Goal: Task Accomplishment & Management: Manage account settings

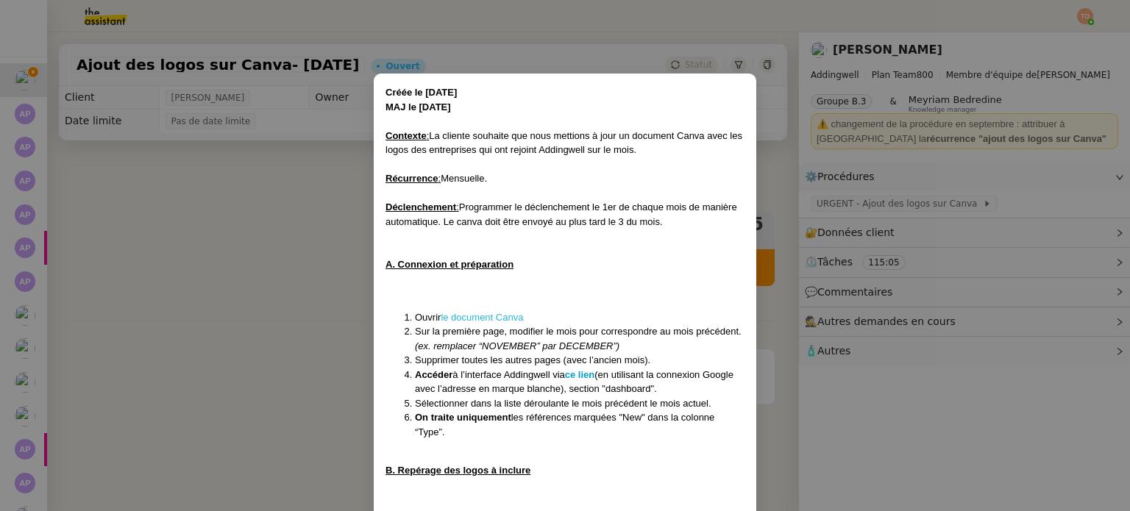
click at [501, 316] on link "le document Canva" at bounding box center [482, 317] width 82 height 11
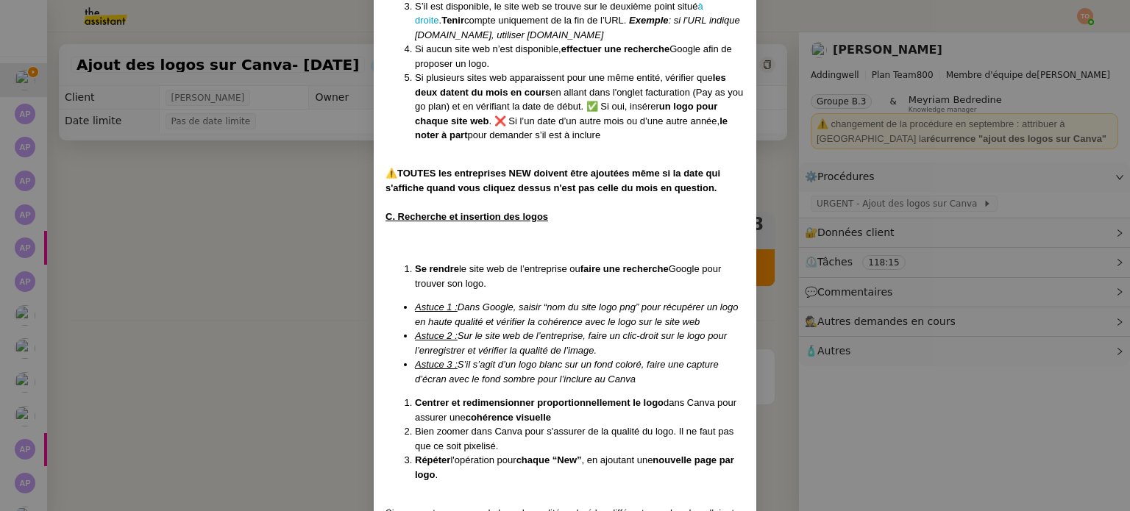
scroll to position [847, 0]
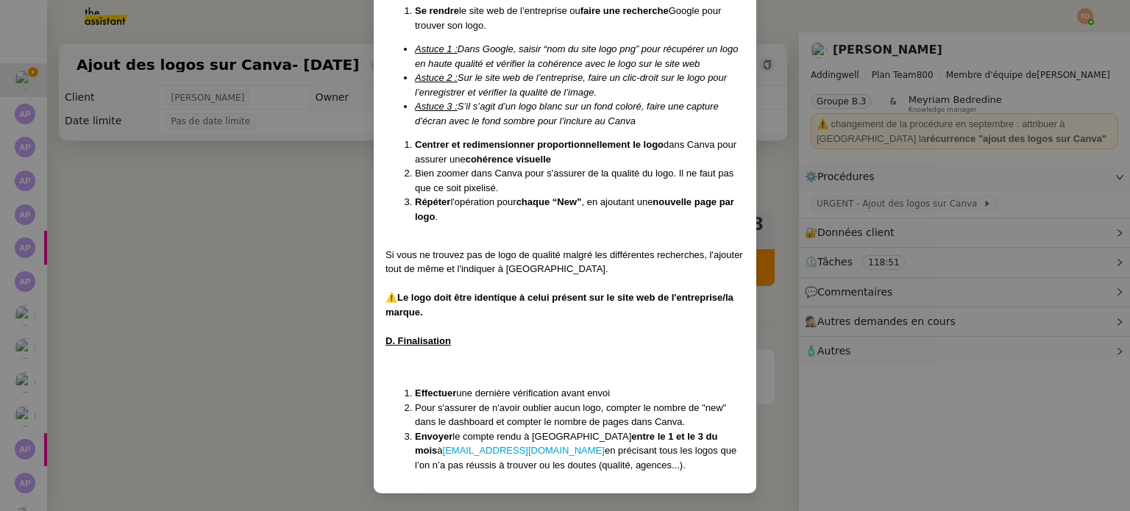
click at [216, 182] on nz-modal-container "Créée le [DATE] MAJ le [DATE] Contexte : La cliente souhaite que nous mettions …" at bounding box center [565, 255] width 1130 height 511
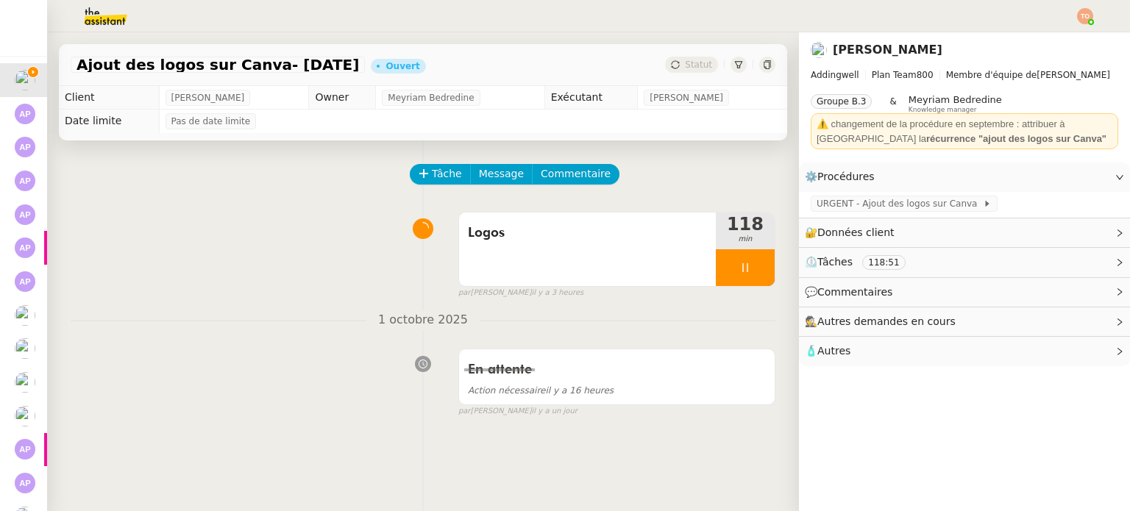
scroll to position [773, 0]
click at [103, 16] on img at bounding box center [94, 16] width 114 height 32
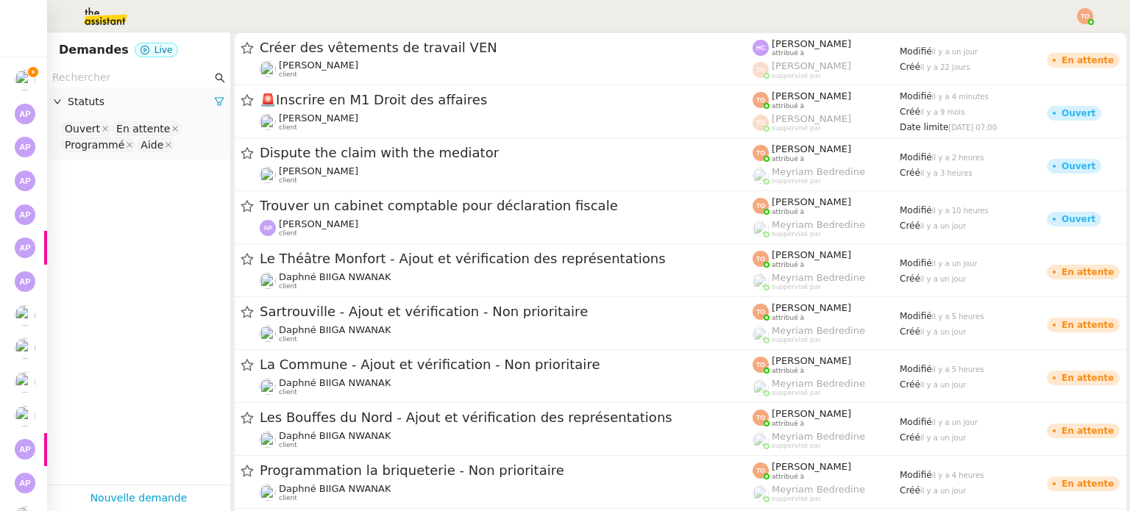
click at [193, 143] on nz-select-top-control "Ouvert En attente Programmé Aide" at bounding box center [139, 137] width 160 height 35
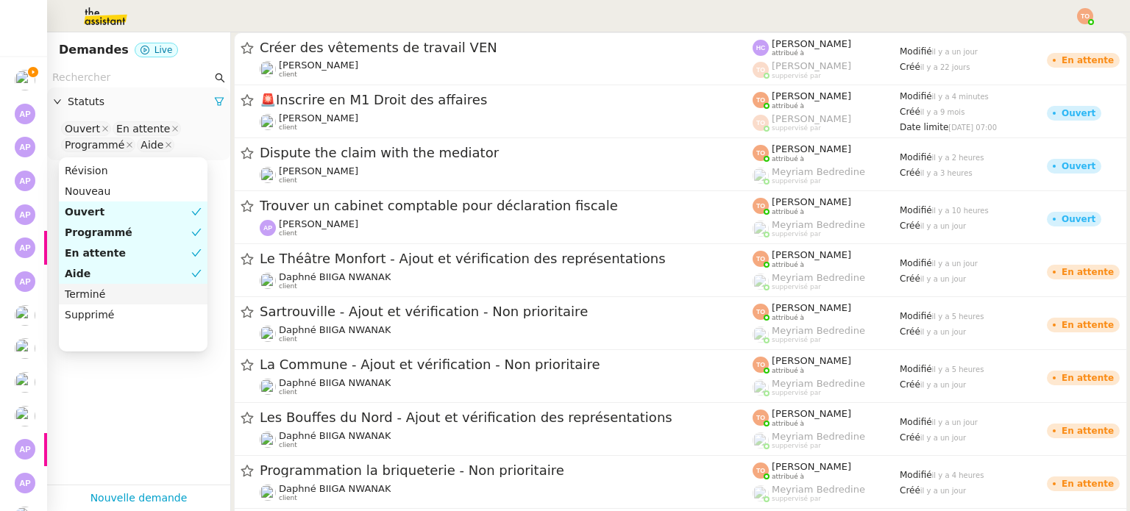
click at [149, 292] on div "Terminé" at bounding box center [133, 294] width 137 height 13
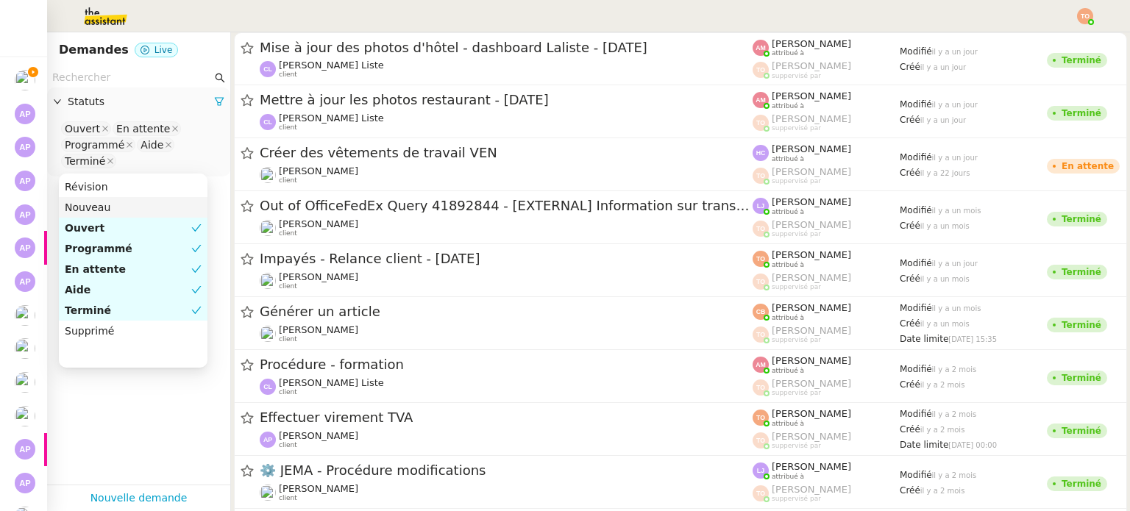
click at [115, 44] on nz-page-header-title "Demandes" at bounding box center [94, 50] width 70 height 21
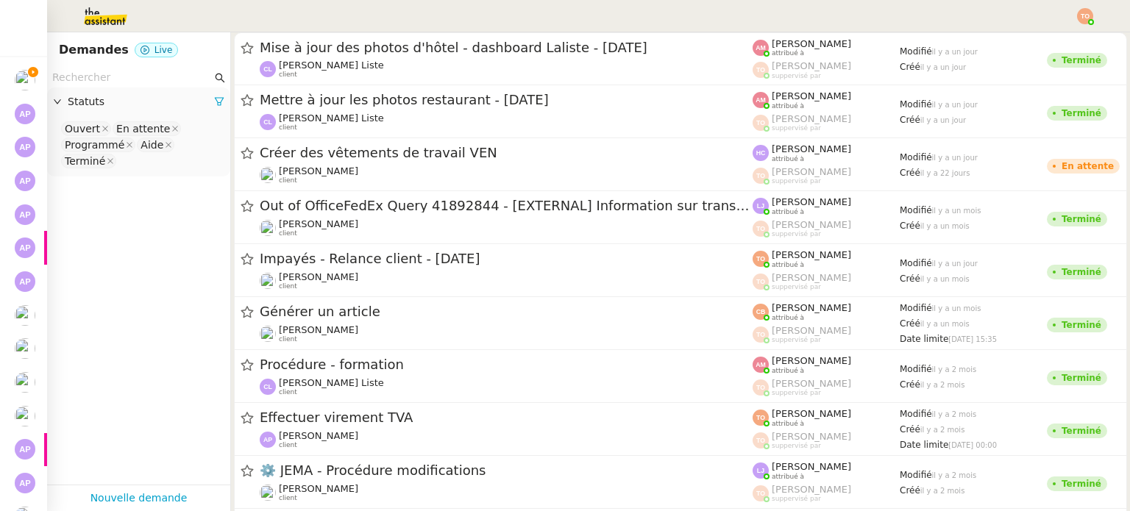
click at [109, 82] on input "text" at bounding box center [132, 77] width 160 height 17
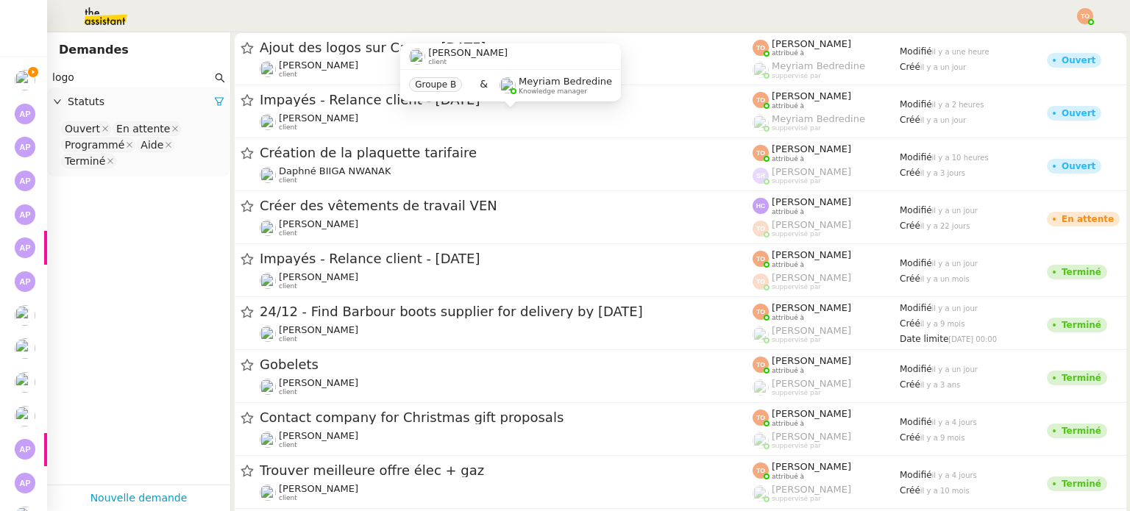
click at [429, 71] on div "Groupe B & Meyriam Bedredine Knowledge manager" at bounding box center [510, 85] width 221 height 31
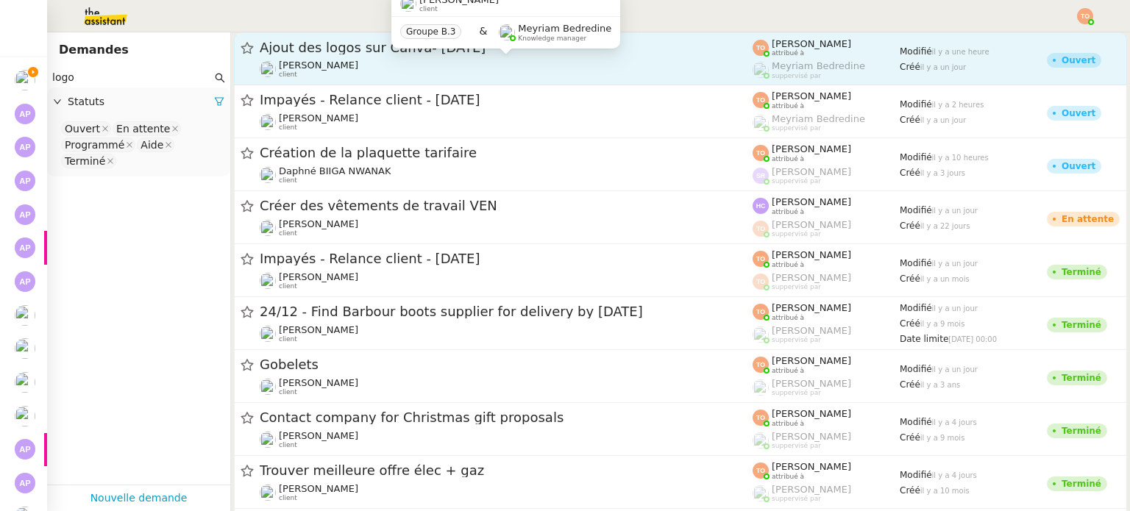
click at [358, 68] on span "[PERSON_NAME]" at bounding box center [318, 65] width 79 height 11
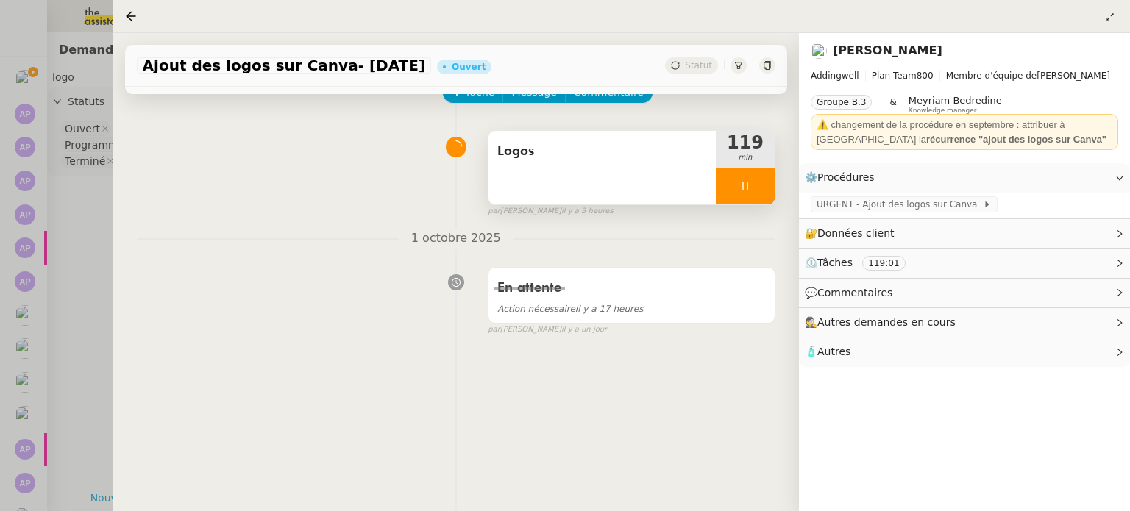
scroll to position [199, 0]
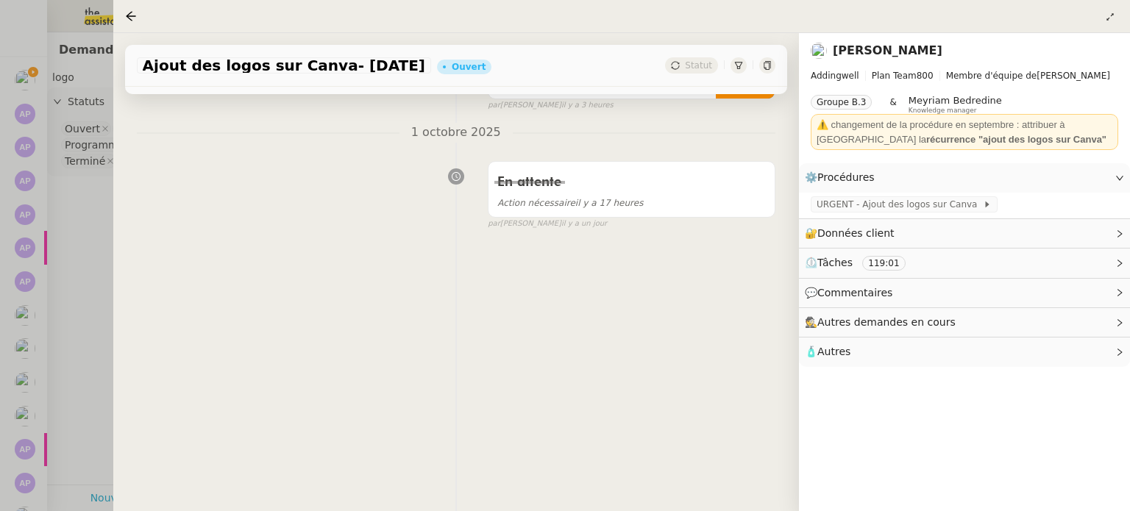
click at [124, 12] on nz-page-header at bounding box center [621, 16] width 1017 height 33
click at [125, 12] on icon at bounding box center [131, 16] width 12 height 12
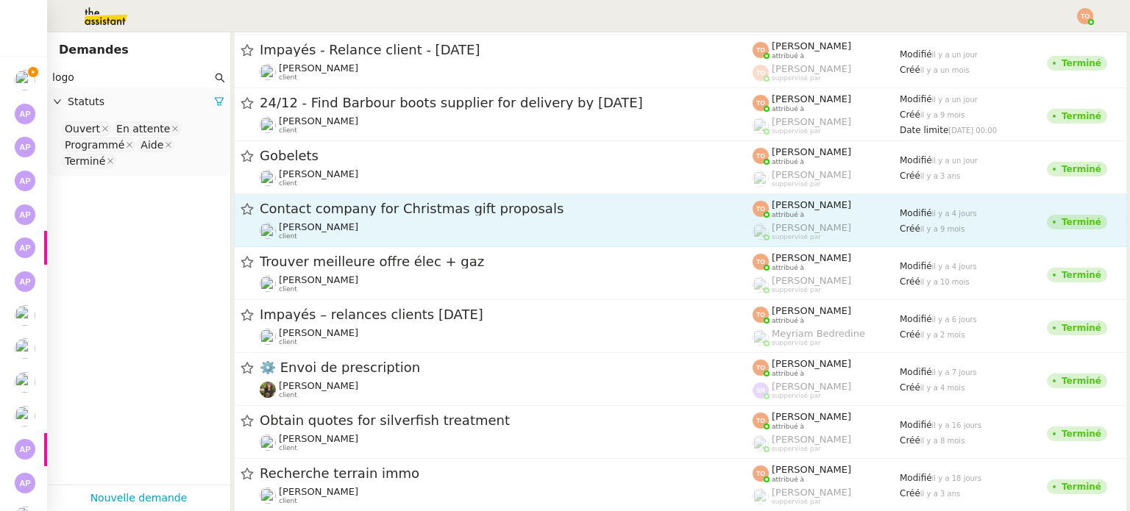
scroll to position [221, 0]
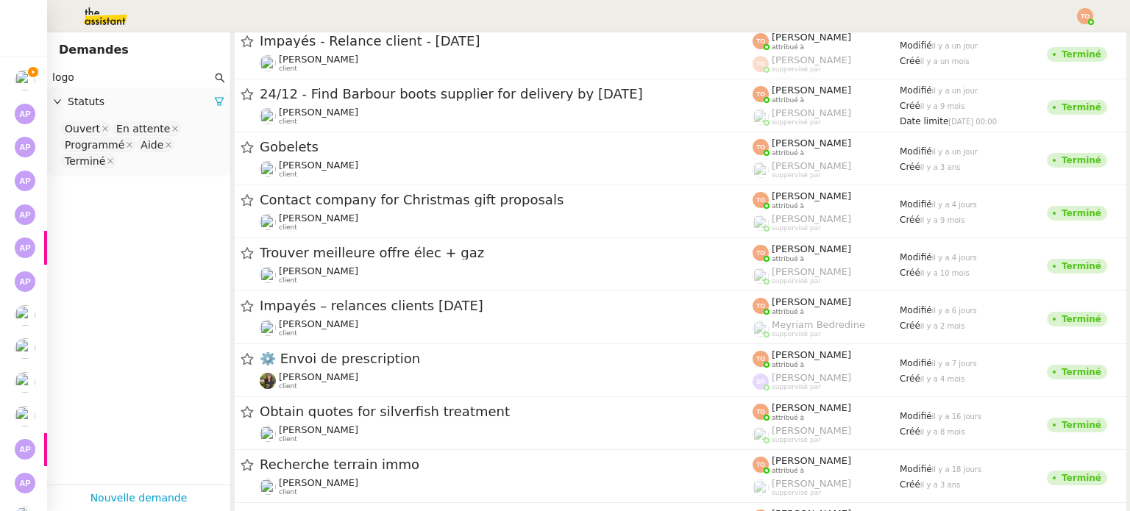
click at [153, 87] on nz-input-group "logo" at bounding box center [138, 78] width 183 height 20
click at [155, 79] on input "logo" at bounding box center [132, 77] width 160 height 17
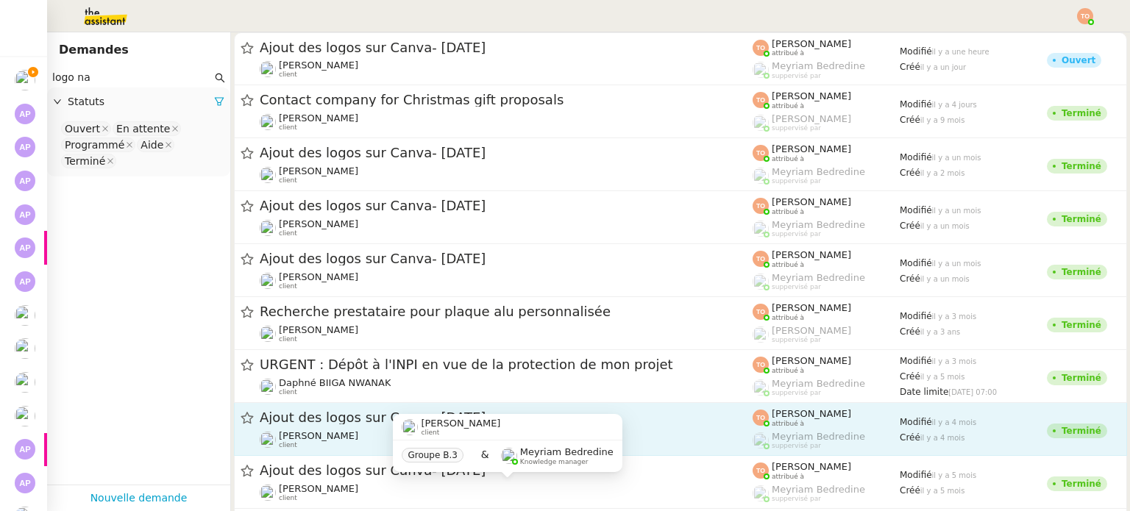
type input "logo na"
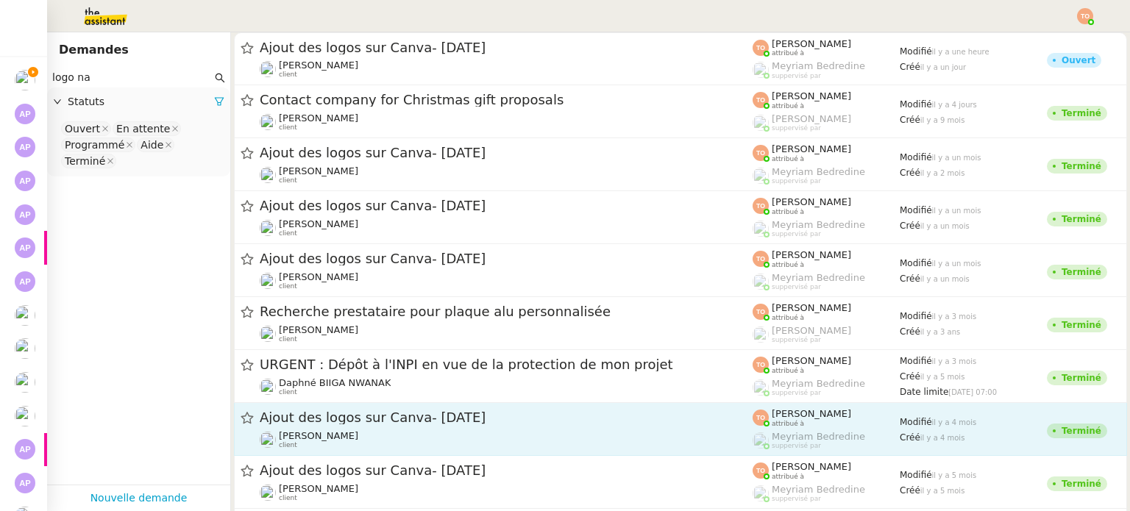
click at [387, 433] on div "[PERSON_NAME] client" at bounding box center [506, 439] width 493 height 19
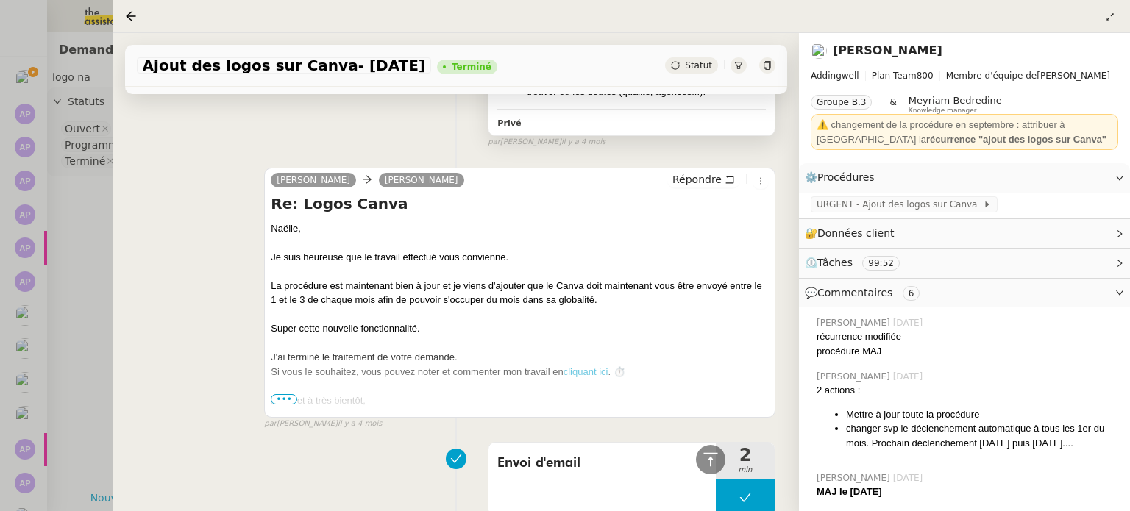
scroll to position [2281, 0]
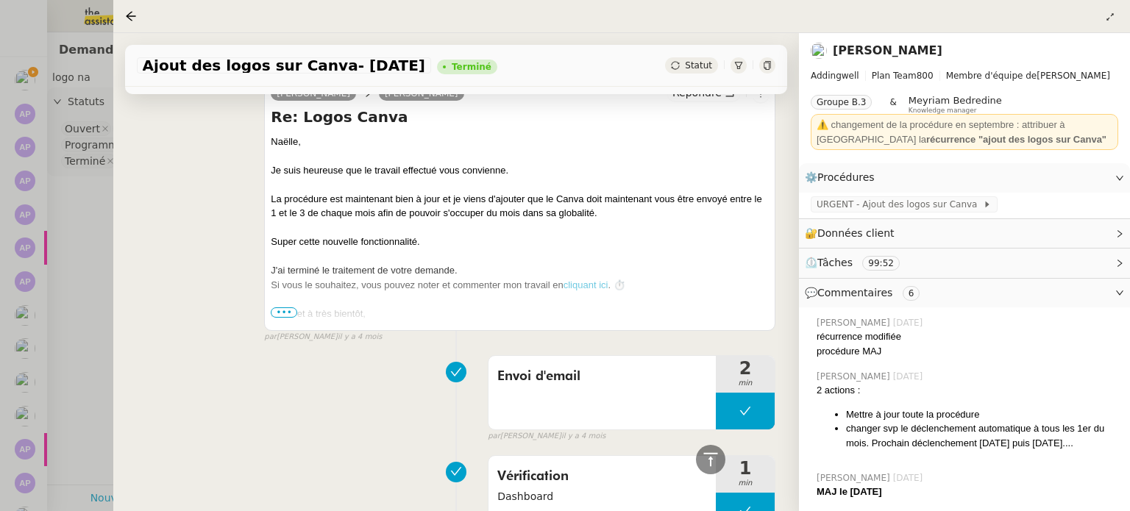
click at [15, 81] on div at bounding box center [565, 255] width 1130 height 511
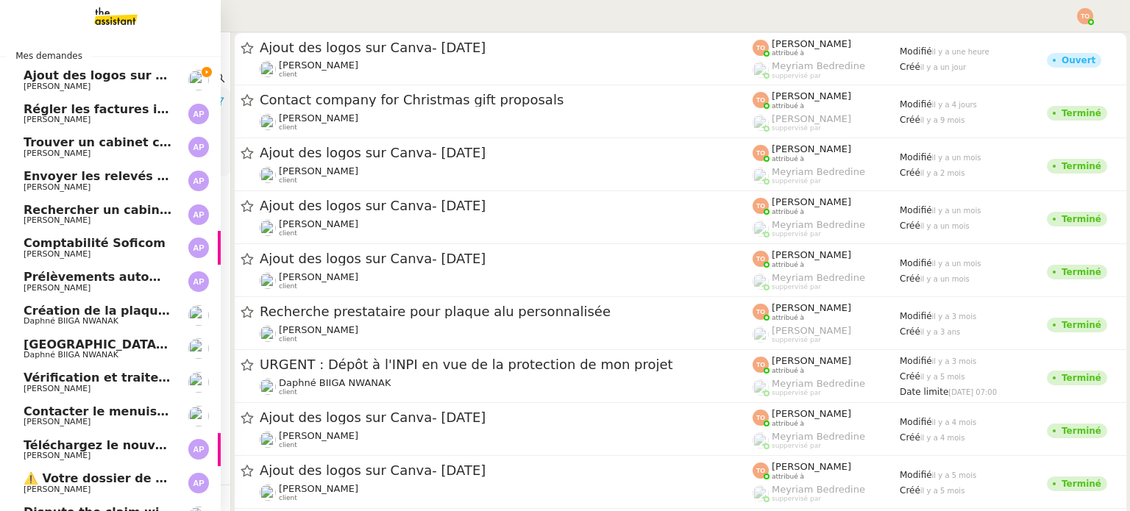
click at [24, 79] on span "Ajout des logos sur Canva- [DATE]" at bounding box center [137, 75] width 227 height 14
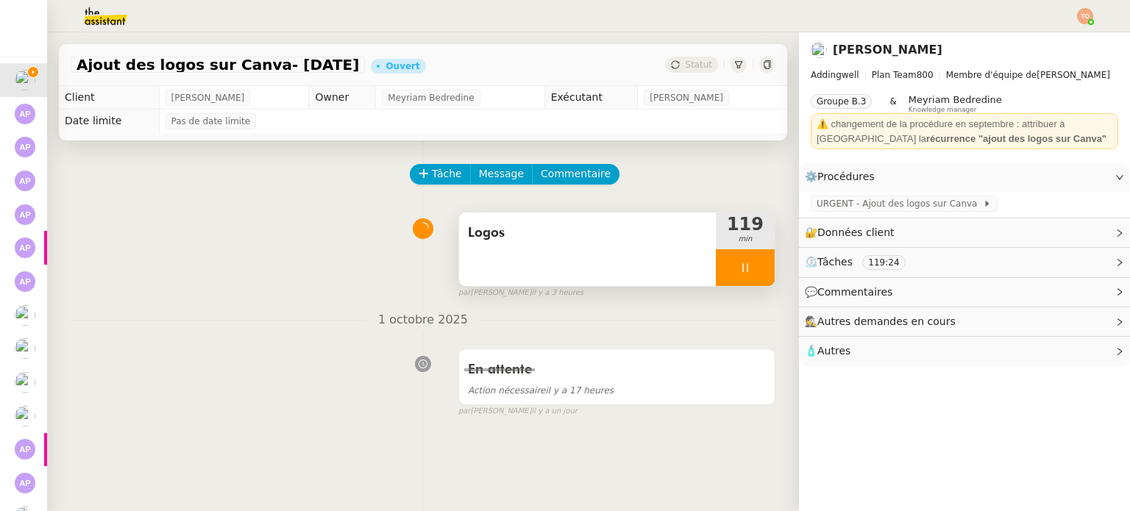
scroll to position [74, 0]
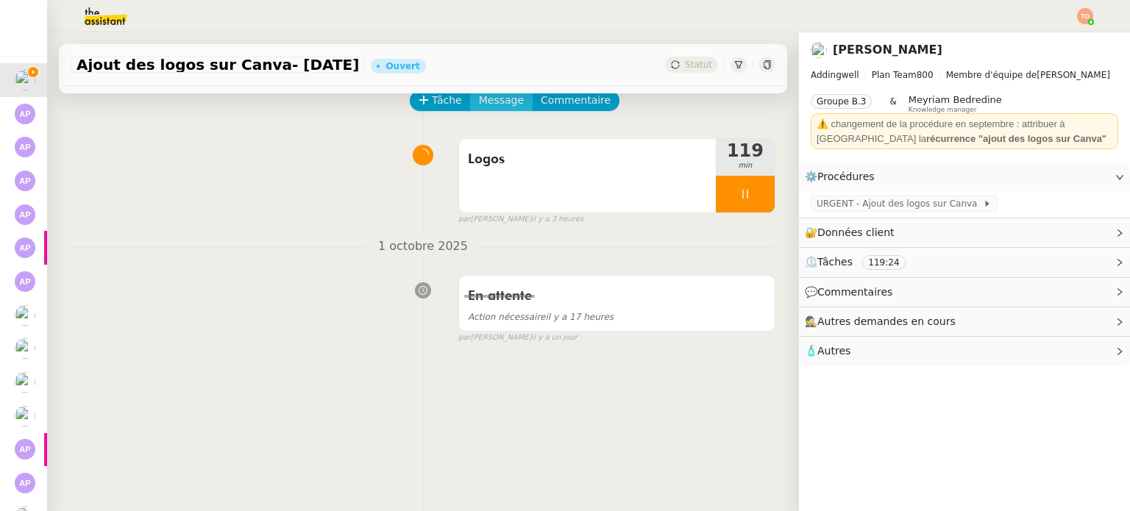
click at [497, 103] on span "Message" at bounding box center [501, 100] width 45 height 17
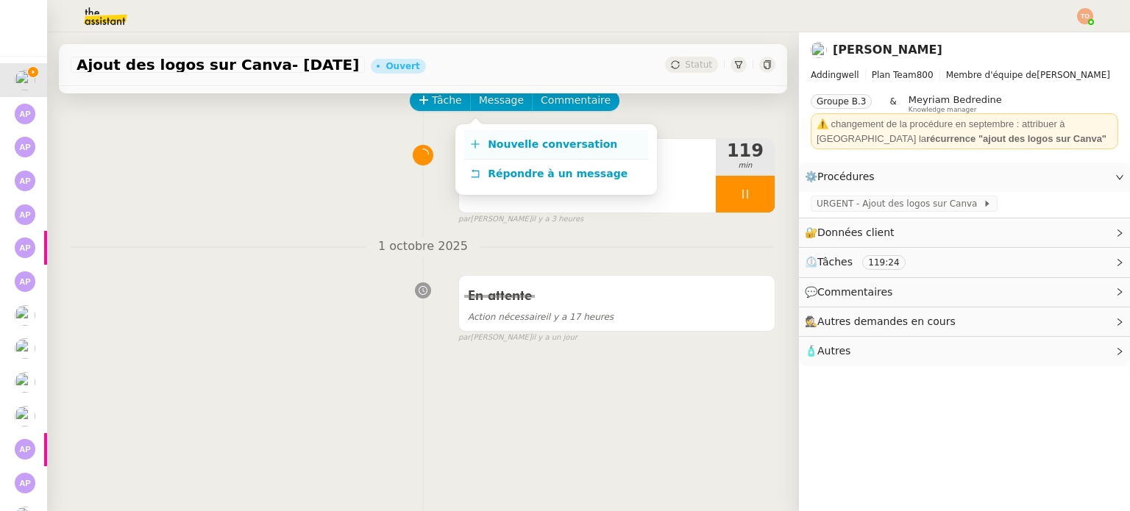
click at [494, 138] on span "Nouvelle conversation" at bounding box center [552, 144] width 129 height 12
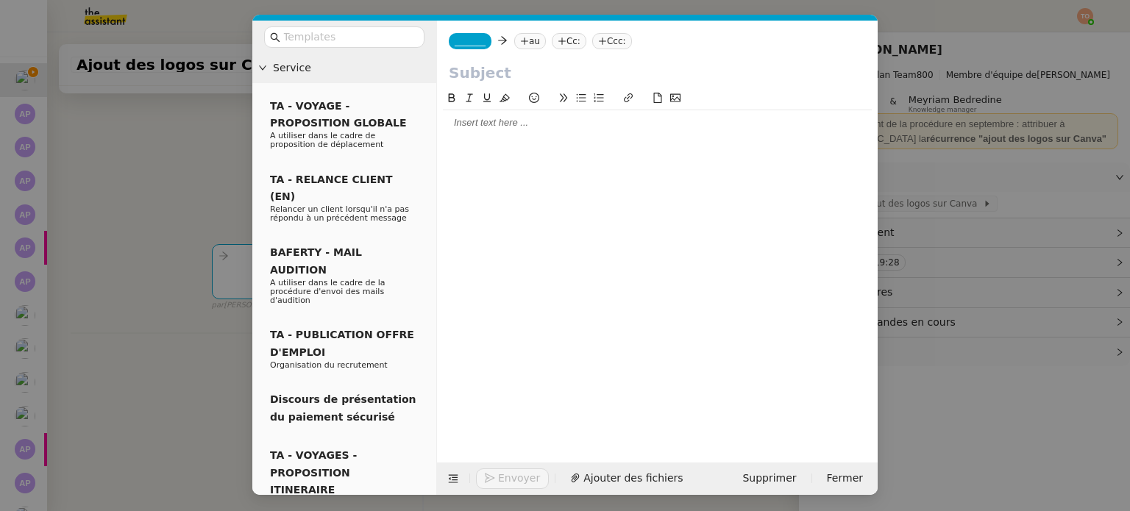
click at [549, 73] on input "text" at bounding box center [657, 73] width 417 height 22
type input "Préparation des logos sur Canva"
click at [477, 52] on div "_______ au Cc: Ccc:" at bounding box center [657, 41] width 441 height 41
click at [480, 43] on nz-tag "_______" at bounding box center [470, 41] width 43 height 16
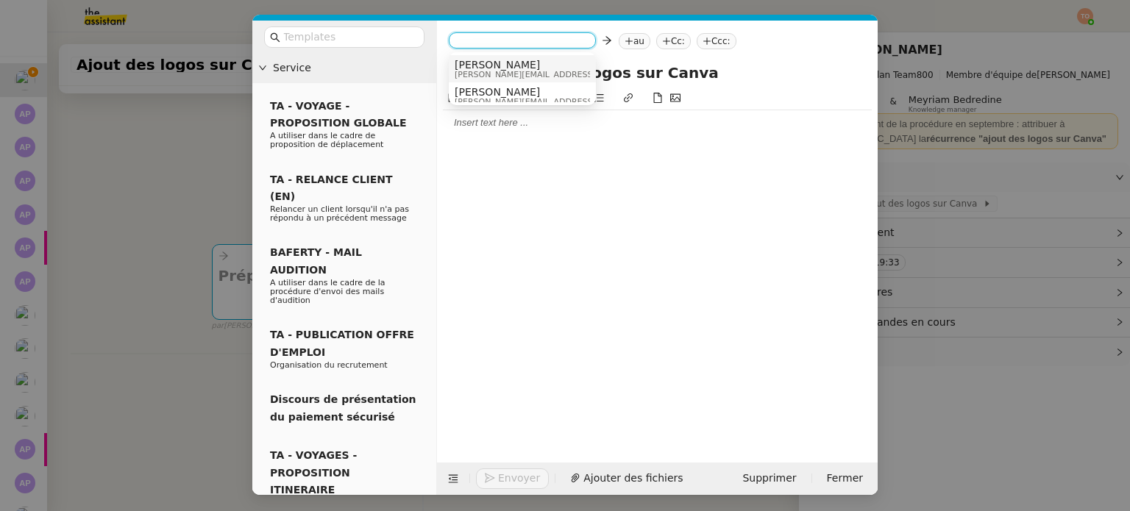
click at [506, 61] on span "[PERSON_NAME]" at bounding box center [559, 65] width 209 height 12
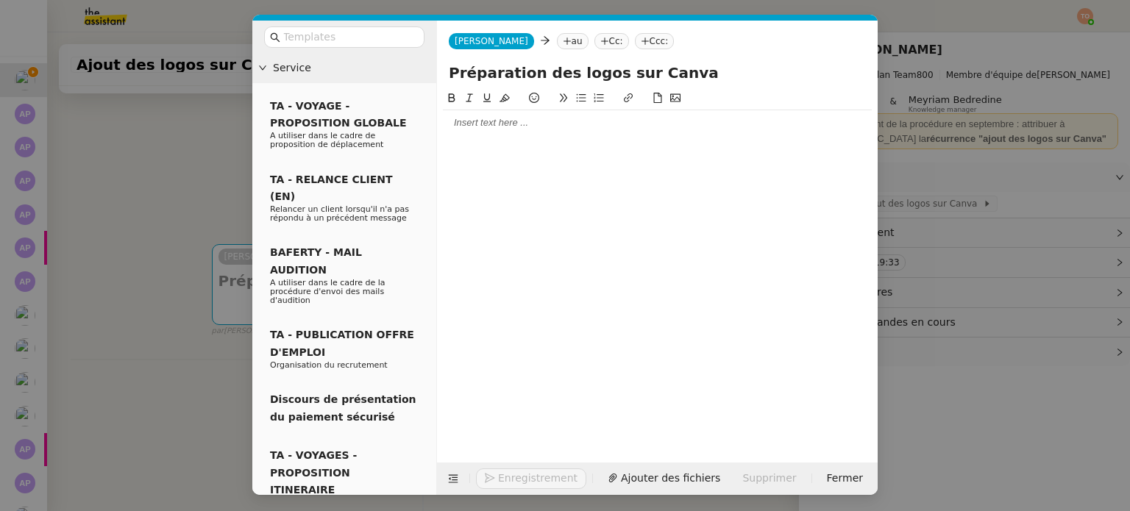
click at [557, 46] on nz-tag "au" at bounding box center [573, 41] width 32 height 16
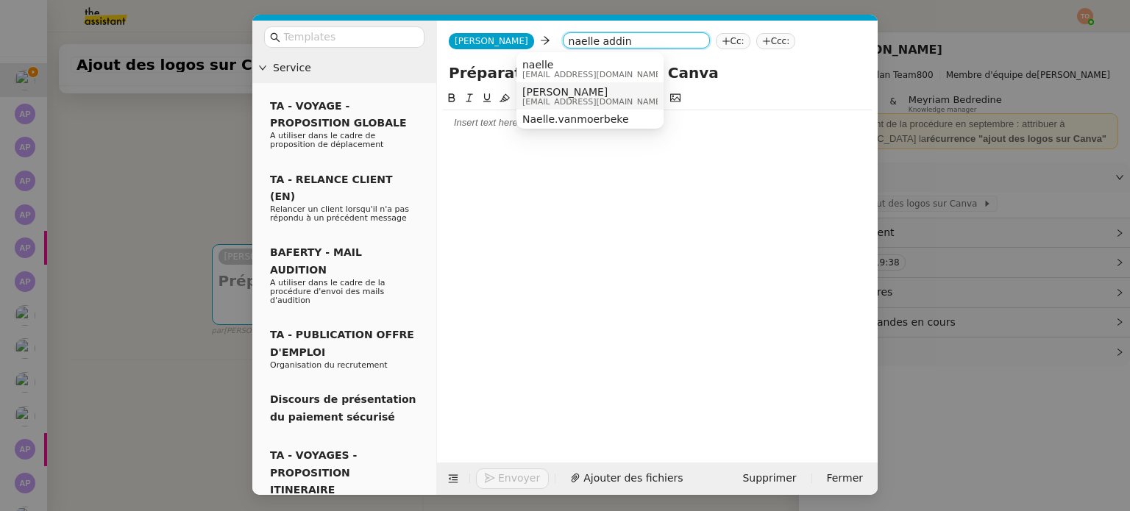
type input "naelle addin"
click at [623, 99] on span "[EMAIL_ADDRESS][DOMAIN_NAME]" at bounding box center [592, 102] width 141 height 8
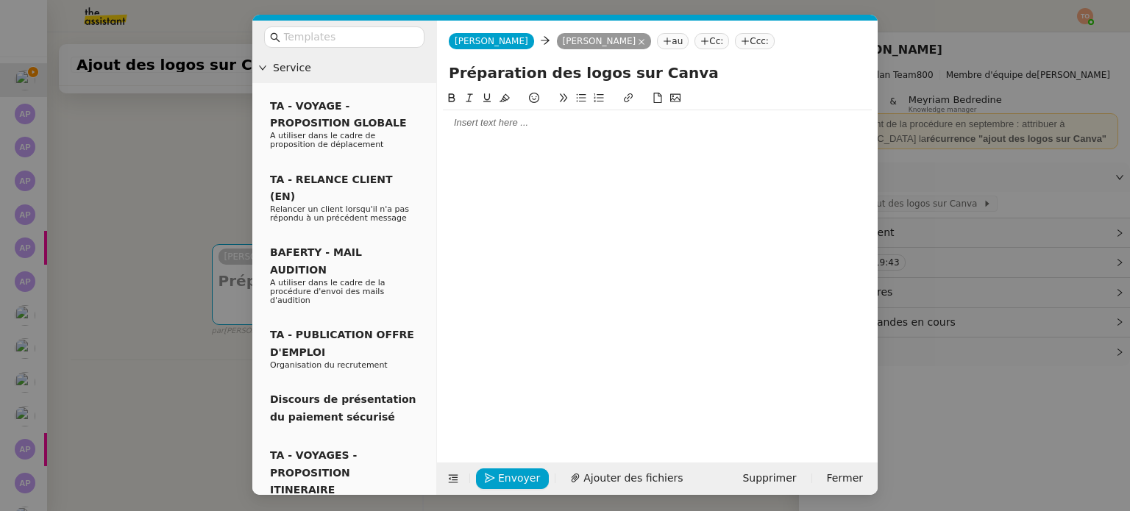
click at [621, 124] on div at bounding box center [657, 122] width 429 height 13
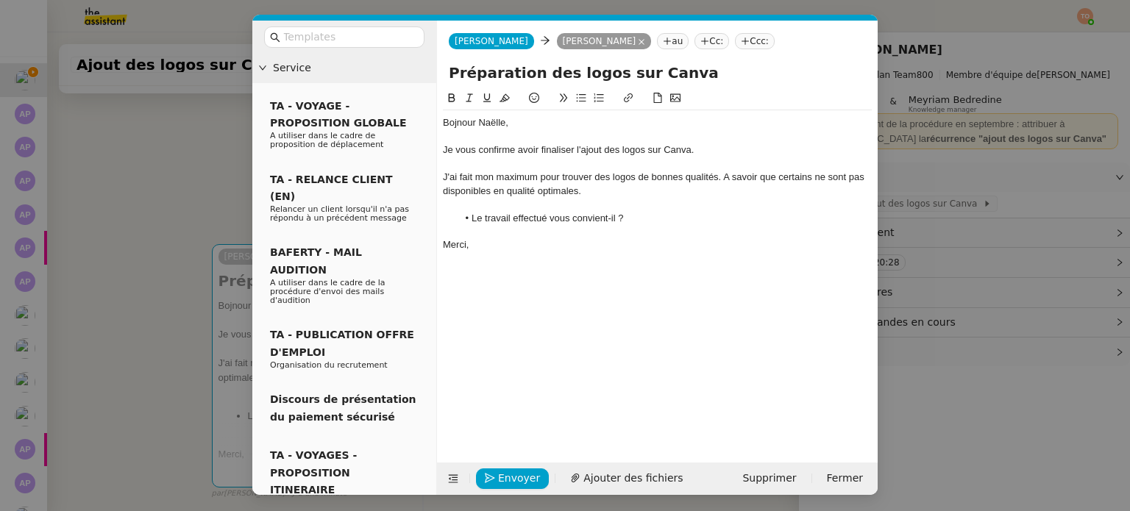
click at [564, 149] on div "Je vous confirme avoir finaliser l'ajout des logos sur Canva." at bounding box center [657, 149] width 429 height 13
click at [0, 0] on lt-span "finalis é" at bounding box center [0, 0] width 0 height 0
click at [560, 185] on div "J'ai fait mon maximum pour trouver des logos de bonnes qualités. A savoir que c…" at bounding box center [657, 184] width 429 height 27
click at [559, 188] on div "J'ai fait mon maximum pour trouver des logos de bonnes qualités. A savoir que c…" at bounding box center [657, 184] width 429 height 27
click at [0, 0] on lt-span "optimale" at bounding box center [0, 0] width 0 height 0
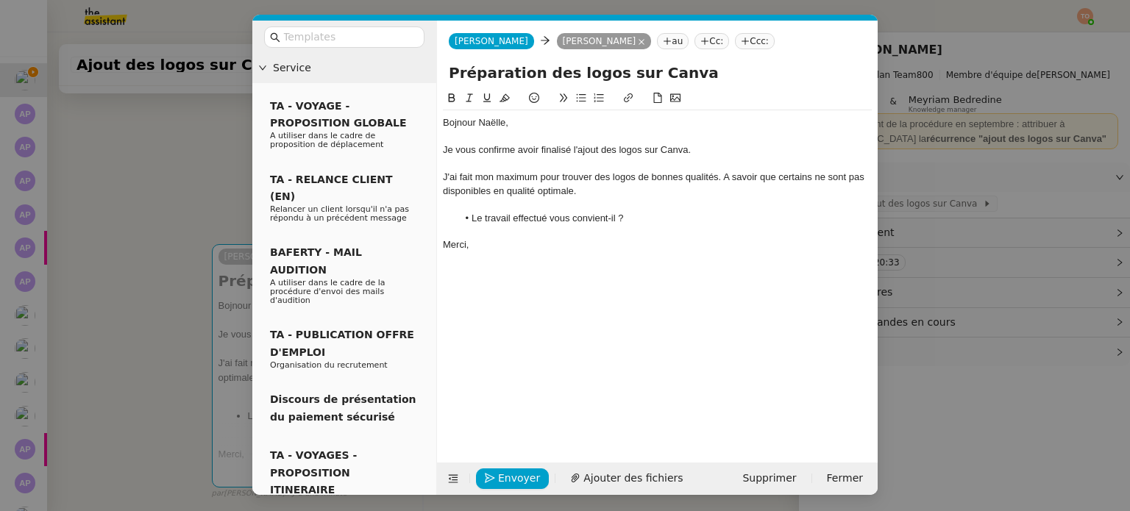
click at [737, 184] on div "J'ai fait mon maximum pour trouver des logos de bonnes qualités. A savoir que c…" at bounding box center [657, 184] width 429 height 27
click at [745, 175] on div "J'ai fait mon maximum pour trouver des logos de bonnes qualités. A savoir que c…" at bounding box center [657, 184] width 429 height 27
click at [0, 0] on lt-span "À savoir" at bounding box center [0, 0] width 0 height 0
click at [470, 129] on div "Bojnour Naëlle," at bounding box center [657, 122] width 429 height 13
click at [0, 0] on lt-span "Bo nj our" at bounding box center [0, 0] width 0 height 0
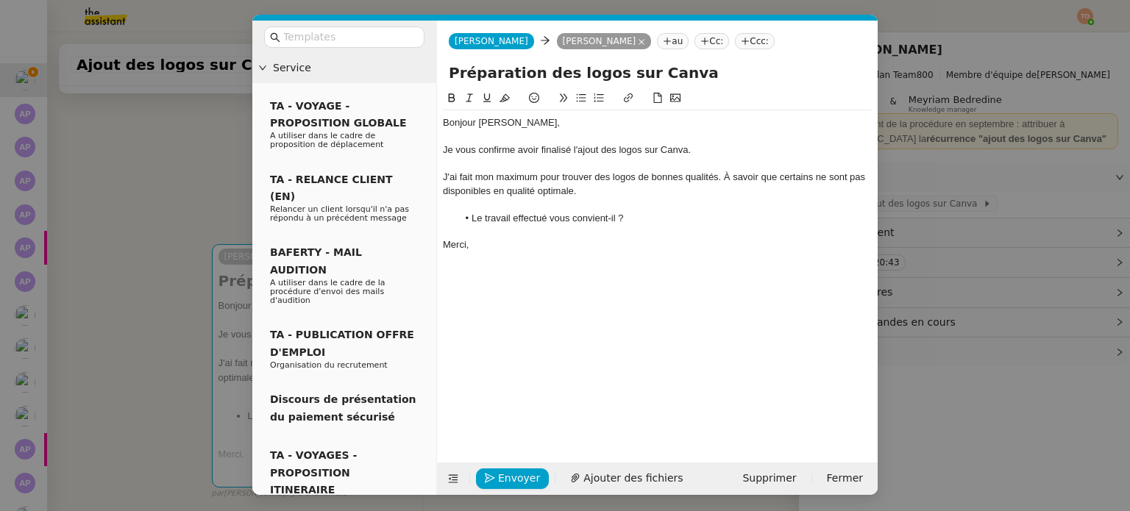
click at [672, 147] on div "Je vous confirme avoir finalisé l'ajout des logos sur Canva." at bounding box center [657, 149] width 429 height 13
click at [631, 103] on icon at bounding box center [628, 98] width 10 height 10
paste input "[URL][DOMAIN_NAME]"
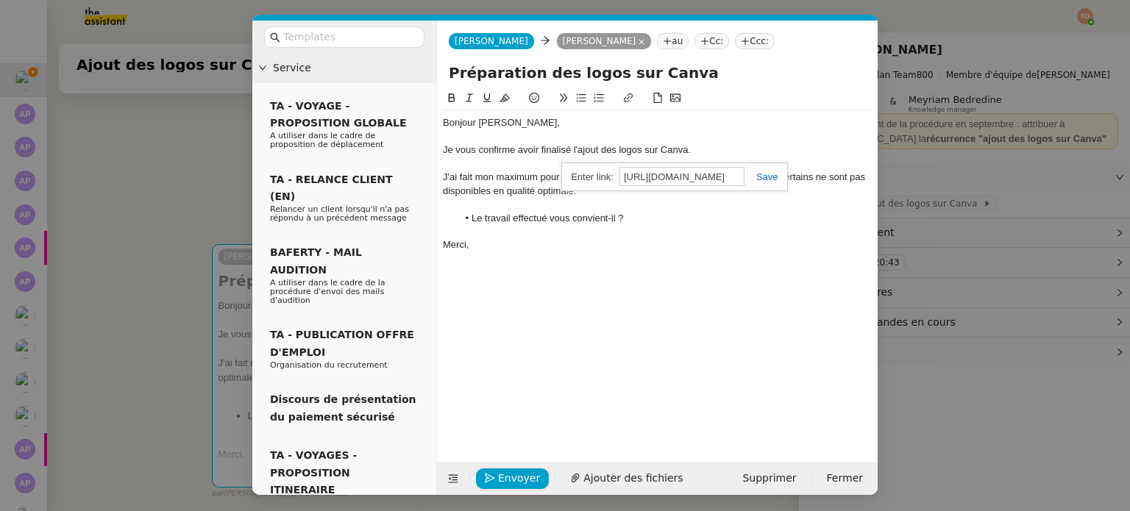
type input "[URL][DOMAIN_NAME]"
click at [773, 178] on link at bounding box center [762, 176] width 34 height 11
click at [452, 103] on icon at bounding box center [452, 98] width 10 height 10
click at [609, 226] on div at bounding box center [657, 231] width 429 height 13
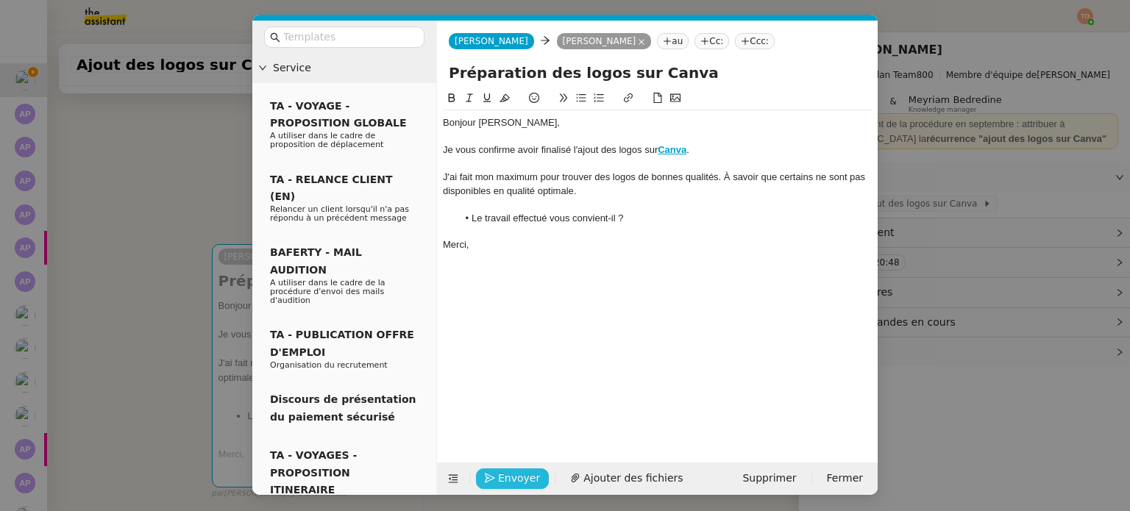
click at [527, 470] on span "Envoyer" at bounding box center [519, 478] width 42 height 17
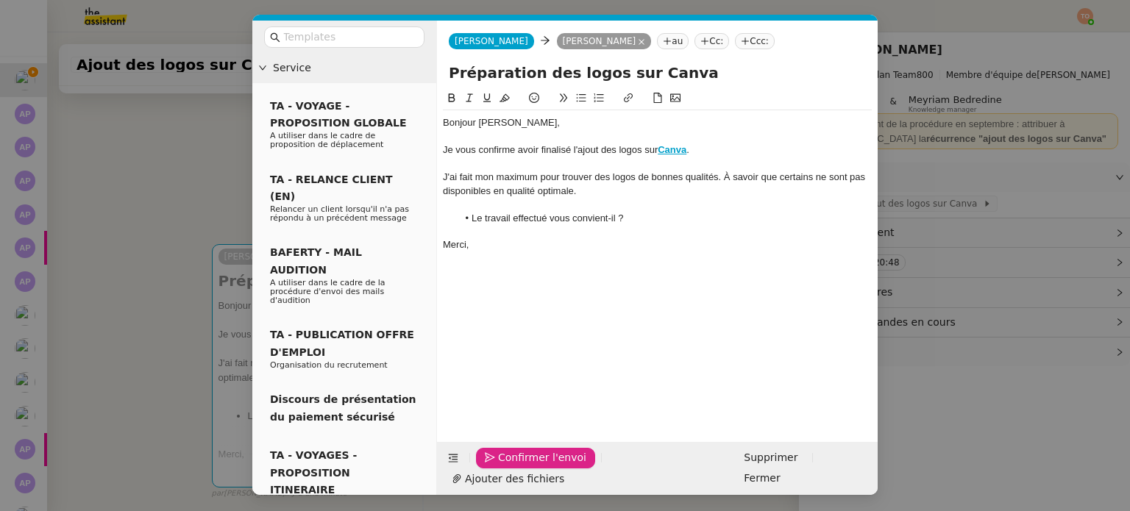
click at [527, 466] on span "Confirmer l'envoi" at bounding box center [542, 458] width 88 height 17
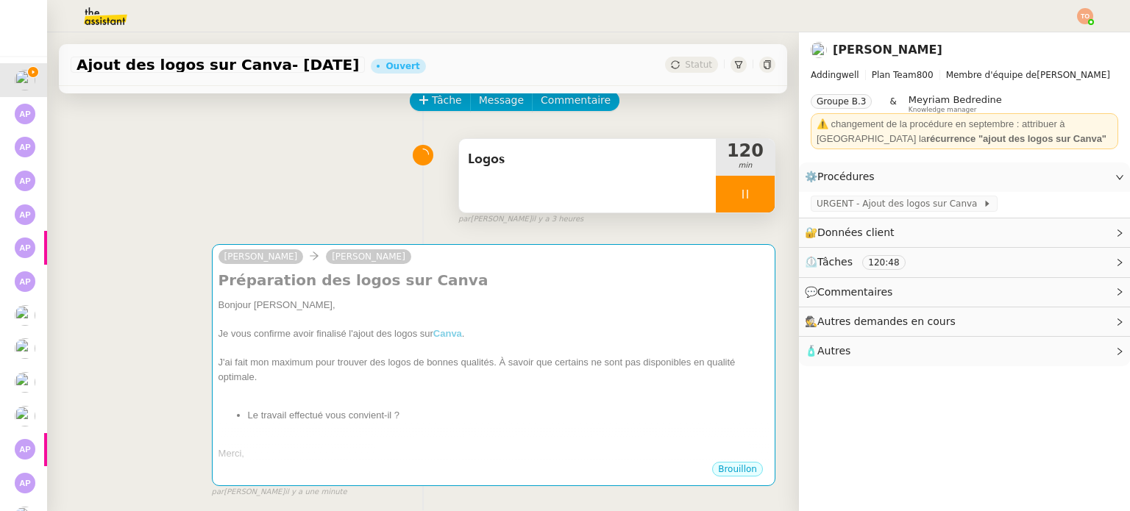
click at [753, 196] on div at bounding box center [745, 194] width 59 height 37
click at [753, 196] on button at bounding box center [759, 194] width 29 height 37
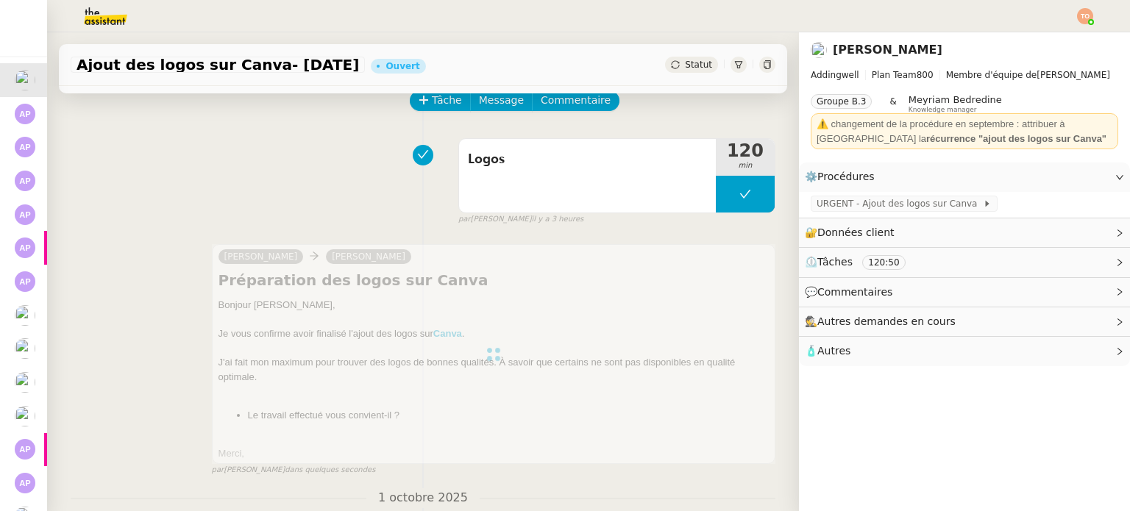
click at [670, 63] on div "Statut" at bounding box center [691, 65] width 53 height 16
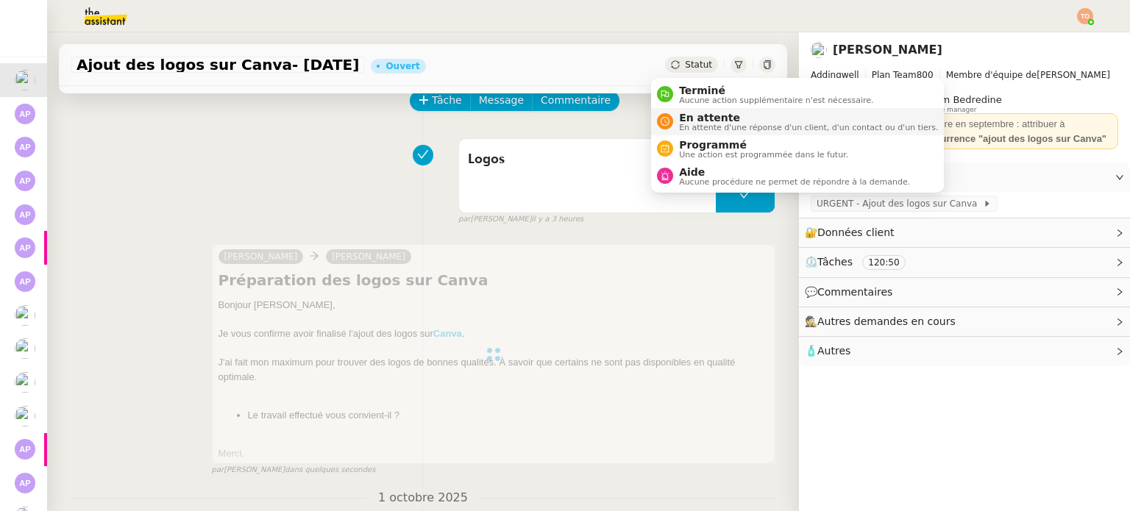
click at [707, 116] on span "En attente" at bounding box center [808, 118] width 259 height 12
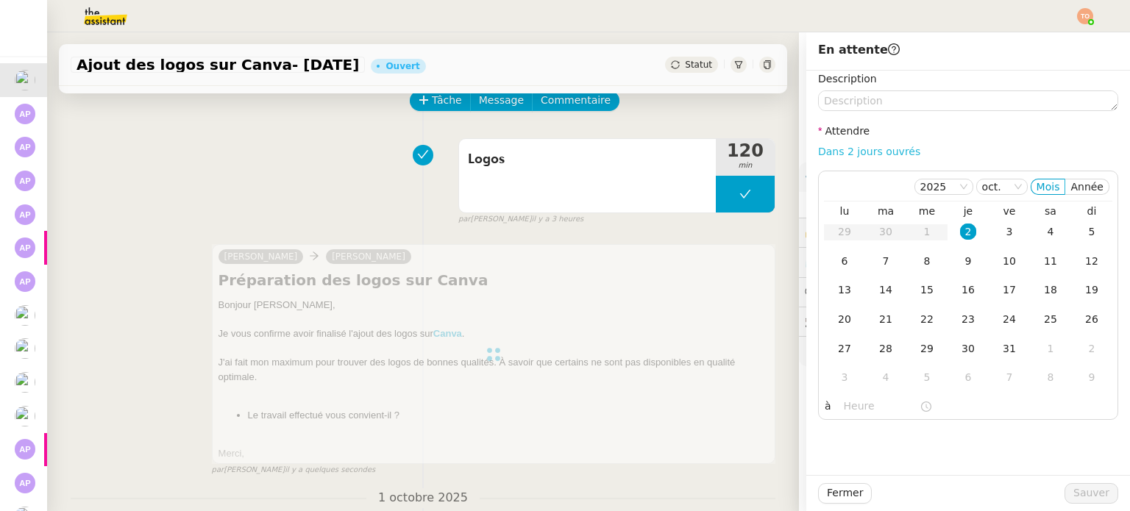
click at [836, 152] on link "Dans 2 jours ouvrés" at bounding box center [869, 152] width 102 height 12
type input "07:00"
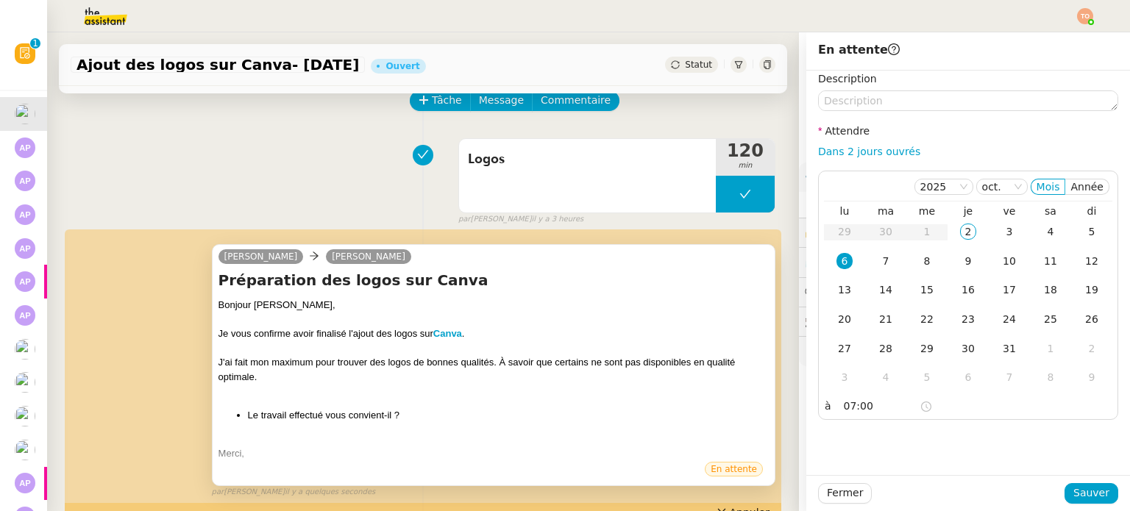
click at [396, 277] on h4 "Préparation des logos sur Canva" at bounding box center [494, 280] width 550 height 21
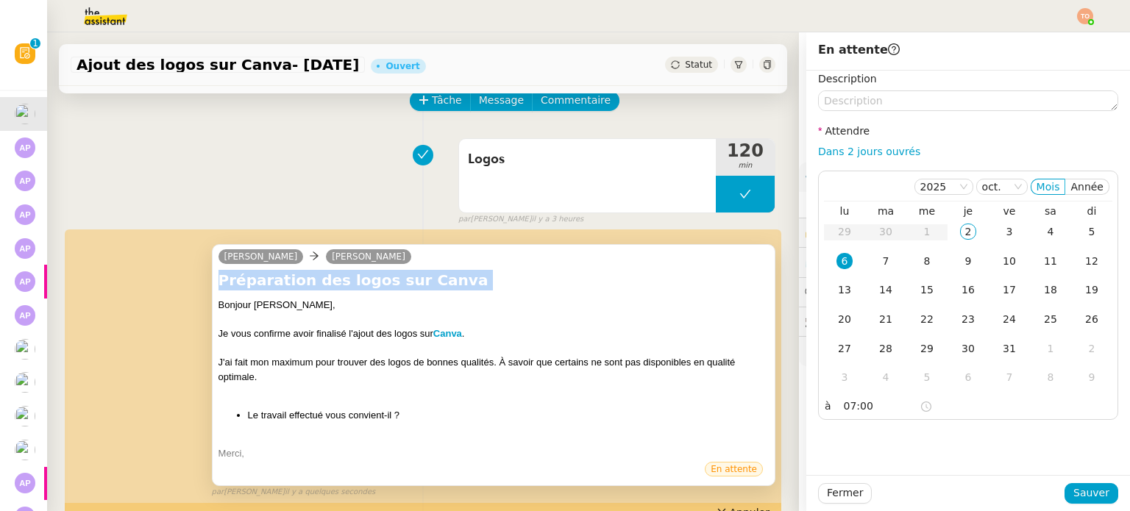
click at [396, 278] on h4 "Préparation des logos sur Canva" at bounding box center [494, 280] width 550 height 21
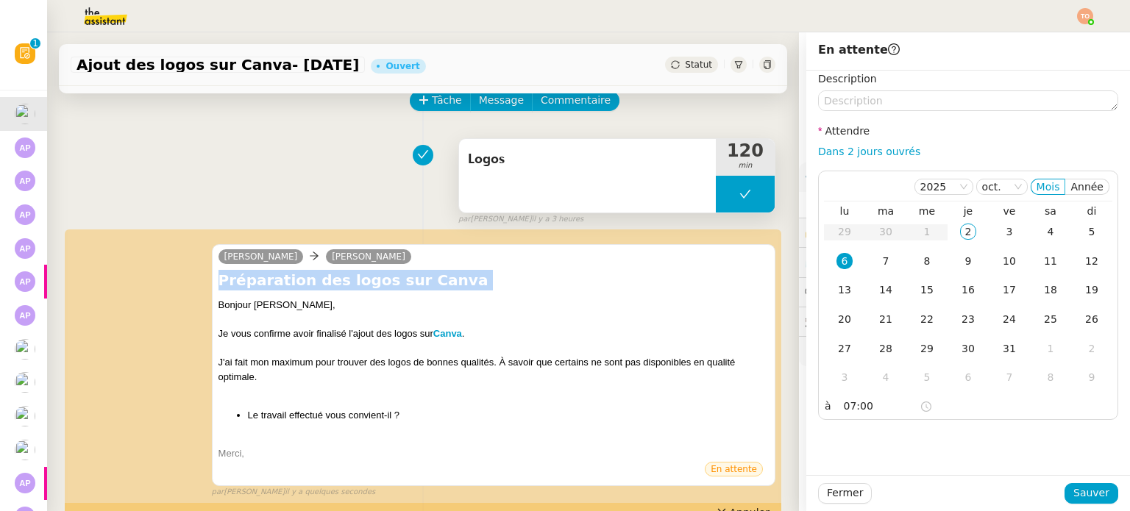
copy div "Préparation des logos sur Canva"
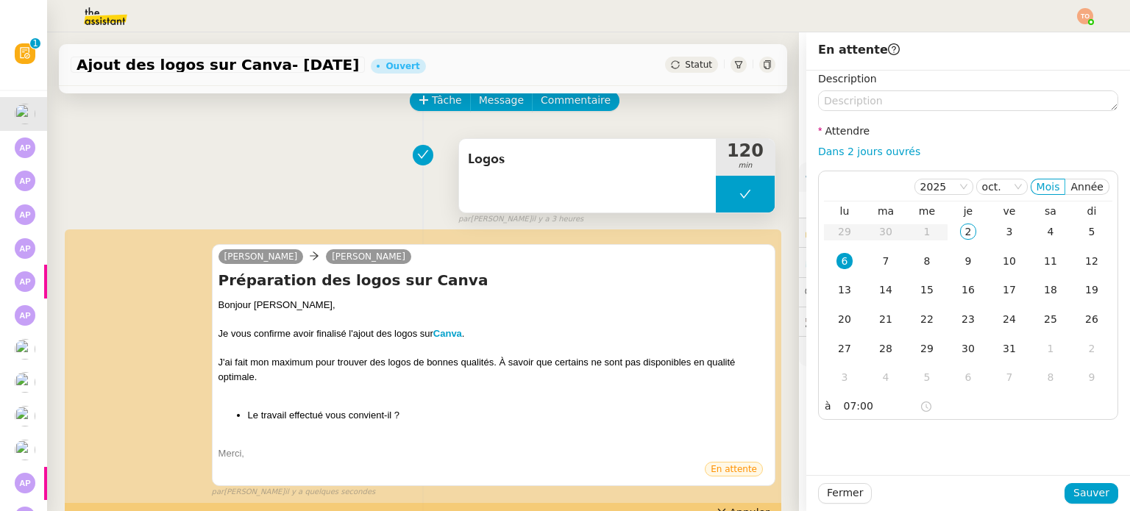
click at [497, 186] on div "Logos" at bounding box center [587, 176] width 257 height 74
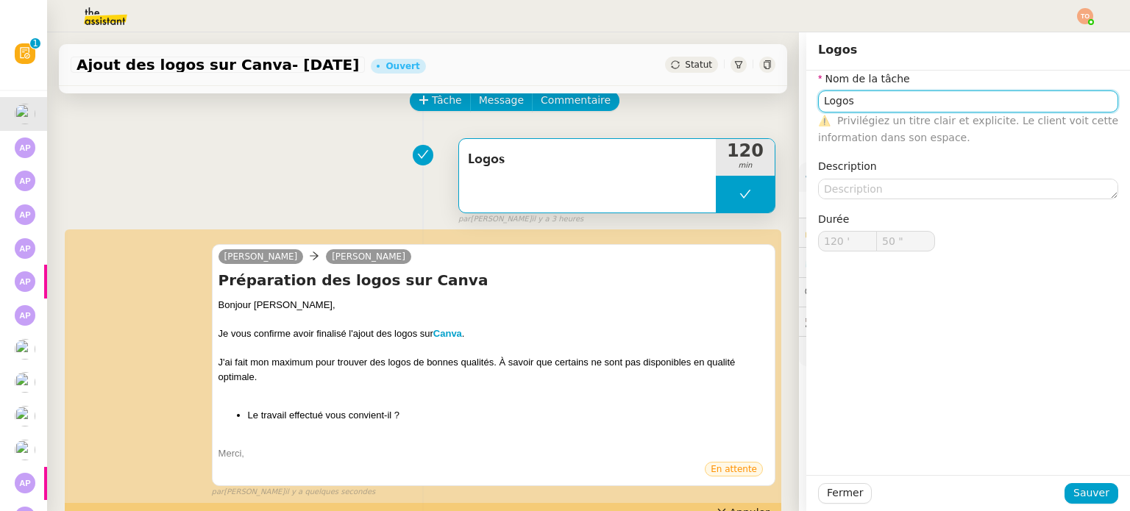
click at [928, 100] on input "Logos" at bounding box center [968, 100] width 300 height 21
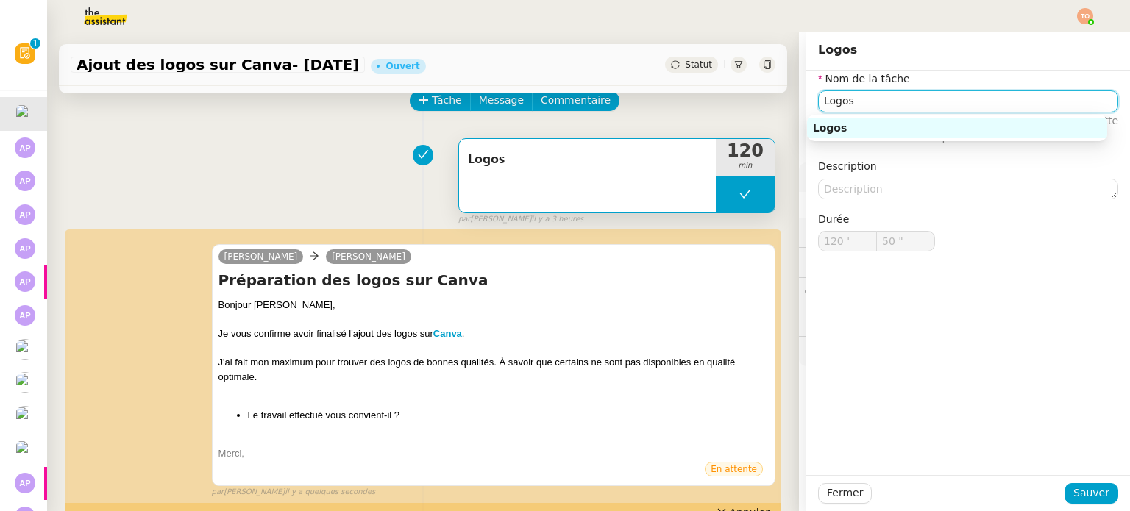
click at [928, 101] on input "Logos" at bounding box center [968, 100] width 300 height 21
paste input "Préparation des logos sur Canva"
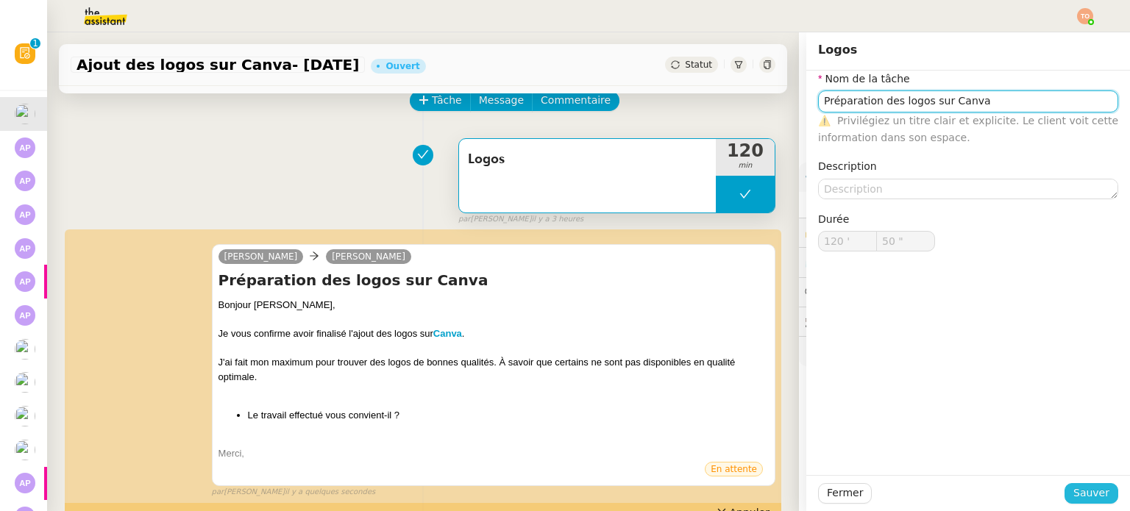
type input "Préparation des logos sur Canva"
click at [1078, 488] on span "Sauver" at bounding box center [1091, 493] width 36 height 17
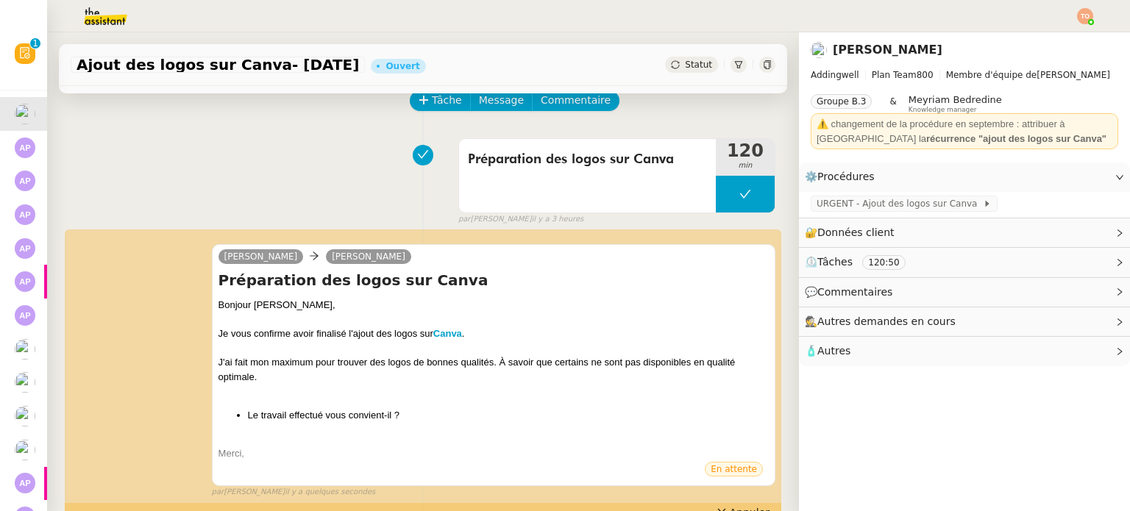
click at [689, 68] on span "Statut" at bounding box center [698, 65] width 27 height 10
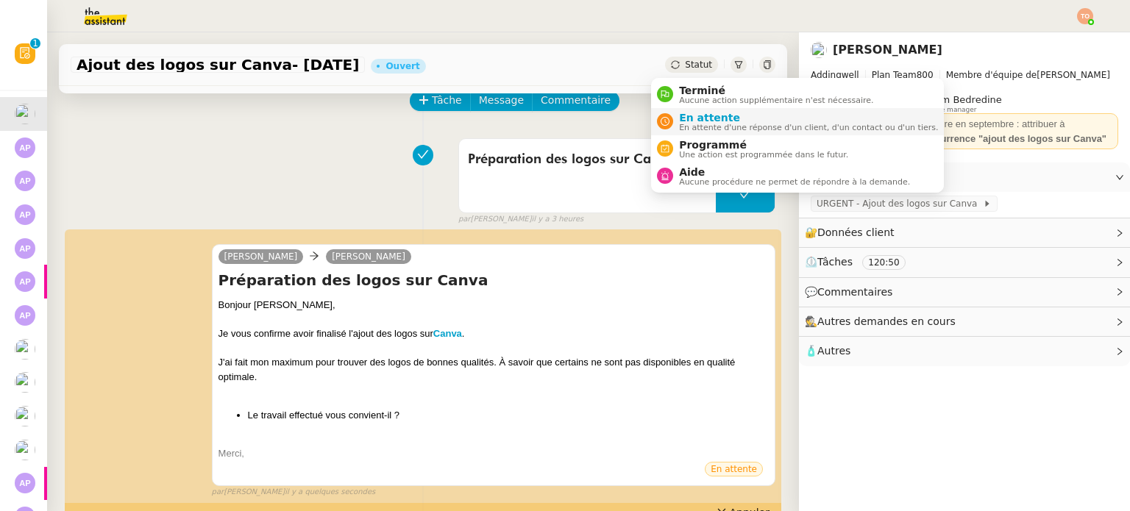
click at [748, 126] on span "En attente d'une réponse d'un client, d'un contact ou d'un tiers." at bounding box center [808, 128] width 259 height 8
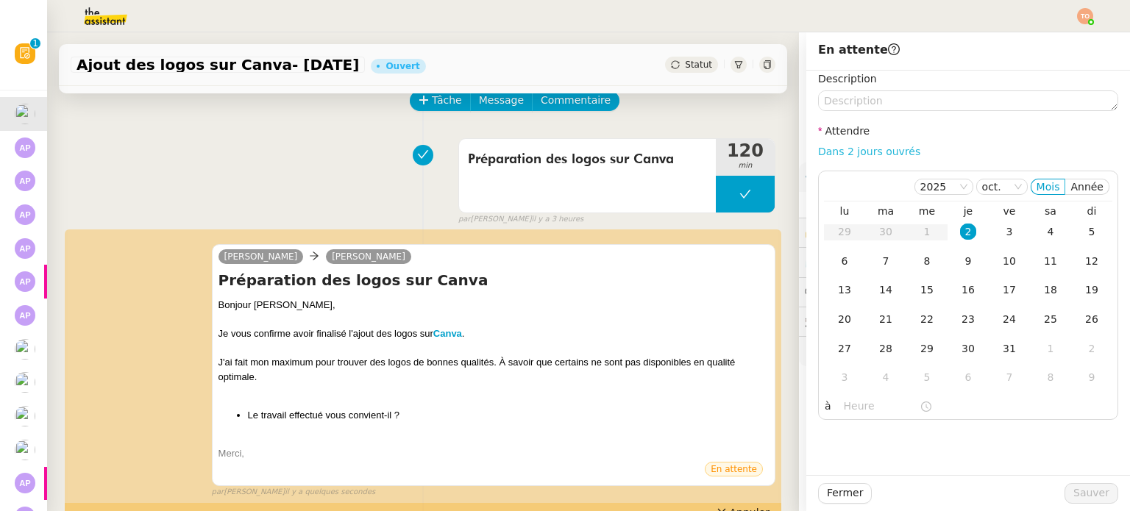
click at [854, 146] on link "Dans 2 jours ouvrés" at bounding box center [869, 152] width 102 height 12
type input "07:00"
click at [1073, 497] on span "Sauver" at bounding box center [1091, 493] width 36 height 17
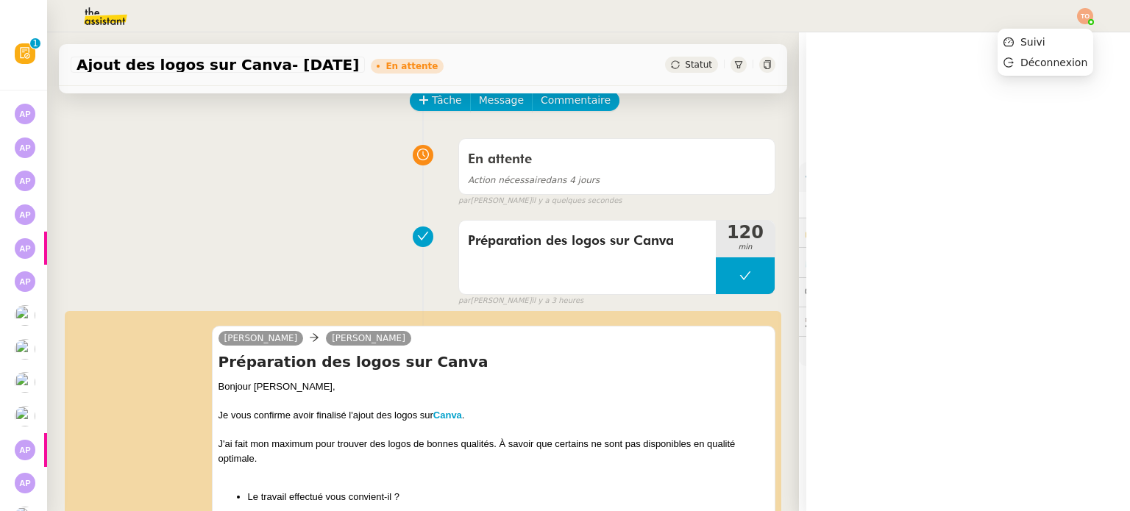
click at [1079, 17] on img at bounding box center [1085, 16] width 16 height 16
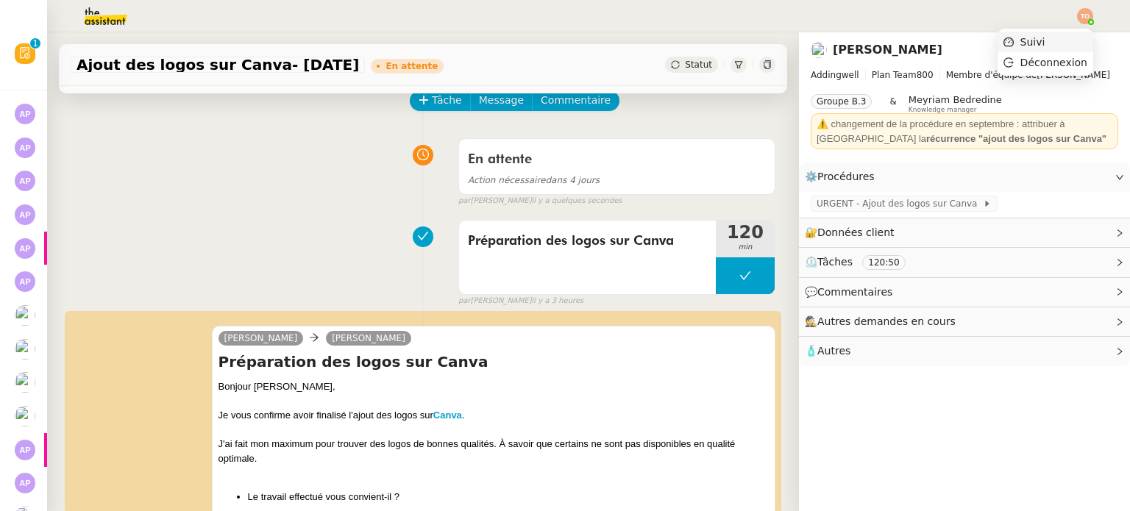
click at [1066, 35] on li "Suivi" at bounding box center [1046, 42] width 96 height 21
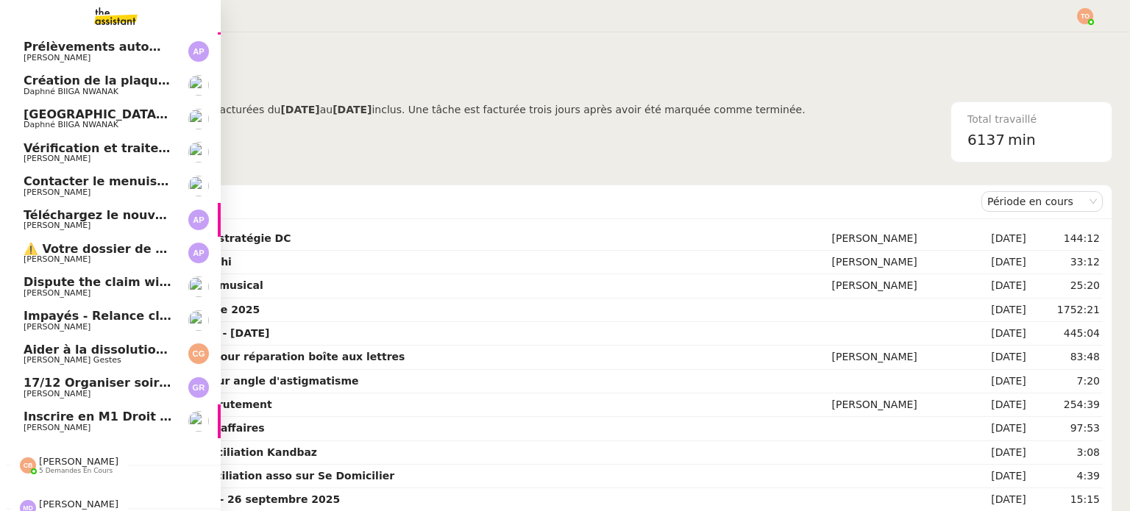
scroll to position [250, 0]
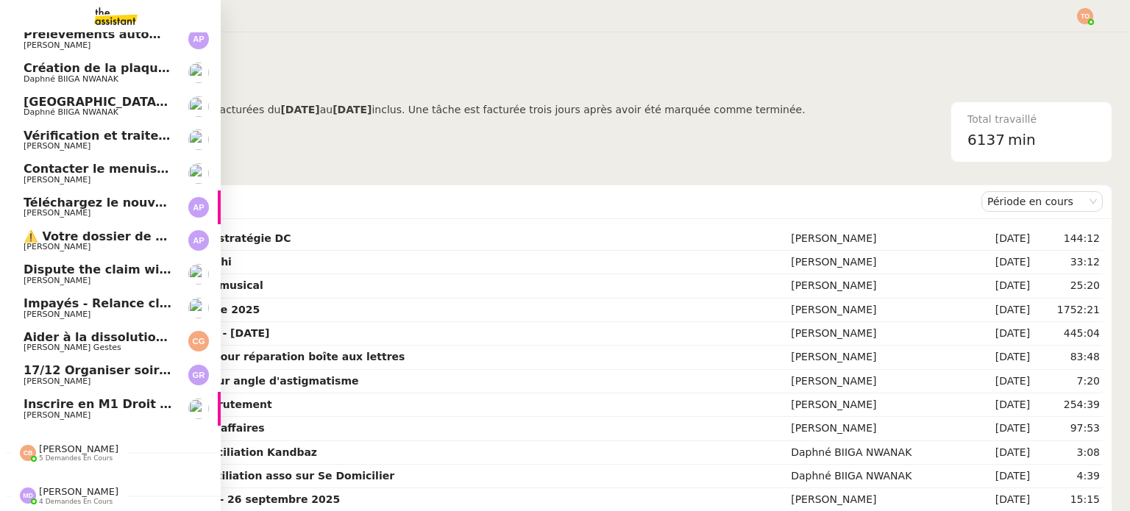
click at [115, 397] on span "Inscrire en M1 Droit des affaires" at bounding box center [131, 404] width 214 height 14
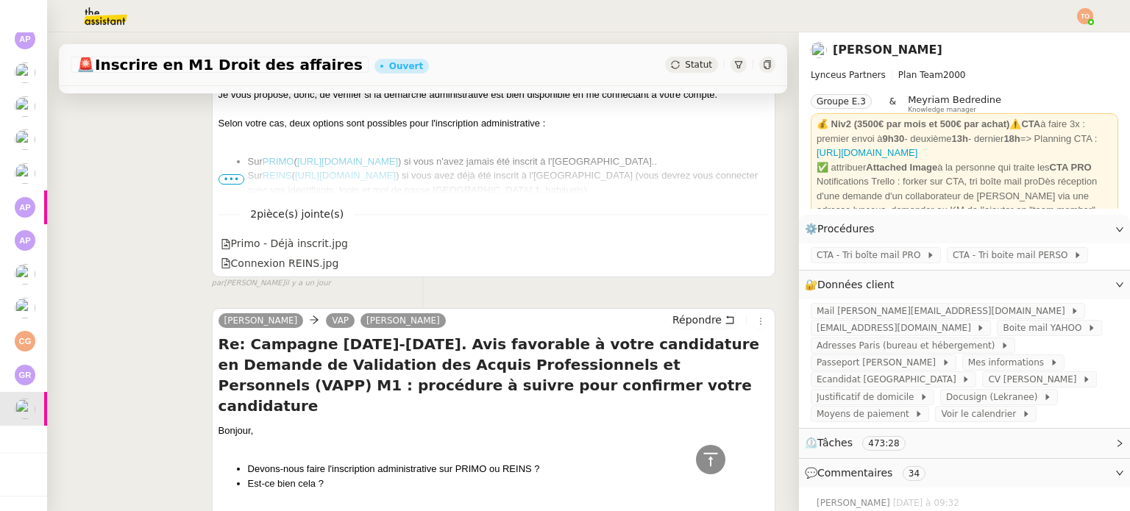
scroll to position [589, 0]
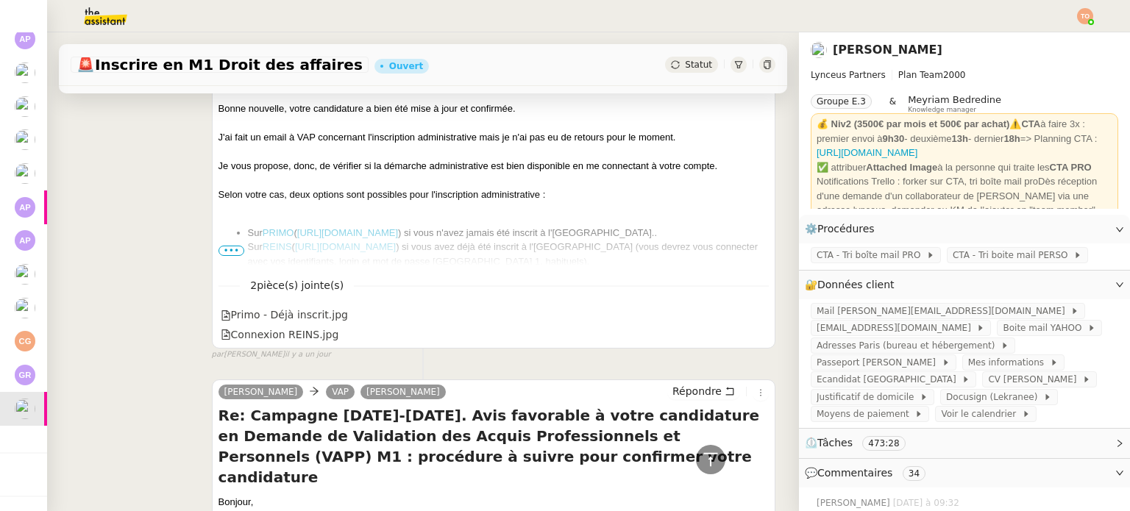
click at [238, 250] on span "•••" at bounding box center [232, 251] width 26 height 10
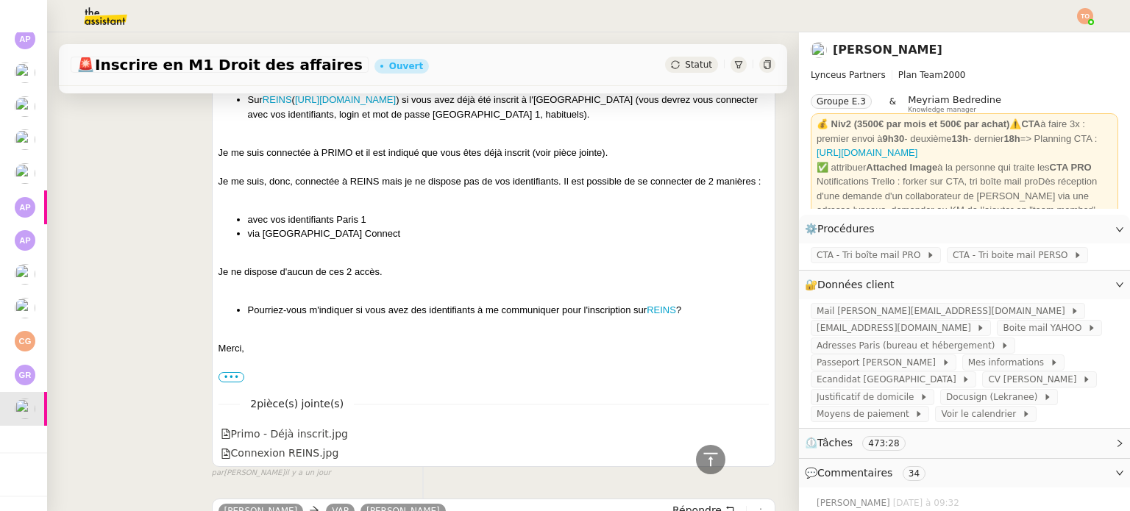
scroll to position [0, 0]
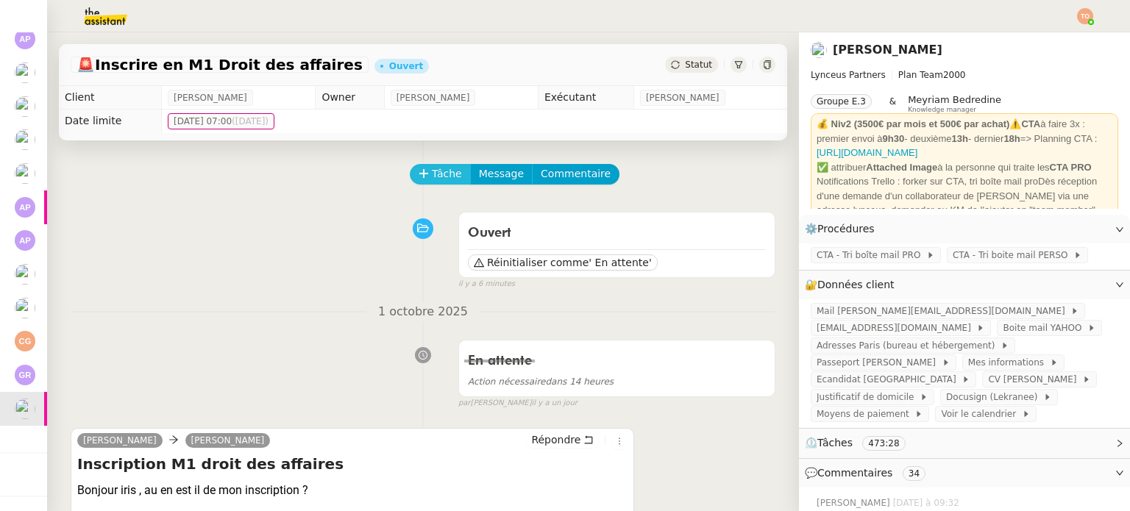
click at [432, 182] on span "Tâche" at bounding box center [447, 174] width 30 height 17
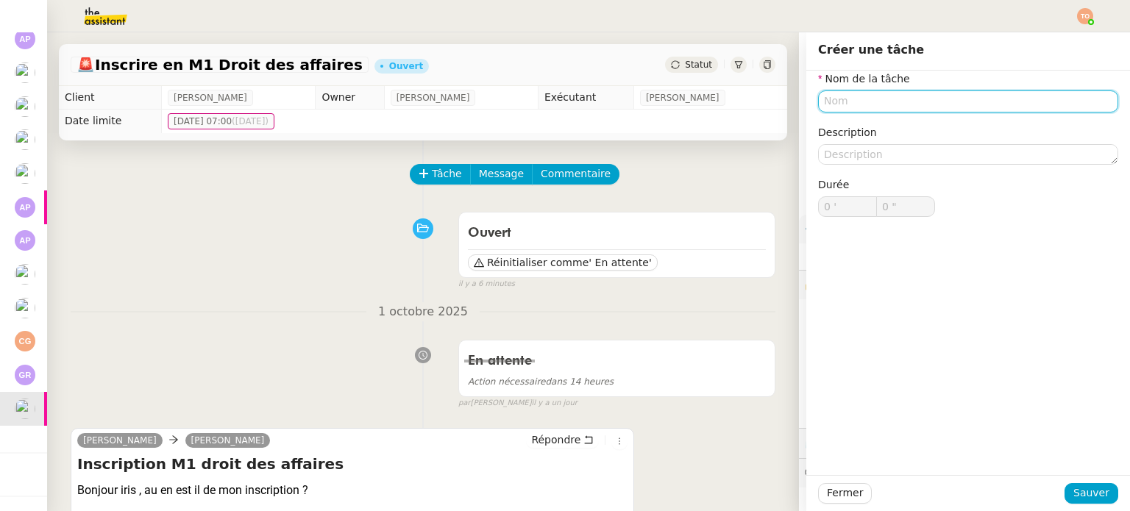
click at [864, 105] on input "text" at bounding box center [968, 100] width 300 height 21
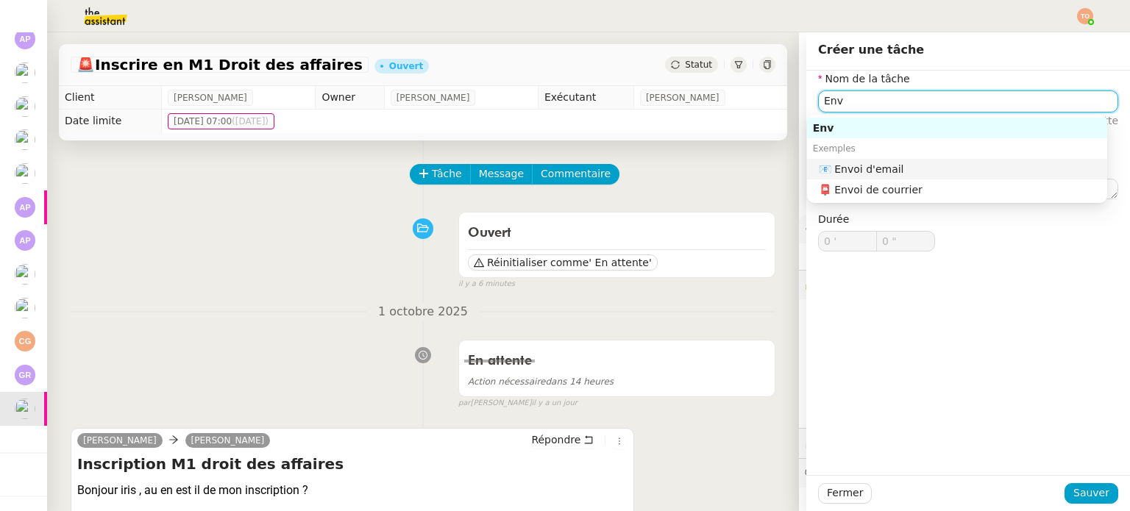
drag, startPoint x: 883, startPoint y: 162, endPoint x: 945, endPoint y: 264, distance: 119.5
click at [883, 161] on nz-auto-option "📧 Envoi d'email" at bounding box center [957, 169] width 300 height 21
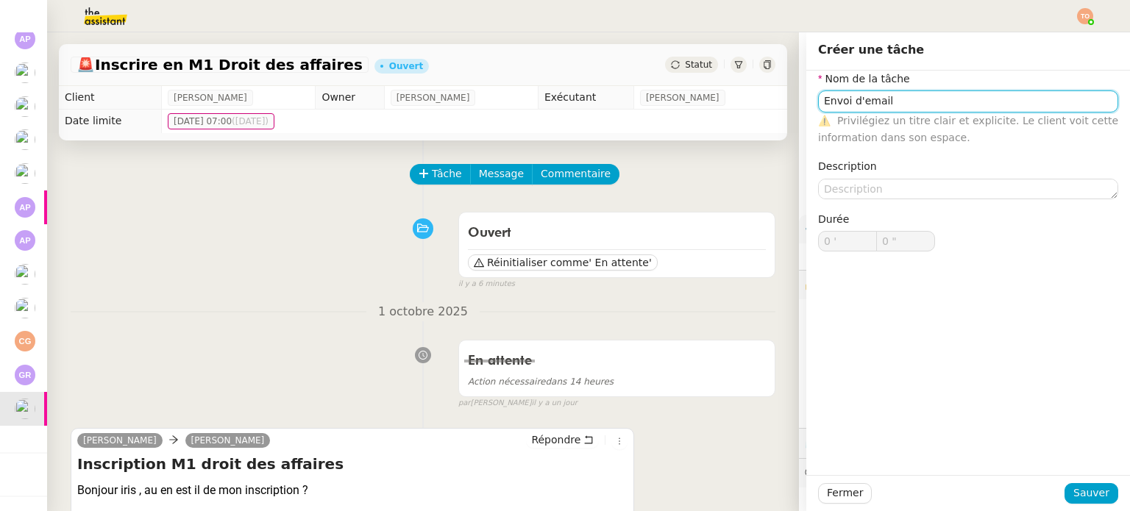
type input "Envoi d'email"
click at [1089, 480] on div "Fermer Sauver" at bounding box center [968, 493] width 324 height 36
click at [1086, 481] on div "Fermer Sauver" at bounding box center [968, 493] width 324 height 36
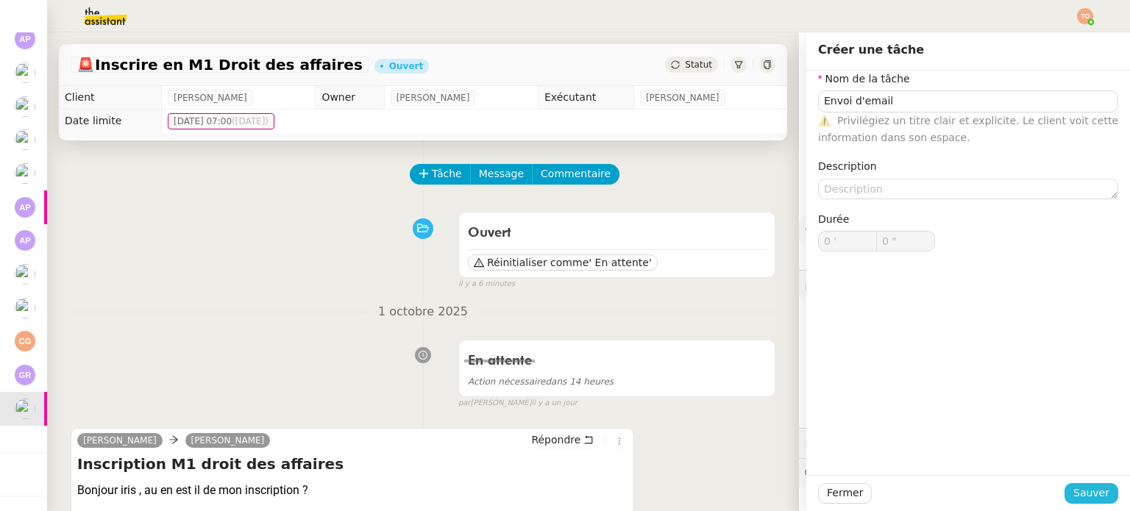
click at [1086, 488] on span "Sauver" at bounding box center [1091, 493] width 36 height 17
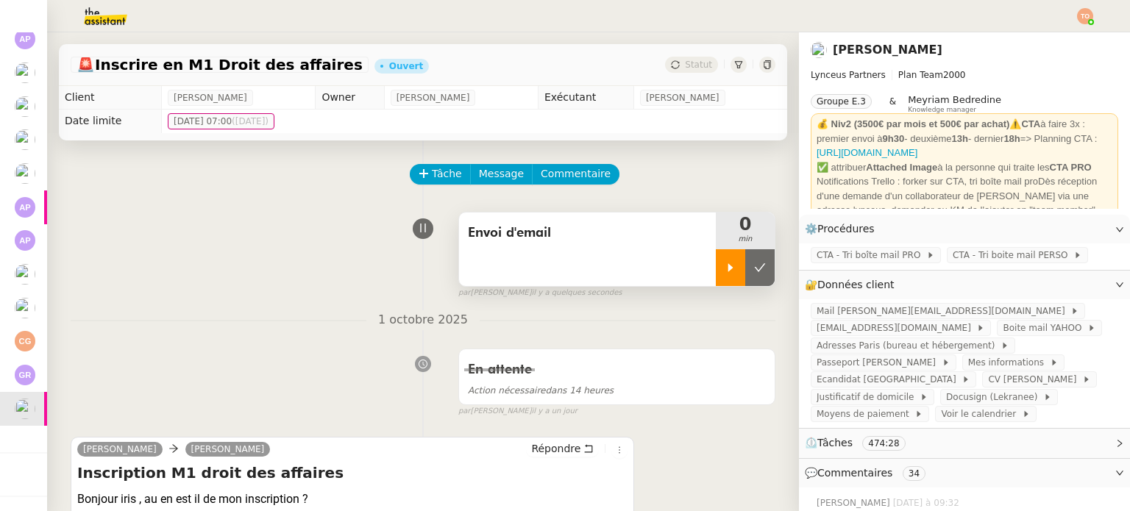
click at [716, 262] on div at bounding box center [730, 267] width 29 height 37
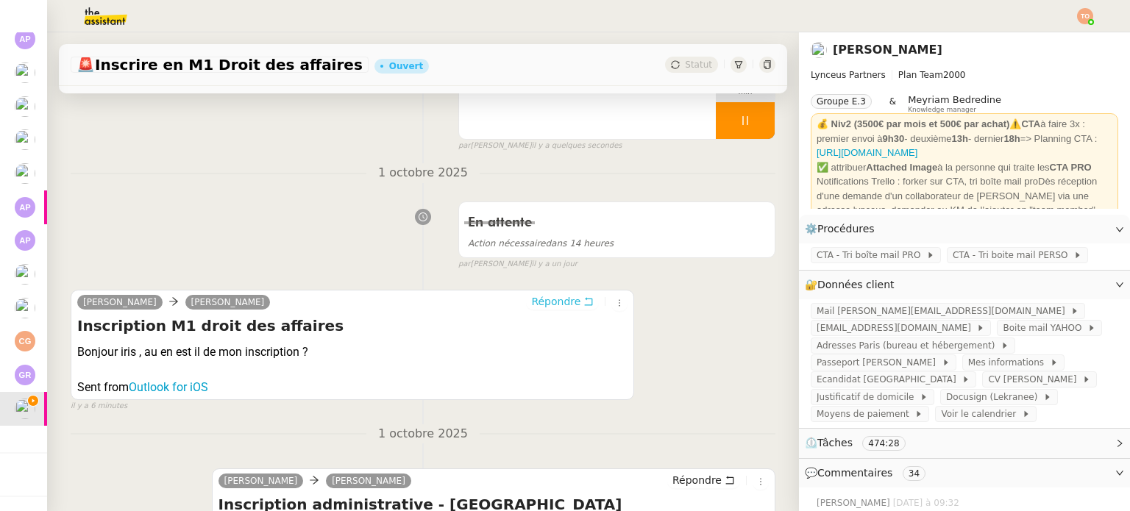
click at [550, 308] on span "Répondre" at bounding box center [555, 301] width 49 height 15
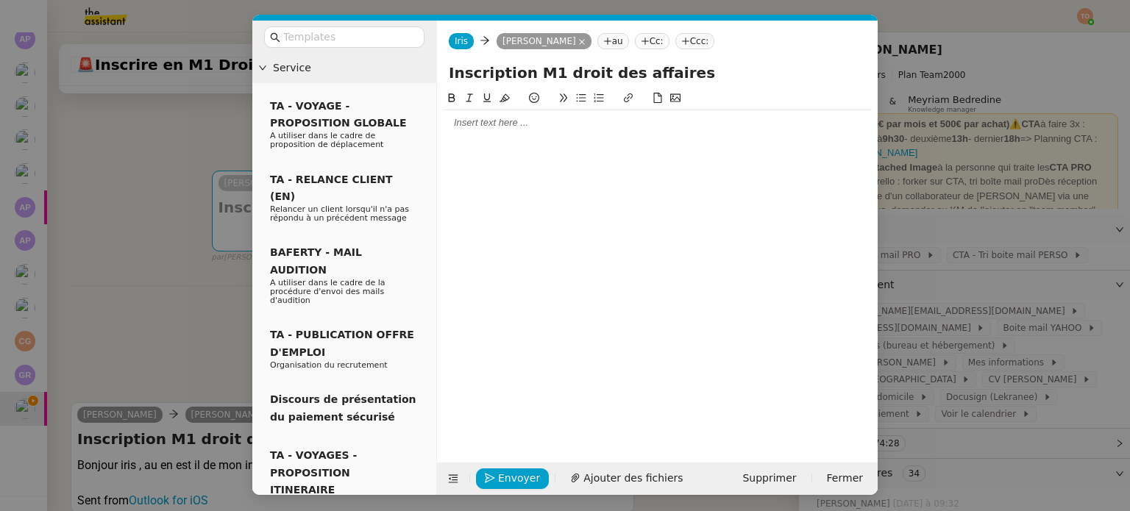
click at [547, 125] on div at bounding box center [657, 122] width 429 height 13
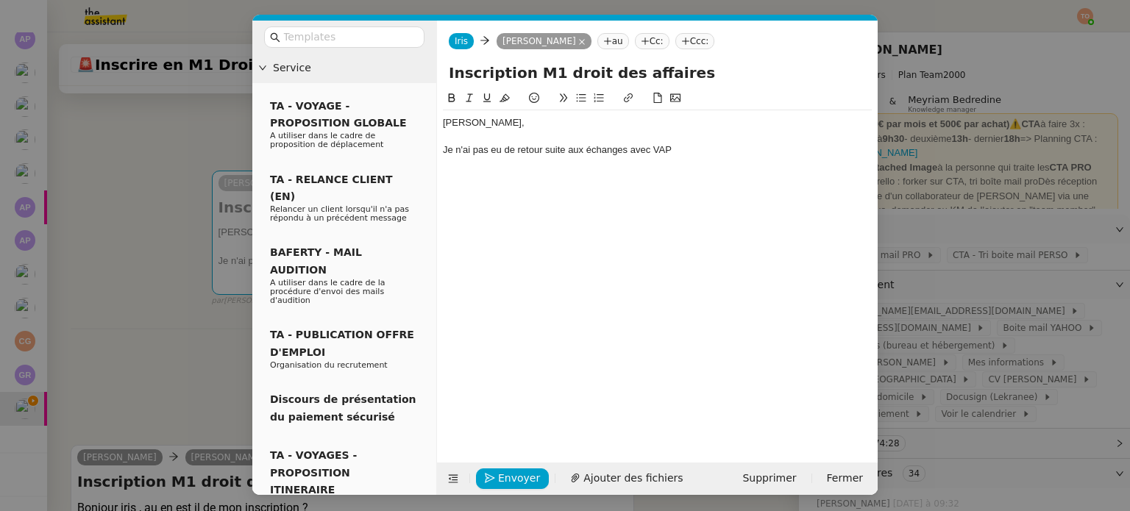
click at [998, 349] on nz-modal-container "Service TA - VOYAGE - PROPOSITION GLOBALE A utiliser dans le cadre de propositi…" at bounding box center [565, 255] width 1130 height 511
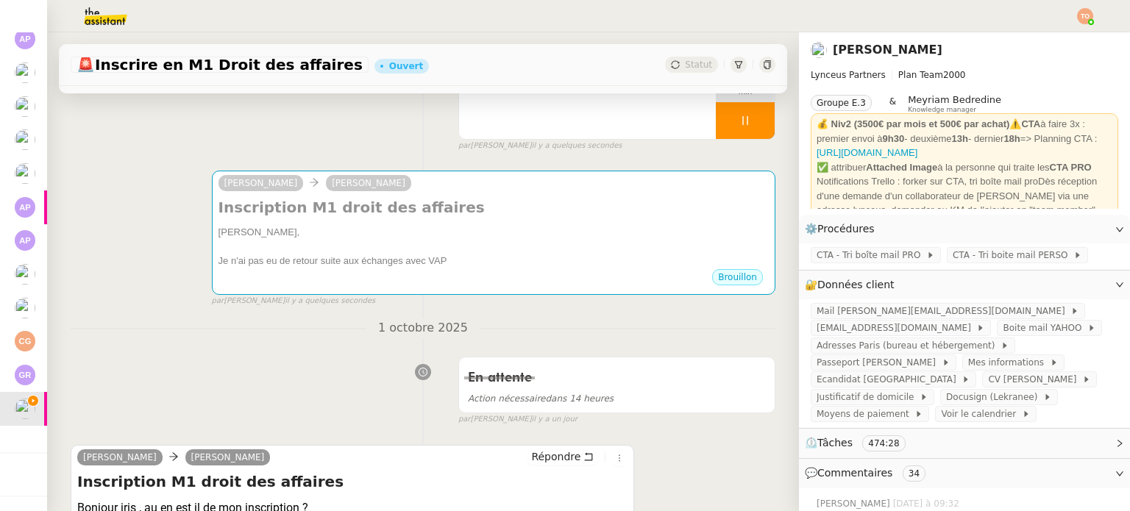
click at [1006, 335] on span "Boite mail YAHOO" at bounding box center [1045, 328] width 85 height 15
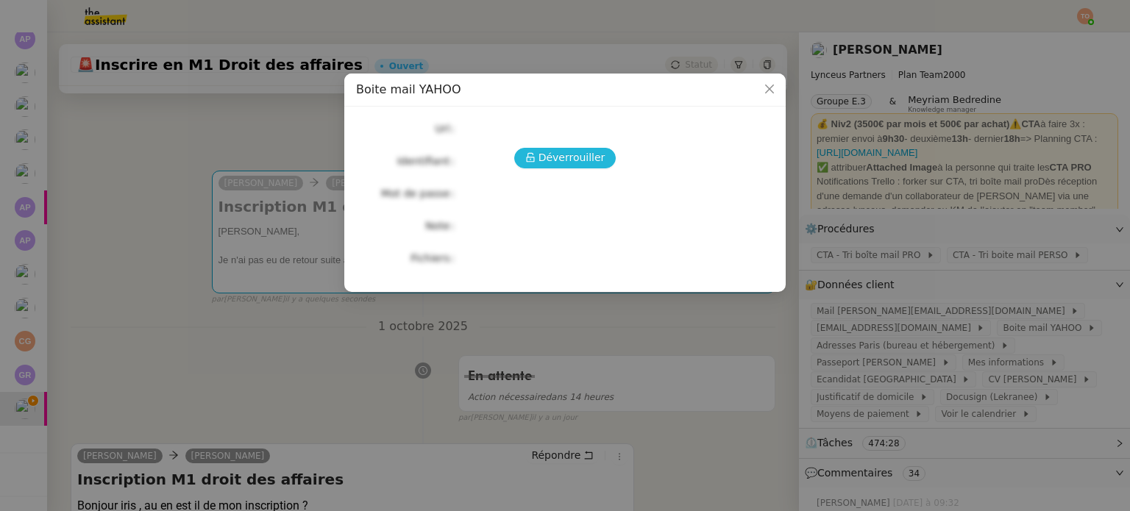
click at [559, 158] on span "Déverrouiller" at bounding box center [572, 157] width 67 height 17
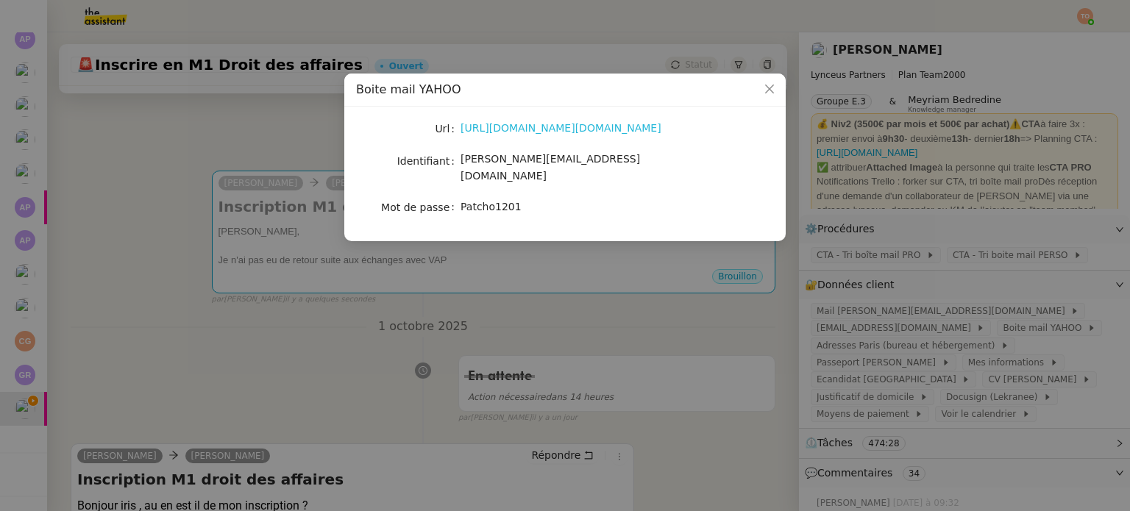
click at [565, 132] on link "[URL][DOMAIN_NAME][DOMAIN_NAME]" at bounding box center [561, 128] width 201 height 12
drag, startPoint x: 283, startPoint y: 158, endPoint x: 291, endPoint y: 163, distance: 10.2
click at [283, 157] on nz-modal-container "Boite mail YAHOO Url [URL][DOMAIN_NAME][DOMAIN_NAME] Identifiant [PERSON_NAME][…" at bounding box center [565, 255] width 1130 height 511
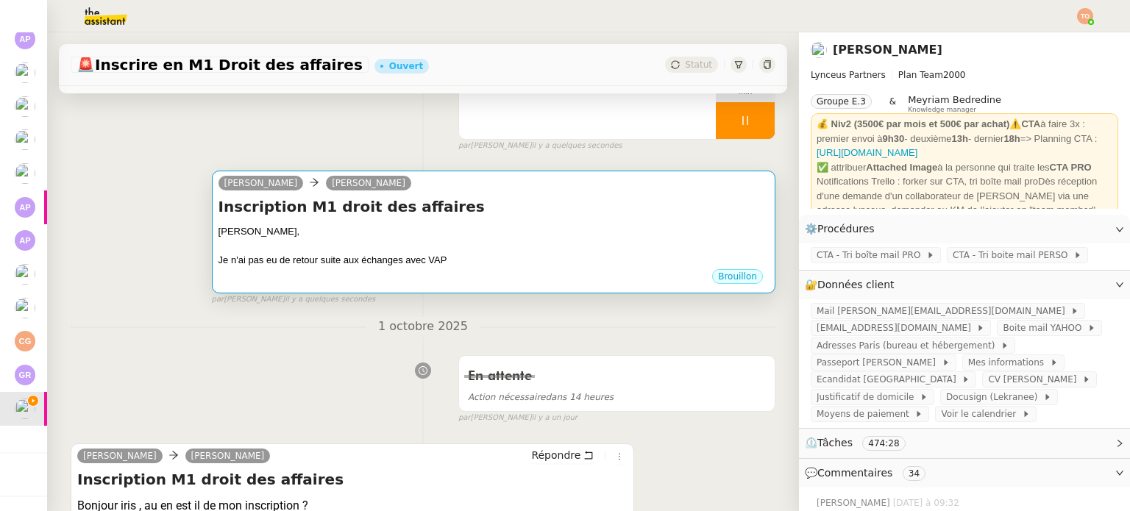
click at [569, 272] on div "Brouillon" at bounding box center [494, 279] width 550 height 22
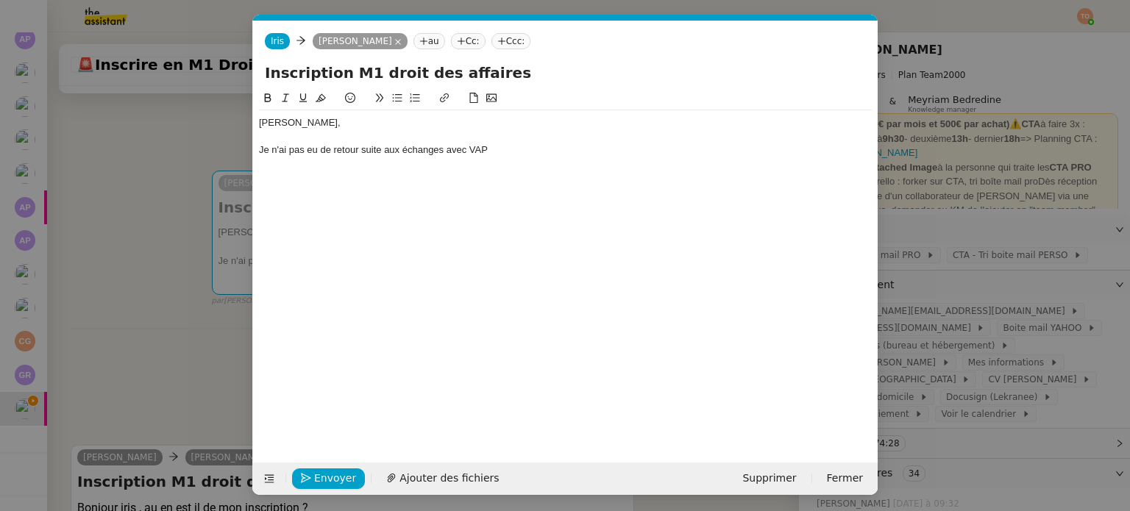
scroll to position [0, 31]
click at [569, 149] on div "Je n'ai pas eu de retour suite aux échanges avec VAP" at bounding box center [565, 149] width 613 height 13
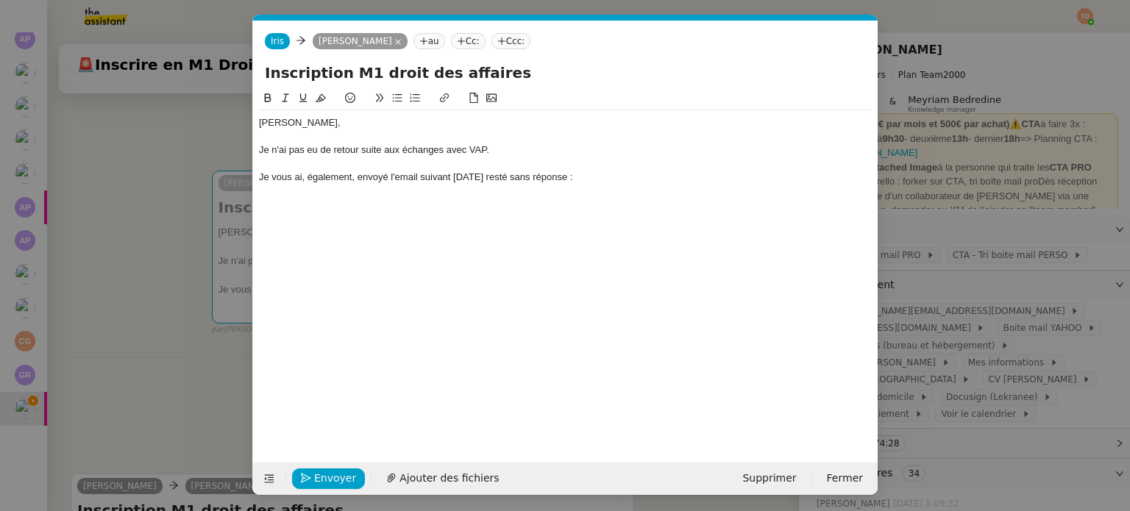
click at [262, 122] on div "[PERSON_NAME]," at bounding box center [565, 122] width 613 height 13
click at [182, 210] on nz-modal-container "Service TA - VOYAGE - PROPOSITION GLOBALE A utiliser dans le cadre de propositi…" at bounding box center [565, 255] width 1130 height 511
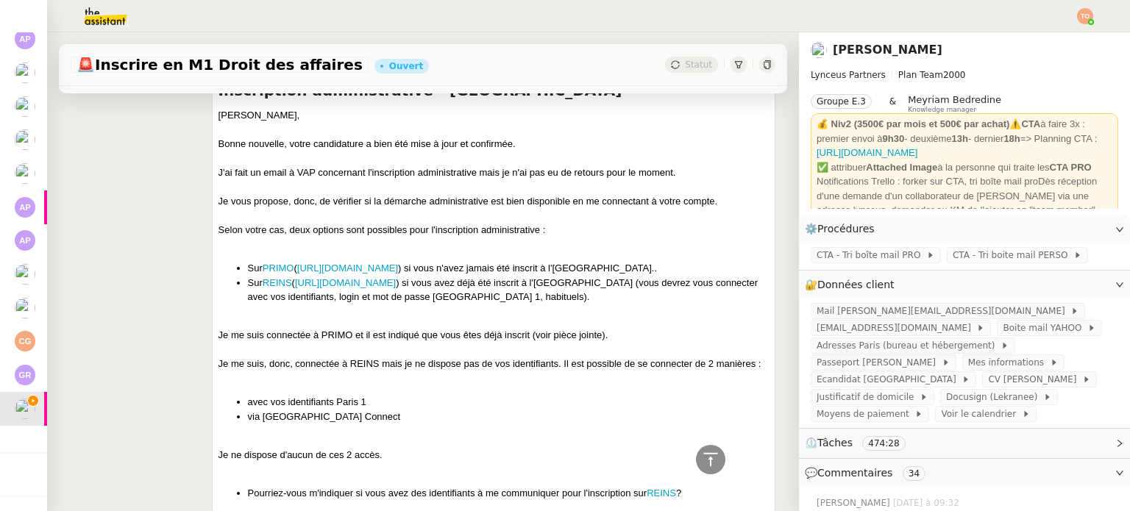
scroll to position [736, 0]
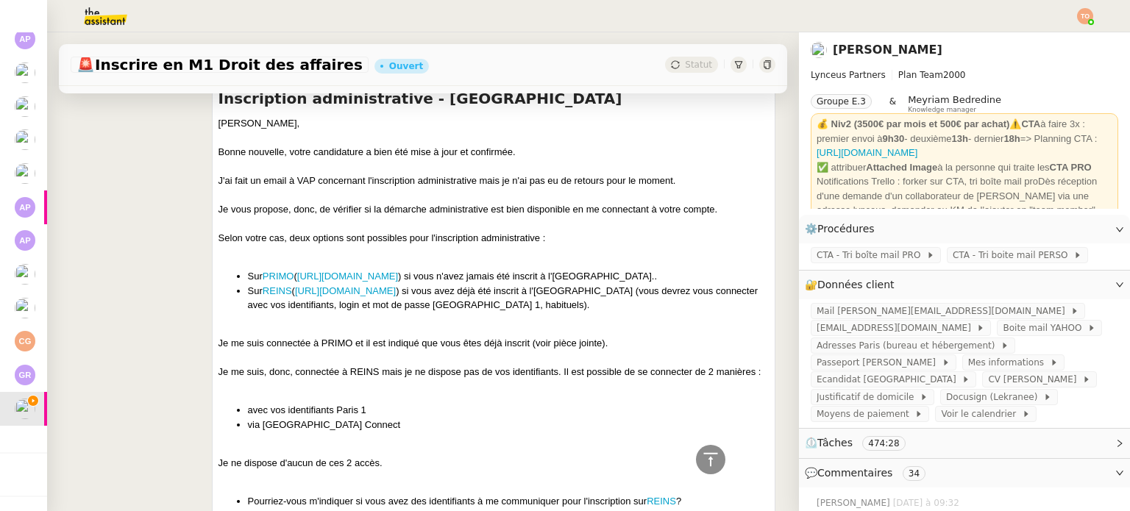
drag, startPoint x: 696, startPoint y: 369, endPoint x: 207, endPoint y: 134, distance: 542.3
click at [212, 134] on div "[PERSON_NAME] [PERSON_NAME] Répondre Inscription administrative - [GEOGRAPHIC_D…" at bounding box center [494, 361] width 564 height 596
click at [213, 131] on div "[PERSON_NAME] [PERSON_NAME] Répondre Inscription administrative - [GEOGRAPHIC_D…" at bounding box center [494, 361] width 564 height 596
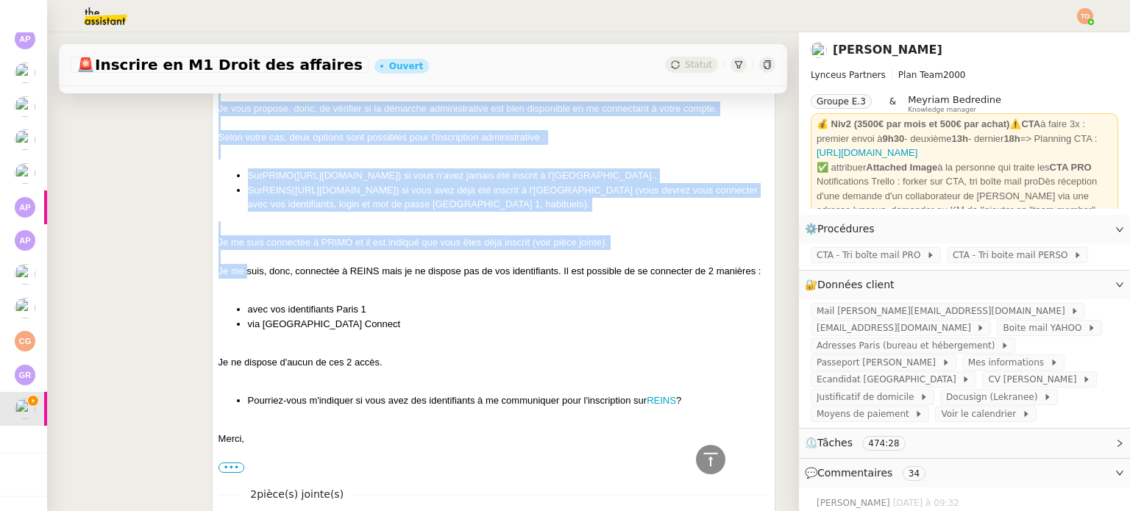
scroll to position [956, 0]
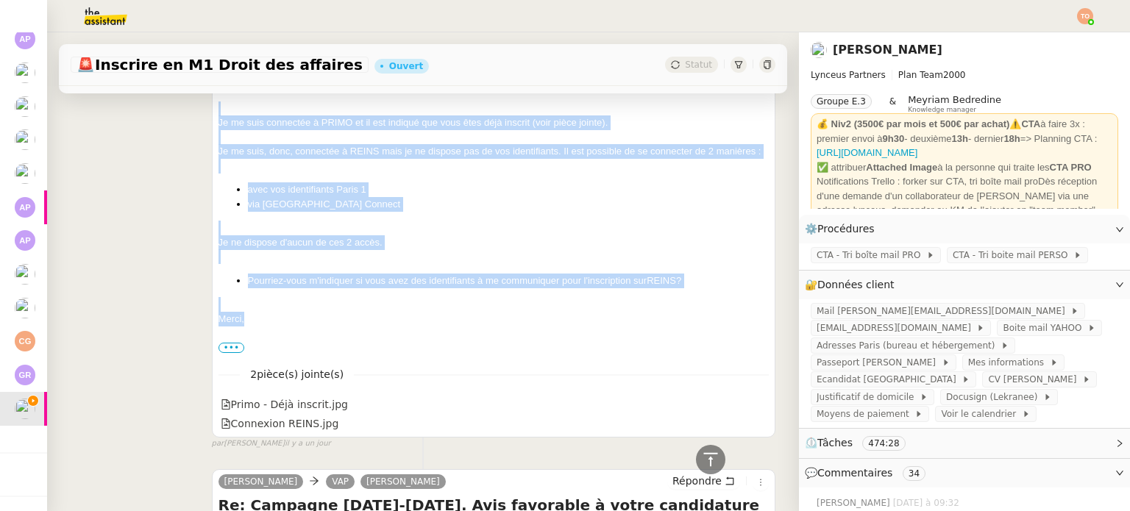
drag, startPoint x: 214, startPoint y: 129, endPoint x: 277, endPoint y: 340, distance: 220.2
click at [277, 340] on div "[PERSON_NAME], Bonne nouvelle, votre candidature a bien été mise à jour et conf…" at bounding box center [494, 125] width 550 height 459
copy div "Loremip, Dolor sitametc, adipi elitseddoei t inci utl etdo m aliq en adminimve.…"
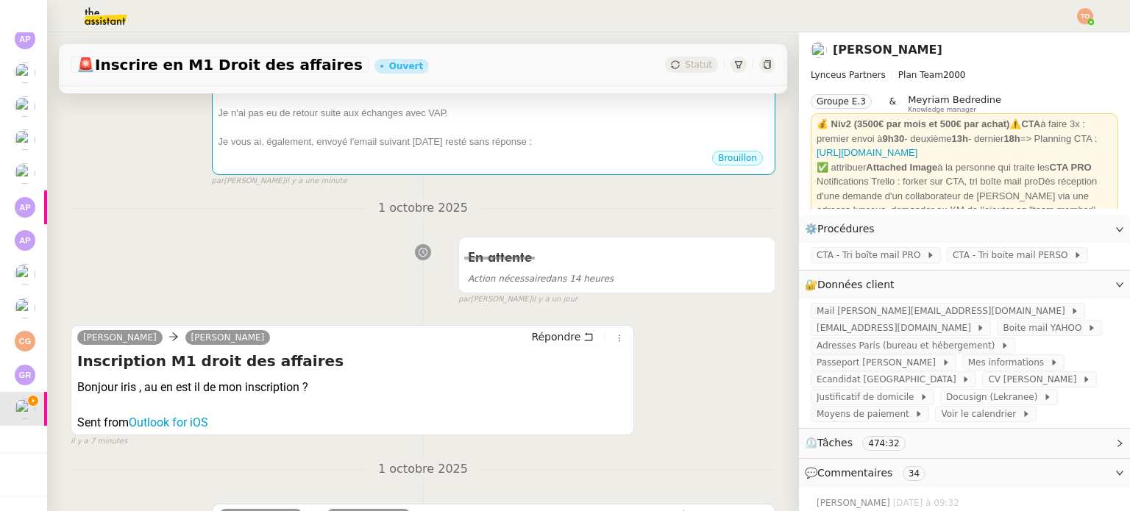
scroll to position [74, 0]
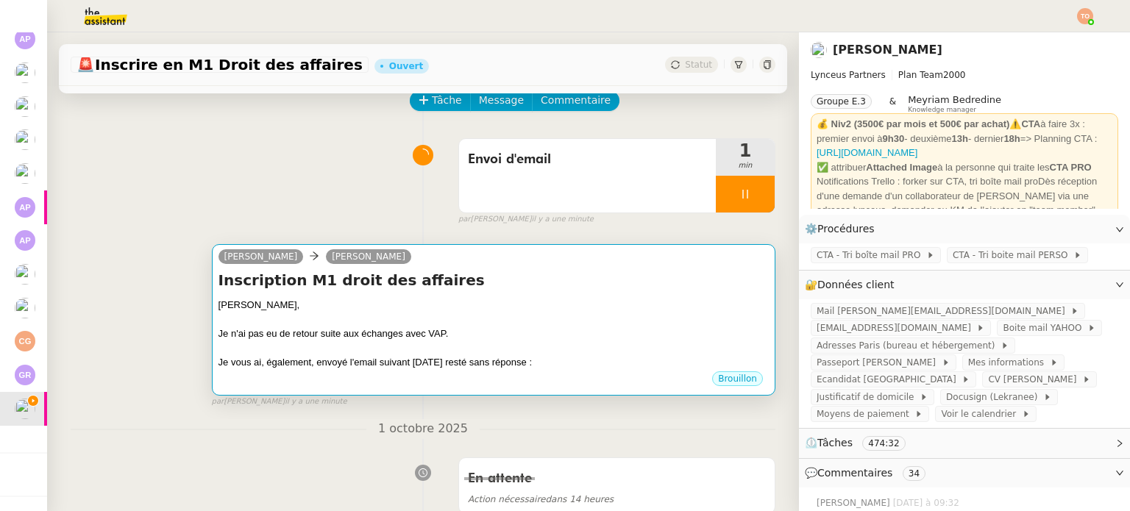
click at [477, 344] on div at bounding box center [494, 348] width 550 height 15
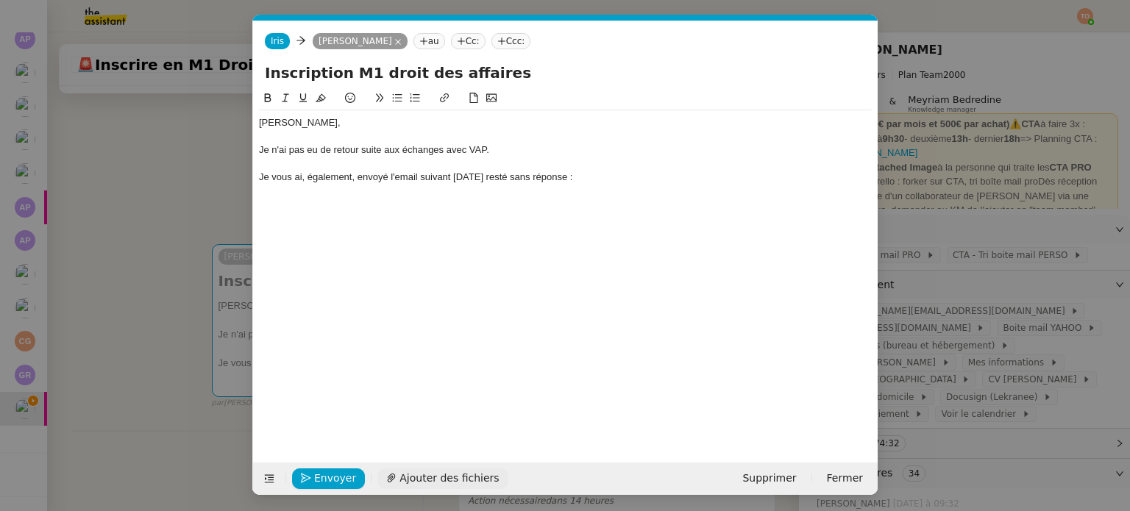
scroll to position [0, 31]
click at [477, 478] on span "Ajouter des fichiers" at bounding box center [449, 478] width 99 height 17
click at [470, 476] on span "Ajouter des fichiers" at bounding box center [449, 478] width 99 height 17
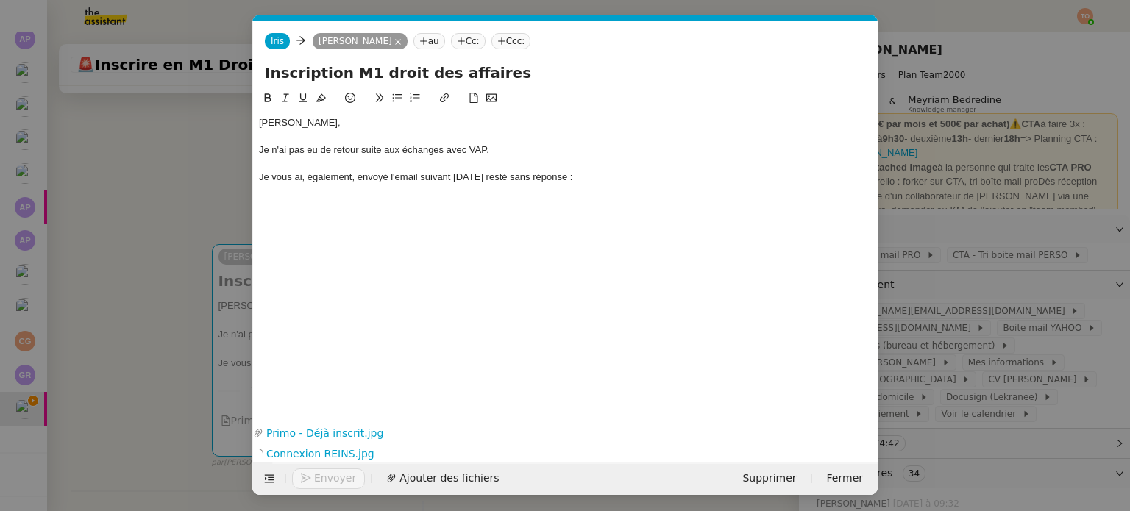
click at [622, 179] on div "Je vous ai, également, envoyé l'email suivant [DATE] resté sans réponse :" at bounding box center [565, 177] width 613 height 13
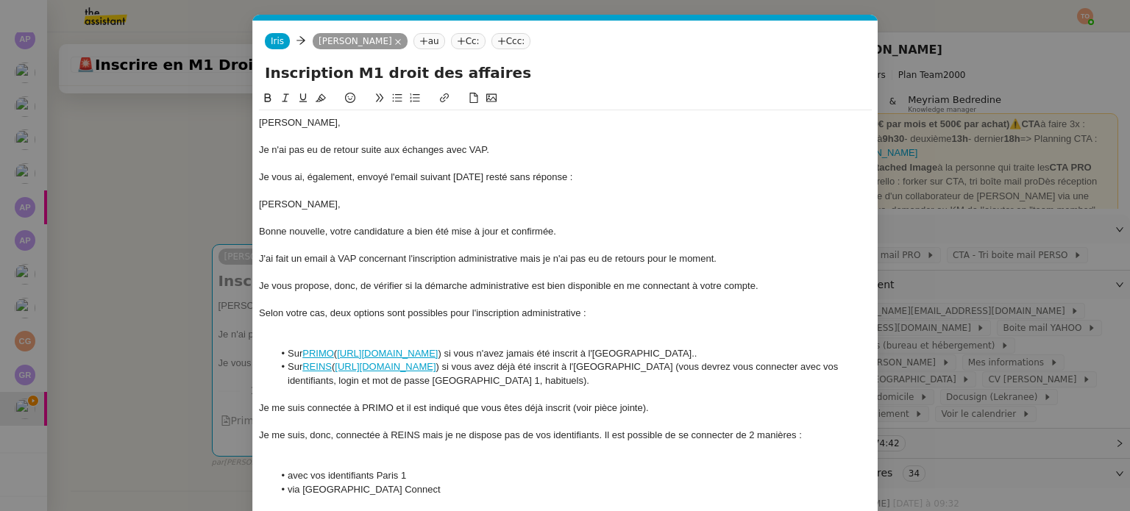
scroll to position [0, 0]
click at [261, 188] on div at bounding box center [565, 191] width 613 height 13
click at [550, 195] on div "-------------------------------------------------------------------------------…" at bounding box center [565, 191] width 613 height 13
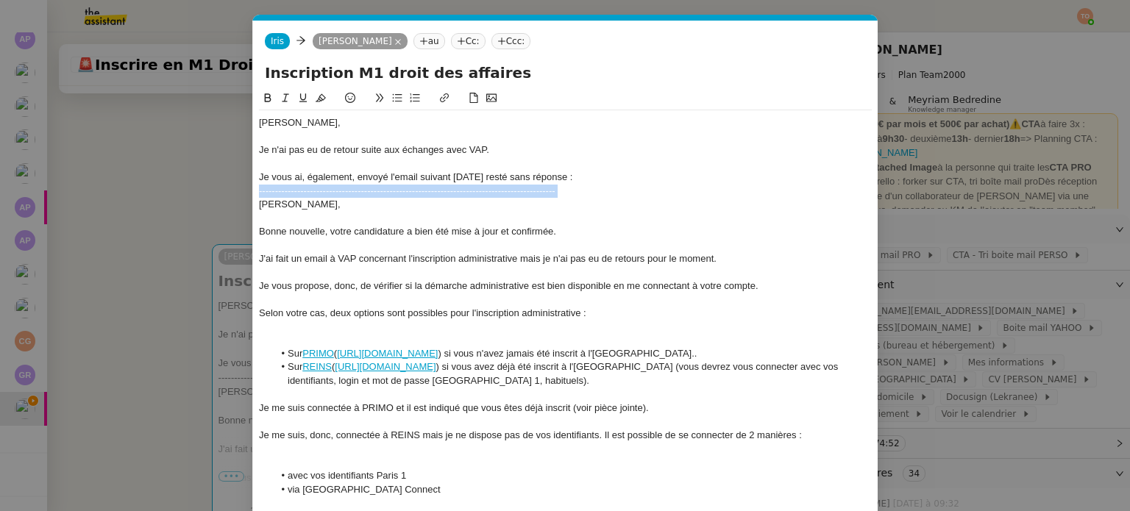
click at [550, 195] on div "-------------------------------------------------------------------------------…" at bounding box center [565, 191] width 613 height 13
copy div "-------------------------------------------------------------------------------…"
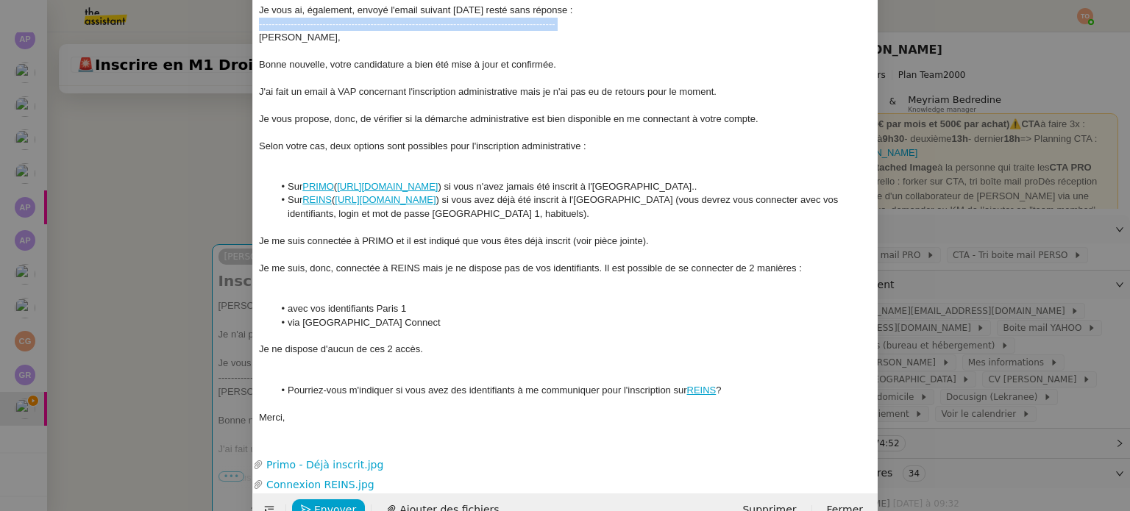
scroll to position [201, 0]
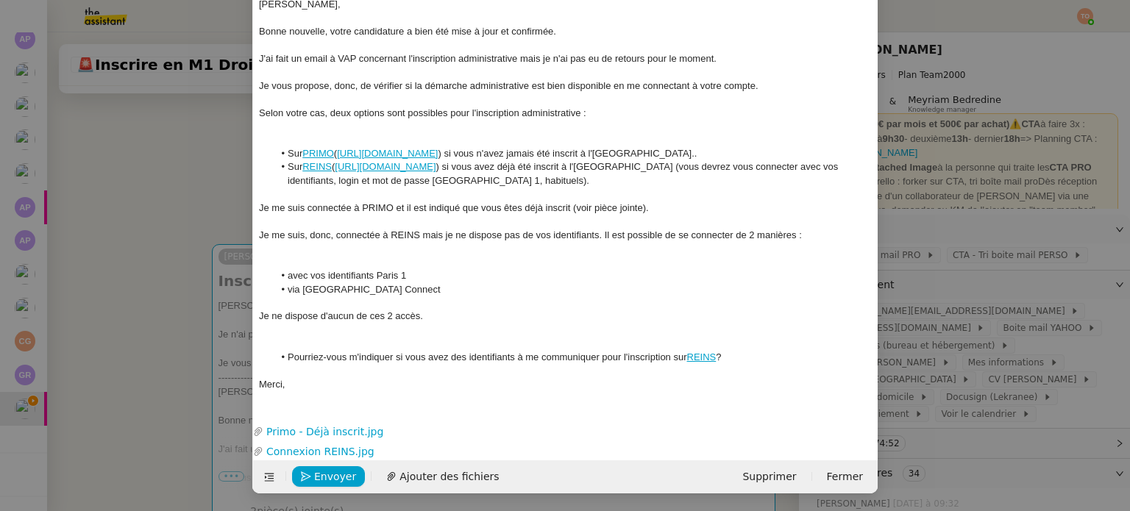
click at [363, 380] on div "Merci," at bounding box center [565, 384] width 613 height 13
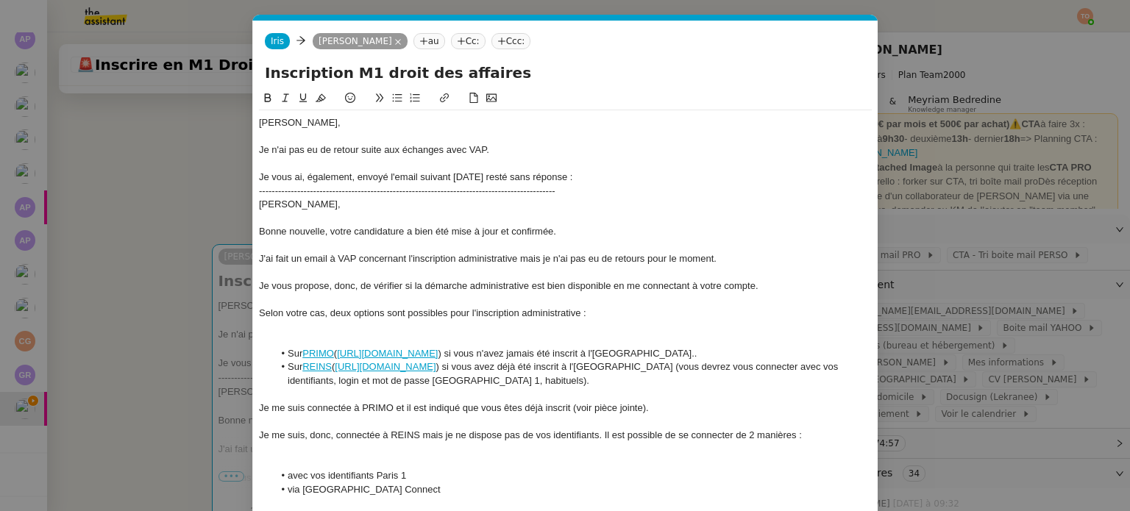
scroll to position [74, 0]
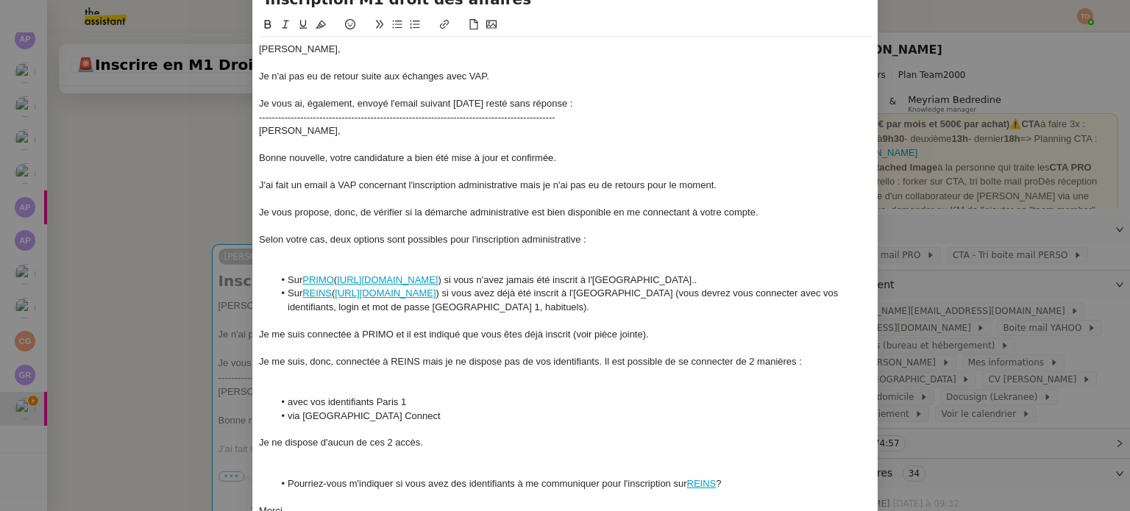
click at [388, 246] on div at bounding box center [565, 252] width 613 height 13
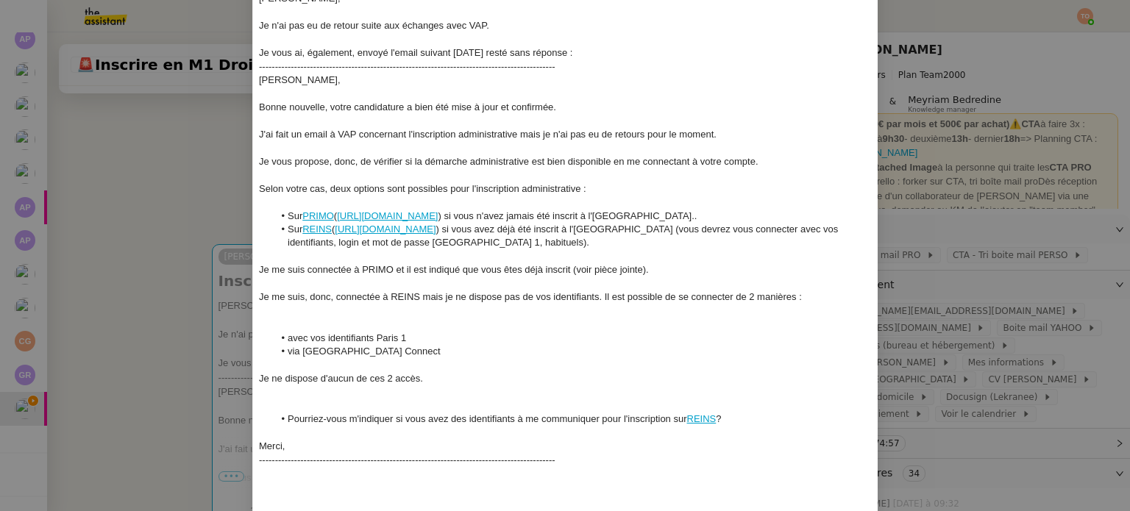
scroll to position [147, 0]
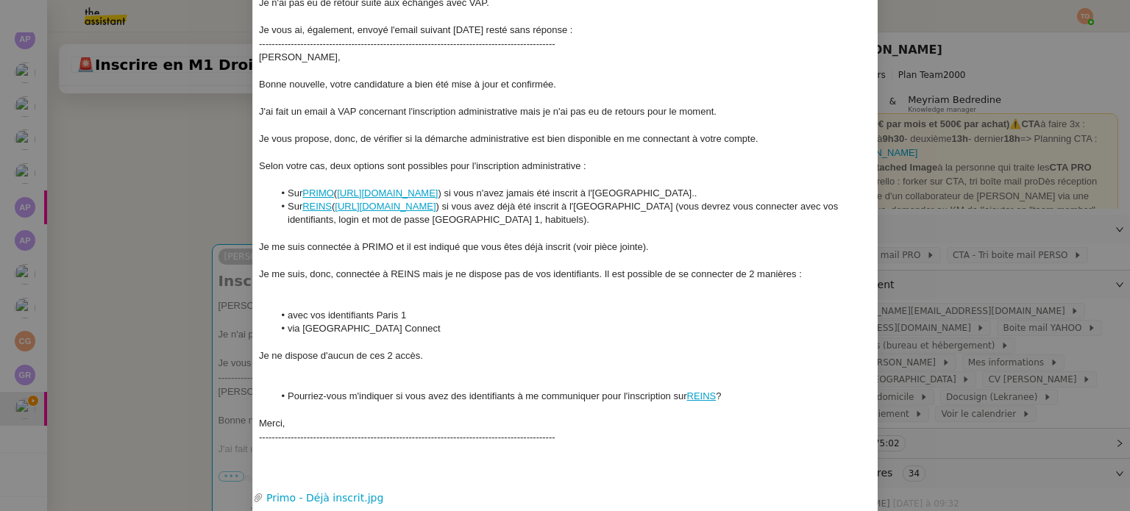
click at [383, 288] on div at bounding box center [565, 288] width 613 height 13
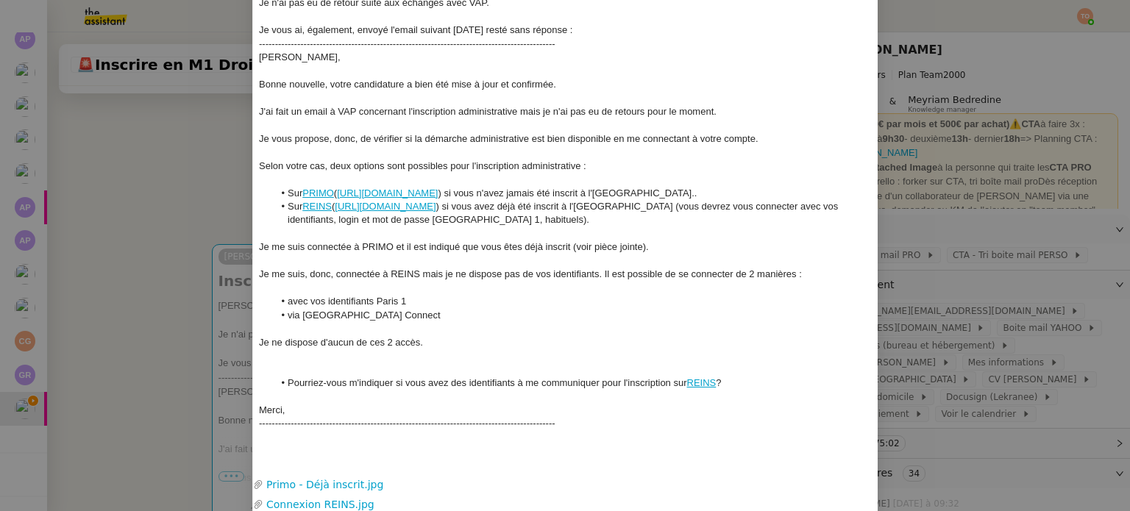
click at [387, 288] on div at bounding box center [565, 288] width 613 height 13
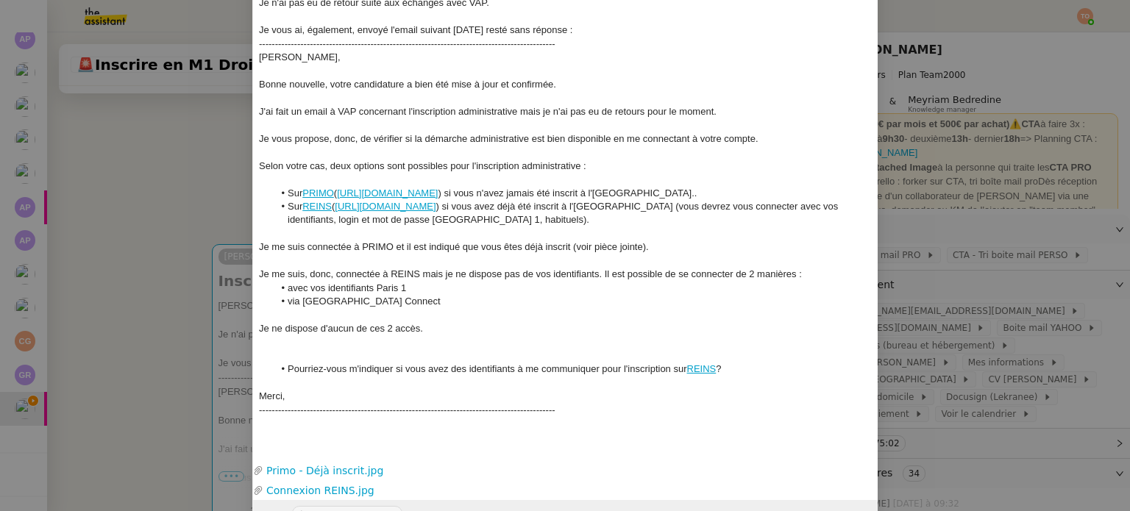
click at [382, 355] on div at bounding box center [565, 355] width 613 height 13
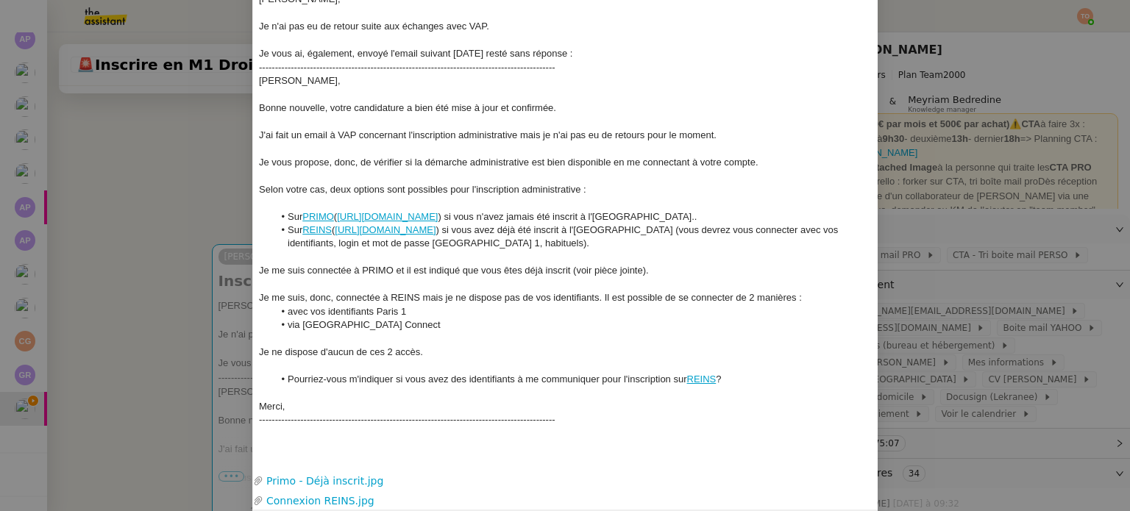
scroll to position [0, 0]
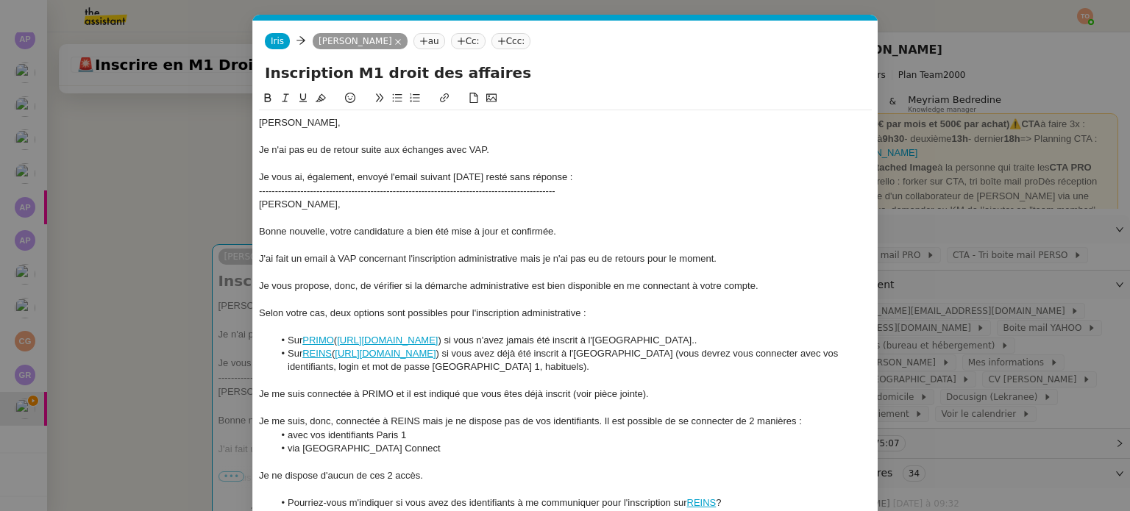
click at [529, 152] on div "Je n'ai pas eu de retour suite aux échanges avec VAP." at bounding box center [565, 149] width 613 height 13
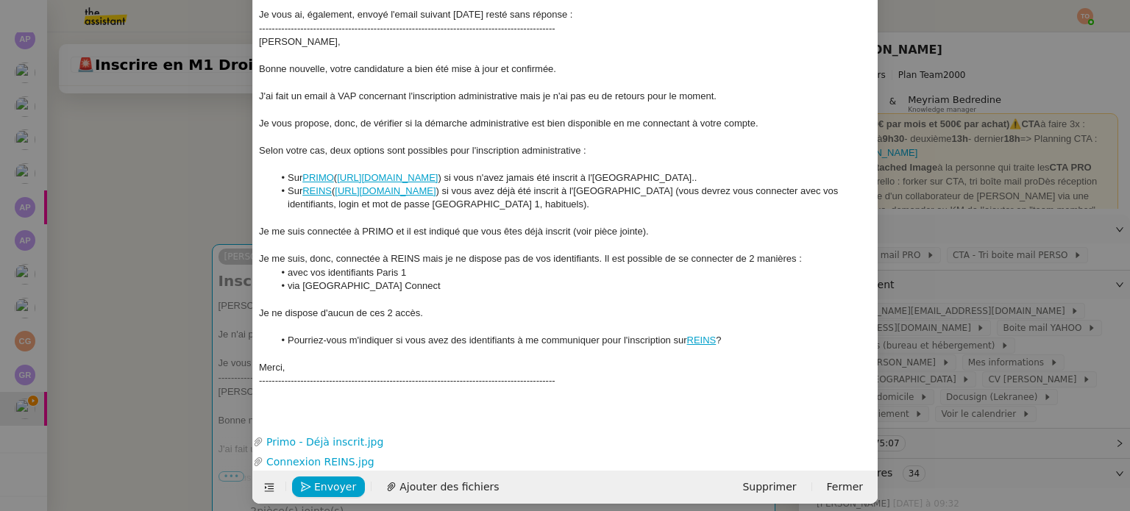
scroll to position [174, 0]
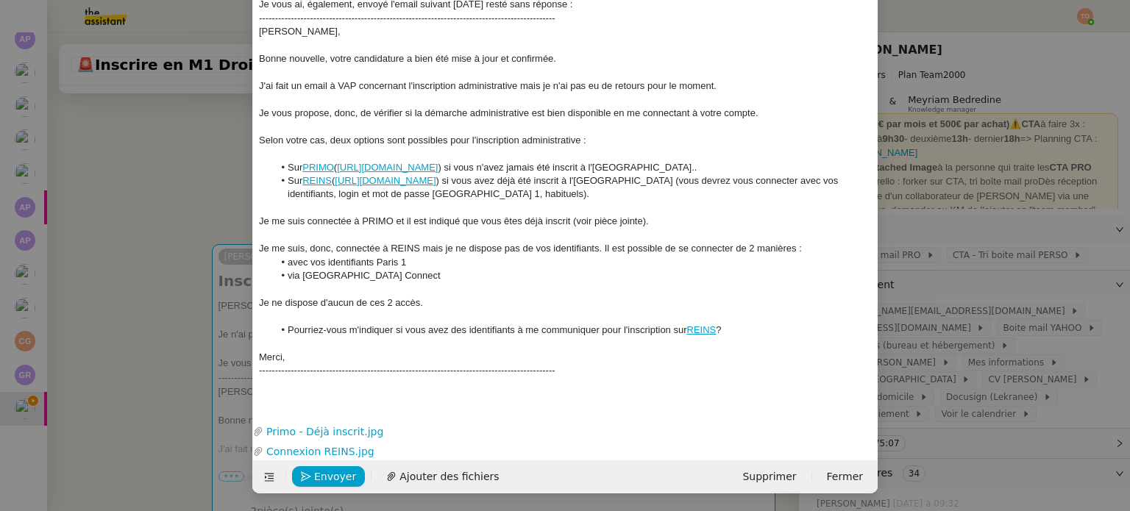
click at [570, 378] on div at bounding box center [565, 384] width 613 height 13
click at [341, 475] on span "Envoyer" at bounding box center [335, 477] width 42 height 17
click at [341, 475] on span "Confirmer l'envoi" at bounding box center [358, 477] width 88 height 17
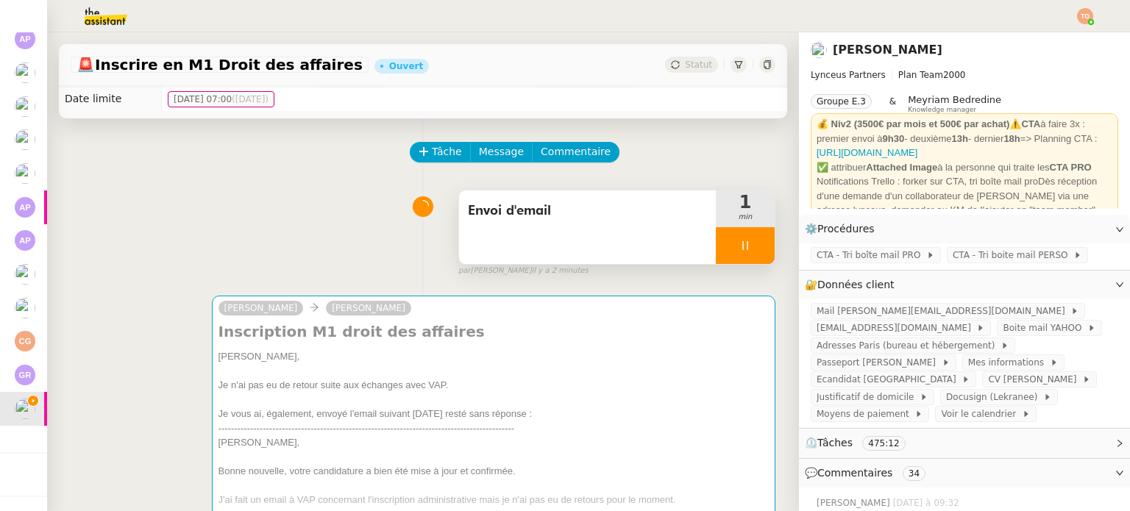
scroll to position [0, 0]
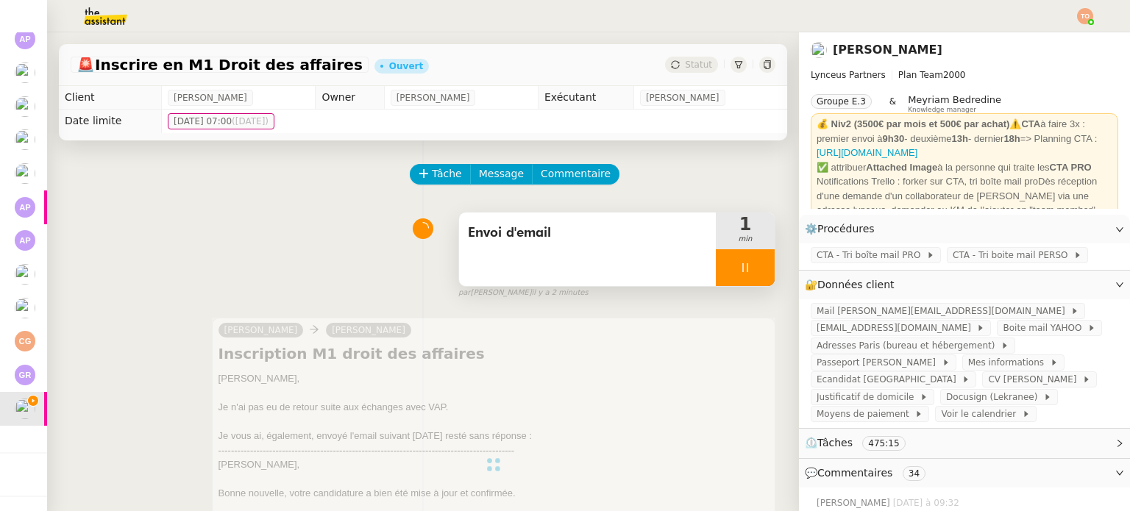
click at [733, 274] on div at bounding box center [745, 267] width 59 height 37
click at [743, 274] on div at bounding box center [745, 267] width 59 height 37
click at [742, 270] on div at bounding box center [745, 267] width 59 height 37
click at [755, 270] on icon at bounding box center [760, 267] width 11 height 8
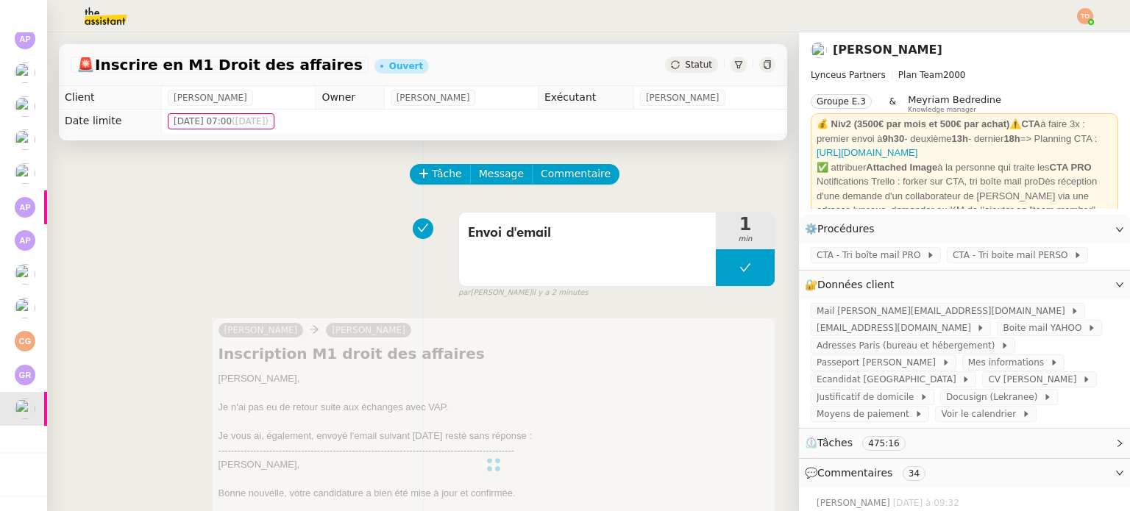
click at [685, 64] on span "Statut" at bounding box center [698, 65] width 27 height 10
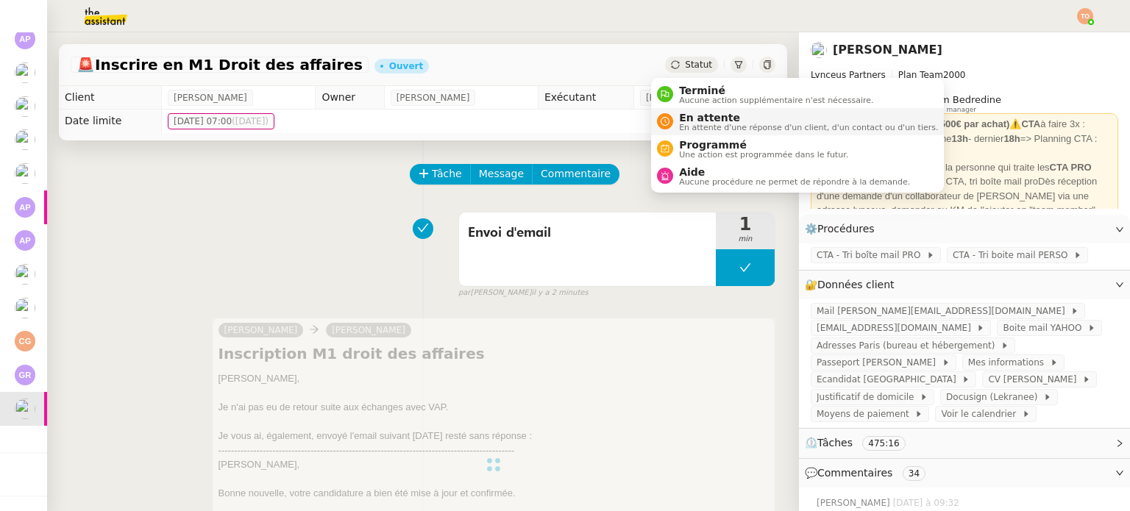
click at [692, 113] on span "En attente" at bounding box center [808, 118] width 259 height 12
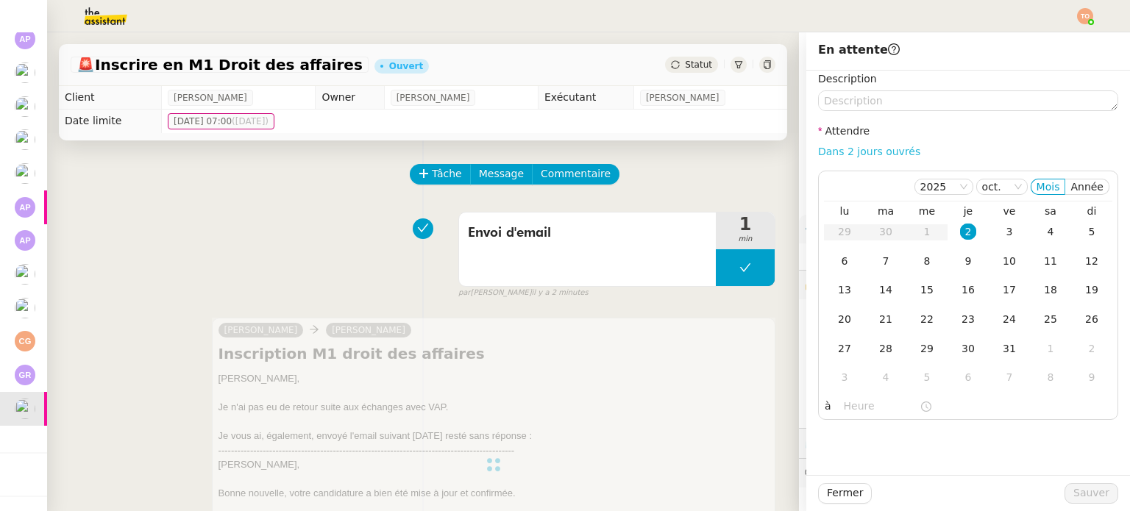
click at [878, 153] on link "Dans 2 jours ouvrés" at bounding box center [869, 152] width 102 height 12
type input "07:00"
click at [1065, 494] on button "Sauver" at bounding box center [1092, 493] width 54 height 21
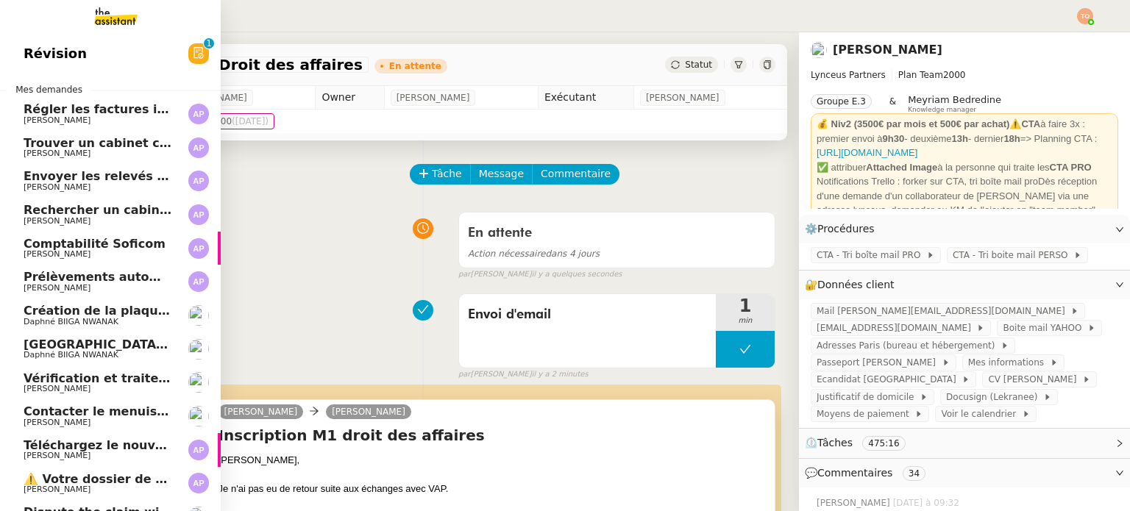
click at [98, 124] on span "[PERSON_NAME]" at bounding box center [98, 120] width 149 height 9
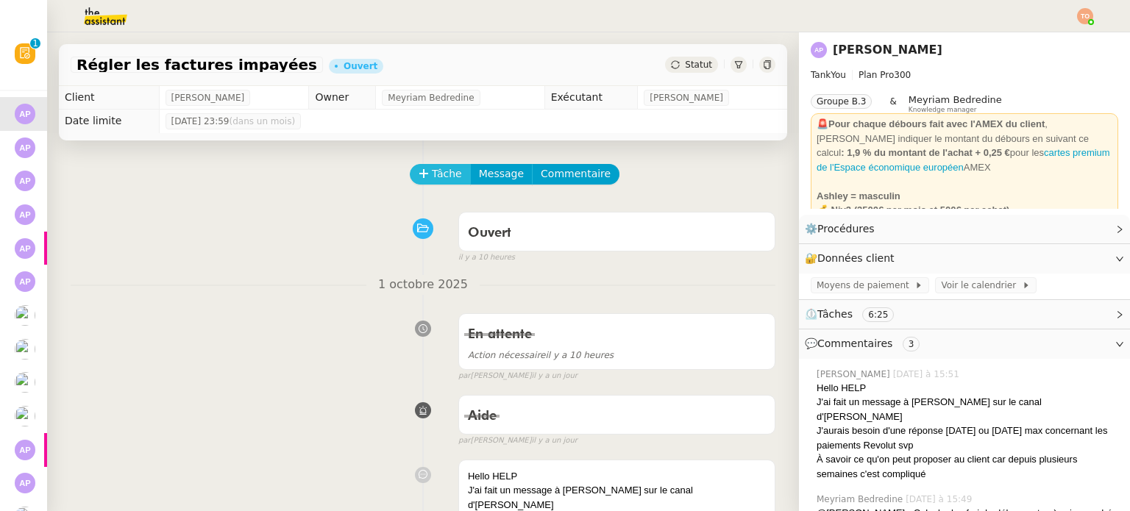
click at [419, 174] on icon at bounding box center [424, 173] width 10 height 10
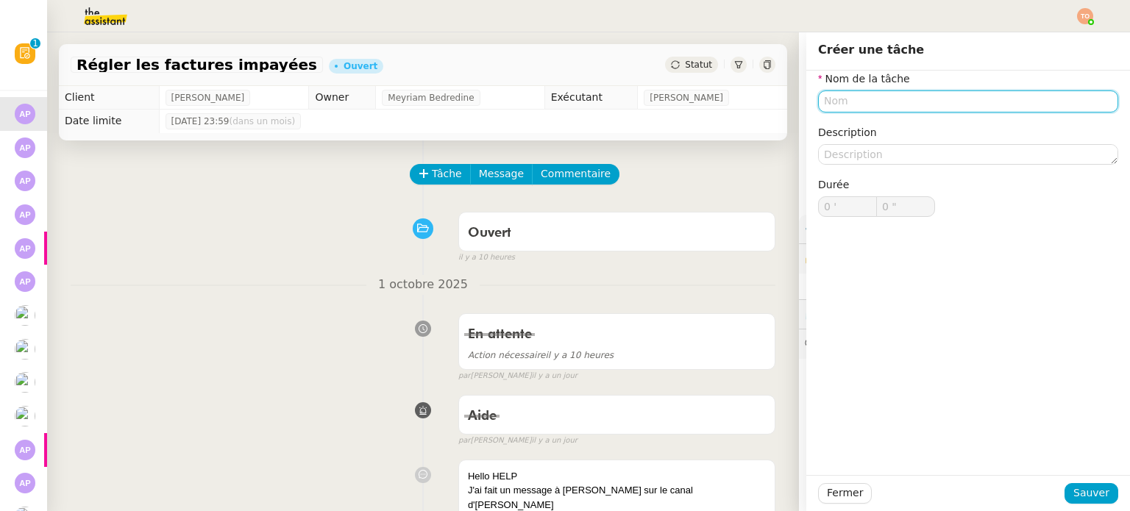
click at [935, 96] on input "text" at bounding box center [968, 100] width 300 height 21
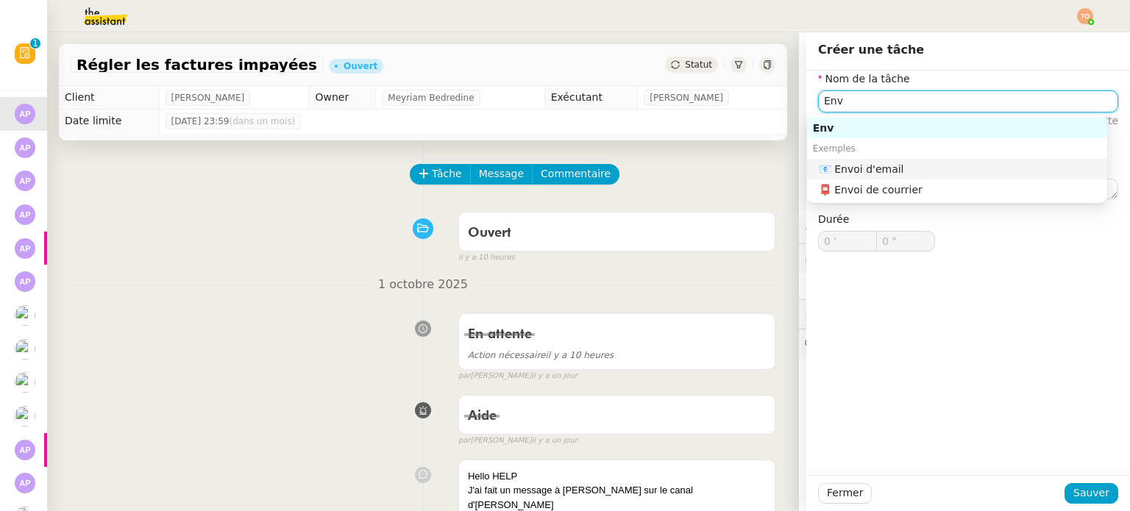
drag, startPoint x: 921, startPoint y: 168, endPoint x: 953, endPoint y: 241, distance: 80.1
click at [921, 167] on div "📧 Envoi d'email" at bounding box center [960, 169] width 283 height 13
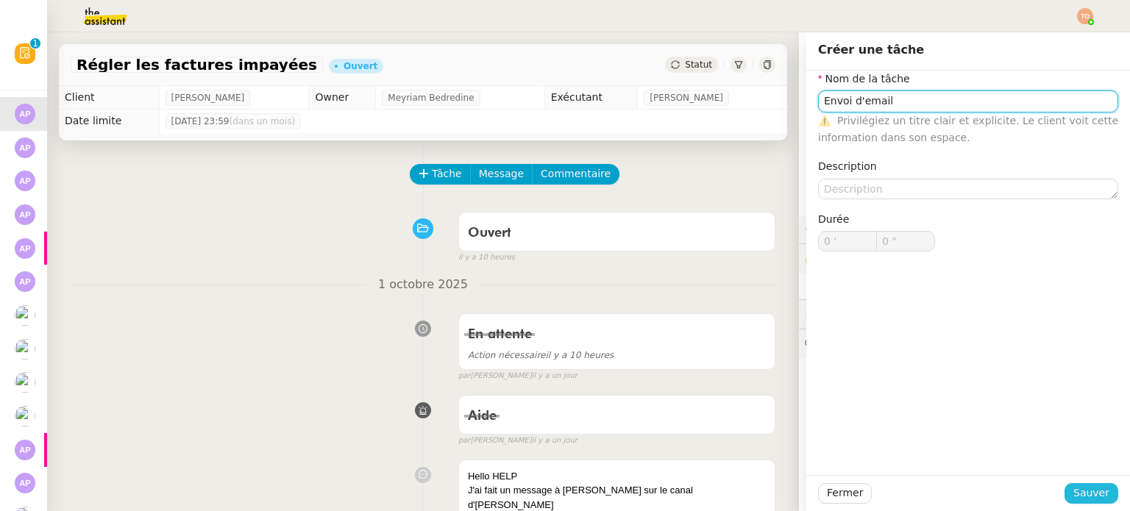
type input "Envoi d'email"
click at [1078, 493] on span "Sauver" at bounding box center [1091, 493] width 36 height 17
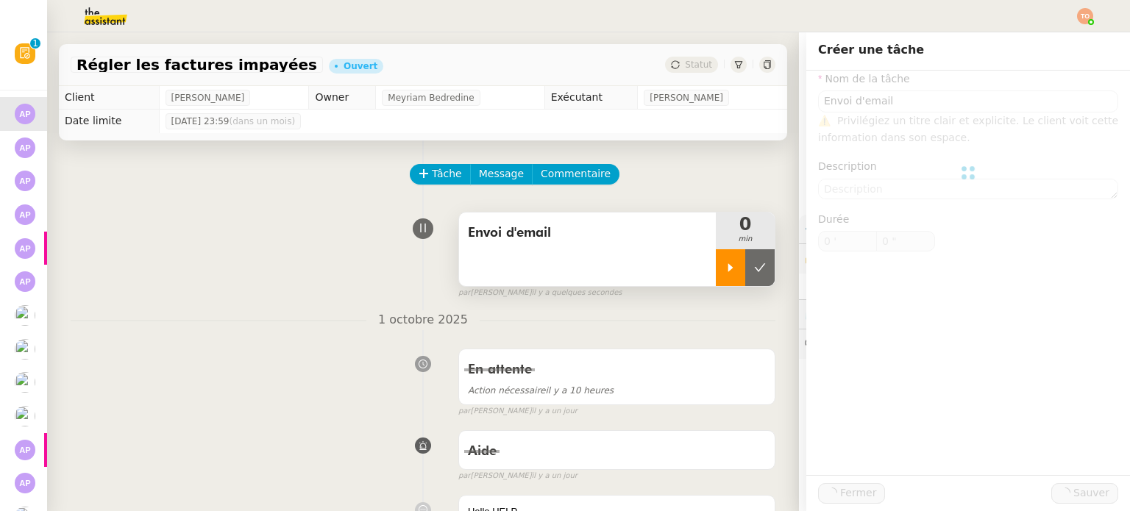
click at [725, 272] on icon at bounding box center [731, 268] width 12 height 12
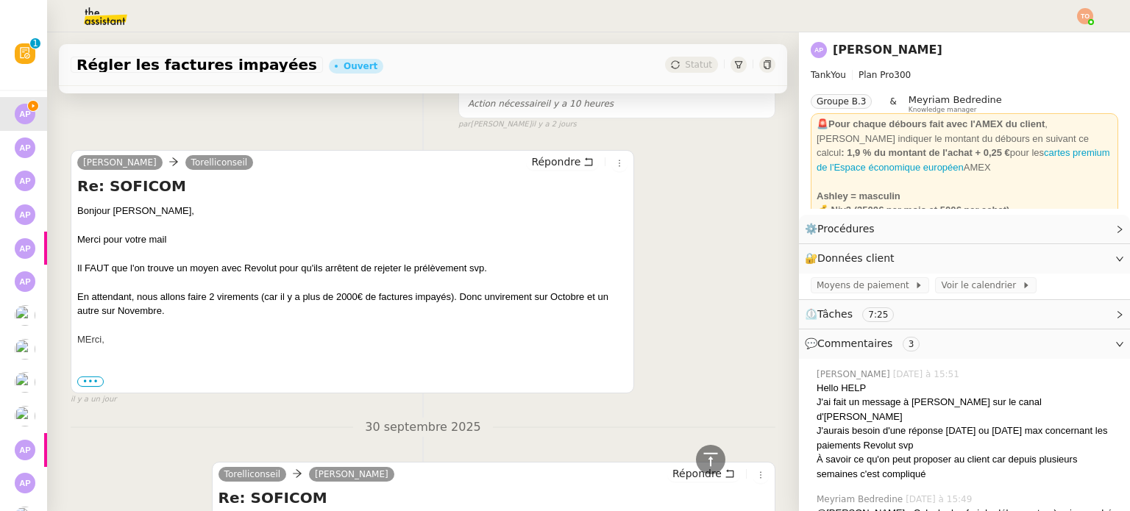
scroll to position [736, 0]
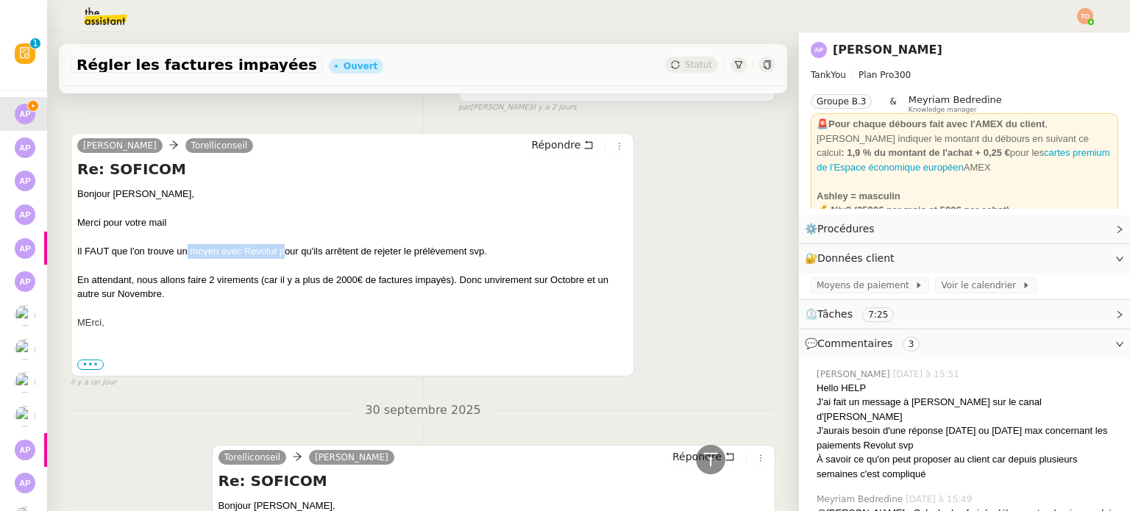
drag, startPoint x: 270, startPoint y: 235, endPoint x: 326, endPoint y: 236, distance: 55.9
click at [310, 244] on div "Il FAUT que l'on trouve un moyen avec Revolut pour qu'ils arrêtent de rejeter l…" at bounding box center [352, 251] width 550 height 15
drag, startPoint x: 335, startPoint y: 236, endPoint x: 389, endPoint y: 236, distance: 53.7
click at [357, 244] on div "Il FAUT que l'on trouve un moyen avec Revolut pour qu'ils arrêtent de rejeter l…" at bounding box center [352, 251] width 550 height 15
drag, startPoint x: 447, startPoint y: 238, endPoint x: 464, endPoint y: 239, distance: 16.3
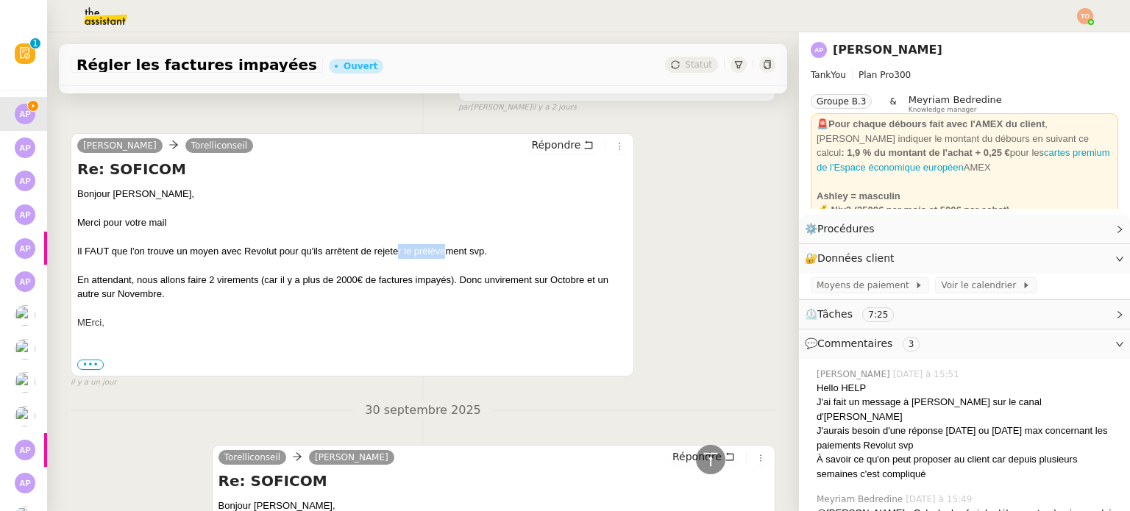
click at [451, 244] on div "Il FAUT que l'on trouve un moyen avec Revolut pour qu'ils arrêtent de rejeter l…" at bounding box center [352, 251] width 550 height 15
click at [464, 244] on div "Il FAUT que l'on trouve un moyen avec Revolut pour qu'ils arrêtent de rejeter l…" at bounding box center [352, 251] width 550 height 15
drag, startPoint x: 122, startPoint y: 266, endPoint x: 215, endPoint y: 266, distance: 92.7
click at [213, 273] on div "En attendant, nous allons faire 2 virements (car il y a plus de 2000€ de factur…" at bounding box center [352, 287] width 550 height 29
click at [221, 273] on div "En attendant, nous allons faire 2 virements (car il y a plus de 2000€ de factur…" at bounding box center [352, 287] width 550 height 29
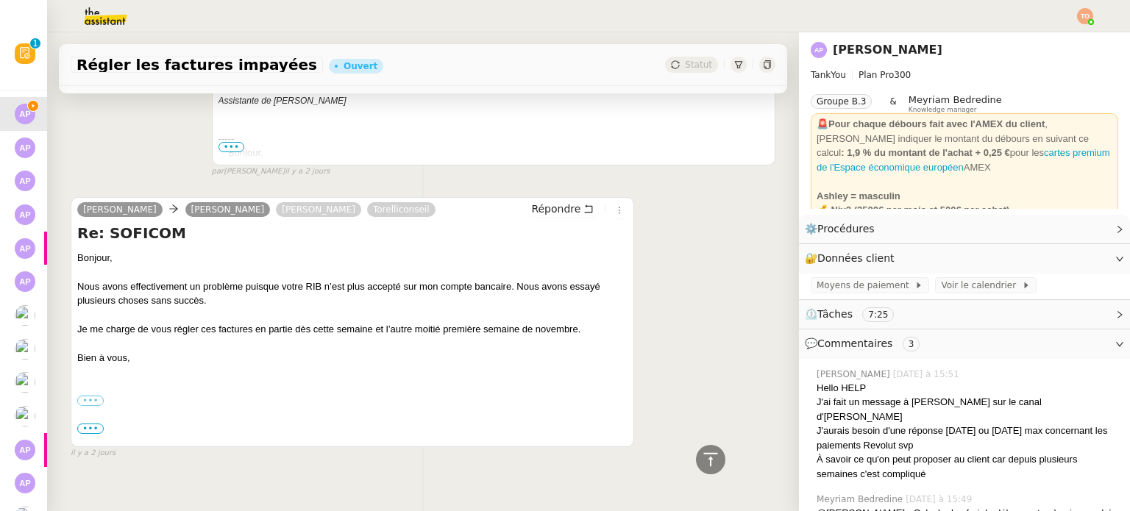
scroll to position [2260, 0]
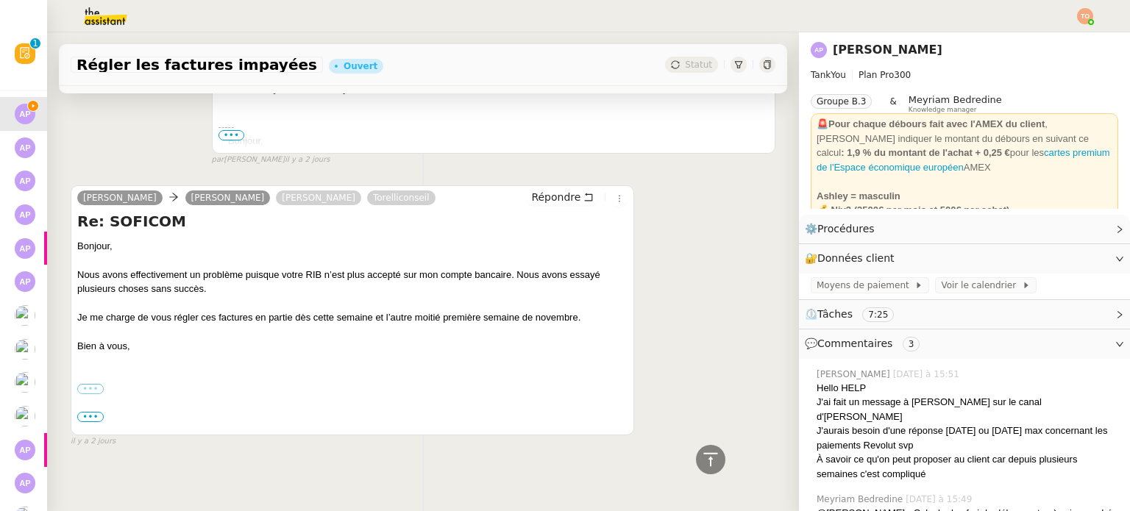
click at [97, 384] on label "•••" at bounding box center [90, 389] width 26 height 10
click at [0, 0] on input "•••" at bounding box center [0, 0] width 0 height 0
click at [96, 412] on span "•••" at bounding box center [90, 417] width 26 height 10
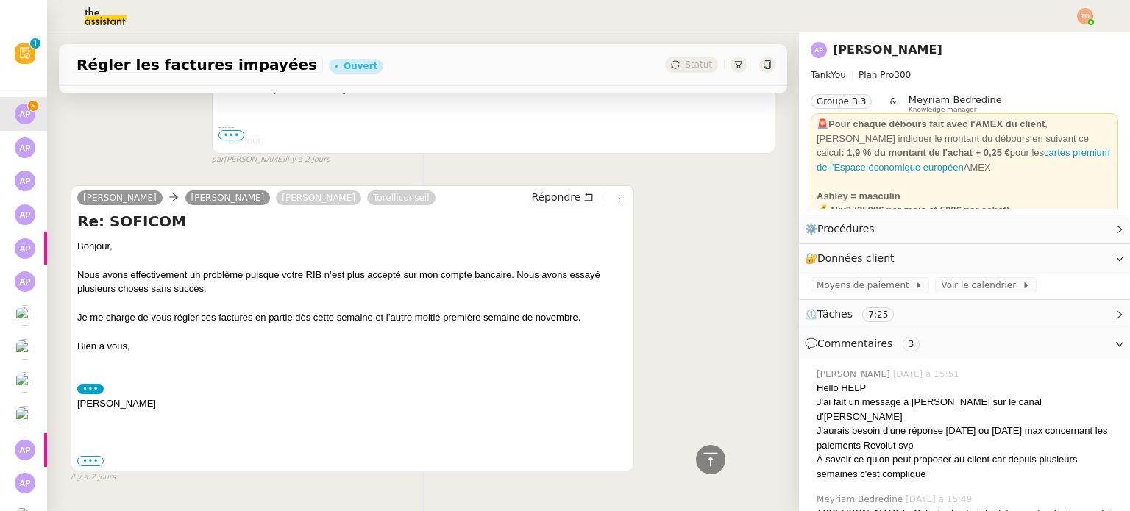
click at [103, 454] on div "••• Le [DATE] 10:02, [PERSON_NAME] < [PERSON_NAME][EMAIL_ADDRESS][DOMAIN_NAME] …" at bounding box center [352, 461] width 550 height 15
click at [90, 456] on label "•••" at bounding box center [90, 461] width 26 height 10
click at [0, 0] on input "•••" at bounding box center [0, 0] width 0 height 0
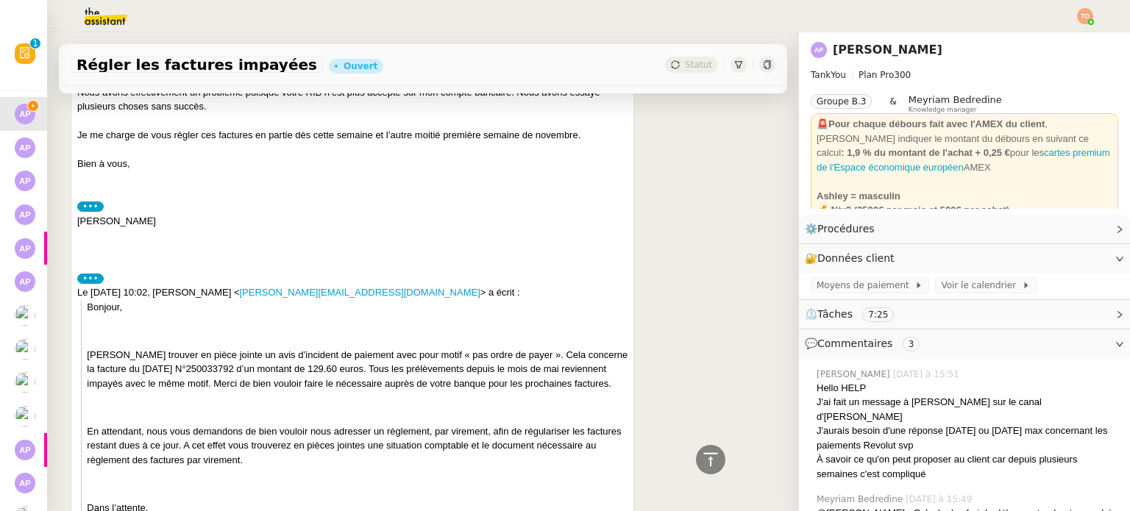
scroll to position [2554, 0]
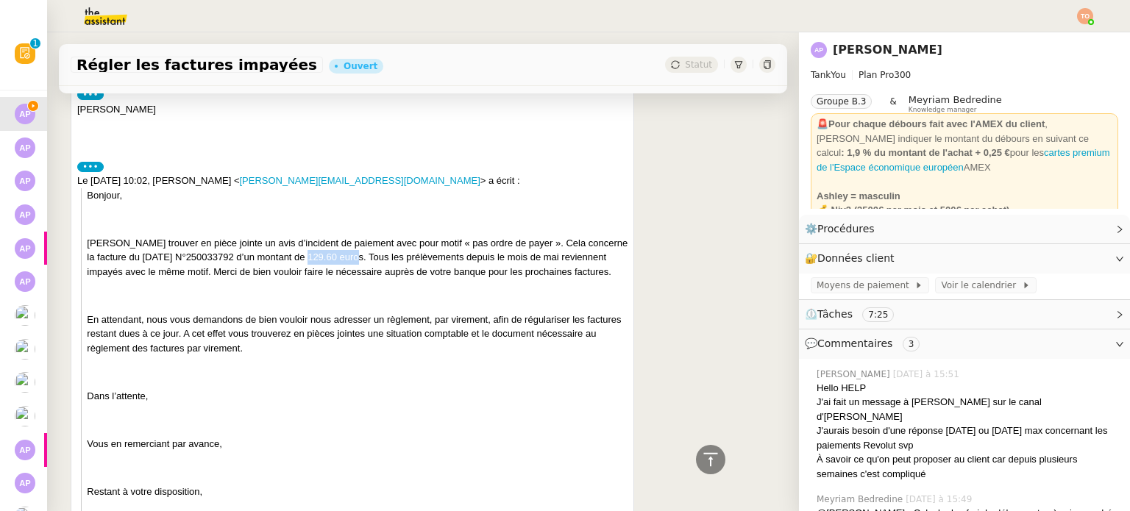
drag, startPoint x: 318, startPoint y: 240, endPoint x: 368, endPoint y: 241, distance: 50.1
click at [368, 241] on p "[PERSON_NAME] trouver en pièce jointe un avis d’incident de paiement avec pour …" at bounding box center [357, 257] width 541 height 43
drag, startPoint x: 368, startPoint y: 241, endPoint x: 315, endPoint y: 245, distance: 53.1
click at [315, 245] on p "[PERSON_NAME] trouver en pièce jointe un avis d’incident de paiement avec pour …" at bounding box center [357, 257] width 541 height 43
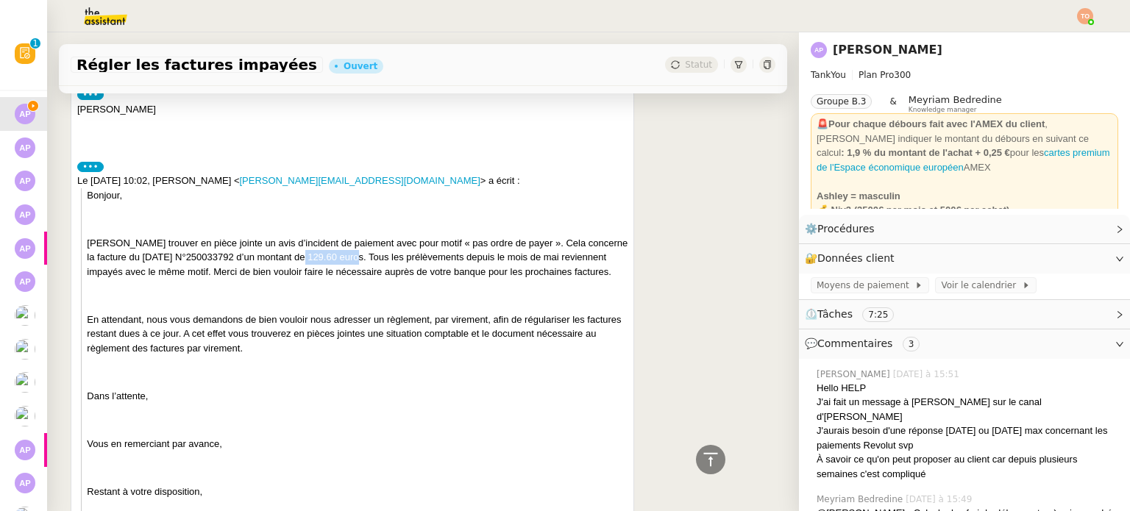
copy p "129.60 euros"
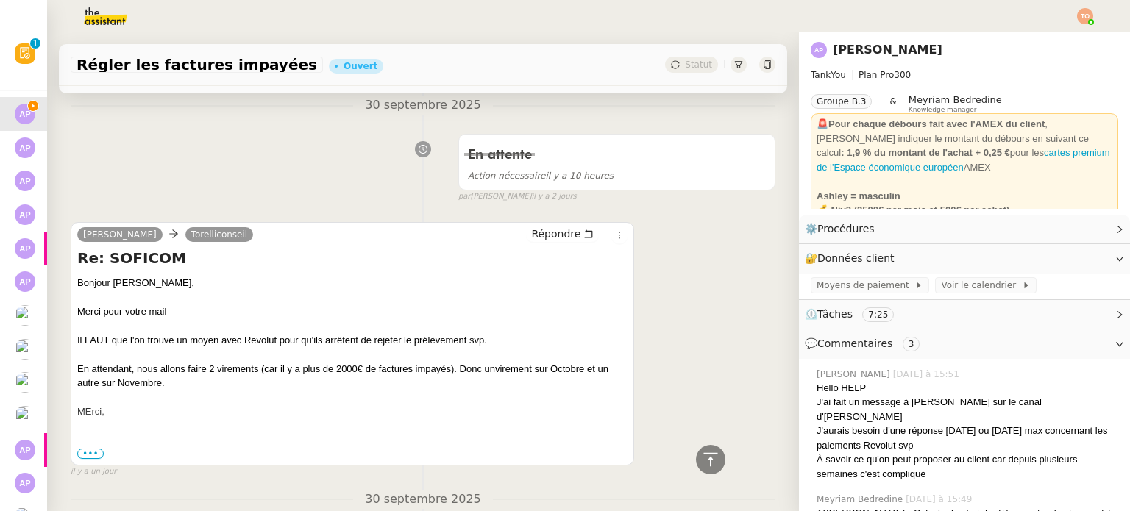
scroll to position [662, 0]
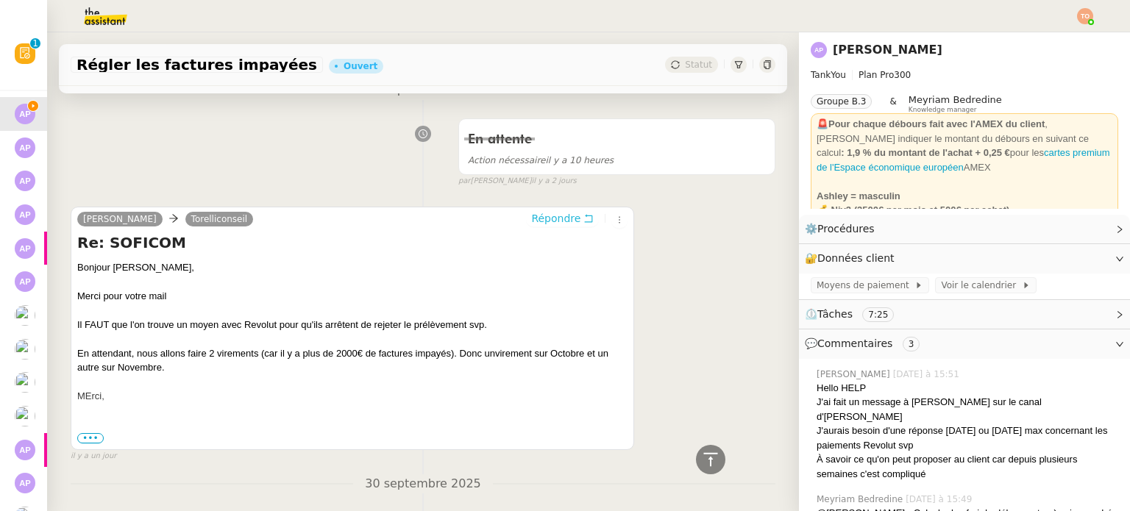
click at [567, 210] on button "Répondre" at bounding box center [562, 218] width 73 height 16
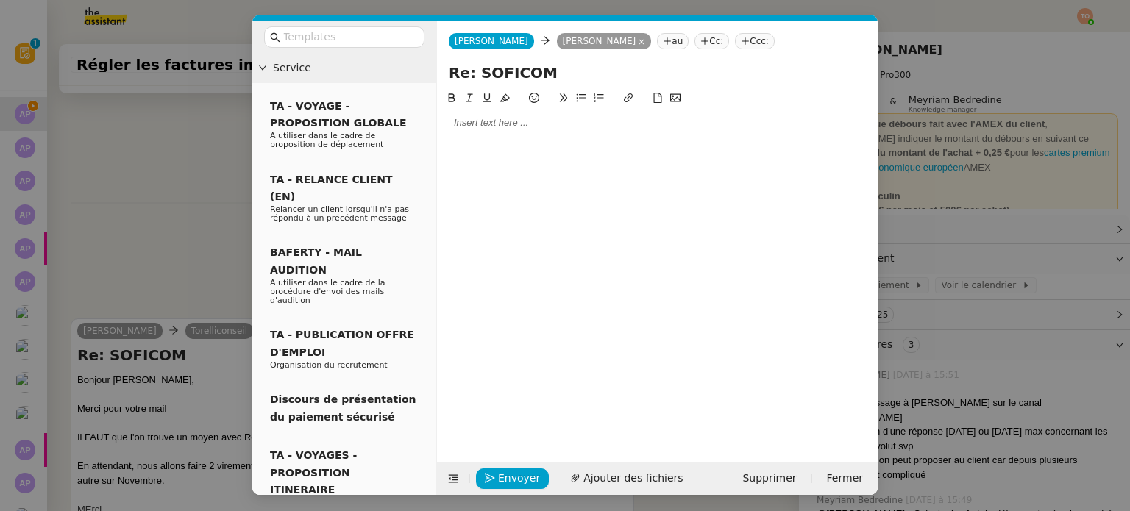
scroll to position [775, 0]
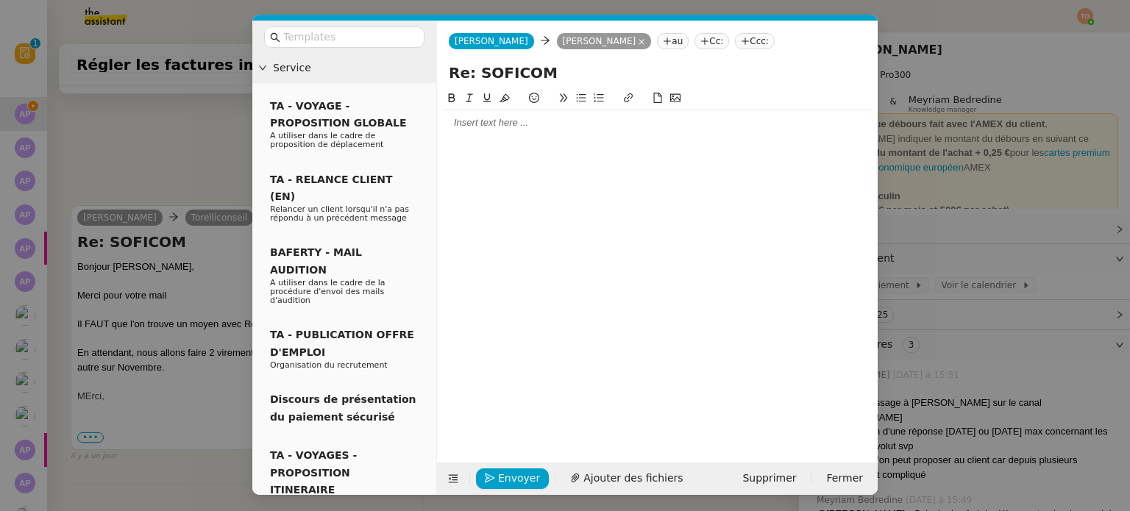
click at [503, 132] on div at bounding box center [657, 122] width 429 height 25
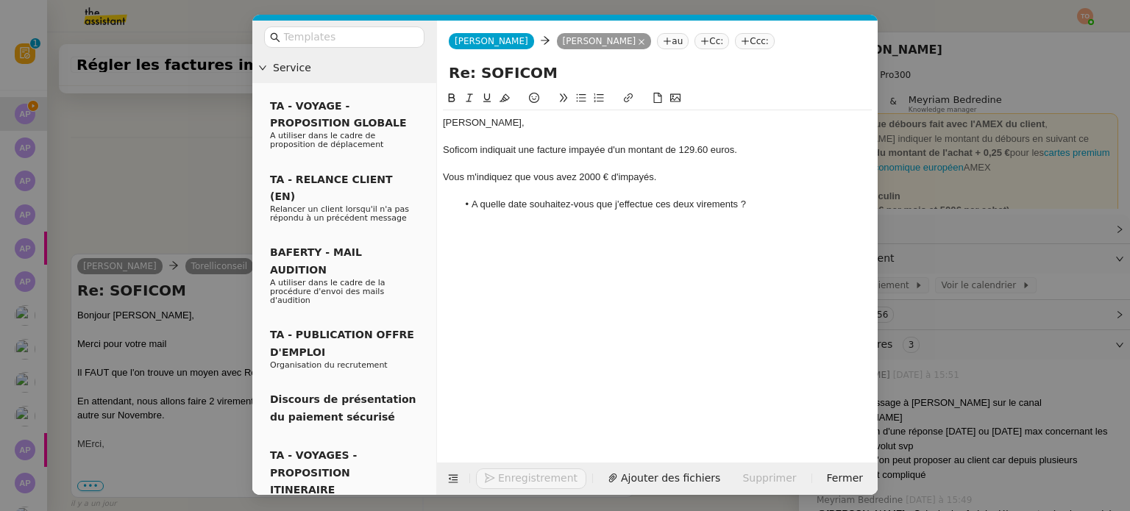
scroll to position [895, 0]
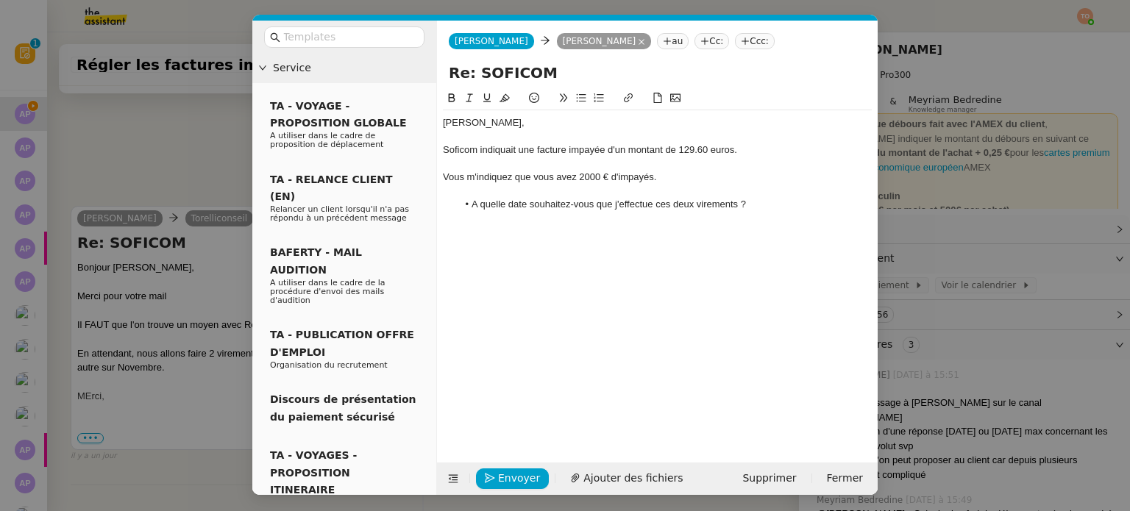
click at [474, 208] on li "A quelle date souhaitez-vous que j'effectue ces deux virements ?" at bounding box center [665, 204] width 415 height 13
click at [0, 0] on lt-span "À" at bounding box center [0, 0] width 0 height 0
click at [505, 202] on li "À quelle date souhaitez-vous que j'effectue ces deux virements ?" at bounding box center [665, 204] width 415 height 13
click at [530, 203] on li "À quelles date souhaitez-vous que j'effectue ces deux virements ?" at bounding box center [665, 204] width 415 height 13
click at [674, 205] on li "À quelles dates souhaitez-vous que j'effectue ces deux virements ?" at bounding box center [665, 204] width 415 height 13
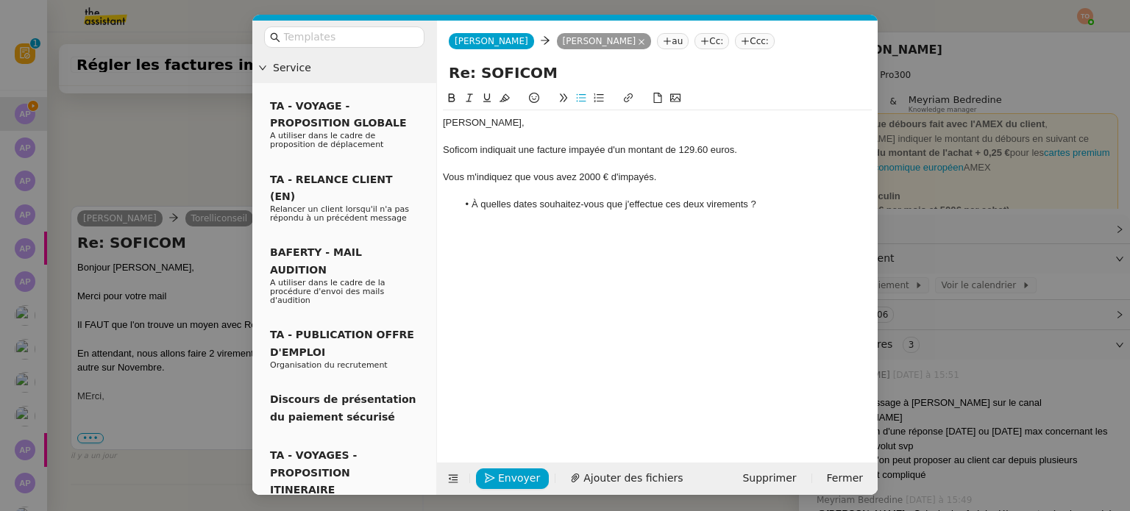
click at [745, 202] on li "À quelles dates souhaitez-vous que j'effectue ces deux virements ?" at bounding box center [665, 204] width 415 height 13
drag, startPoint x: 748, startPoint y: 207, endPoint x: 806, endPoint y: 207, distance: 58.9
click at [748, 207] on li "À quelles dates souhaitez-vous que j'effectue ces deux virements ?" at bounding box center [665, 204] width 415 height 13
click at [633, 221] on li "À quelles dates souhaitez-vous que j'effectue ces deux virements en octobre et …" at bounding box center [665, 211] width 415 height 27
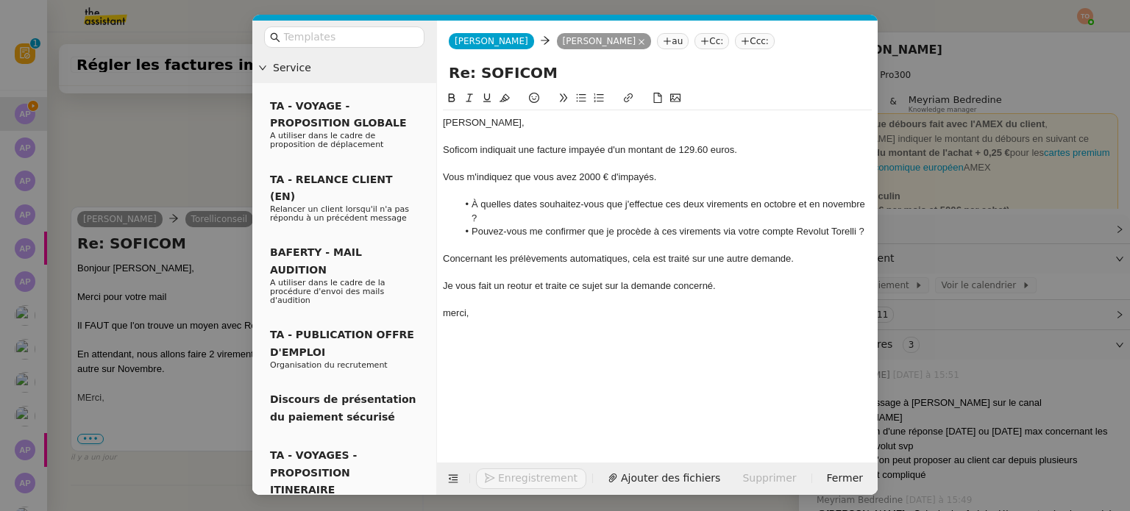
scroll to position [968, 0]
click at [486, 290] on div "Je vous fait un reotur et traite ce sujet sur la demande concerné." at bounding box center [657, 286] width 429 height 13
click at [0, 0] on lt-span "fai s" at bounding box center [0, 0] width 0 height 0
click at [525, 289] on div "Je vous fais un reotur et traite ce sujet sur la demande concerné." at bounding box center [657, 286] width 429 height 13
click at [0, 0] on lt-strong "to" at bounding box center [0, 0] width 0 height 0
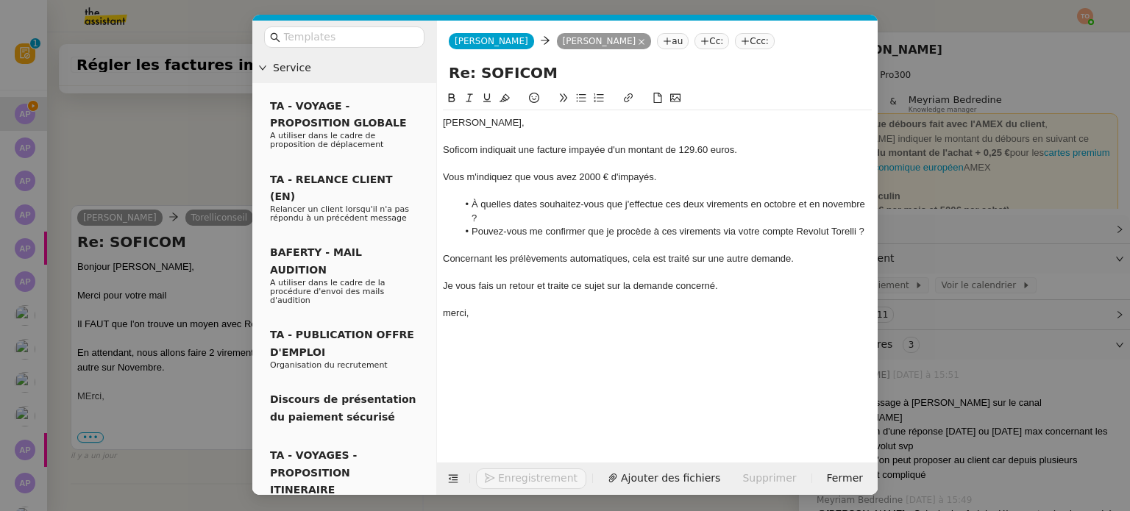
click at [544, 153] on div "Soficom indiquait une facture impayée d'un montant de 129.60 euros." at bounding box center [657, 149] width 429 height 13
click at [189, 164] on nz-modal-container "Service TA - VOYAGE - PROPOSITION GLOBALE A utiliser dans le cadre de propositi…" at bounding box center [565, 255] width 1130 height 511
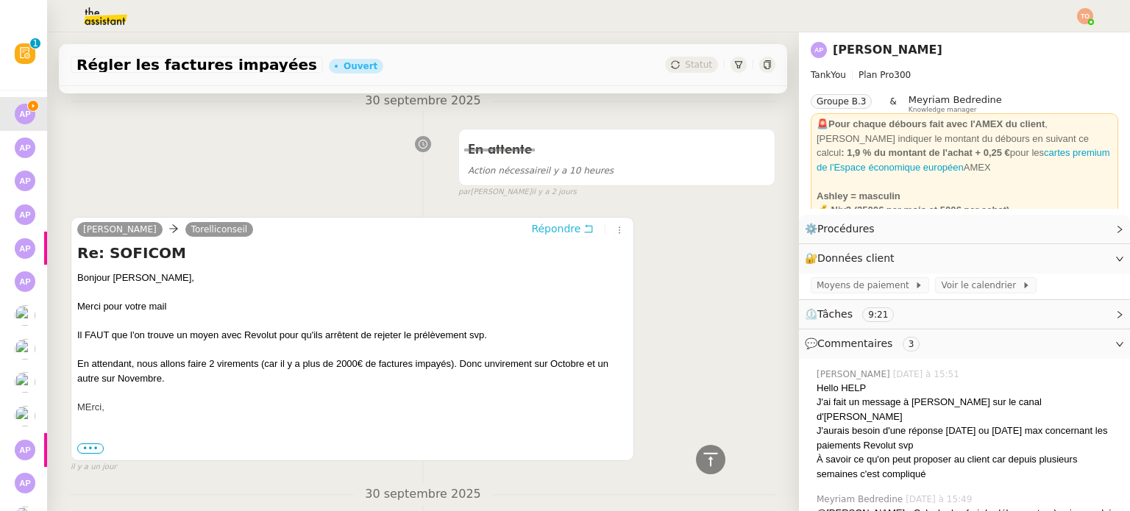
scroll to position [967, 0]
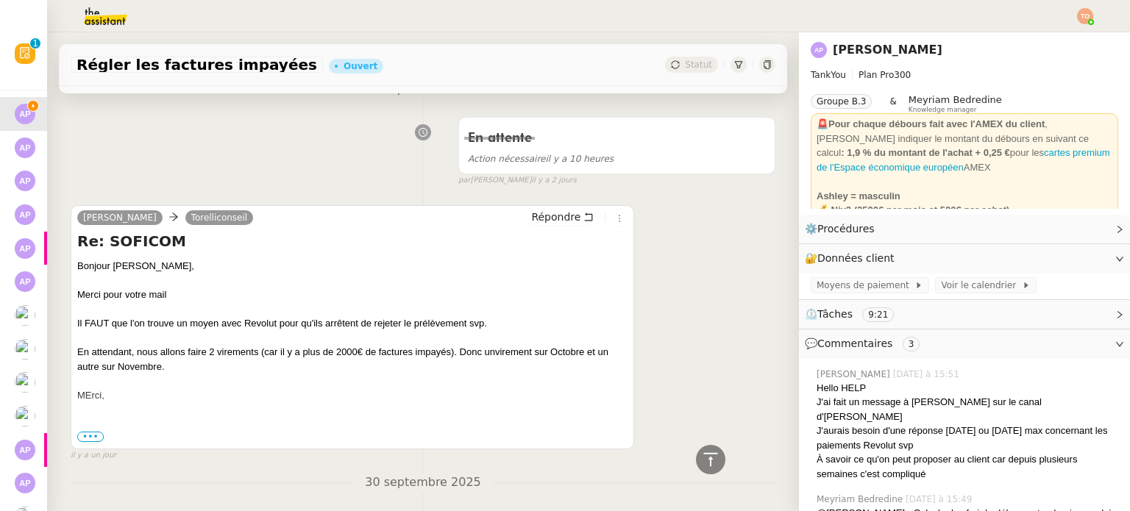
click at [94, 432] on span "•••" at bounding box center [90, 437] width 26 height 10
click at [88, 431] on div "••• Le [DATE] 16:42, [PERSON_NAME] < [EMAIL_ADDRESS][DOMAIN_NAME] > a écrit : […" at bounding box center [352, 438] width 550 height 15
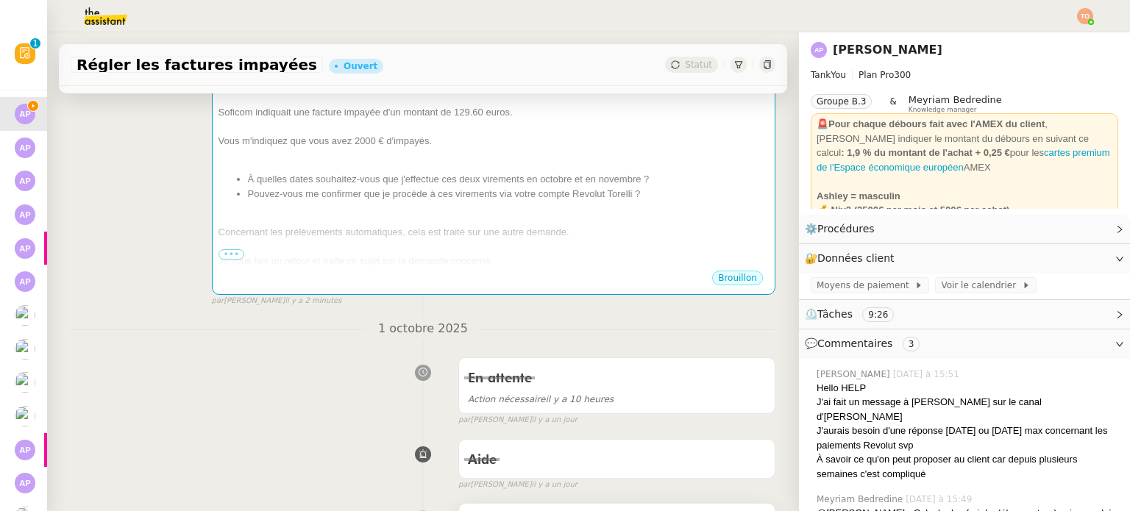
scroll to position [84, 0]
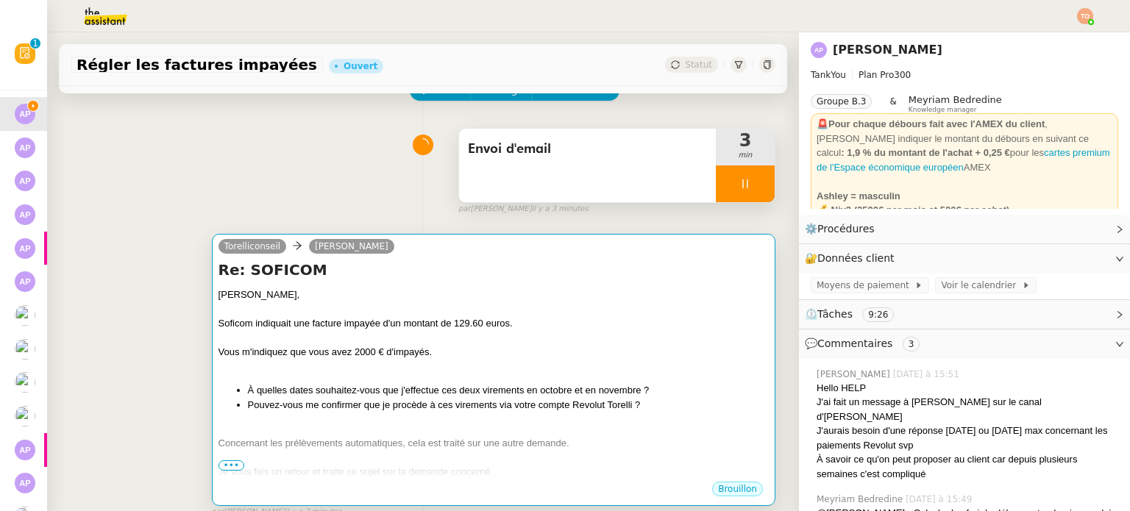
click at [524, 331] on div "Soficom indiquait une facture impayée d'un montant de 129.60 euros." at bounding box center [494, 323] width 550 height 15
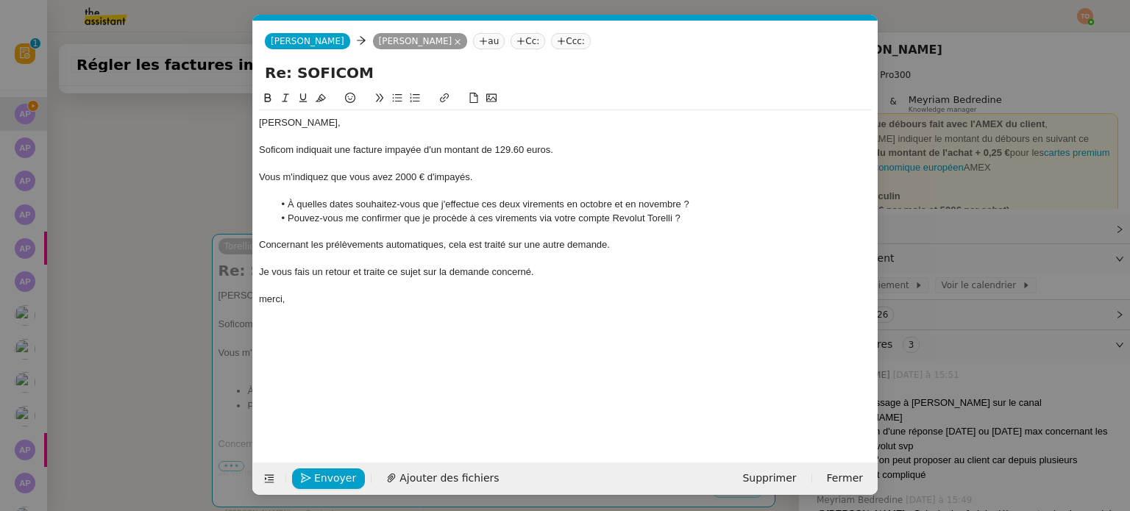
scroll to position [0, 31]
click at [565, 205] on li "À quelles dates souhaitez-vous que j'effectue ces deux virements en octobre et …" at bounding box center [573, 204] width 599 height 13
click at [615, 204] on li "À quelles dates souhaitez-vous que j'effectue ces deux virements en octobre et …" at bounding box center [573, 204] width 599 height 13
click at [716, 203] on li "À quelles dates souhaitez-vous que j'effectue ces deux virements en octobre (10…" at bounding box center [573, 204] width 599 height 13
click at [322, 480] on span "Envoyer" at bounding box center [335, 478] width 42 height 17
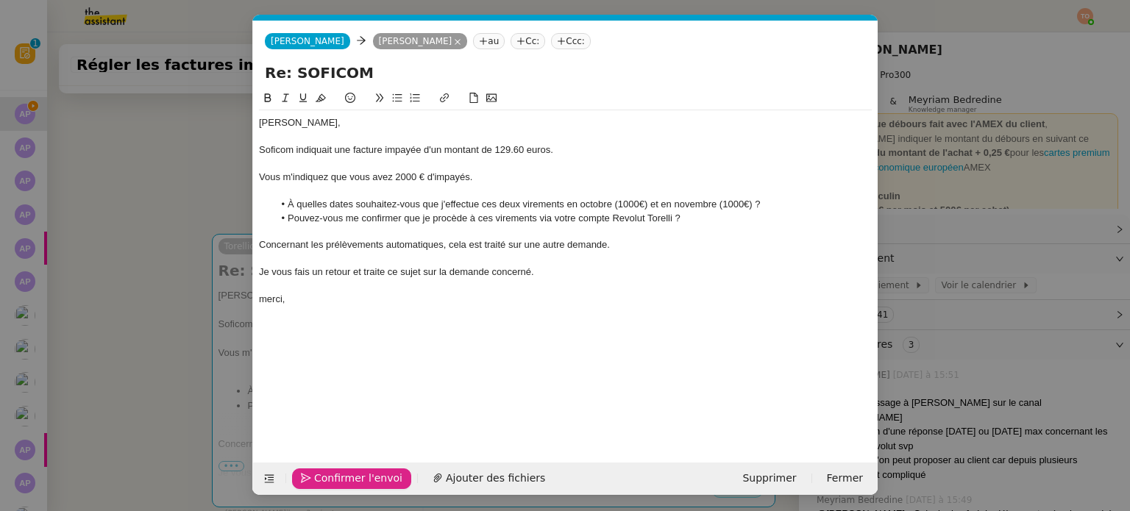
click at [274, 297] on div "merci," at bounding box center [565, 299] width 613 height 13
click at [0, 0] on lt-span "M erci" at bounding box center [0, 0] width 0 height 0
click at [341, 475] on span "Confirmer l'envoi" at bounding box center [358, 478] width 88 height 17
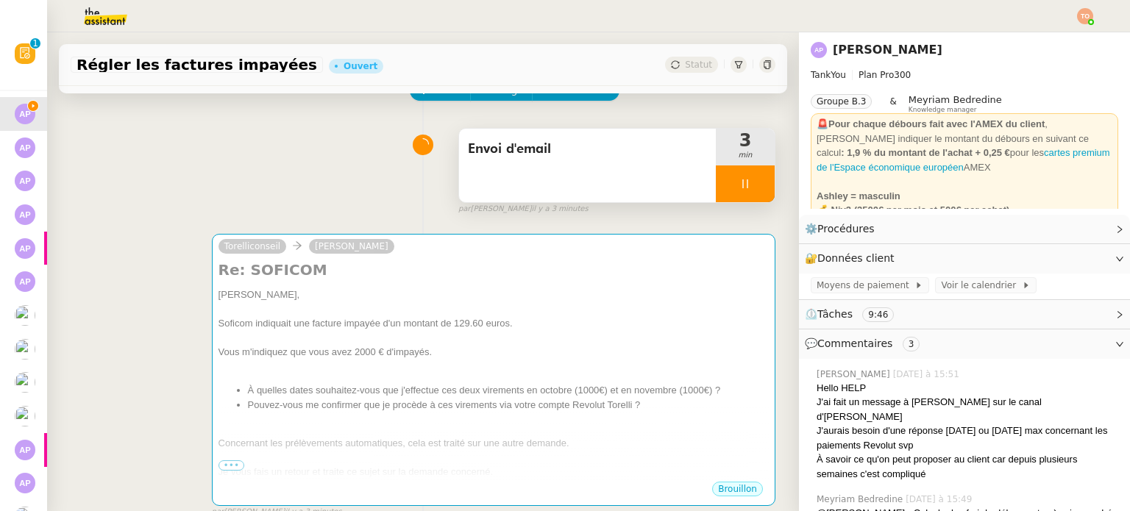
scroll to position [231, 0]
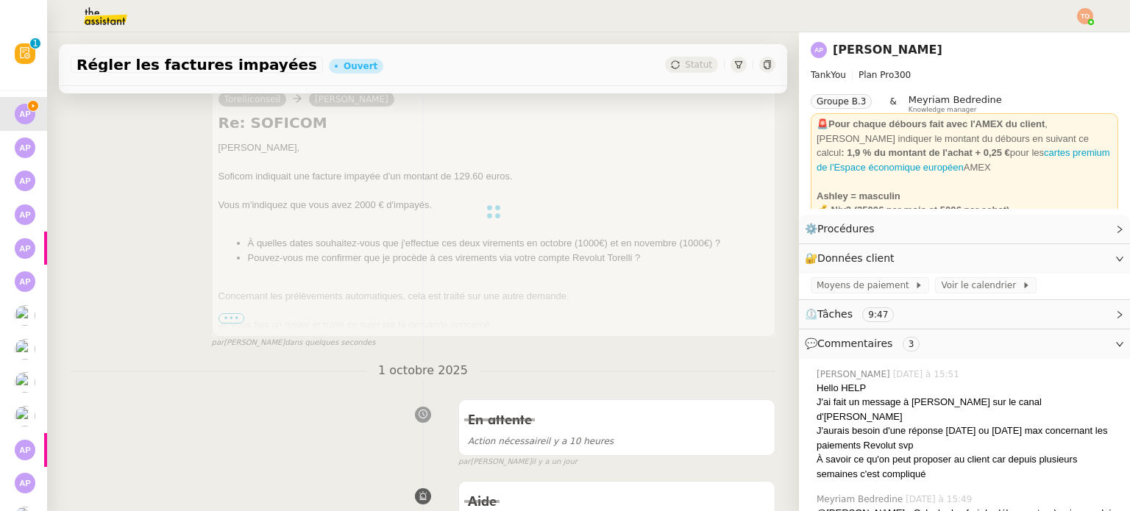
click at [614, 241] on div at bounding box center [494, 212] width 564 height 250
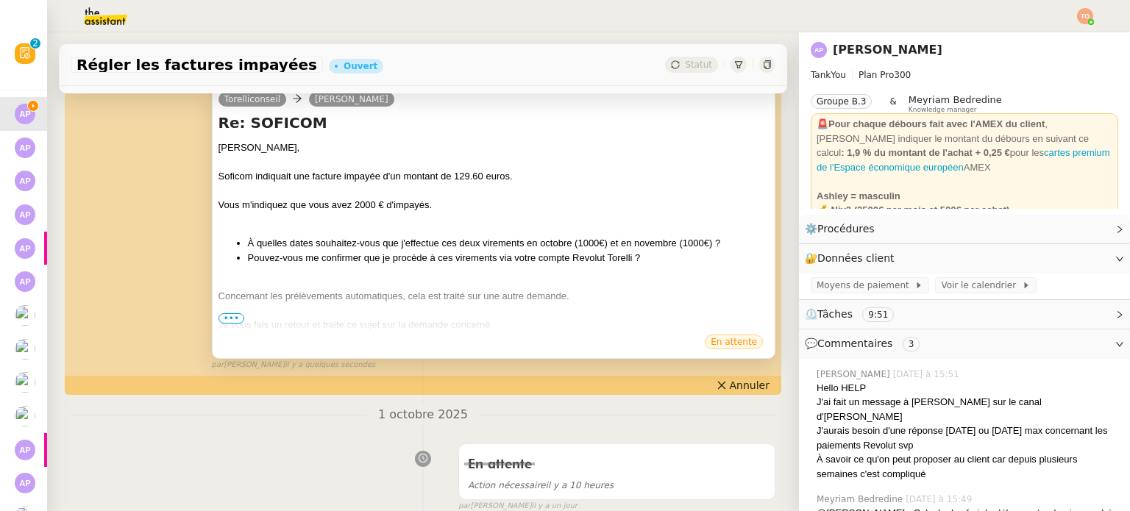
scroll to position [0, 0]
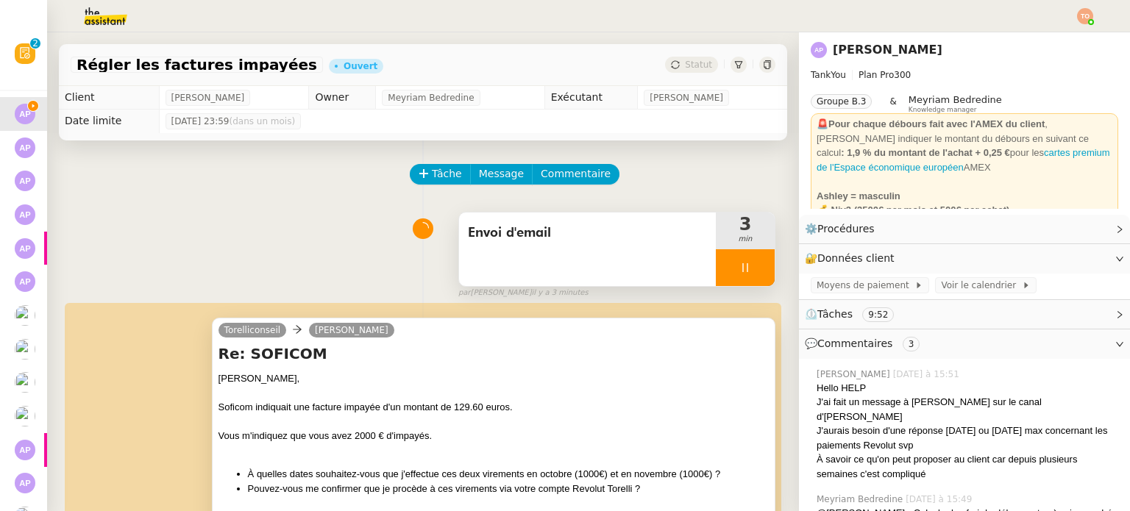
click at [585, 376] on div "[PERSON_NAME]," at bounding box center [494, 379] width 550 height 15
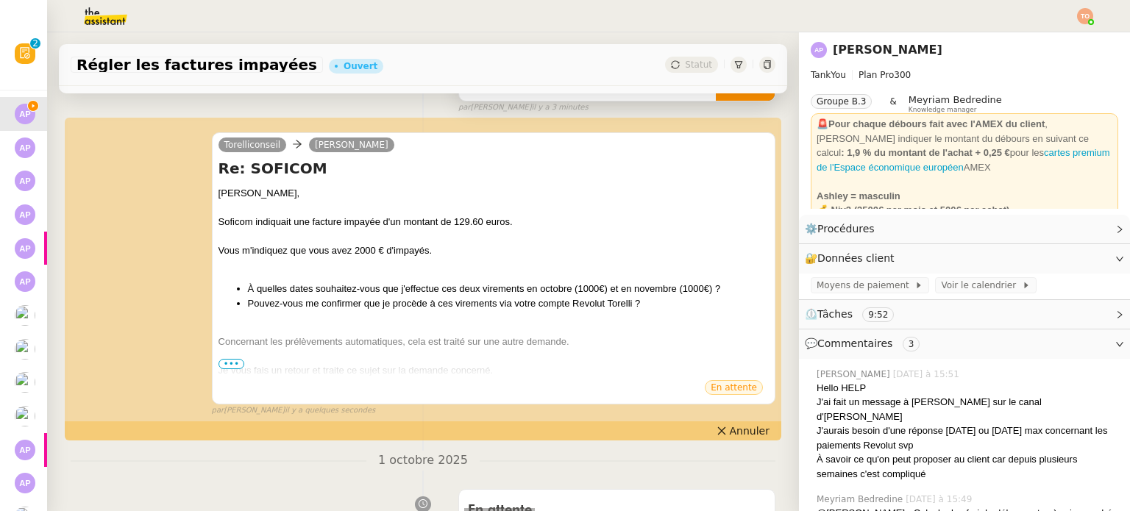
scroll to position [221, 0]
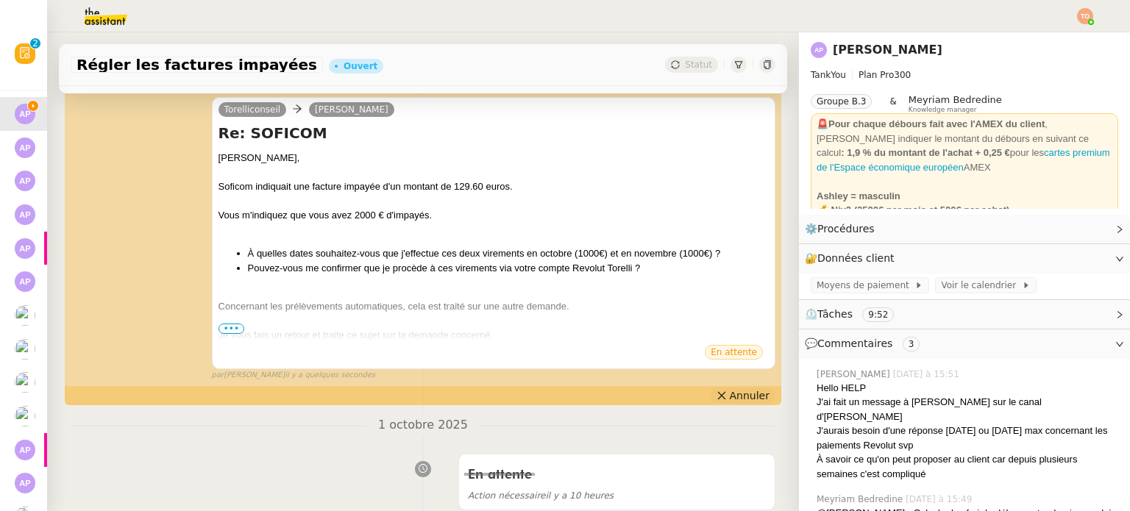
click at [730, 392] on span "Annuler" at bounding box center [750, 395] width 40 height 15
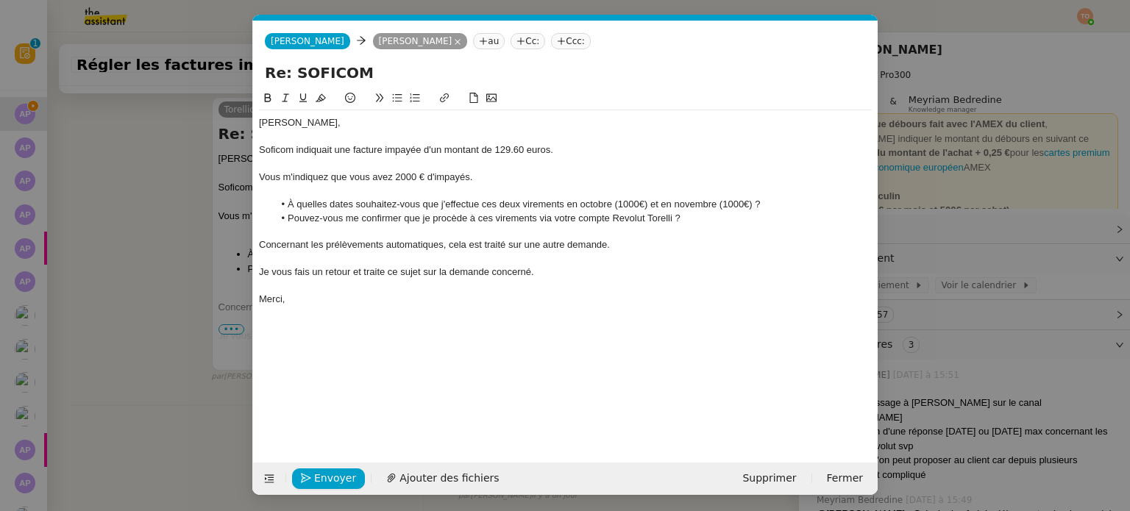
scroll to position [0, 31]
click at [287, 73] on input "Re: SOFICOM" at bounding box center [565, 73] width 601 height 22
drag, startPoint x: 289, startPoint y: 73, endPoint x: 252, endPoint y: 74, distance: 36.8
click at [253, 74] on div "Re: SOFICOM" at bounding box center [565, 76] width 625 height 28
click at [415, 75] on input "Impayés SOFICOM" at bounding box center [565, 73] width 601 height 22
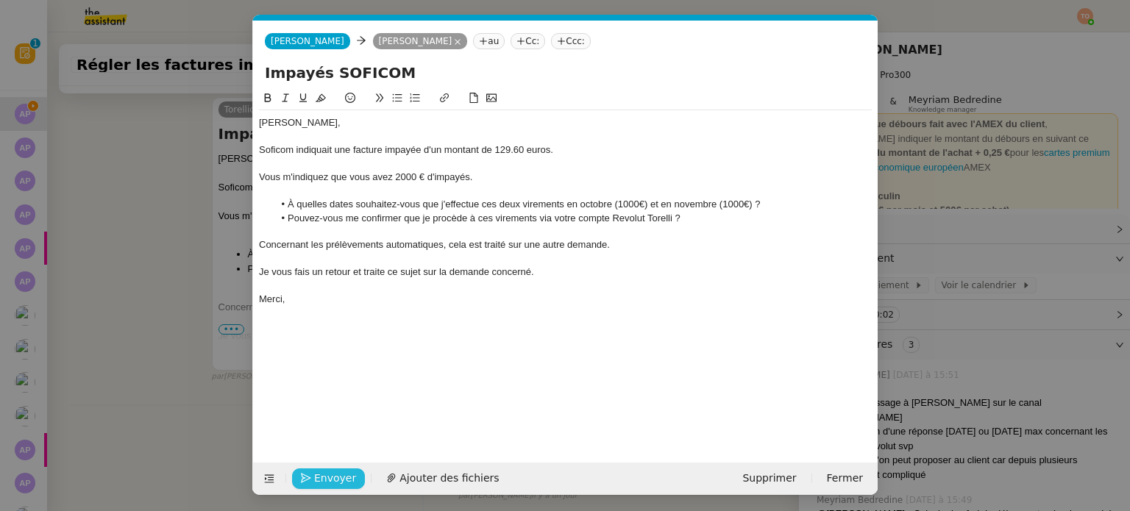
type input "Impayés SOFICOM"
click at [333, 476] on span "Envoyer" at bounding box center [335, 478] width 42 height 17
click at [333, 476] on span "Confirmer l'envoi" at bounding box center [358, 478] width 88 height 17
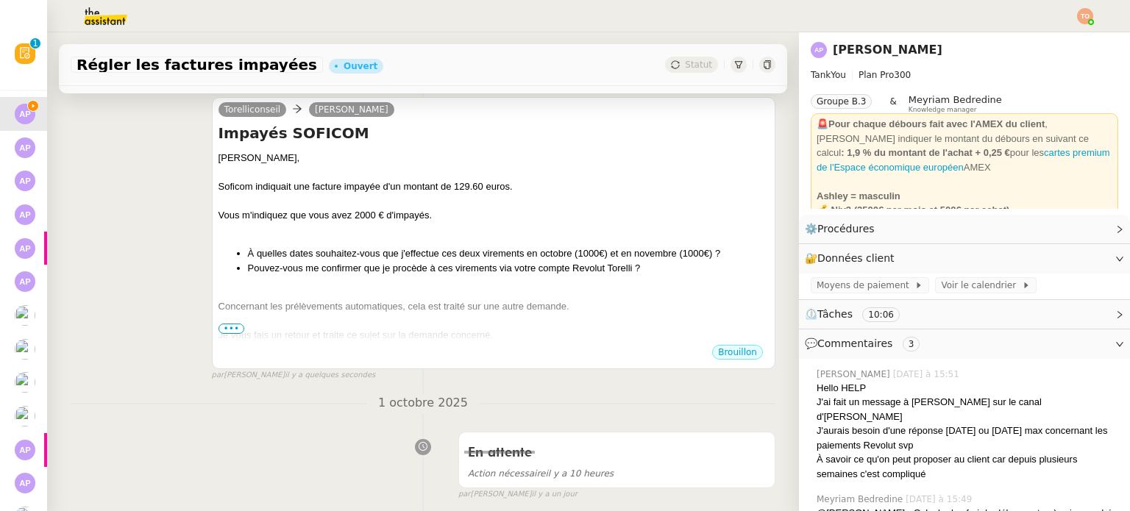
scroll to position [0, 0]
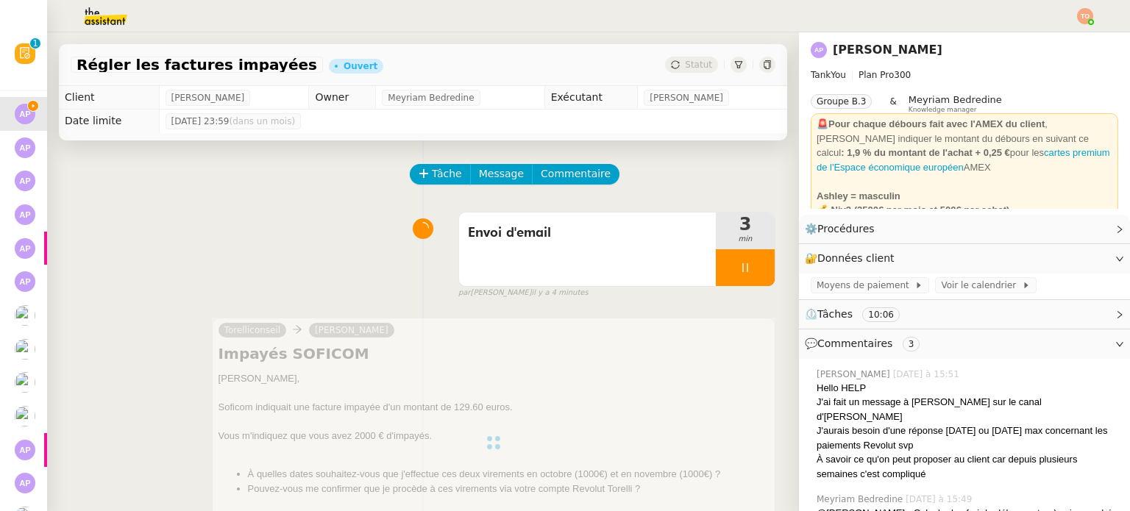
click at [733, 273] on div at bounding box center [745, 267] width 59 height 37
drag, startPoint x: 748, startPoint y: 271, endPoint x: 732, endPoint y: 250, distance: 25.8
click at [748, 270] on button at bounding box center [759, 267] width 29 height 37
click at [685, 60] on span "Statut" at bounding box center [698, 65] width 27 height 10
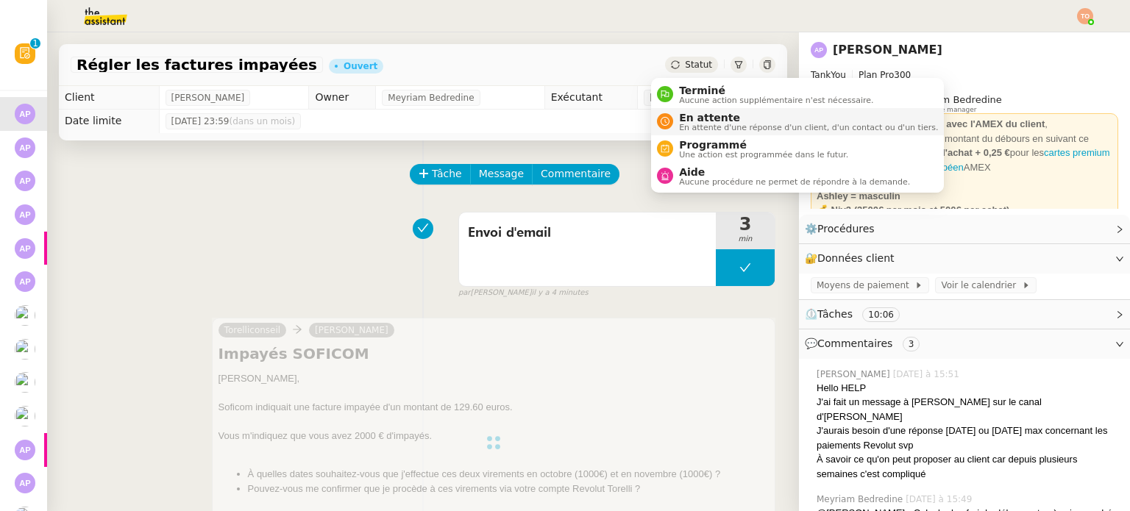
click at [695, 112] on span "En attente" at bounding box center [808, 118] width 259 height 12
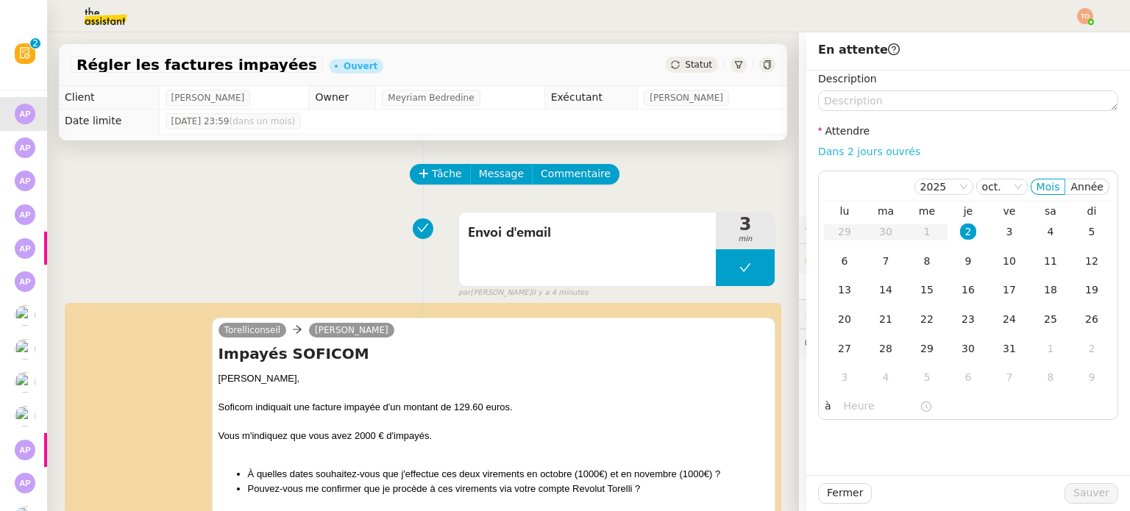
click at [864, 157] on link "Dans 2 jours ouvrés" at bounding box center [869, 152] width 102 height 12
type input "07:00"
click at [1073, 486] on span "Sauver" at bounding box center [1091, 493] width 36 height 17
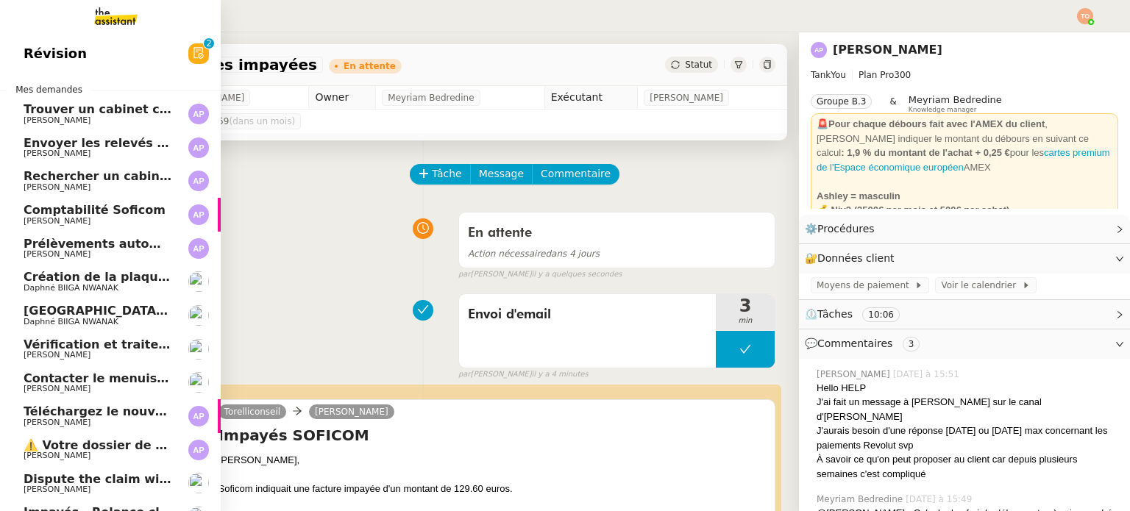
click at [60, 115] on span "Trouver un cabinet comptable pour déclaration fiscale" at bounding box center [204, 109] width 360 height 14
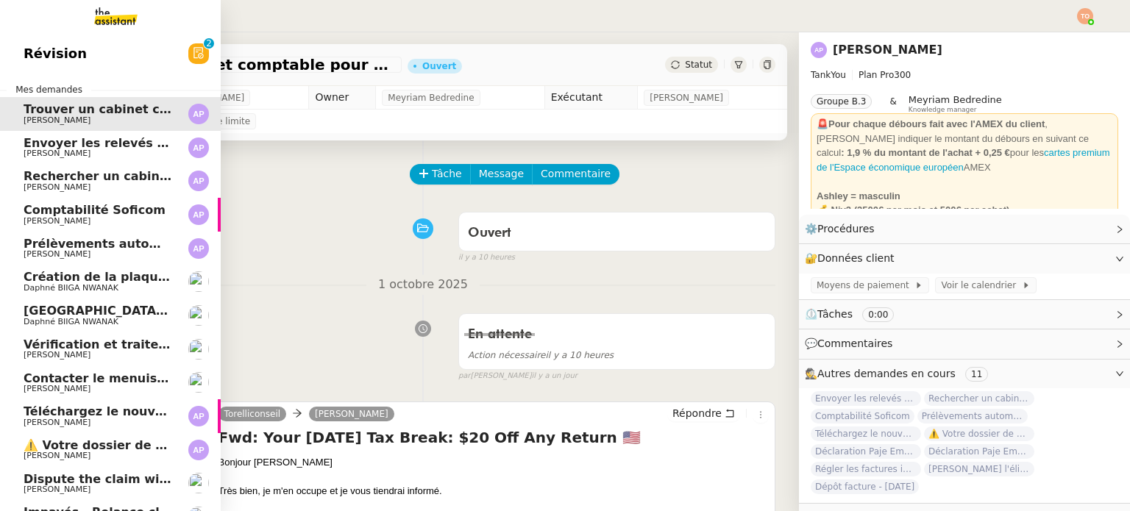
click at [36, 146] on span "Envoyer les relevés Revolut au comptable - septembre 2025" at bounding box center [224, 143] width 400 height 14
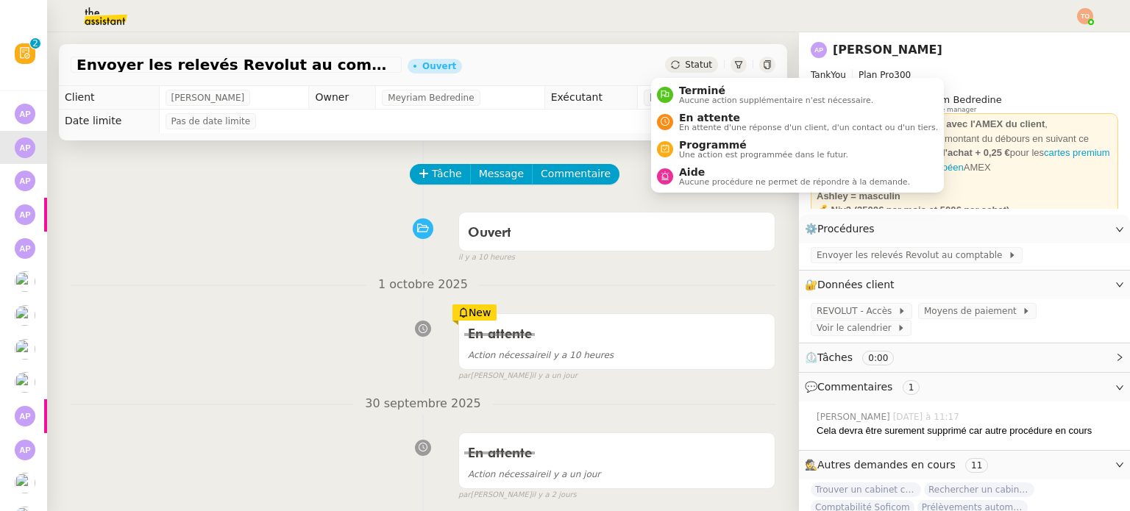
click at [671, 68] on icon at bounding box center [675, 64] width 9 height 9
click at [712, 107] on li "Terminé Aucune action supplémentaire n'est nécessaire." at bounding box center [797, 94] width 293 height 27
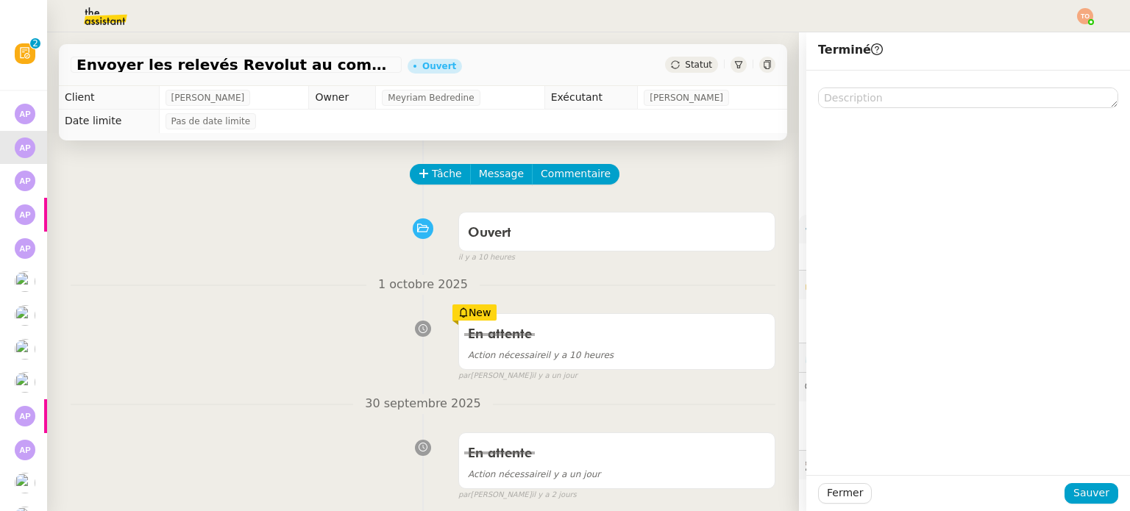
click at [686, 68] on span "Statut" at bounding box center [698, 65] width 27 height 10
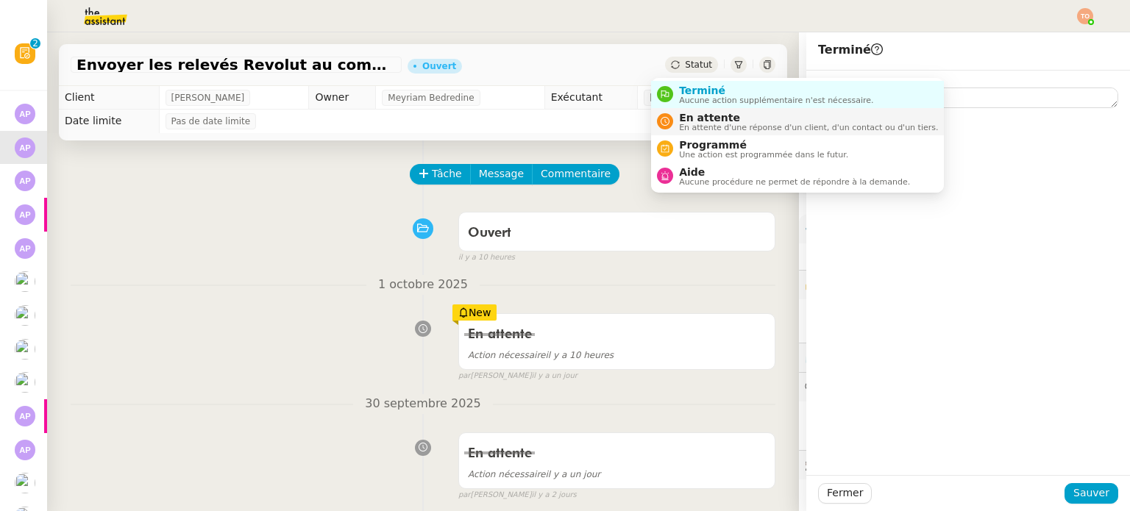
click at [728, 120] on span "En attente" at bounding box center [808, 118] width 259 height 12
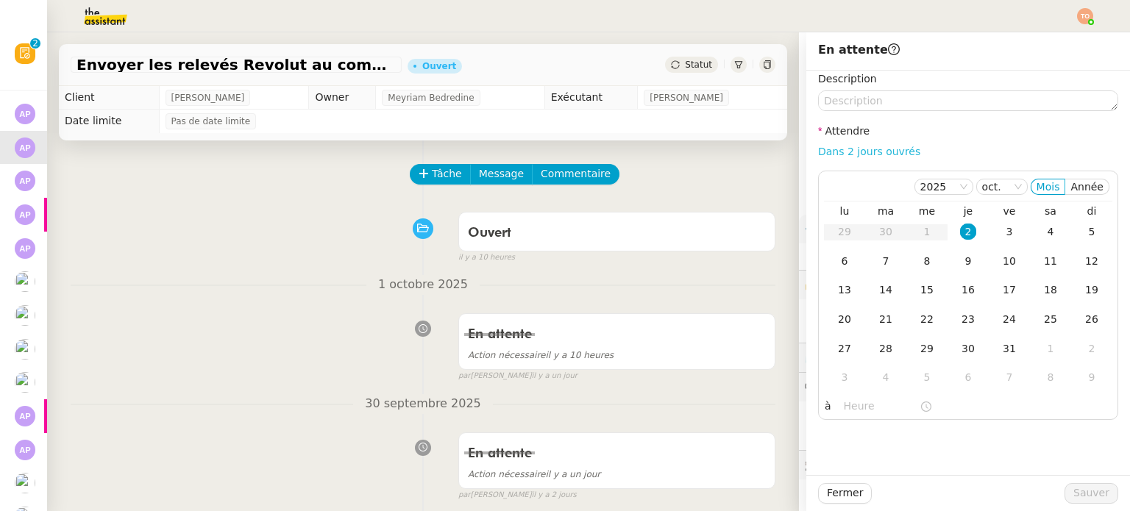
click at [890, 153] on link "Dans 2 jours ouvrés" at bounding box center [869, 152] width 102 height 12
type input "07:00"
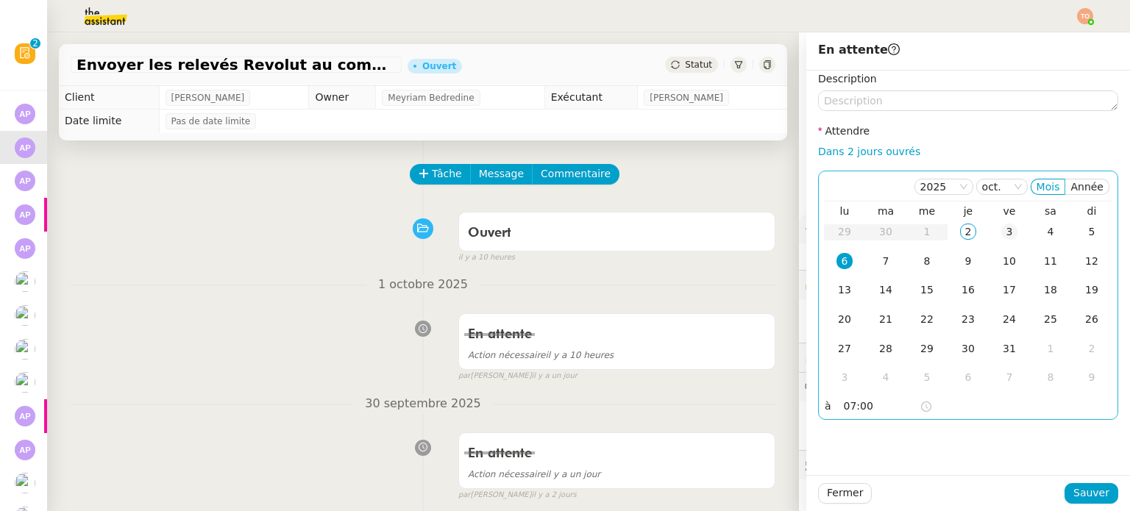
click at [1004, 238] on div "3" at bounding box center [1009, 232] width 16 height 16
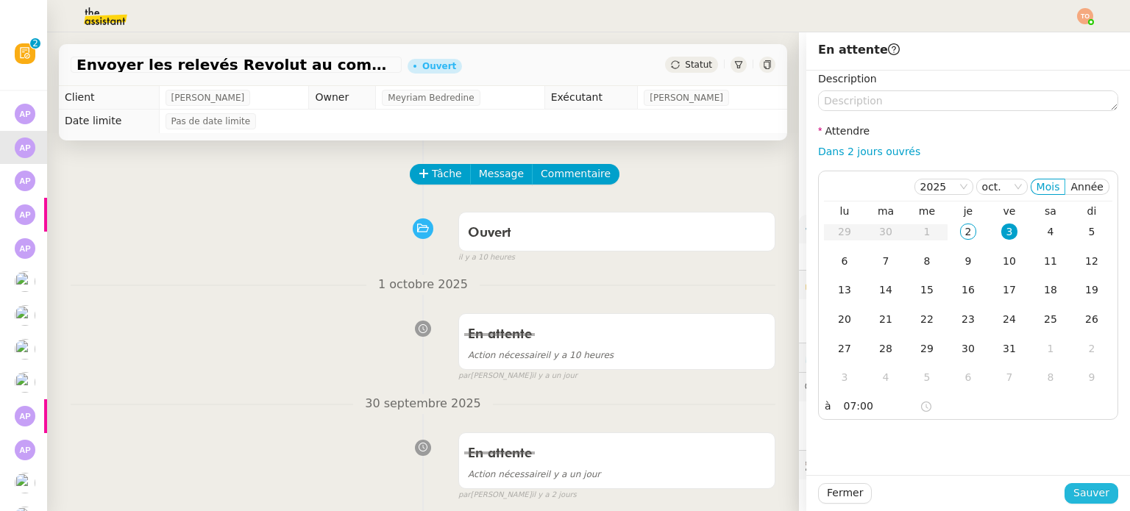
click at [1098, 497] on button "Sauver" at bounding box center [1092, 493] width 54 height 21
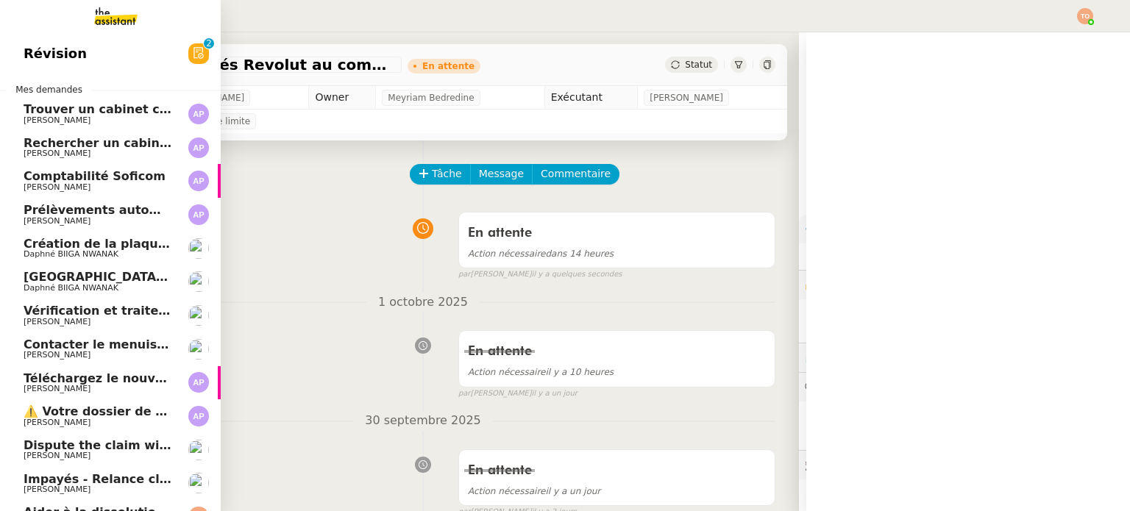
click at [55, 154] on span "[PERSON_NAME]" at bounding box center [57, 154] width 67 height 10
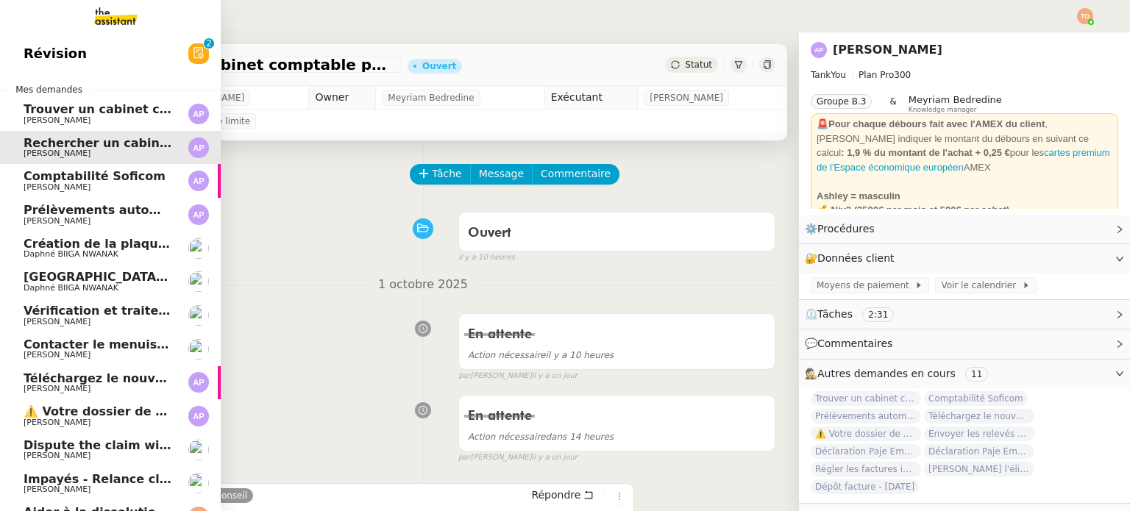
click at [47, 192] on link "Comptabilité Soficom [PERSON_NAME]" at bounding box center [110, 181] width 221 height 34
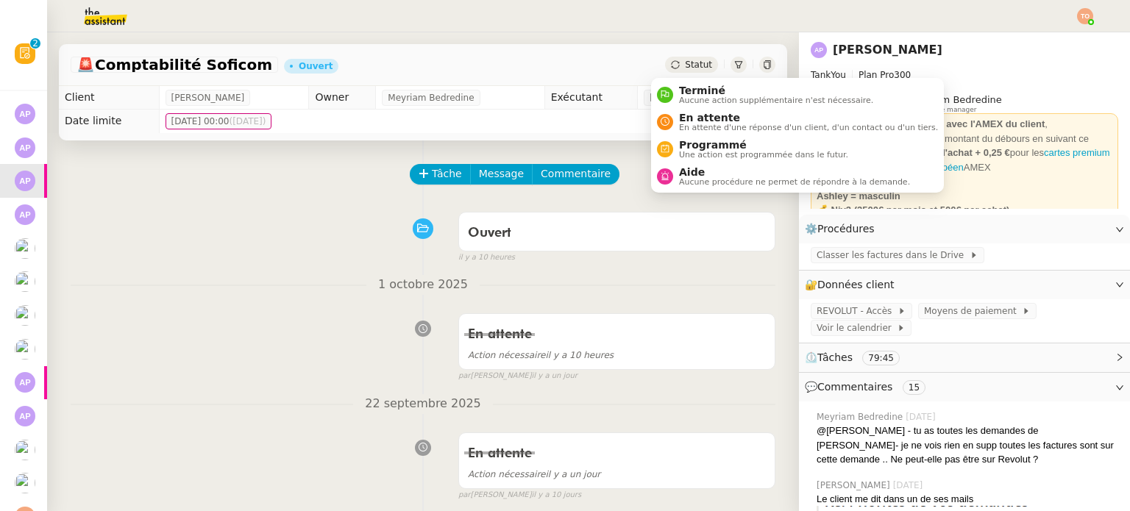
click at [685, 65] on span "Statut" at bounding box center [698, 65] width 27 height 10
click at [709, 113] on span "En attente" at bounding box center [808, 118] width 259 height 12
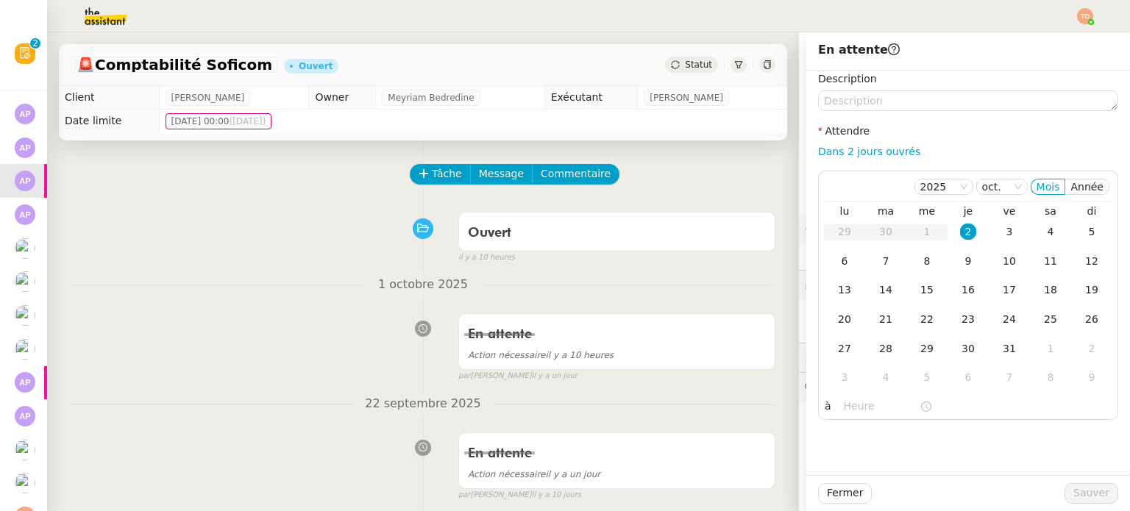
click at [841, 143] on div "Dans 2 jours ouvrés" at bounding box center [968, 151] width 300 height 17
click at [841, 154] on link "Dans 2 jours ouvrés" at bounding box center [869, 152] width 102 height 12
type input "07:00"
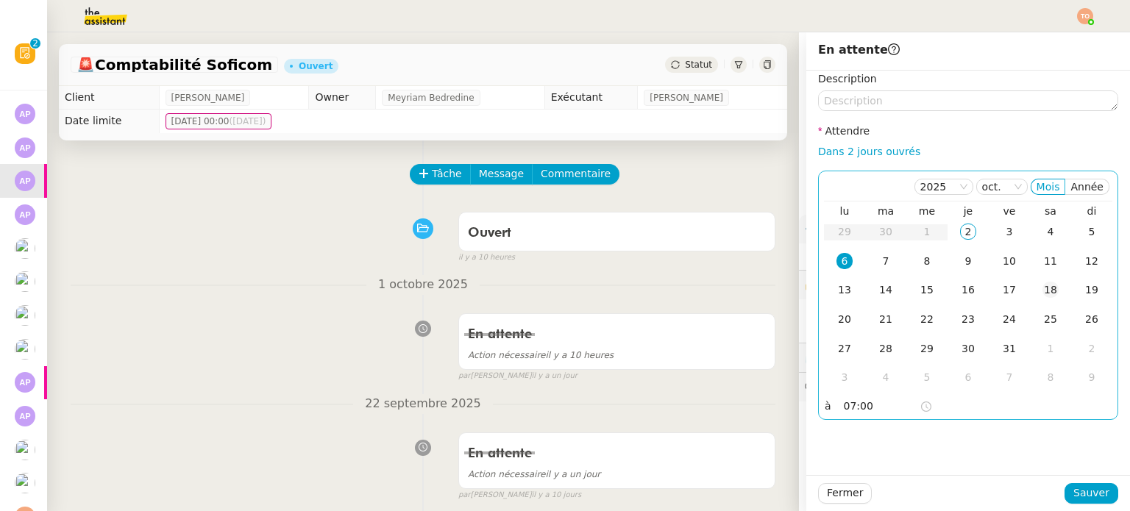
drag, startPoint x: 1001, startPoint y: 235, endPoint x: 1023, endPoint y: 291, distance: 59.4
click at [1001, 235] on div "3" at bounding box center [1009, 232] width 16 height 16
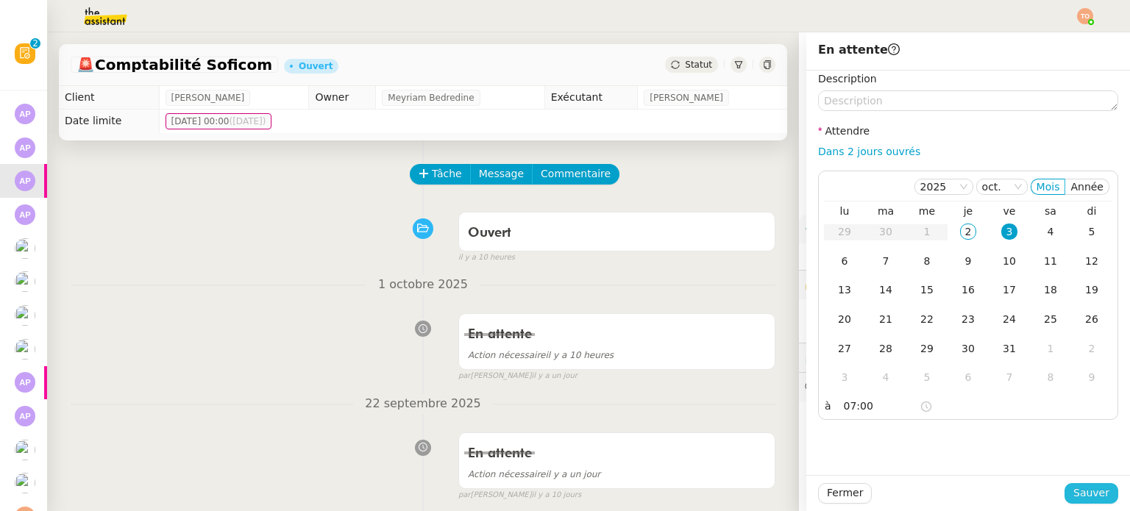
click at [1090, 493] on span "Sauver" at bounding box center [1091, 493] width 36 height 17
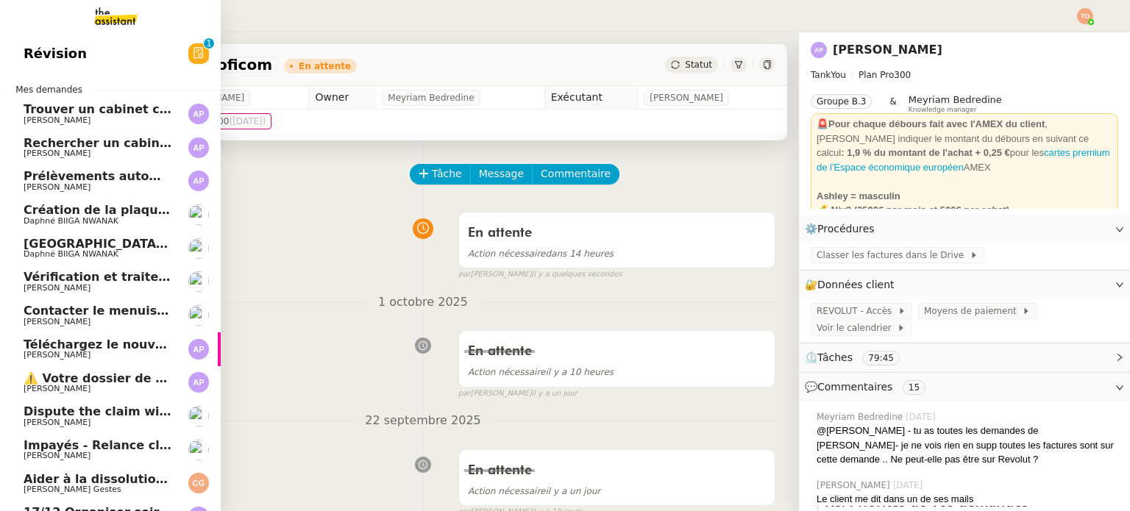
click at [143, 184] on span "[PERSON_NAME]" at bounding box center [98, 187] width 149 height 9
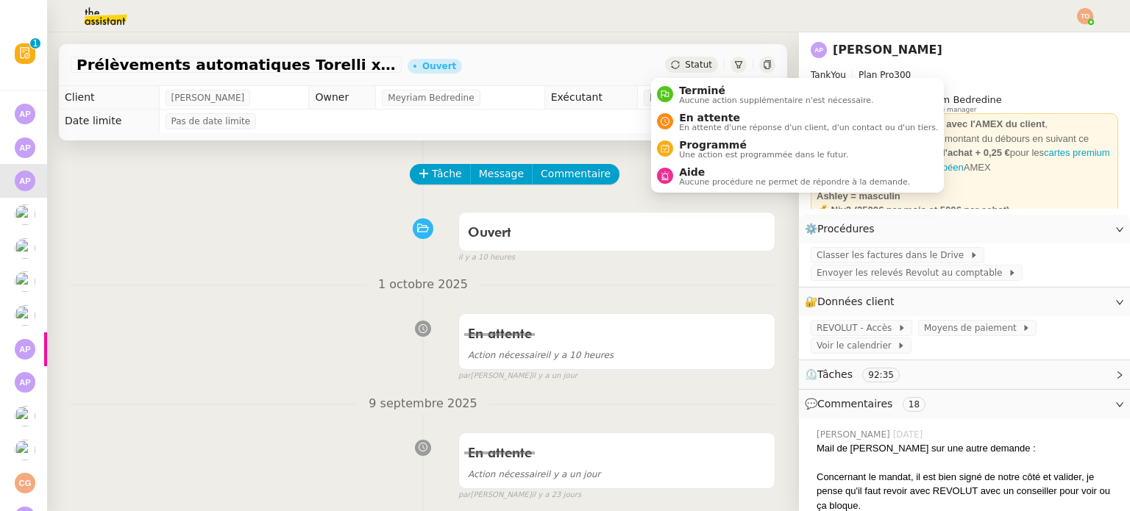
click at [691, 64] on span "Statut" at bounding box center [698, 65] width 27 height 10
click at [742, 126] on span "En attente d'une réponse d'un client, d'un contact ou d'un tiers." at bounding box center [808, 128] width 259 height 8
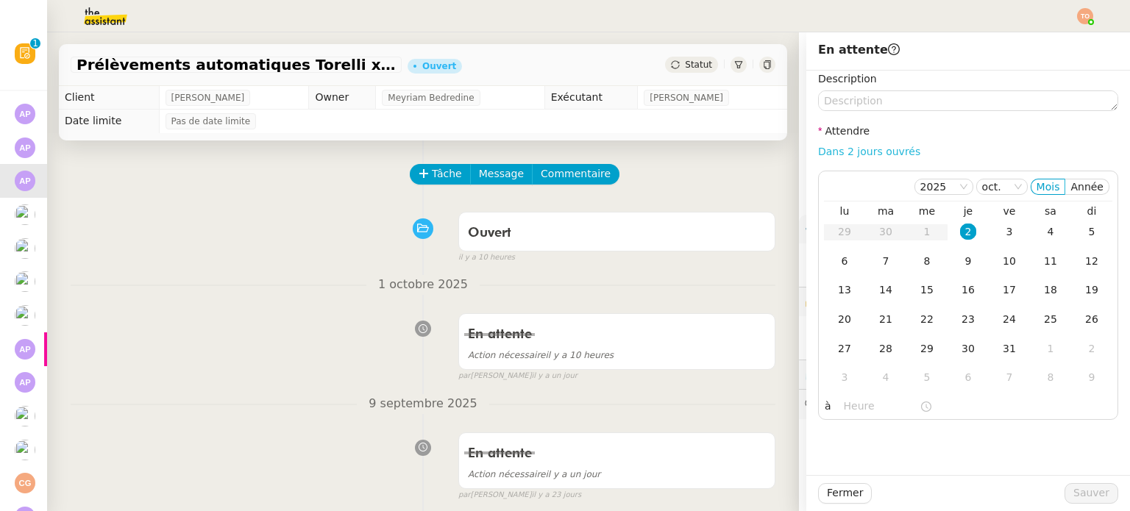
click at [893, 157] on link "Dans 2 jours ouvrés" at bounding box center [869, 152] width 102 height 12
type input "07:00"
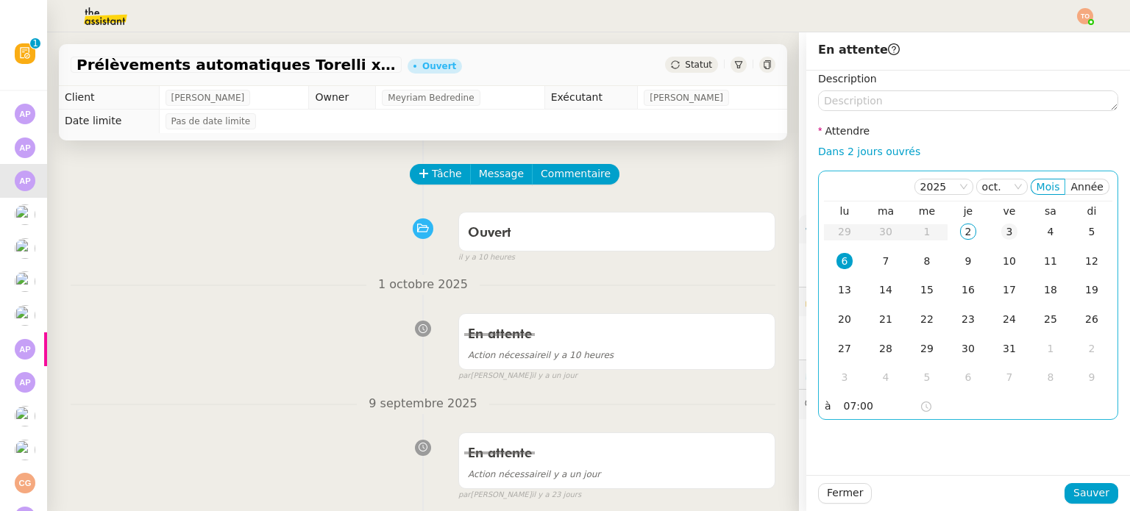
click at [1014, 235] on td "3" at bounding box center [1009, 232] width 41 height 29
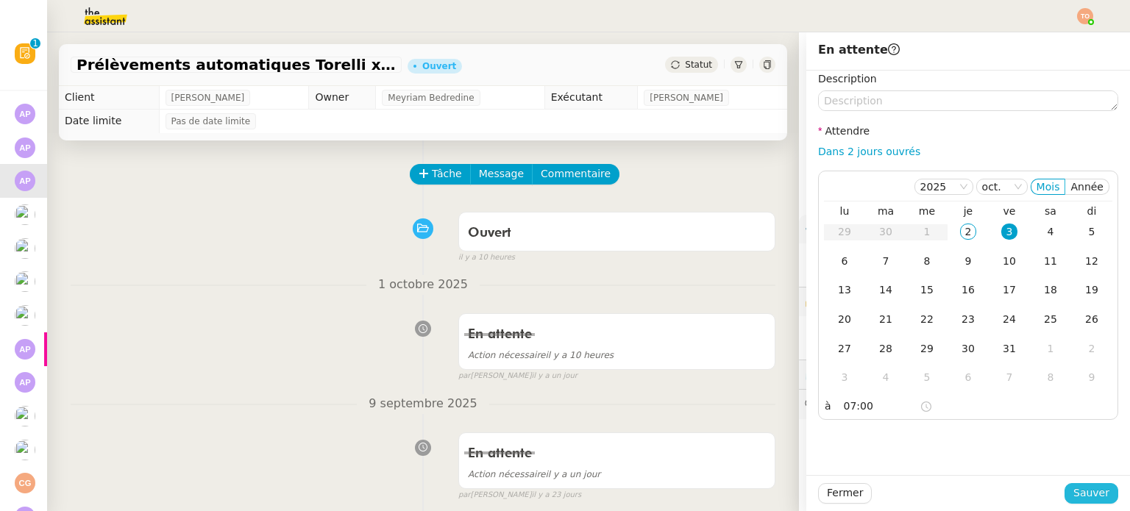
click at [1083, 489] on span "Sauver" at bounding box center [1091, 493] width 36 height 17
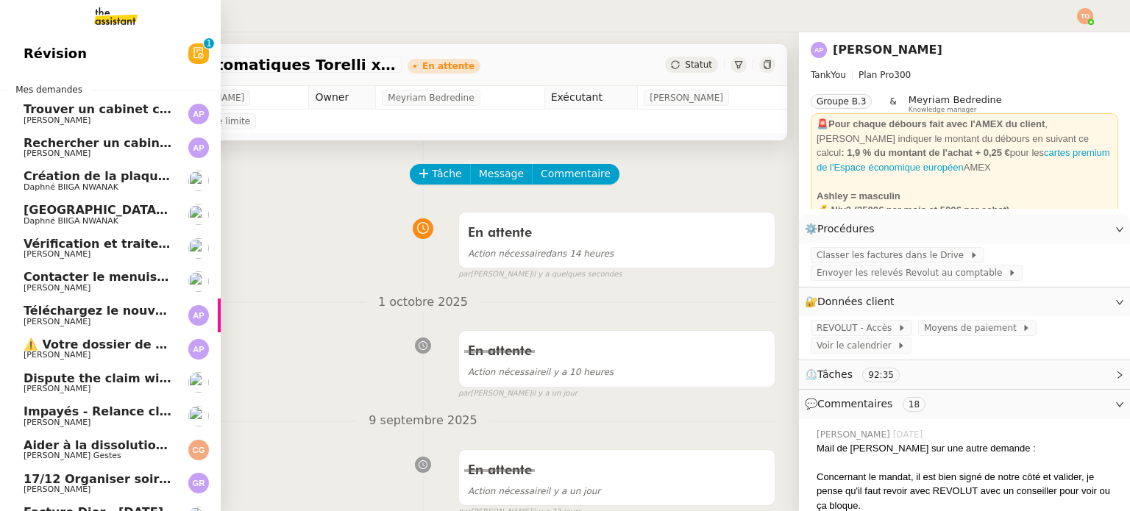
click at [132, 258] on span "[PERSON_NAME]" at bounding box center [98, 254] width 149 height 9
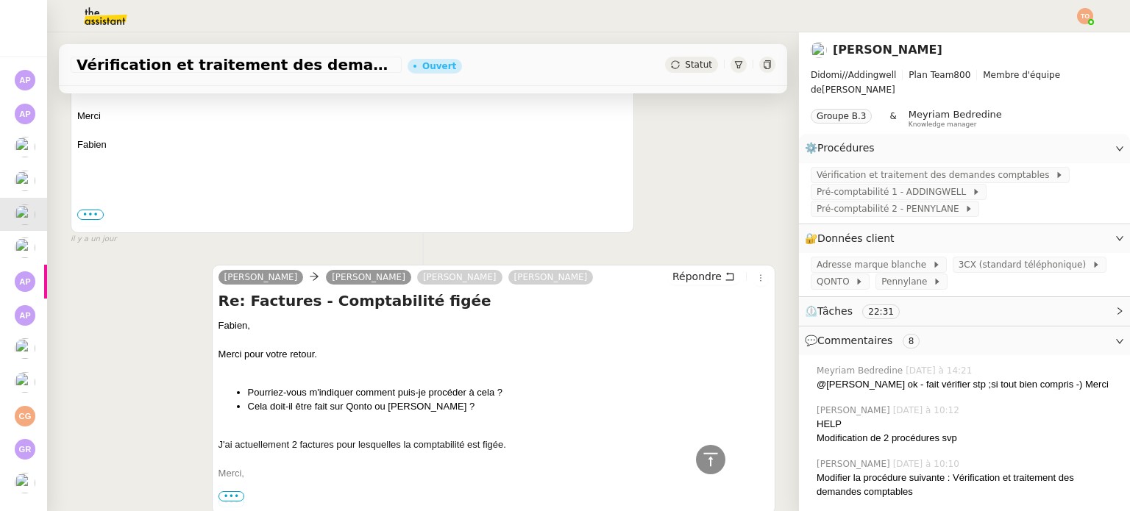
scroll to position [2796, 0]
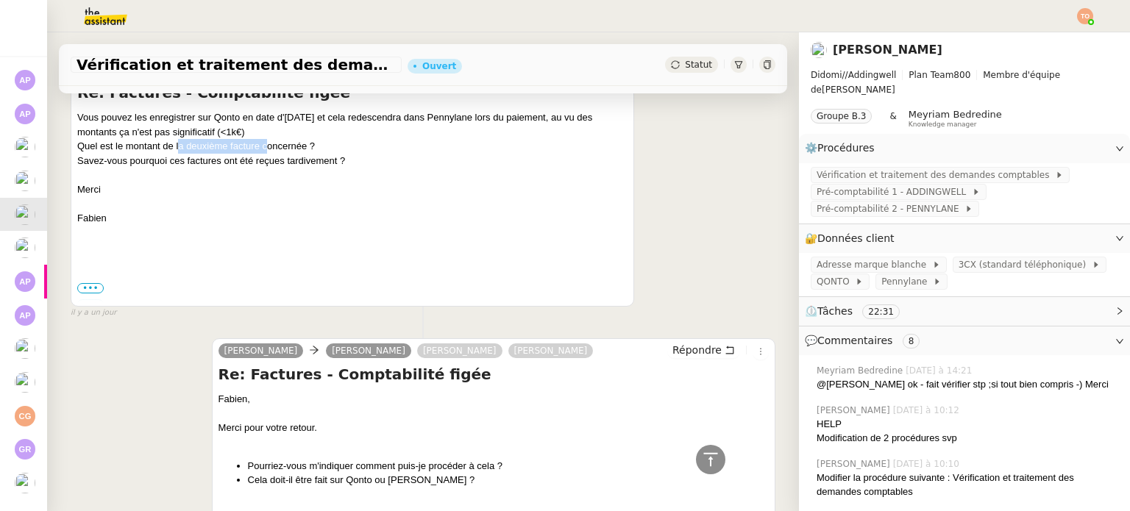
drag, startPoint x: 180, startPoint y: 166, endPoint x: 273, endPoint y: 155, distance: 94.0
click at [266, 154] on div "Quel est le montant de la deuxième facture concernée ?" at bounding box center [352, 146] width 550 height 15
click at [274, 154] on div "Quel est le montant de la deuxième facture concernée ?" at bounding box center [352, 146] width 550 height 15
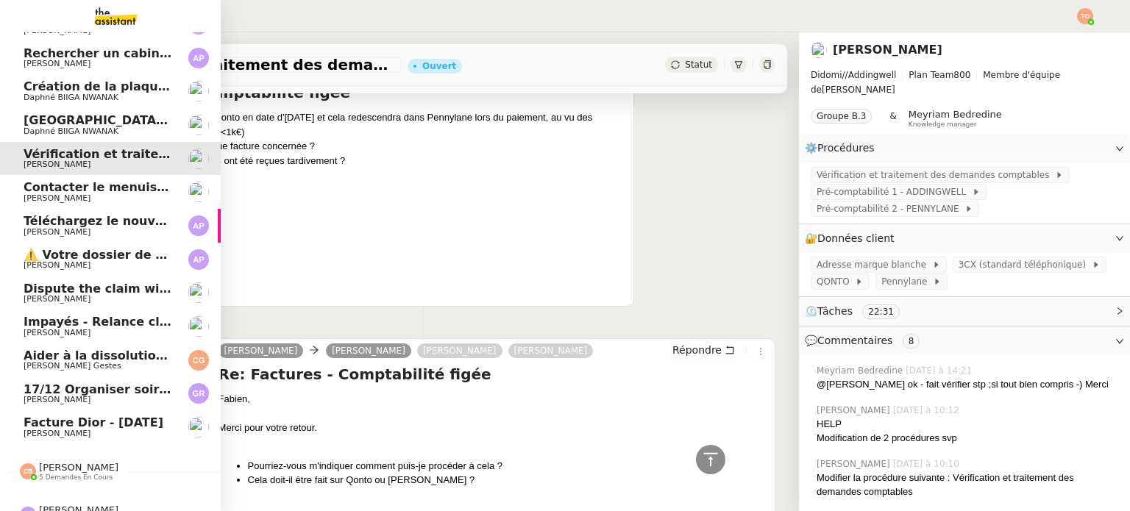
scroll to position [82, 0]
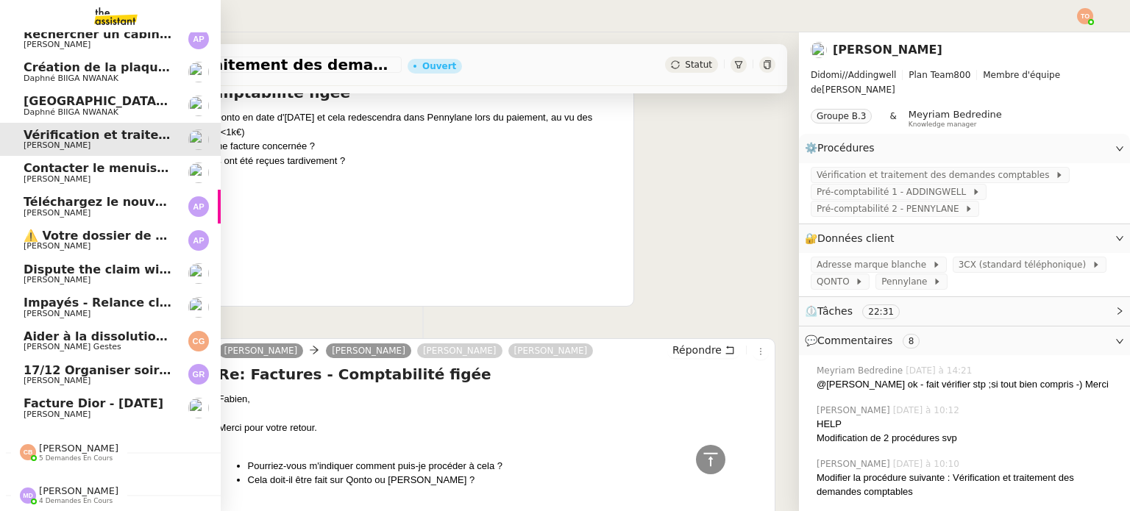
click at [123, 413] on link "Facture Dior - [DATE] [PERSON_NAME]" at bounding box center [110, 408] width 221 height 34
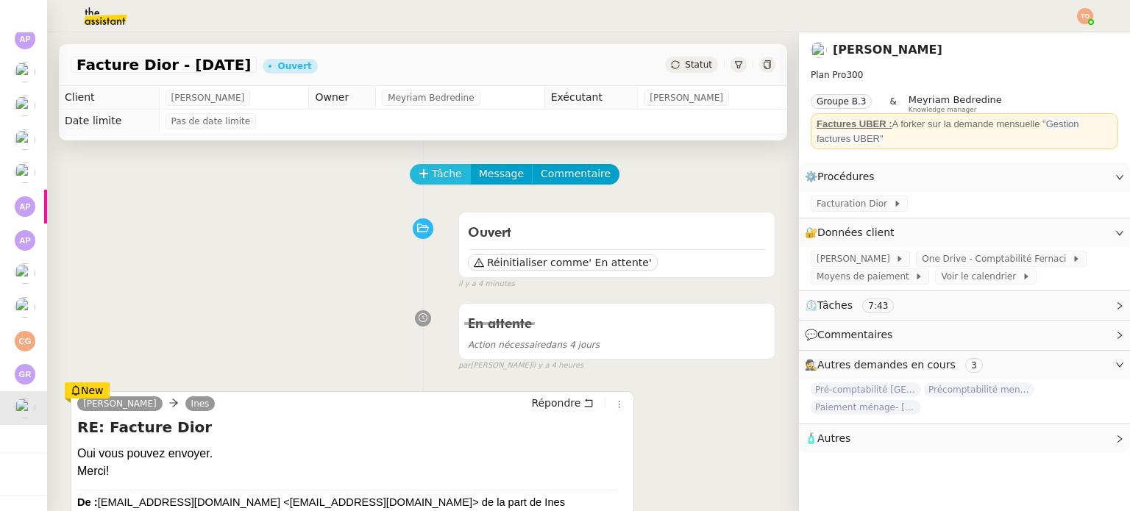
click at [441, 171] on span "Tâche" at bounding box center [447, 174] width 30 height 17
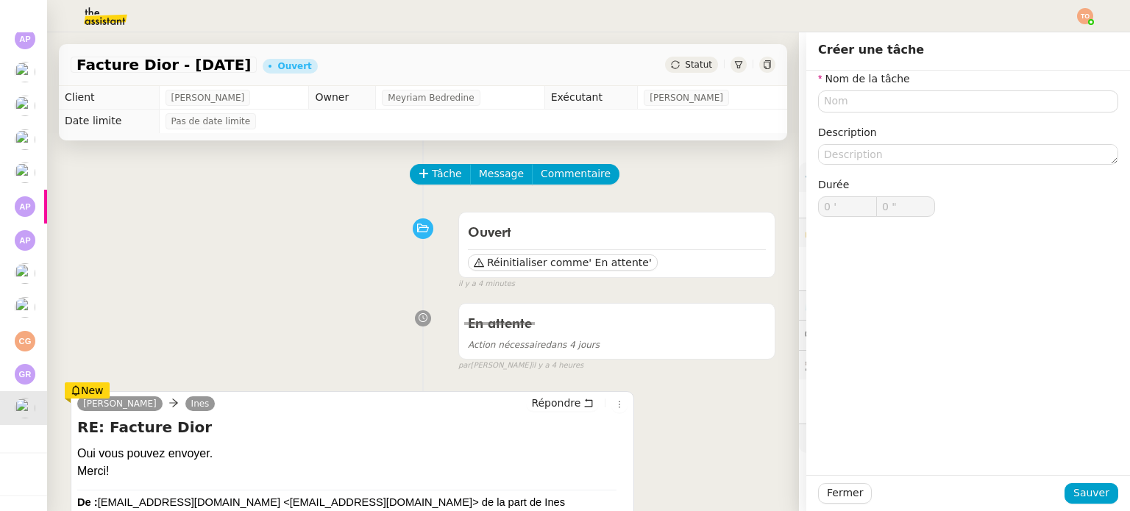
click at [856, 88] on nz-form-label "Nom de la tâche" at bounding box center [864, 81] width 92 height 20
click at [857, 98] on input "text" at bounding box center [968, 100] width 300 height 21
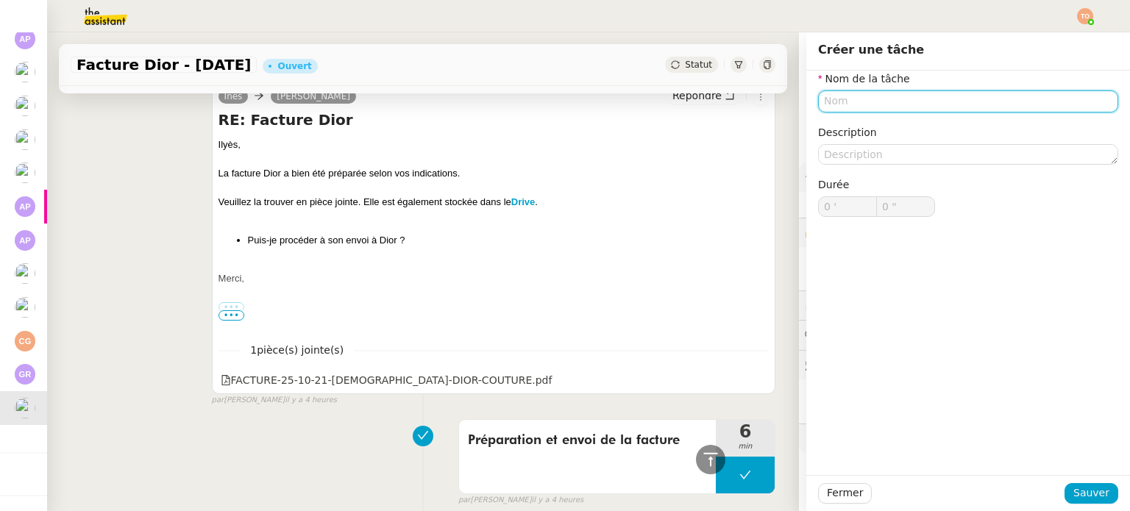
scroll to position [662, 0]
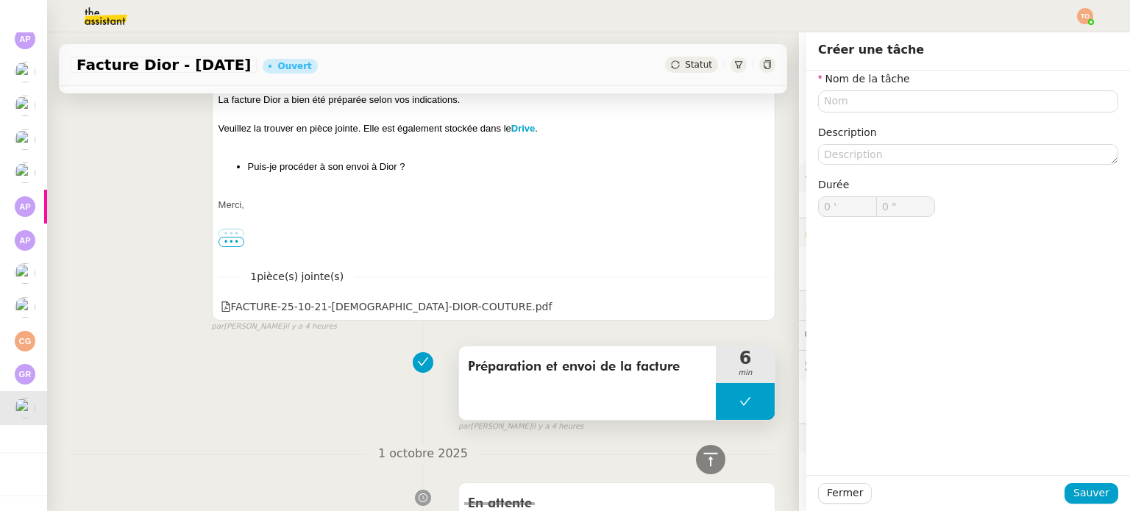
click at [739, 402] on icon at bounding box center [745, 402] width 12 height 12
click at [720, 403] on div at bounding box center [730, 401] width 29 height 37
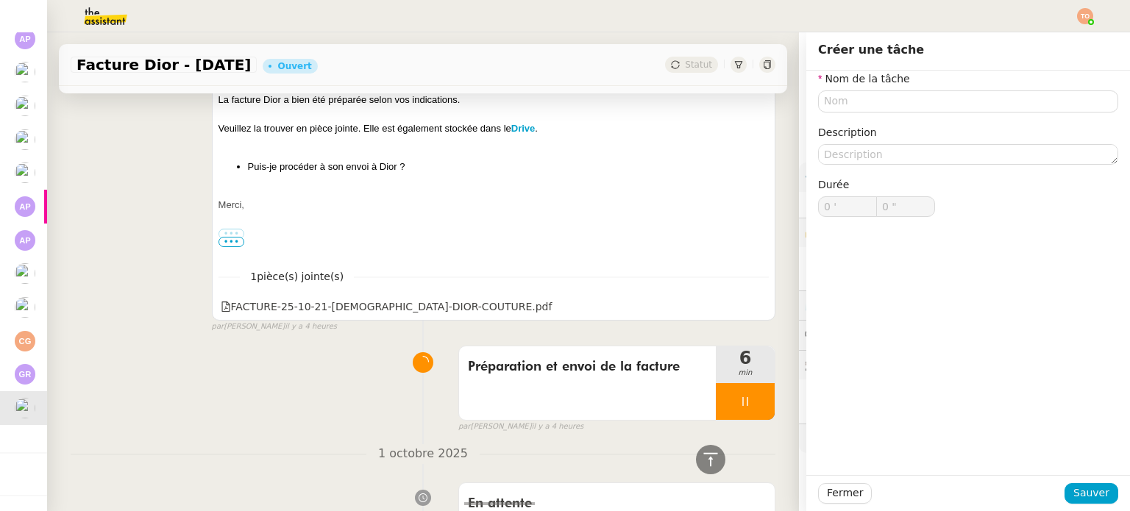
click at [415, 366] on icon at bounding box center [423, 362] width 17 height 17
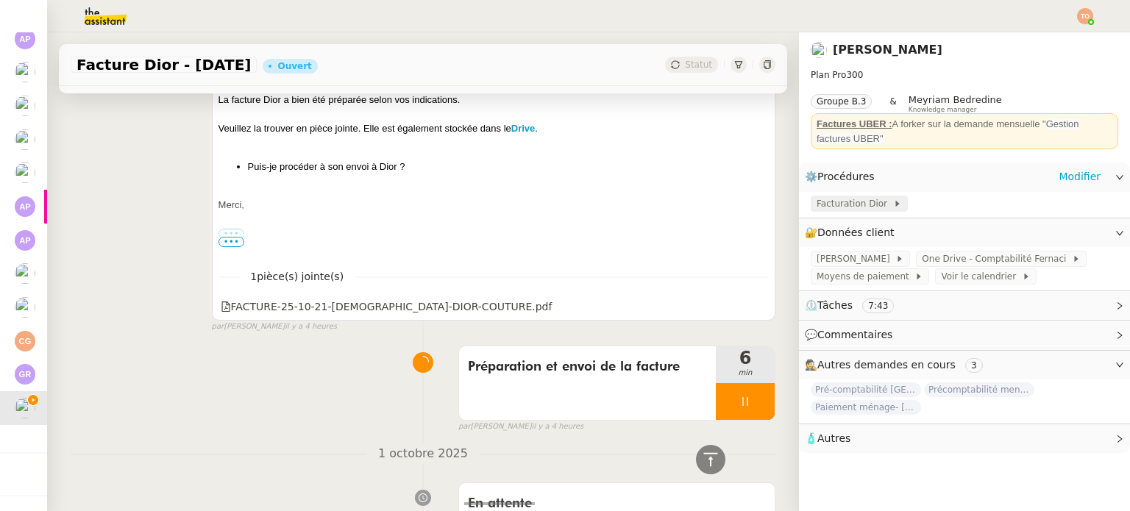
click at [839, 205] on span "Facturation Dior" at bounding box center [855, 203] width 77 height 15
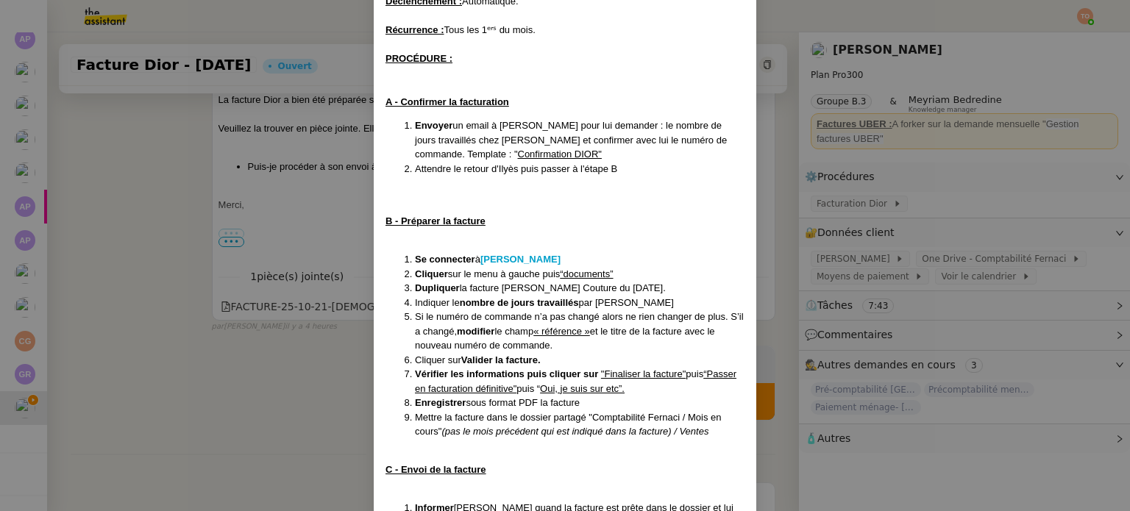
scroll to position [263, 0]
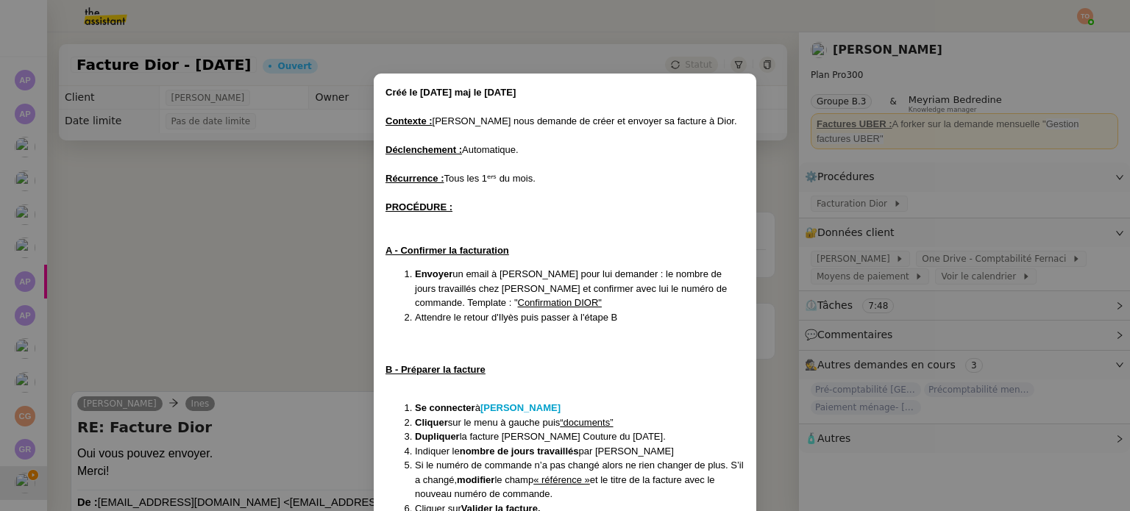
scroll to position [662, 0]
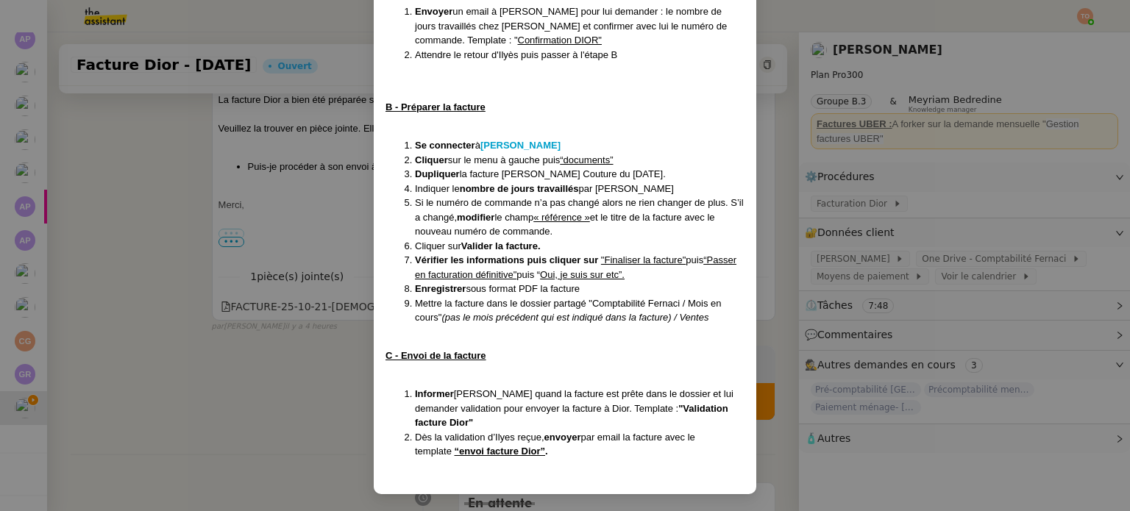
click at [308, 458] on nz-modal-container "Créé le [DATE] maj le [DATE] Contexte : [PERSON_NAME] nous demande de créer et …" at bounding box center [565, 255] width 1130 height 511
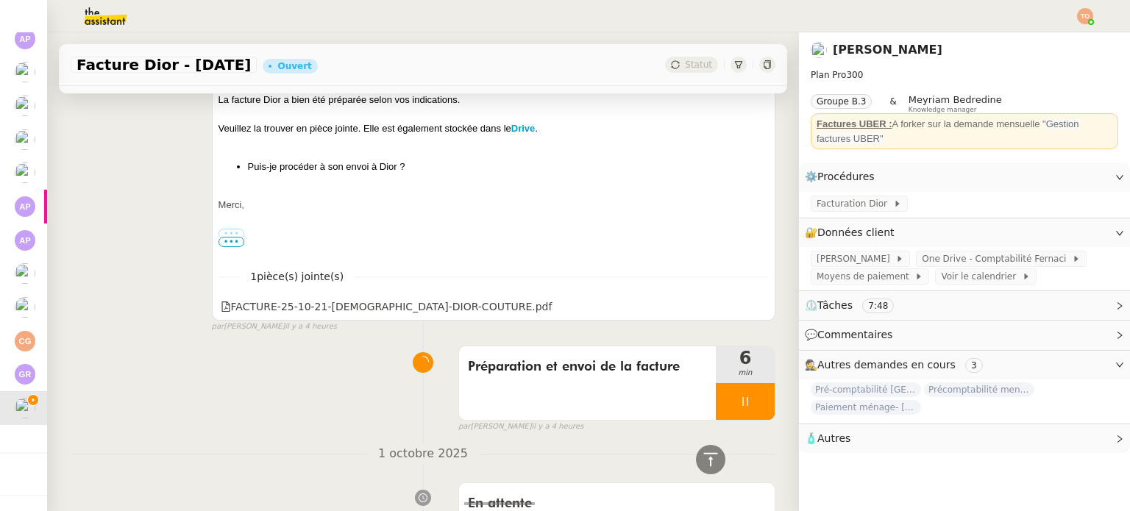
scroll to position [0, 0]
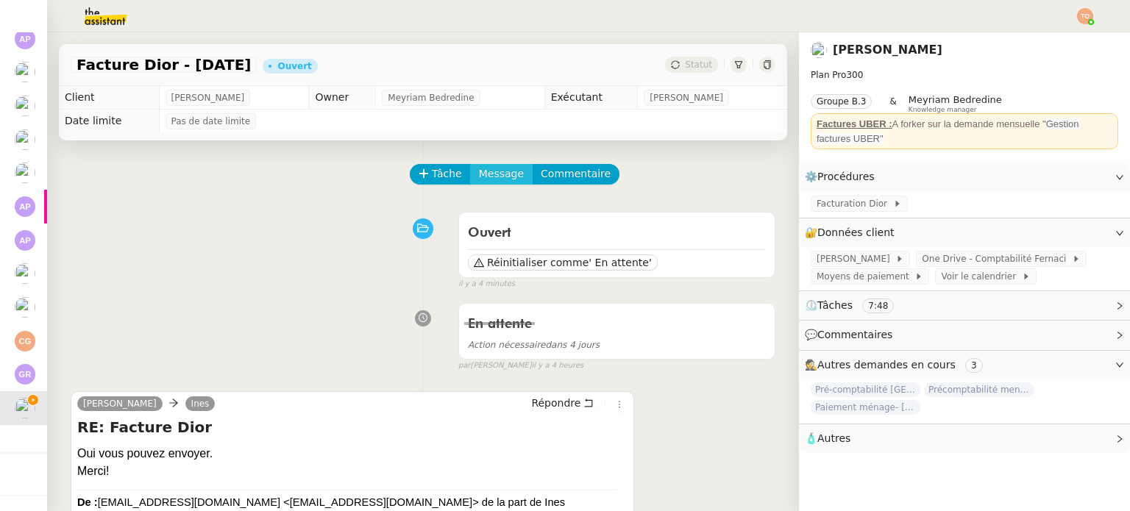
click at [491, 176] on span "Message" at bounding box center [501, 174] width 45 height 17
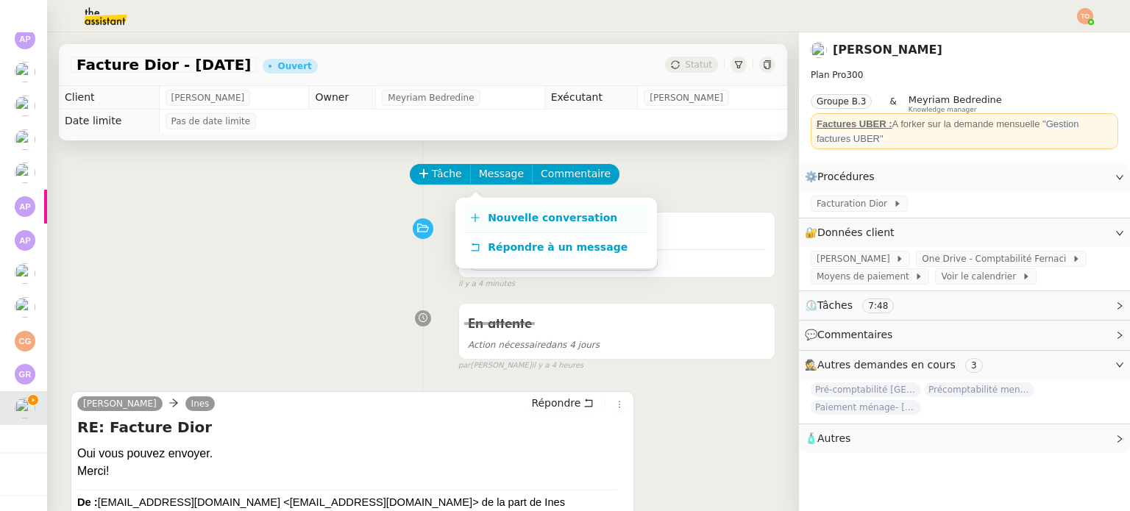
click at [519, 212] on span "Nouvelle conversation" at bounding box center [552, 218] width 129 height 12
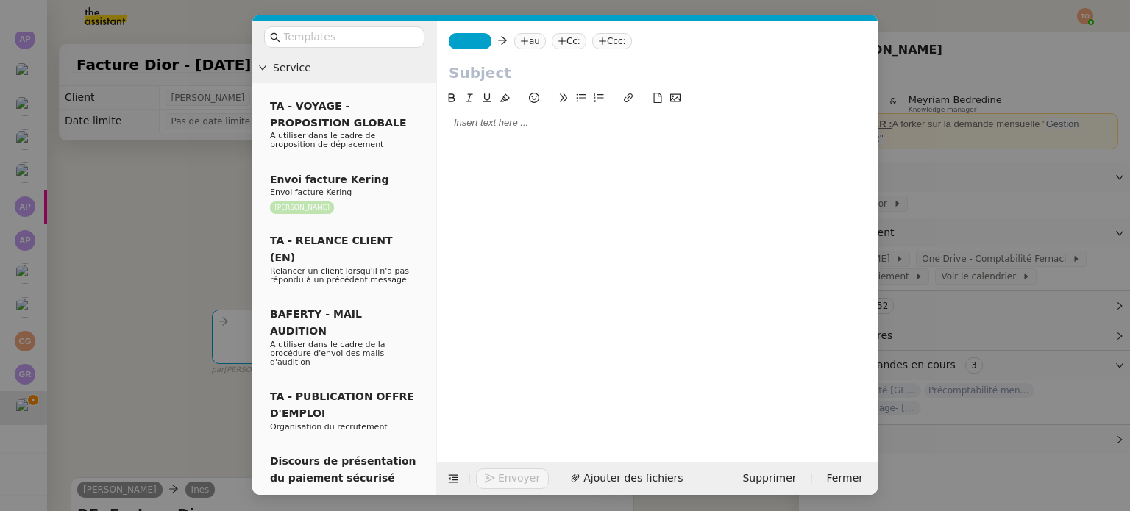
click at [478, 35] on nz-tag "_______" at bounding box center [470, 41] width 43 height 16
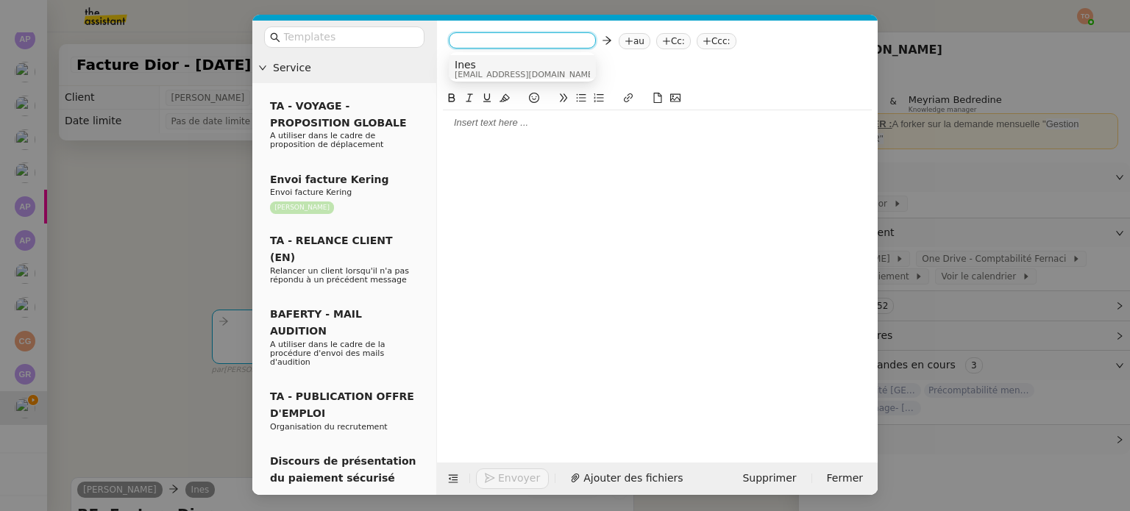
click at [504, 62] on span "Ines" at bounding box center [525, 65] width 141 height 12
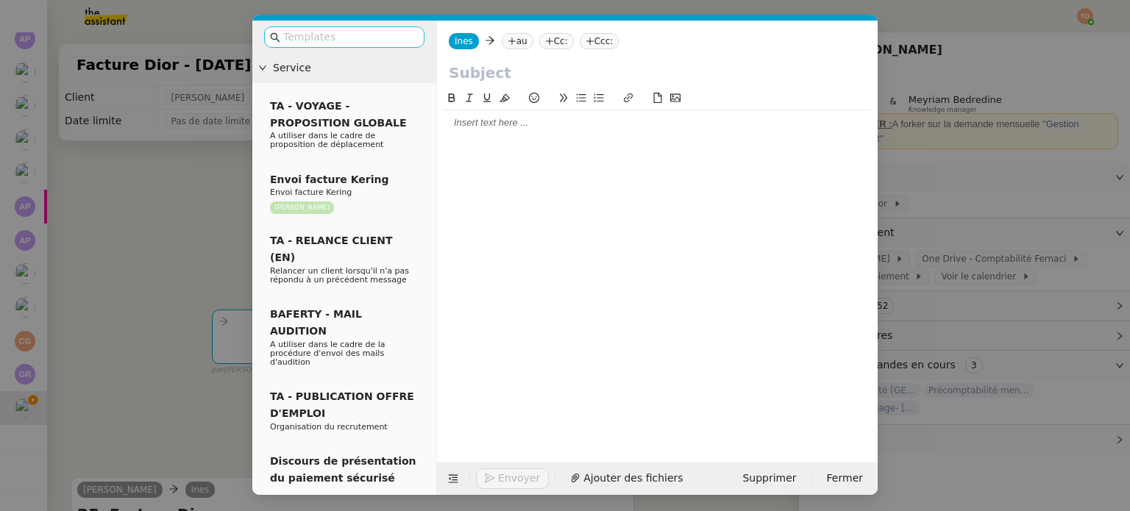
click at [380, 40] on input "text" at bounding box center [349, 37] width 132 height 17
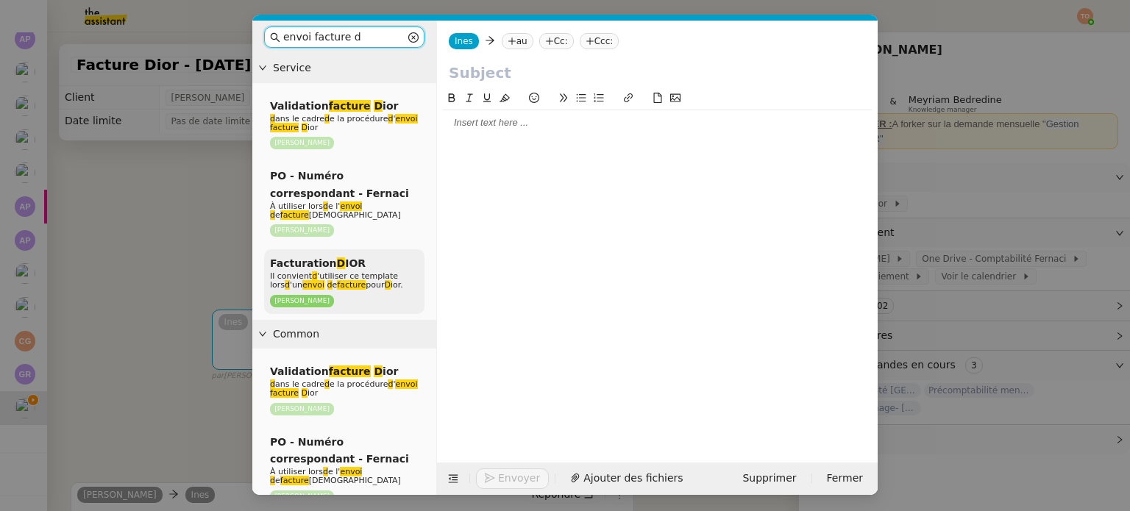
type input "envoi facture d"
click at [386, 272] on span "Il convient d 'utiliser ce template lors d 'un envoi d e facture pour D ior." at bounding box center [336, 280] width 133 height 18
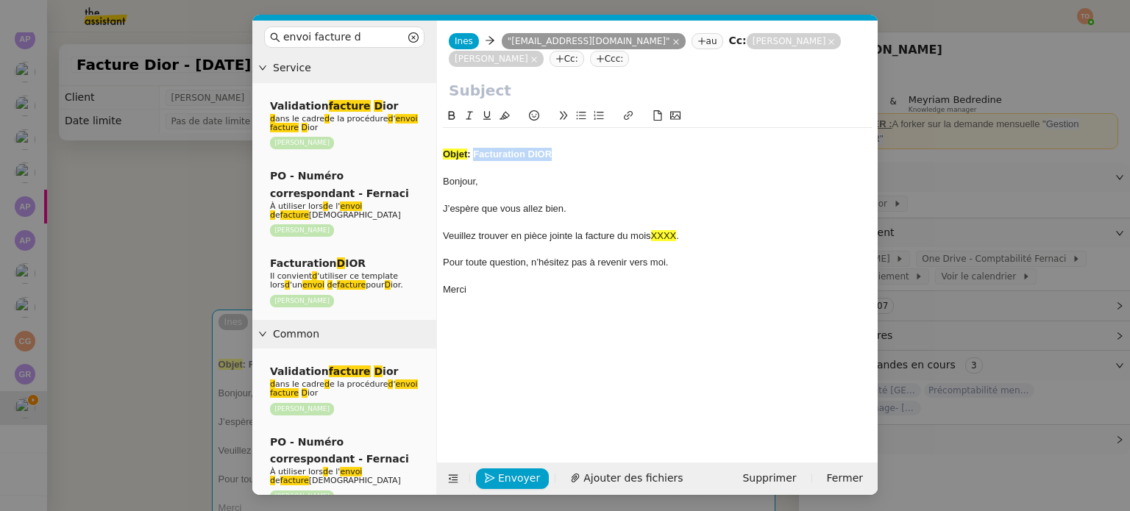
drag, startPoint x: 475, startPoint y: 152, endPoint x: 616, endPoint y: 156, distance: 140.6
click at [616, 156] on div "Objet : Facturation DIOR" at bounding box center [657, 154] width 429 height 13
click at [481, 96] on input "text" at bounding box center [657, 90] width 417 height 22
paste input "Facturation DIOR"
type input "Facturation DIOR"
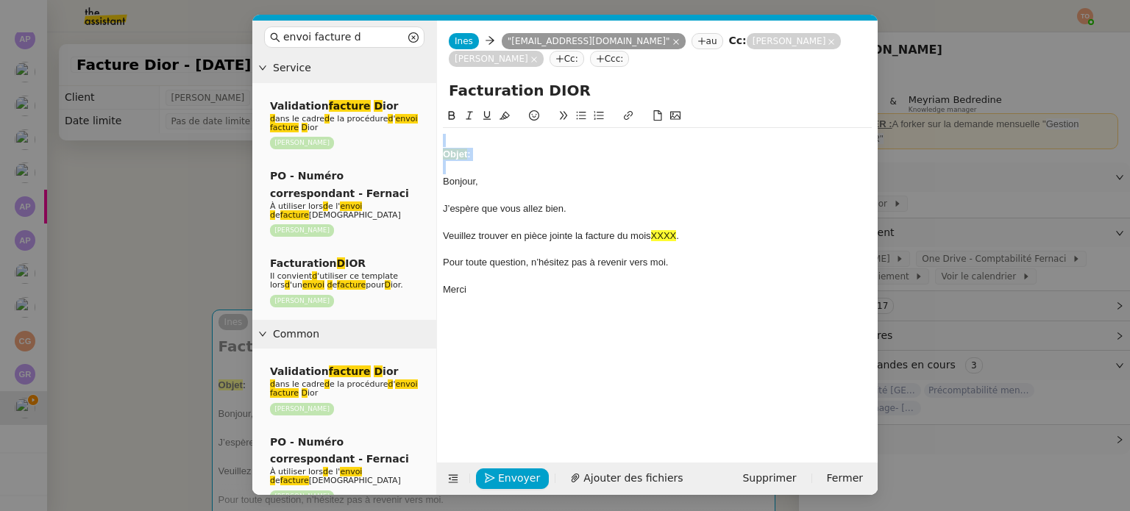
drag, startPoint x: 445, startPoint y: 181, endPoint x: 444, endPoint y: 147, distance: 33.9
click at [444, 147] on div "Objet : Bonjour, J’espère que vous allez bien. Veuillez trouver en pièce jointe…" at bounding box center [657, 215] width 429 height 174
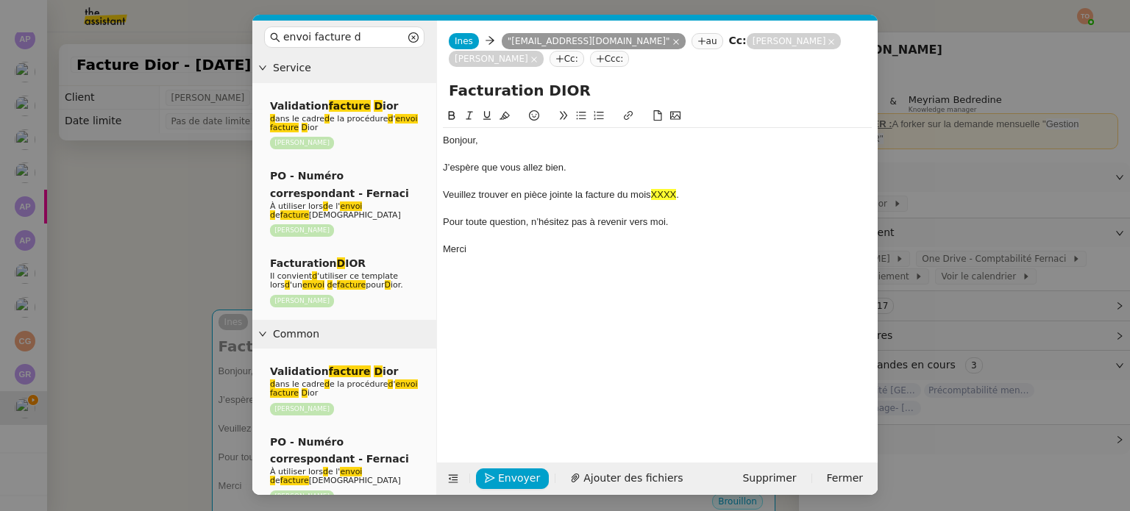
click at [664, 195] on span "XXXX" at bounding box center [664, 194] width 26 height 11
click at [198, 238] on nz-modal-container "envoi facture d Service Validation facture D ior d ans le cadre d e la procédur…" at bounding box center [565, 255] width 1130 height 511
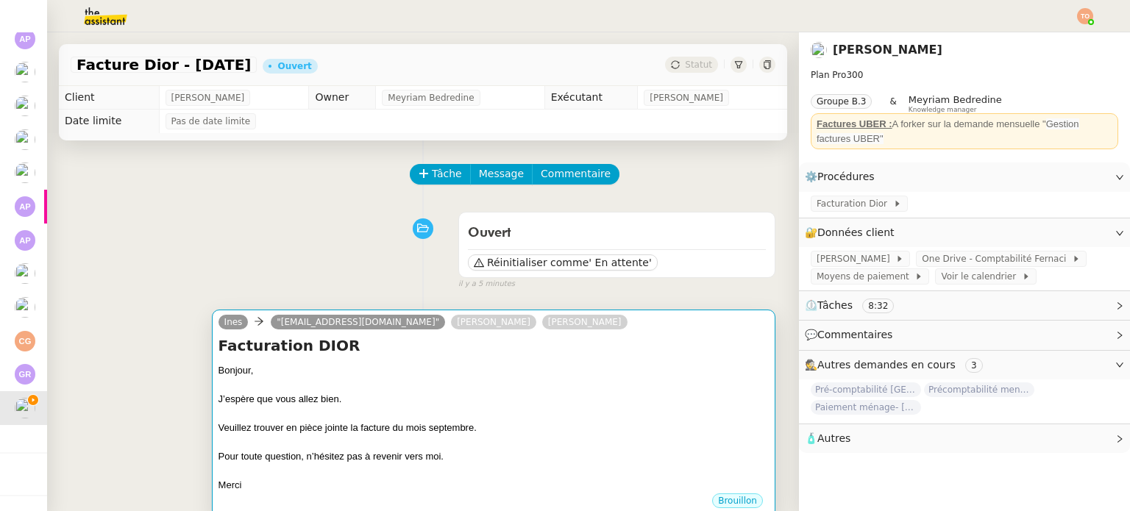
click at [553, 358] on div "Facturation DIOR Bonjour, J’espère que vous allez bien. Veuillez trouver en piè…" at bounding box center [494, 413] width 550 height 157
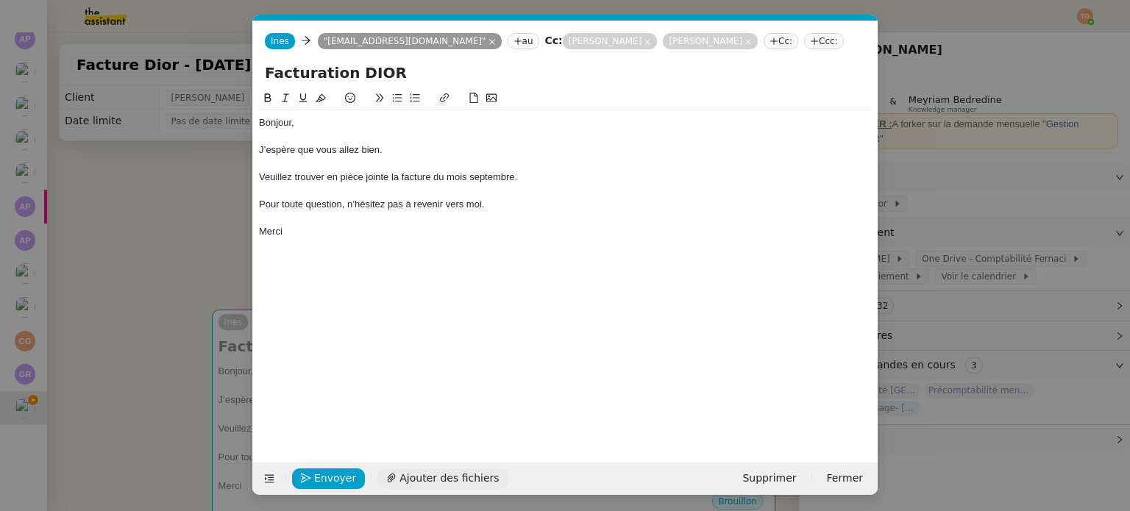
scroll to position [0, 99]
click at [436, 488] on div "Envoyer Ajouter des fichiers" at bounding box center [383, 479] width 249 height 21
click at [452, 484] on span "Ajouter des fichiers" at bounding box center [449, 478] width 99 height 17
click at [229, 257] on nz-modal-container "envoi facture d Service Validation facture D ior d ans le cadre d e la procédur…" at bounding box center [565, 255] width 1130 height 511
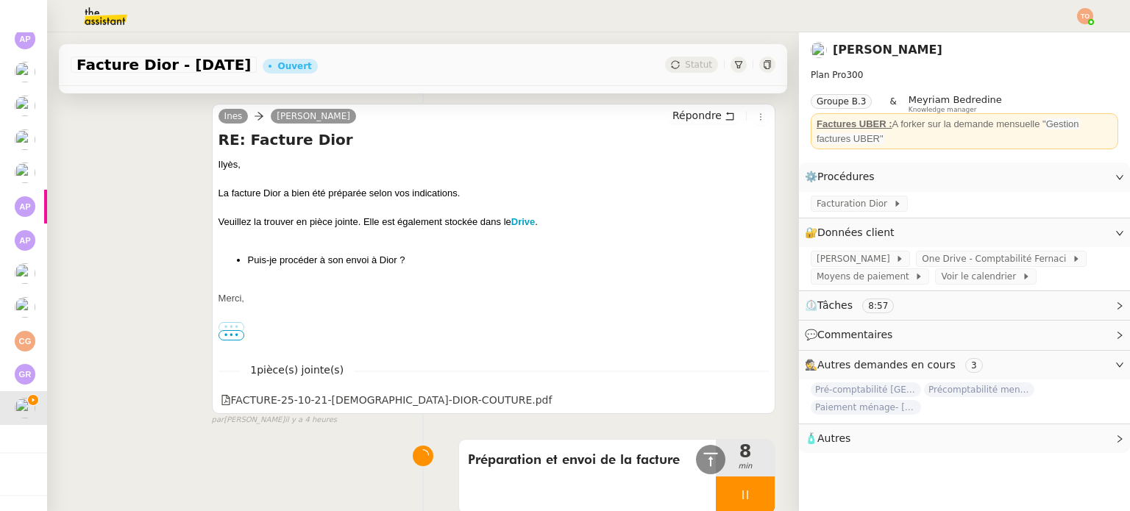
scroll to position [146, 0]
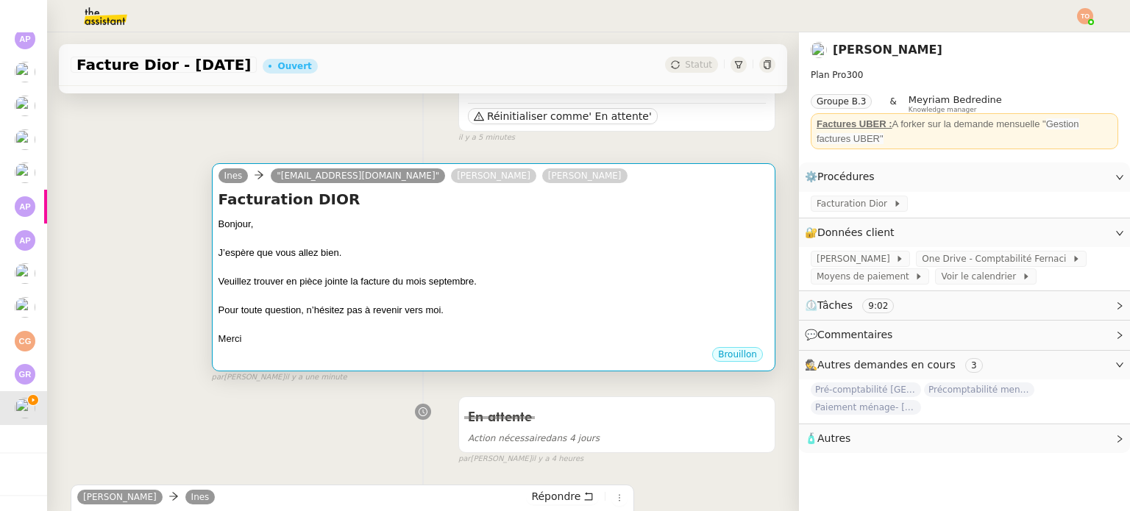
click at [556, 276] on div "Veuillez trouver en pièce jointe la facture du mois septembre." at bounding box center [494, 281] width 550 height 15
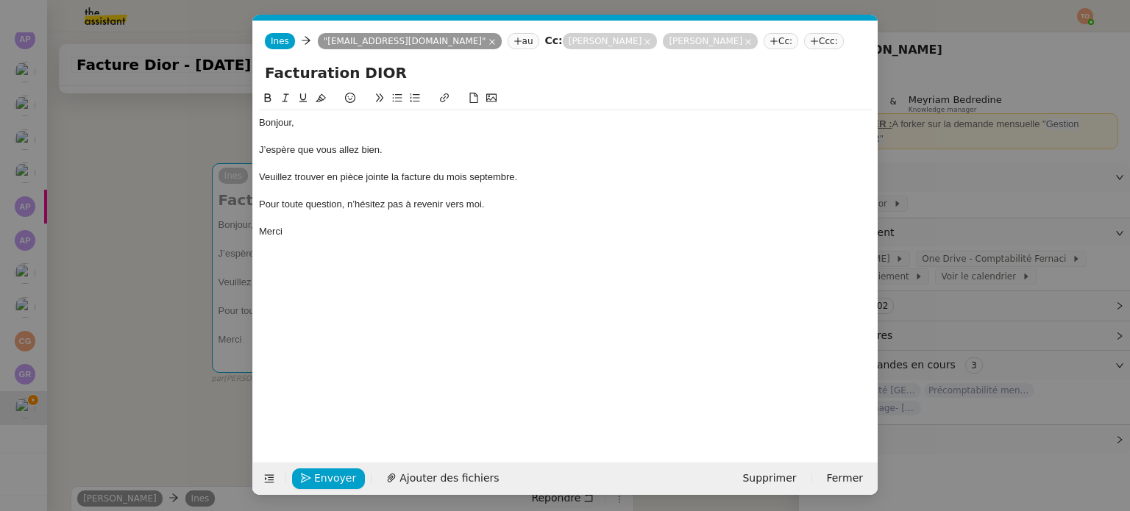
scroll to position [0, 99]
click at [472, 472] on span "Ajouter des fichiers" at bounding box center [449, 478] width 99 height 17
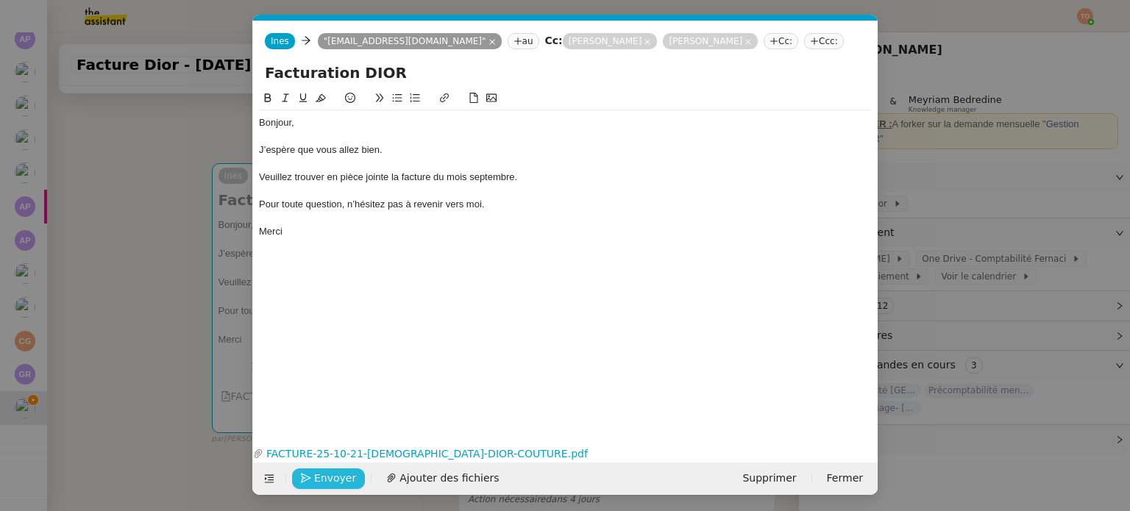
click at [322, 478] on span "Envoyer" at bounding box center [335, 478] width 42 height 17
click at [322, 478] on span "Confirmer l'envoi" at bounding box center [358, 478] width 88 height 17
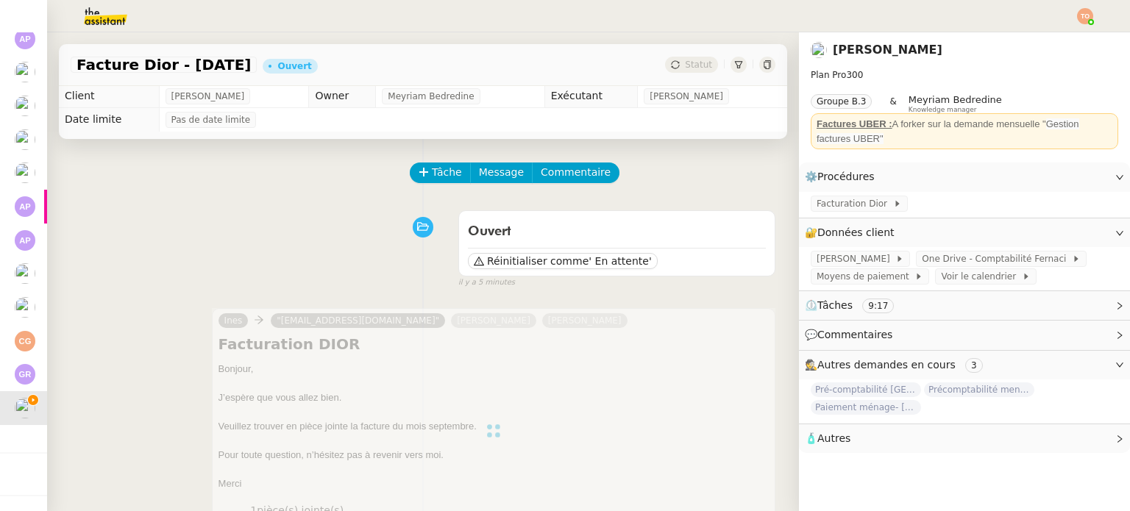
scroll to position [0, 0]
click at [820, 208] on span "Facturation Dior" at bounding box center [855, 203] width 77 height 15
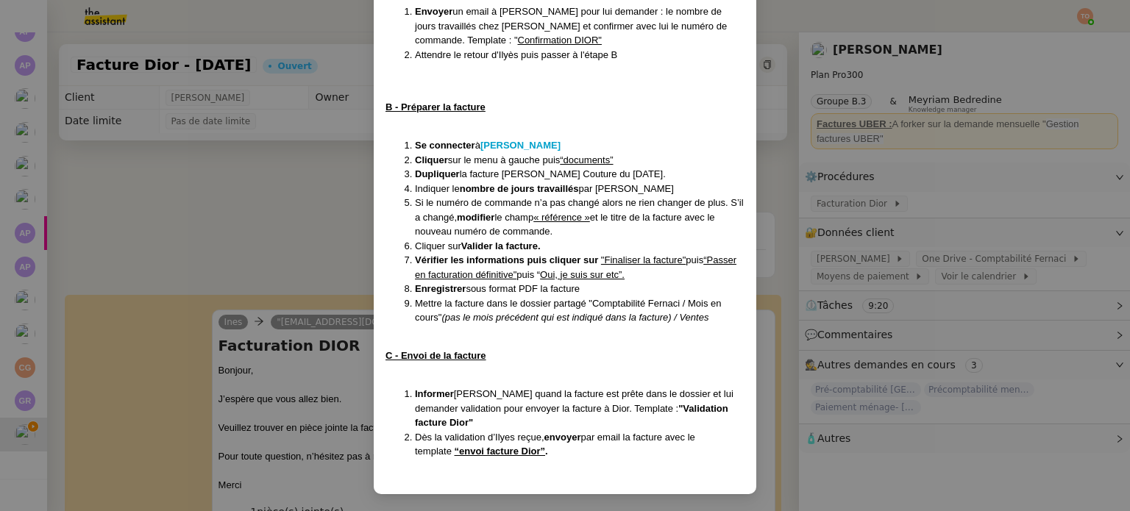
scroll to position [116, 0]
click at [231, 217] on nz-modal-container "Créé le 07/02/2025 maj le 7/05/25 Contexte : Ilyès nous demande de créer et env…" at bounding box center [565, 255] width 1130 height 511
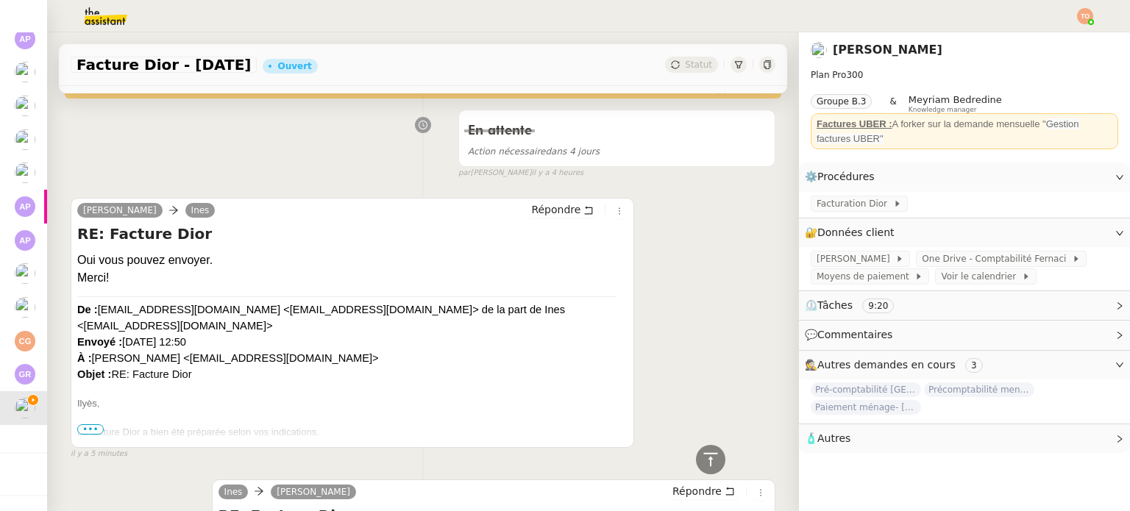
scroll to position [956, 0]
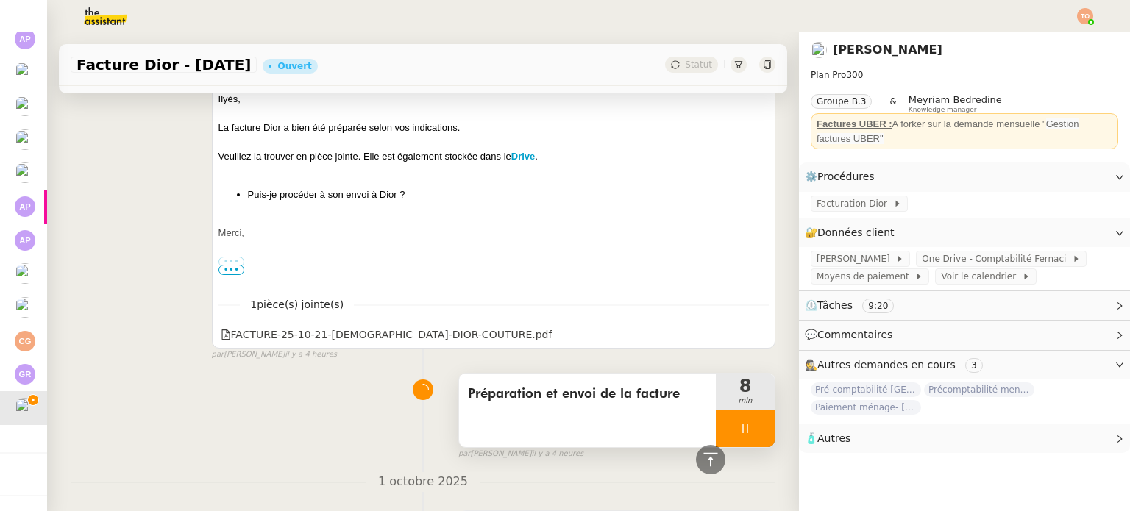
click at [739, 423] on div at bounding box center [745, 429] width 59 height 37
click at [746, 424] on button at bounding box center [759, 429] width 29 height 37
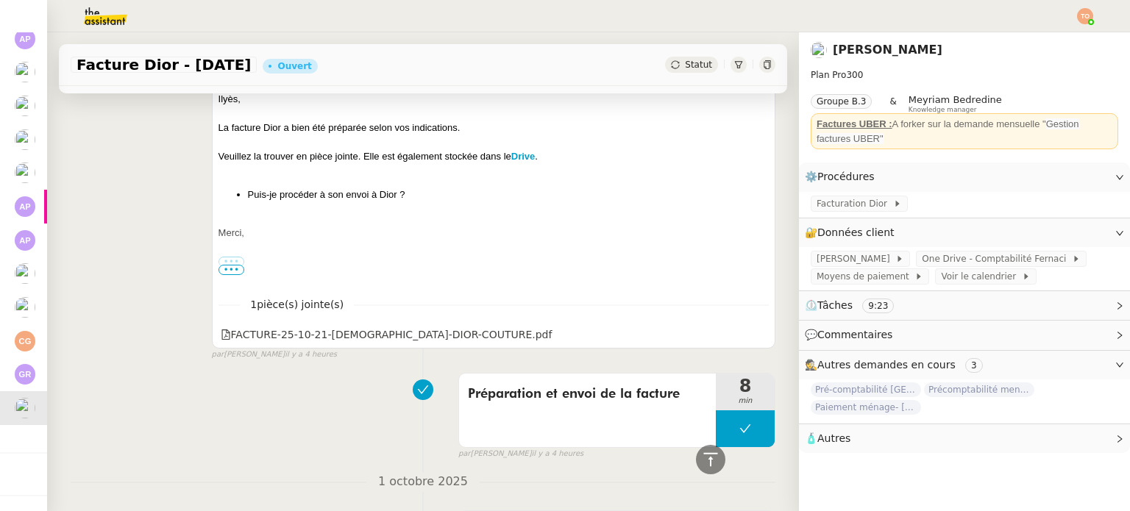
click at [685, 67] on span "Statut" at bounding box center [698, 65] width 27 height 10
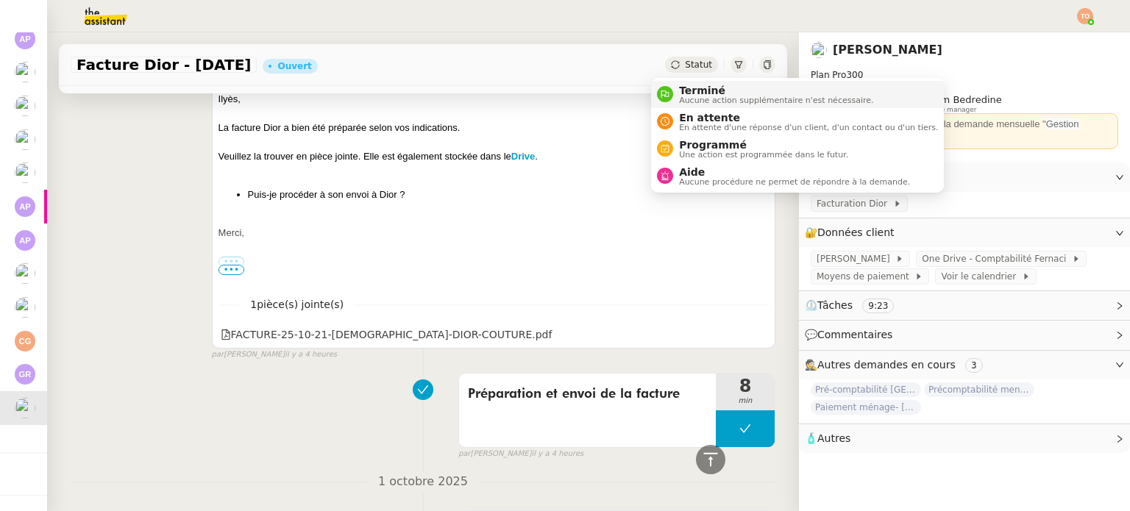
click at [700, 91] on span "Terminé" at bounding box center [776, 91] width 194 height 12
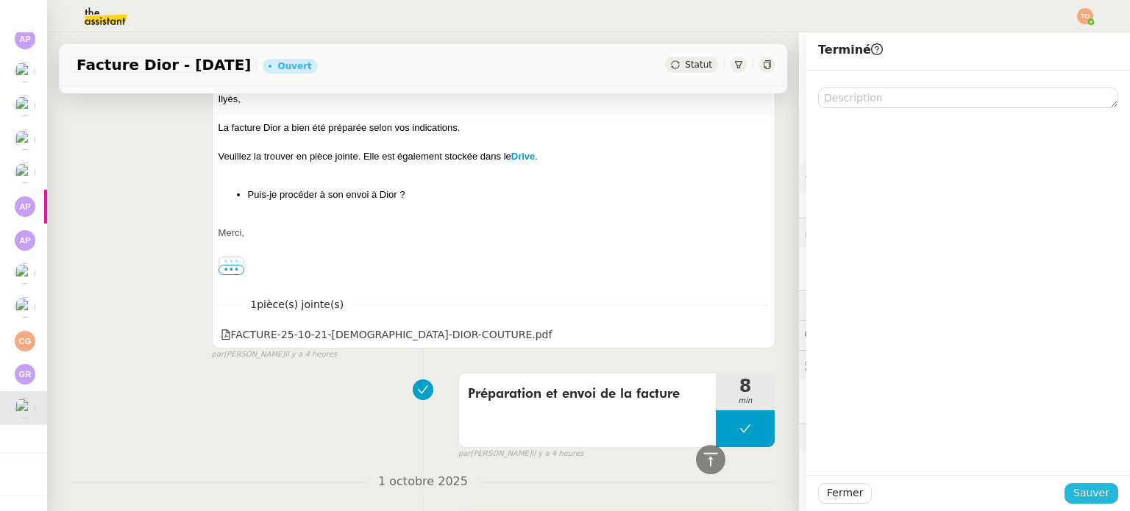
click at [1097, 489] on span "Sauver" at bounding box center [1091, 493] width 36 height 17
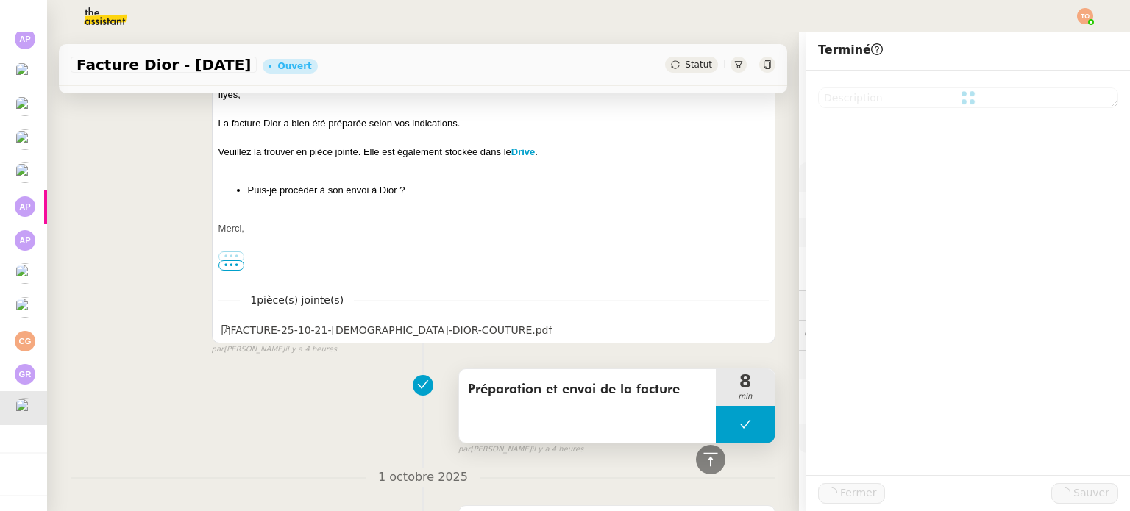
scroll to position [951, 0]
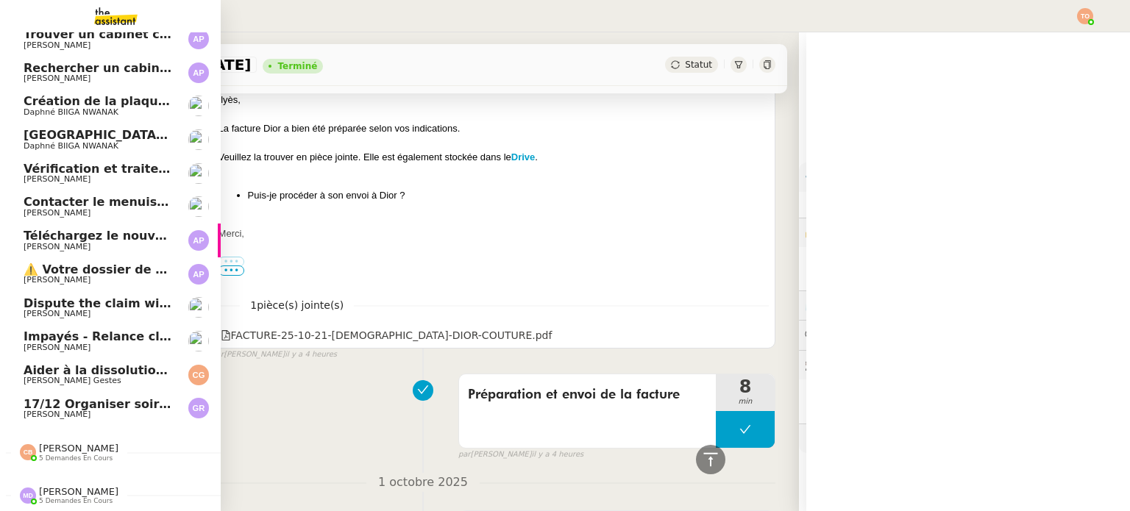
scroll to position [82, 0]
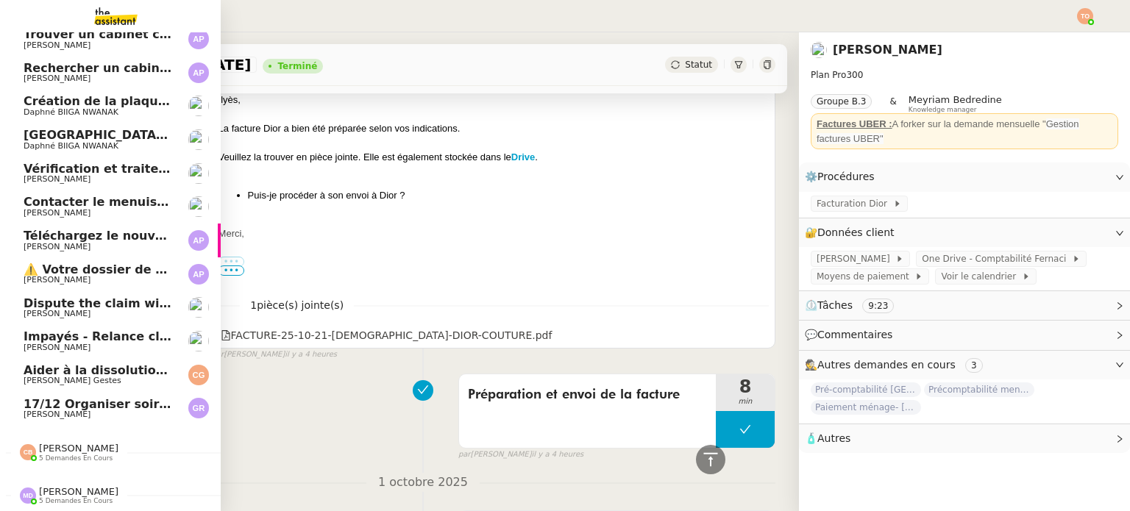
drag, startPoint x: 146, startPoint y: 397, endPoint x: 171, endPoint y: 392, distance: 25.5
click at [146, 397] on span "17/12 Organiser soirée [GEOGRAPHIC_DATA] [DATE]" at bounding box center [195, 404] width 342 height 14
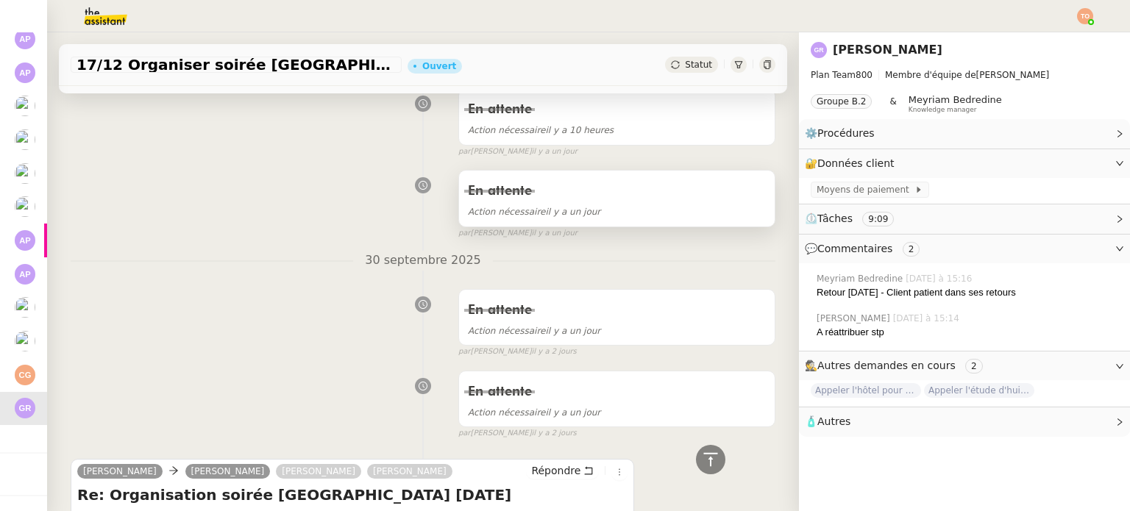
scroll to position [956, 0]
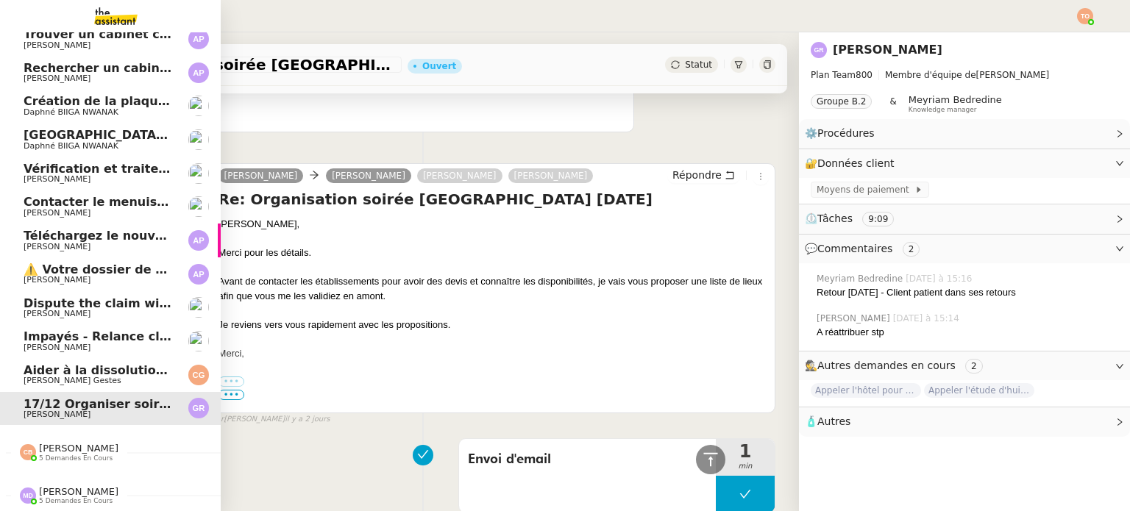
click at [65, 330] on span "Impayés - Relance client - [DATE]" at bounding box center [134, 337] width 220 height 14
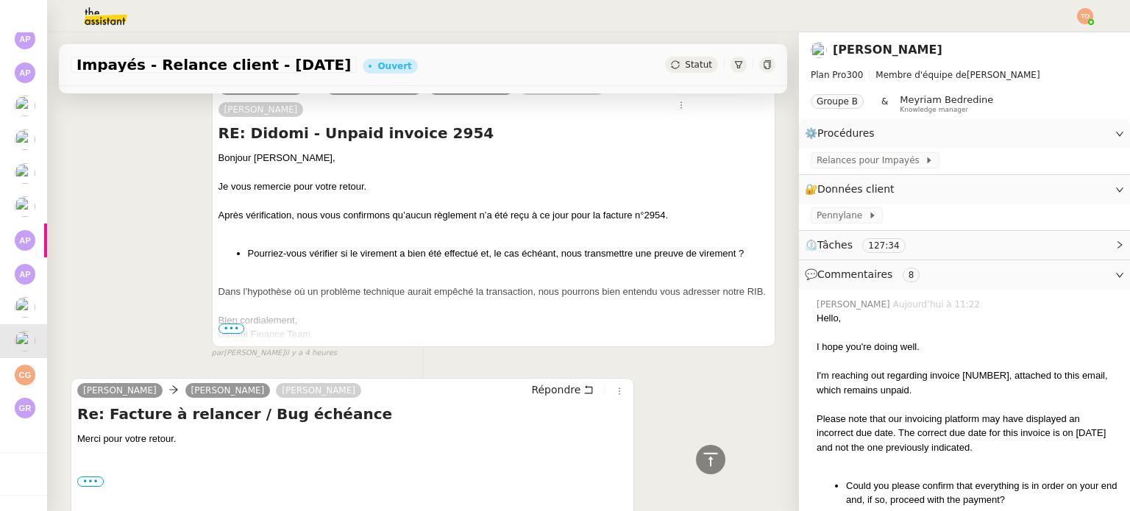
scroll to position [15120, 0]
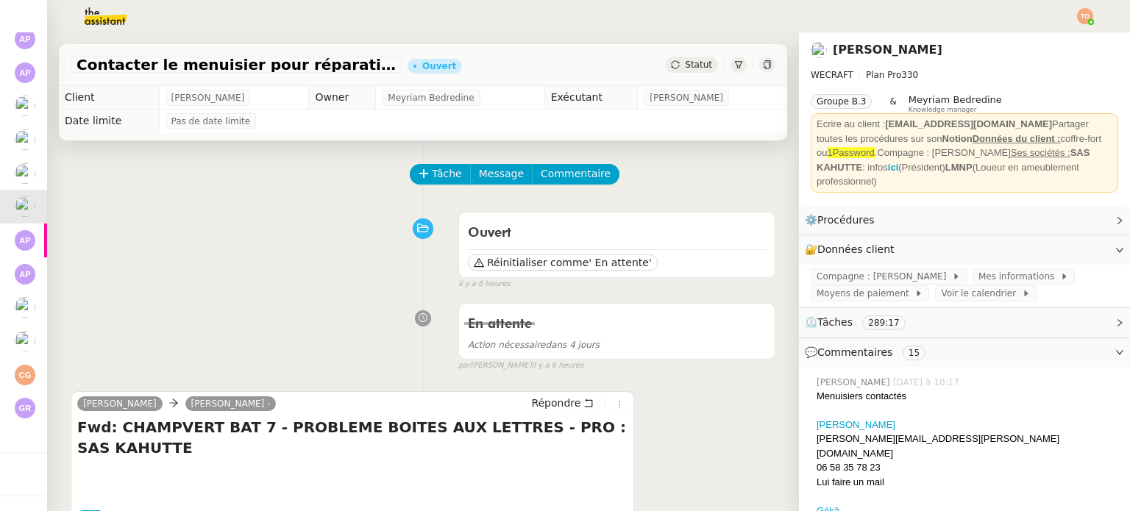
click at [685, 67] on span "Statut" at bounding box center [698, 65] width 27 height 10
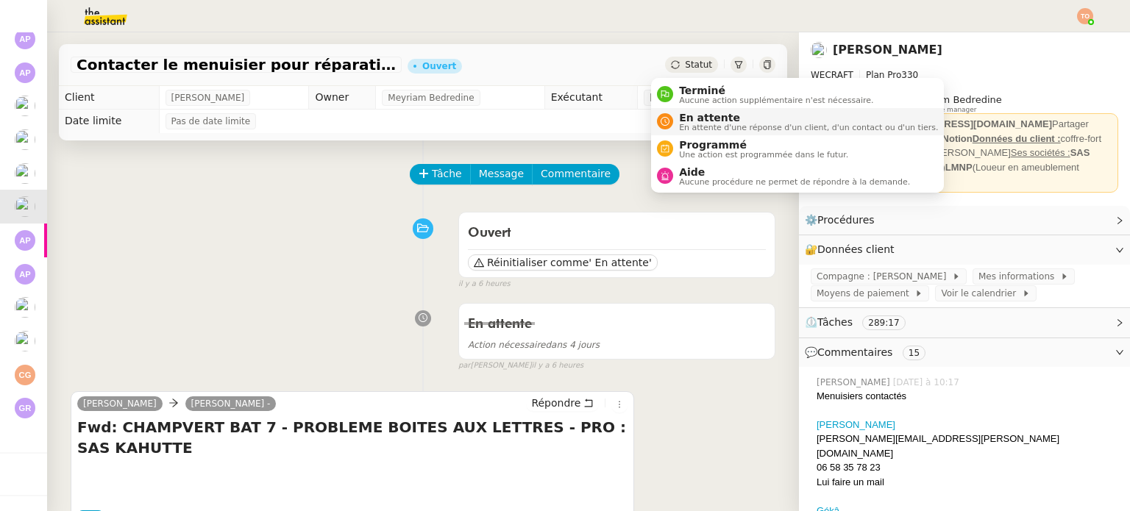
click at [709, 113] on span "En attente" at bounding box center [808, 118] width 259 height 12
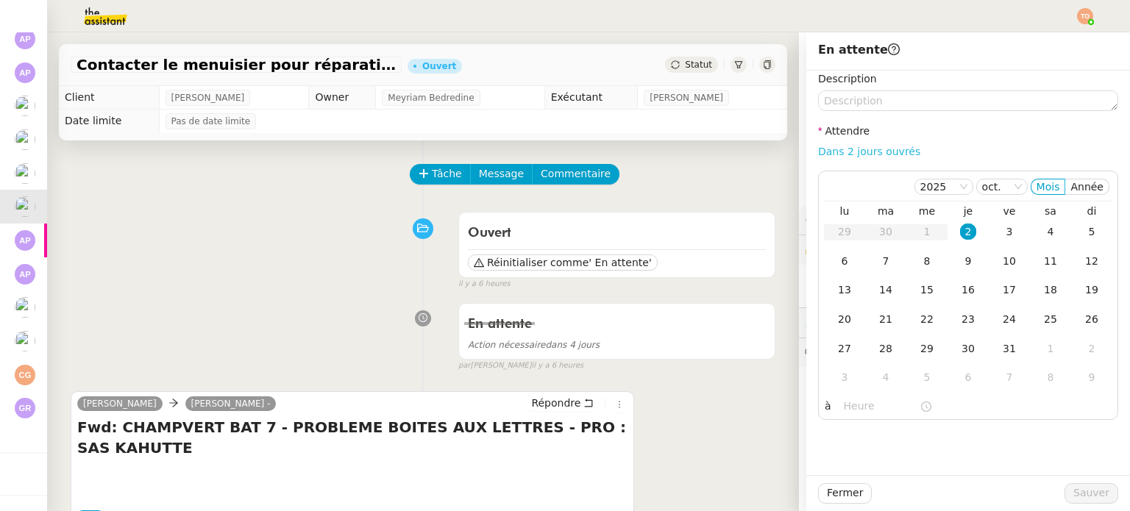
click at [871, 152] on link "Dans 2 jours ouvrés" at bounding box center [869, 152] width 102 height 12
type input "07:00"
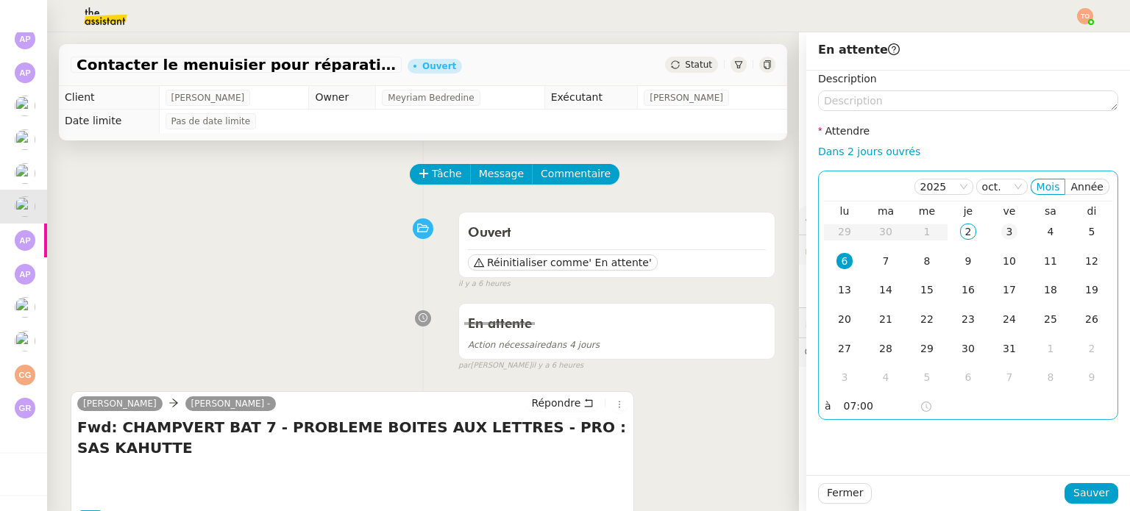
click at [995, 223] on td "3" at bounding box center [1009, 232] width 41 height 29
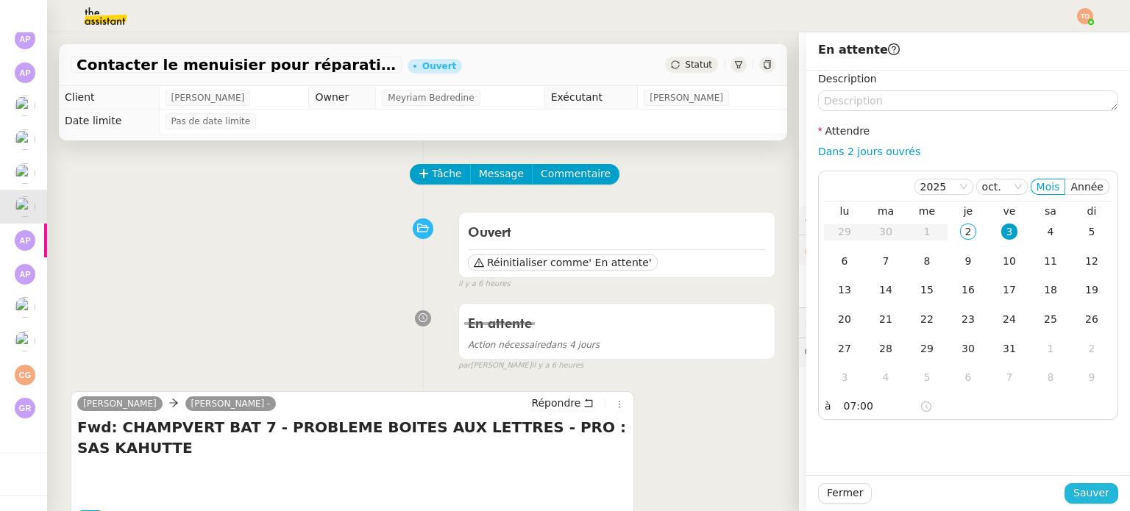
click at [1079, 485] on span "Sauver" at bounding box center [1091, 493] width 36 height 17
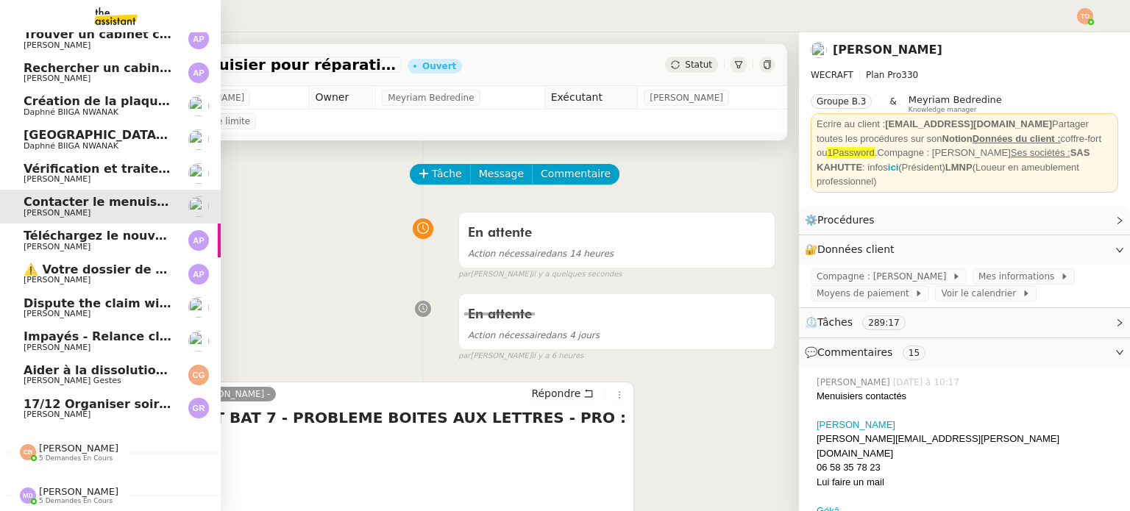
click at [122, 229] on span "Téléchargez le nouveau courrier" at bounding box center [130, 236] width 213 height 14
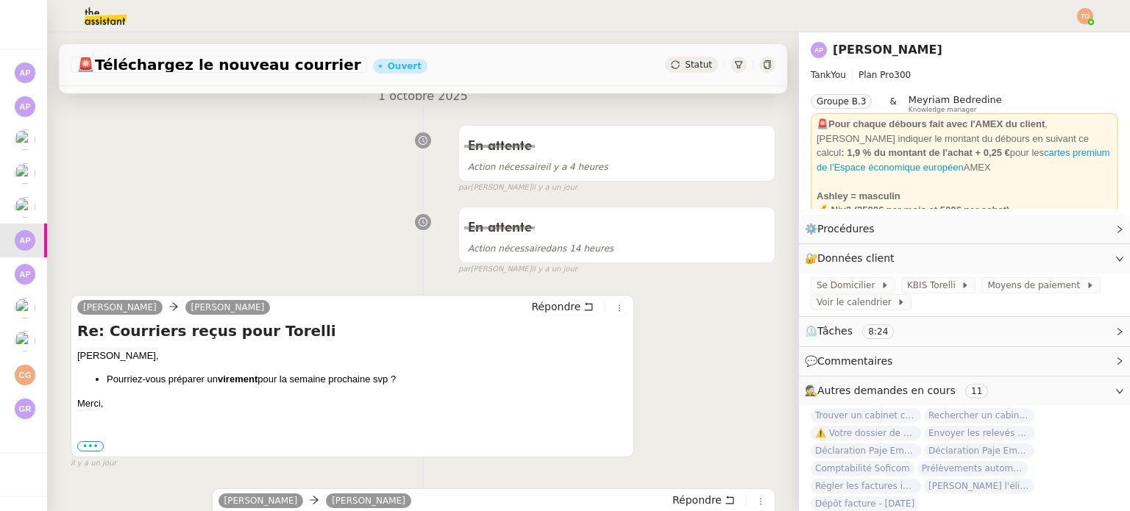
scroll to position [294, 0]
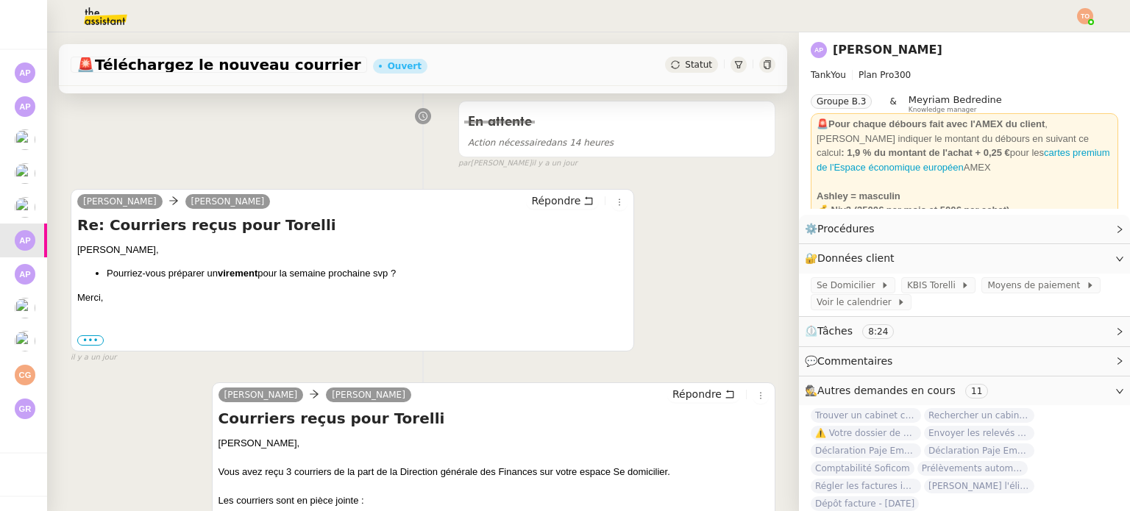
click at [253, 278] on b "virement" at bounding box center [238, 273] width 40 height 11
click at [254, 278] on b "virement" at bounding box center [238, 273] width 40 height 11
click at [304, 276] on li "Pourriez-vous préparer un virement pour la semaine prochaine svp ?" at bounding box center [367, 273] width 521 height 15
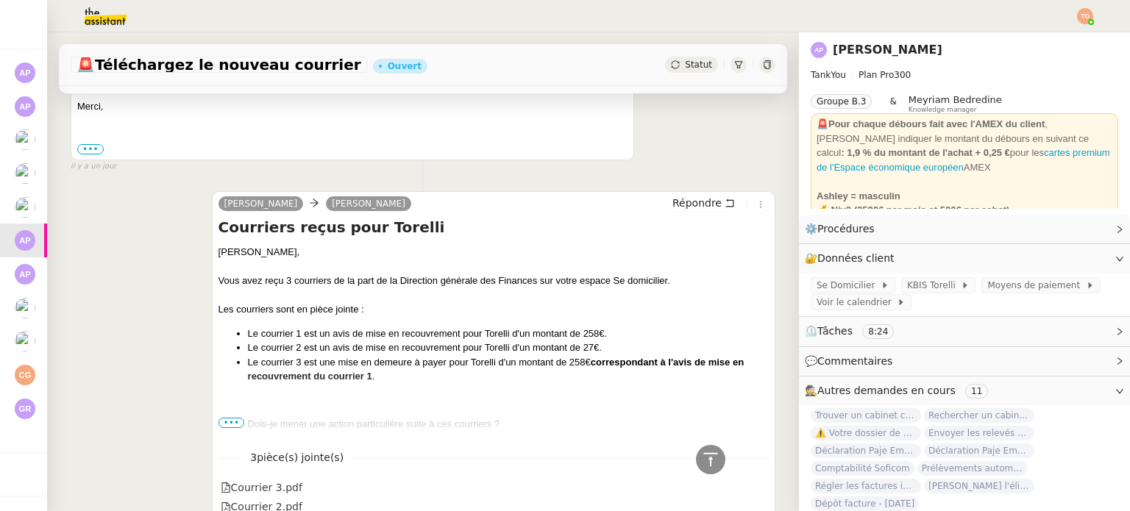
scroll to position [441, 0]
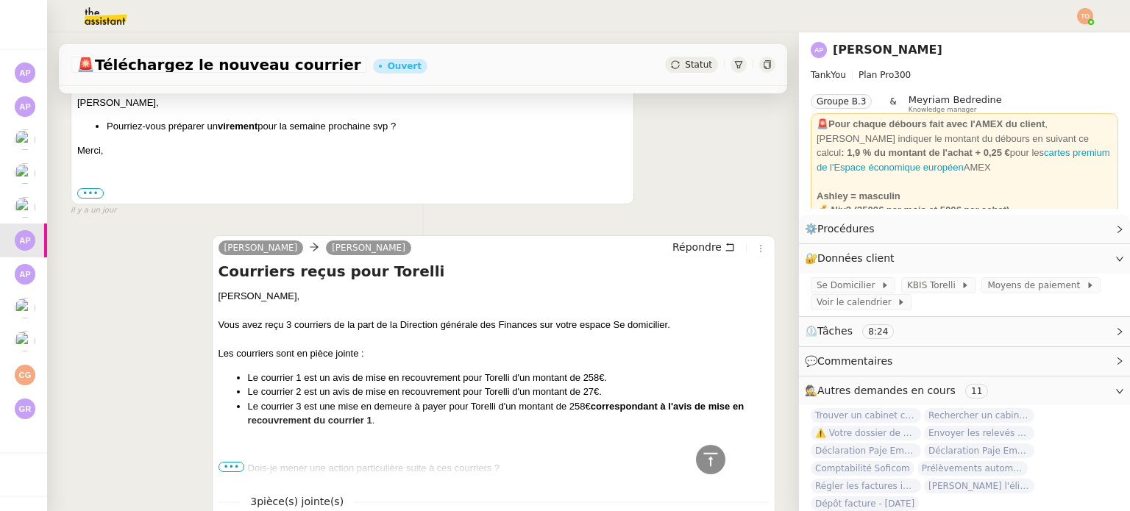
click at [682, 71] on div "Statut" at bounding box center [691, 65] width 53 height 16
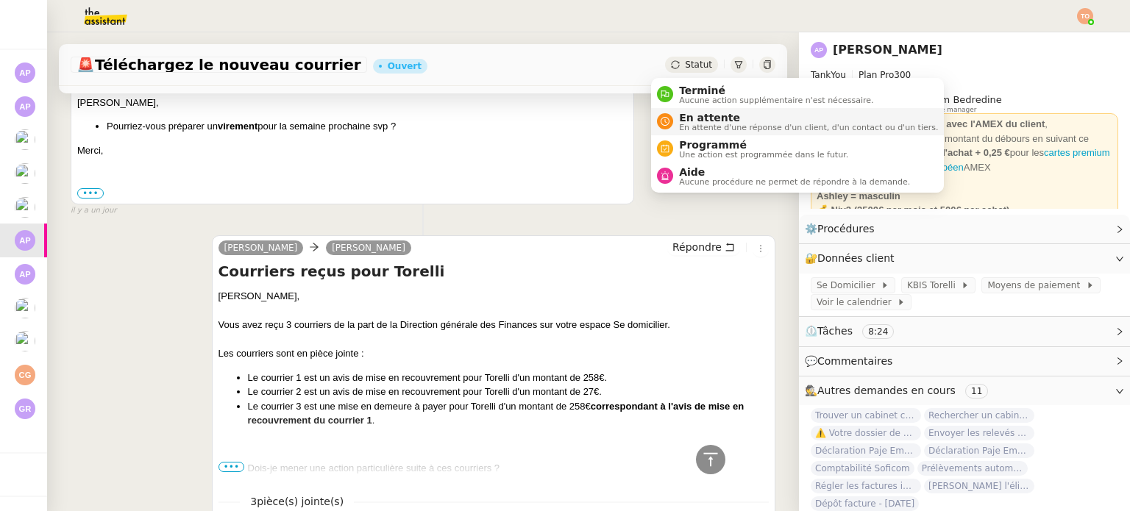
click at [716, 118] on span "En attente" at bounding box center [808, 118] width 259 height 12
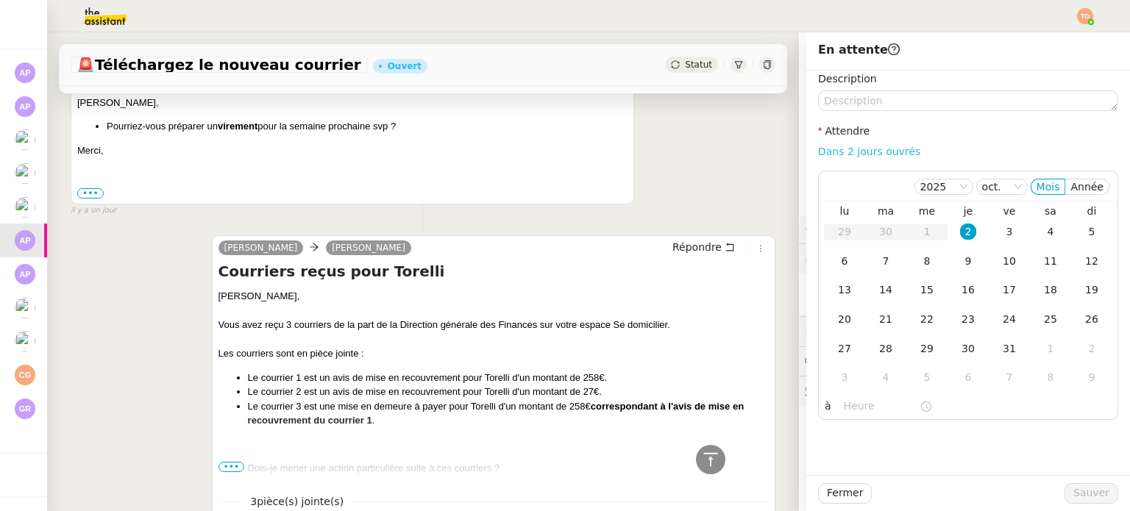
click at [850, 156] on link "Dans 2 jours ouvrés" at bounding box center [869, 152] width 102 height 12
type input "07:00"
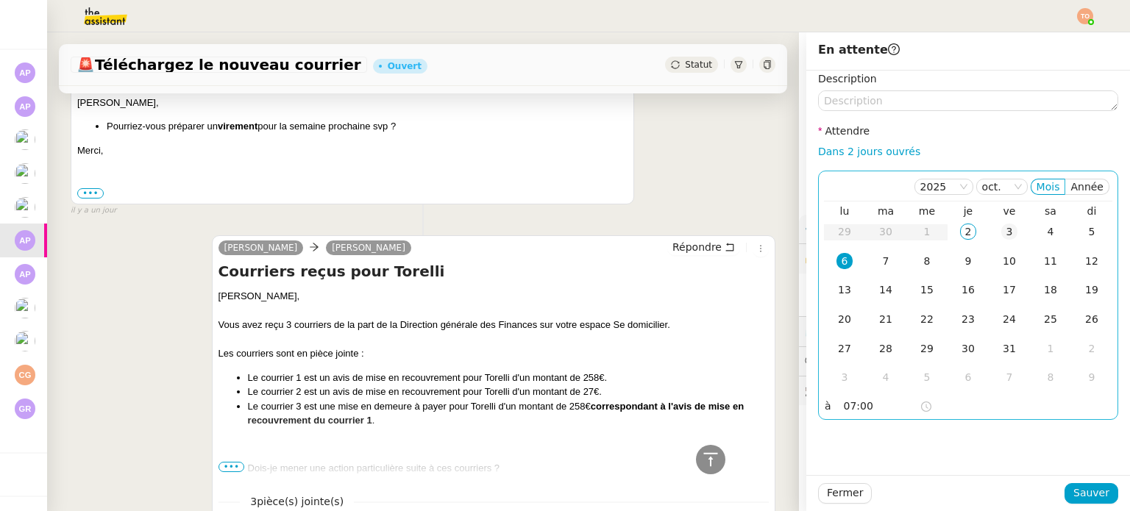
click at [1001, 226] on div "3" at bounding box center [1009, 232] width 16 height 16
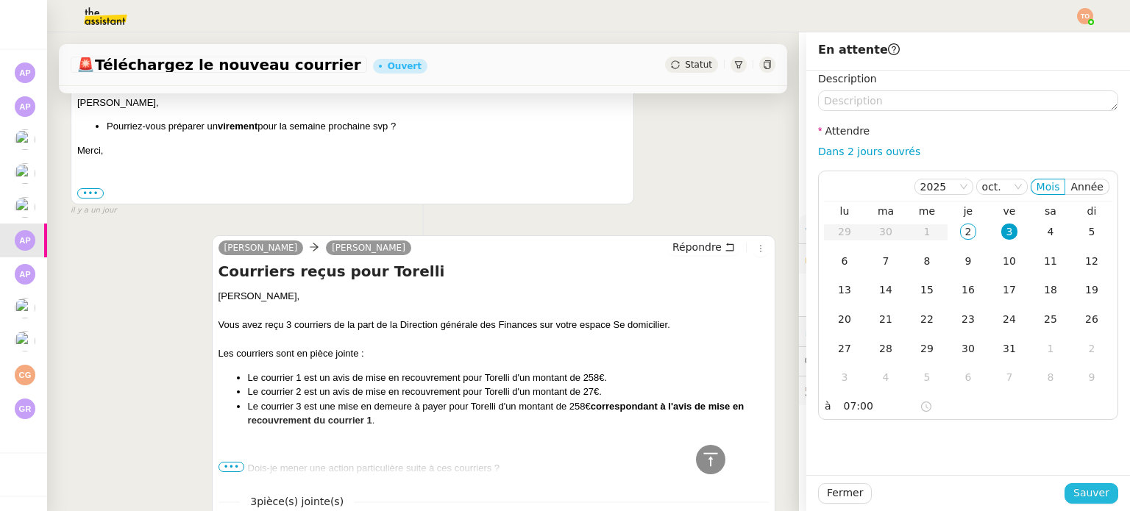
click at [1073, 494] on span "Sauver" at bounding box center [1091, 493] width 36 height 17
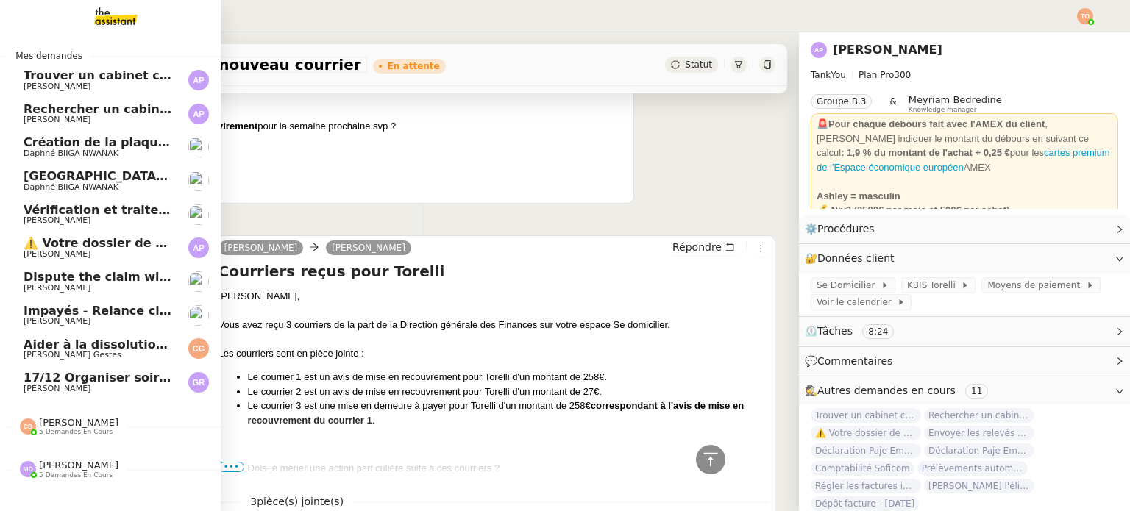
click at [127, 241] on span "⚠️ Votre dossier de domiciliation doit être mis à jour" at bounding box center [198, 243] width 349 height 14
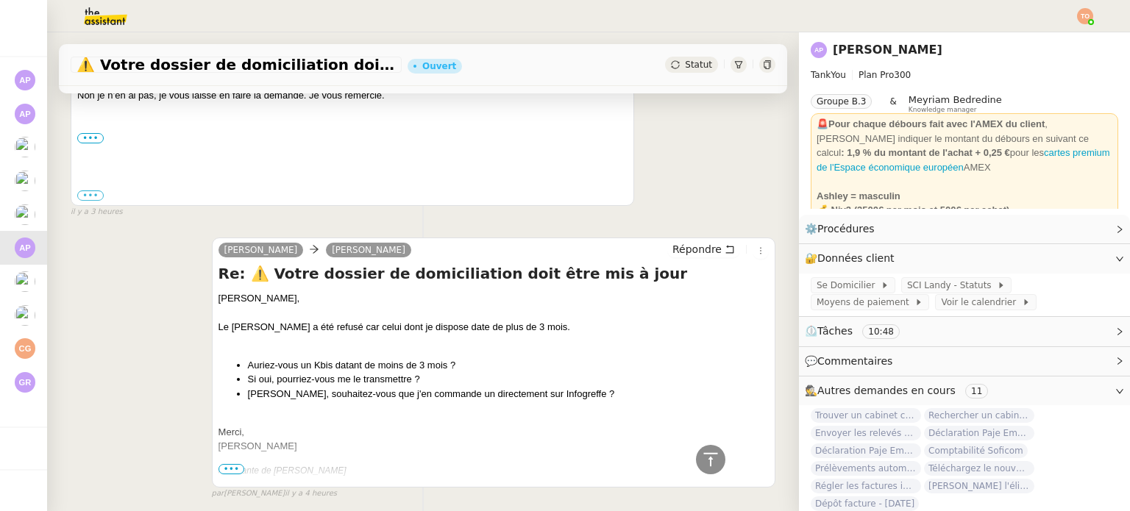
scroll to position [165, 0]
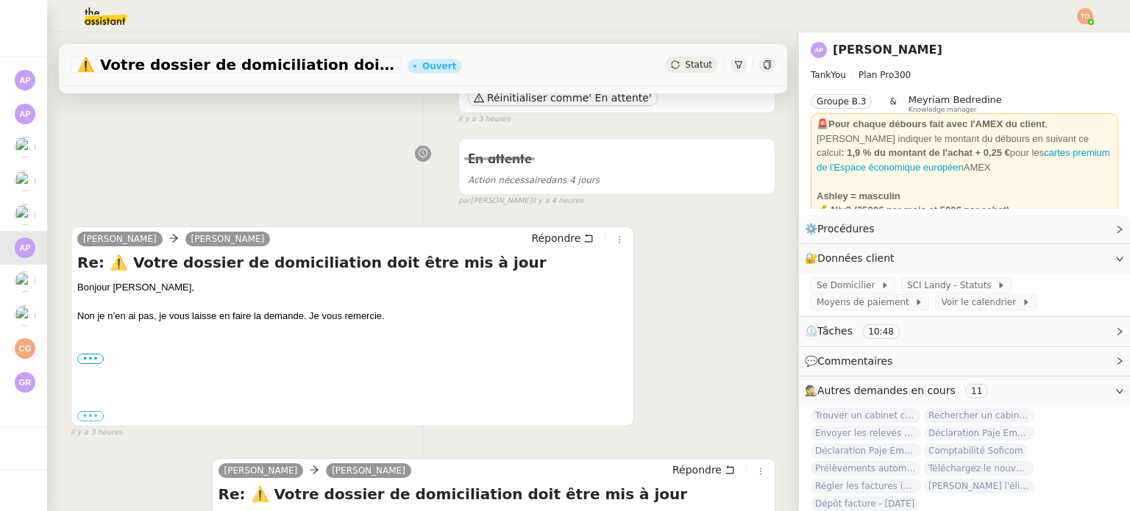
drag, startPoint x: 272, startPoint y: 321, endPoint x: 283, endPoint y: 321, distance: 11.0
click at [274, 321] on div "Non je n’en ai pas, je vous laisse en faire la demande. Je vous remercie." at bounding box center [352, 316] width 550 height 15
click at [283, 321] on div "Non je n’en ai pas, je vous laisse en faire la demande. Je vous remercie." at bounding box center [352, 316] width 550 height 15
click at [285, 321] on div "Non je n’en ai pas, je vous laisse en faire la demande. Je vous remercie." at bounding box center [352, 316] width 550 height 15
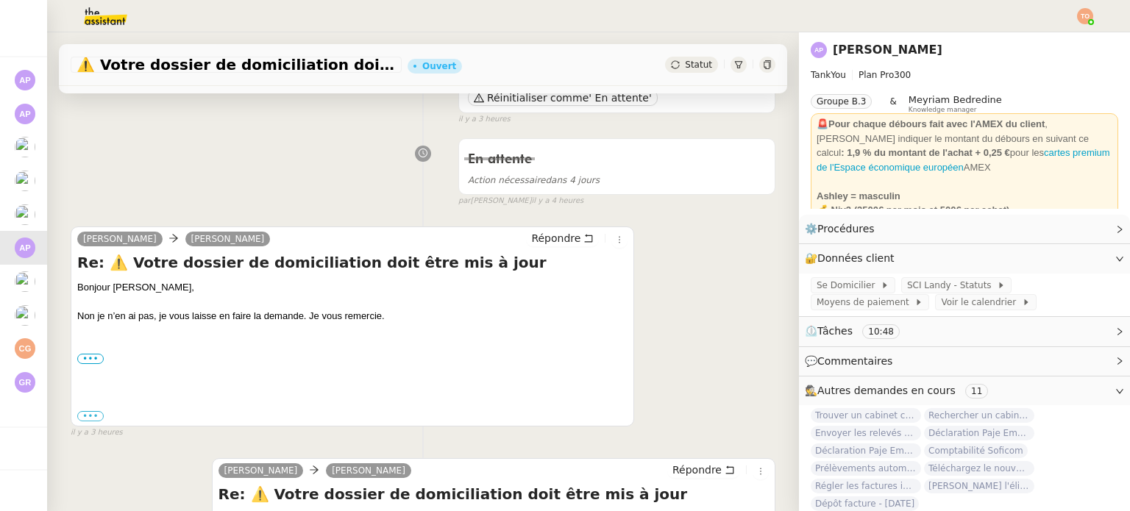
click at [313, 317] on div "Non je n’en ai pas, je vous laisse en faire la demande. Je vous remercie." at bounding box center [352, 316] width 550 height 15
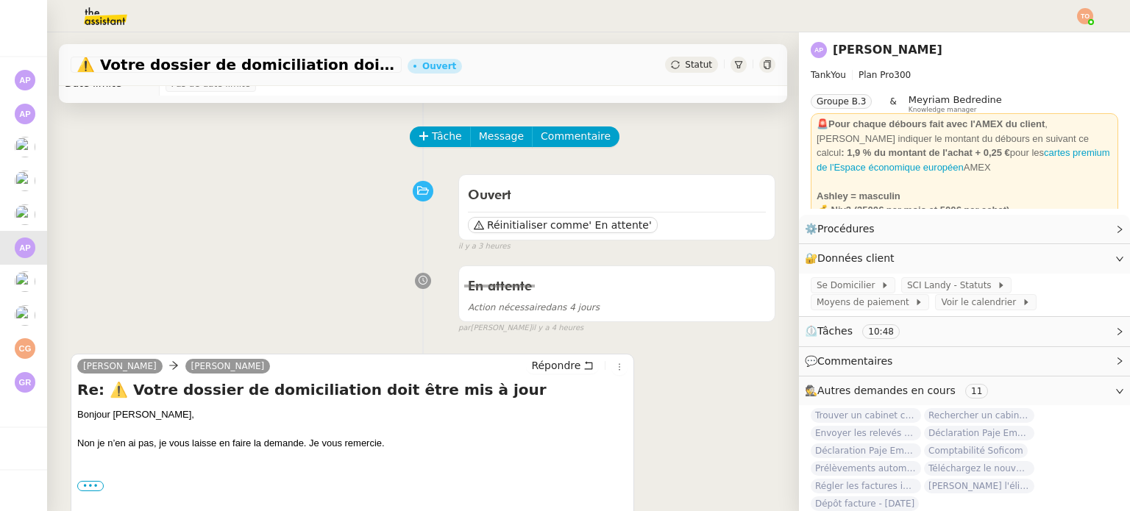
scroll to position [0, 0]
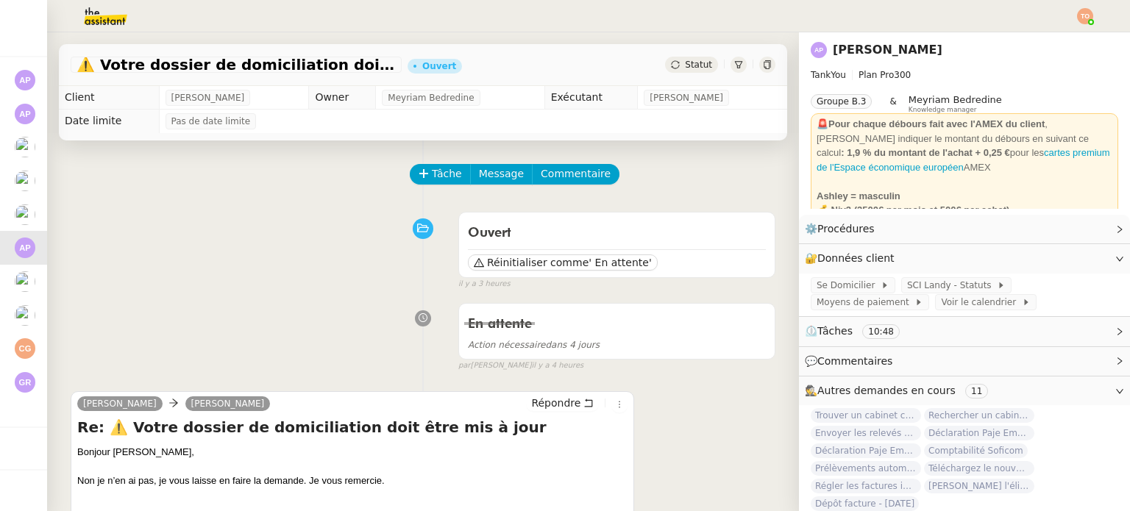
click at [692, 69] on span "Statut" at bounding box center [698, 65] width 27 height 10
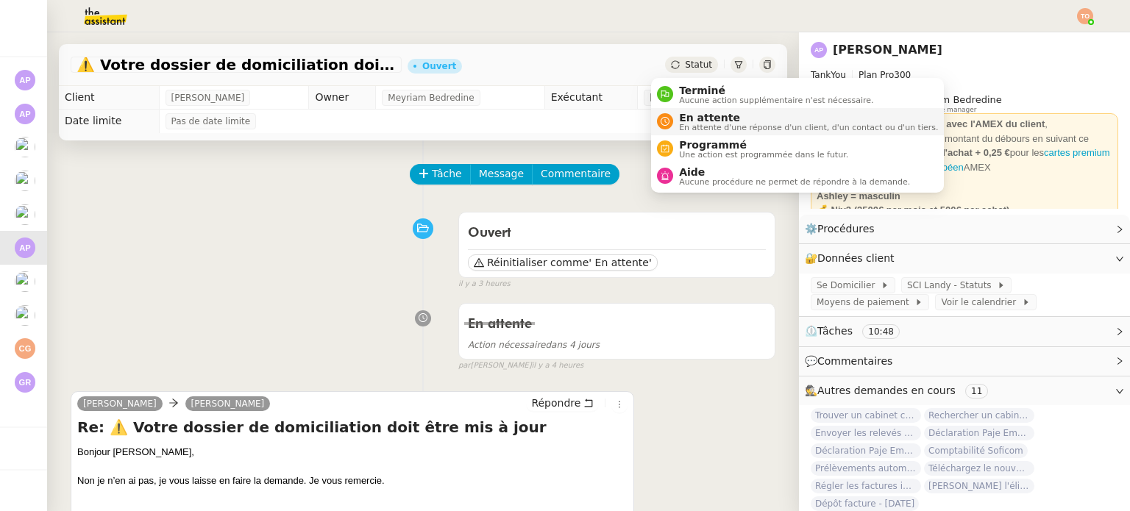
click at [715, 120] on span "En attente" at bounding box center [808, 118] width 259 height 12
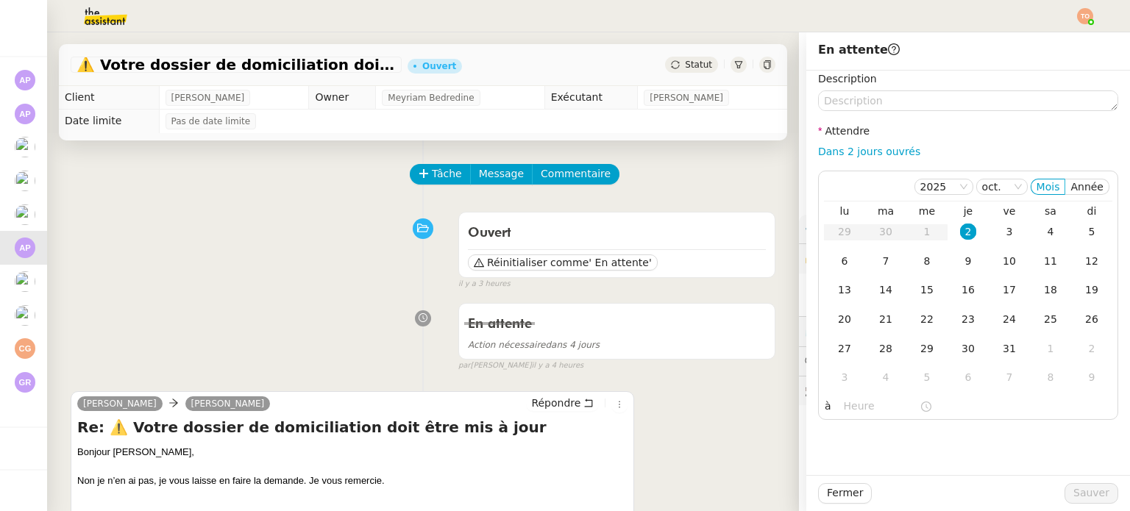
click at [889, 149] on link "Dans 2 jours ouvrés" at bounding box center [869, 152] width 102 height 12
type input "07:00"
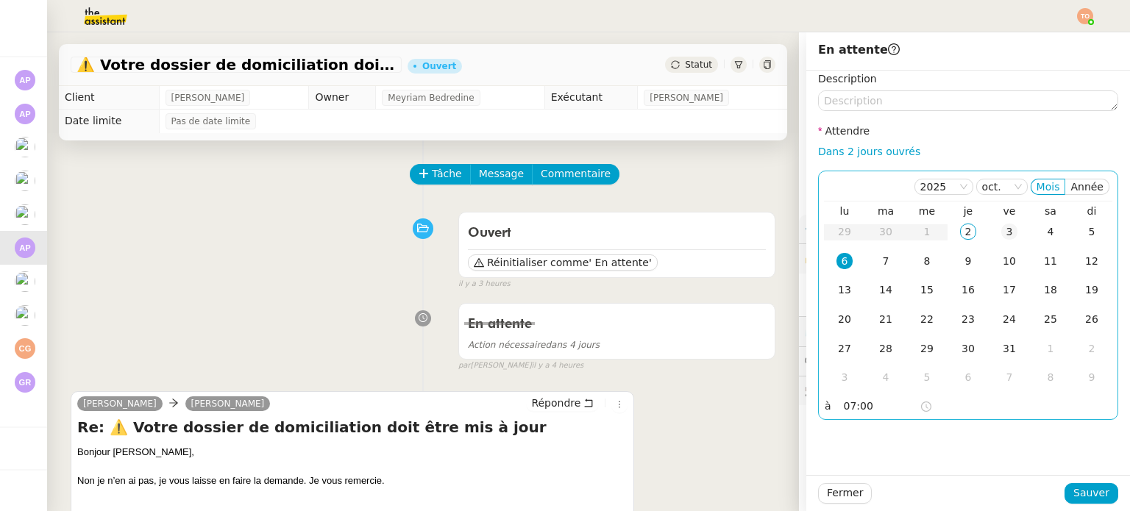
click at [1009, 226] on td "3" at bounding box center [1009, 232] width 41 height 29
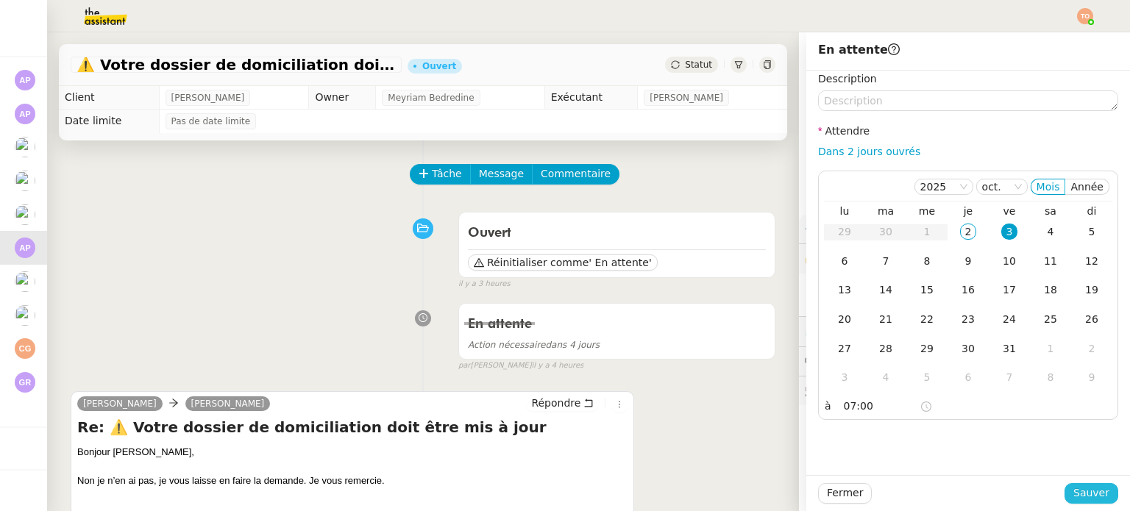
click at [1079, 488] on span "Sauver" at bounding box center [1091, 493] width 36 height 17
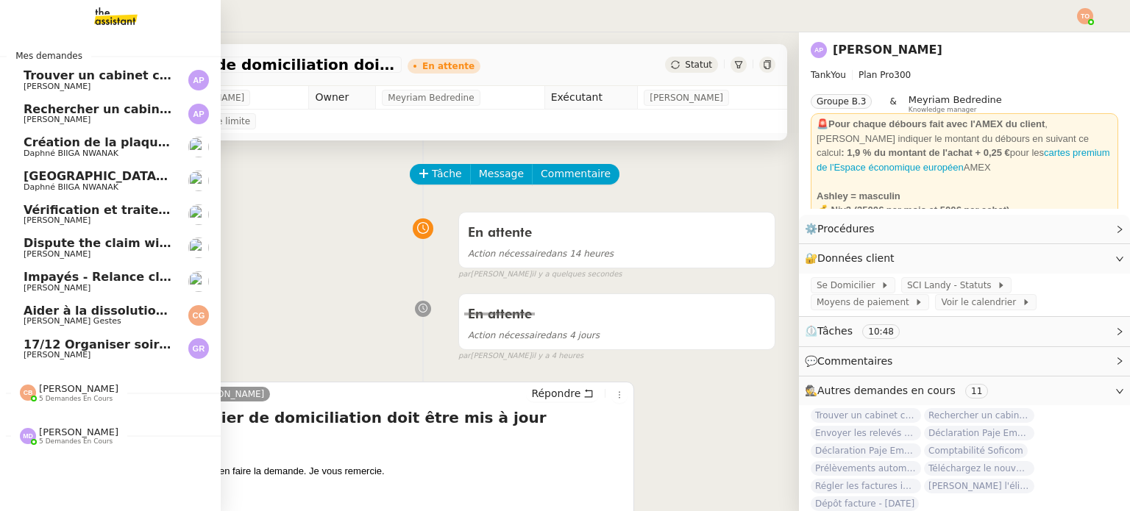
click at [127, 244] on span "Dispute the claim with the mediator" at bounding box center [144, 243] width 240 height 14
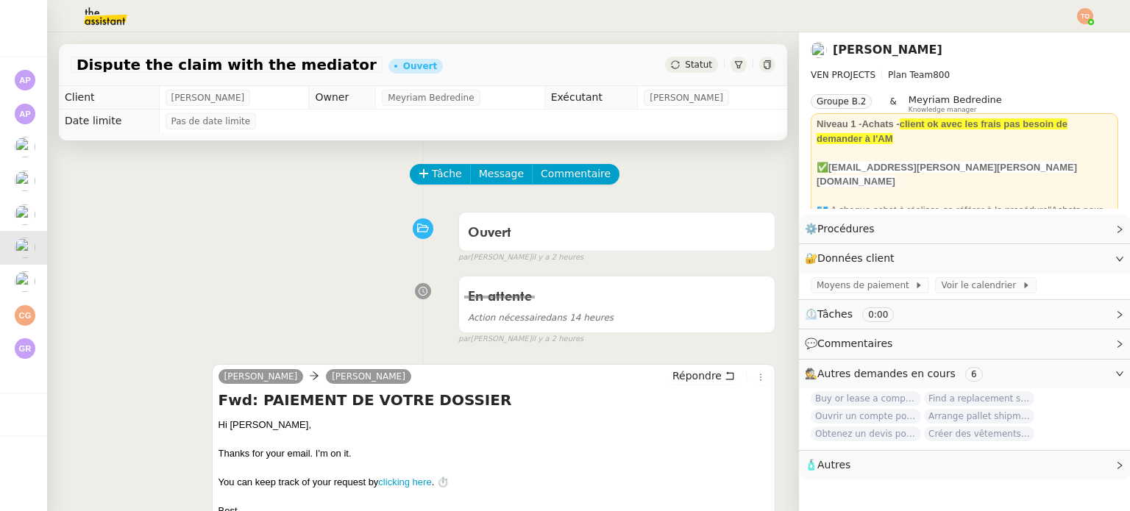
scroll to position [221, 0]
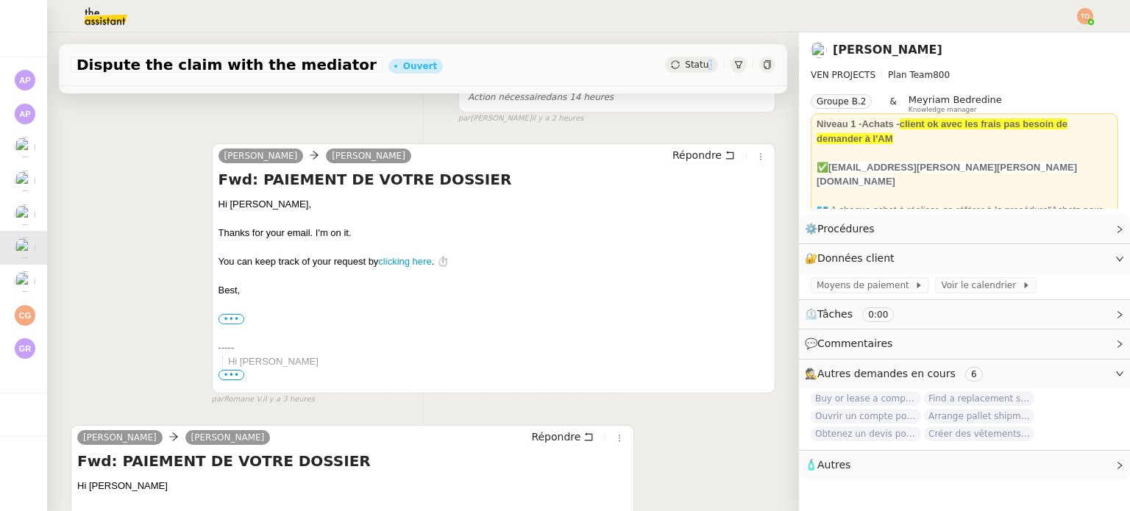
click at [689, 58] on div "Dispute the claim with the mediator Ouvert Statut" at bounding box center [423, 65] width 728 height 42
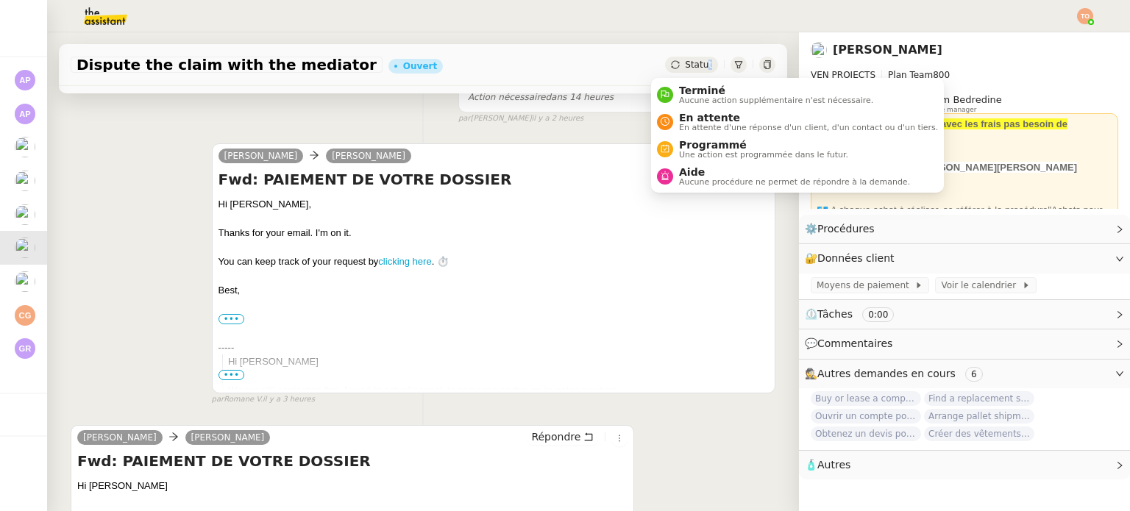
click at [689, 60] on span "Statut" at bounding box center [698, 65] width 27 height 10
click at [721, 112] on span "En attente" at bounding box center [808, 118] width 259 height 12
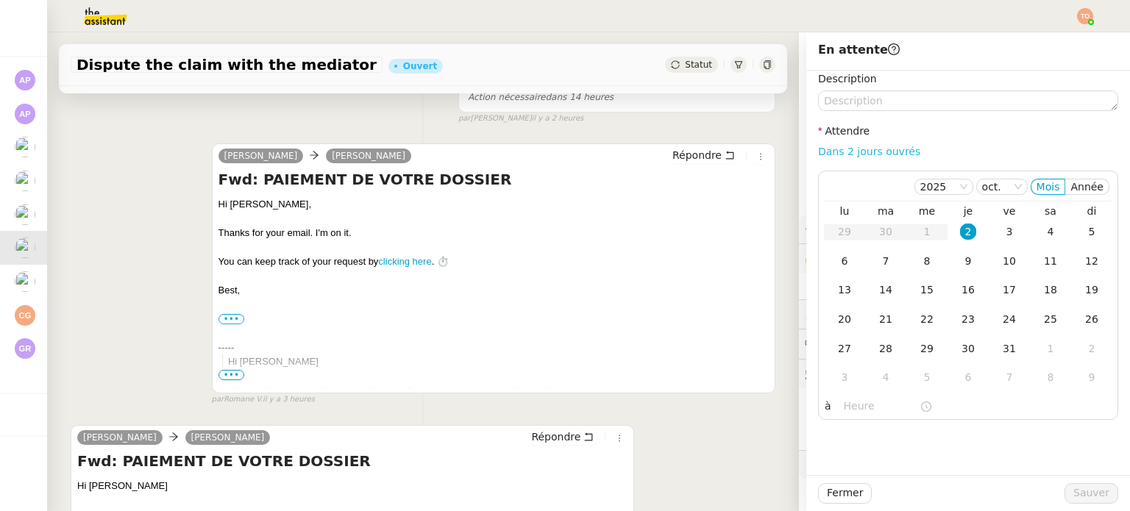
click at [861, 151] on link "Dans 2 jours ouvrés" at bounding box center [869, 152] width 102 height 12
type input "07:00"
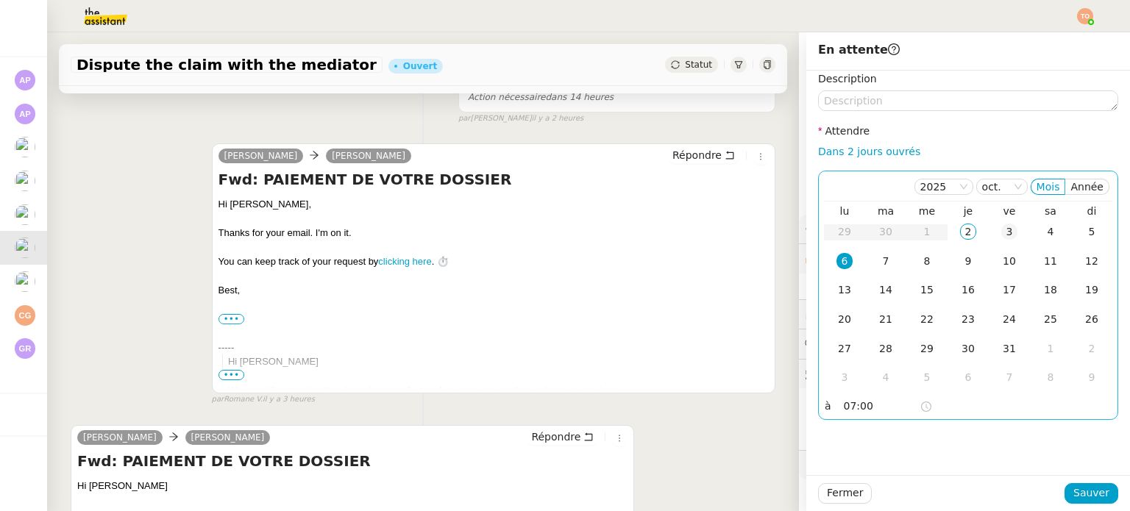
click at [989, 229] on td "3" at bounding box center [1009, 232] width 41 height 29
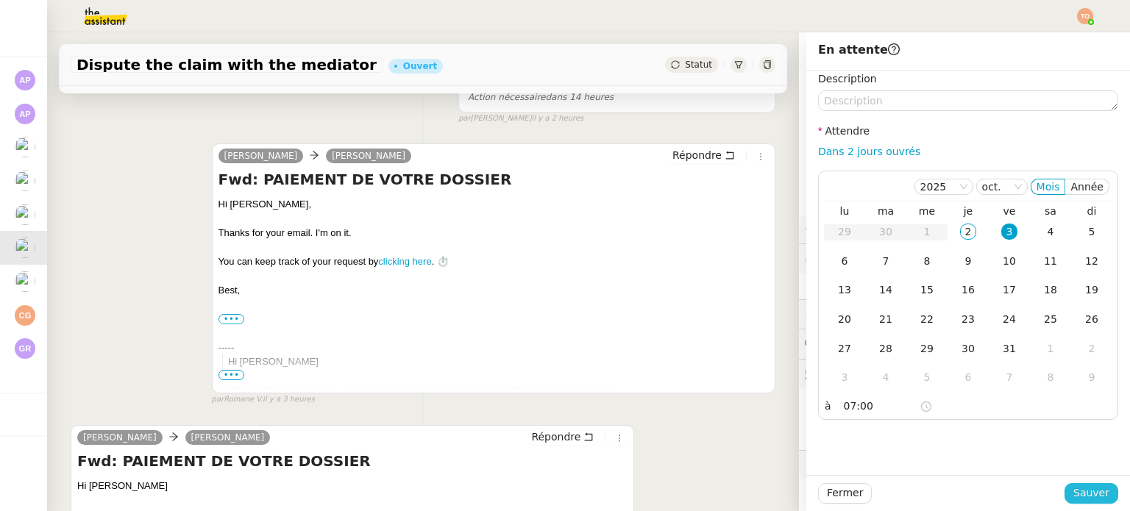
click at [1083, 486] on div "Fermer Sauver" at bounding box center [968, 493] width 324 height 36
click at [1083, 489] on span "Sauver" at bounding box center [1091, 493] width 36 height 17
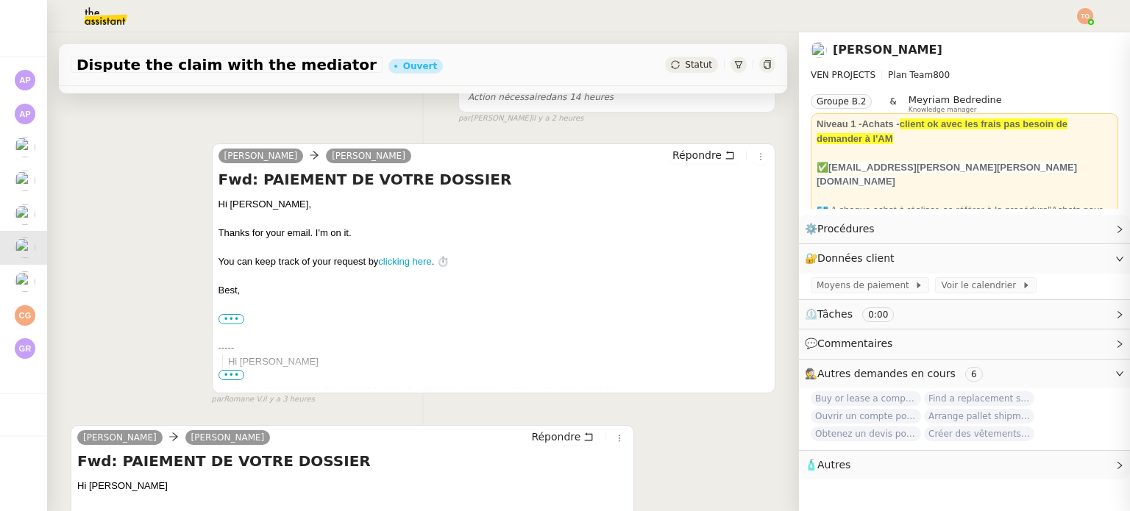
scroll to position [238, 0]
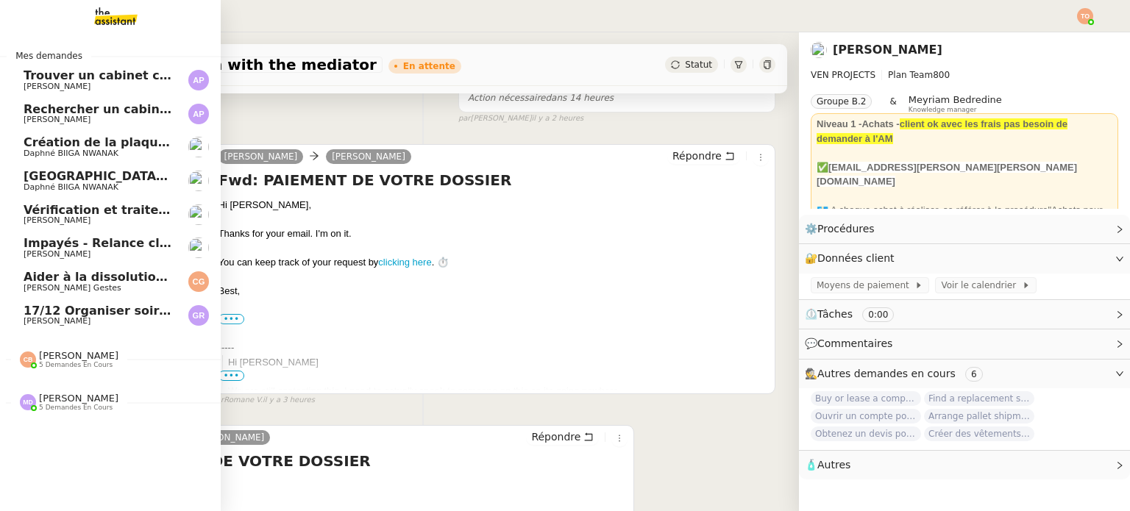
click at [81, 79] on span "Trouver un cabinet comptable pour déclaration fiscale" at bounding box center [204, 75] width 360 height 14
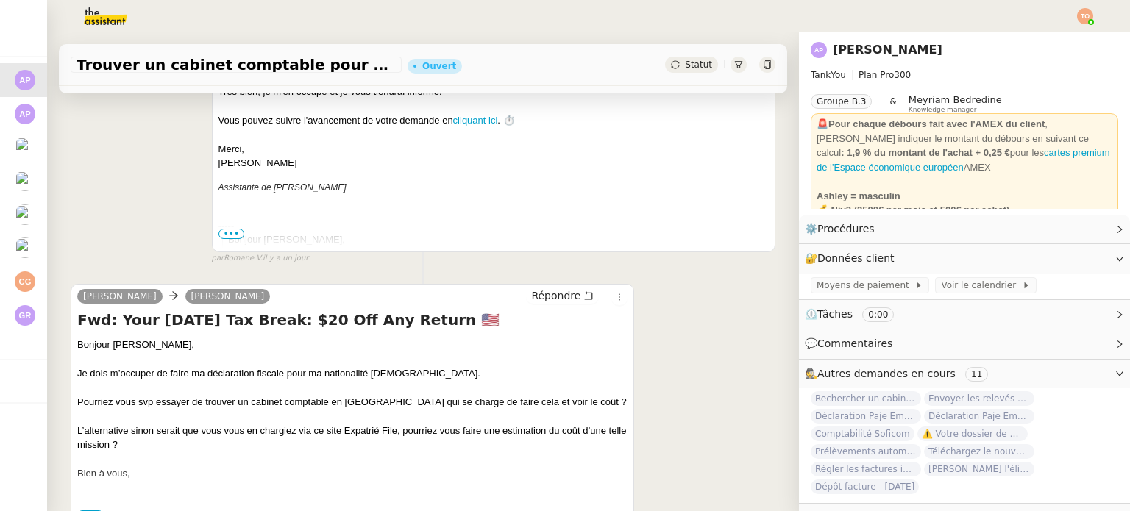
scroll to position [514, 0]
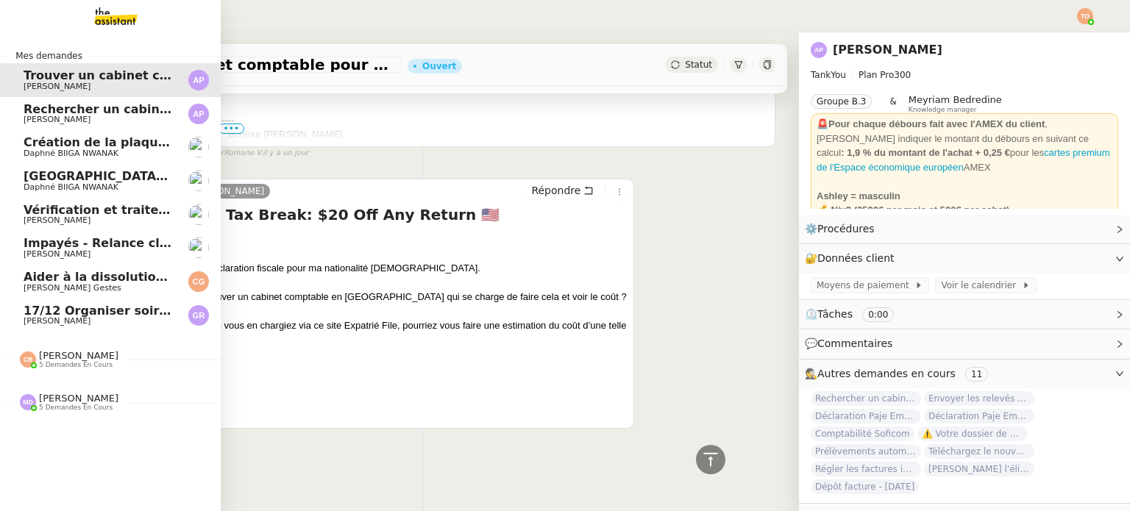
click at [47, 114] on span "Rechercher un cabinet comptable pour déclaration fiscale" at bounding box center [216, 109] width 385 height 14
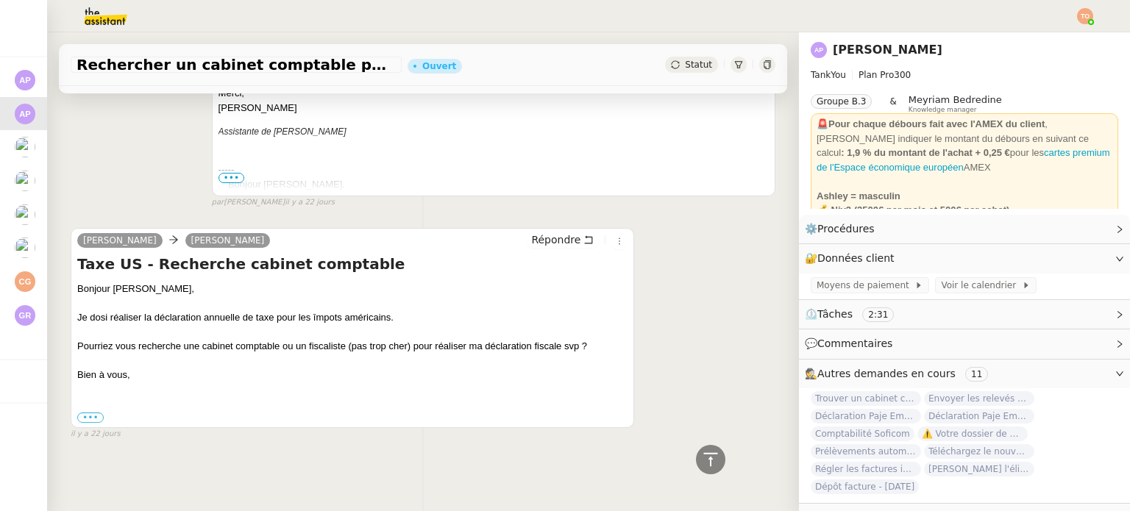
scroll to position [1901, 0]
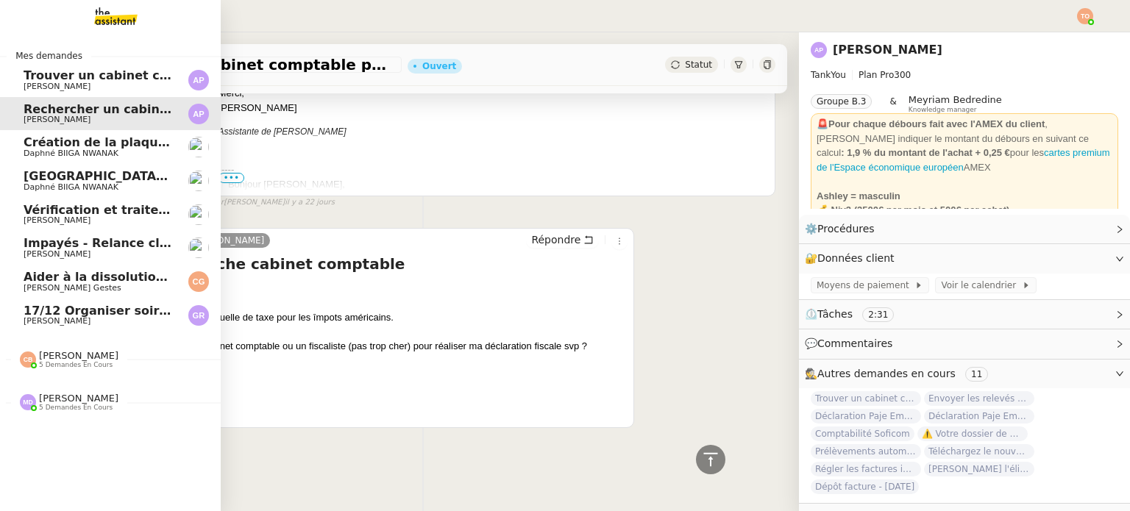
click at [34, 90] on span "[PERSON_NAME]" at bounding box center [57, 87] width 67 height 10
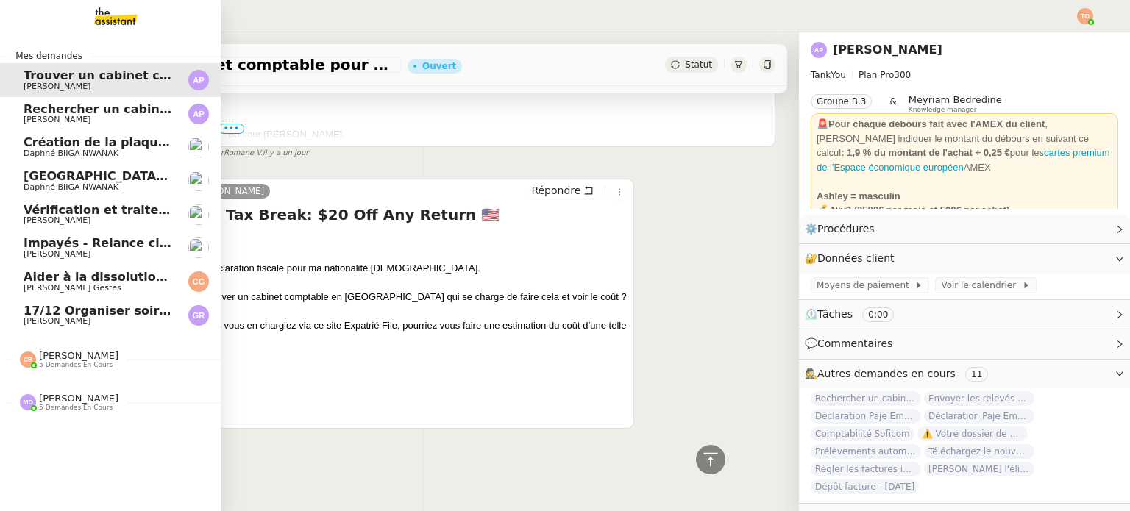
scroll to position [514, 0]
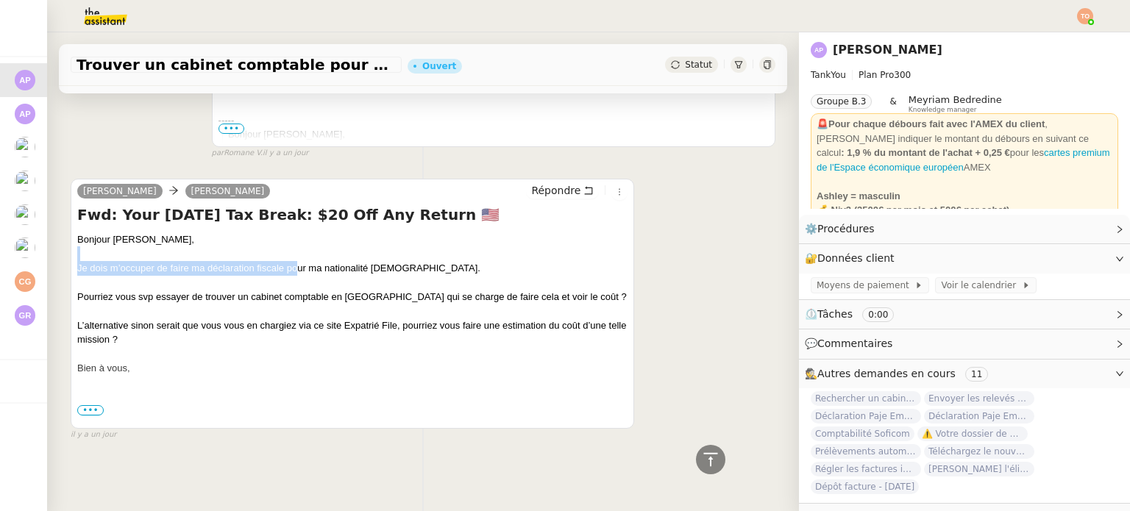
drag, startPoint x: 302, startPoint y: 253, endPoint x: 371, endPoint y: 246, distance: 68.8
click at [371, 246] on div "Bonjour Camille, Je dois m’occuper de faire ma déclaration fiscale pour ma nati…" at bounding box center [352, 354] width 550 height 244
click at [372, 252] on div at bounding box center [352, 253] width 550 height 15
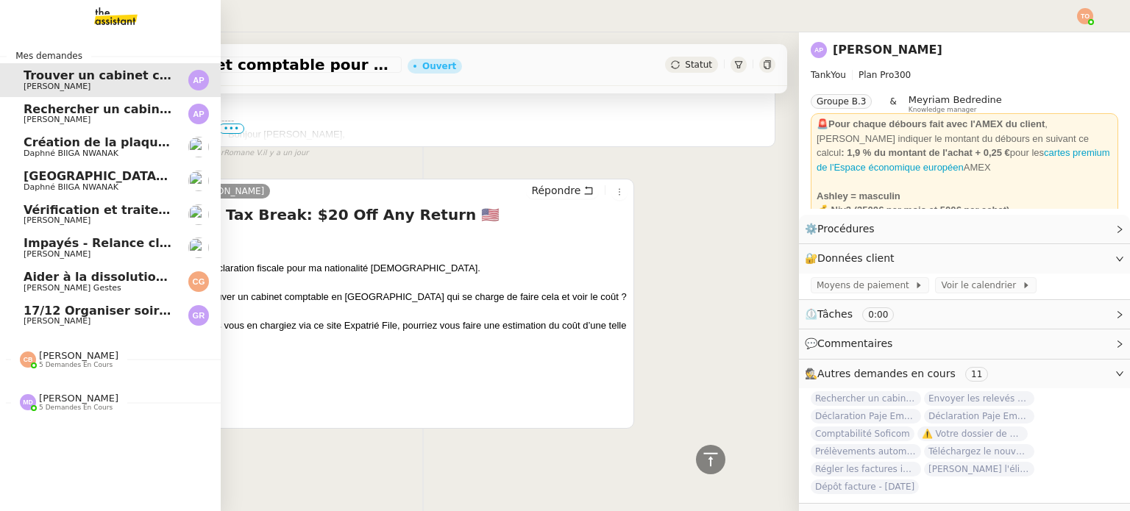
click at [29, 113] on span "Rechercher un cabinet comptable pour déclaration fiscale" at bounding box center [216, 109] width 385 height 14
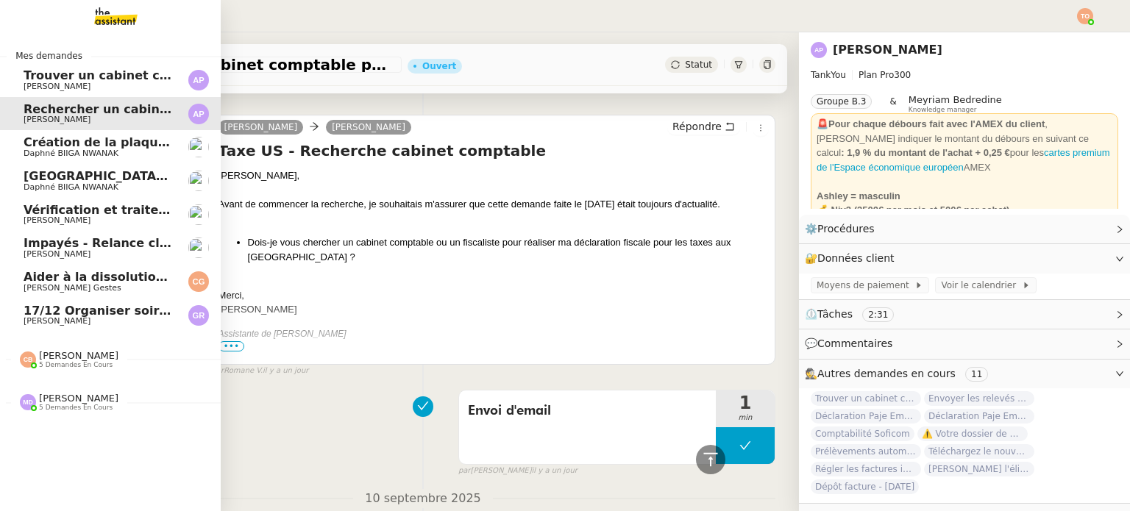
scroll to position [1901, 0]
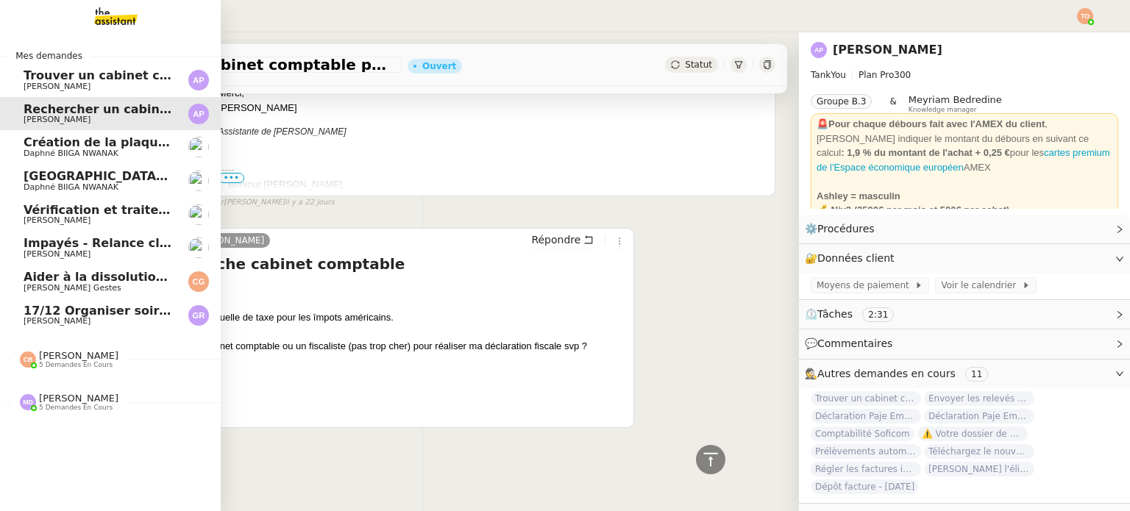
click at [73, 92] on link "Trouver un cabinet comptable pour déclaration fiscale [PERSON_NAME]" at bounding box center [110, 80] width 221 height 34
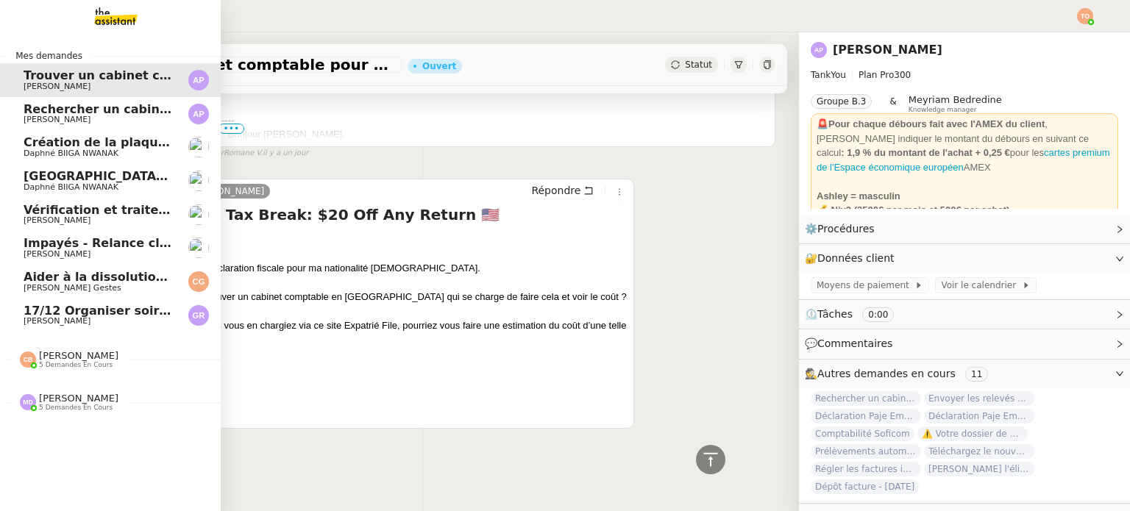
scroll to position [514, 0]
click at [38, 110] on span "Rechercher un cabinet comptable pour déclaration fiscale" at bounding box center [216, 109] width 385 height 14
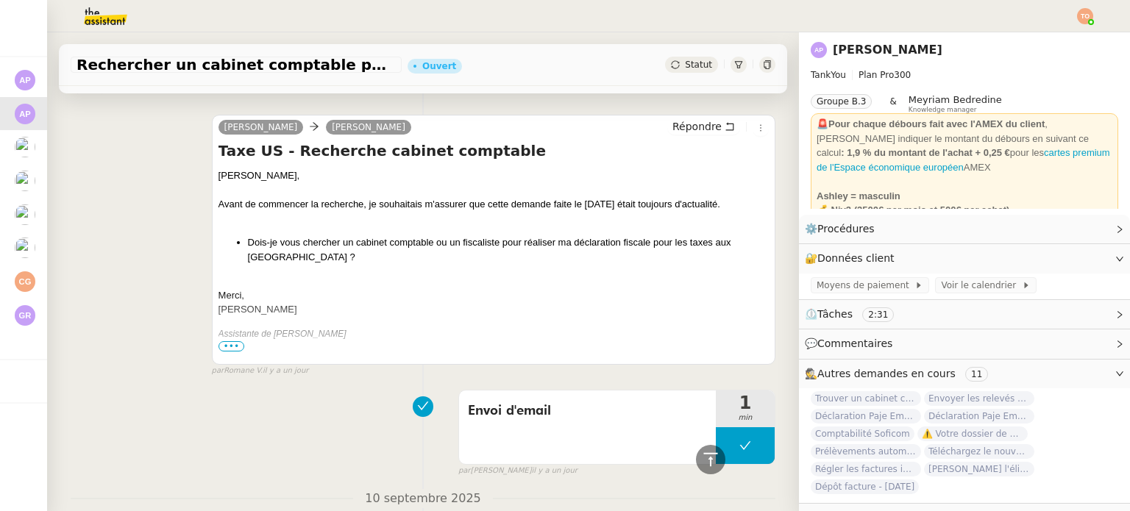
scroll to position [1901, 0]
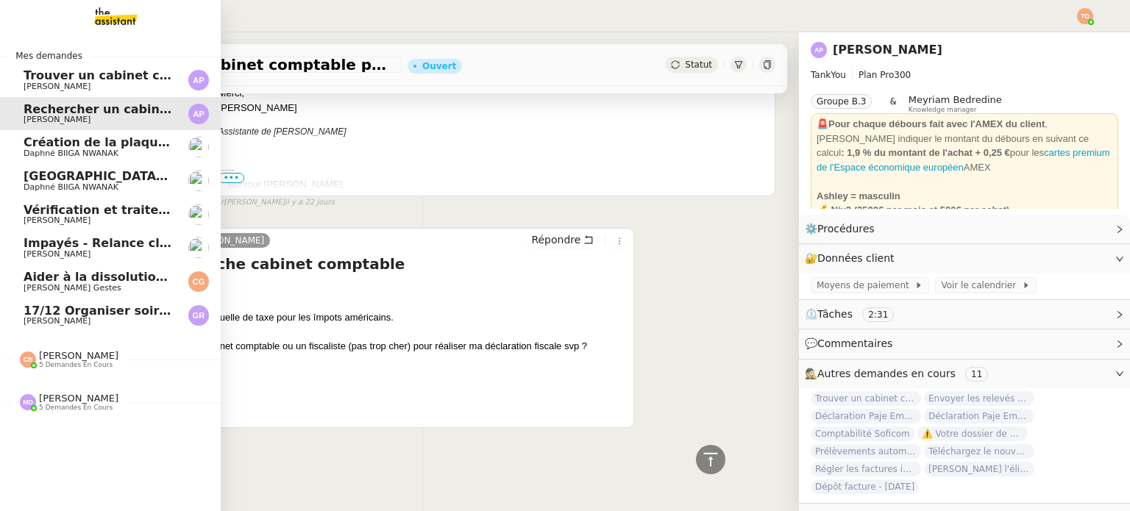
click at [176, 85] on link "Trouver un cabinet comptable pour déclaration fiscale [PERSON_NAME]" at bounding box center [110, 80] width 221 height 34
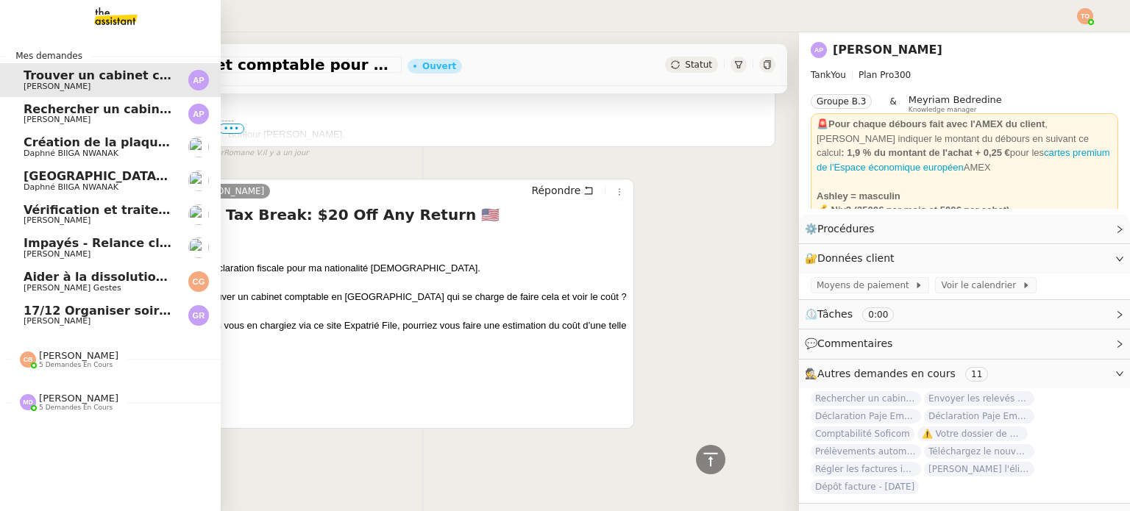
scroll to position [514, 0]
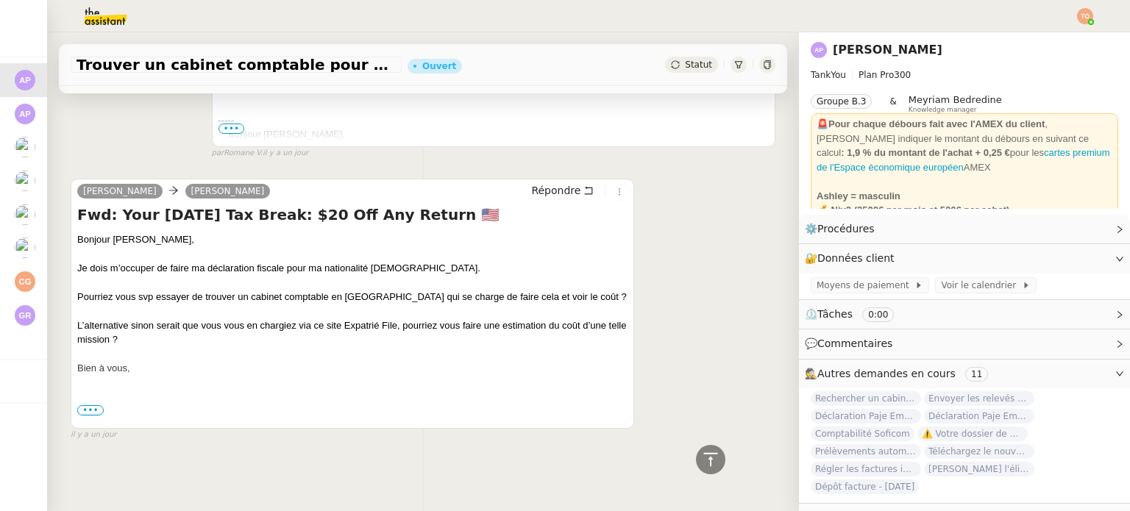
click at [212, 304] on div at bounding box center [352, 311] width 550 height 15
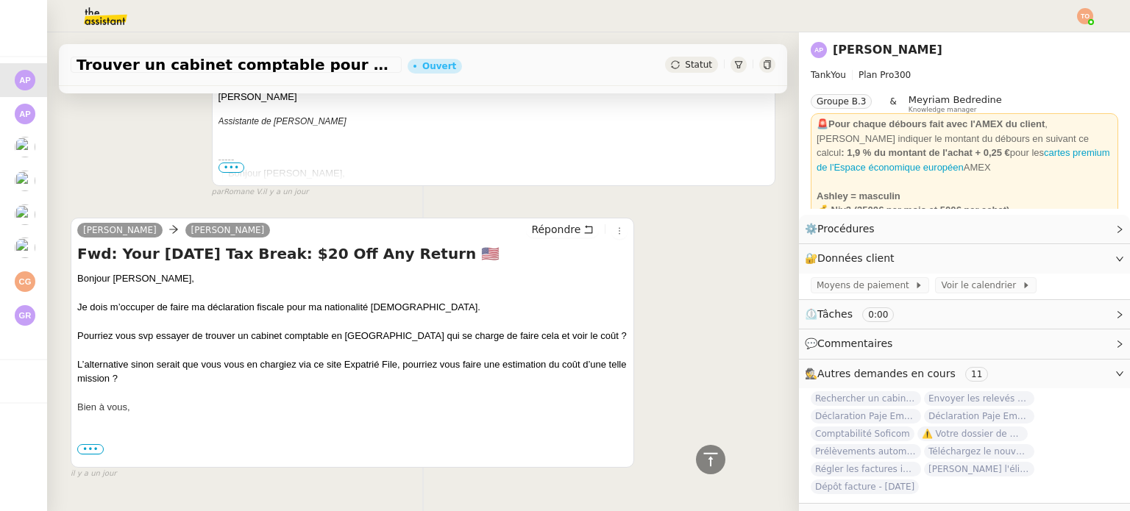
scroll to position [441, 0]
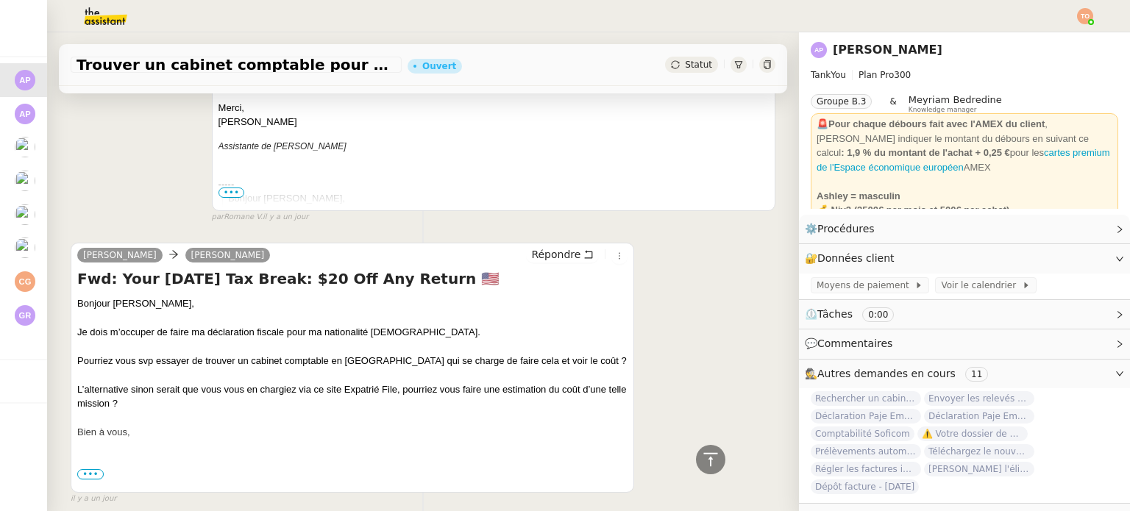
click at [90, 473] on span "•••" at bounding box center [90, 474] width 26 height 10
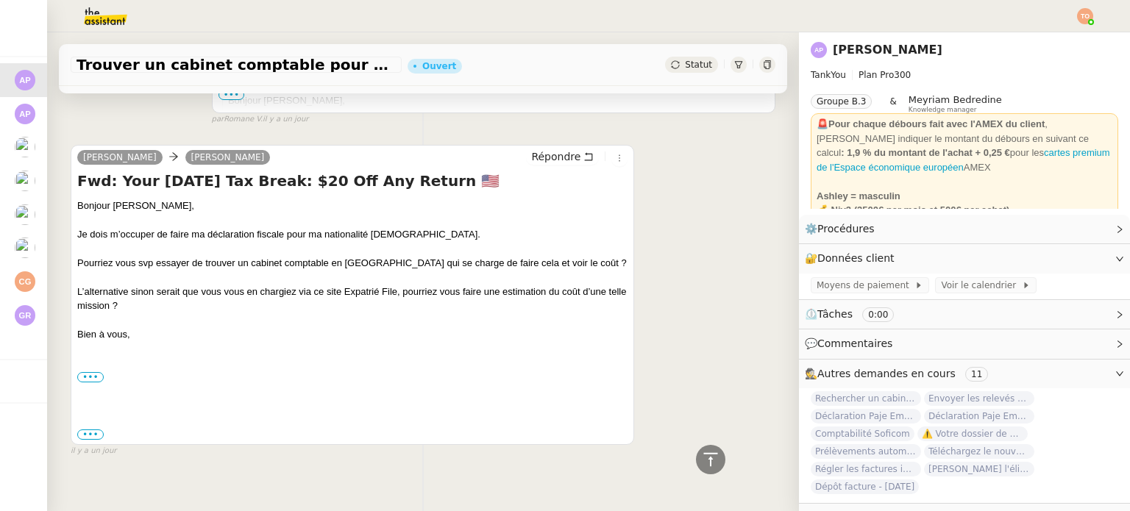
scroll to position [565, 0]
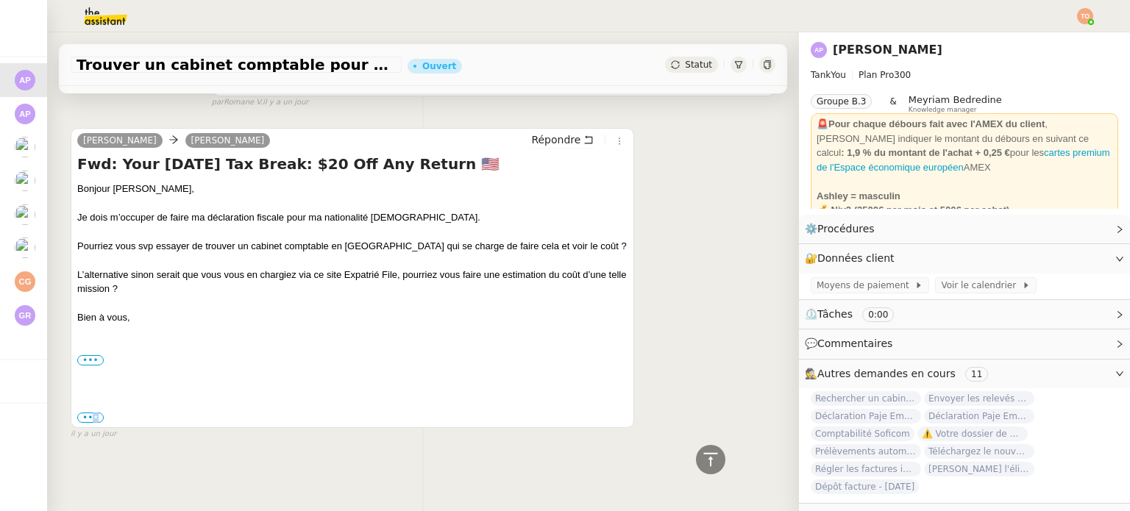
drag, startPoint x: 94, startPoint y: 408, endPoint x: 112, endPoint y: 407, distance: 17.7
click at [94, 413] on label "•••" at bounding box center [90, 418] width 26 height 10
click at [93, 413] on label "•••" at bounding box center [90, 418] width 26 height 10
click at [0, 0] on input "•••" at bounding box center [0, 0] width 0 height 0
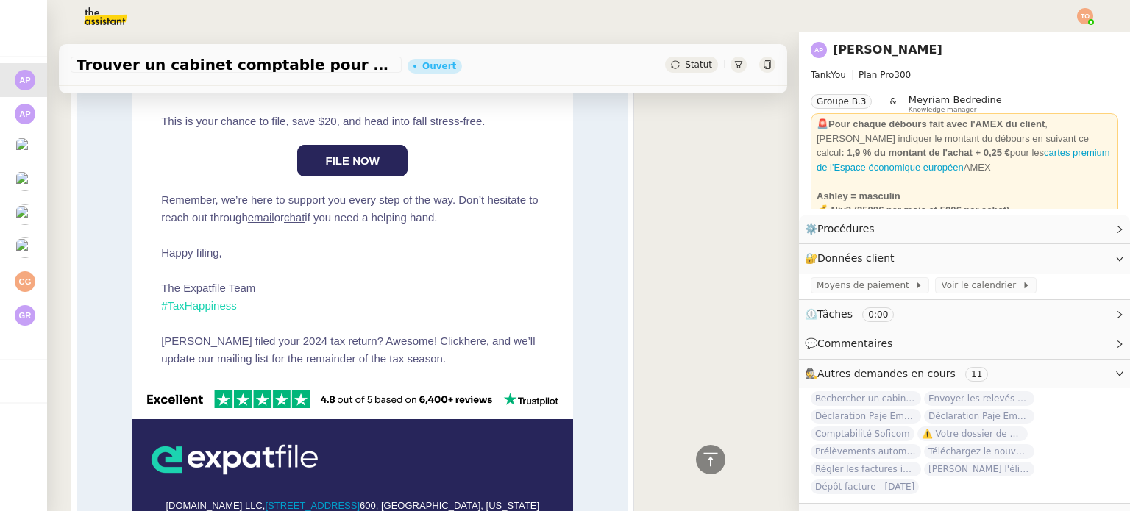
scroll to position [1154, 0]
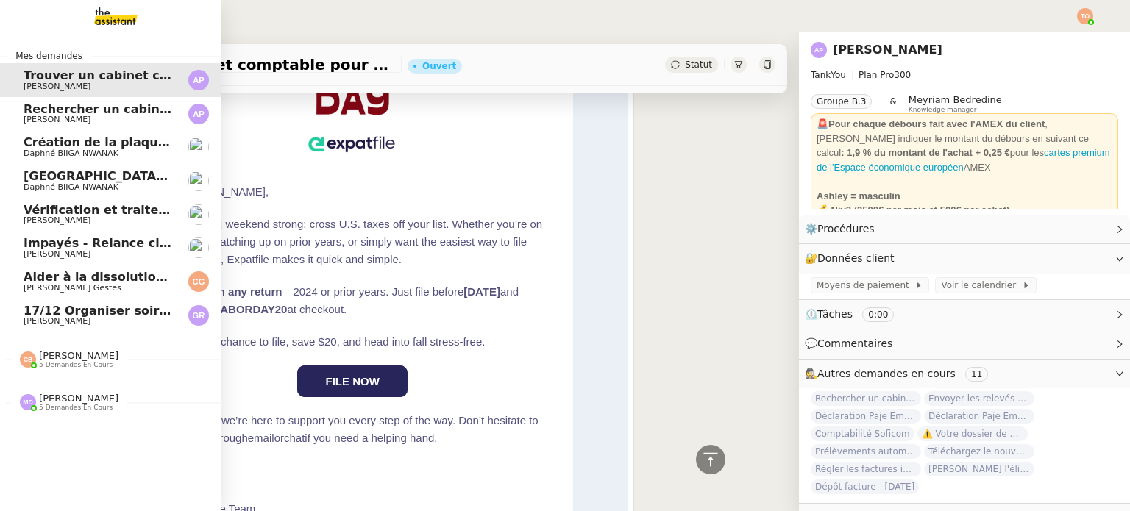
click at [127, 322] on span "[PERSON_NAME]" at bounding box center [98, 321] width 149 height 9
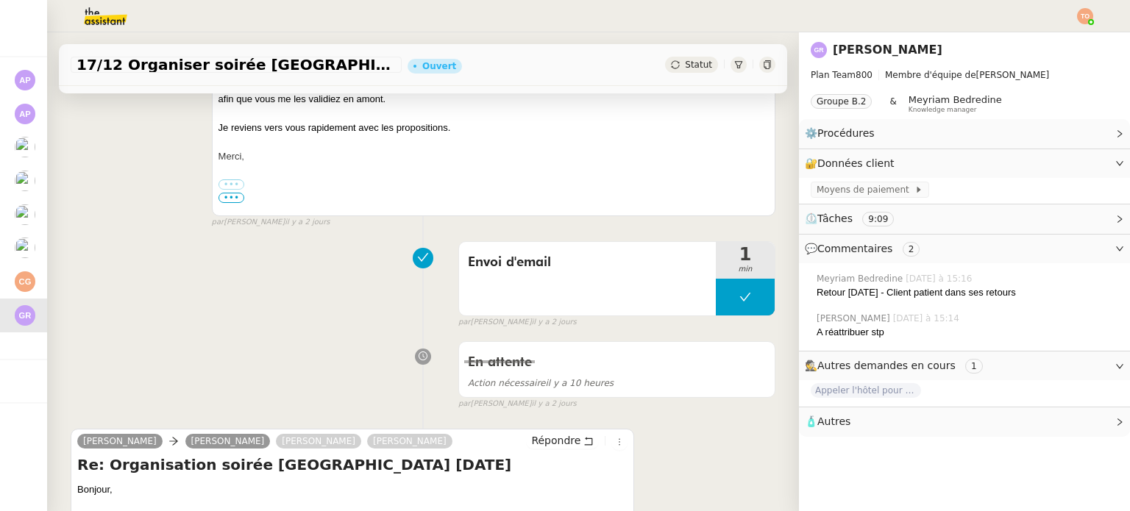
scroll to position [197, 0]
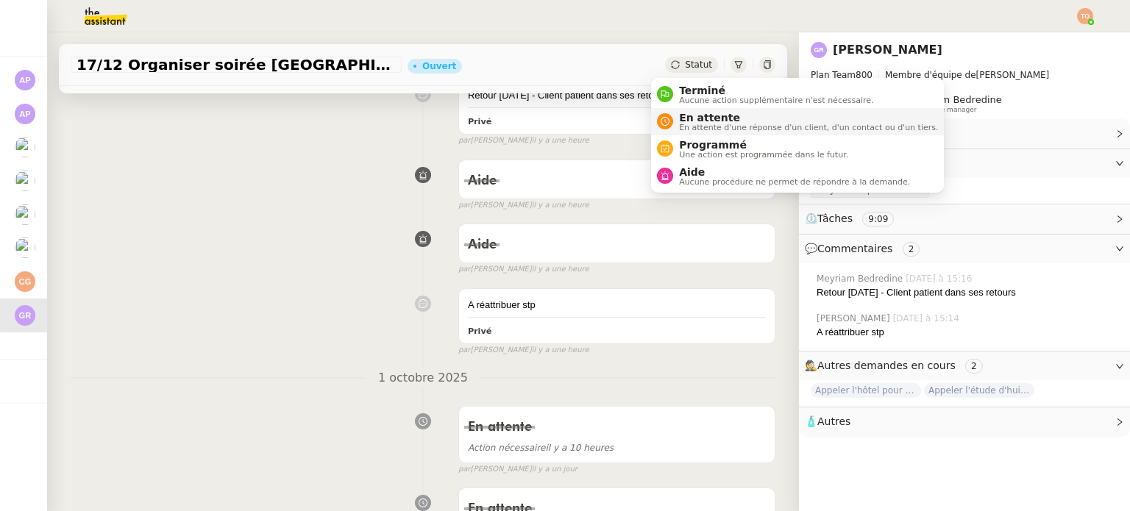
click at [686, 114] on span "En attente" at bounding box center [808, 118] width 259 height 12
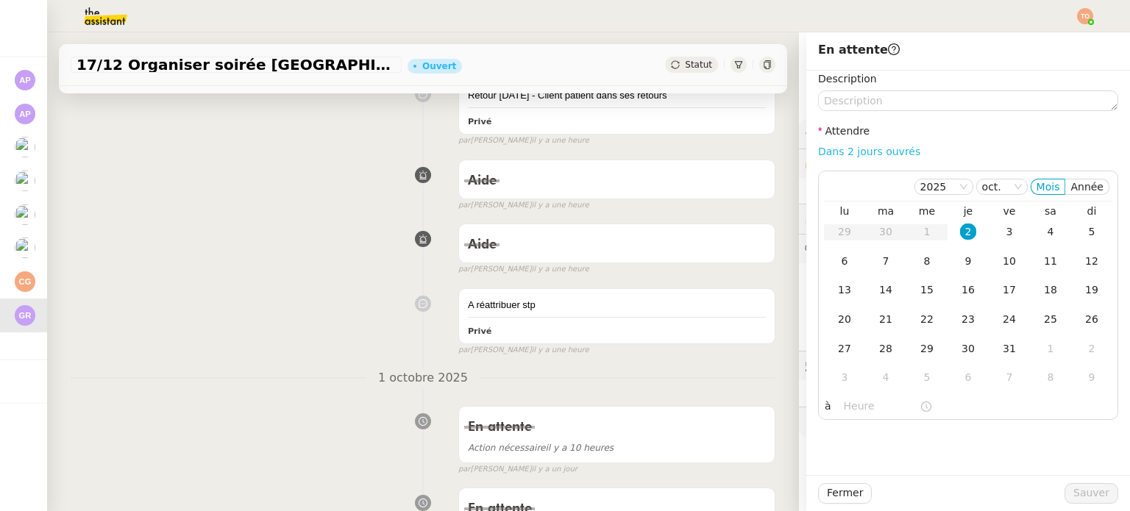
click at [846, 155] on link "Dans 2 jours ouvrés" at bounding box center [869, 152] width 102 height 12
type input "07:00"
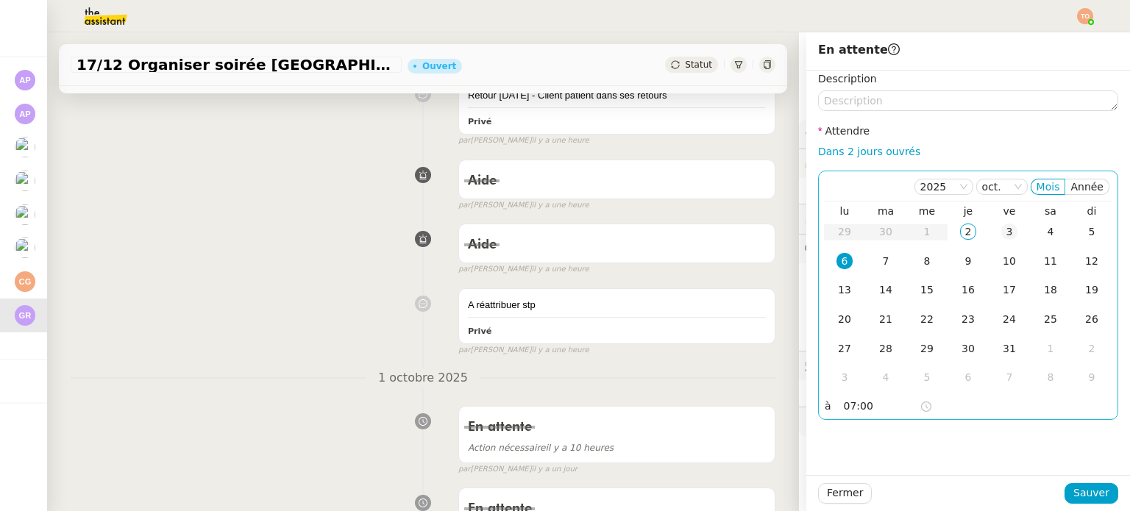
click at [1001, 232] on div "3" at bounding box center [1009, 232] width 16 height 16
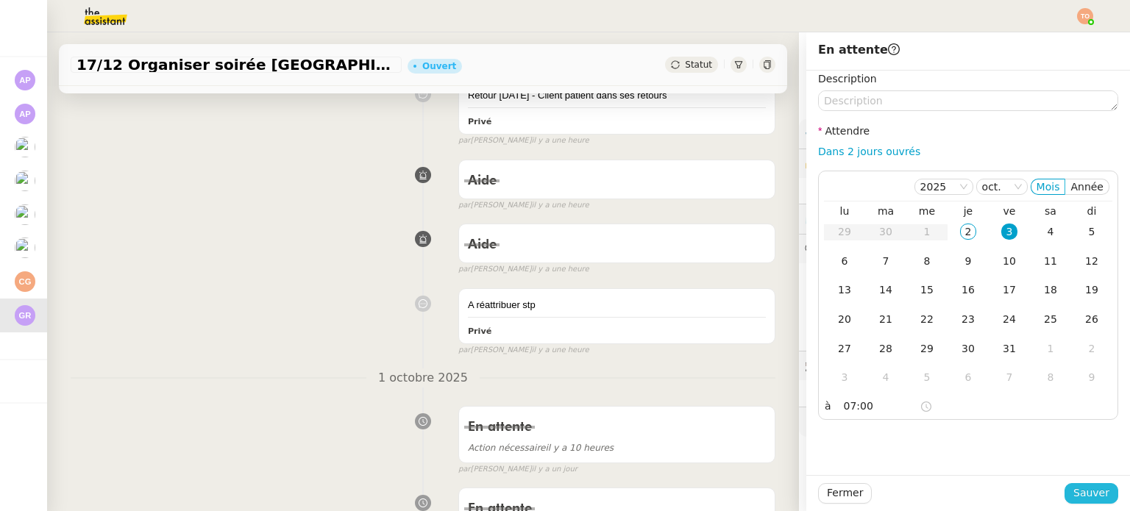
click at [1088, 487] on span "Sauver" at bounding box center [1091, 493] width 36 height 17
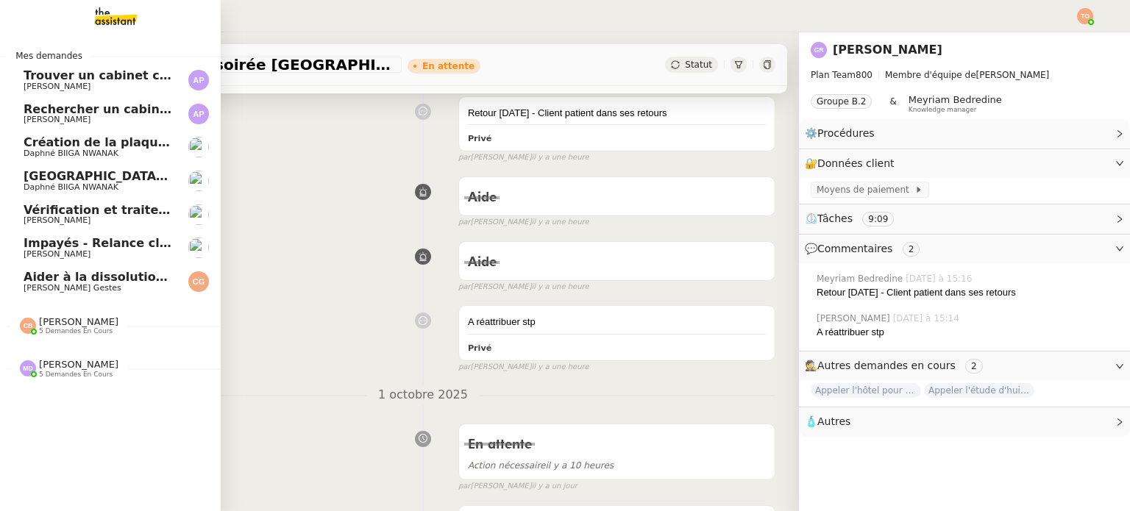
click at [81, 285] on span "[PERSON_NAME] Gestes" at bounding box center [98, 288] width 149 height 9
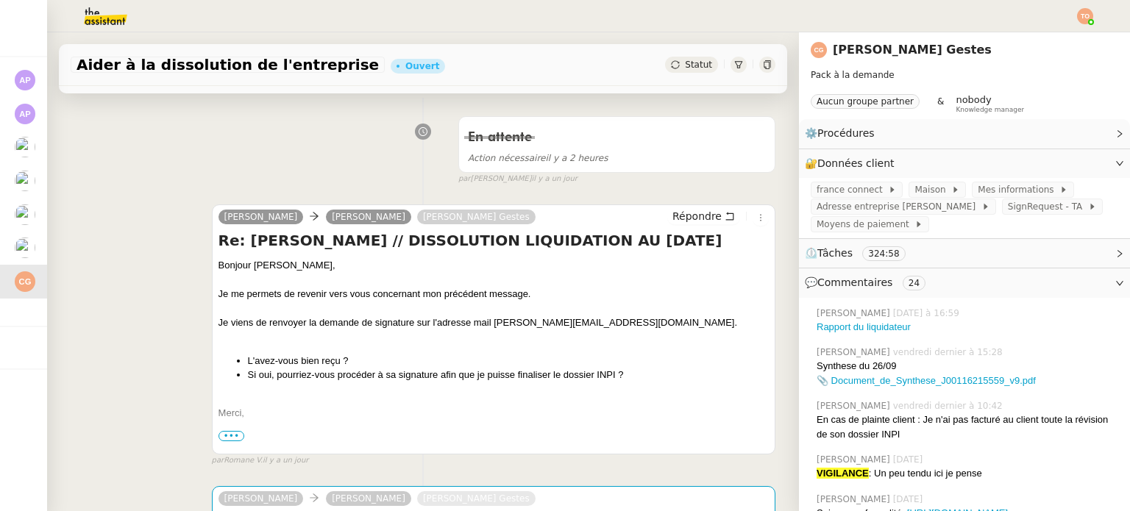
click at [685, 61] on span "Statut" at bounding box center [698, 65] width 27 height 10
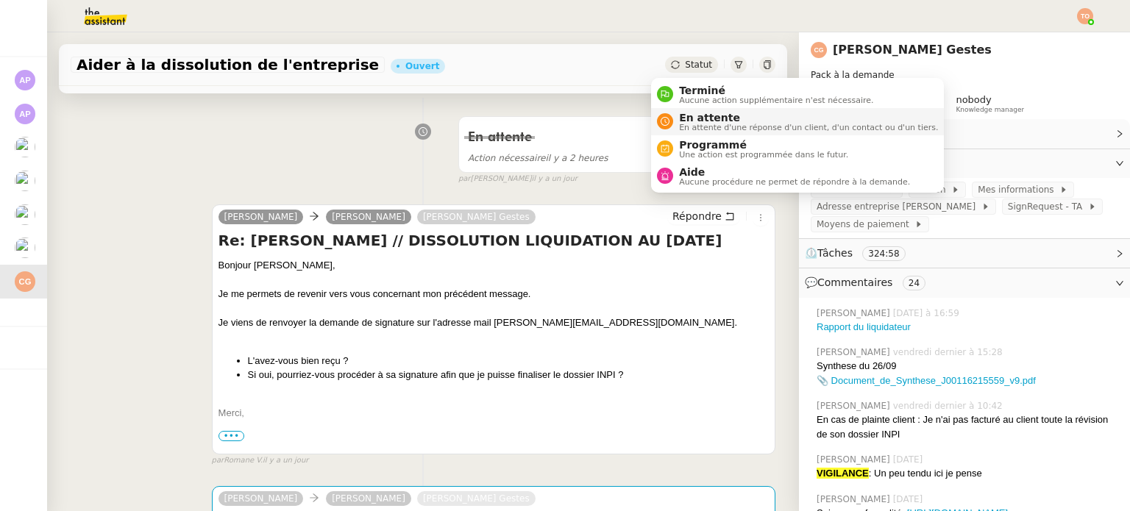
click at [717, 124] on span "En attente d'une réponse d'un client, d'un contact ou d'un tiers." at bounding box center [808, 128] width 259 height 8
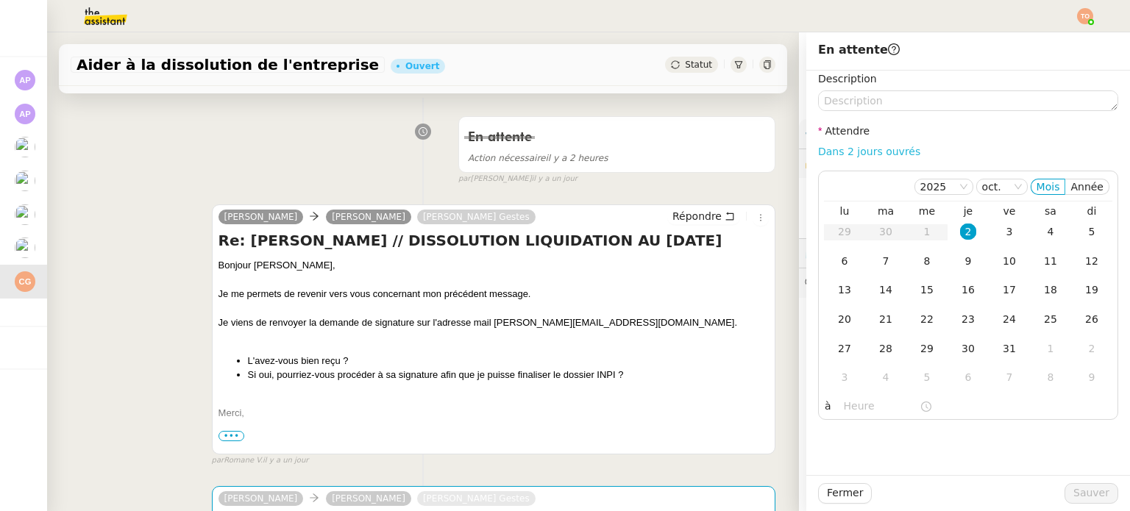
click at [891, 146] on link "Dans 2 jours ouvrés" at bounding box center [869, 152] width 102 height 12
type input "07:00"
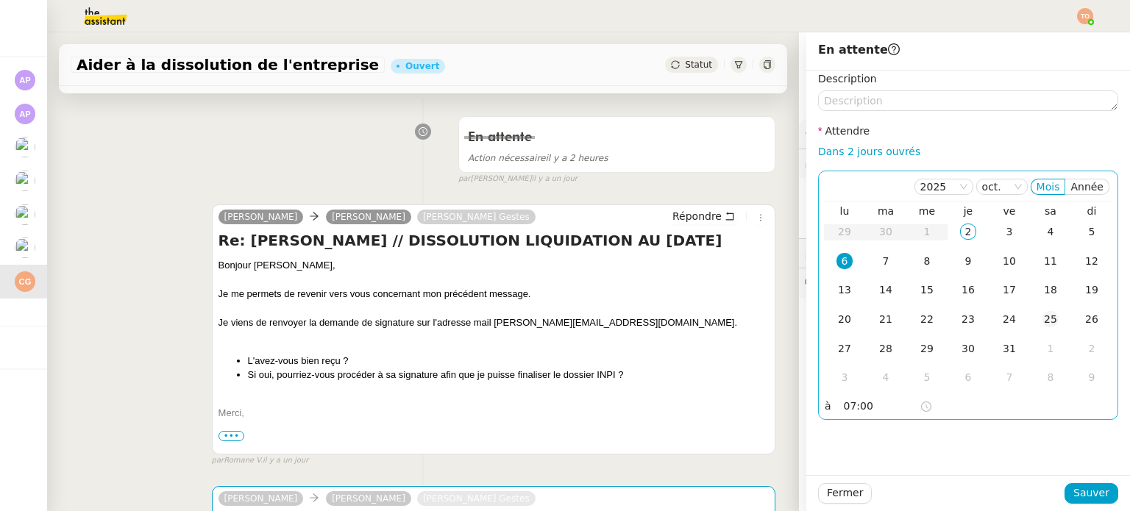
drag, startPoint x: 990, startPoint y: 228, endPoint x: 1042, endPoint y: 308, distance: 94.7
click at [1001, 227] on div "3" at bounding box center [1009, 232] width 16 height 16
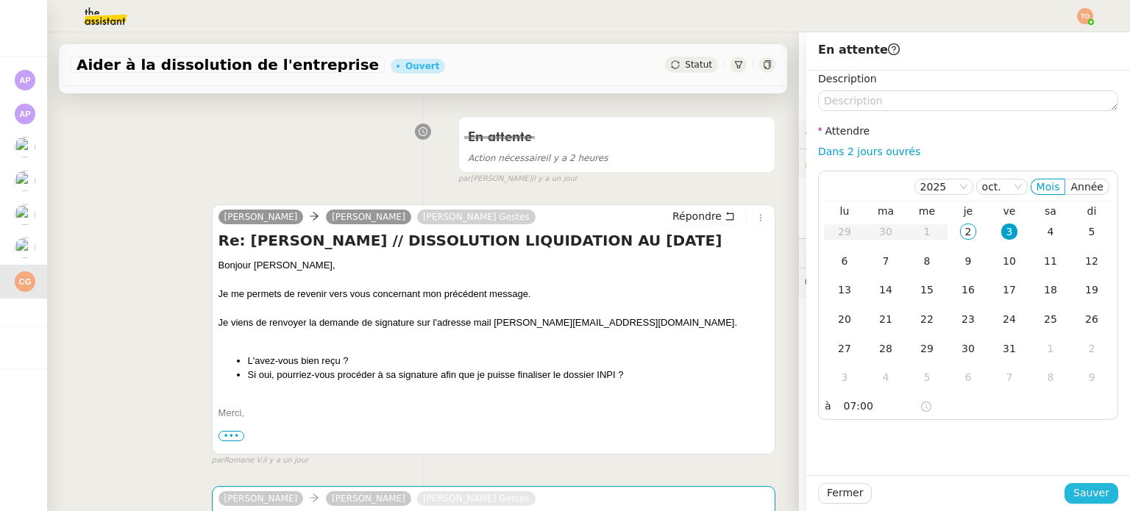
click at [1083, 495] on span "Sauver" at bounding box center [1091, 493] width 36 height 17
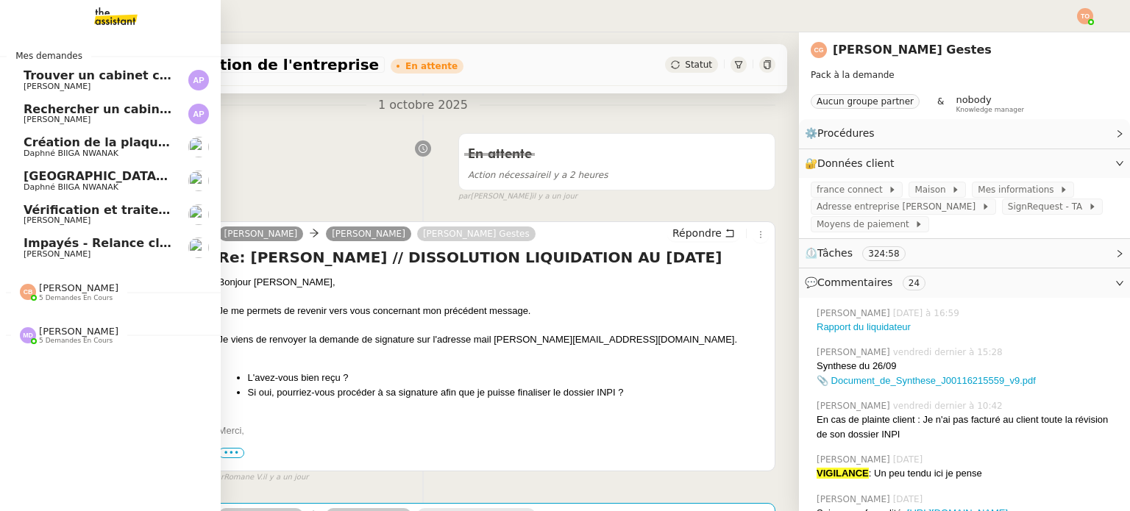
click at [96, 208] on span "Vérification et traitement des demandes comptables - 2025" at bounding box center [222, 210] width 396 height 14
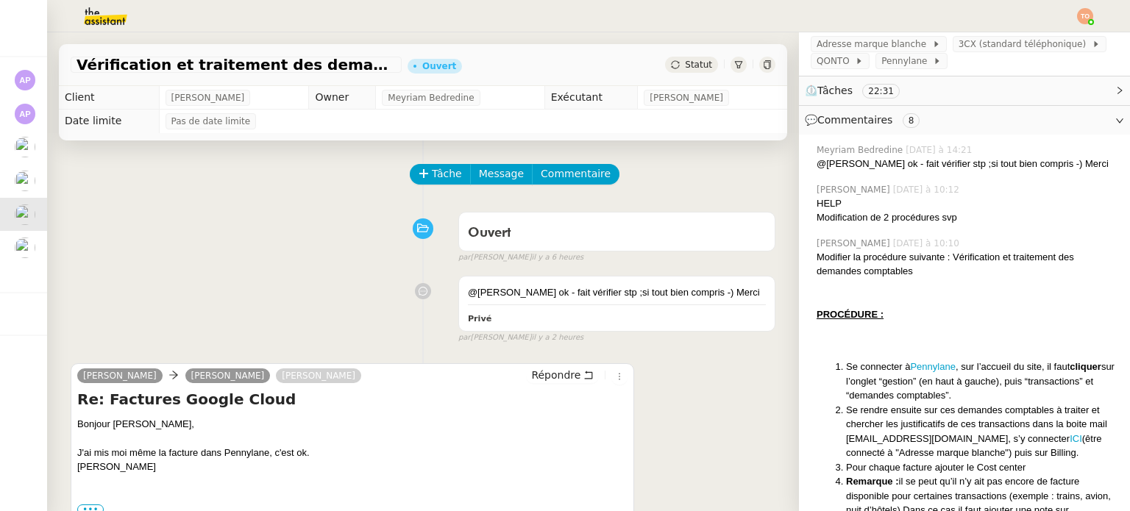
click at [685, 64] on span "Statut" at bounding box center [698, 65] width 27 height 10
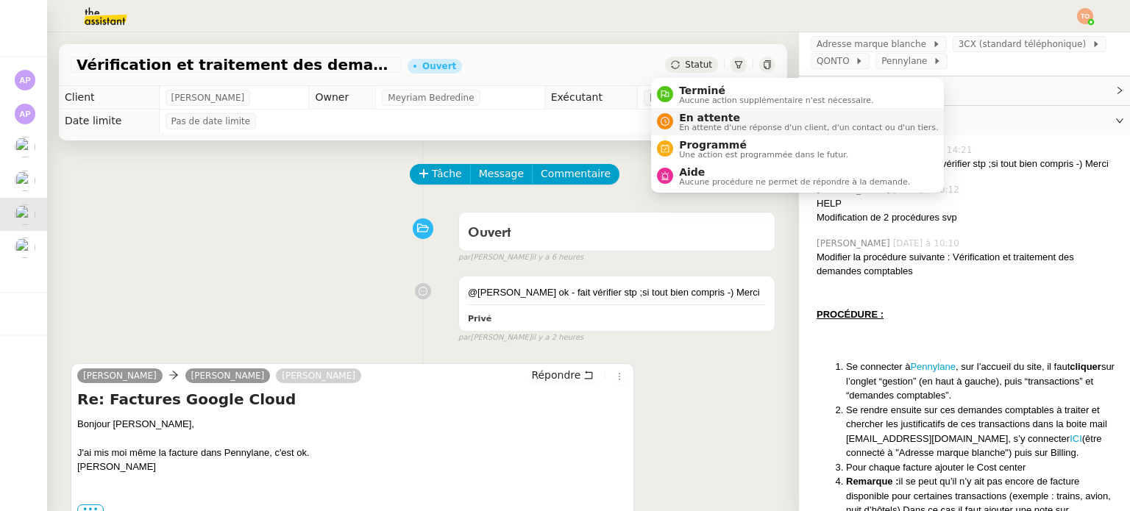
click at [727, 114] on span "En attente" at bounding box center [808, 118] width 259 height 12
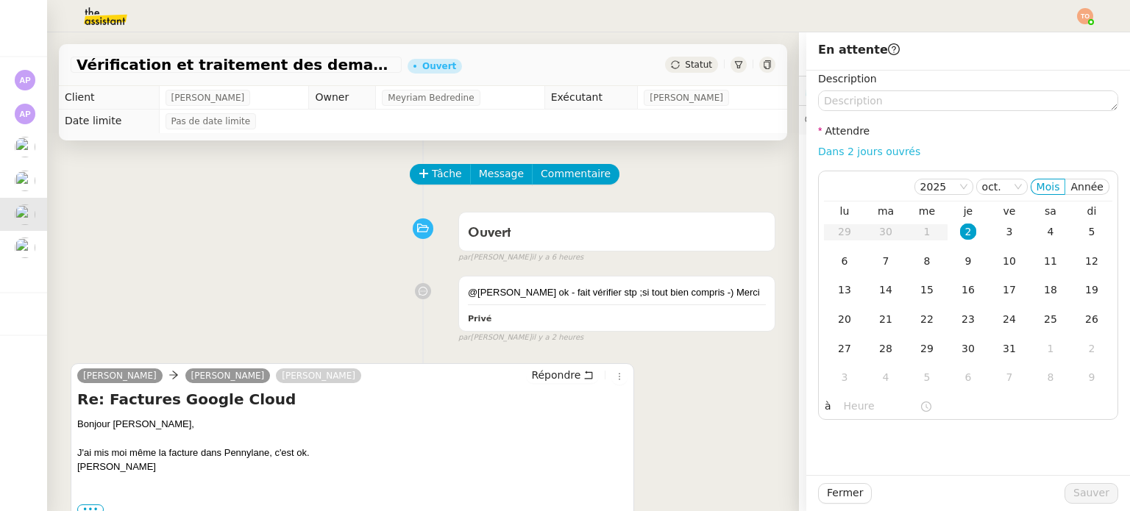
click at [873, 149] on link "Dans 2 jours ouvrés" at bounding box center [869, 152] width 102 height 12
type input "07:00"
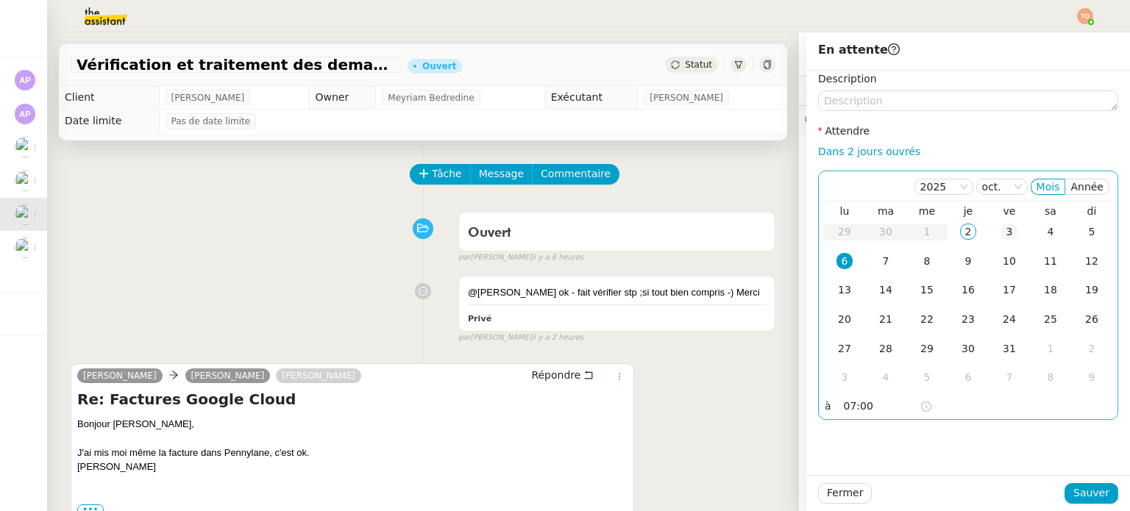
click at [1006, 238] on td "3" at bounding box center [1009, 232] width 41 height 29
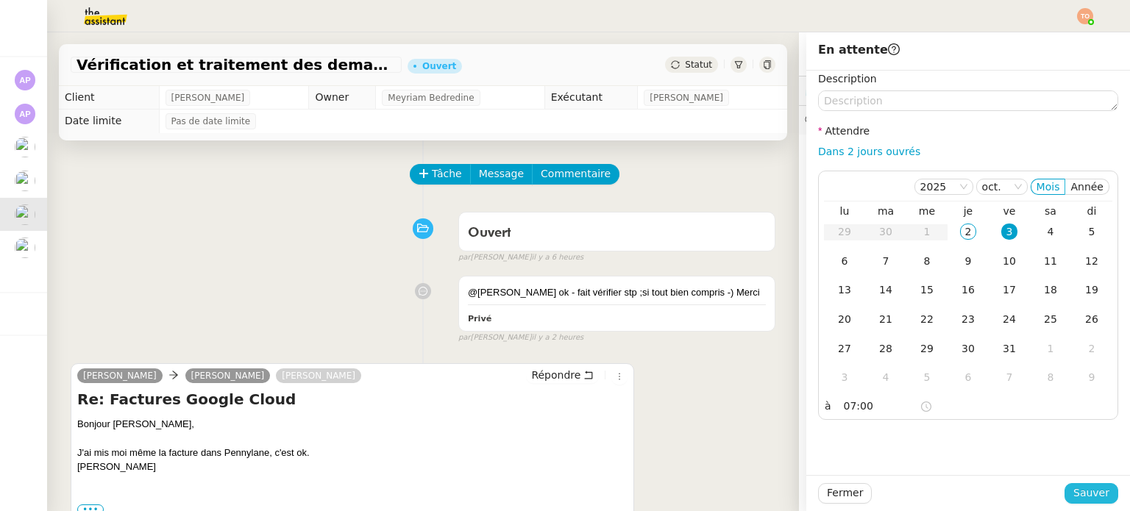
click at [1090, 487] on span "Sauver" at bounding box center [1091, 493] width 36 height 17
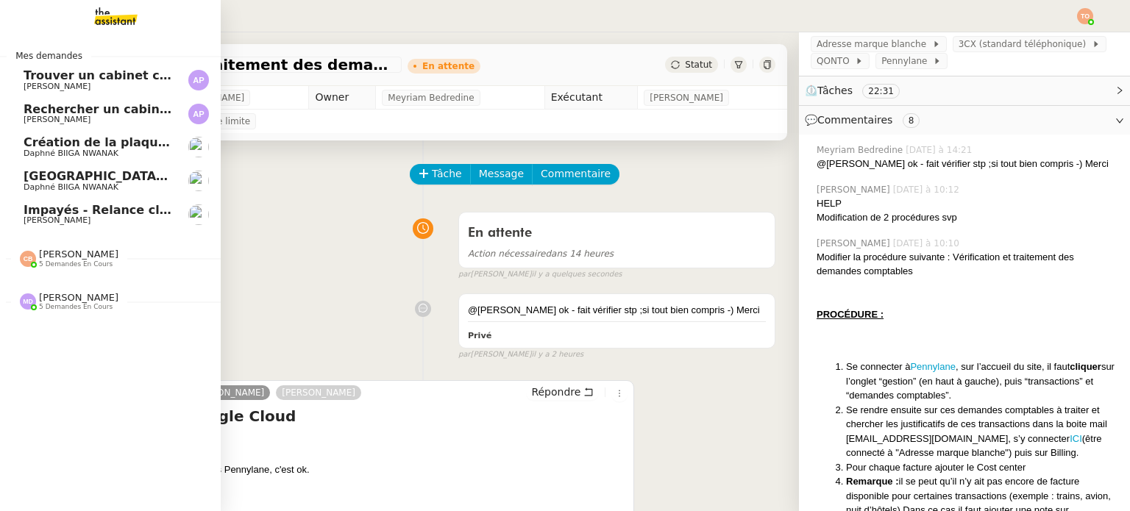
click at [93, 221] on span "[PERSON_NAME]" at bounding box center [98, 220] width 149 height 9
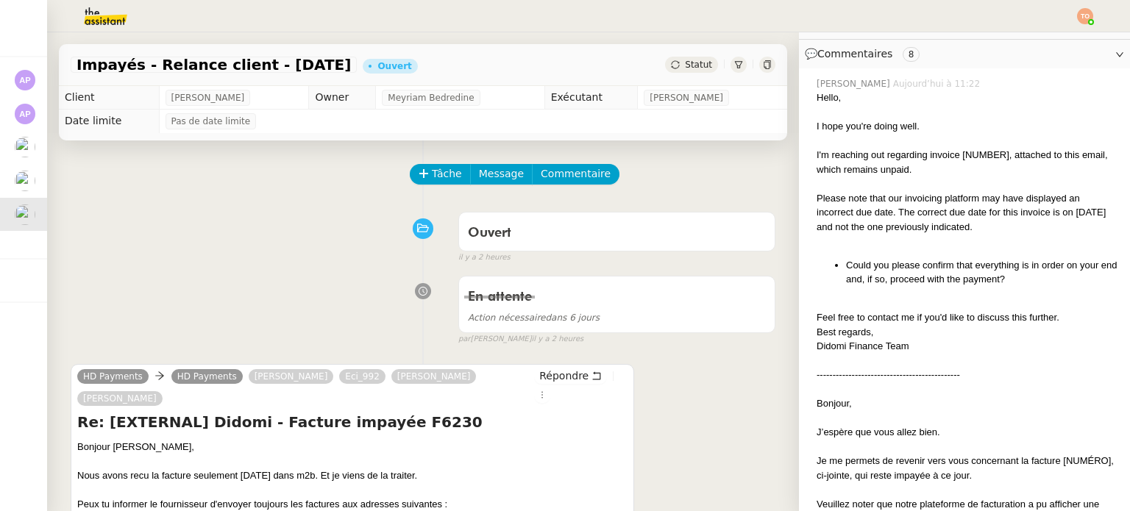
scroll to position [183, 0]
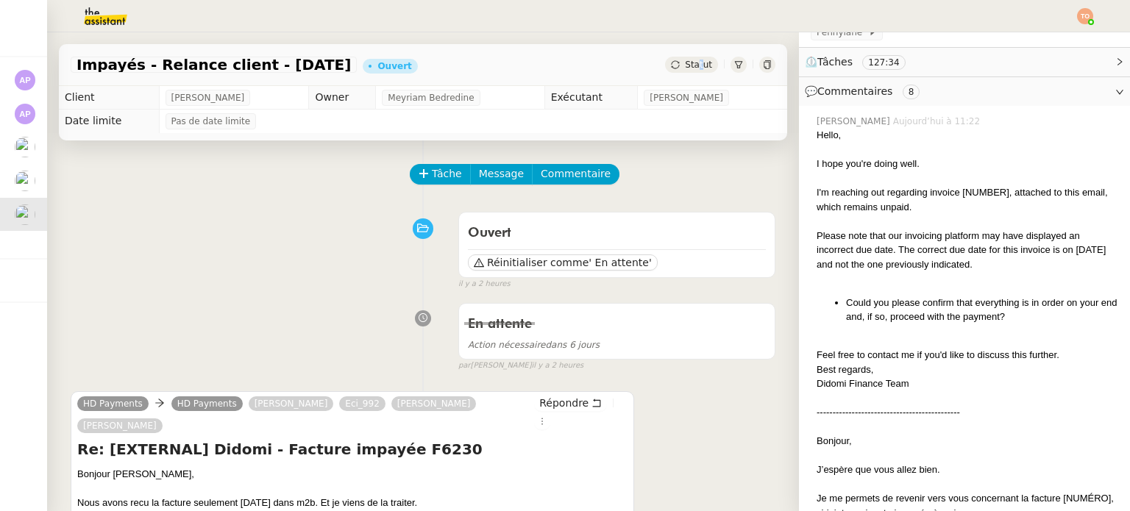
click at [685, 60] on span "Statut" at bounding box center [698, 65] width 27 height 10
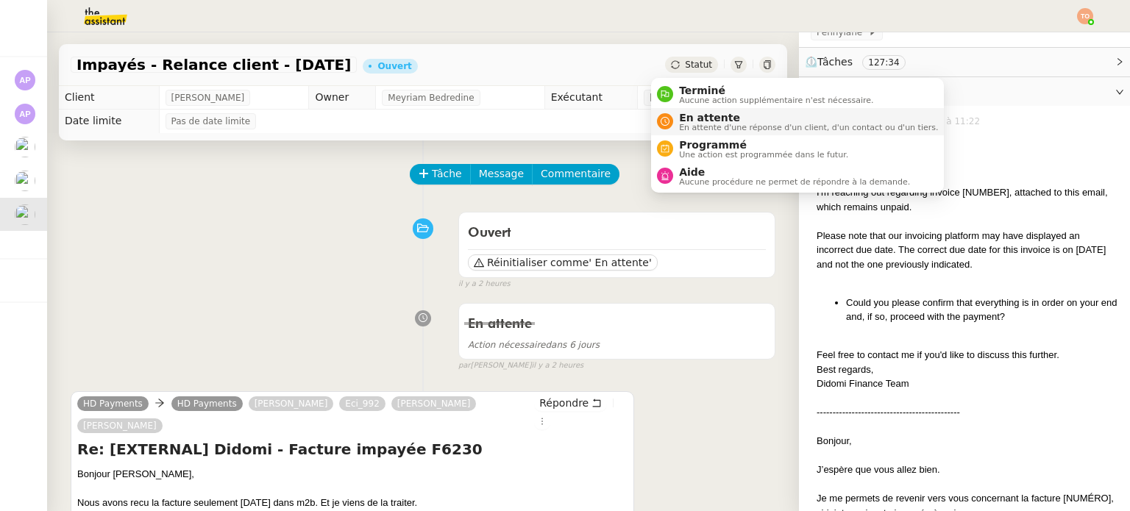
click at [717, 124] on span "En attente d'une réponse d'un client, d'un contact ou d'un tiers." at bounding box center [808, 128] width 259 height 8
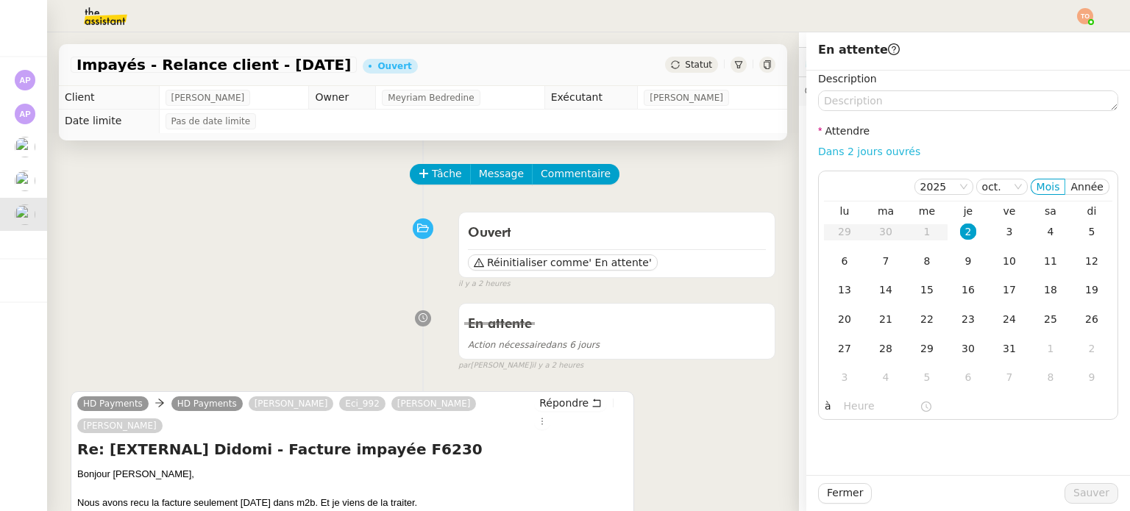
click at [876, 148] on link "Dans 2 jours ouvrés" at bounding box center [869, 152] width 102 height 12
type input "07:00"
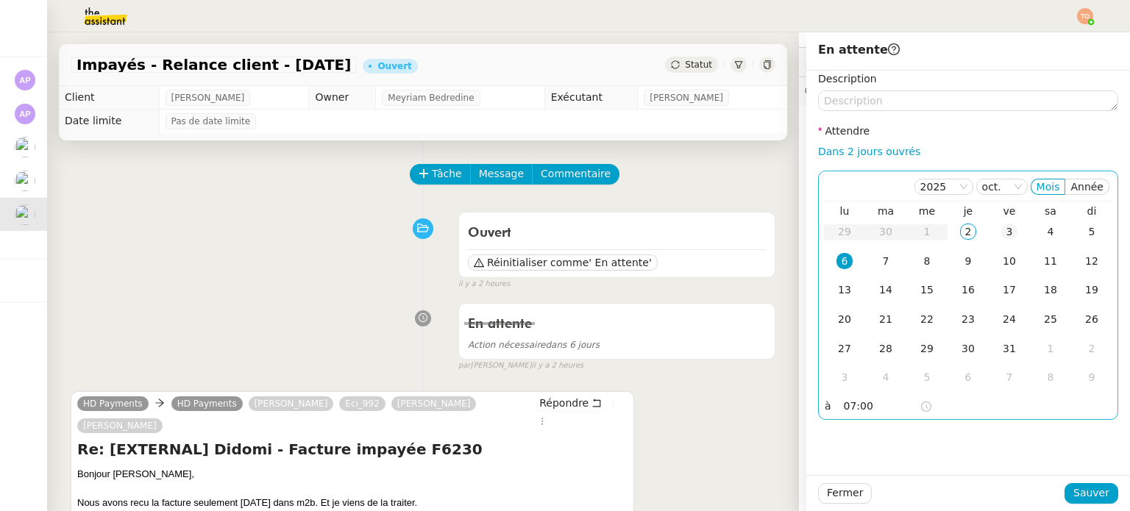
click at [989, 230] on td "3" at bounding box center [1009, 232] width 41 height 29
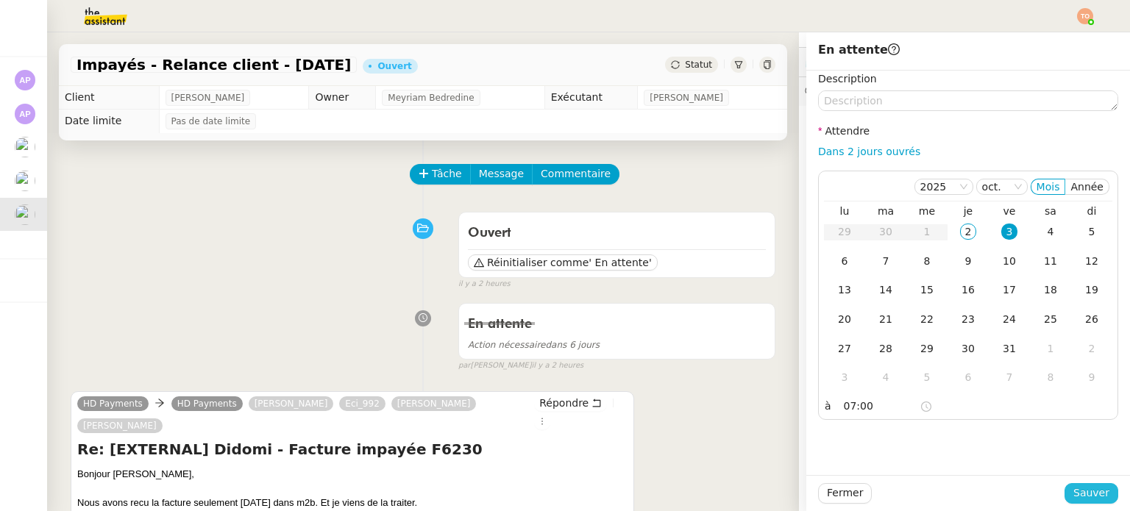
click at [1084, 493] on span "Sauver" at bounding box center [1091, 493] width 36 height 17
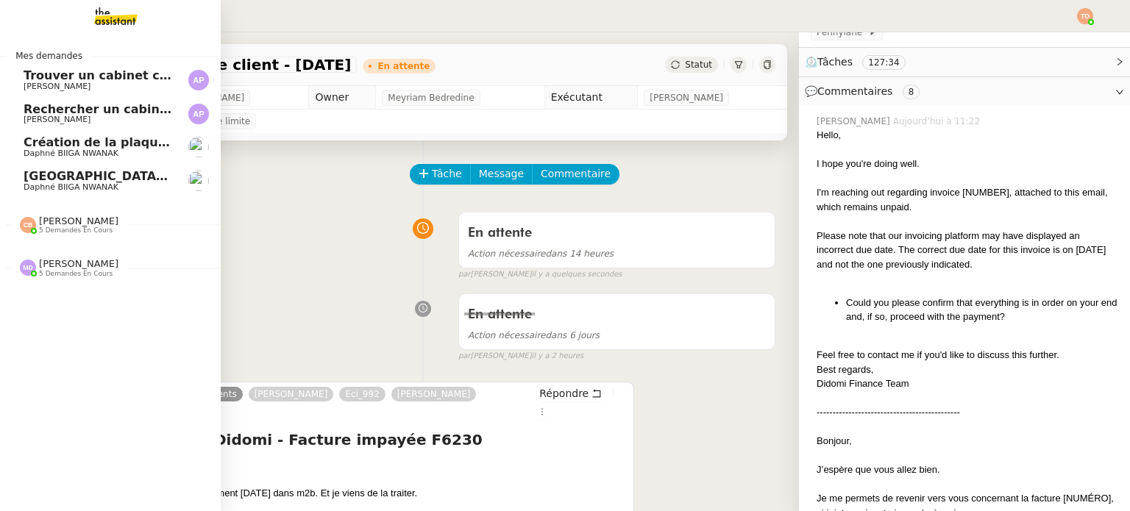
click at [94, 151] on span "Daphné BIIGA NWANAK" at bounding box center [71, 154] width 95 height 10
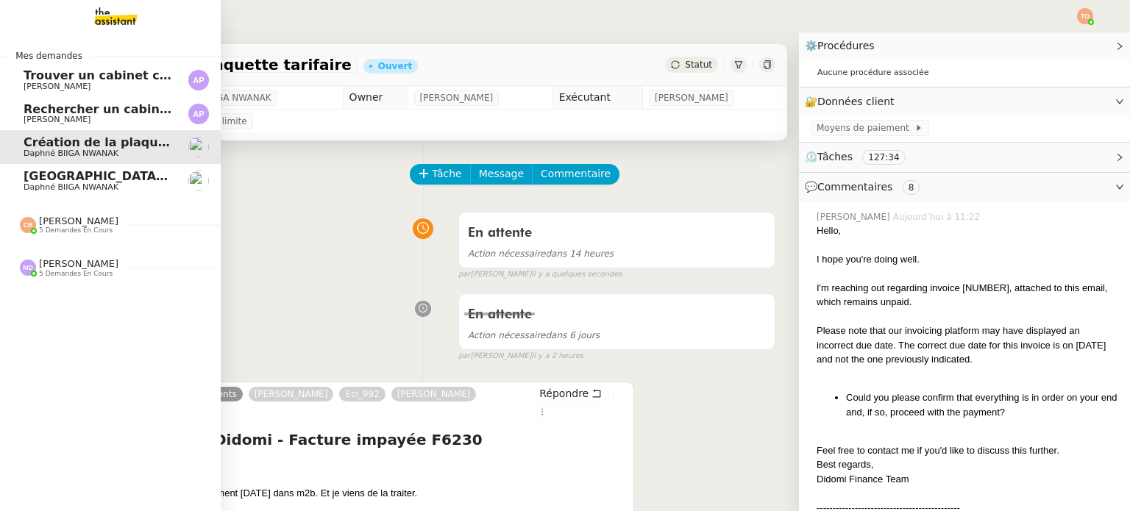
scroll to position [252, 0]
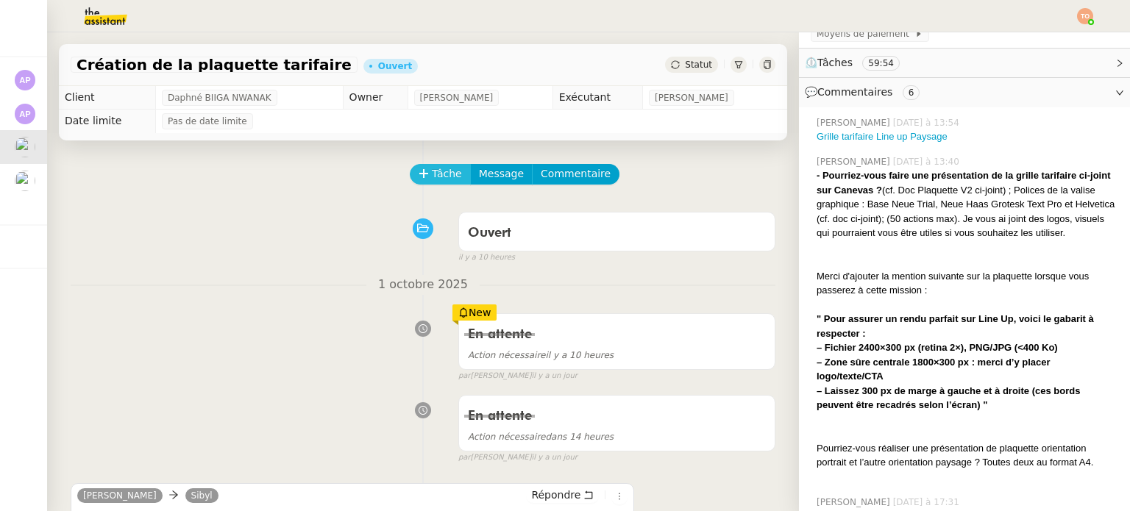
click at [438, 175] on span "Tâche" at bounding box center [447, 174] width 30 height 17
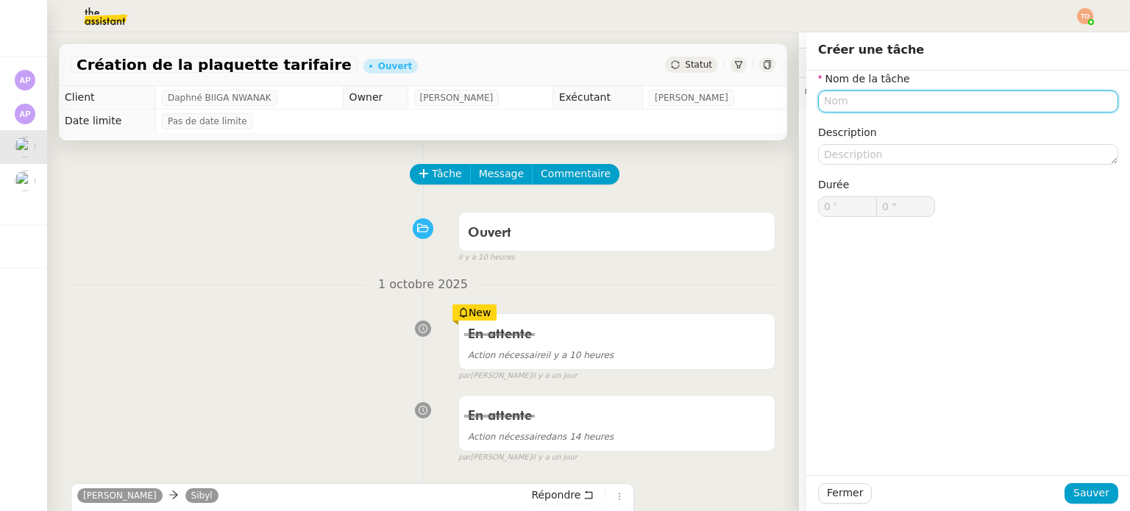
click at [879, 102] on input "text" at bounding box center [968, 100] width 300 height 21
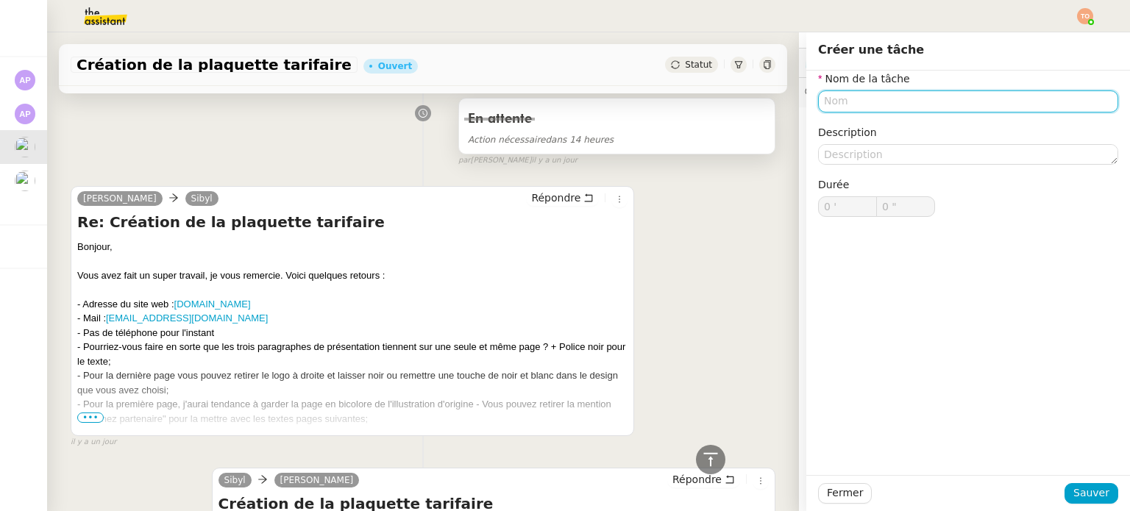
scroll to position [221, 0]
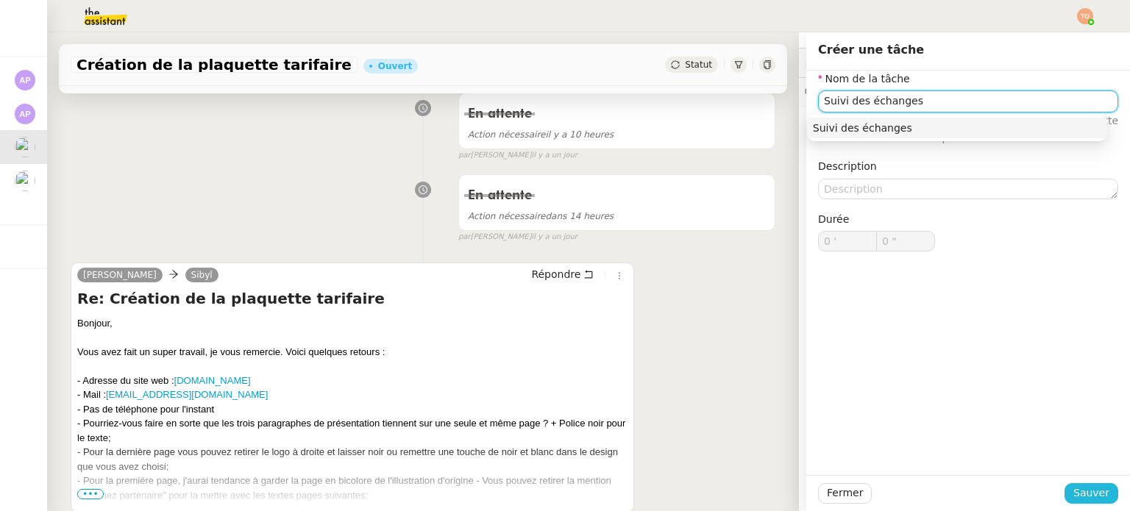
type input "Suivi des échanges"
click at [1073, 494] on span "Sauver" at bounding box center [1091, 493] width 36 height 17
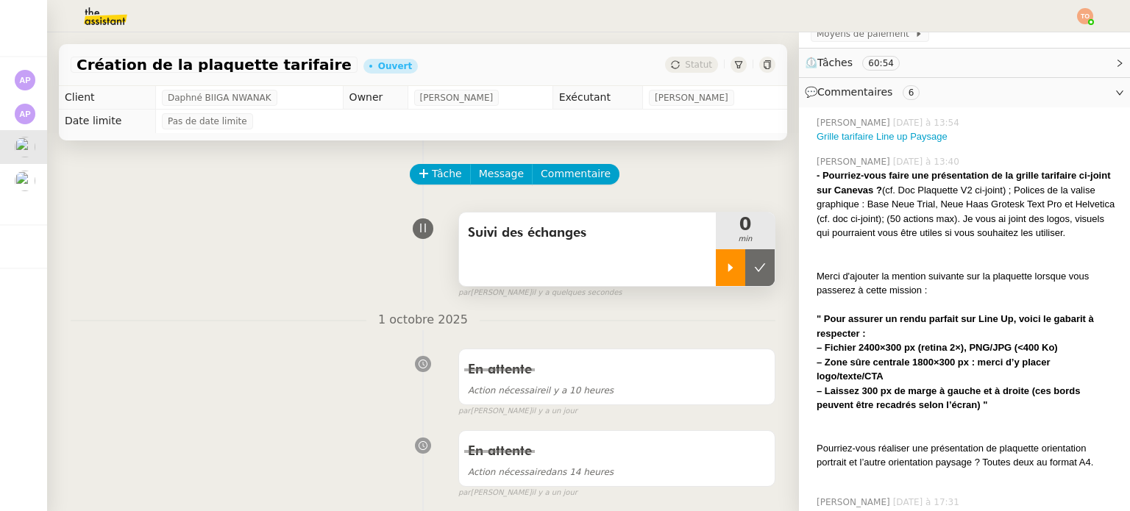
click at [725, 264] on icon at bounding box center [731, 268] width 12 height 12
click at [900, 135] on link "Grille tarifaire Line up Paysage" at bounding box center [882, 136] width 131 height 11
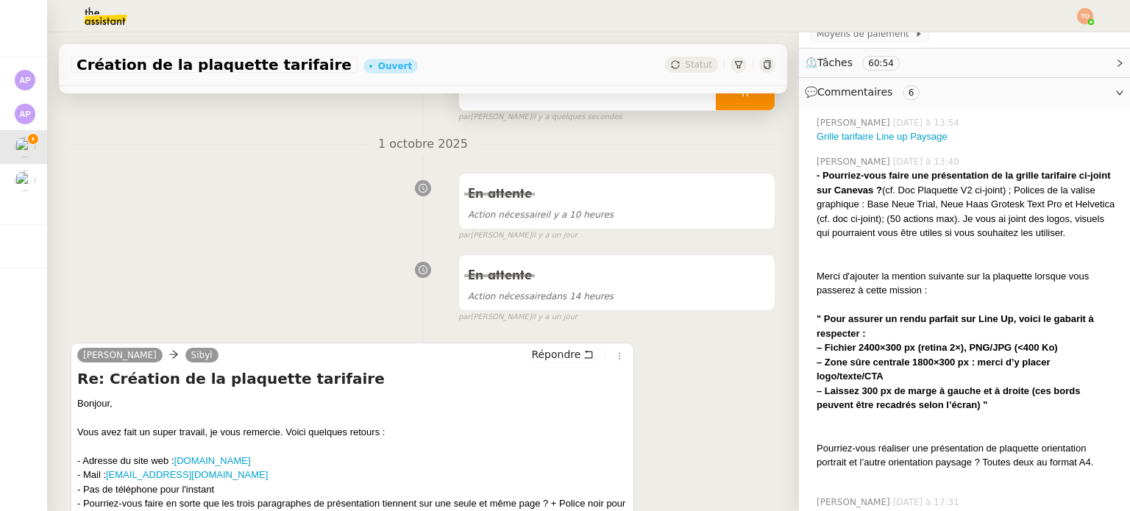
scroll to position [294, 0]
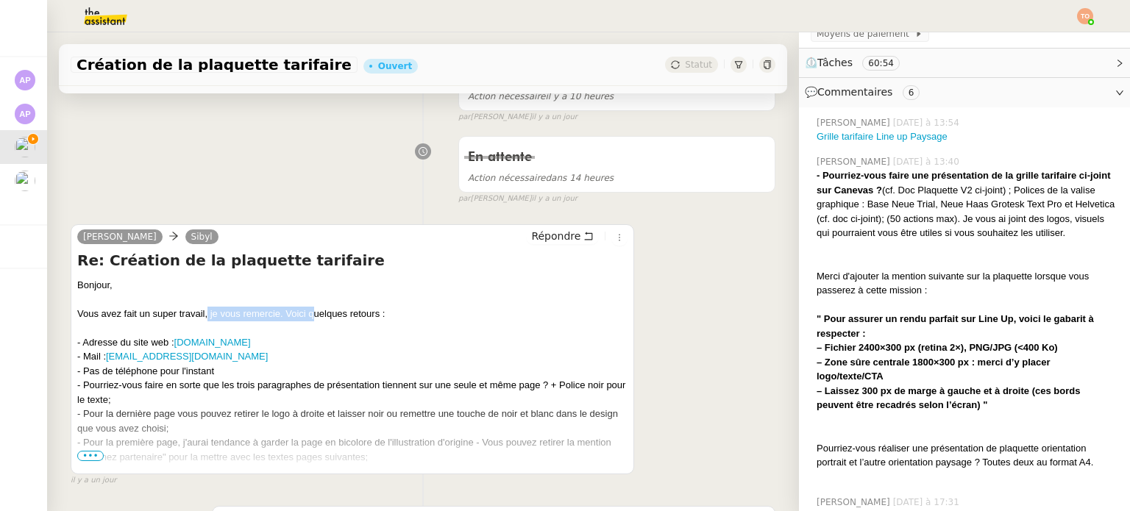
drag, startPoint x: 207, startPoint y: 314, endPoint x: 314, endPoint y: 317, distance: 106.7
click at [314, 317] on div "Vous avez fait un super travail, je vous remercie. Voici quelques retours :" at bounding box center [352, 314] width 550 height 15
click at [351, 311] on div "Vous avez fait un super travail, je vous remercie. Voici quelques retours :" at bounding box center [352, 314] width 550 height 15
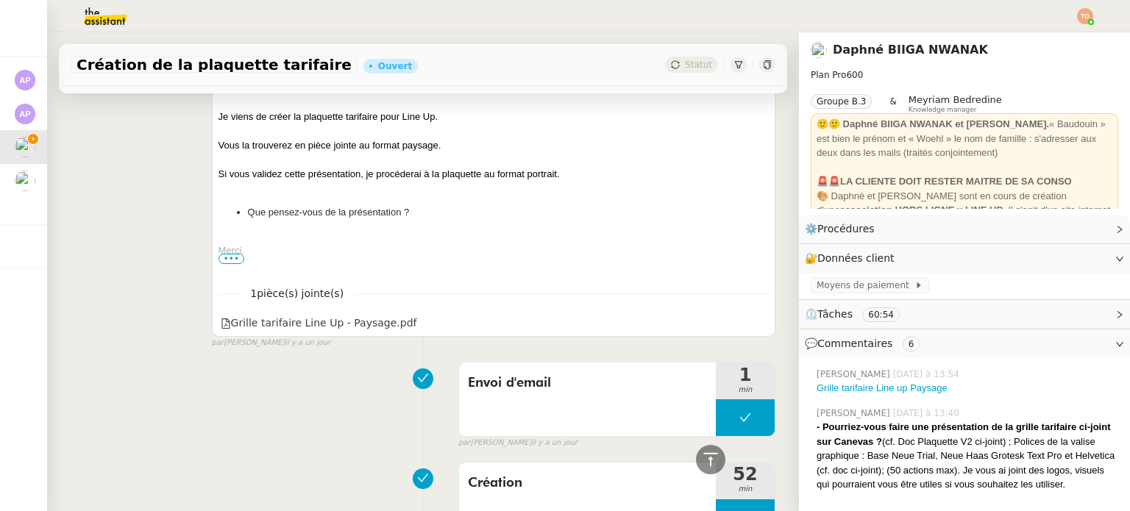
scroll to position [956, 0]
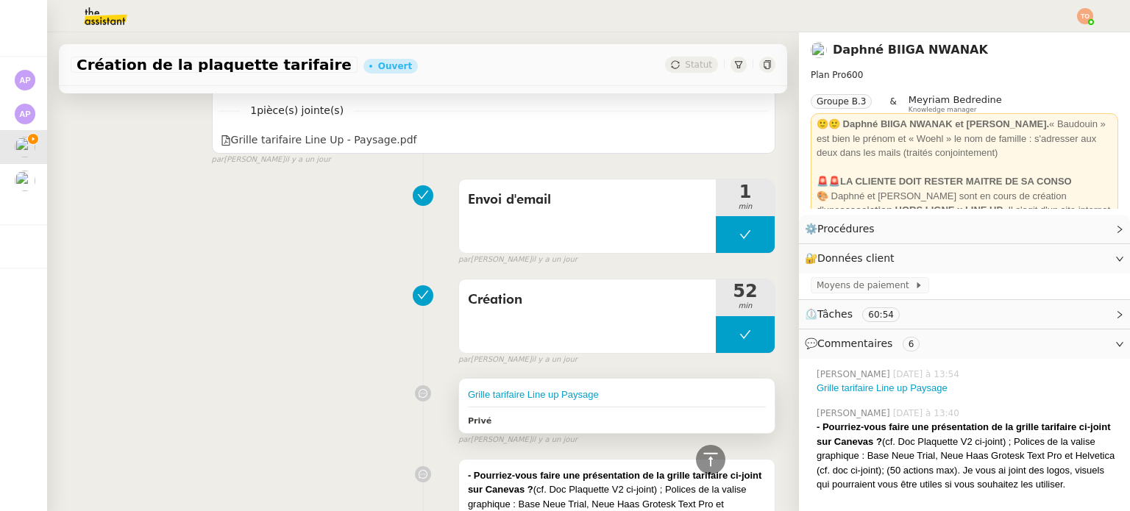
click at [638, 398] on div "Grille tarifaire Line up Paysage" at bounding box center [617, 395] width 298 height 15
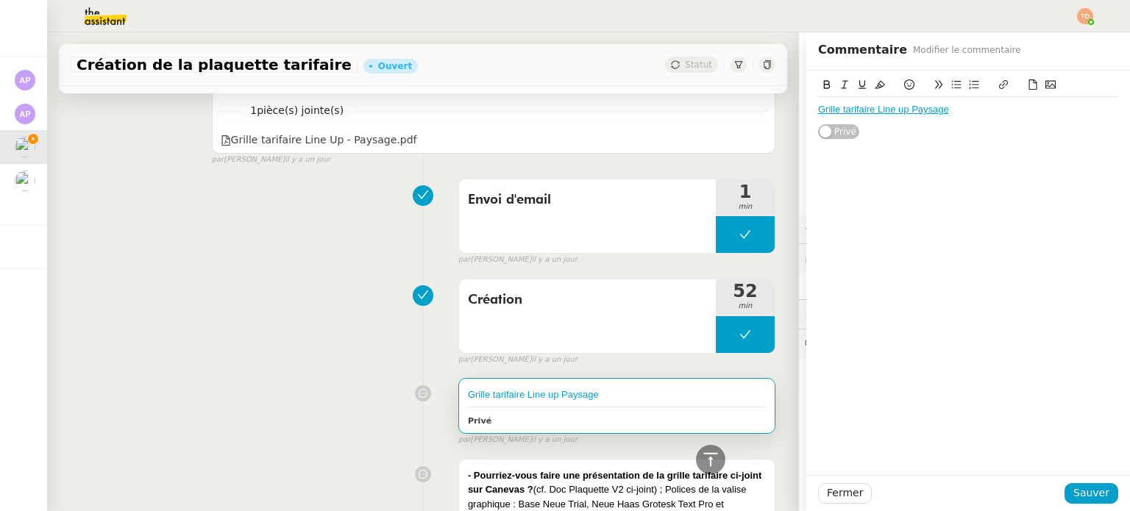
click at [894, 105] on link "Grille tarifaire Line up Paysage" at bounding box center [883, 109] width 131 height 11
click at [995, 132] on link at bounding box center [990, 135] width 41 height 11
click at [922, 110] on div "Grille tarifaire Line up Paysage" at bounding box center [968, 109] width 300 height 13
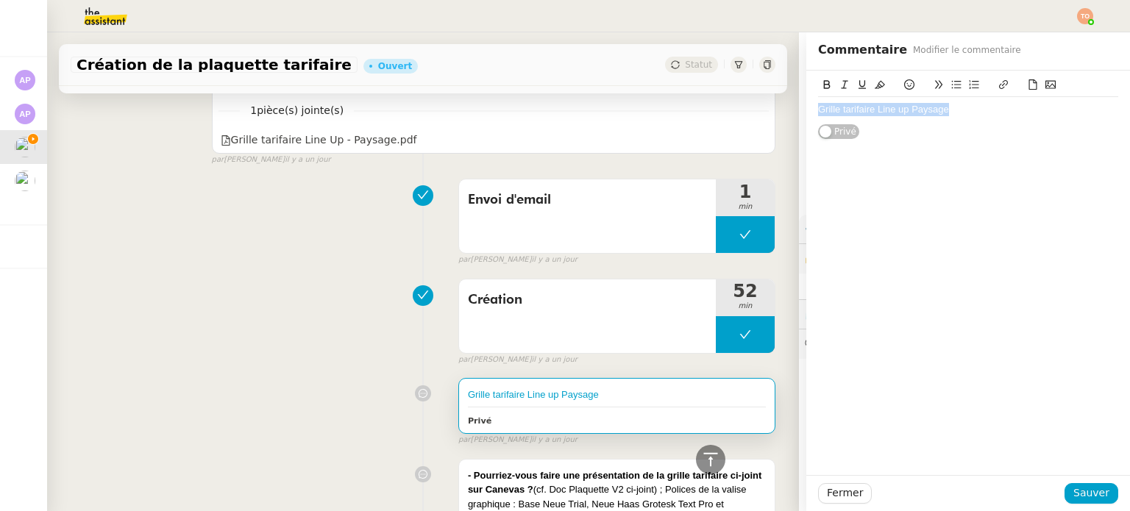
click at [998, 85] on icon at bounding box center [1003, 84] width 10 height 10
paste input "https://www.canva.com/design/DAG0i7Ot-BM/FQxmZPSipItdIgRKVO66KQ/edit"
type input "https://www.canva.com/design/DAG0i7Ot-BM/FQxmZPSipItdIgRKVO66KQ/edit"
click at [965, 132] on link at bounding box center [971, 136] width 34 height 11
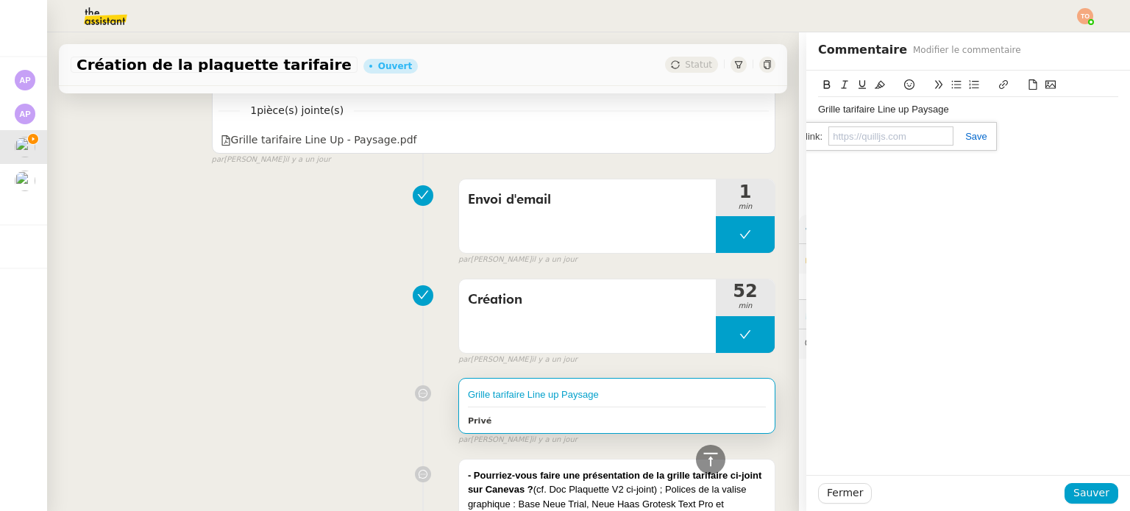
scroll to position [0, 0]
click at [894, 113] on link "Grille tarifaire Line up Paysage" at bounding box center [883, 109] width 131 height 11
click at [849, 128] on link "https://www.canva.com/design/DAG0i7Ot-BM/FQxmZPSipItdIgRKVO66KQ/edit" at bounding box center [846, 136] width 101 height 19
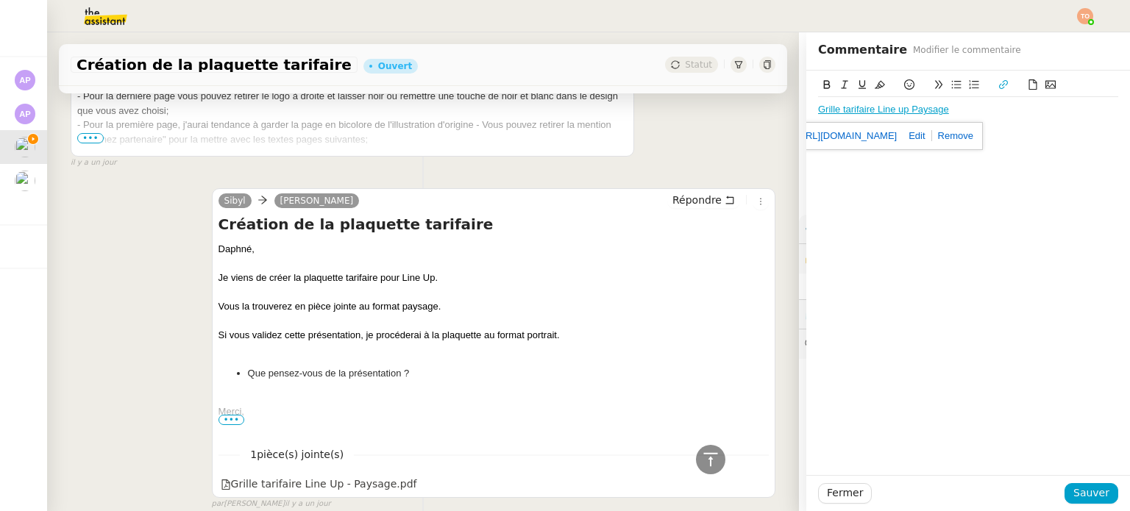
scroll to position [589, 0]
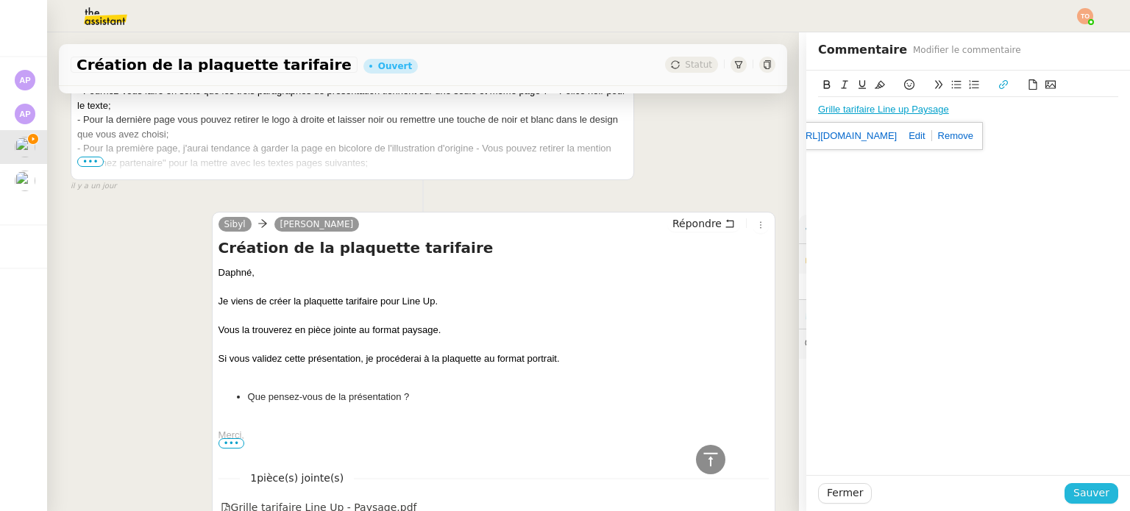
drag, startPoint x: 1093, startPoint y: 500, endPoint x: 736, endPoint y: 276, distance: 421.1
click at [1093, 500] on span "Sauver" at bounding box center [1091, 493] width 36 height 17
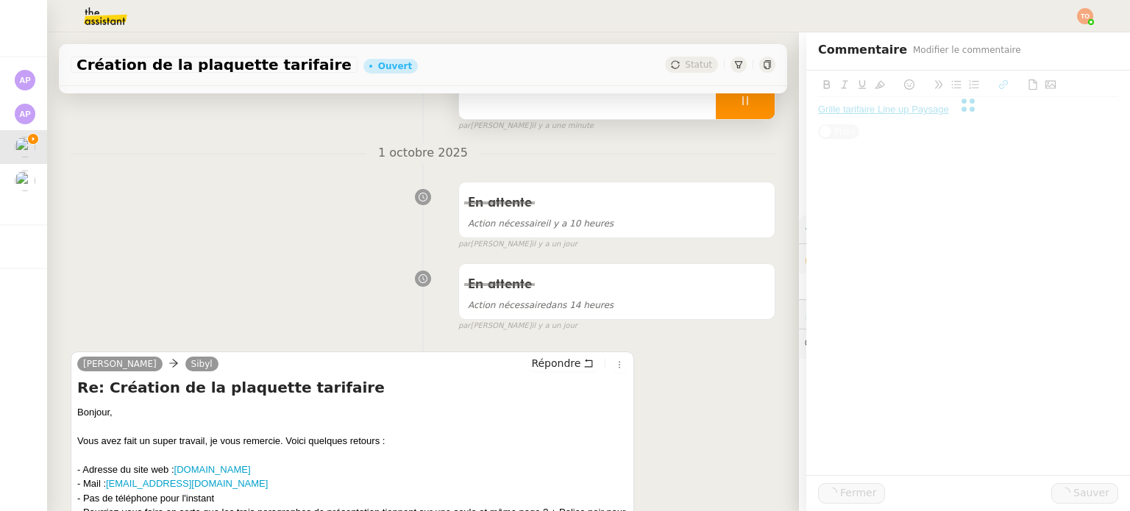
scroll to position [0, 0]
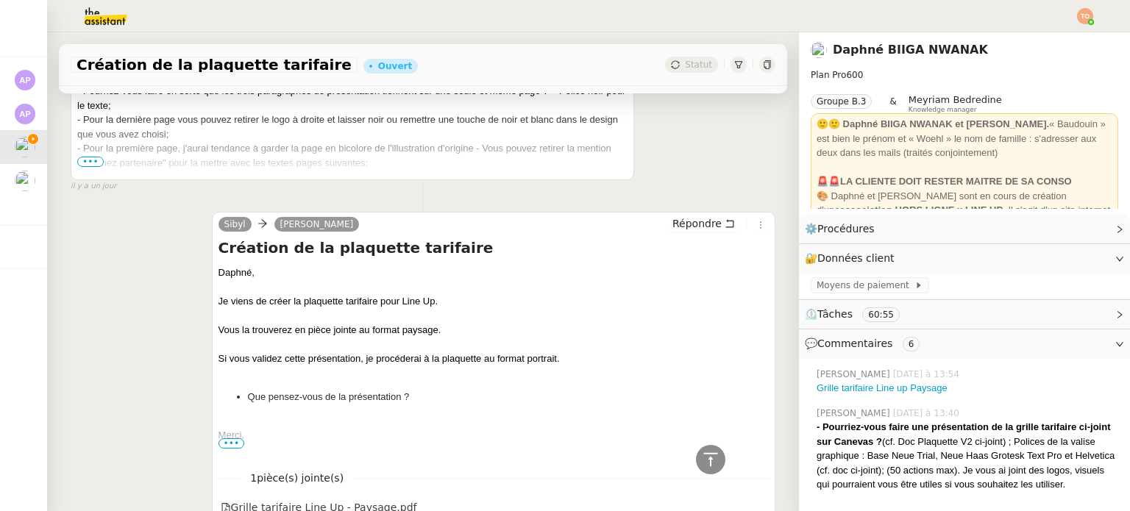
scroll to position [515, 0]
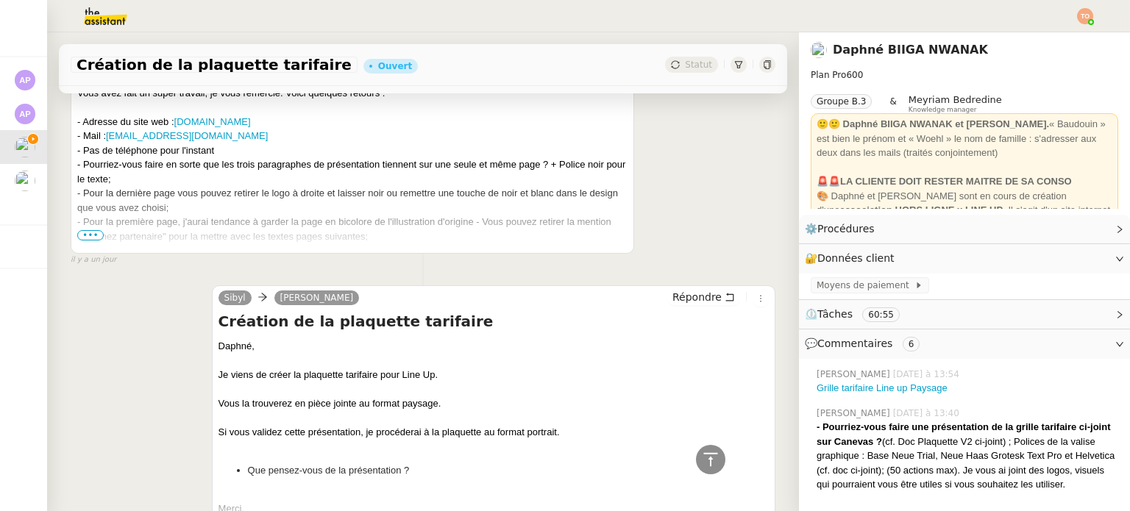
click at [88, 230] on div "- Pour la première page, j'aurai tendance à garder la page en bicolore de l'ill…" at bounding box center [352, 229] width 550 height 29
click at [83, 232] on span "•••" at bounding box center [90, 235] width 26 height 10
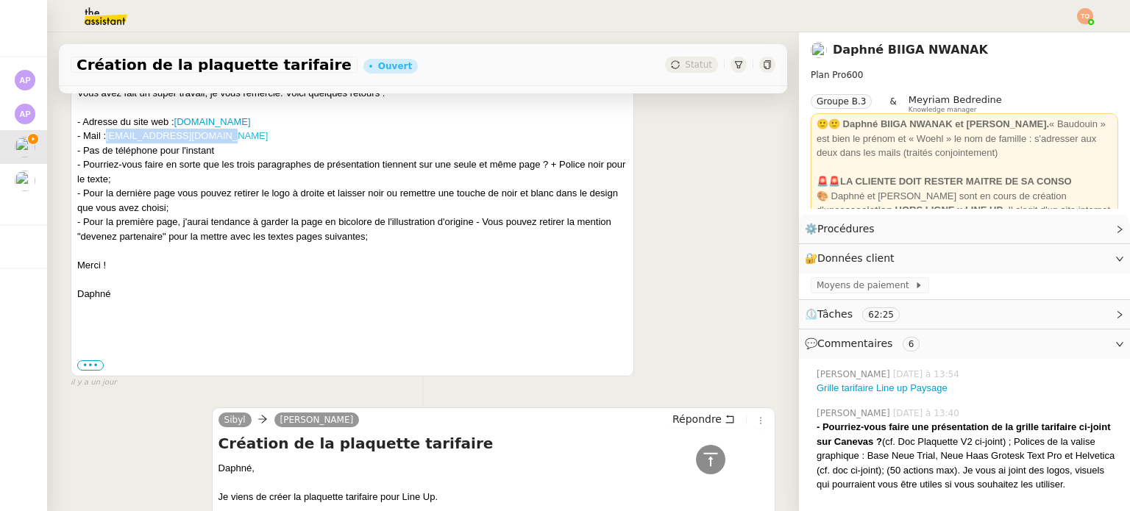
drag, startPoint x: 224, startPoint y: 141, endPoint x: 109, endPoint y: 135, distance: 114.9
click at [109, 135] on div "- Mail : contact@wearelineup.com" at bounding box center [352, 136] width 550 height 15
copy link "contact@wearelineup.com"
drag, startPoint x: 154, startPoint y: 165, endPoint x: 219, endPoint y: 178, distance: 66.8
click at [218, 172] on div "- Pourriez-vous faire en sorte que les trois paragraphes de présentation tienne…" at bounding box center [352, 171] width 550 height 29
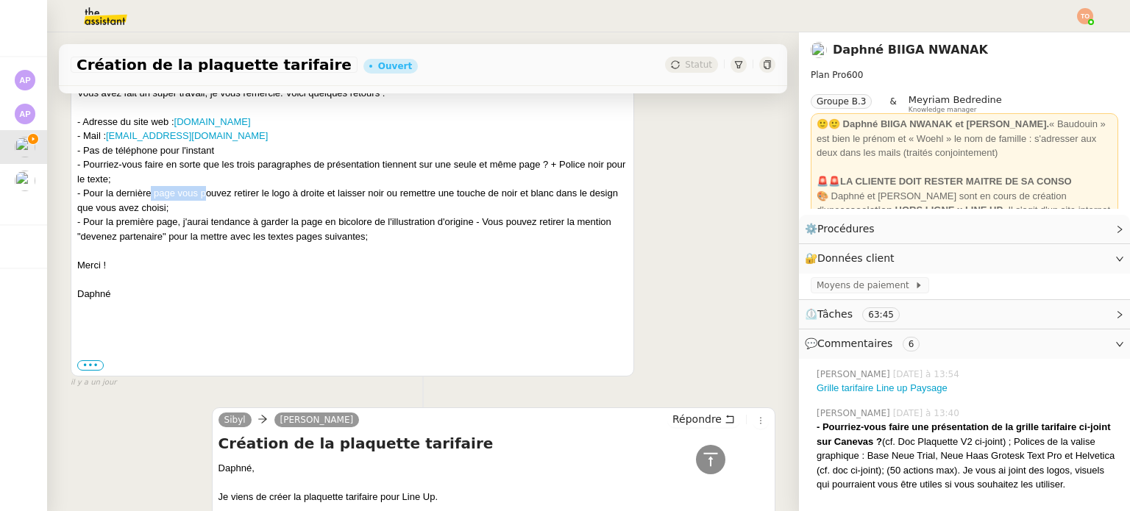
drag, startPoint x: 151, startPoint y: 196, endPoint x: 205, endPoint y: 188, distance: 55.0
click at [205, 188] on div "- Pour la dernière page vous pouvez retirer le logo à droite et laisser noir ou…" at bounding box center [352, 200] width 550 height 29
click at [224, 192] on div "- Pour la dernière page vous pouvez retirer le logo à droite et laisser noir ou…" at bounding box center [352, 200] width 550 height 29
drag, startPoint x: 342, startPoint y: 193, endPoint x: 403, endPoint y: 195, distance: 61.1
click at [397, 194] on div "- Pour la dernière page vous pouvez retirer le logo à droite et laisser noir ou…" at bounding box center [352, 200] width 550 height 29
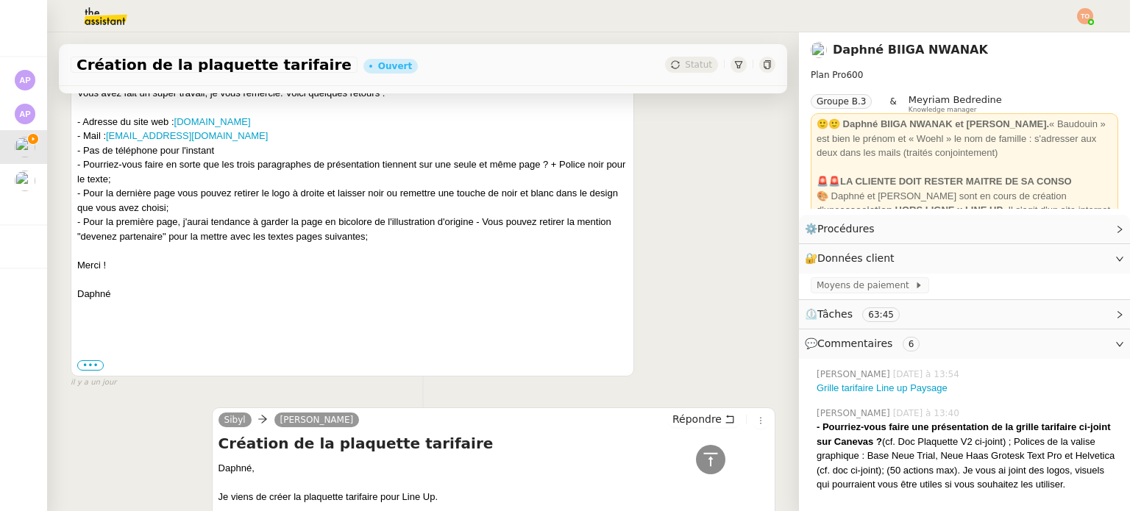
click at [422, 196] on div "- Pour la dernière page vous pouvez retirer le logo à droite et laisser noir ou…" at bounding box center [352, 200] width 550 height 29
click at [474, 196] on div "- Pour la dernière page vous pouvez retirer le logo à droite et laisser noir ou…" at bounding box center [352, 200] width 550 height 29
click at [513, 196] on div "- Pour la dernière page vous pouvez retirer le logo à droite et laisser noir ou…" at bounding box center [352, 200] width 550 height 29
drag, startPoint x: 227, startPoint y: 166, endPoint x: 377, endPoint y: 176, distance: 150.4
click at [350, 174] on div "- Pourriez-vous faire en sorte que les trois paragraphes de présentation tienne…" at bounding box center [352, 171] width 550 height 29
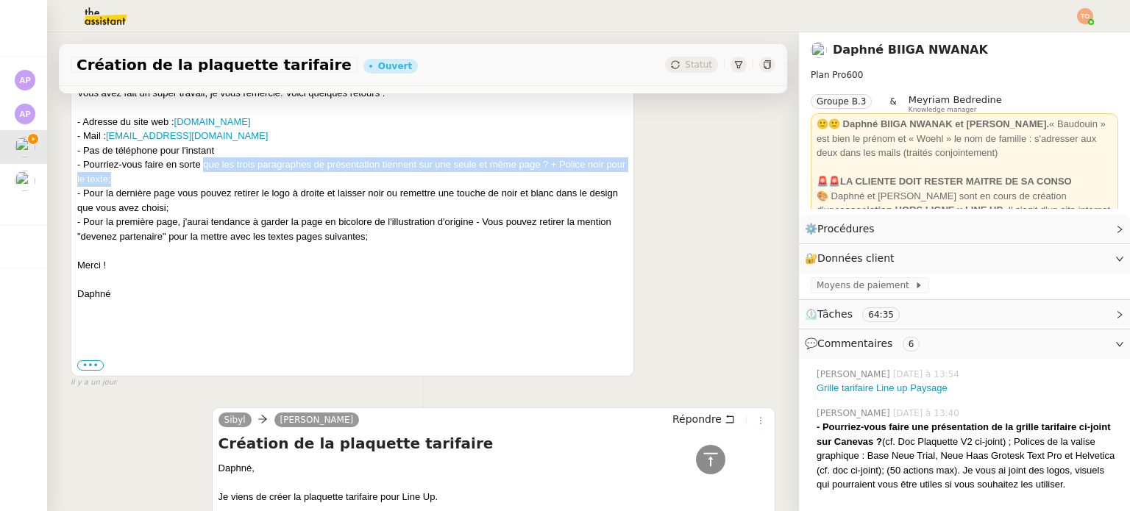
click at [400, 168] on div "- Pourriez-vous faire en sorte que les trois paragraphes de présentation tienne…" at bounding box center [352, 171] width 550 height 29
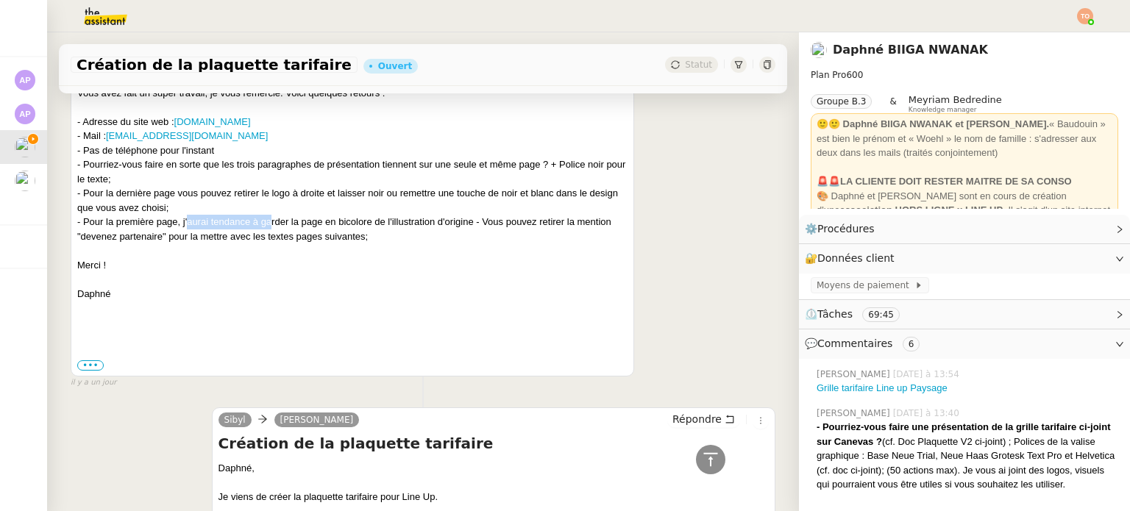
drag, startPoint x: 203, startPoint y: 227, endPoint x: 269, endPoint y: 223, distance: 66.3
click at [269, 223] on div "- Pour la première page, j'aurai tendance à garder la page en bicolore de l'ill…" at bounding box center [352, 229] width 550 height 29
drag, startPoint x: 300, startPoint y: 227, endPoint x: 380, endPoint y: 224, distance: 79.5
click at [380, 224] on div "- Pour la première page, j'aurai tendance à garder la page en bicolore de l'ill…" at bounding box center [352, 229] width 550 height 29
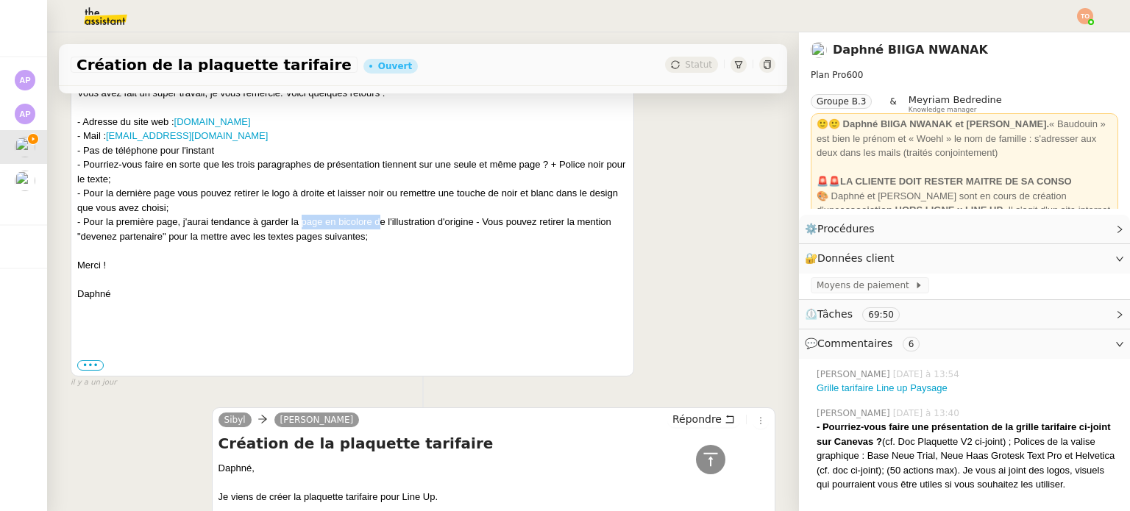
click at [380, 224] on div "- Pour la première page, j'aurai tendance à garder la page en bicolore de l'ill…" at bounding box center [352, 229] width 550 height 29
drag, startPoint x: 219, startPoint y: 222, endPoint x: 274, endPoint y: 225, distance: 54.5
click at [274, 225] on div "- Pour la première page, j'aurai tendance à garder la page en bicolore de l'ill…" at bounding box center [352, 229] width 550 height 29
click at [294, 225] on div "- Pour la première page, j'aurai tendance à garder la page en bicolore de l'ill…" at bounding box center [352, 229] width 550 height 29
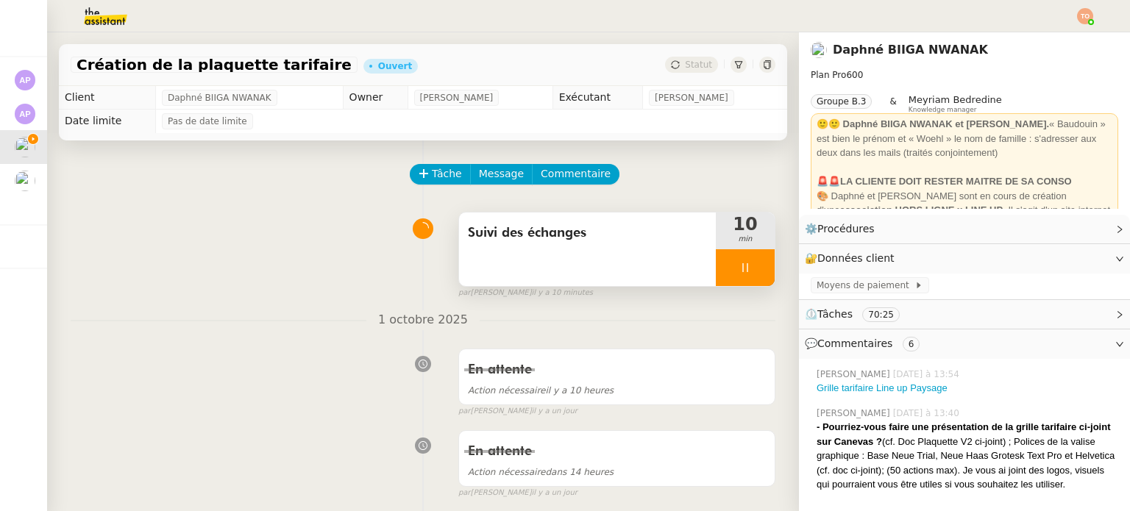
click at [733, 273] on div at bounding box center [745, 267] width 59 height 37
click at [754, 273] on icon at bounding box center [760, 268] width 12 height 12
click at [631, 255] on div "Suivi des échanges" at bounding box center [587, 250] width 257 height 74
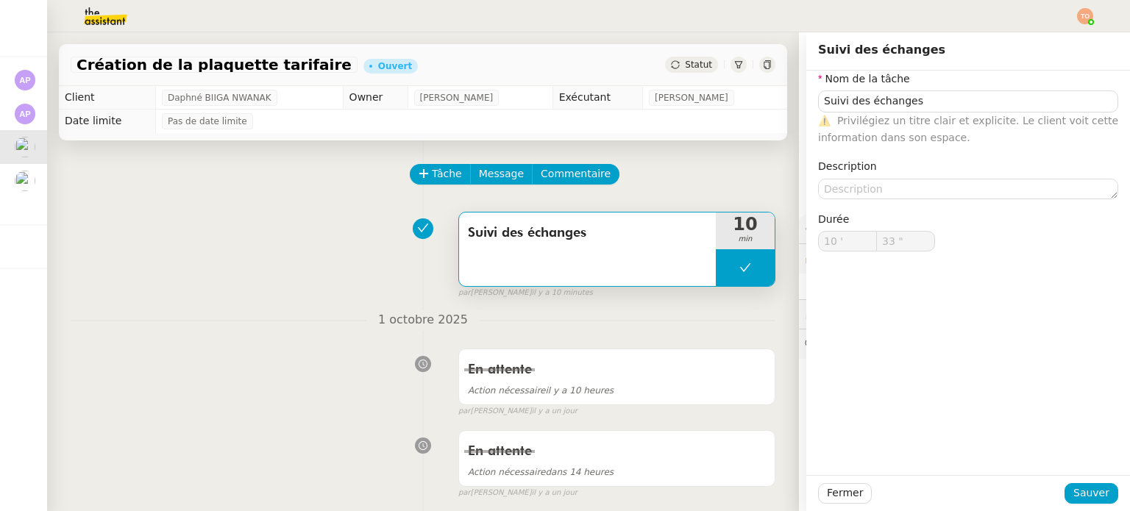
click at [968, 117] on span "Privilégiez un titre clair et explicite. Le client voit cette information dans …" at bounding box center [968, 129] width 300 height 29
click at [971, 115] on span "Privilégiez un titre clair et explicite. Le client voit cette information dans …" at bounding box center [968, 129] width 300 height 29
click at [980, 99] on input "Suivi des échanges" at bounding box center [968, 100] width 300 height 21
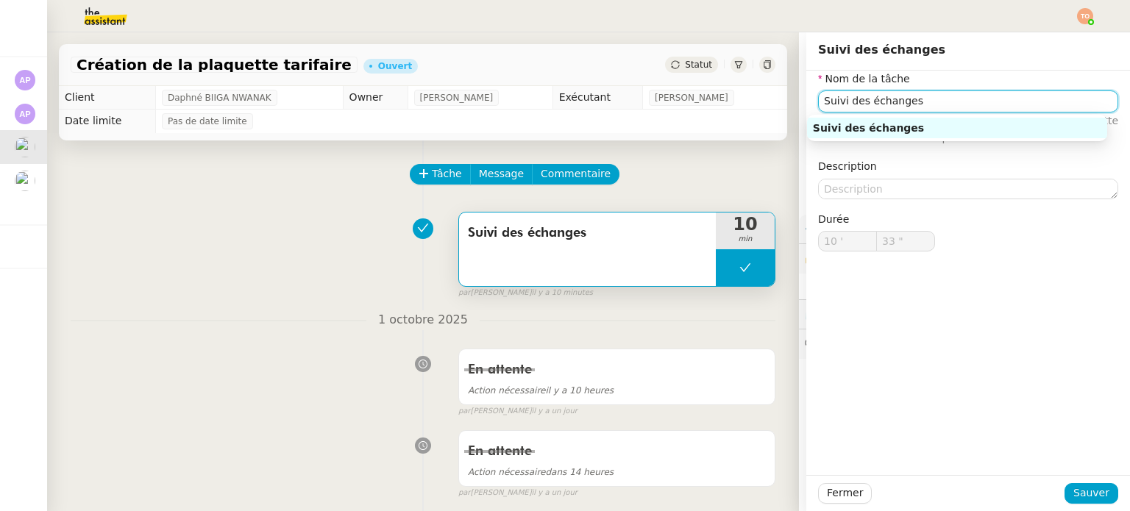
click at [980, 99] on input "Suivi des échanges" at bounding box center [968, 100] width 300 height 21
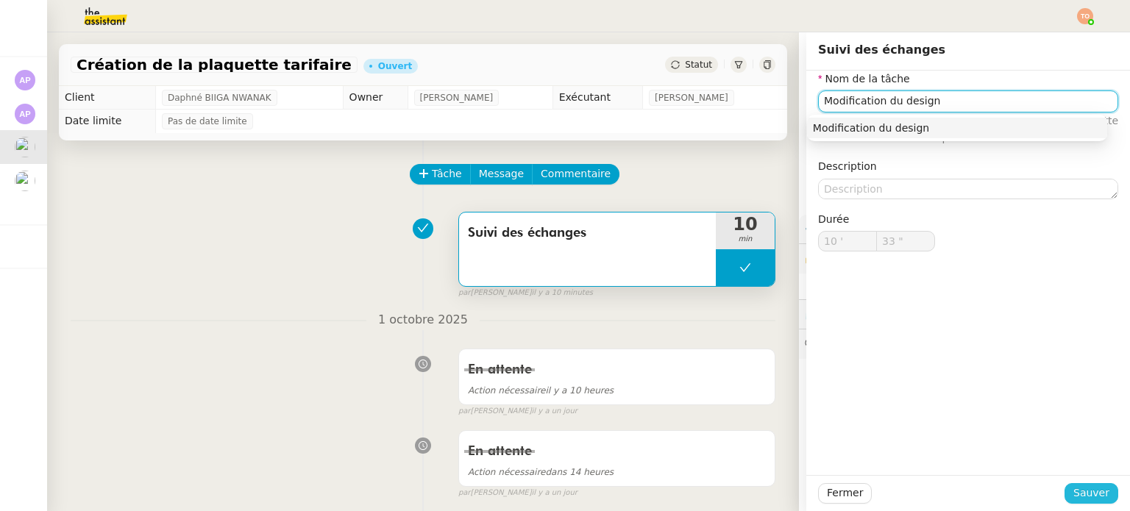
type input "Modification du design"
click at [1092, 491] on span "Sauver" at bounding box center [1091, 493] width 36 height 17
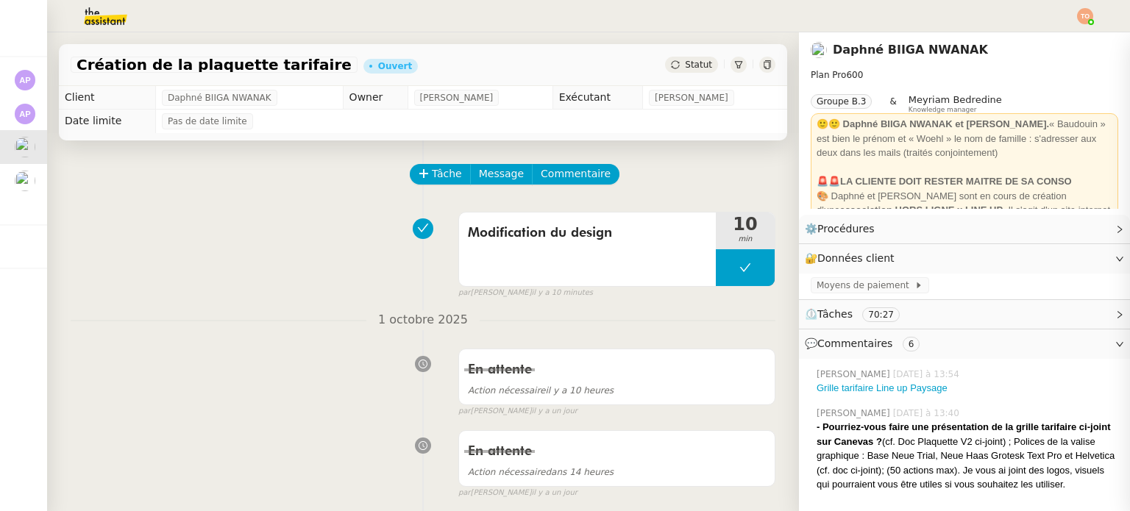
click at [336, 244] on div "Modification du design 10 min false par Tatyana O. il y a 10 minutes" at bounding box center [423, 252] width 705 height 94
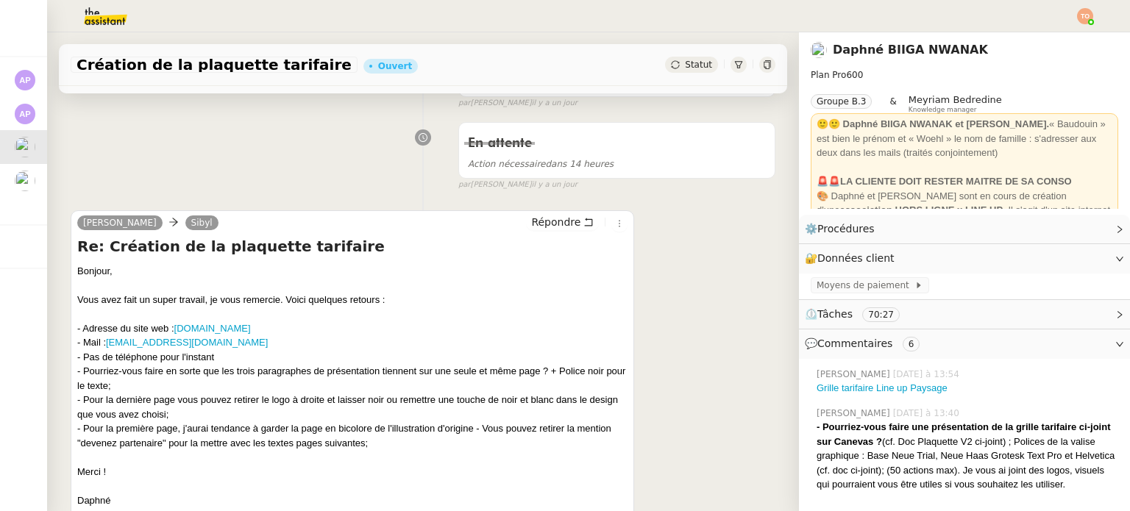
scroll to position [368, 0]
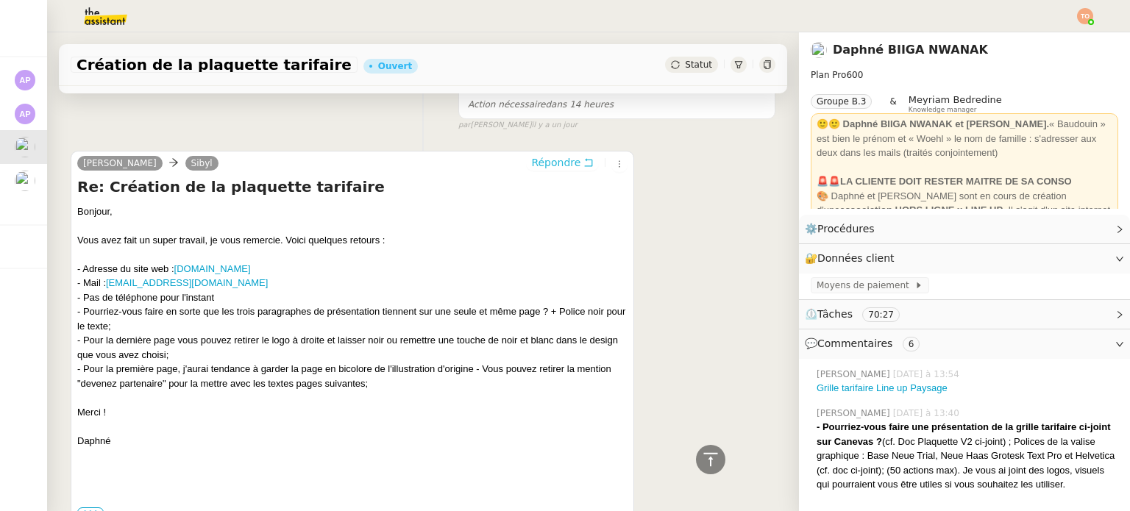
click at [583, 163] on icon at bounding box center [588, 162] width 10 height 10
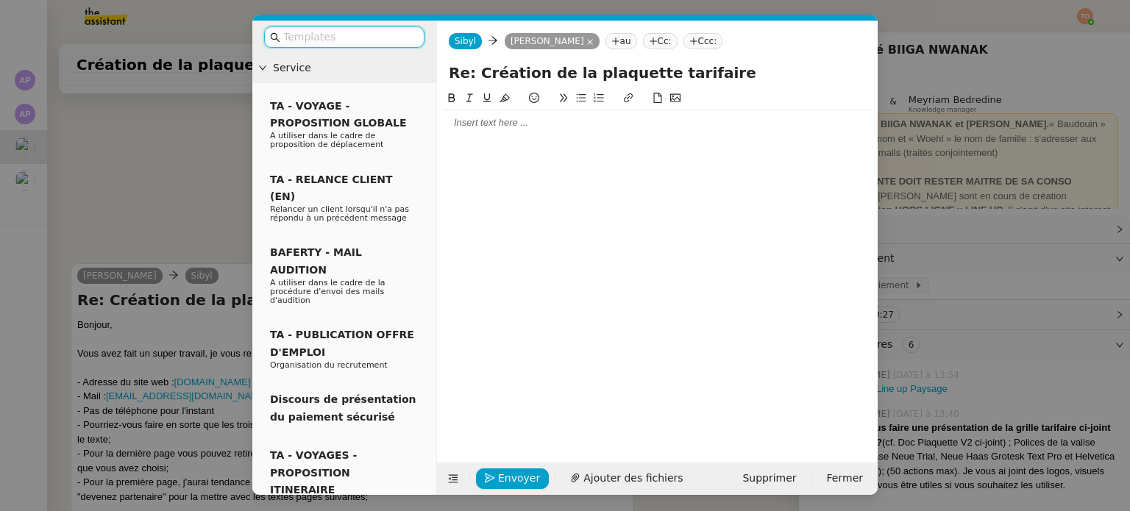
click at [556, 131] on div at bounding box center [657, 122] width 429 height 25
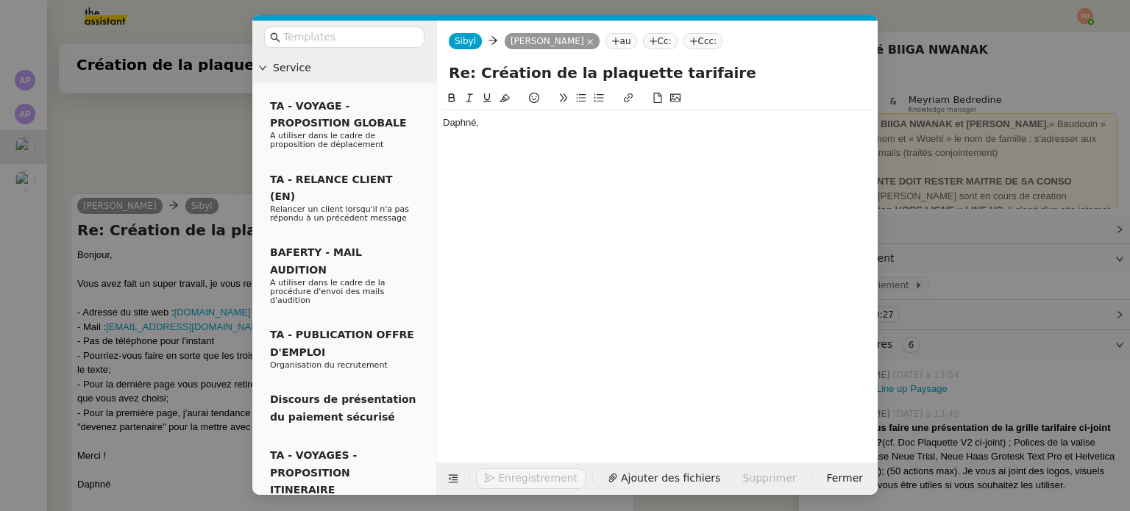
scroll to position [524, 0]
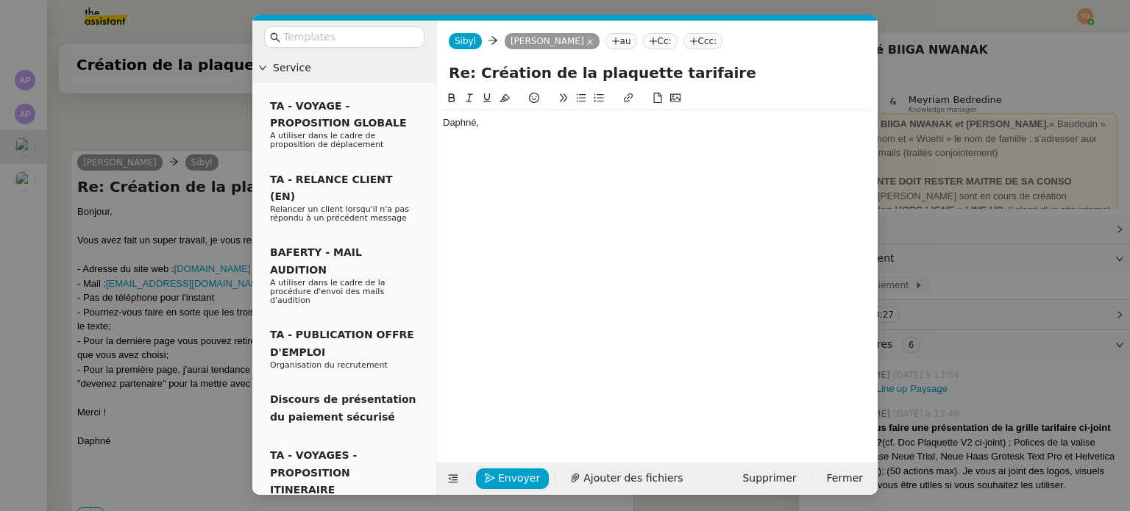
click at [140, 138] on nz-modal-container "Service TA - VOYAGE - PROPOSITION GLOBALE A utiliser dans le cadre de propositi…" at bounding box center [565, 255] width 1130 height 511
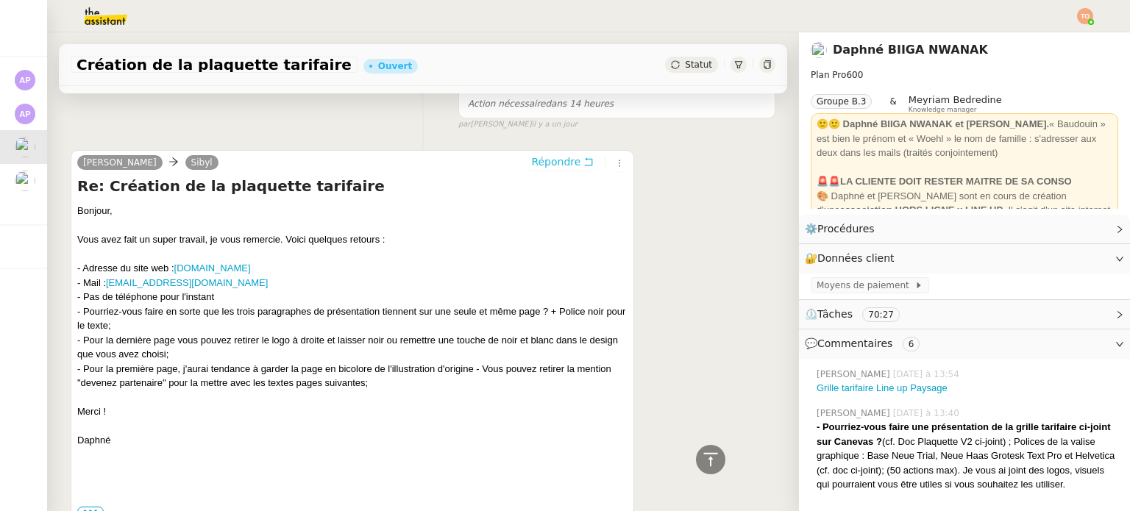
scroll to position [0, 0]
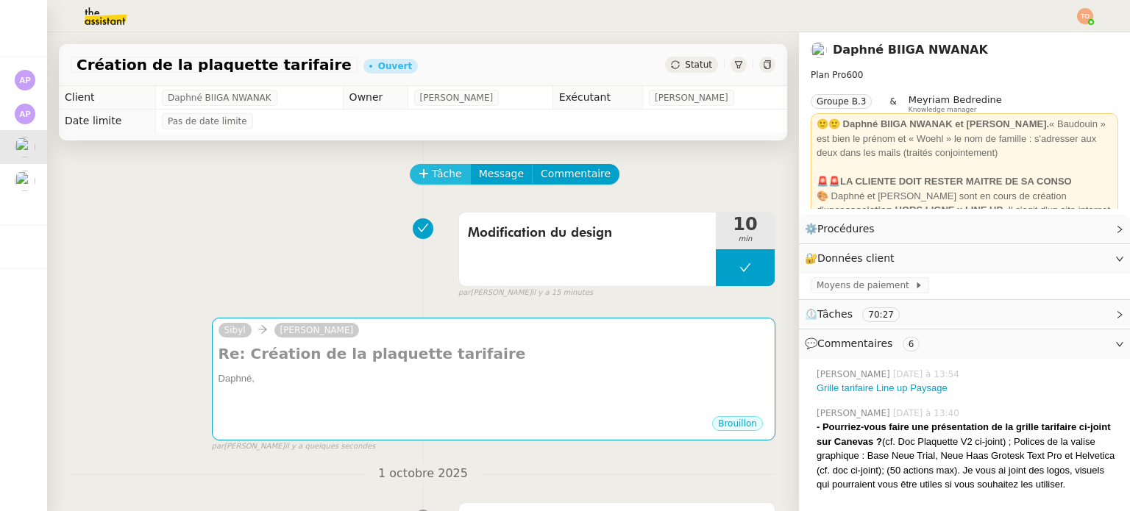
click at [442, 177] on span "Tâche" at bounding box center [447, 174] width 30 height 17
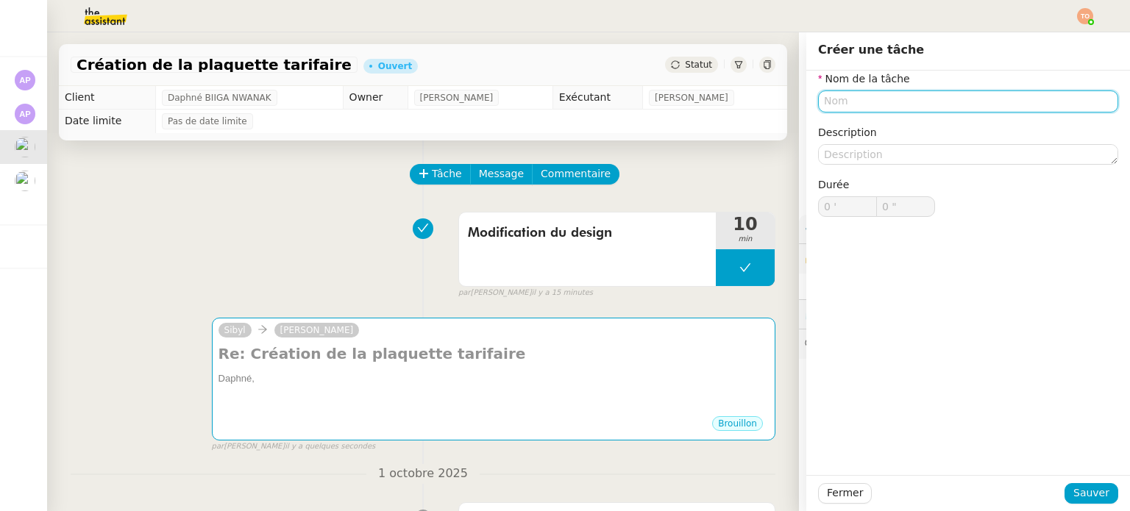
click at [868, 89] on nz-form-label "Nom de la tâche" at bounding box center [864, 81] width 92 height 20
click at [865, 96] on input "text" at bounding box center [968, 100] width 300 height 21
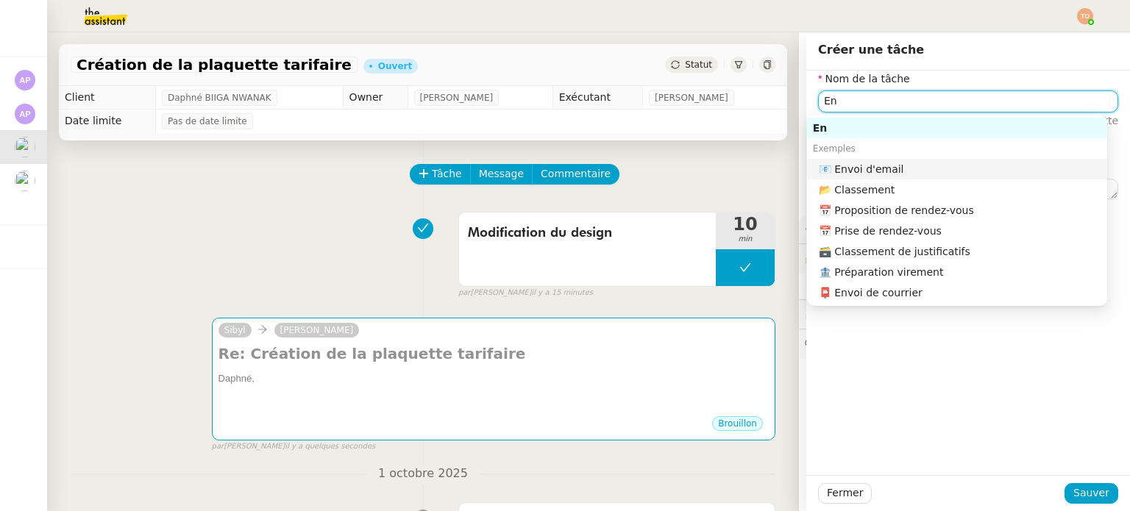
click at [917, 168] on div "📧 Envoi d'email" at bounding box center [960, 169] width 283 height 13
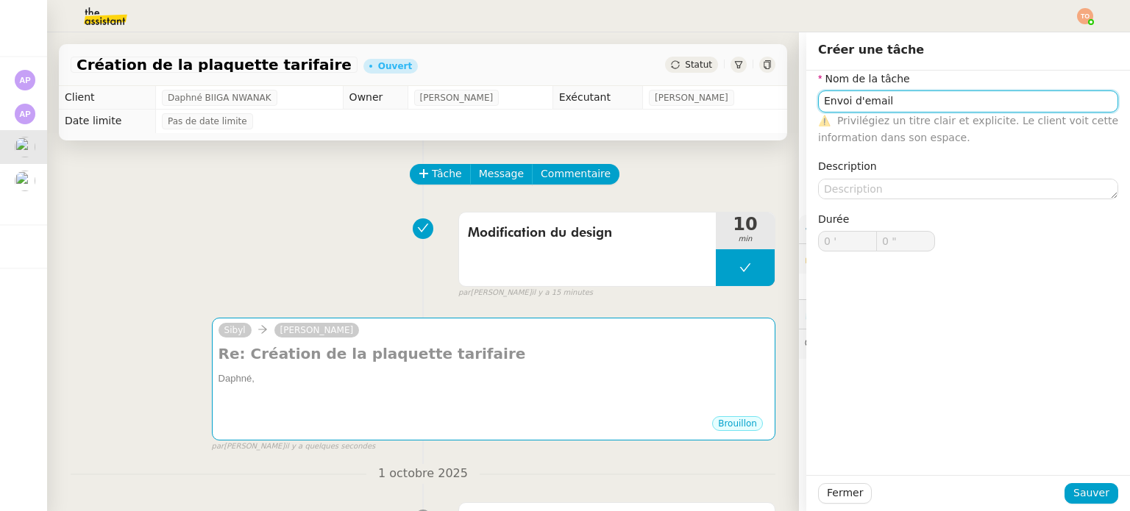
type input "Envoi d'email"
click at [1080, 481] on div "Fermer Sauver" at bounding box center [968, 493] width 324 height 36
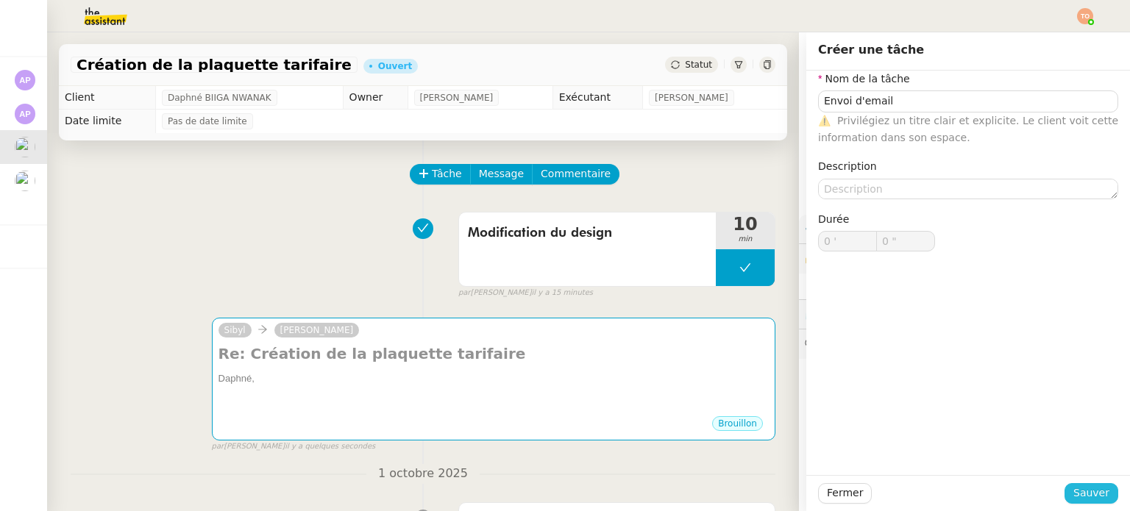
click at [1082, 497] on span "Sauver" at bounding box center [1091, 493] width 36 height 17
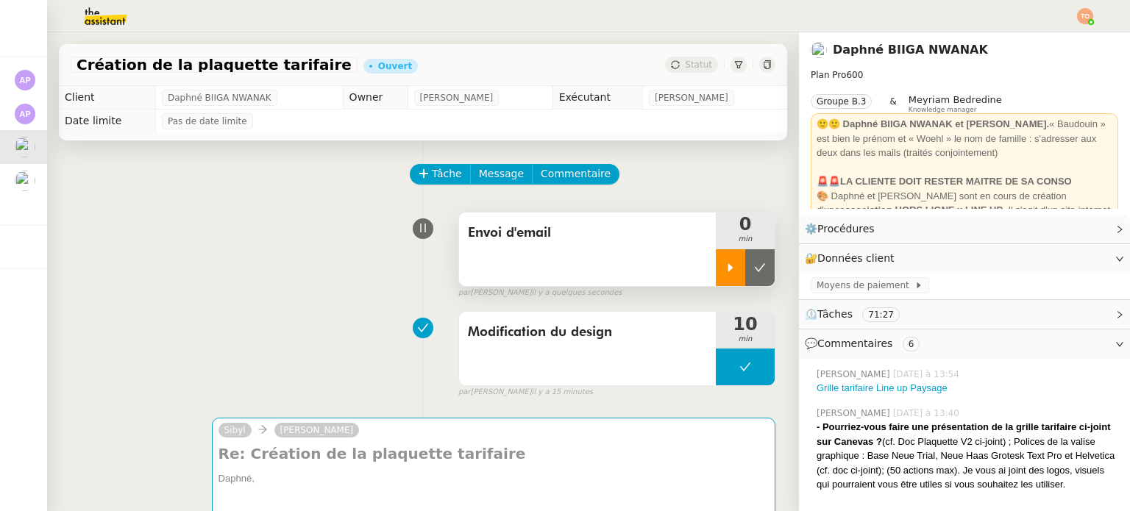
click at [725, 272] on icon at bounding box center [731, 268] width 12 height 12
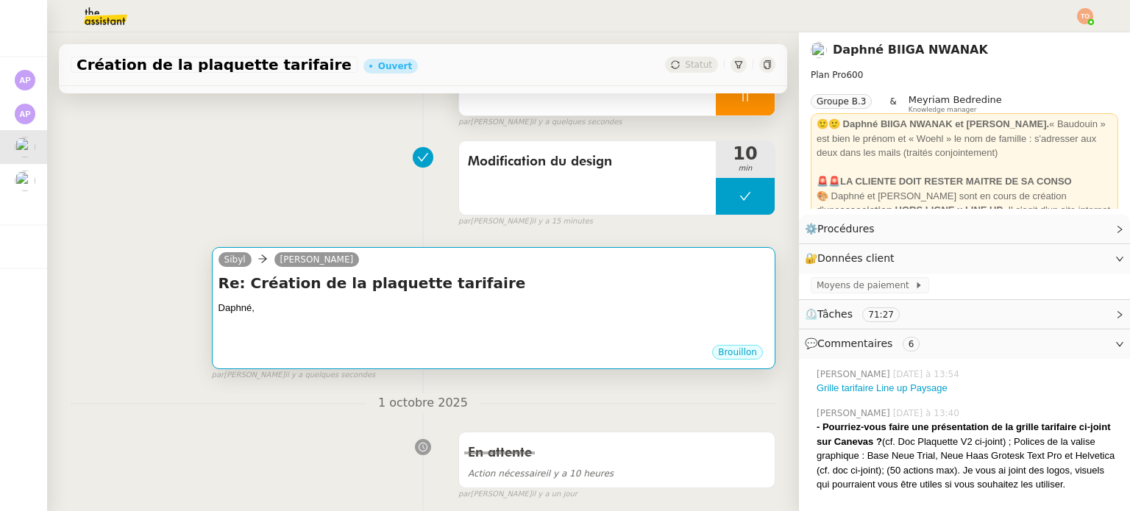
scroll to position [221, 0]
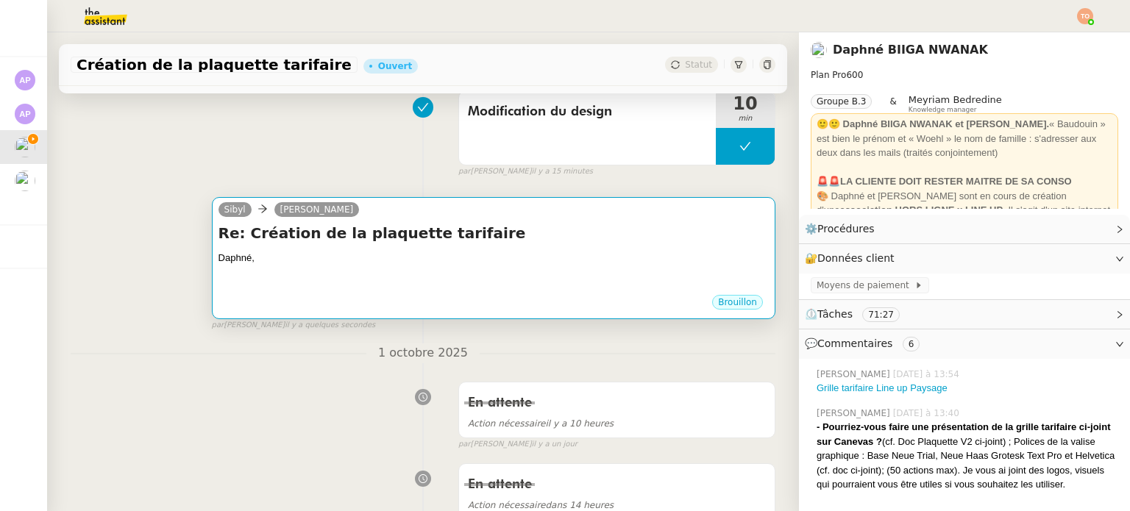
click at [453, 268] on div at bounding box center [494, 272] width 550 height 15
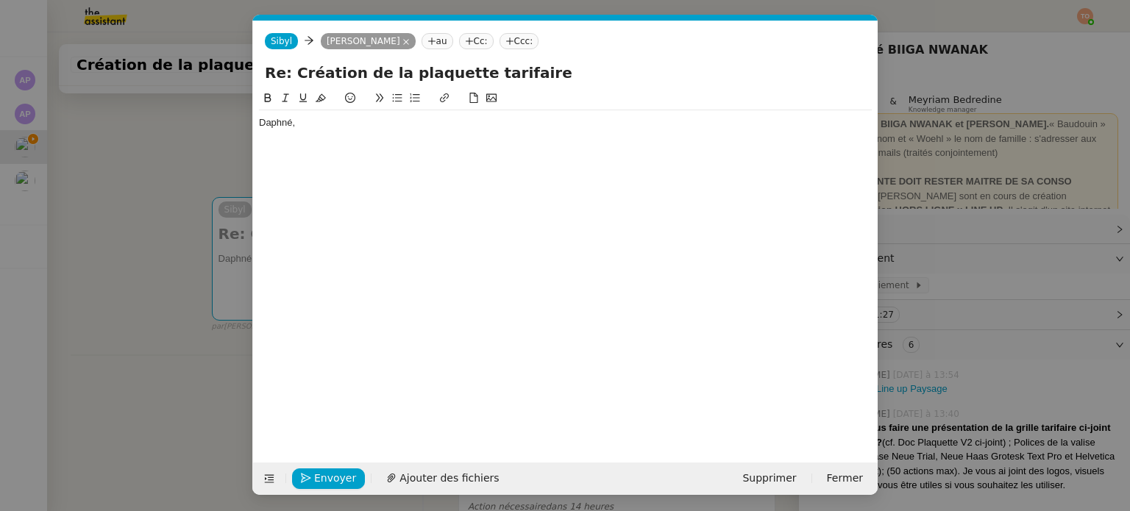
scroll to position [0, 31]
click at [519, 129] on div "Daphné," at bounding box center [565, 122] width 613 height 13
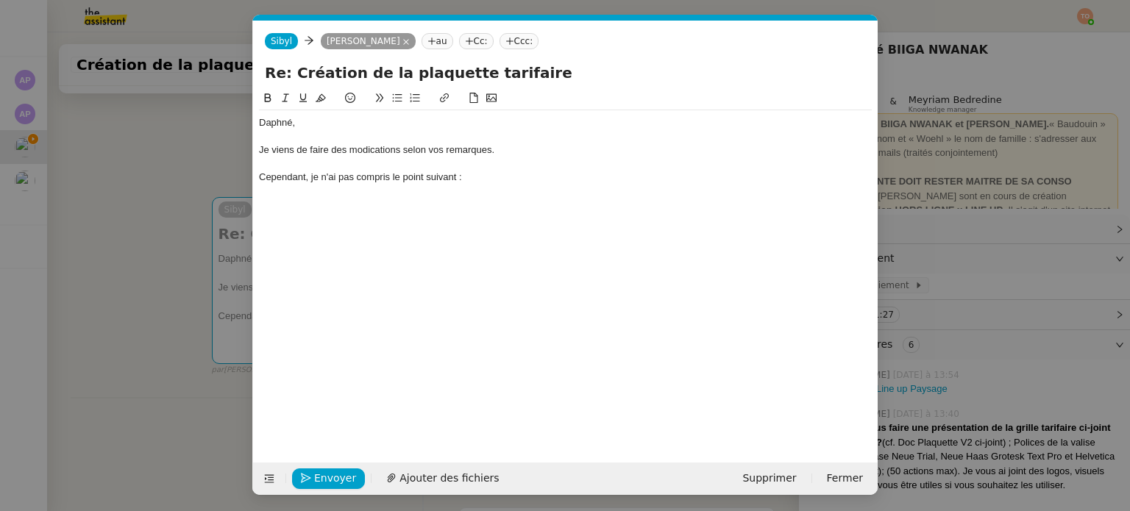
click at [378, 155] on div "Je viens de faire des modications selon vos remarques." at bounding box center [565, 149] width 613 height 13
click at [371, 155] on div "Je viens de faire des modications selon vos remarques." at bounding box center [565, 149] width 613 height 13
click at [209, 165] on nz-modal-container "Service TA - VOYAGE - PROPOSITION GLOBALE A utiliser dans le cadre de propositi…" at bounding box center [565, 255] width 1130 height 511
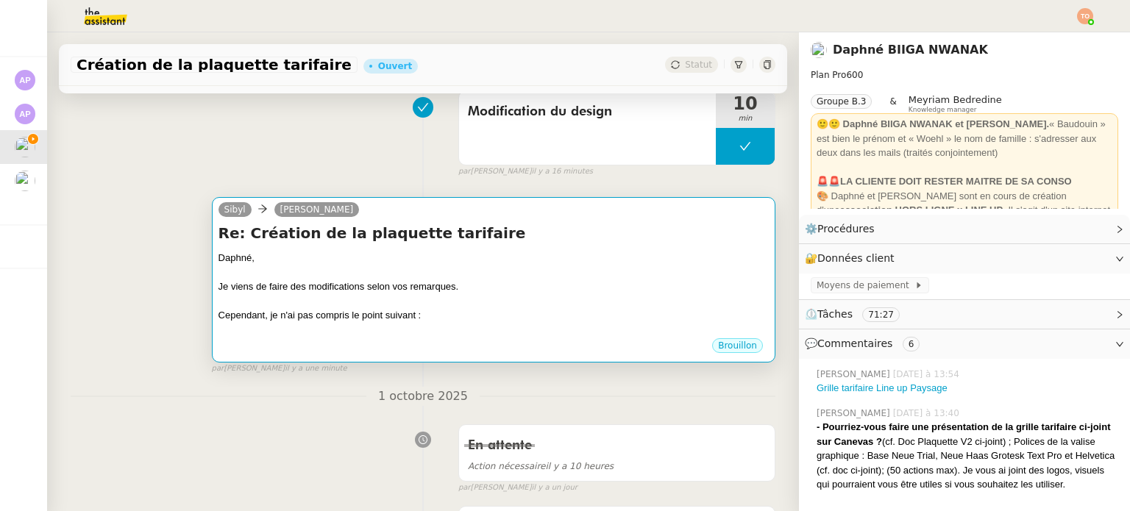
scroll to position [662, 0]
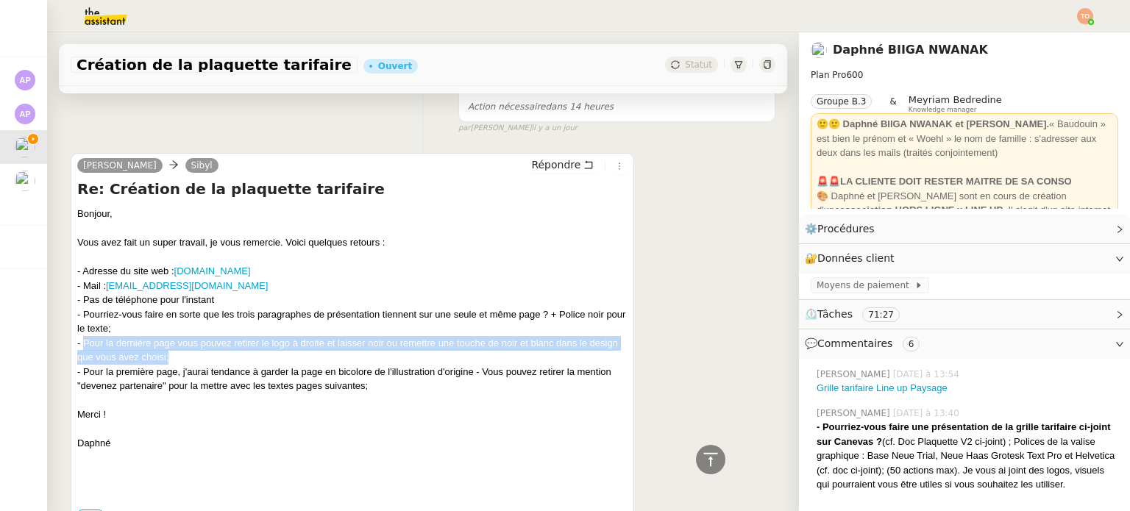
drag, startPoint x: 83, startPoint y: 344, endPoint x: 213, endPoint y: 355, distance: 130.8
click at [213, 355] on div "- Pour la dernière page vous pouvez retirer le logo à droite et laisser noir ou…" at bounding box center [352, 350] width 550 height 29
copy div "Pour la dernière page vous pouvez retirer le logo à droite et laisser noir ou r…"
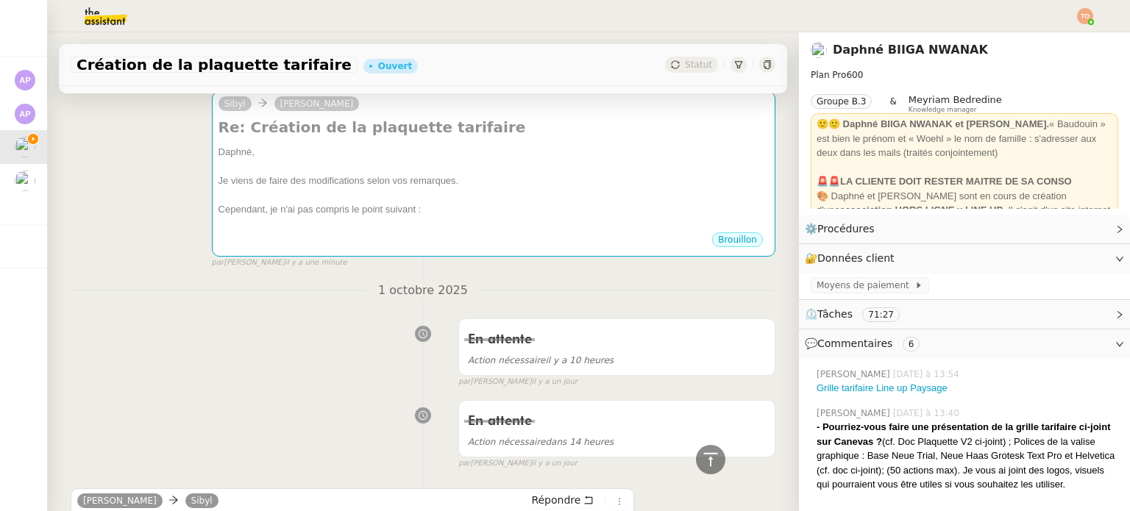
scroll to position [0, 0]
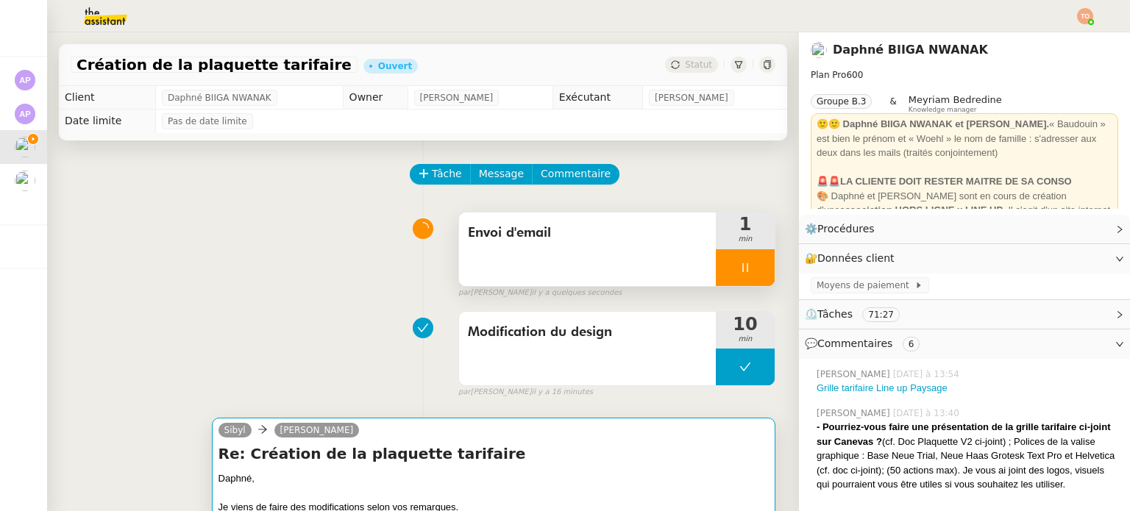
click at [586, 438] on div "Sibyl Daphné Ingrid" at bounding box center [494, 433] width 550 height 22
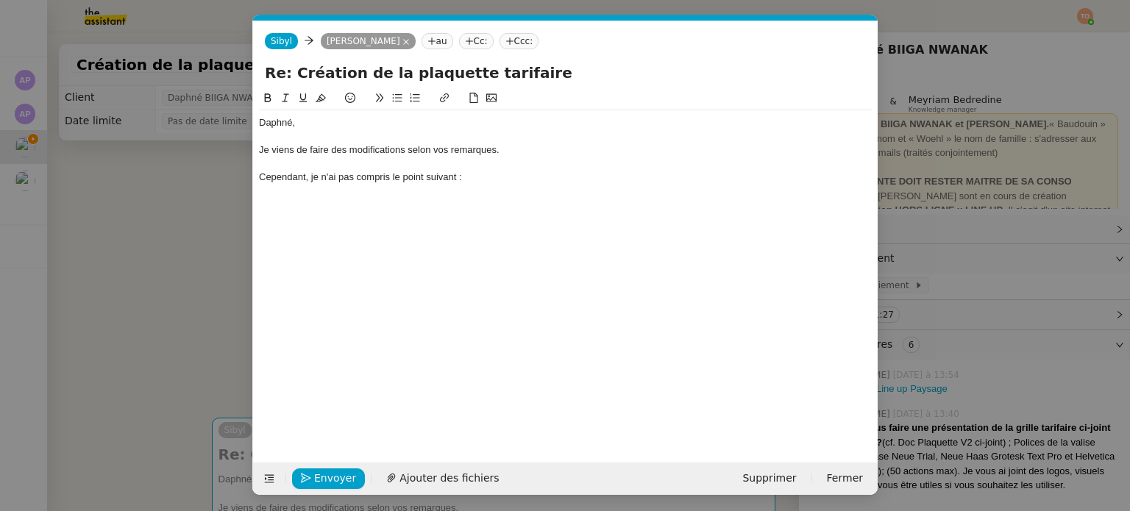
scroll to position [0, 31]
click at [538, 179] on div "Cependant, je n'ai pas compris le point suivant :" at bounding box center [565, 177] width 613 height 13
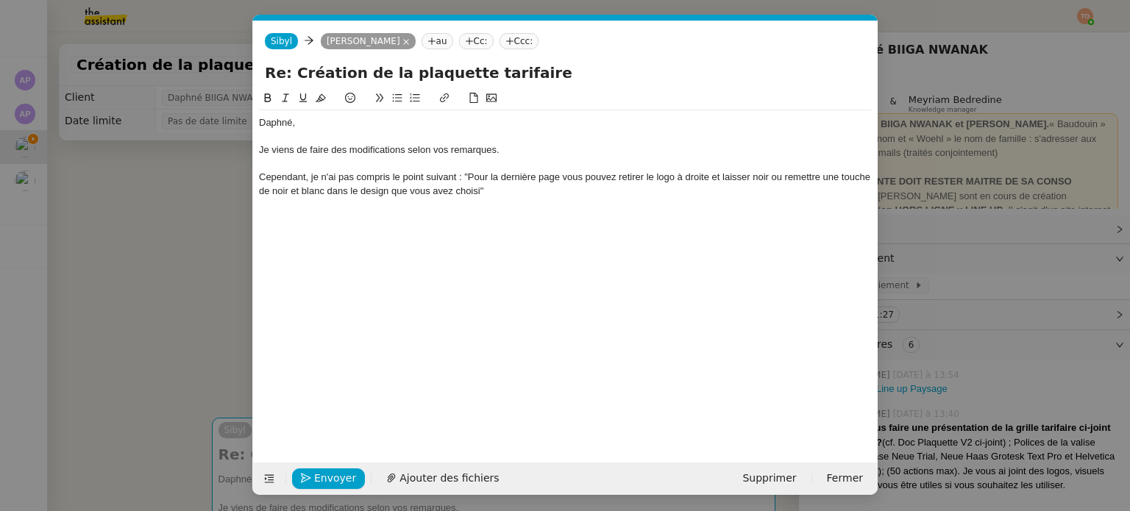
click at [160, 266] on nz-modal-container "Service TA - VOYAGE - PROPOSITION GLOBALE A utiliser dans le cadre de propositi…" at bounding box center [565, 255] width 1130 height 511
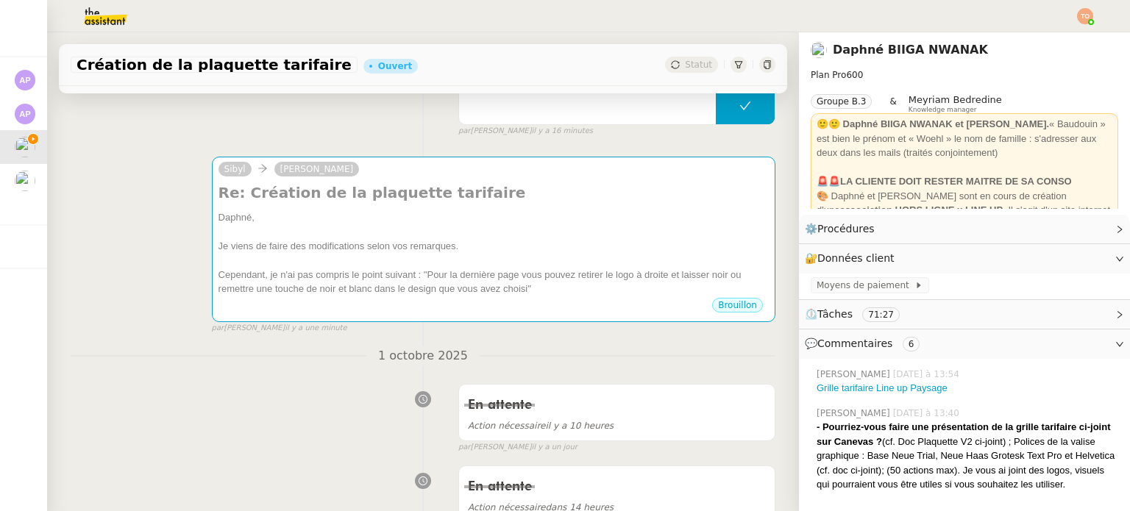
scroll to position [589, 0]
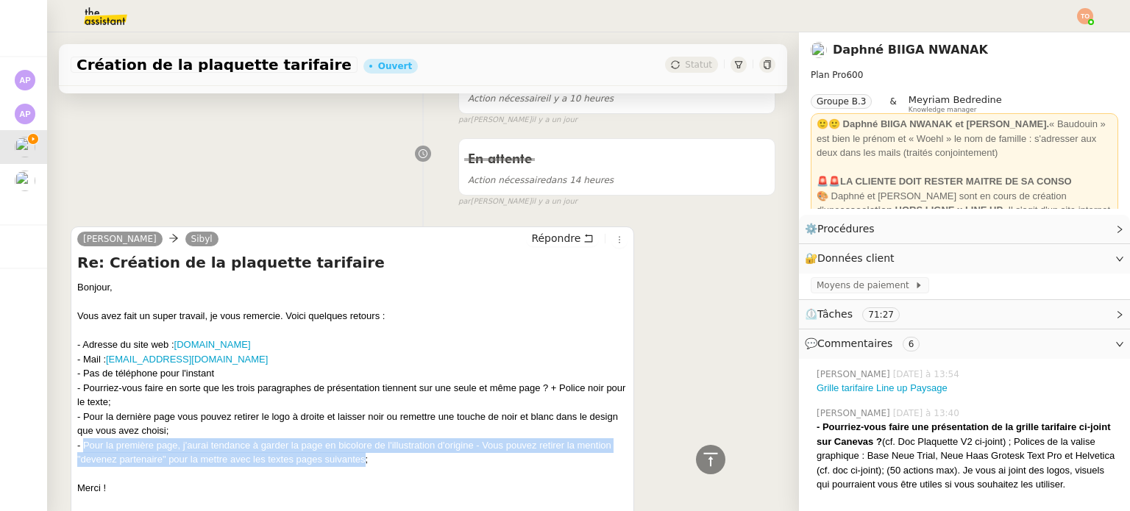
drag, startPoint x: 363, startPoint y: 464, endPoint x: 82, endPoint y: 450, distance: 281.4
click at [82, 450] on div "- Pour la première page, j'aurai tendance à garder la page en bicolore de l'ill…" at bounding box center [352, 452] width 550 height 29
copy div "Pour la première page, j'aurai tendance à garder la page en bicolore de l'illus…"
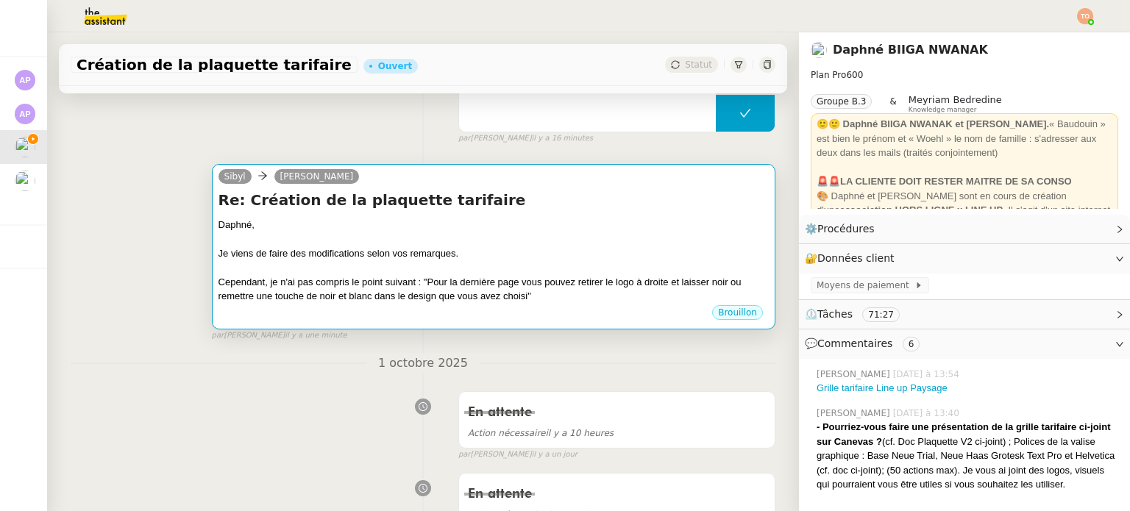
scroll to position [147, 0]
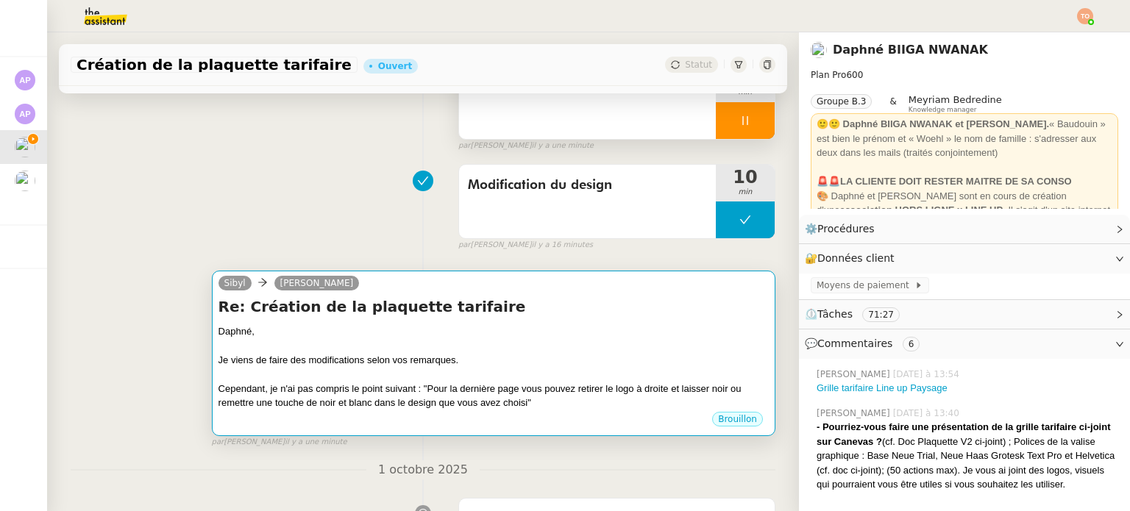
click at [494, 352] on div at bounding box center [494, 345] width 550 height 15
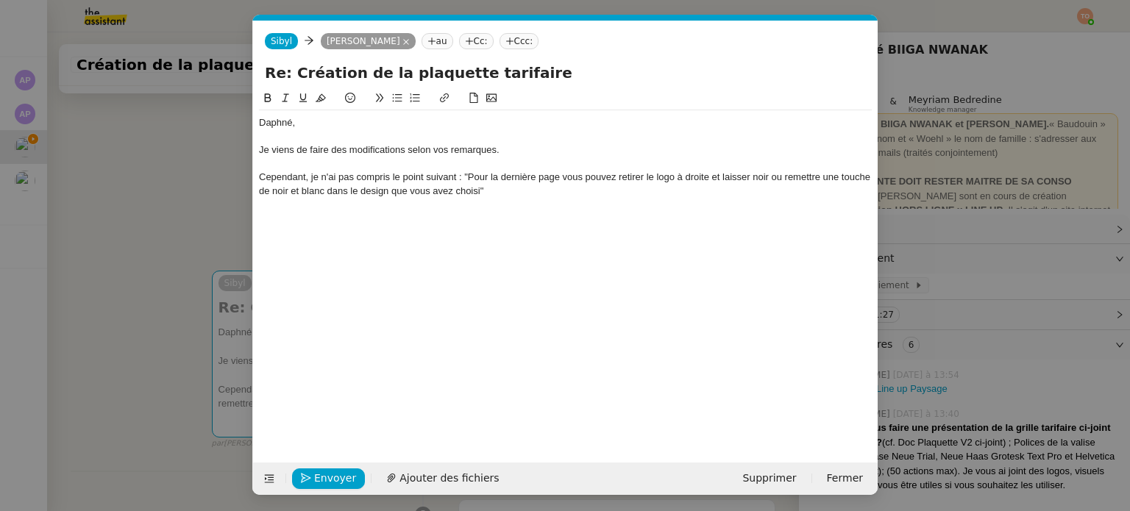
scroll to position [0, 31]
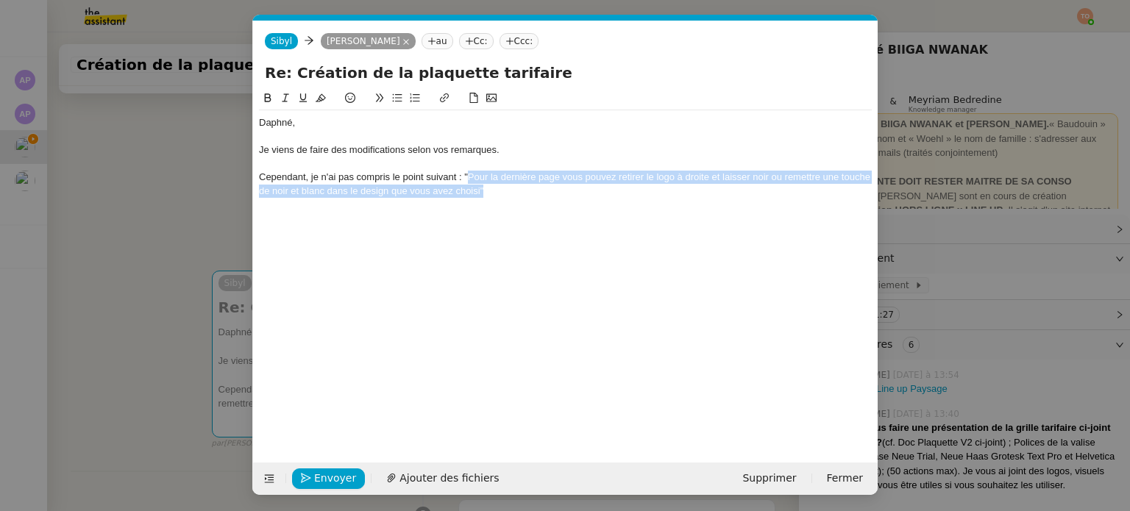
drag, startPoint x: 500, startPoint y: 193, endPoint x: 468, endPoint y: 175, distance: 37.2
click at [468, 175] on div "Cependant, je n'ai pas compris le point suivant : "Pour la dernière page vous p…" at bounding box center [565, 184] width 613 height 27
paste div
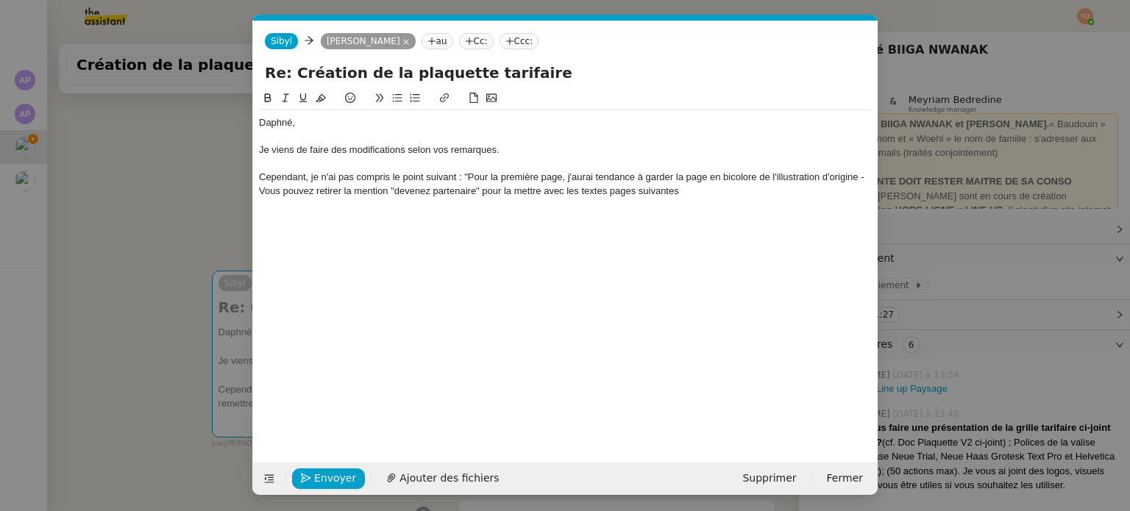
scroll to position [0, 0]
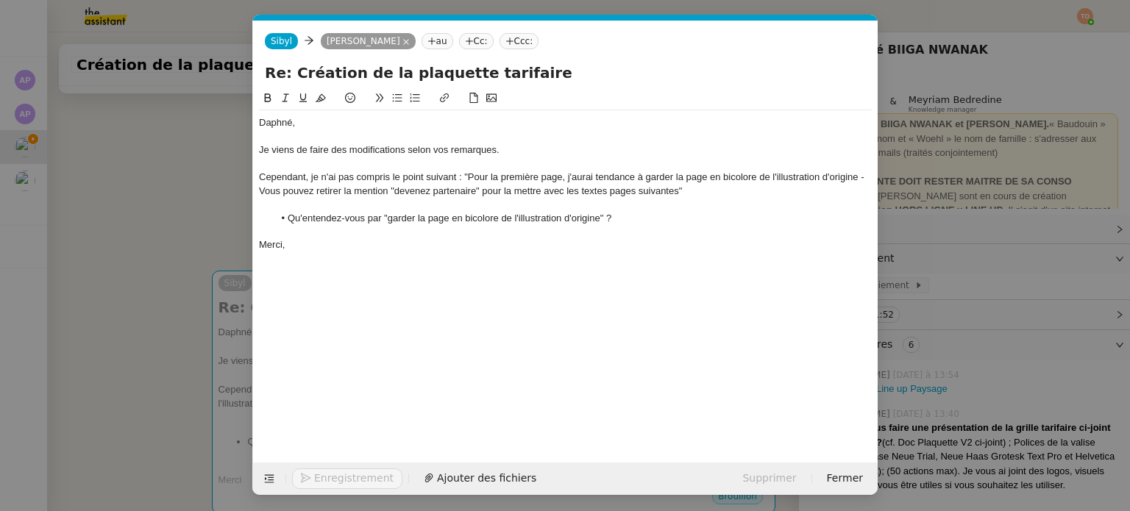
click at [524, 155] on div "Je viens de faire des modifications selon vos remarques." at bounding box center [565, 149] width 613 height 13
click at [512, 150] on div "Je viens de faire des modifications selon vos remarques. Vos trouverez le docum…" at bounding box center [565, 149] width 613 height 13
click at [460, 471] on span "Ajouter des fichiers" at bounding box center [486, 478] width 99 height 17
drag, startPoint x: 583, startPoint y: 297, endPoint x: 545, endPoint y: 341, distance: 57.9
click at [583, 297] on div "Daphné, Je viens de faire des modifications selon vos remarques. Vous trouverez…" at bounding box center [565, 265] width 613 height 350
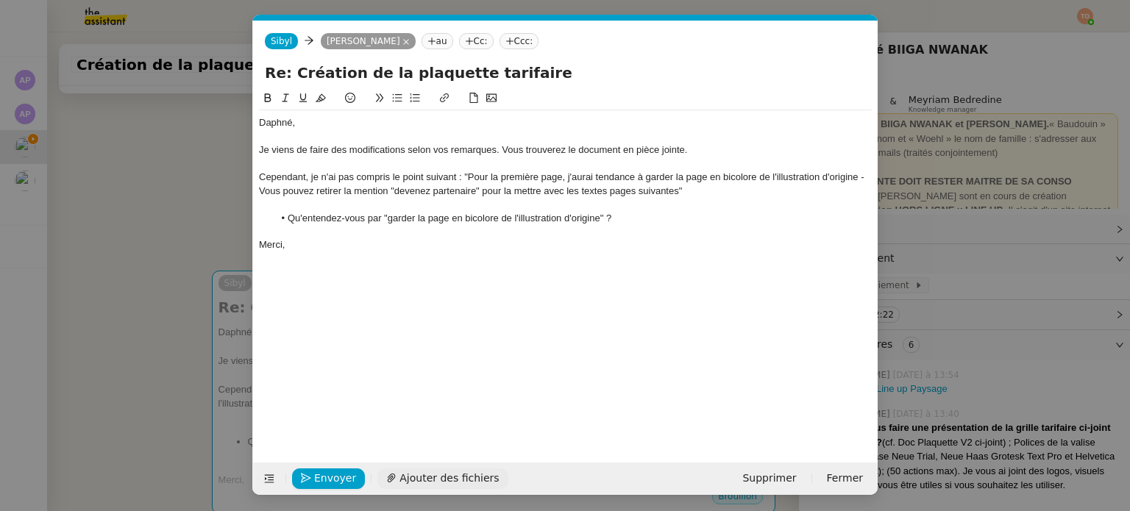
click at [438, 483] on span "Ajouter des fichiers" at bounding box center [449, 478] width 99 height 17
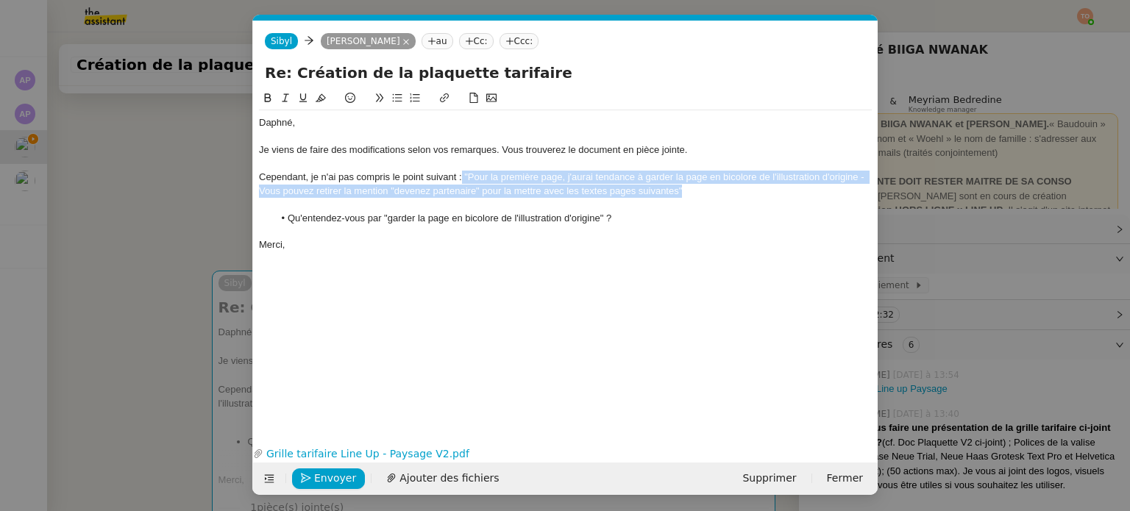
drag, startPoint x: 692, startPoint y: 191, endPoint x: 462, endPoint y: 178, distance: 229.9
click at [462, 178] on div "Cependant, je n'ai pas compris le point suivant : "Pour la première page, j'aur…" at bounding box center [565, 184] width 613 height 27
copy div ""Pour la première page, j'aurai tendance à garder la page en bicolore de l'illu…"
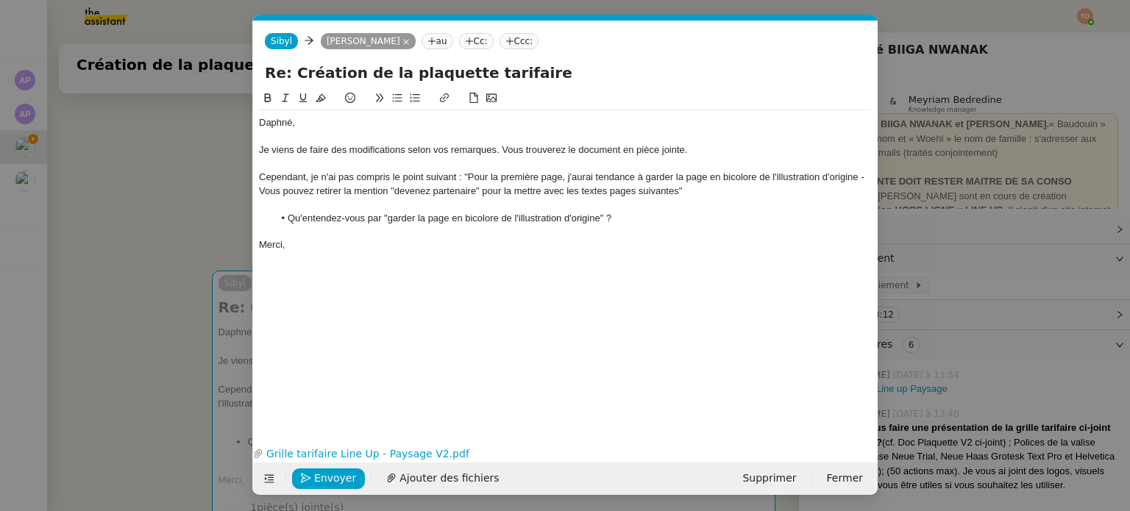
click at [124, 263] on nz-modal-container "Service TA - VOYAGE - PROPOSITION GLOBALE A utiliser dans le cadre de propositi…" at bounding box center [565, 255] width 1130 height 511
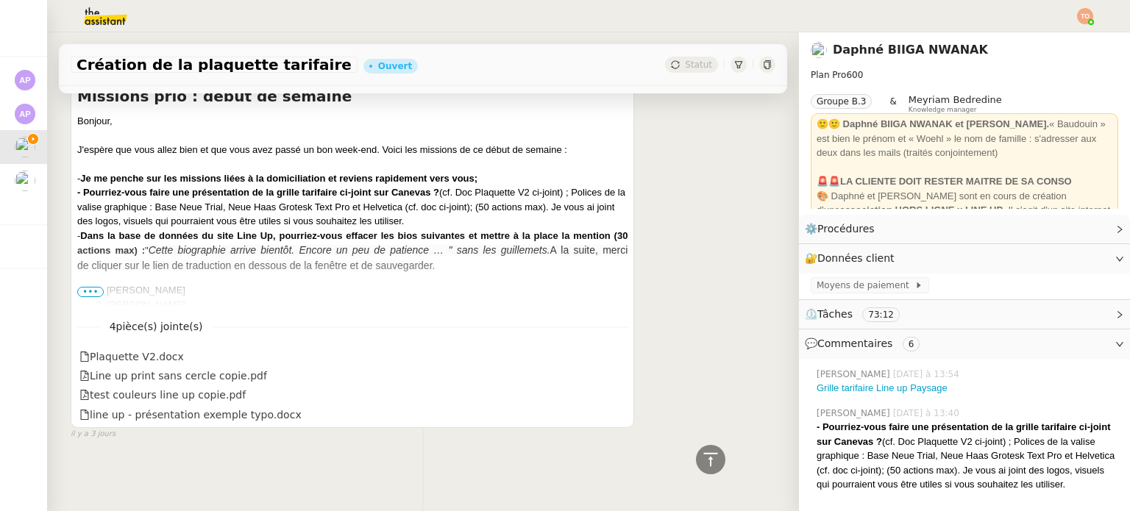
scroll to position [4740, 0]
click at [162, 350] on div "Plaquette V2.docx" at bounding box center [131, 357] width 104 height 17
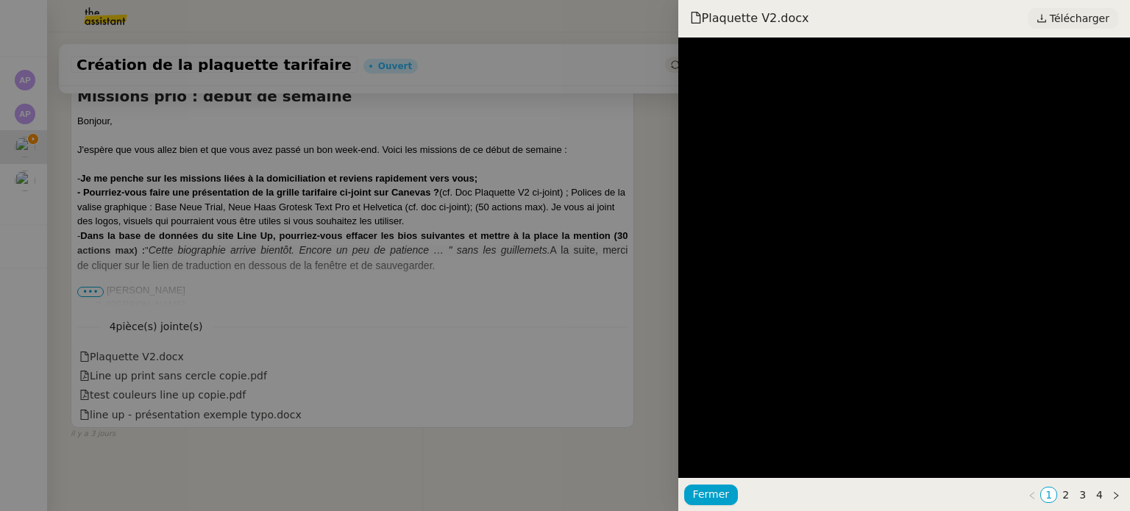
click at [1087, 22] on span "Télécharger" at bounding box center [1080, 18] width 60 height 19
click at [277, 260] on div at bounding box center [565, 255] width 1130 height 511
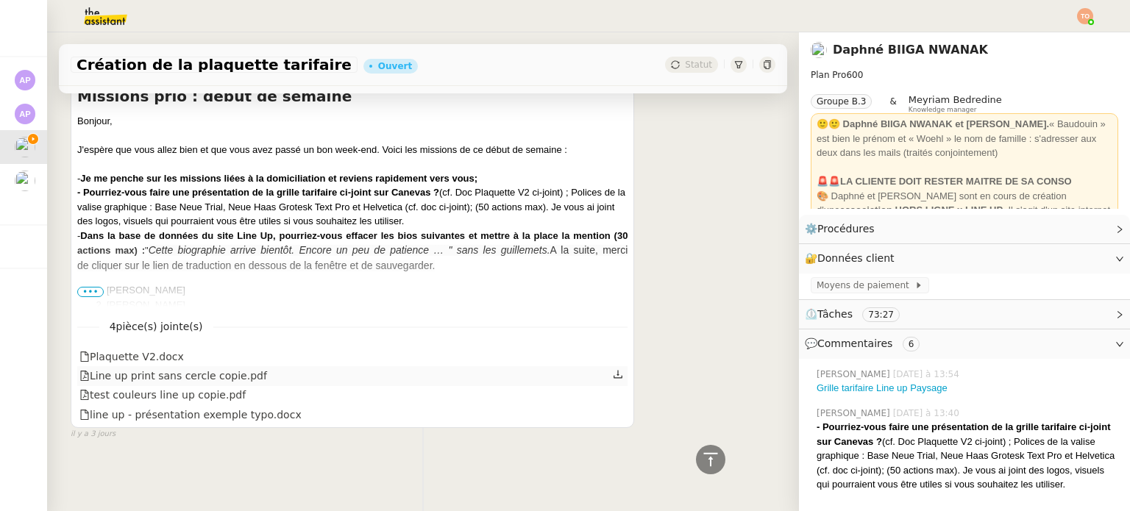
click at [255, 373] on div "Line up print sans cercle copie.pdf" at bounding box center [352, 375] width 550 height 19
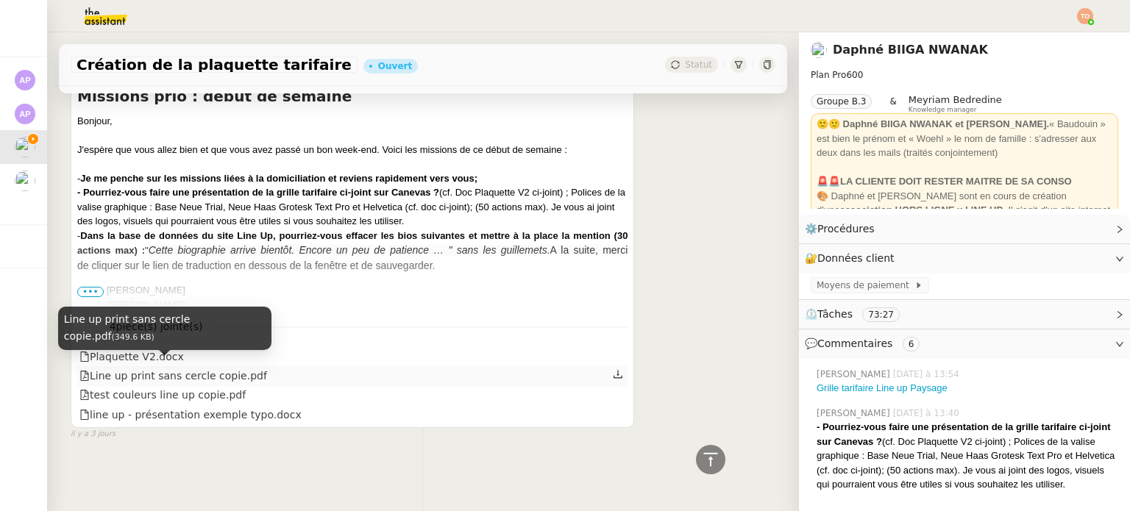
click at [240, 368] on div "Line up print sans cercle copie.pdf" at bounding box center [173, 376] width 188 height 17
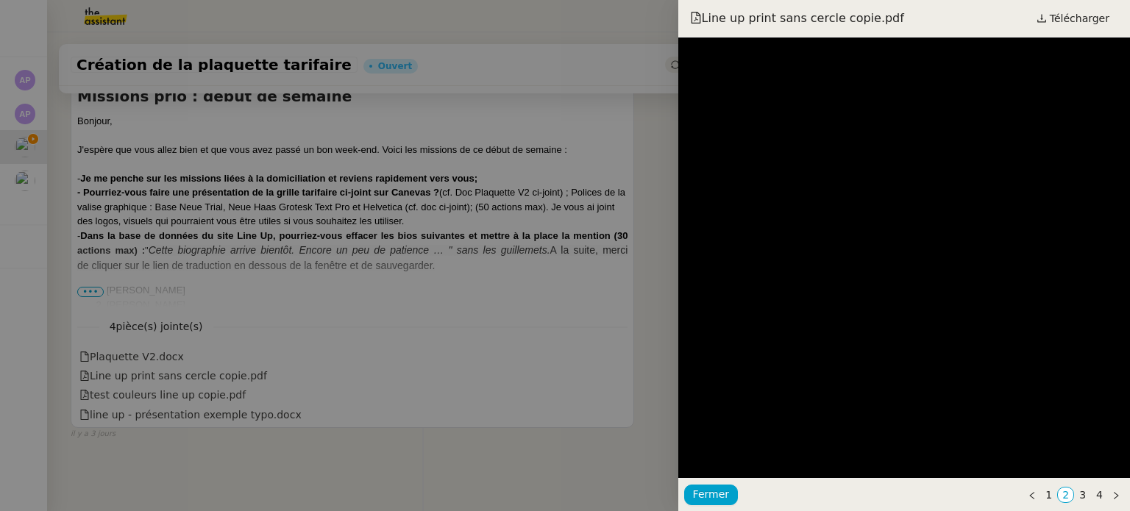
click at [218, 386] on div at bounding box center [565, 255] width 1130 height 511
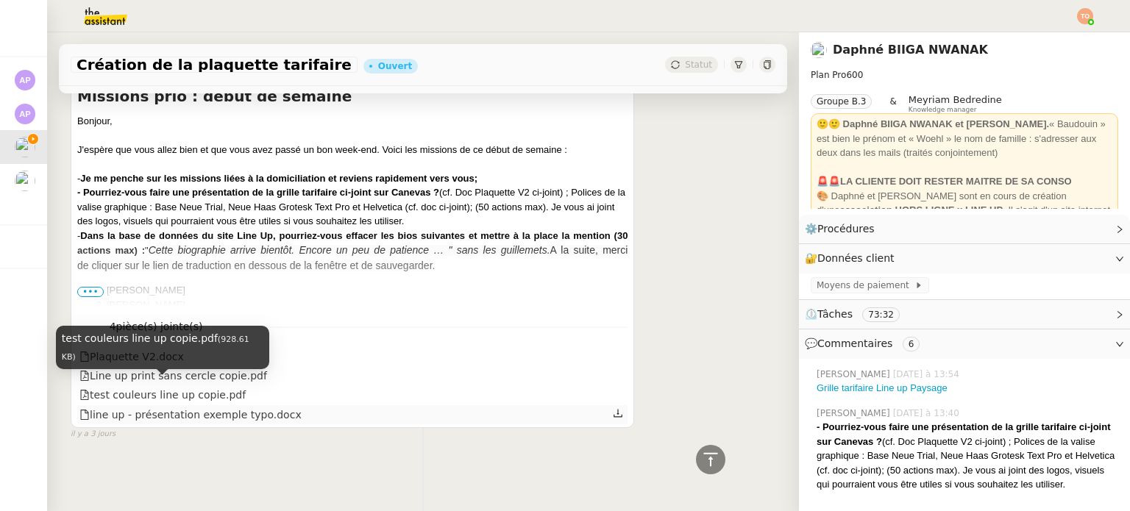
click at [230, 409] on div "line up - présentation exemple typo.docx" at bounding box center [190, 415] width 222 height 17
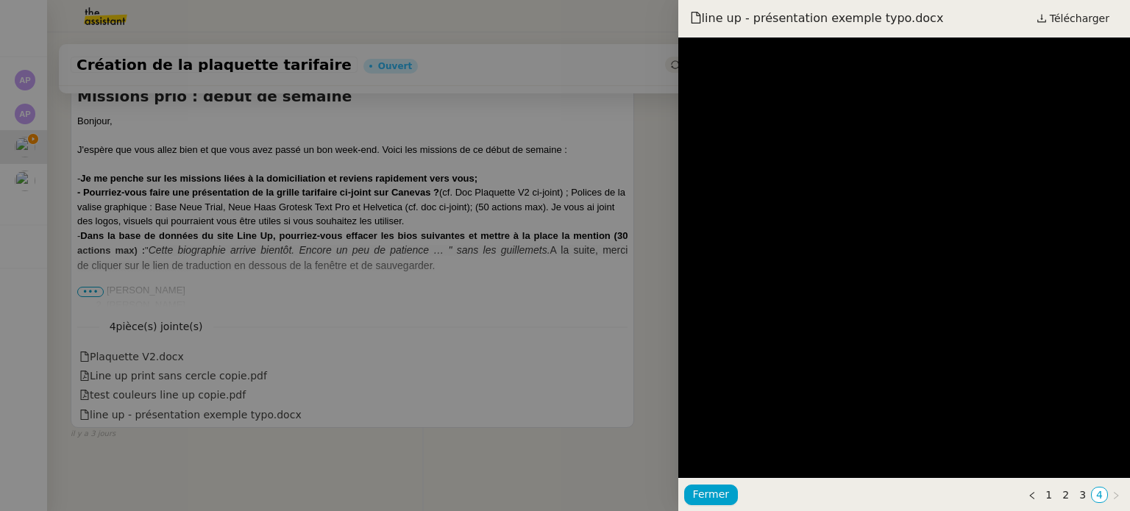
click at [594, 242] on div at bounding box center [565, 255] width 1130 height 511
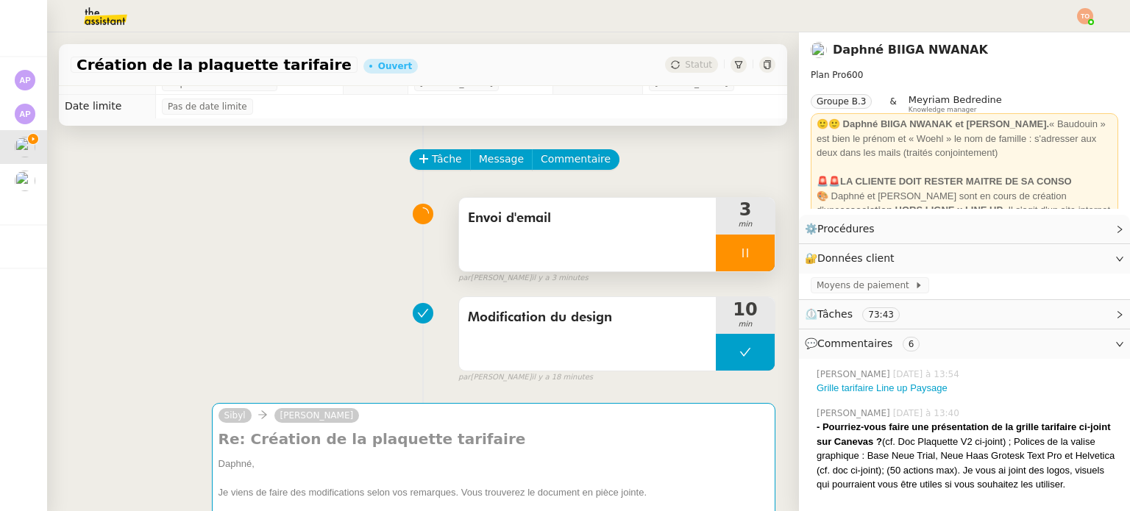
scroll to position [0, 0]
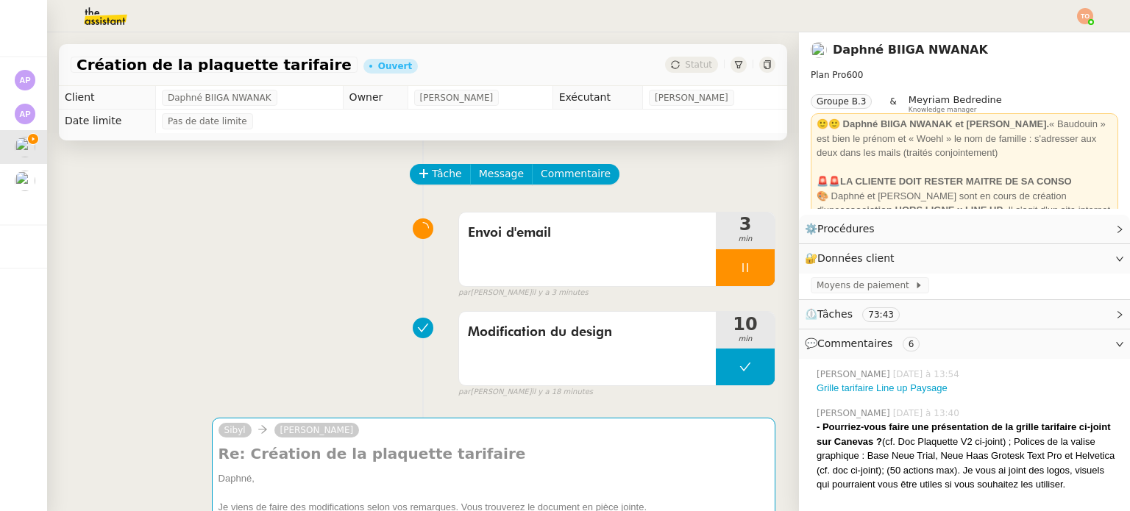
click at [734, 276] on div at bounding box center [745, 267] width 59 height 37
click at [754, 273] on icon at bounding box center [760, 268] width 12 height 12
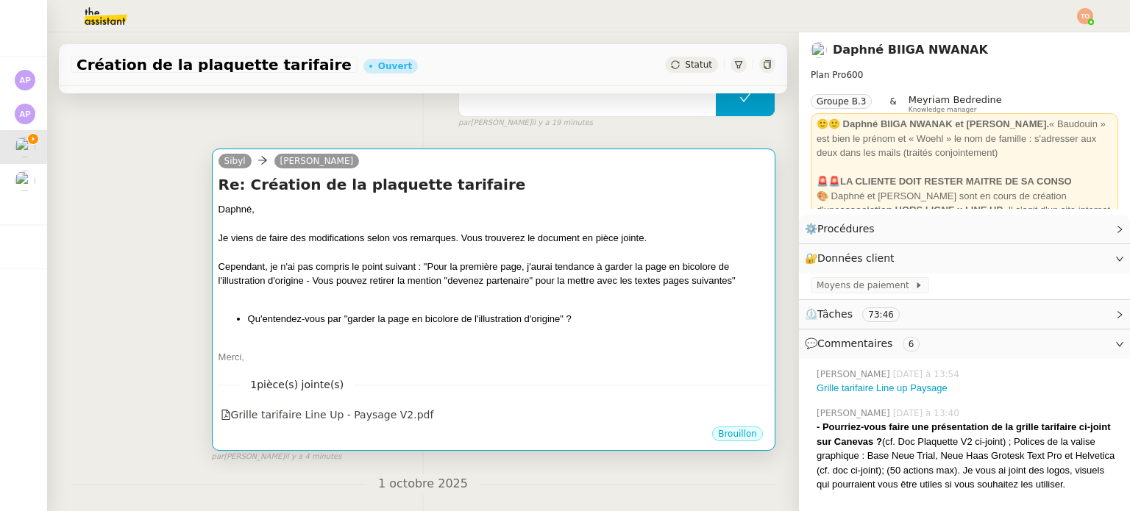
scroll to position [294, 0]
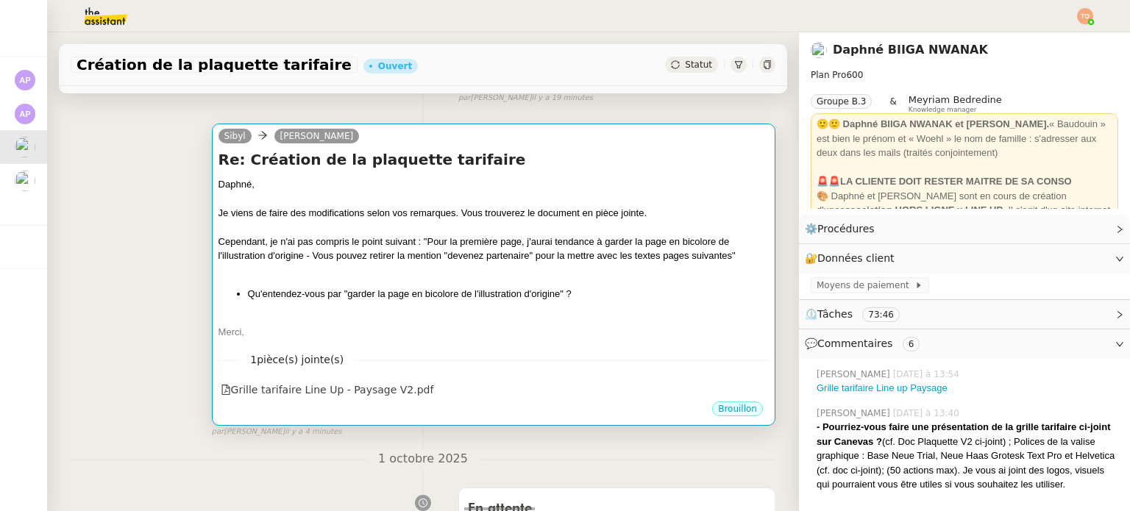
click at [414, 308] on div "Daphné, Je viens de faire des modifications selon vos remarques. Vous trouverez…" at bounding box center [494, 258] width 550 height 163
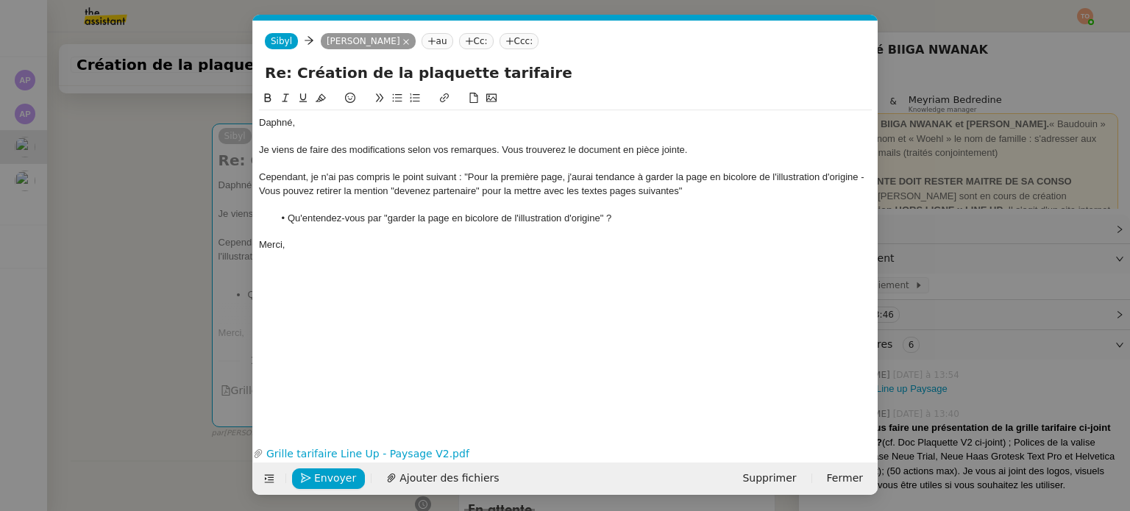
scroll to position [0, 31]
click at [200, 311] on nz-modal-container "Service TA - VOYAGE - PROPOSITION GLOBALE A utiliser dans le cadre de propositi…" at bounding box center [565, 255] width 1130 height 511
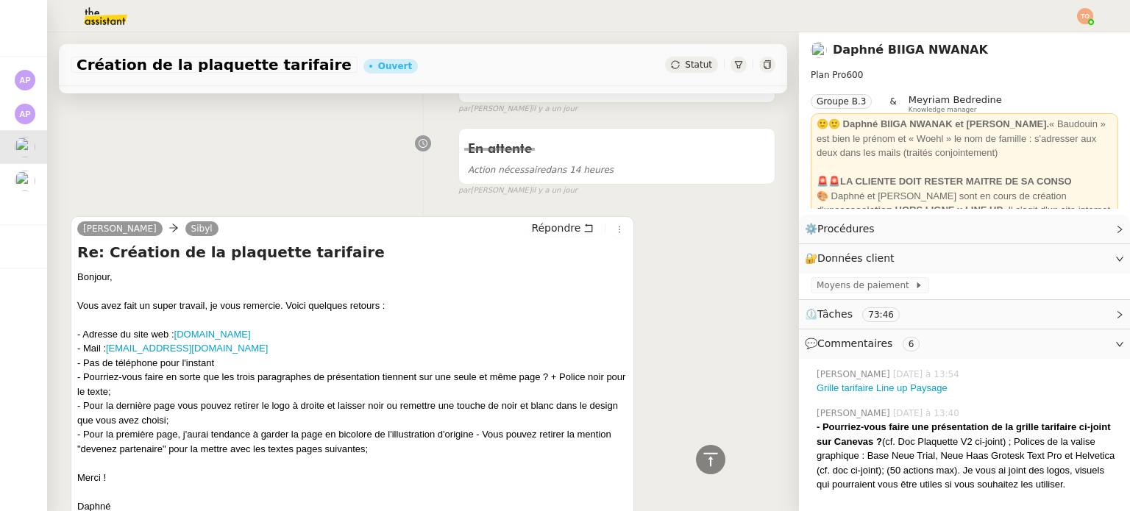
scroll to position [368, 0]
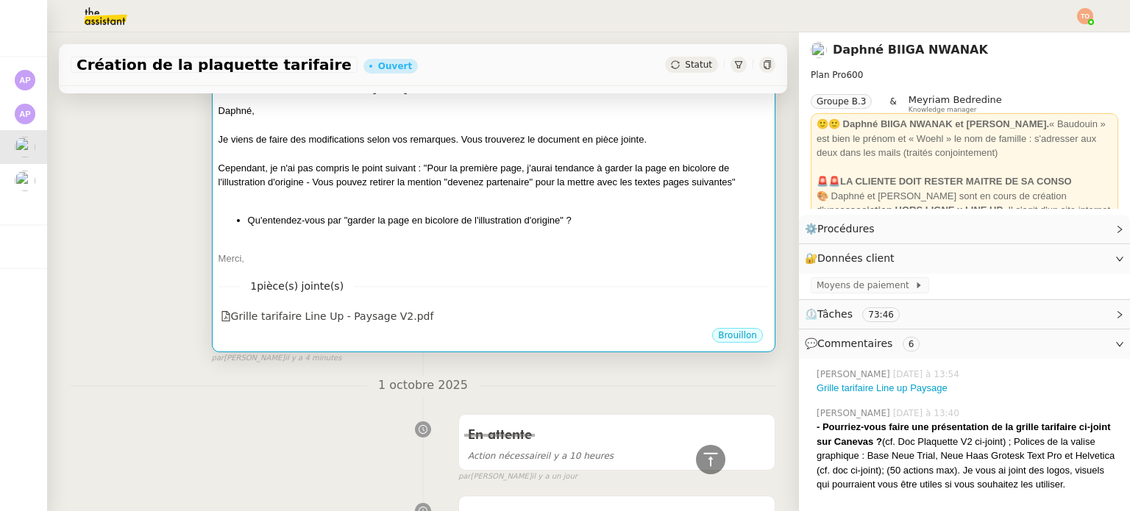
click at [549, 224] on li "Qu'entendez-vous par "garder la page en bicolore de l'illustration d'origine" ?" at bounding box center [508, 220] width 521 height 15
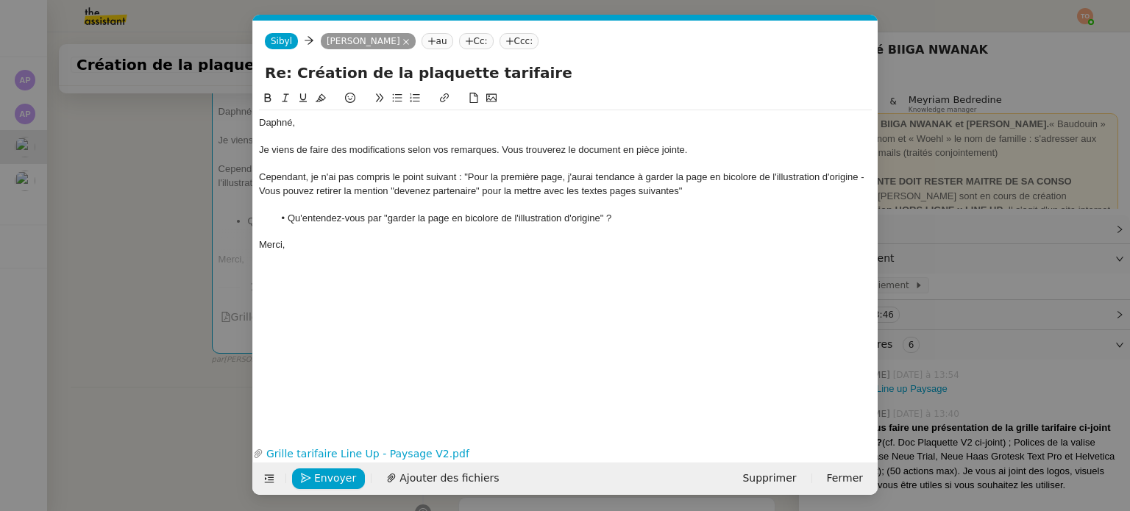
scroll to position [0, 31]
click at [344, 473] on span "Envoyer" at bounding box center [335, 478] width 42 height 17
click at [344, 473] on span "Confirmer l'envoi" at bounding box center [358, 478] width 88 height 17
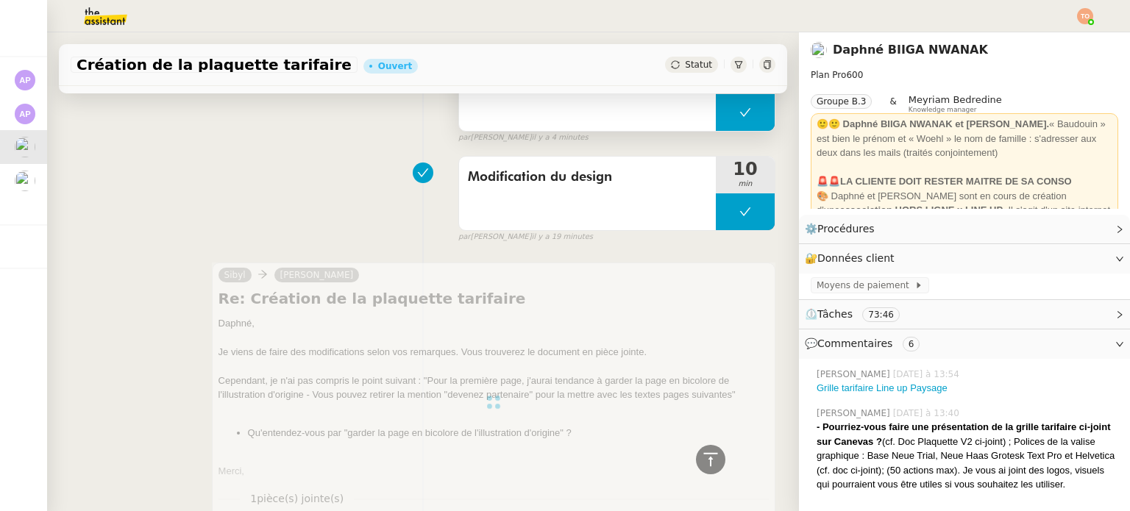
scroll to position [0, 0]
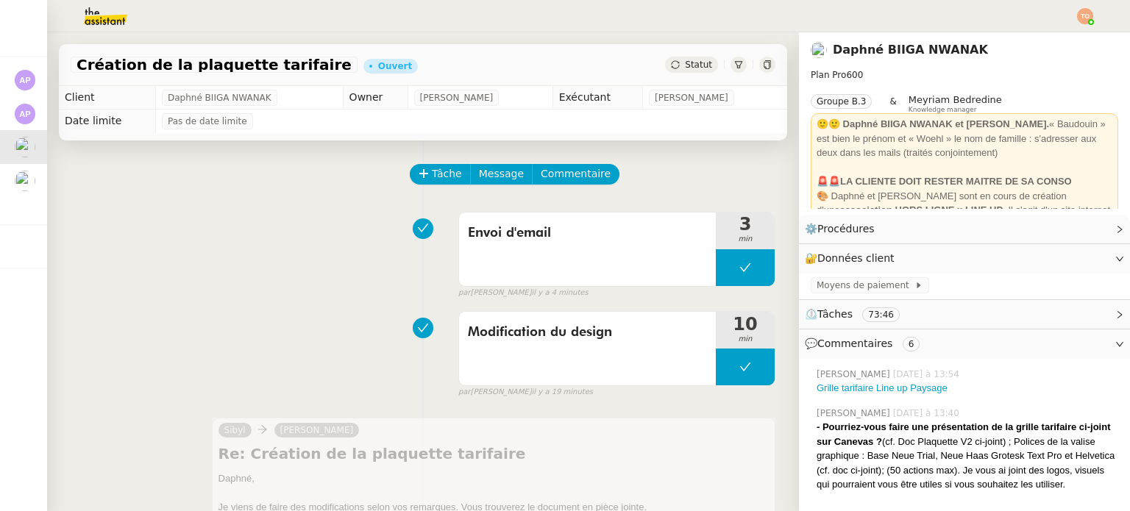
click at [689, 71] on div "Statut" at bounding box center [691, 65] width 53 height 16
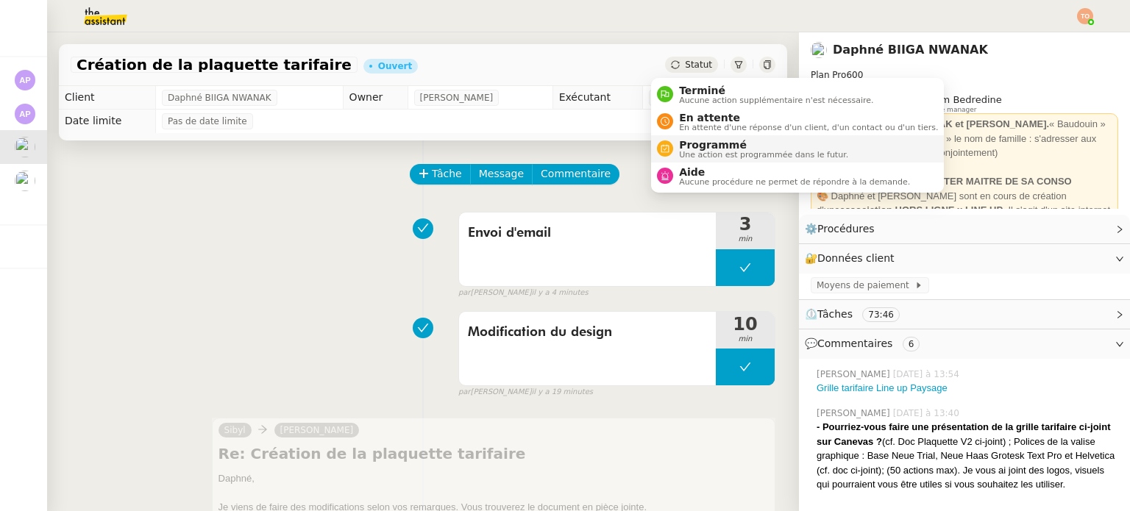
click at [721, 139] on span "Programmé" at bounding box center [763, 145] width 169 height 12
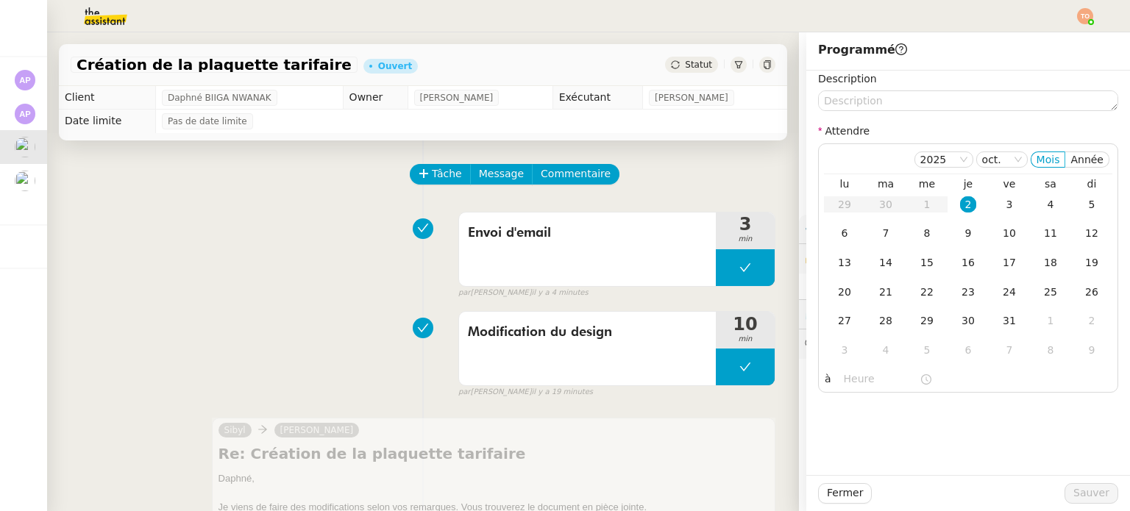
drag, startPoint x: 683, startPoint y: 64, endPoint x: 697, endPoint y: 70, distance: 15.8
click at [685, 63] on span "Statut" at bounding box center [698, 65] width 27 height 10
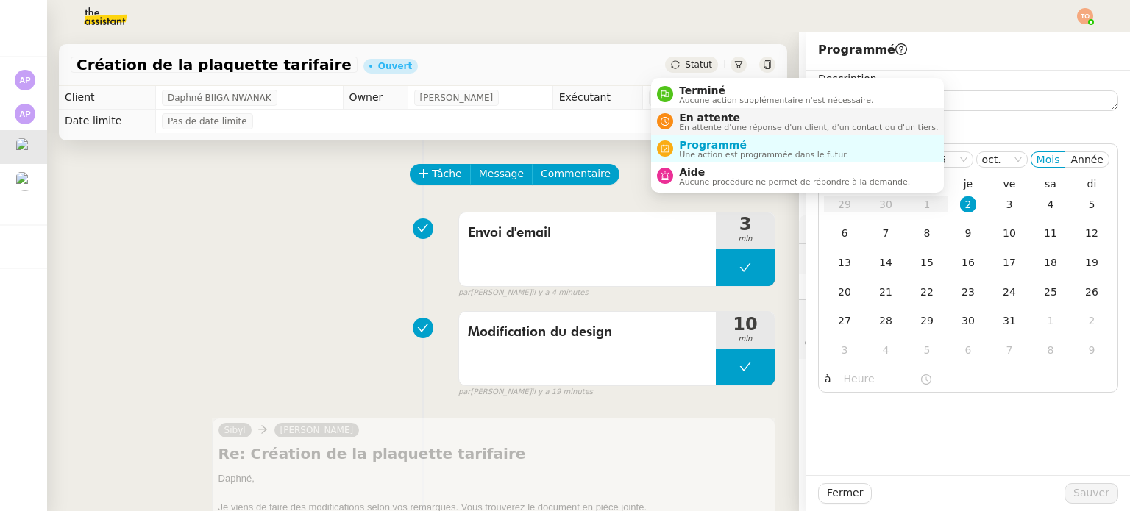
click at [743, 116] on span "En attente" at bounding box center [808, 118] width 259 height 12
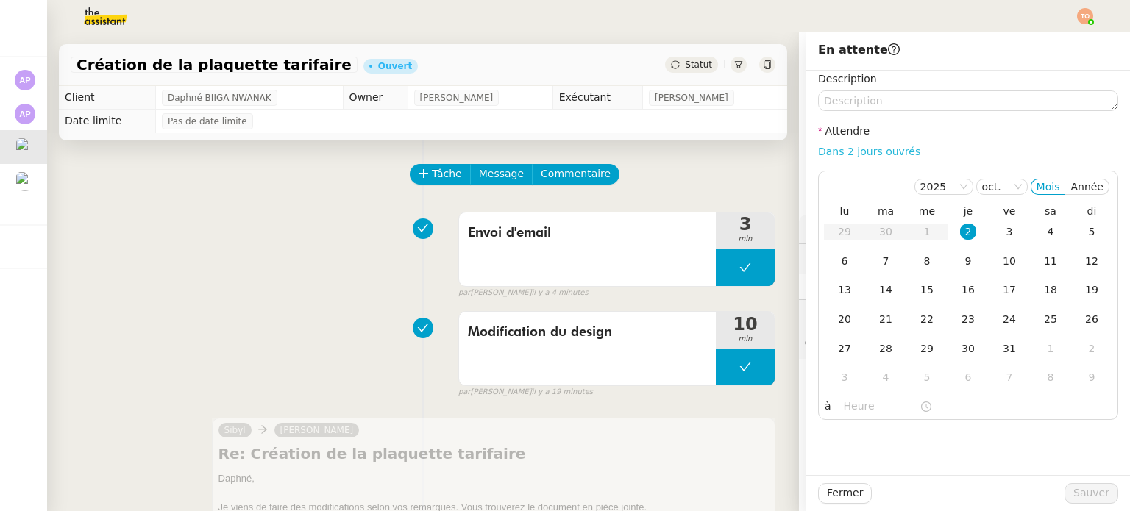
click at [866, 146] on link "Dans 2 jours ouvrés" at bounding box center [869, 152] width 102 height 12
type input "07:00"
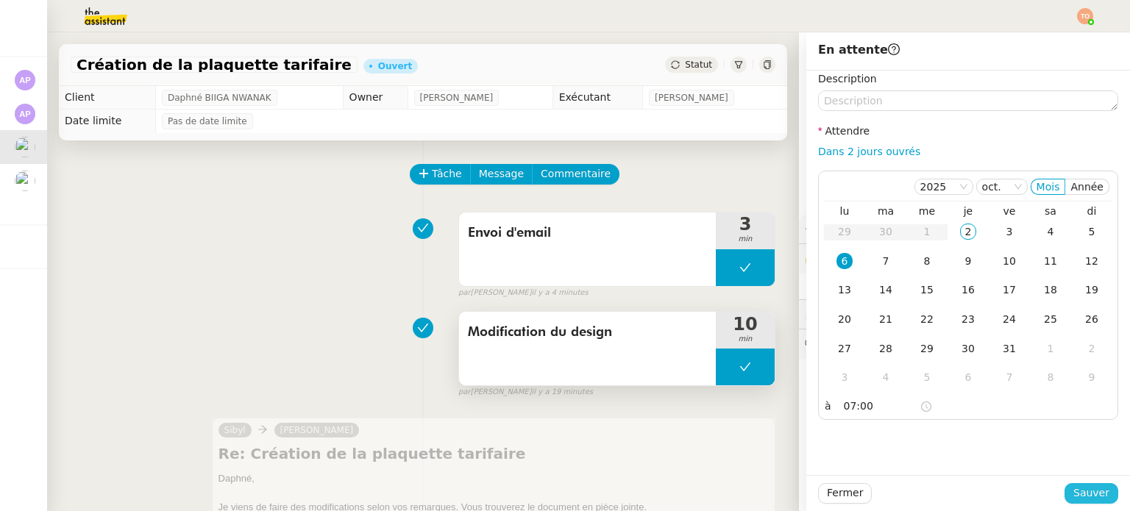
click at [1087, 490] on span "Sauver" at bounding box center [1091, 493] width 36 height 17
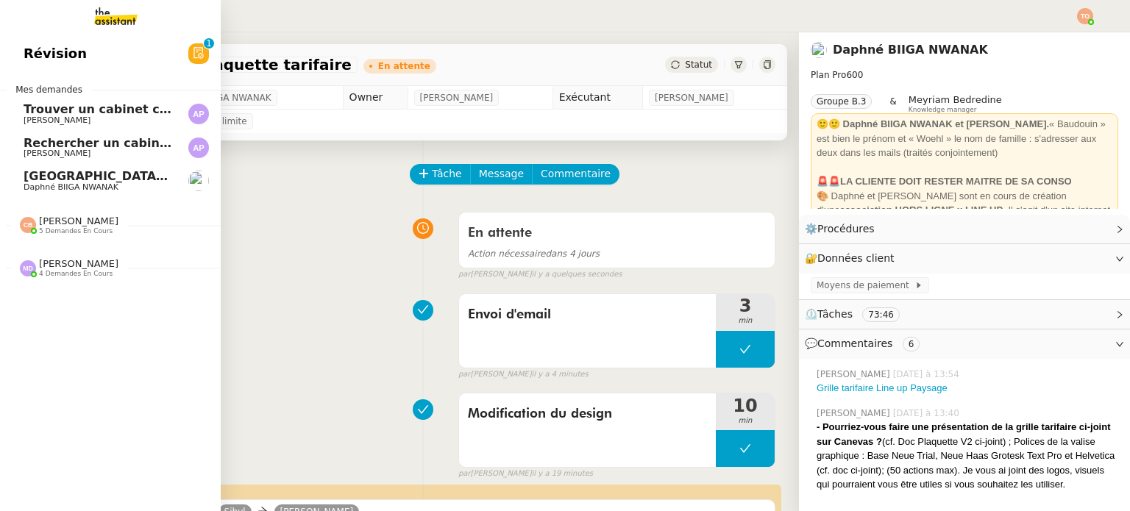
click at [85, 184] on span "Daphné BIIGA NWANAK" at bounding box center [71, 187] width 95 height 10
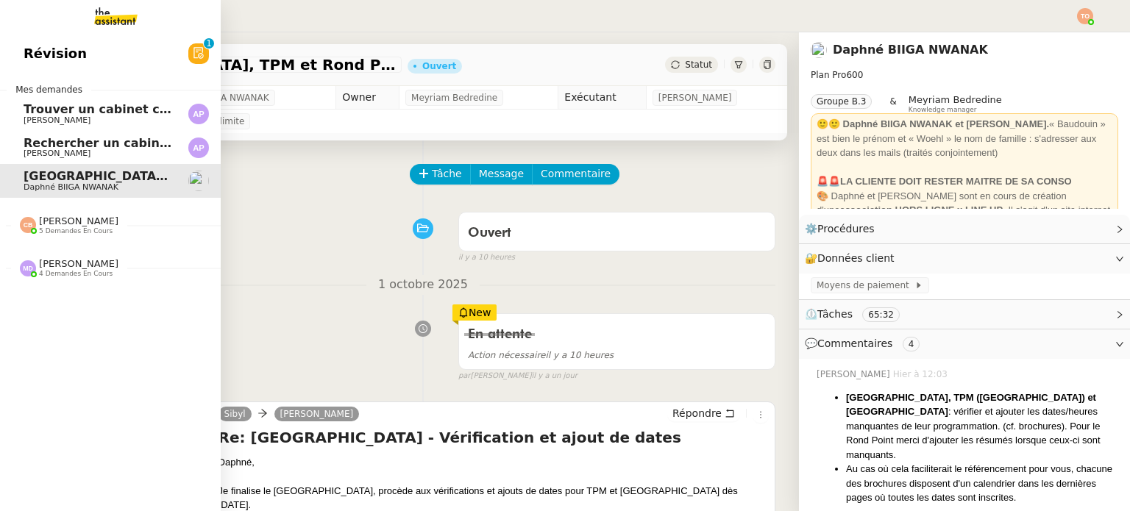
click at [152, 119] on span "[PERSON_NAME]" at bounding box center [98, 120] width 149 height 9
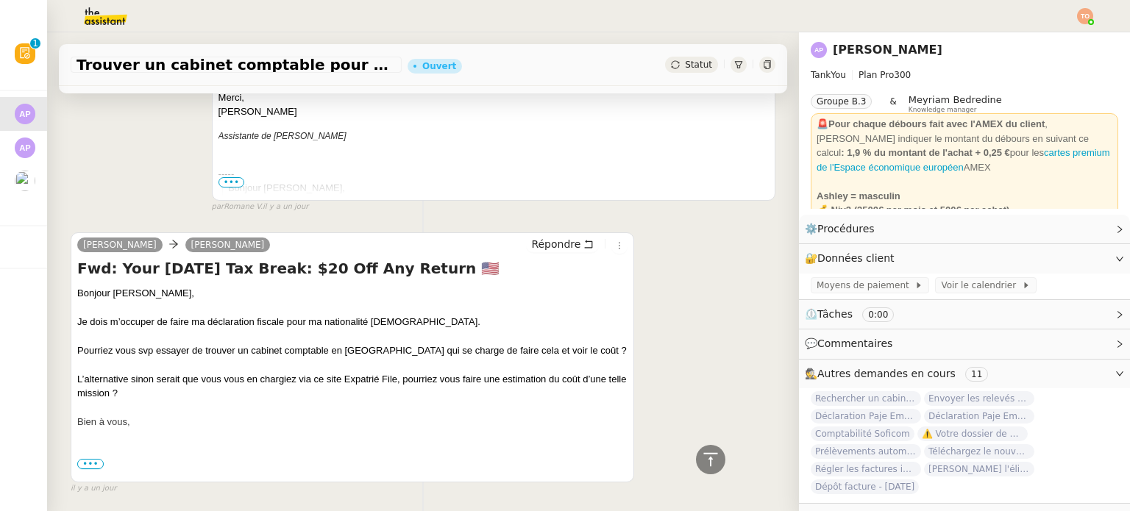
scroll to position [514, 0]
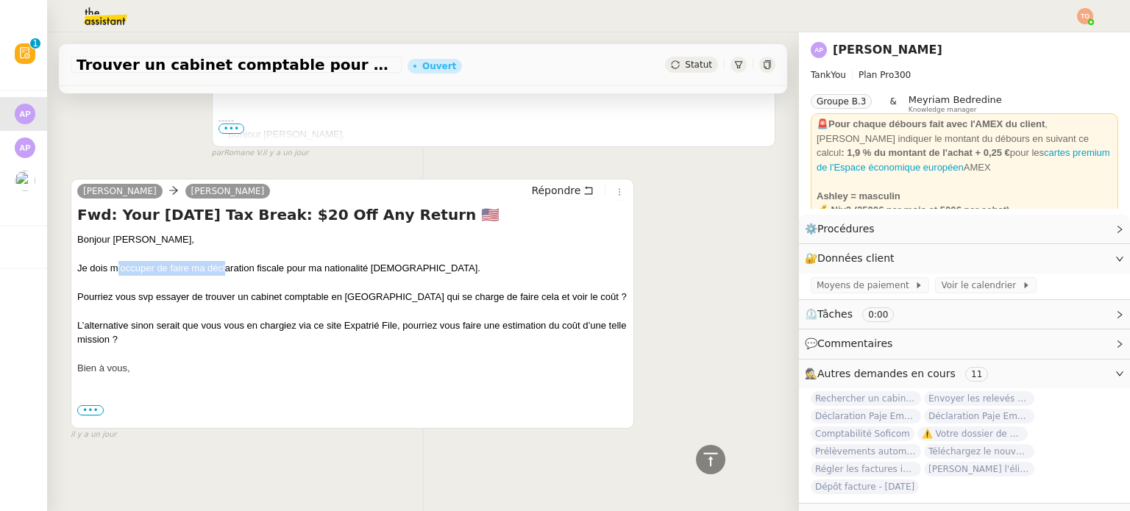
drag, startPoint x: 118, startPoint y: 258, endPoint x: 226, endPoint y: 260, distance: 107.4
click at [226, 261] on div "Je dois m’occuper de faire ma déclaration fiscale pour ma nationalité [DEMOGRAP…" at bounding box center [352, 268] width 550 height 15
drag, startPoint x: 227, startPoint y: 260, endPoint x: 350, endPoint y: 265, distance: 123.7
click at [350, 265] on div "Je dois m’occuper de faire ma déclaration fiscale pour ma nationalité [DEMOGRAP…" at bounding box center [352, 268] width 550 height 15
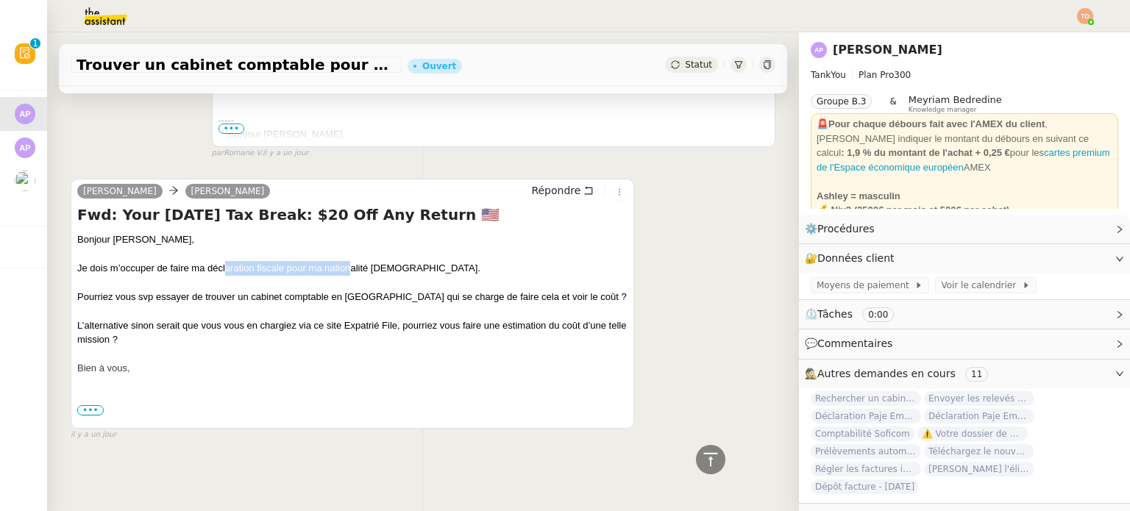
click at [350, 265] on div "Je dois m’occuper de faire ma déclaration fiscale pour ma nationalité [DEMOGRAP…" at bounding box center [352, 268] width 550 height 15
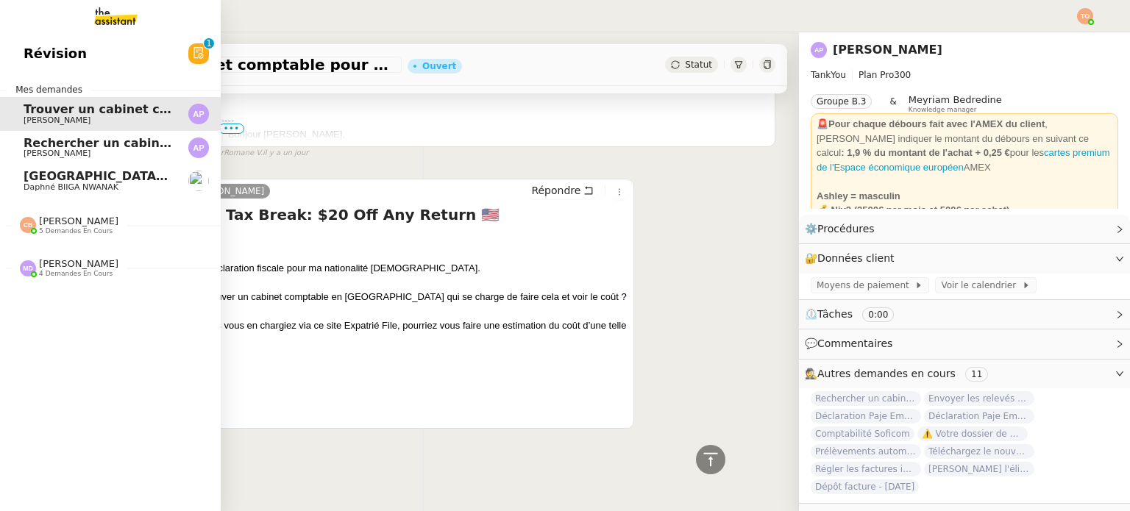
click at [27, 149] on span "[PERSON_NAME]" at bounding box center [57, 154] width 67 height 10
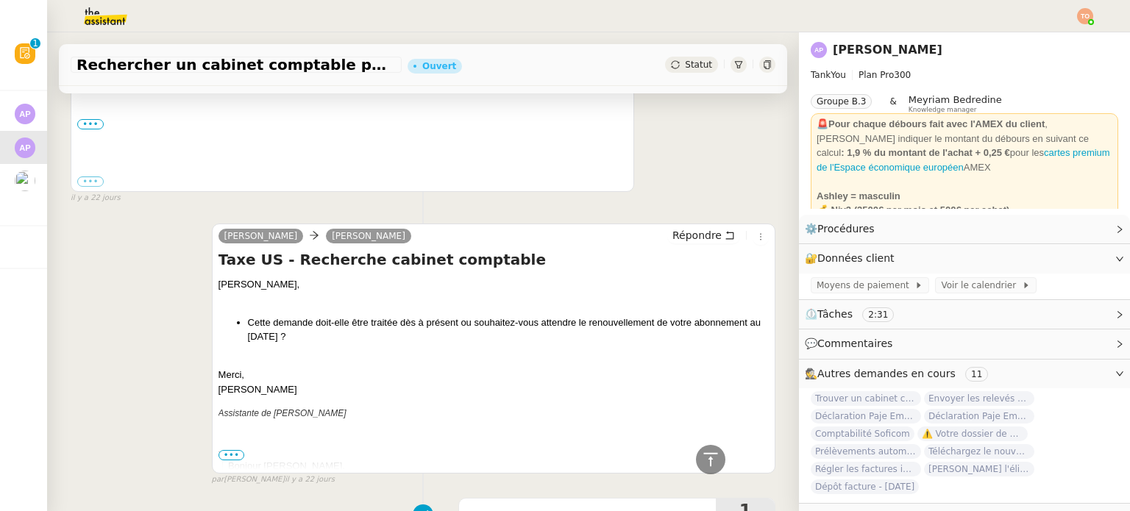
scroll to position [1901, 0]
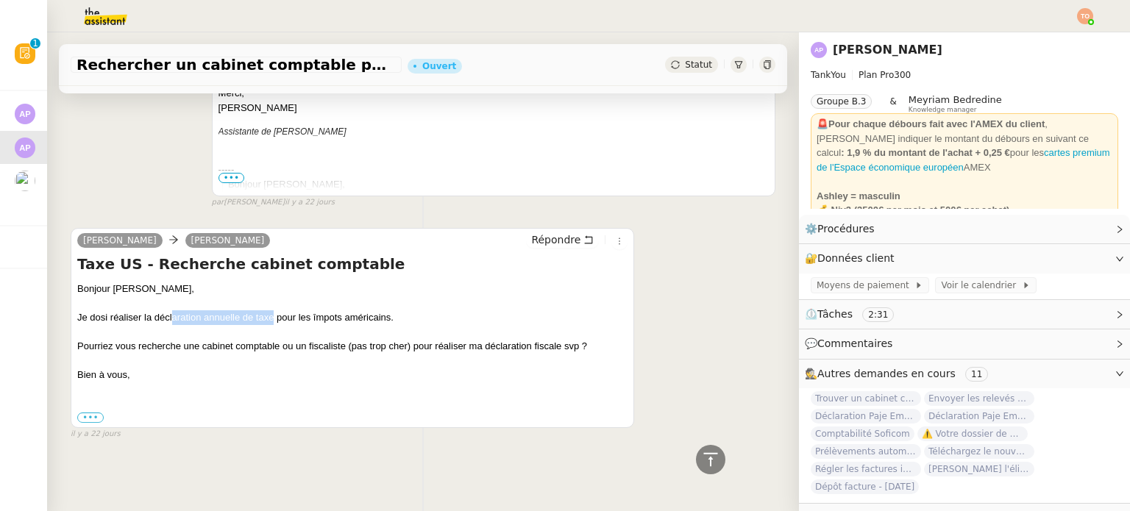
drag, startPoint x: 242, startPoint y: 313, endPoint x: 288, endPoint y: 314, distance: 46.4
click at [288, 314] on div "Je dosi réaliser la déclaration annuelle de taxe pour les împots américains." at bounding box center [352, 317] width 550 height 15
click at [293, 314] on div "Je dosi réaliser la déclaration annuelle de taxe pour les împots américains." at bounding box center [352, 317] width 550 height 15
drag, startPoint x: 341, startPoint y: 314, endPoint x: 392, endPoint y: 314, distance: 51.5
click at [382, 314] on div "Je dosi réaliser la déclaration annuelle de taxe pour les împots américains." at bounding box center [352, 317] width 550 height 15
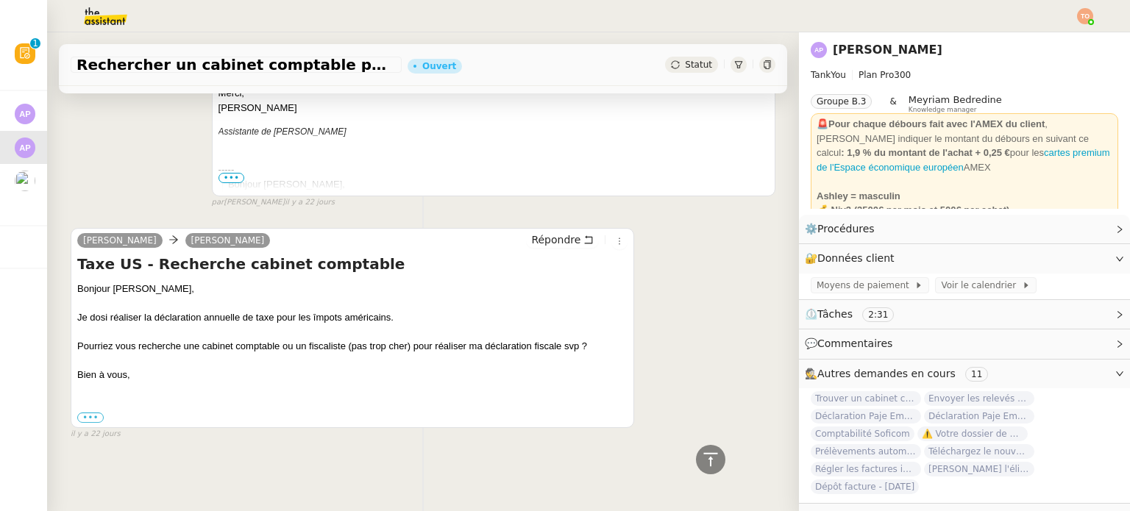
click at [413, 313] on div "Je dosi réaliser la déclaration annuelle de taxe pour les împots américains." at bounding box center [352, 317] width 550 height 15
click at [159, 258] on h4 "Taxe US - Recherche cabinet comptable" at bounding box center [352, 264] width 550 height 21
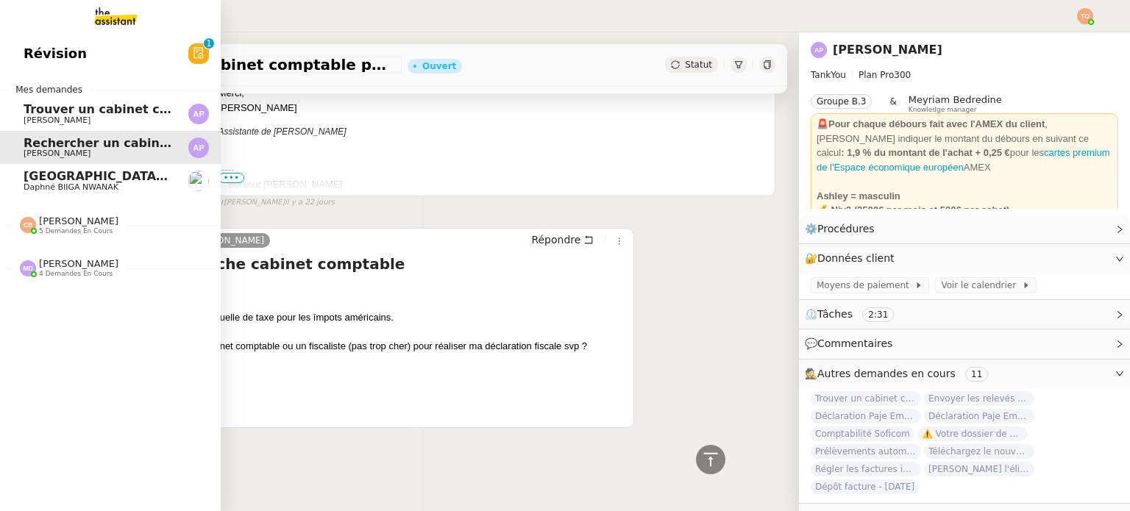
click at [26, 113] on span "Trouver un cabinet comptable pour déclaration fiscale" at bounding box center [204, 109] width 360 height 14
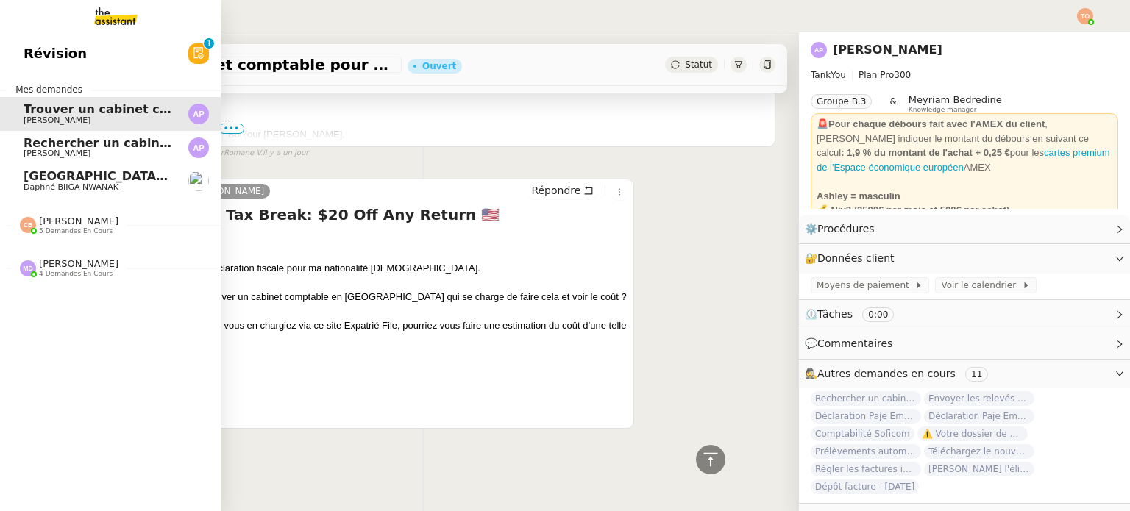
scroll to position [450, 0]
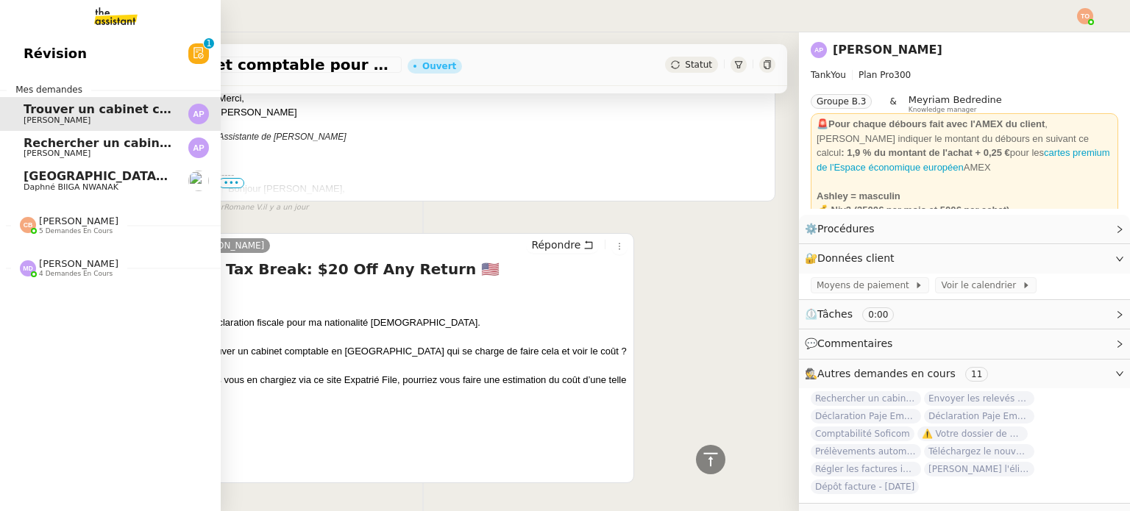
click at [60, 155] on span "[PERSON_NAME]" at bounding box center [57, 154] width 67 height 10
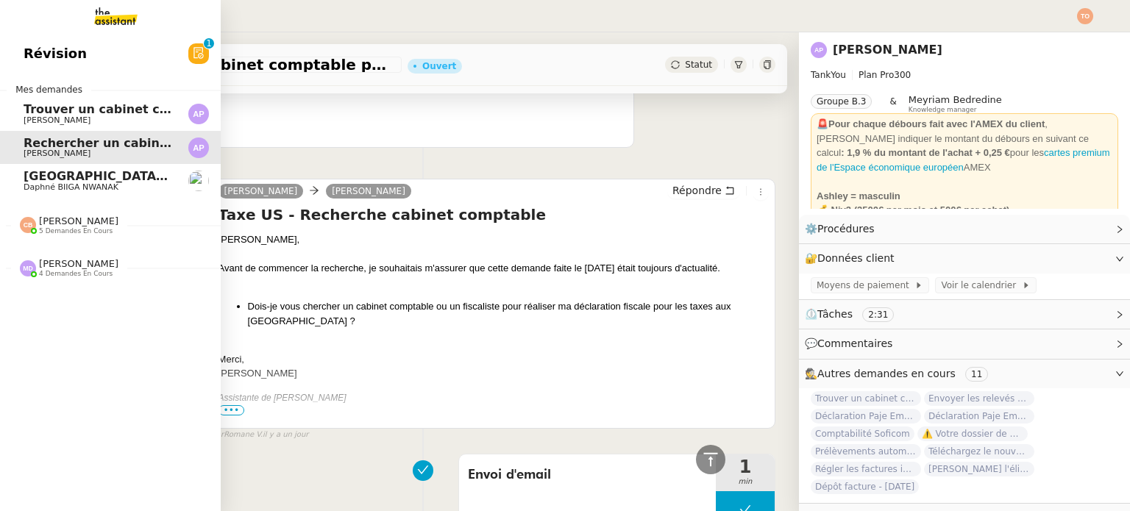
click at [29, 108] on span "Trouver un cabinet comptable pour déclaration fiscale" at bounding box center [204, 109] width 360 height 14
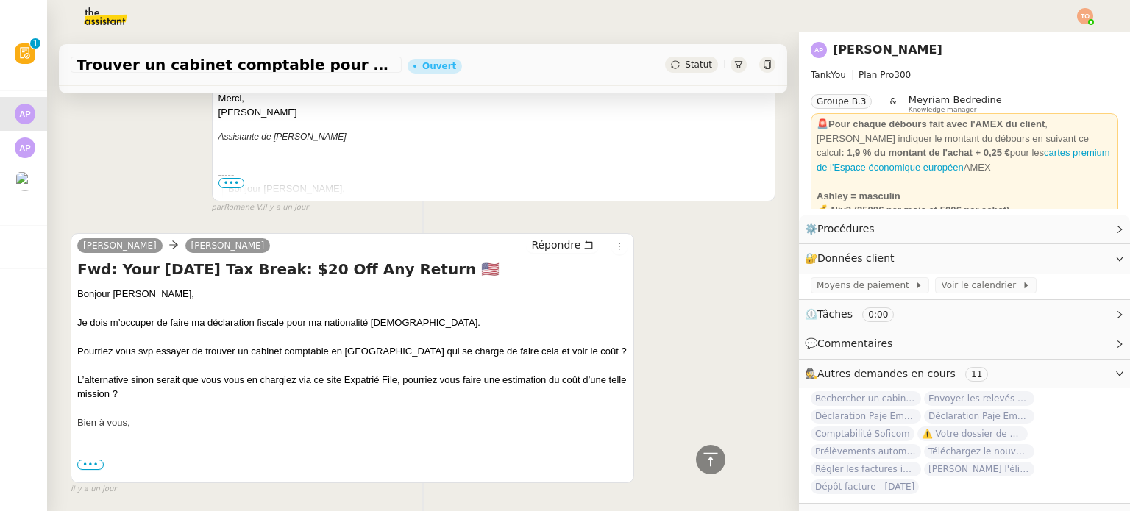
drag, startPoint x: 138, startPoint y: 427, endPoint x: 703, endPoint y: 10, distance: 702.4
click at [77, 294] on div "Bonjour Camille, Je dois m’occuper de faire ma déclaration fiscale pour ma nati…" at bounding box center [352, 409] width 550 height 244
copy div "Bonjour Camille, Je dois m’occuper de faire ma déclaration fiscale pour ma nati…"
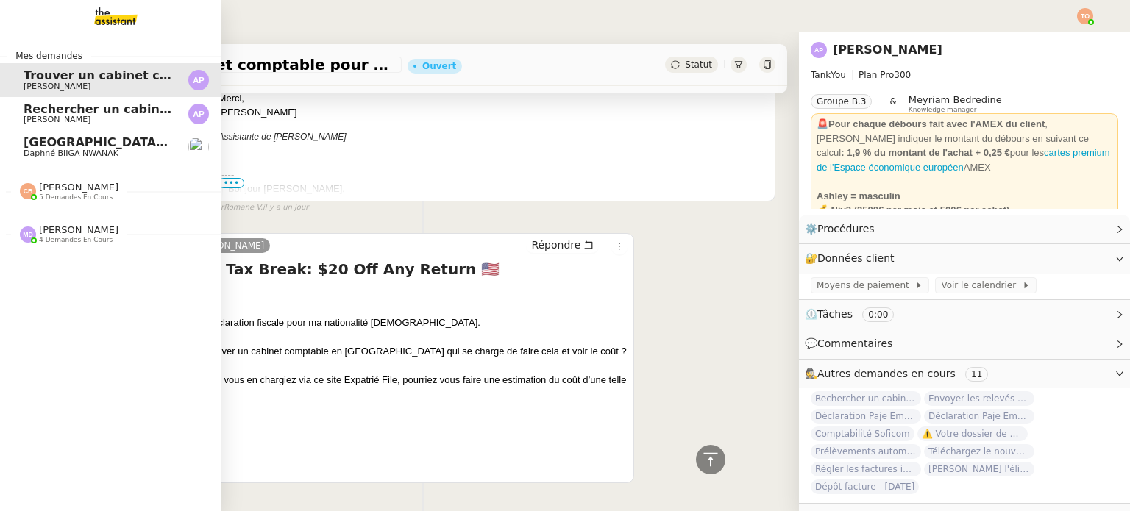
click at [28, 99] on link "Rechercher un cabinet comptable pour déclaration fiscale [PERSON_NAME]" at bounding box center [110, 114] width 221 height 34
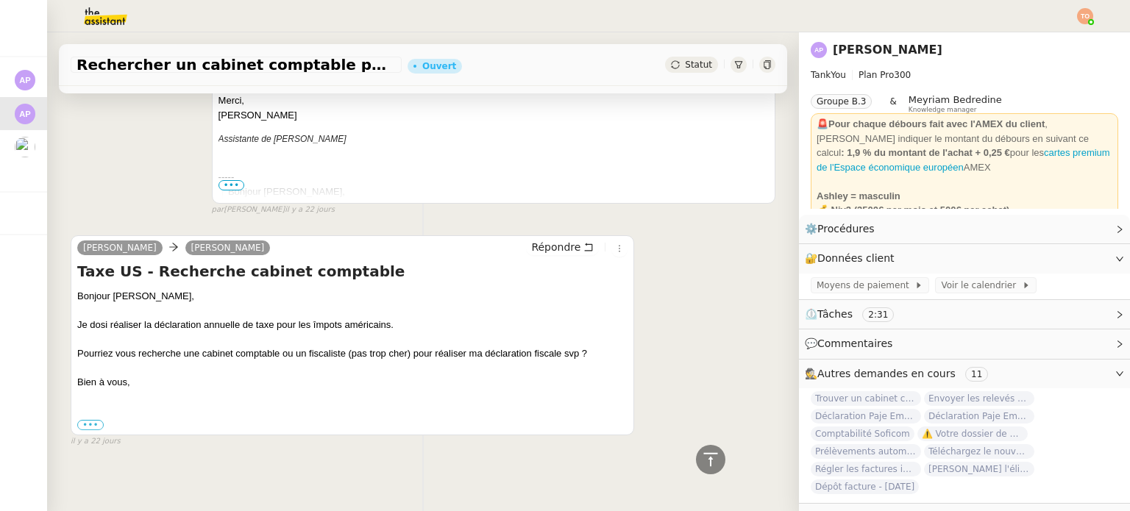
scroll to position [1901, 0]
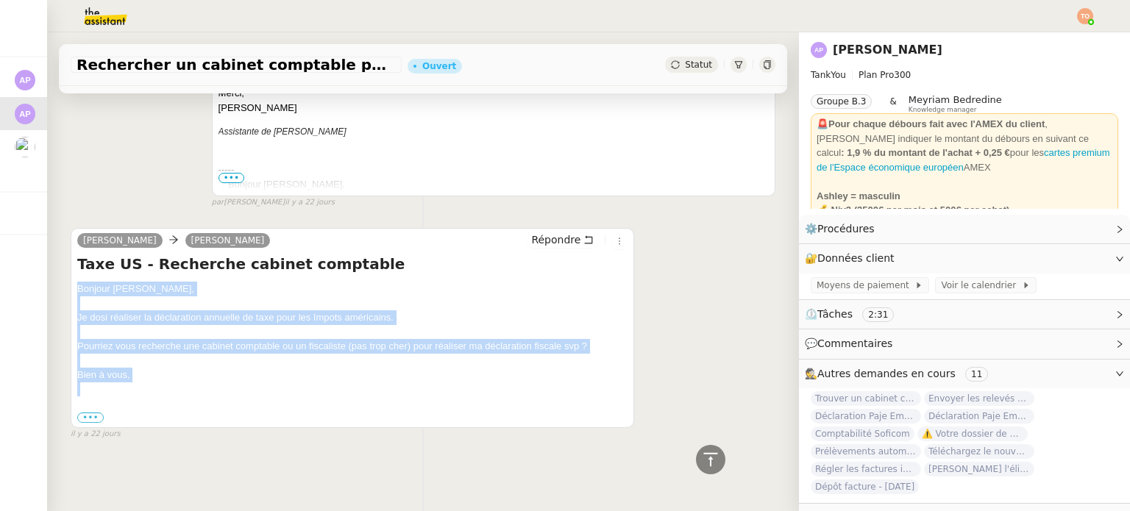
drag, startPoint x: 77, startPoint y: 284, endPoint x: 147, endPoint y: 376, distance: 115.5
click at [147, 376] on div "Bonjour Camille, Je dosi réaliser la déclaration annuelle de taxe pour les împo…" at bounding box center [352, 353] width 550 height 143
copy div "Bonjour Camille, Je dosi réaliser la déclaration annuelle de taxe pour les împo…"
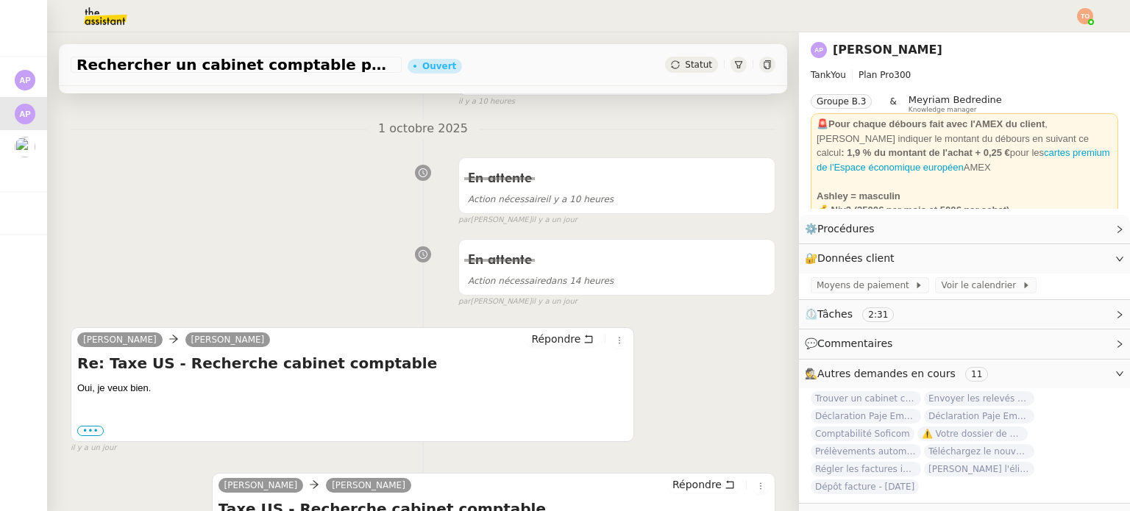
scroll to position [147, 0]
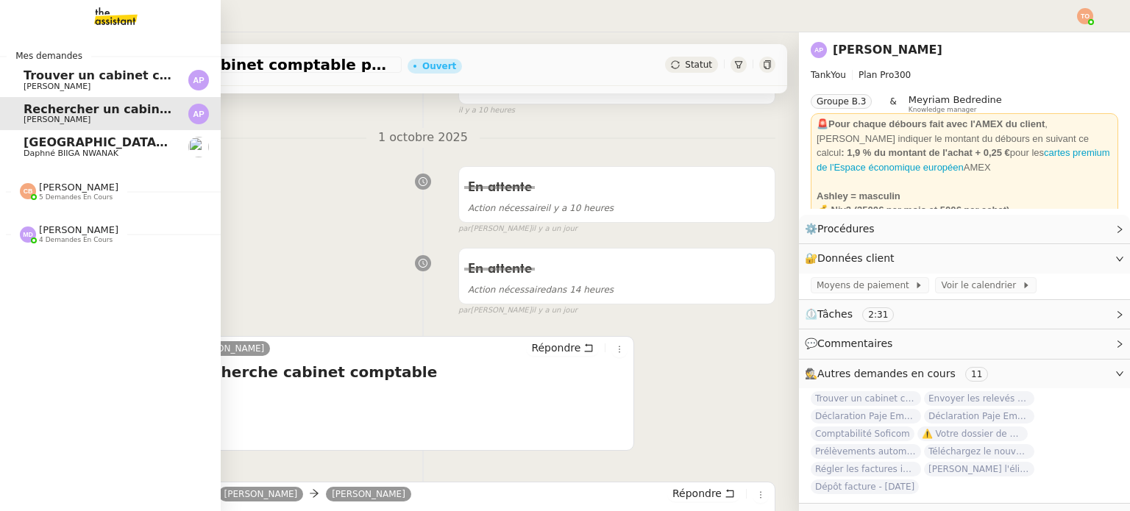
click at [43, 85] on span "[PERSON_NAME]" at bounding box center [57, 87] width 67 height 10
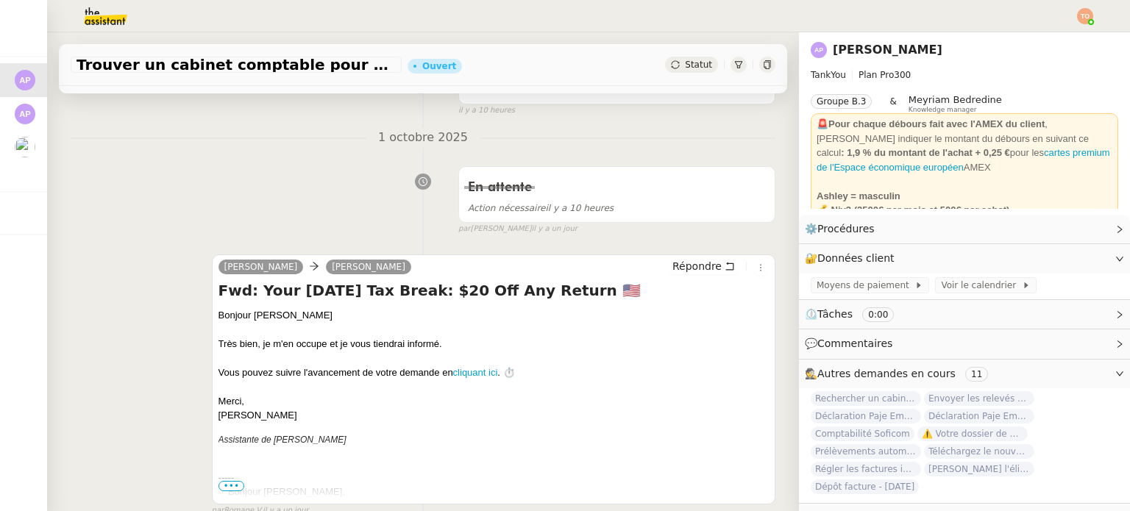
scroll to position [514, 0]
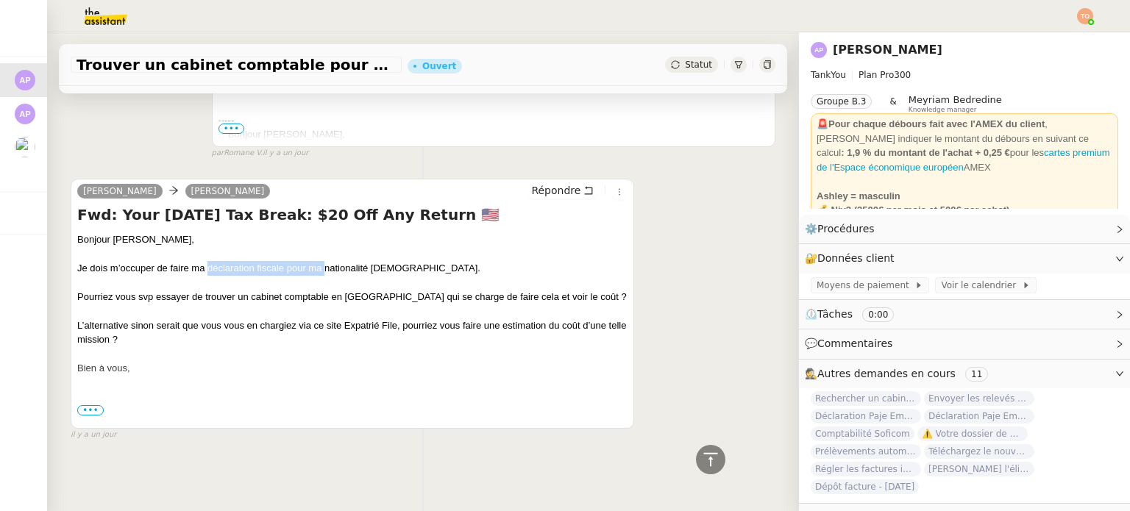
drag, startPoint x: 209, startPoint y: 265, endPoint x: 326, endPoint y: 255, distance: 117.4
click at [326, 261] on div "Je dois m’occuper de faire ma déclaration fiscale pour ma nationalité [DEMOGRAP…" at bounding box center [352, 268] width 550 height 15
click at [347, 261] on div "Je dois m’occuper de faire ma déclaration fiscale pour ma nationalité [DEMOGRAP…" at bounding box center [352, 268] width 550 height 15
drag, startPoint x: 125, startPoint y: 284, endPoint x: 250, endPoint y: 285, distance: 125.1
click at [250, 290] on div "Pourriez vous svp essayer de trouver un cabinet comptable en [GEOGRAPHIC_DATA] …" at bounding box center [352, 297] width 550 height 15
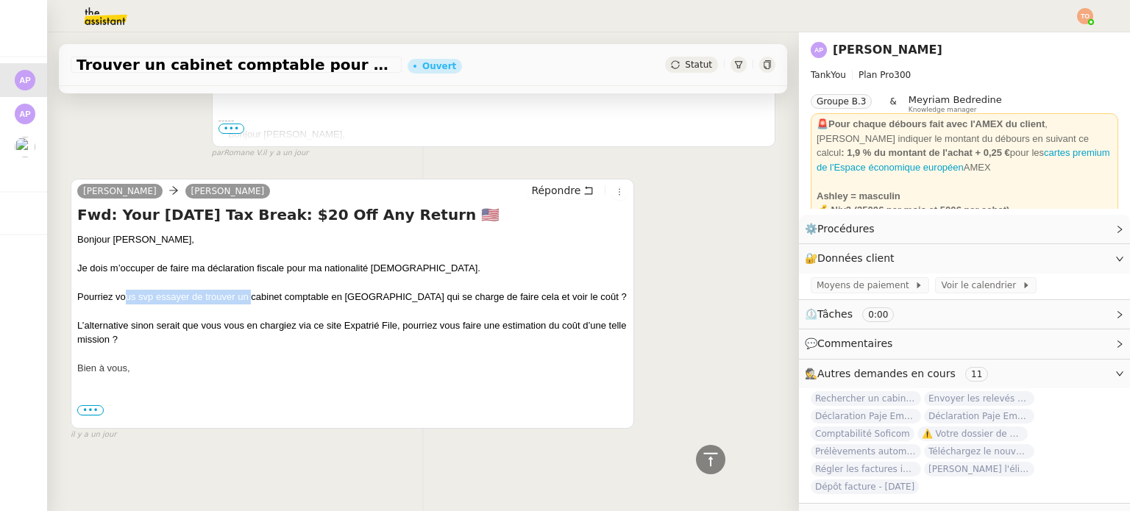
click at [250, 290] on div "Pourriez vous svp essayer de trouver un cabinet comptable en [GEOGRAPHIC_DATA] …" at bounding box center [352, 297] width 550 height 15
click at [160, 308] on div at bounding box center [352, 311] width 550 height 15
drag, startPoint x: 168, startPoint y: 314, endPoint x: 306, endPoint y: 318, distance: 138.4
click at [303, 319] on div "L’alternative sinon serait que vous vous en chargiez via ce site Expatrié File,…" at bounding box center [352, 333] width 550 height 29
click at [317, 319] on div "L’alternative sinon serait que vous vous en chargiez via ce site Expatrié File,…" at bounding box center [352, 333] width 550 height 29
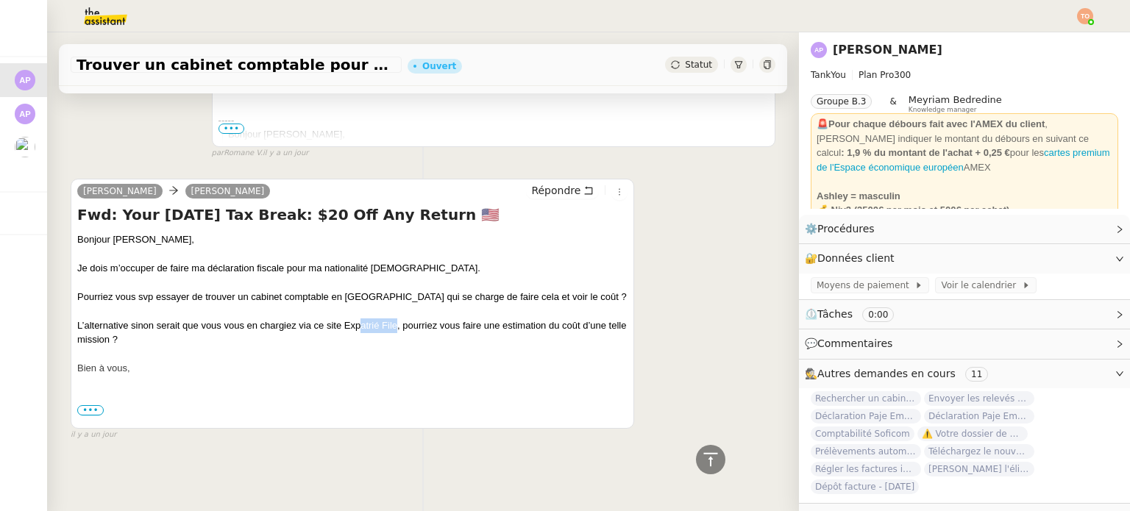
click at [398, 319] on div "L’alternative sinon serait que vous vous en chargiez via ce site Expatrié File,…" at bounding box center [352, 333] width 550 height 29
click at [409, 319] on div "L’alternative sinon serait que vous vous en chargiez via ce site Expatrié File,…" at bounding box center [352, 333] width 550 height 29
drag, startPoint x: 216, startPoint y: 318, endPoint x: 316, endPoint y: 322, distance: 100.1
click at [310, 322] on div "L’alternative sinon serait que vous vous en chargiez via ce site Expatrié File,…" at bounding box center [352, 333] width 550 height 29
drag, startPoint x: 336, startPoint y: 322, endPoint x: 444, endPoint y: 319, distance: 108.2
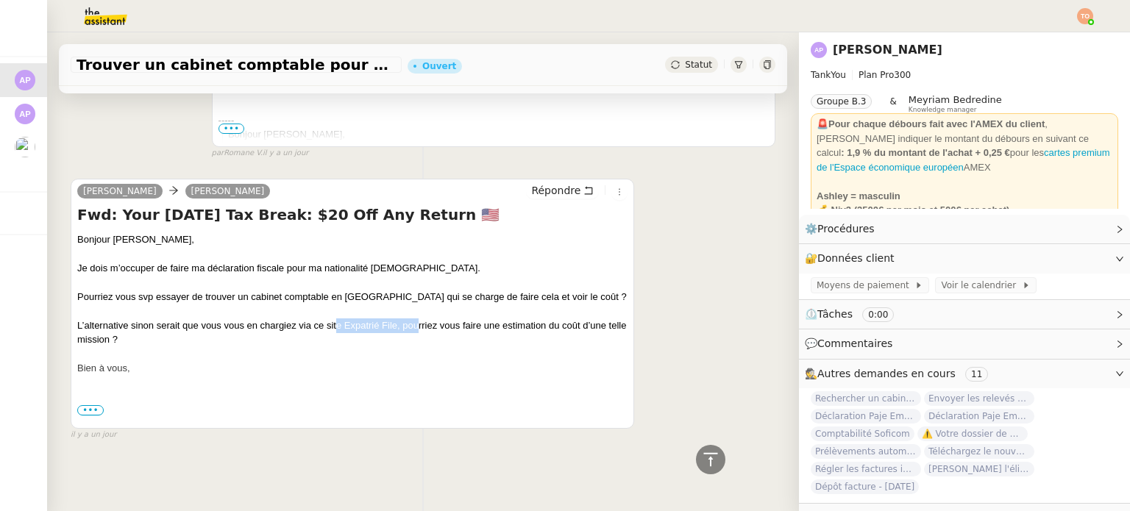
click at [429, 320] on div "L’alternative sinon serait que vous vous en chargiez via ce site Expatrié File,…" at bounding box center [352, 333] width 550 height 29
drag, startPoint x: 489, startPoint y: 319, endPoint x: 554, endPoint y: 318, distance: 65.5
click at [537, 319] on div "L’alternative sinon serait que vous vous en chargiez via ce site Expatrié File,…" at bounding box center [352, 333] width 550 height 29
drag, startPoint x: 563, startPoint y: 318, endPoint x: 598, endPoint y: 318, distance: 35.3
click at [597, 319] on div "L’alternative sinon serait que vous vous en chargiez via ce site Expatrié File,…" at bounding box center [352, 333] width 550 height 29
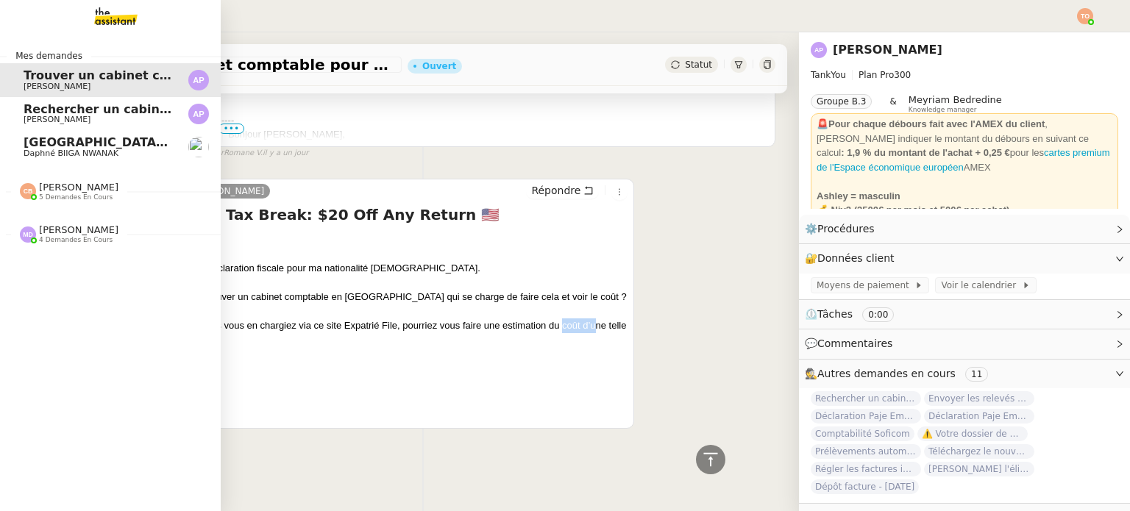
click at [15, 105] on link "Rechercher un cabinet comptable pour déclaration fiscale [PERSON_NAME]" at bounding box center [110, 114] width 221 height 34
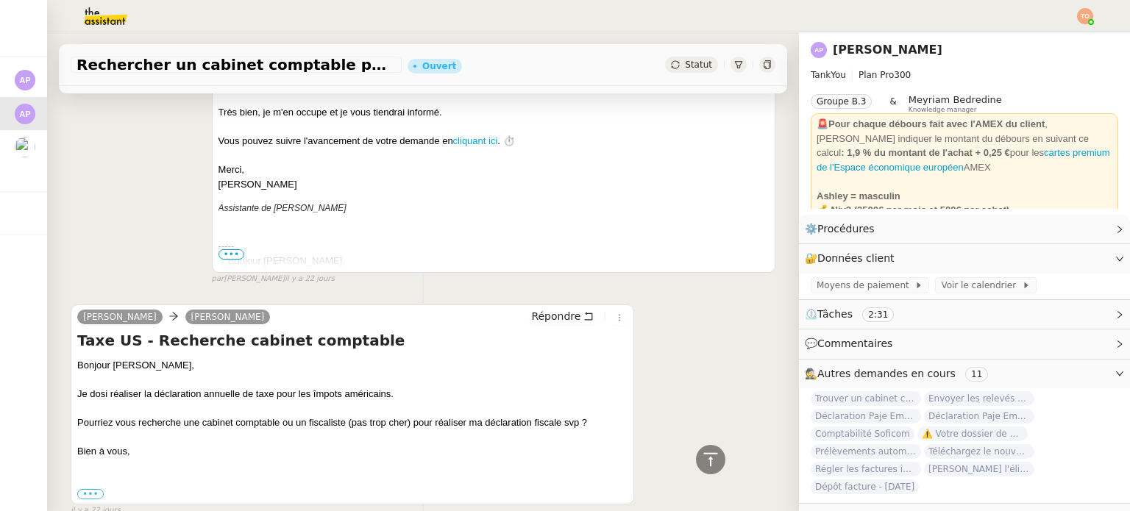
scroll to position [1901, 0]
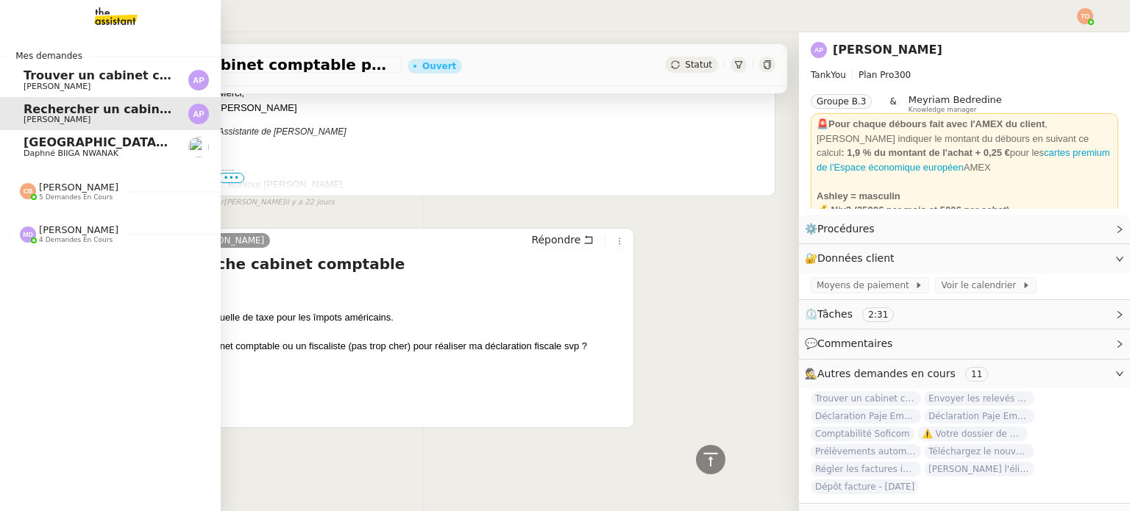
click at [42, 85] on span "[PERSON_NAME]" at bounding box center [57, 87] width 67 height 10
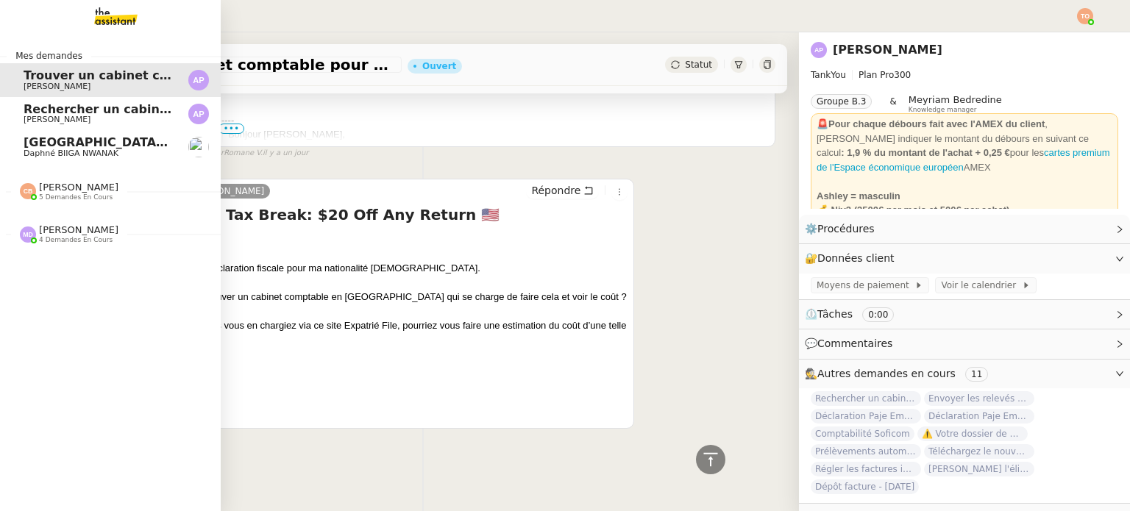
scroll to position [450, 0]
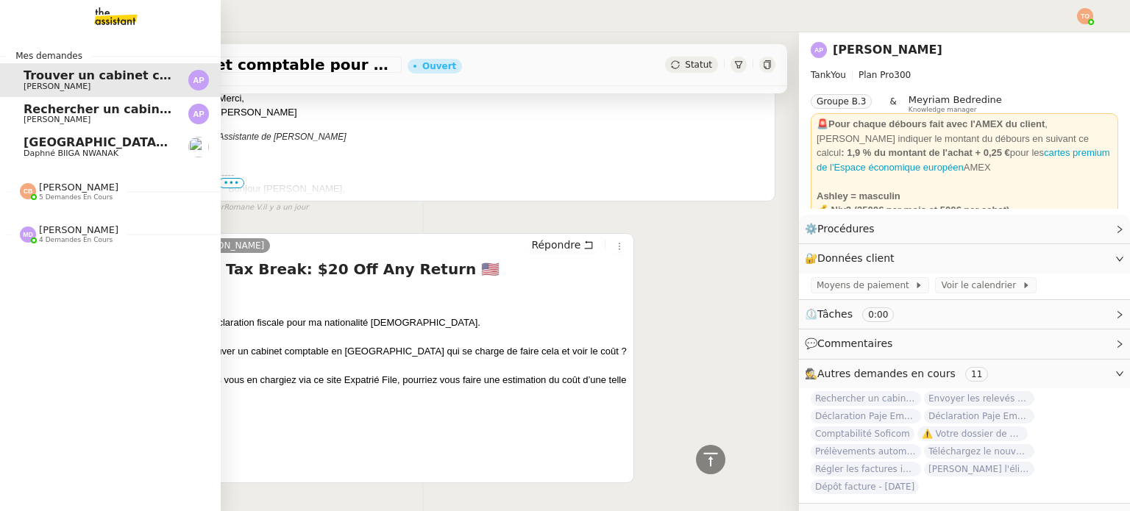
click at [41, 110] on span "Rechercher un cabinet comptable pour déclaration fiscale" at bounding box center [216, 109] width 385 height 14
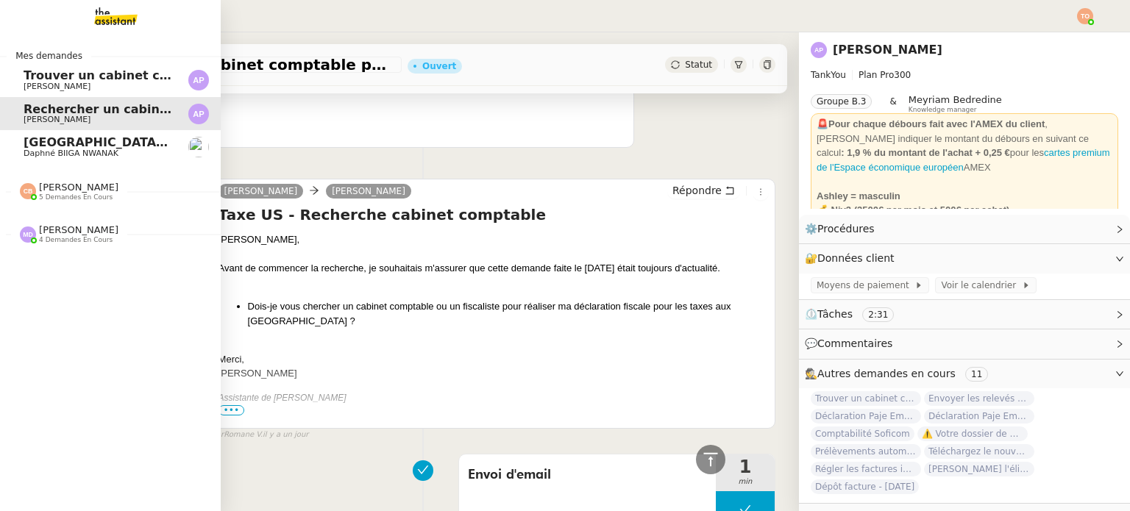
click at [35, 70] on span "Trouver un cabinet comptable pour déclaration fiscale" at bounding box center [204, 75] width 360 height 14
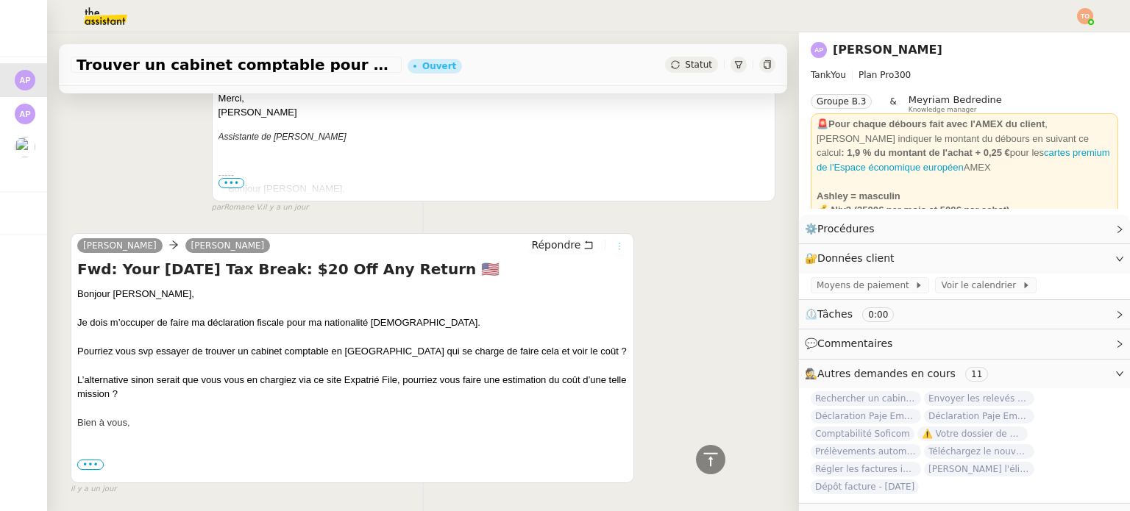
click at [615, 244] on icon at bounding box center [619, 246] width 9 height 9
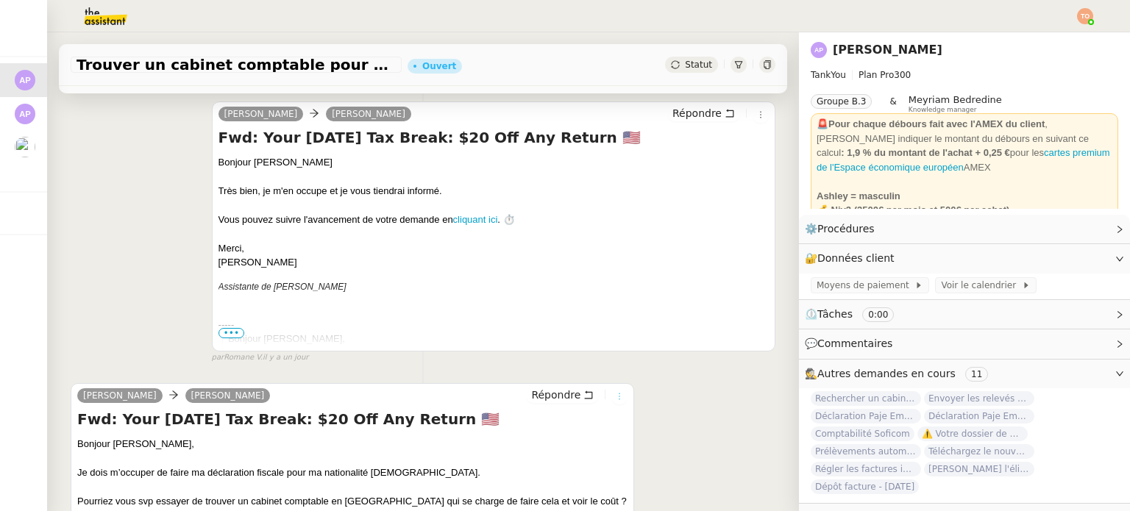
scroll to position [514, 0]
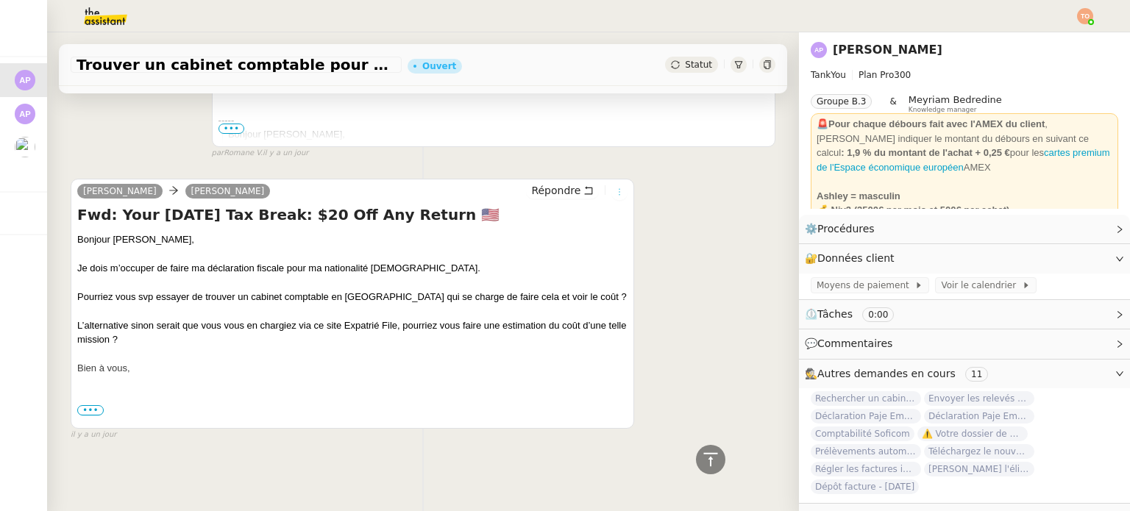
click at [615, 188] on icon at bounding box center [619, 192] width 9 height 9
click at [509, 246] on div at bounding box center [352, 253] width 550 height 15
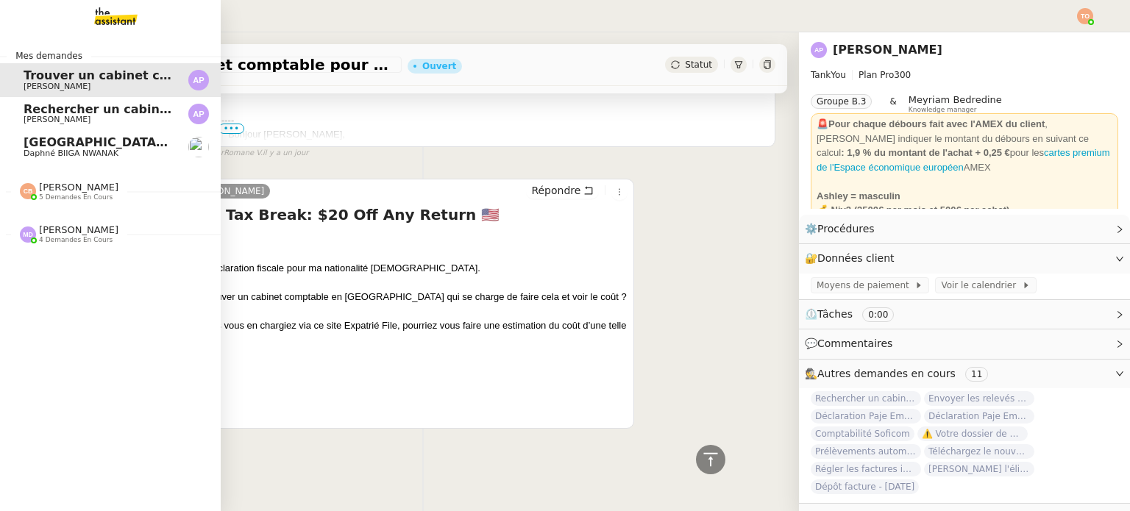
click at [34, 118] on span "[PERSON_NAME]" at bounding box center [57, 120] width 67 height 10
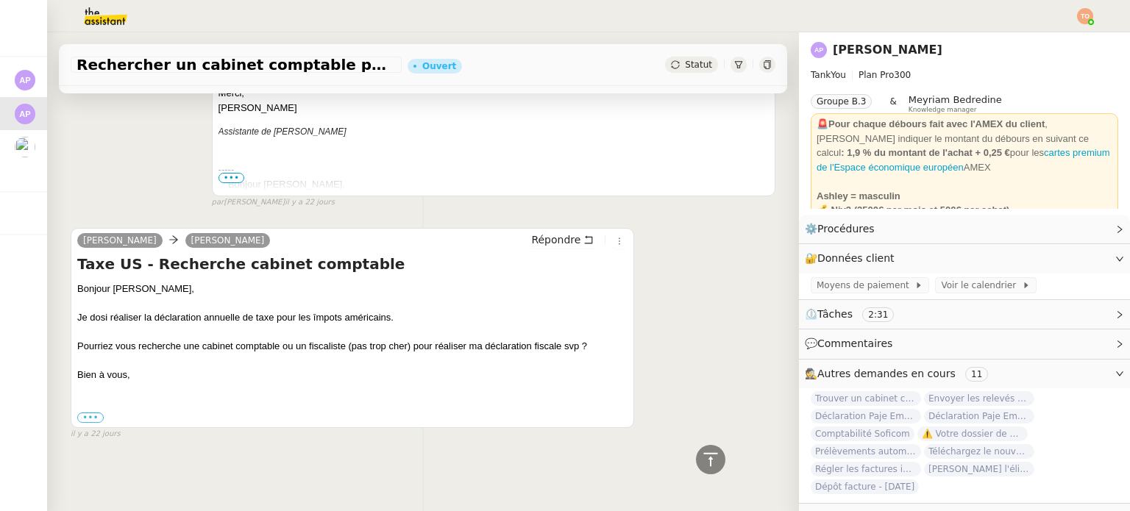
scroll to position [1901, 0]
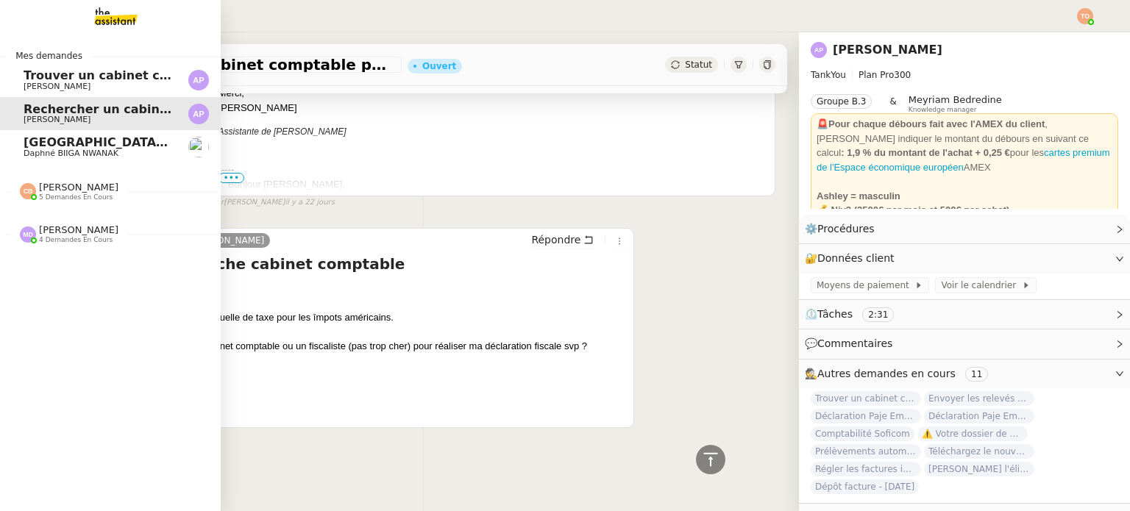
click at [24, 75] on span "Trouver un cabinet comptable pour déclaration fiscale" at bounding box center [204, 75] width 360 height 14
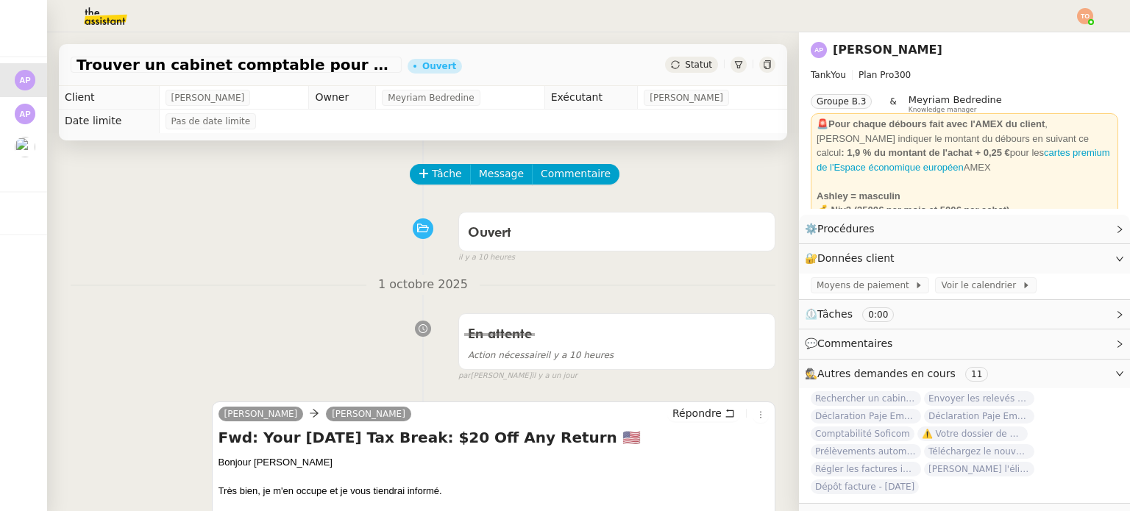
scroll to position [514, 0]
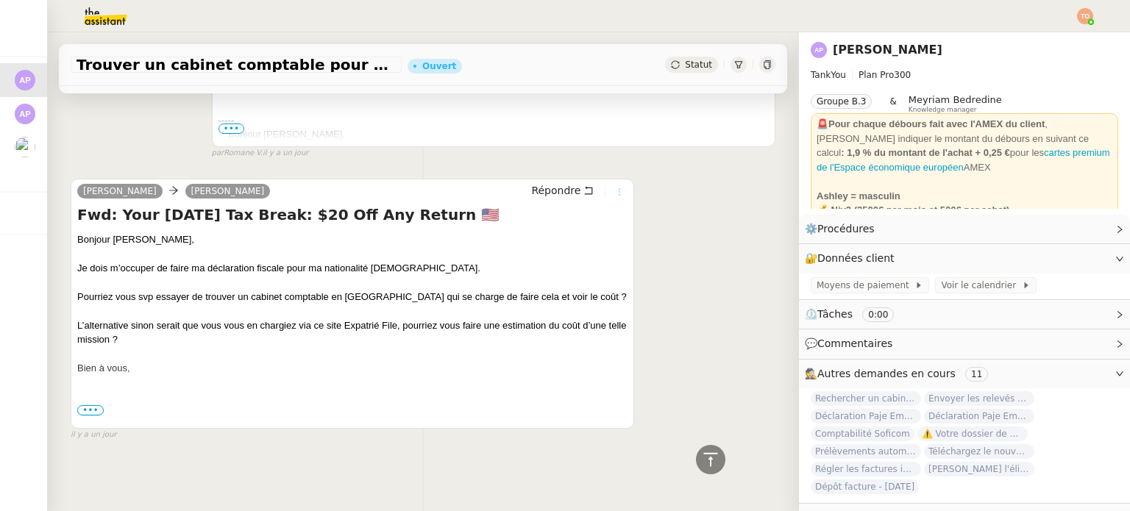
click at [615, 188] on icon at bounding box center [619, 192] width 9 height 9
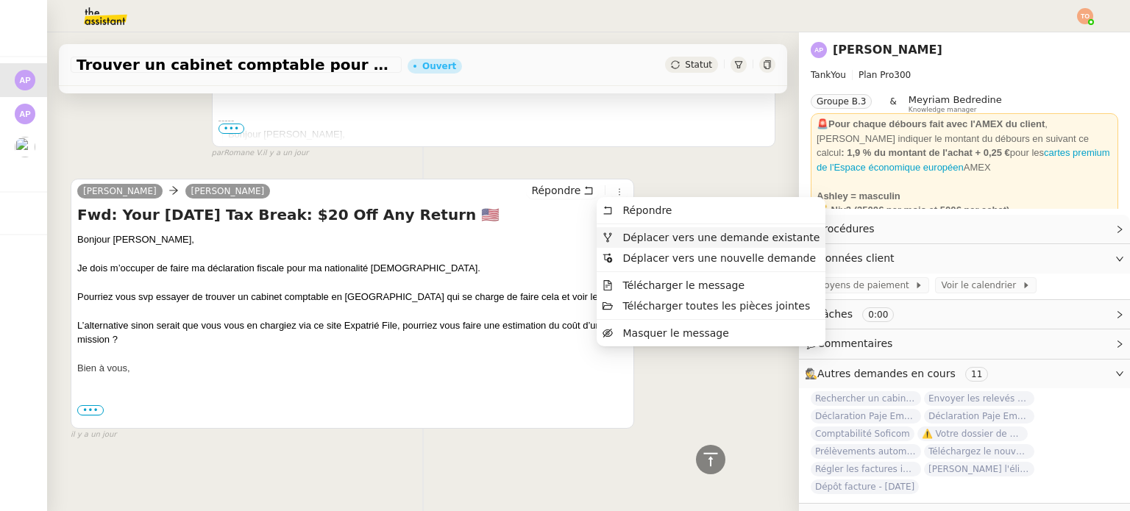
click at [682, 245] on li "Déplacer vers une demande existante" at bounding box center [711, 237] width 229 height 21
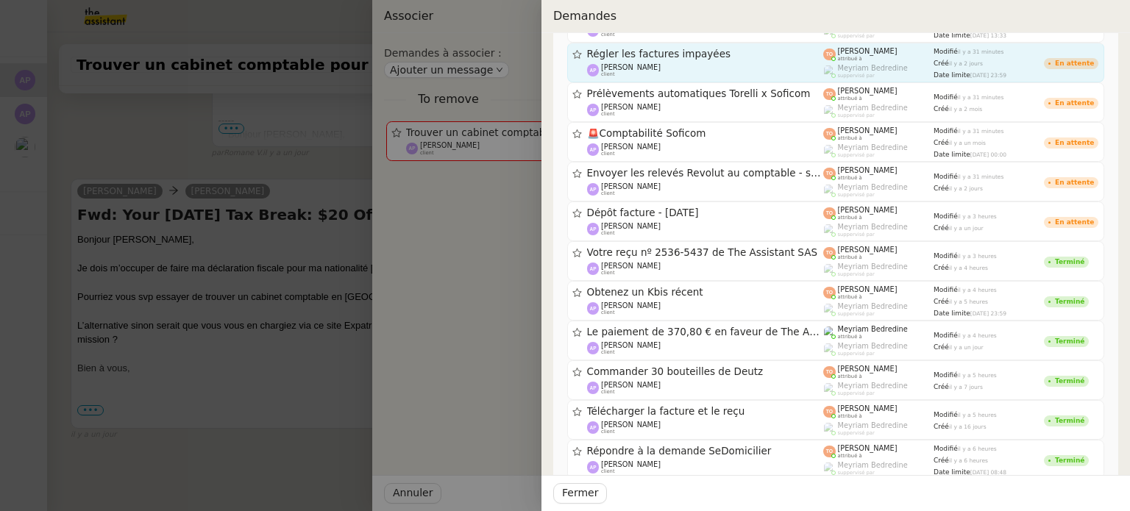
scroll to position [445, 0]
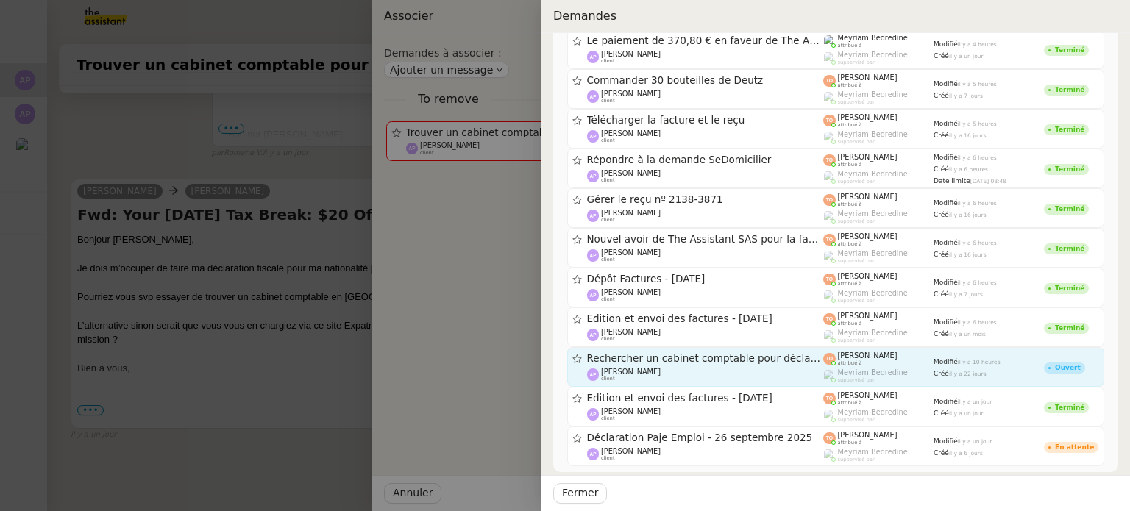
click at [742, 354] on span "Rechercher un cabinet comptable pour déclaration fiscale" at bounding box center [705, 359] width 237 height 10
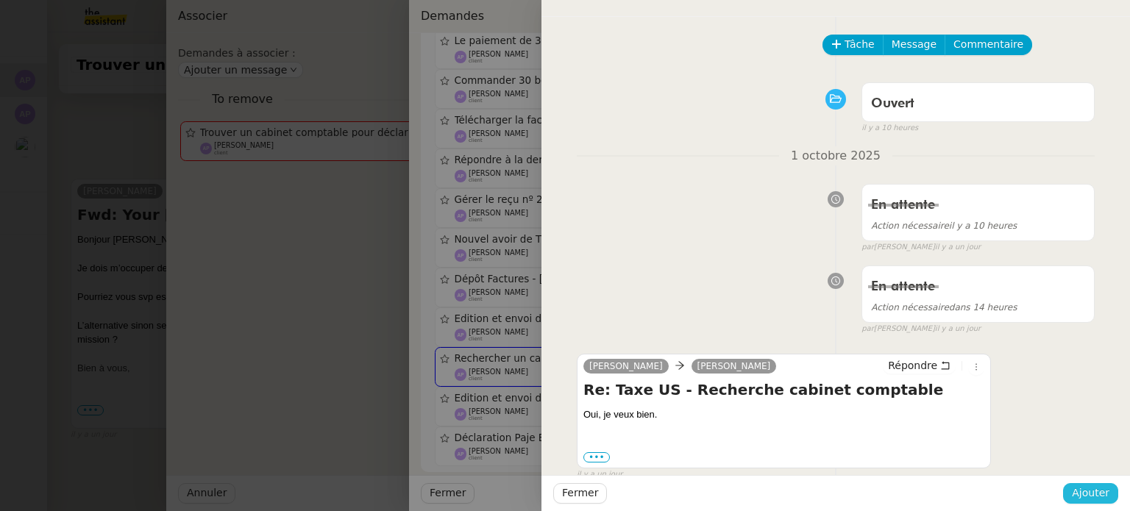
click at [1093, 497] on span "Ajouter" at bounding box center [1091, 493] width 38 height 17
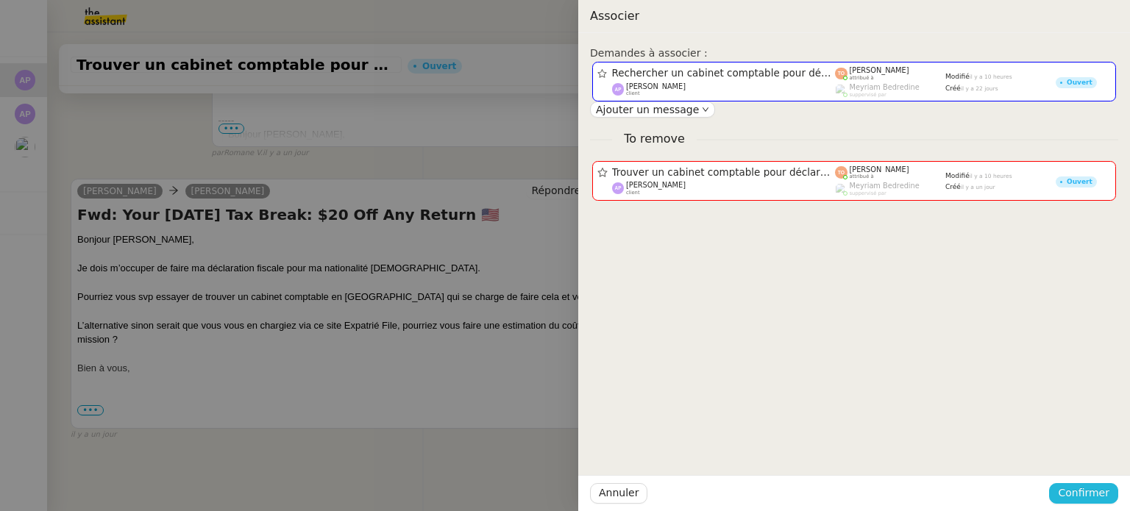
click at [1090, 491] on span "Confirmer" at bounding box center [1084, 493] width 52 height 17
click at [1082, 458] on span "Ajouter" at bounding box center [1085, 454] width 38 height 15
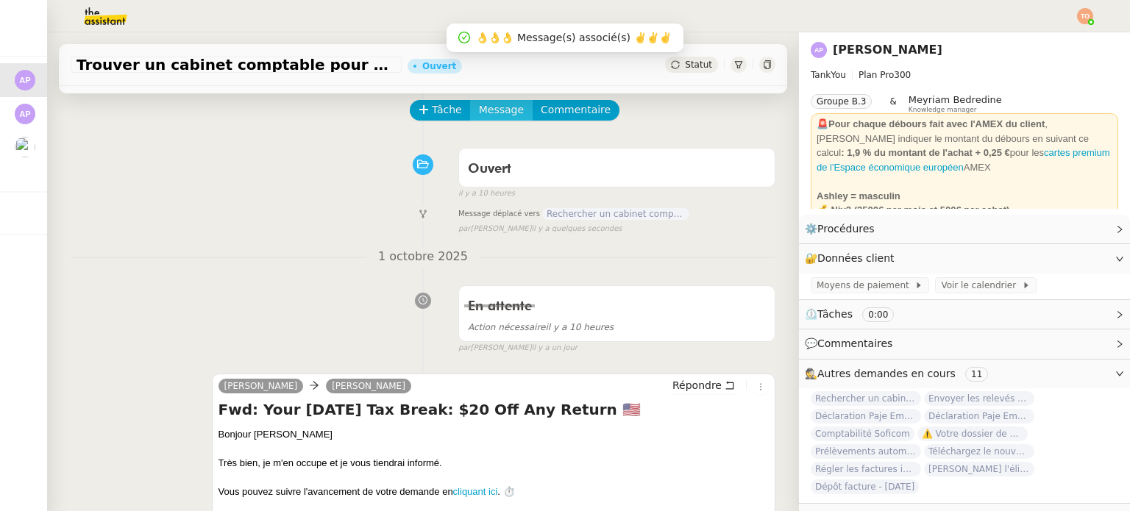
scroll to position [0, 0]
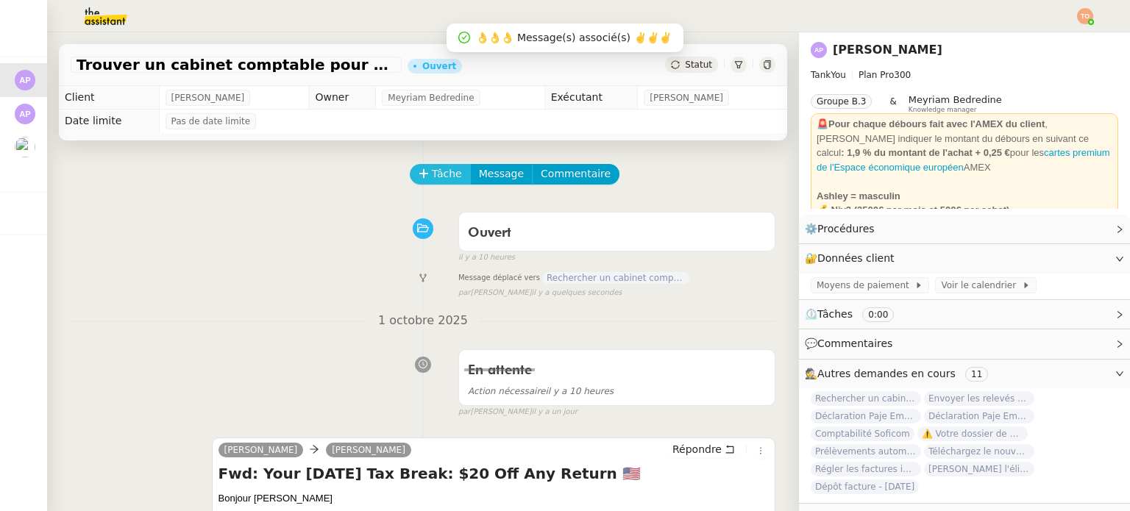
click at [444, 175] on span "Tâche" at bounding box center [447, 174] width 30 height 17
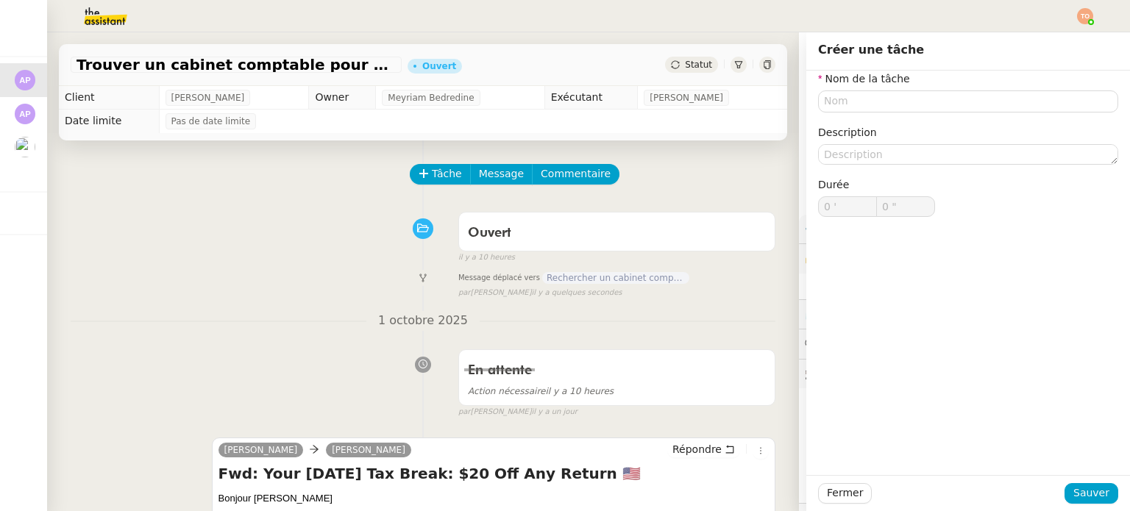
click at [857, 112] on div "Nom de la tâche Description Durée 0 ' 0 "" at bounding box center [968, 156] width 300 height 170
click at [871, 106] on input "text" at bounding box center [968, 100] width 300 height 21
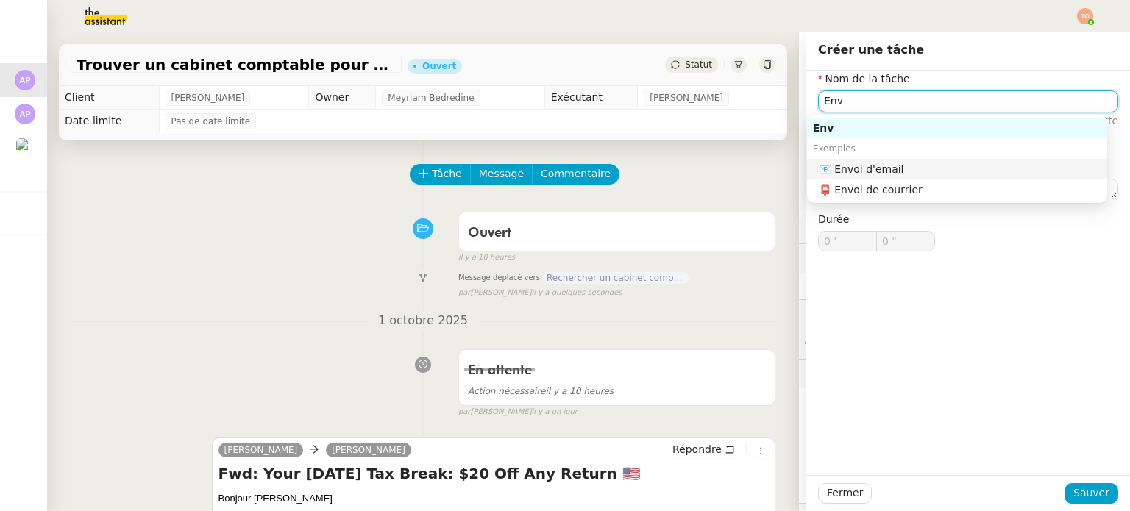
click at [892, 160] on nz-auto-option "📧 Envoi d'email" at bounding box center [957, 169] width 300 height 21
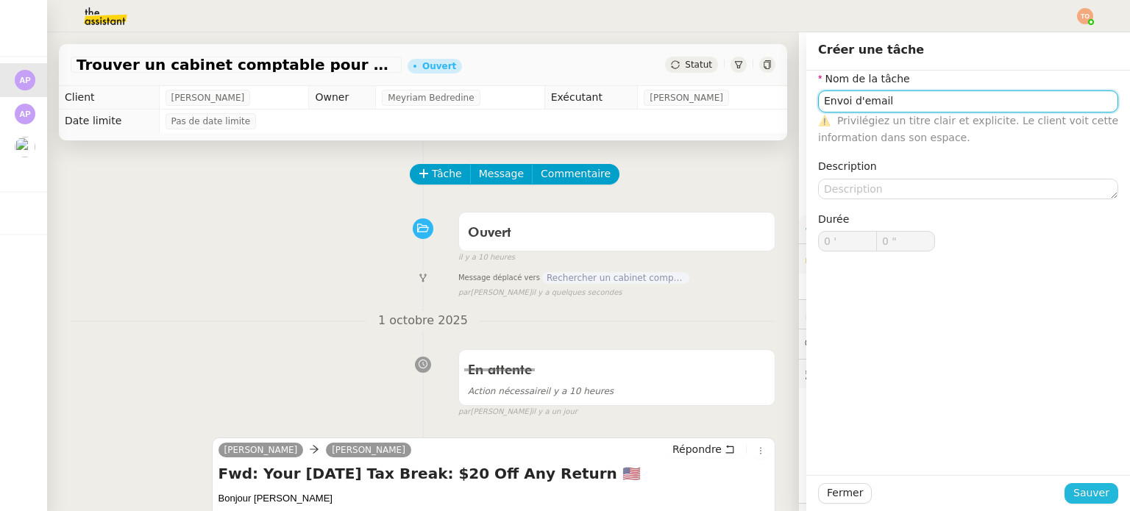
type input "Envoi d'email"
click at [1101, 489] on button "Sauver" at bounding box center [1092, 493] width 54 height 21
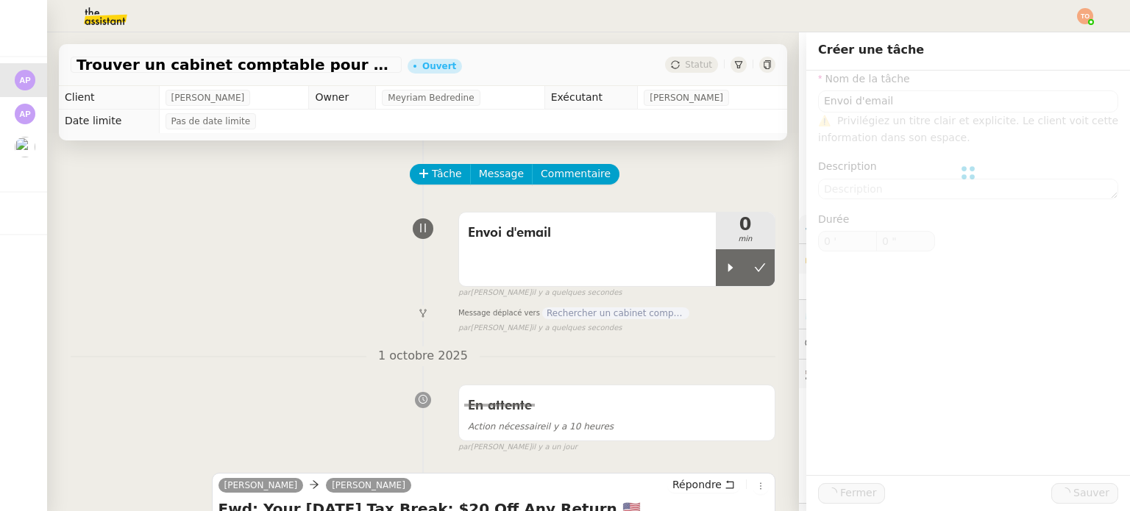
click at [717, 280] on div at bounding box center [730, 267] width 29 height 37
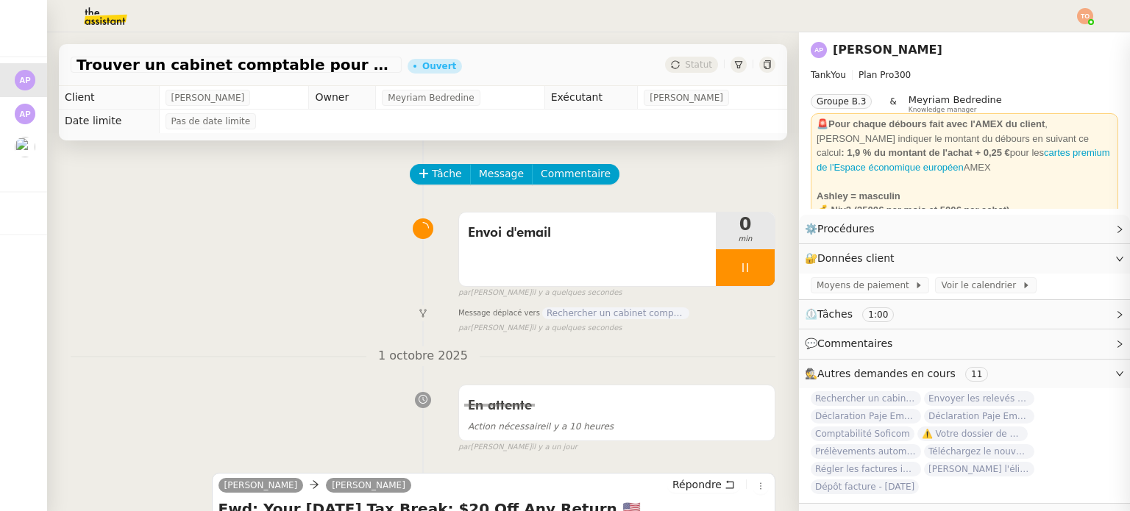
scroll to position [303, 0]
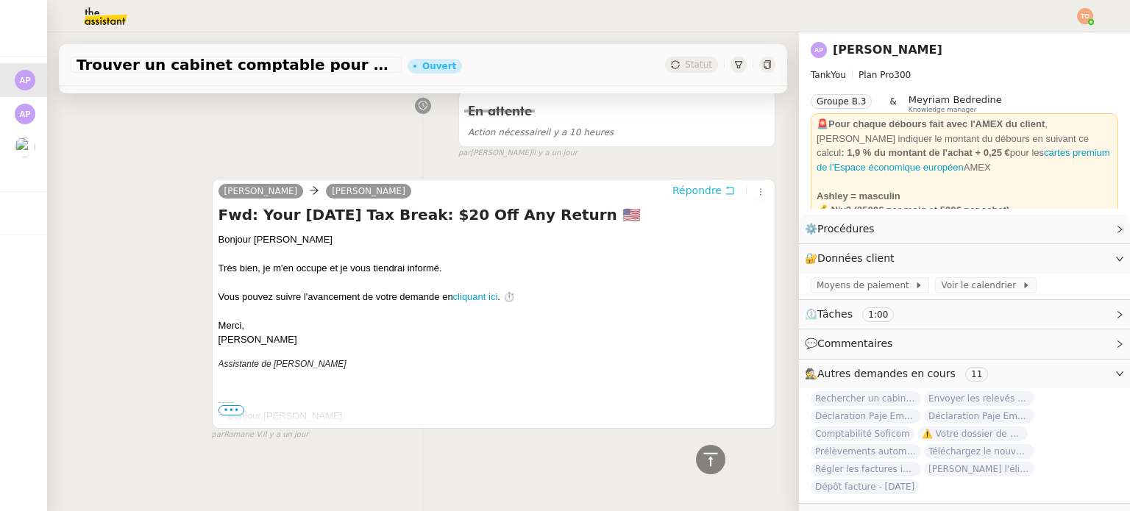
click at [690, 184] on span "Répondre" at bounding box center [696, 190] width 49 height 15
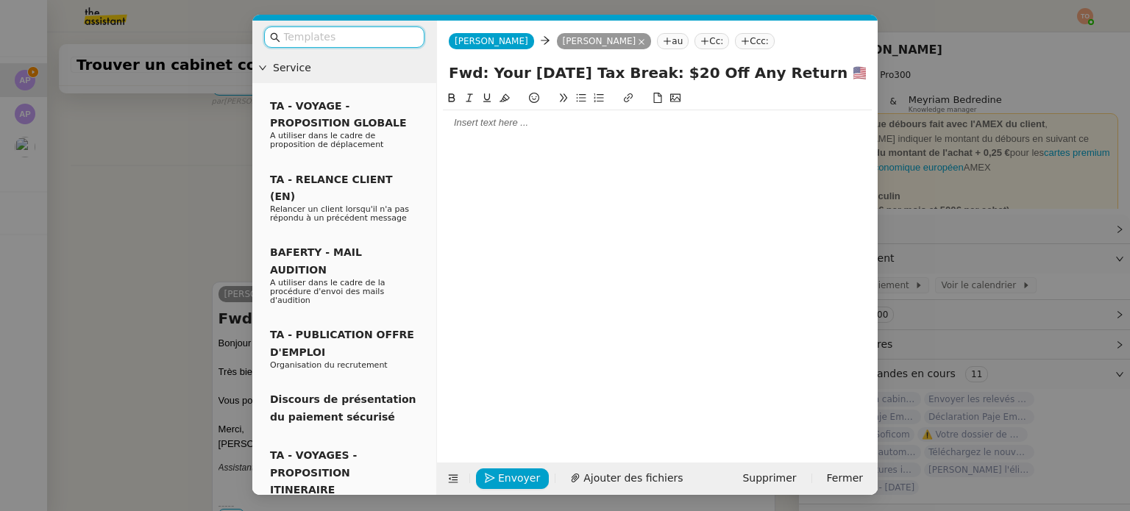
scroll to position [416, 0]
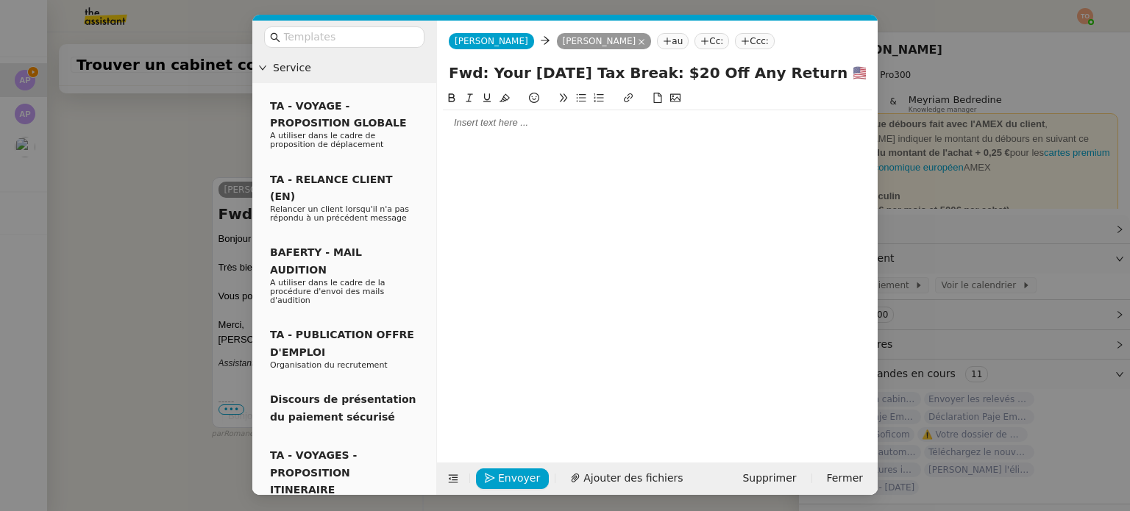
click at [536, 135] on div at bounding box center [657, 122] width 429 height 25
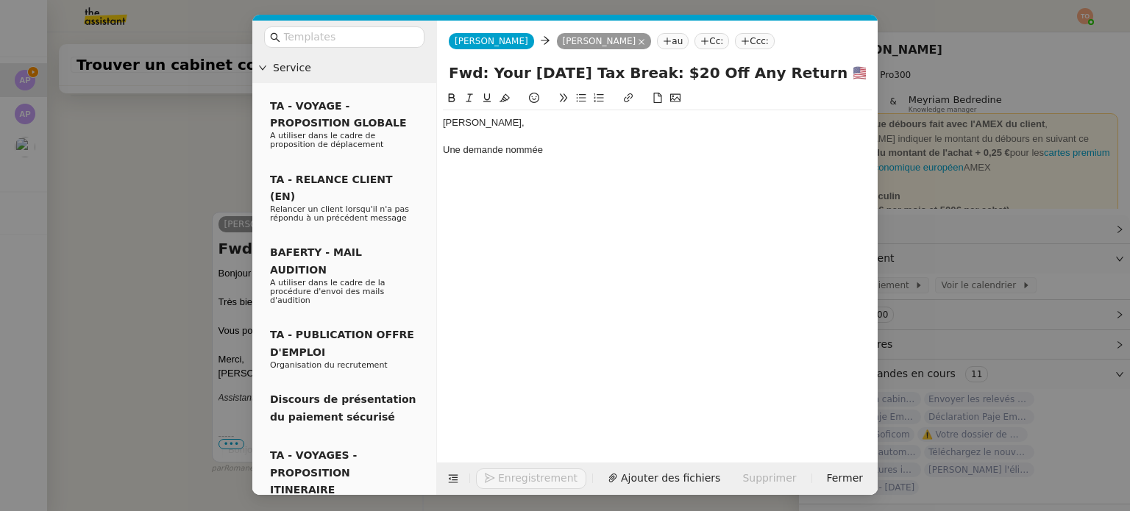
scroll to position [460, 0]
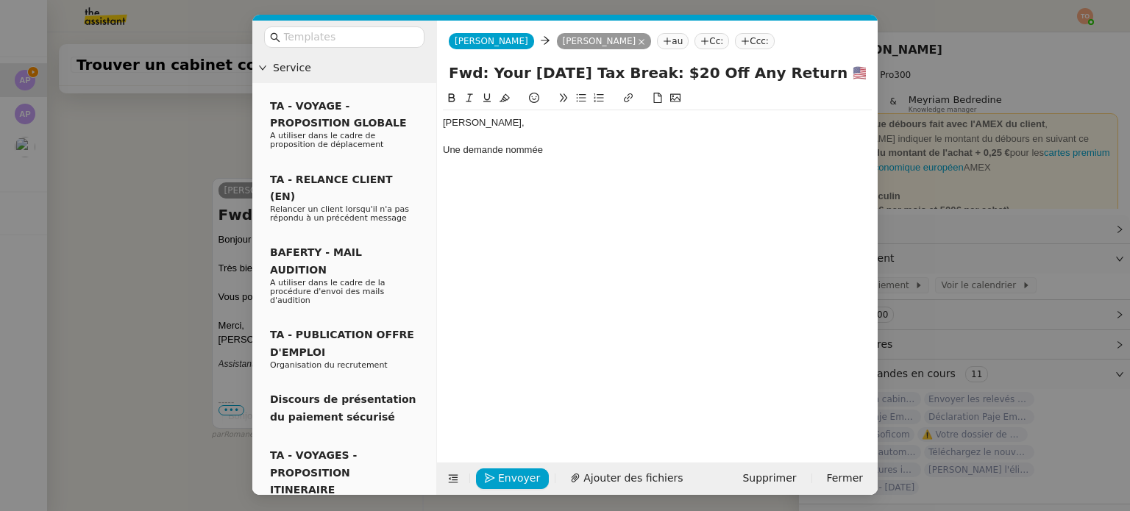
click at [14, 109] on nz-modal-container "Service TA - VOYAGE - PROPOSITION GLOBALE A utiliser dans le cadre de propositi…" at bounding box center [565, 255] width 1130 height 511
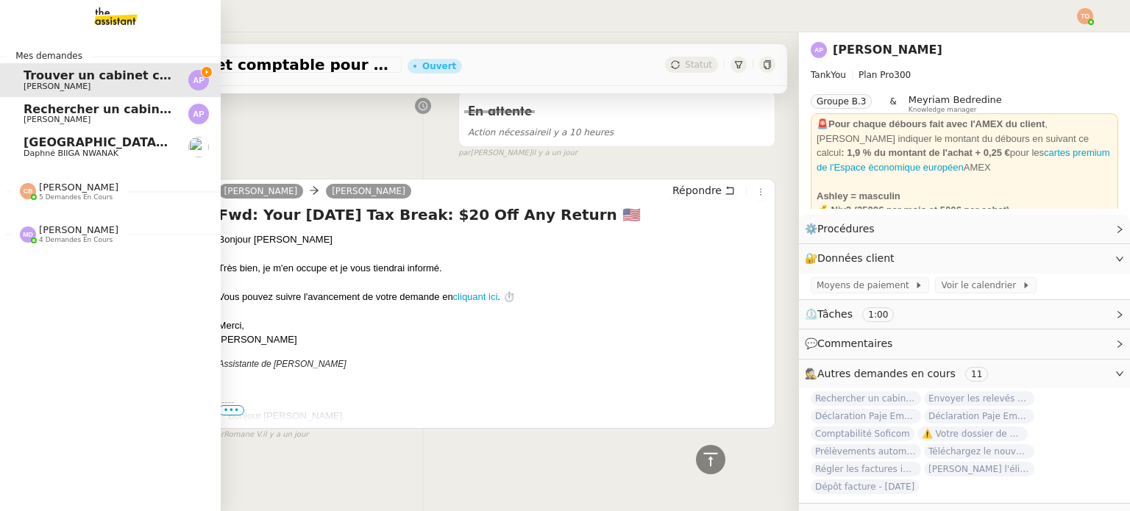
click at [24, 110] on span "Rechercher un cabinet comptable pour déclaration fiscale" at bounding box center [216, 109] width 385 height 14
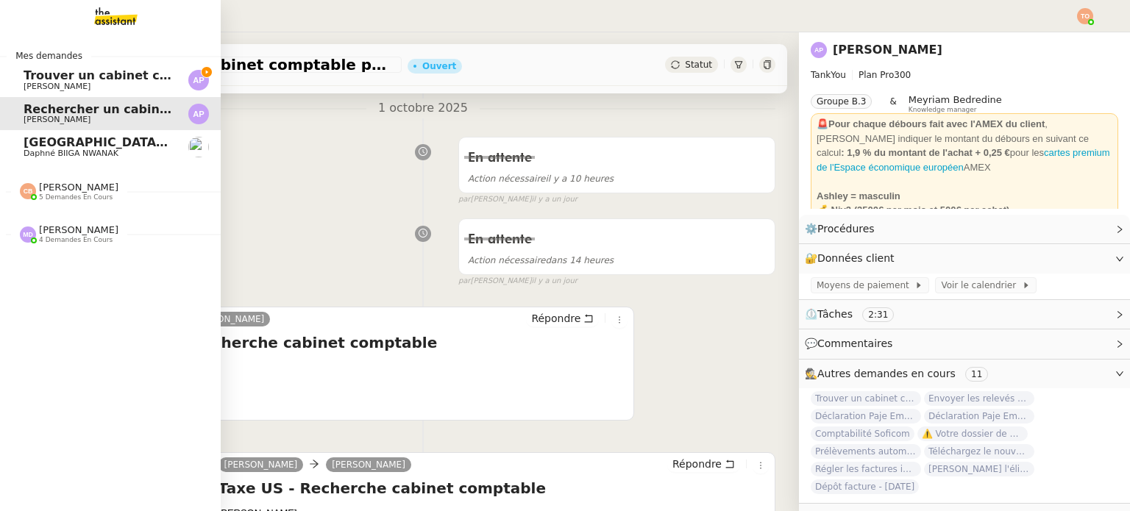
scroll to position [197, 0]
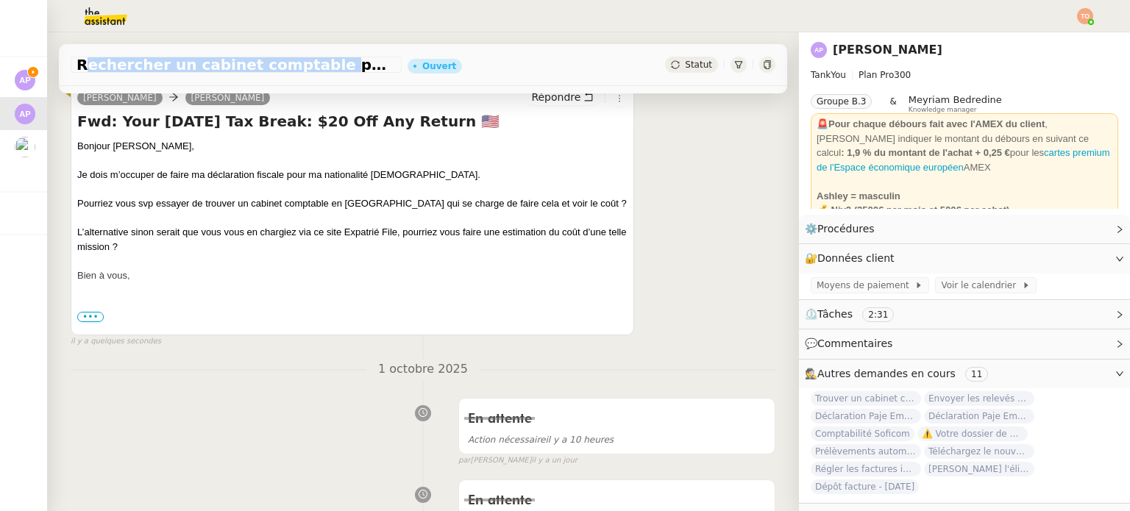
drag, startPoint x: 79, startPoint y: 61, endPoint x: 299, endPoint y: 65, distance: 219.3
click at [299, 65] on span "Rechercher un cabinet comptable pour déclaration fiscale" at bounding box center [236, 64] width 319 height 15
copy span "Rechercher un cabinet comptable"
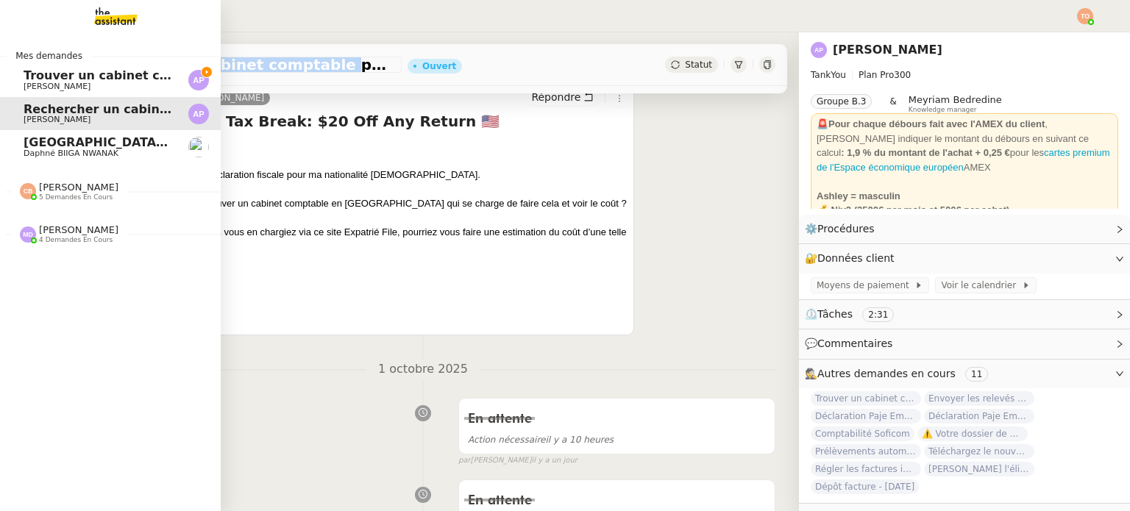
click at [24, 75] on span "Trouver un cabinet comptable pour déclaration fiscale" at bounding box center [204, 75] width 360 height 14
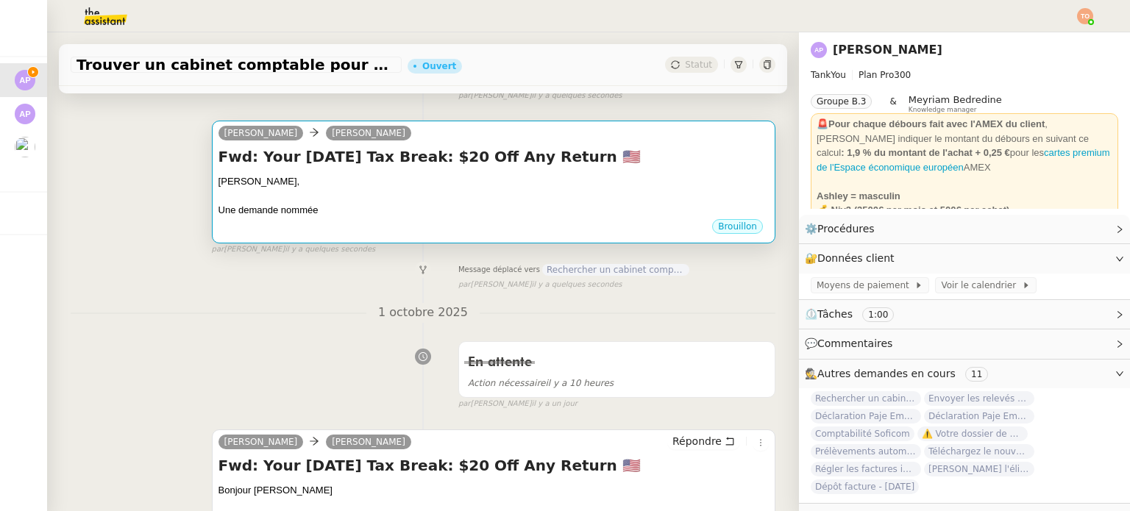
click at [398, 203] on div at bounding box center [494, 196] width 550 height 15
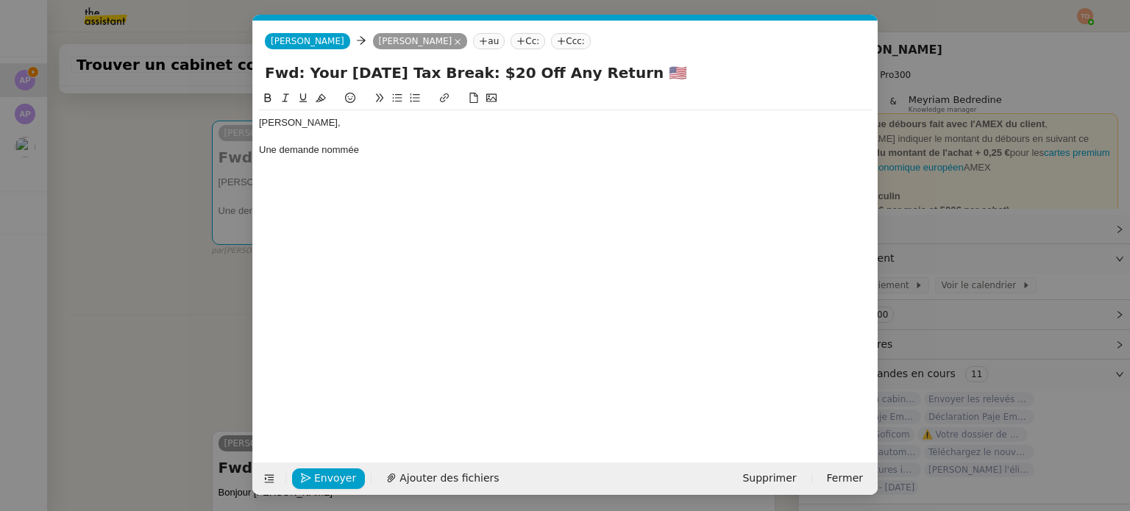
scroll to position [0, 31]
click at [429, 149] on div "Une demande nommée" at bounding box center [565, 149] width 613 height 13
click at [140, 176] on nz-modal-container "Service TA - VOYAGE - PROPOSITION GLOBALE A utiliser dans le cadre de propositi…" at bounding box center [565, 255] width 1130 height 511
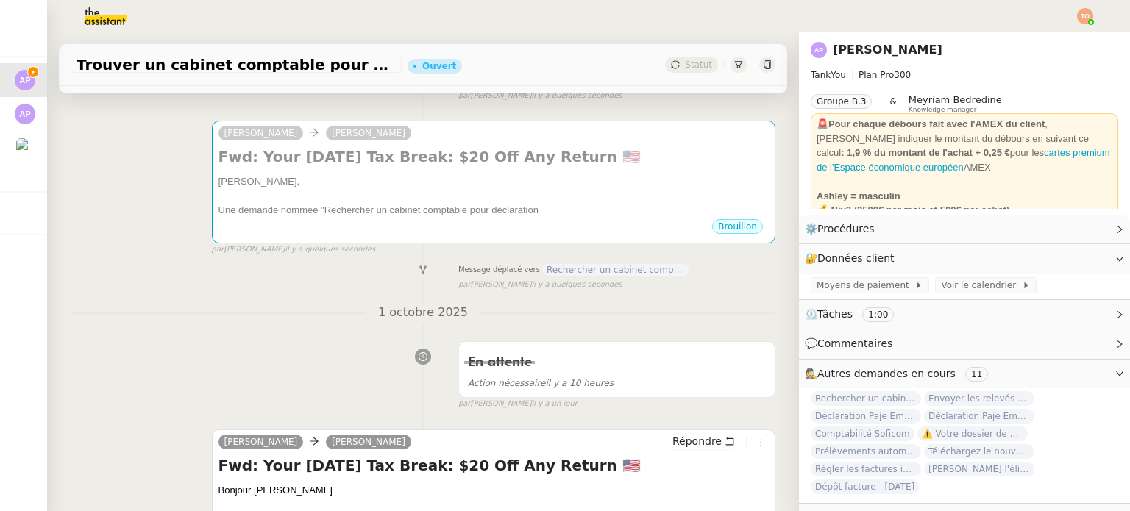
click at [756, 447] on icon at bounding box center [760, 442] width 9 height 9
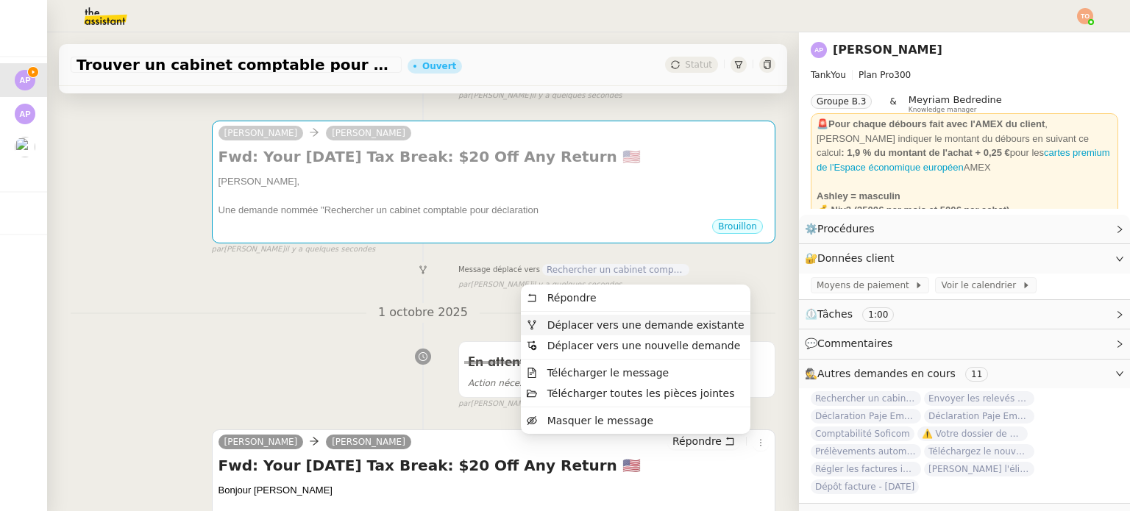
click at [718, 323] on span "Déplacer vers une demande existante" at bounding box center [645, 325] width 197 height 12
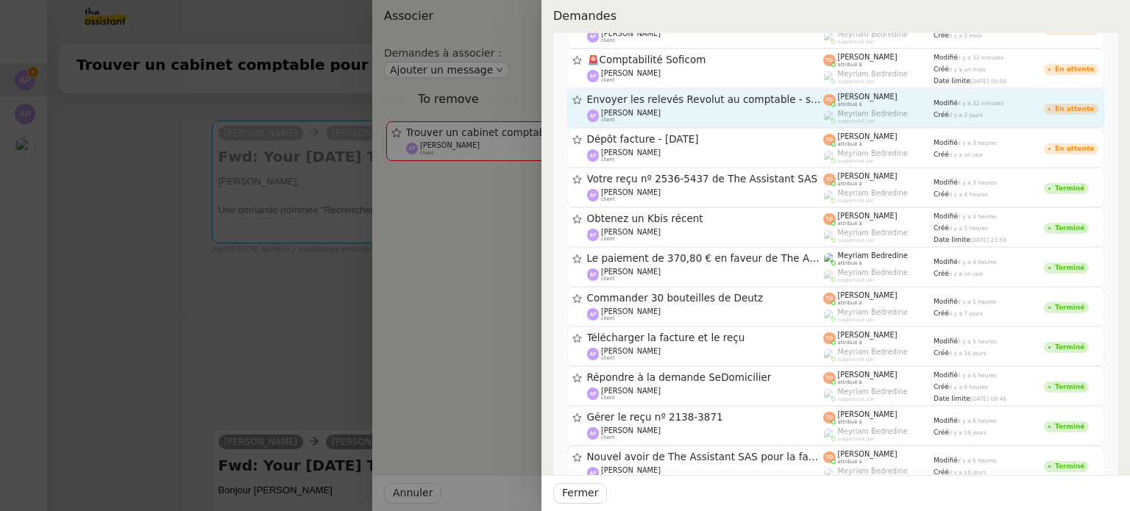
scroll to position [441, 0]
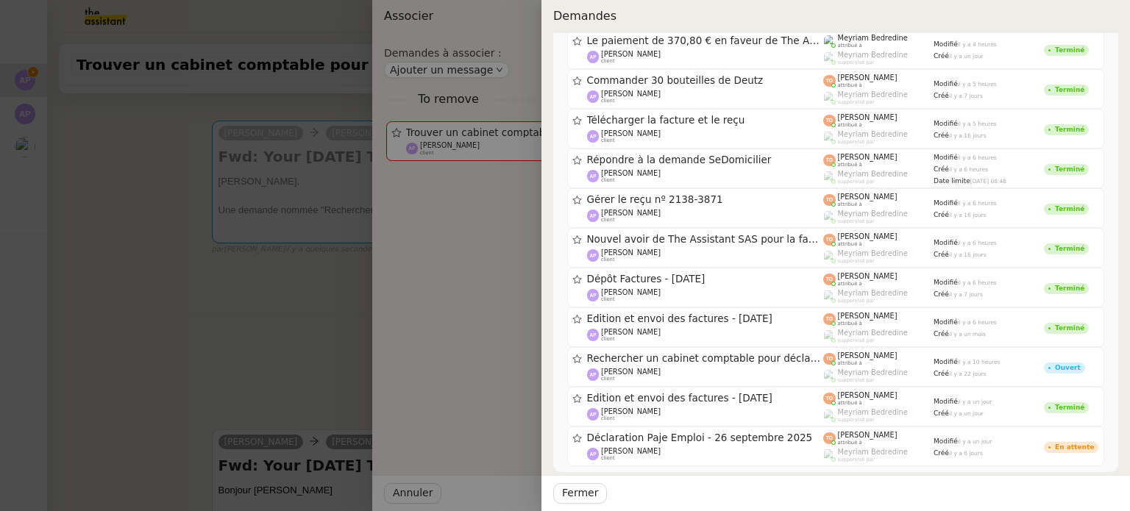
click at [274, 331] on div at bounding box center [565, 255] width 1130 height 511
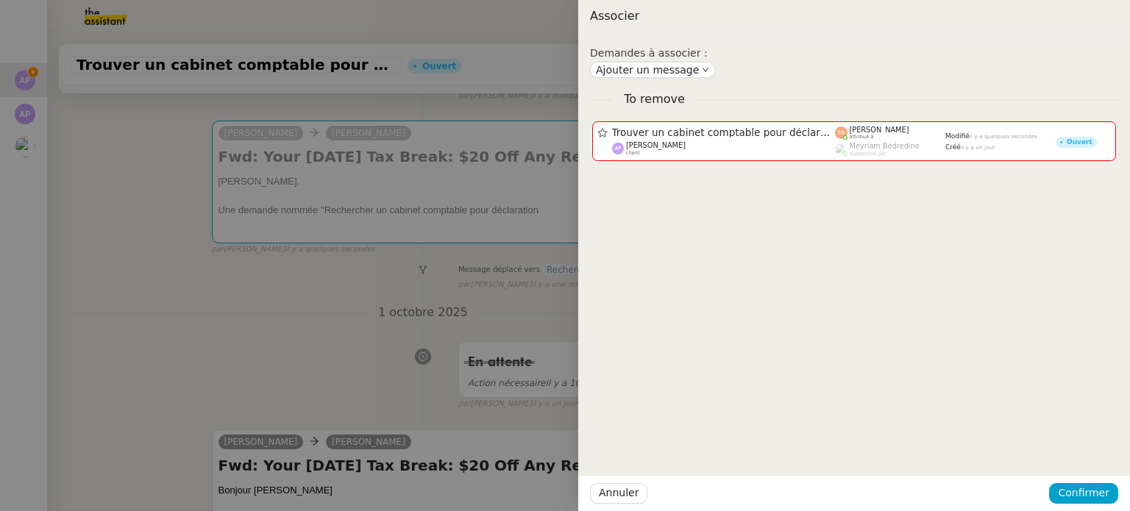
click at [285, 288] on div at bounding box center [565, 255] width 1130 height 511
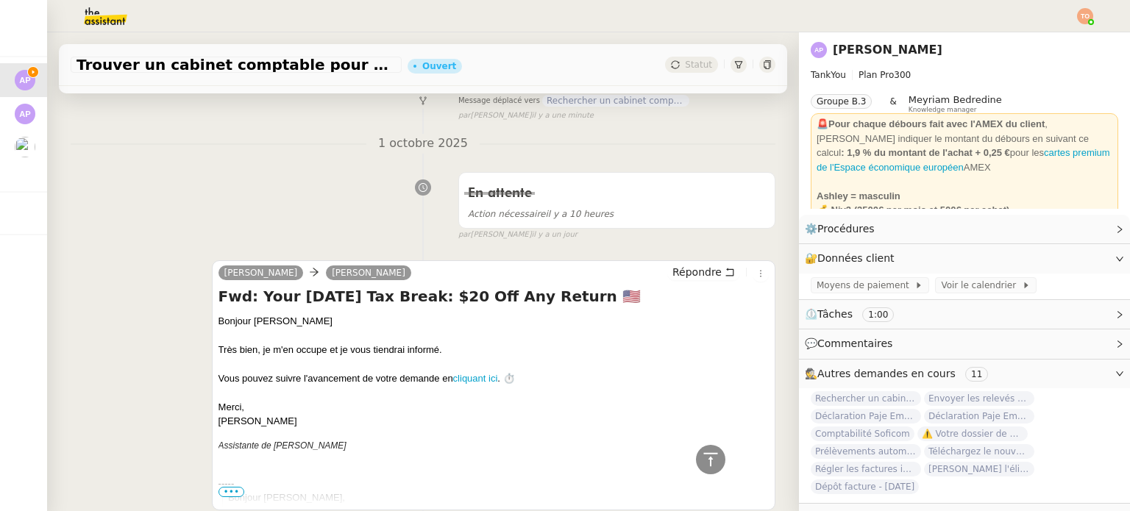
scroll to position [238, 0]
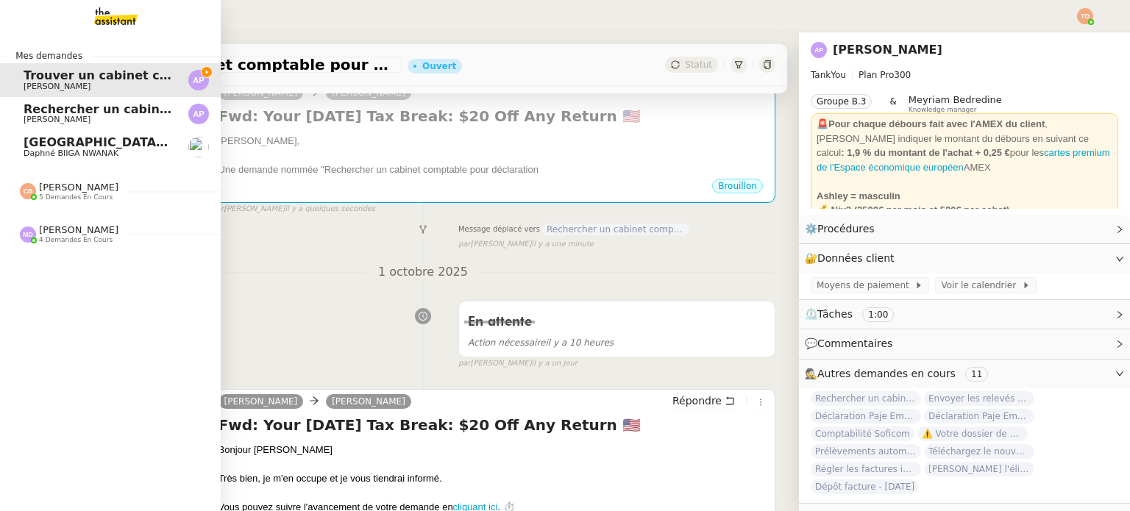
drag, startPoint x: 45, startPoint y: 120, endPoint x: 57, endPoint y: 121, distance: 11.8
click at [45, 120] on span "[PERSON_NAME]" at bounding box center [57, 120] width 67 height 10
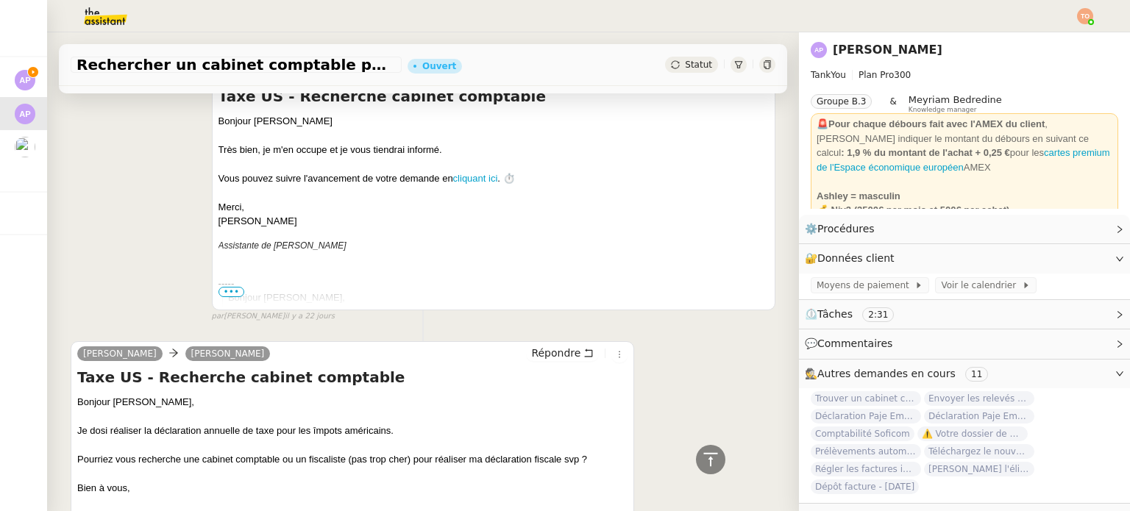
scroll to position [2184, 0]
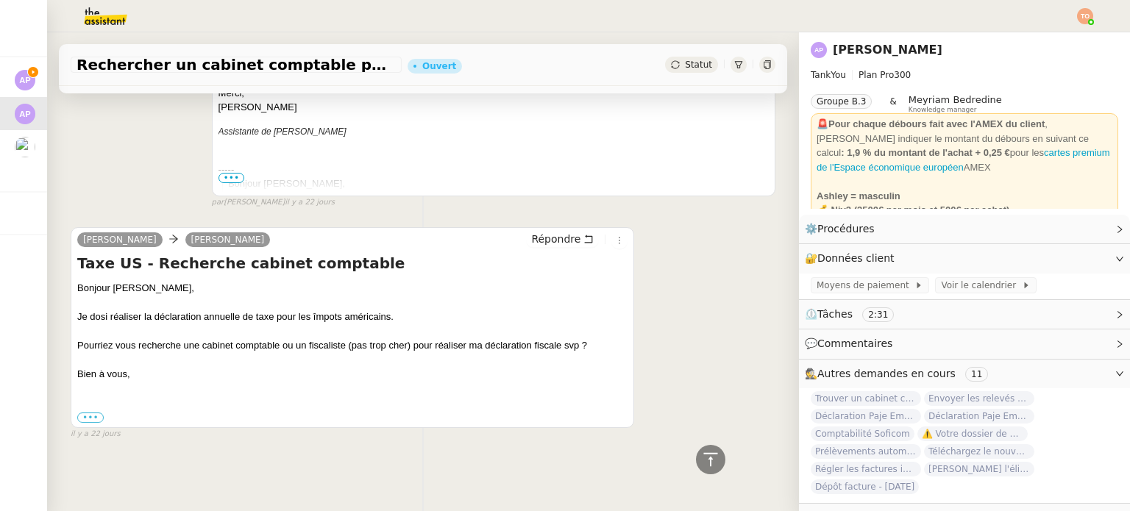
click at [221, 266] on h4 "Taxe US - Recherche cabinet comptable" at bounding box center [352, 263] width 550 height 21
click at [246, 256] on h4 "Taxe US - Recherche cabinet comptable" at bounding box center [352, 263] width 550 height 21
click at [245, 255] on h4 "Taxe US - Recherche cabinet comptable" at bounding box center [352, 263] width 550 height 21
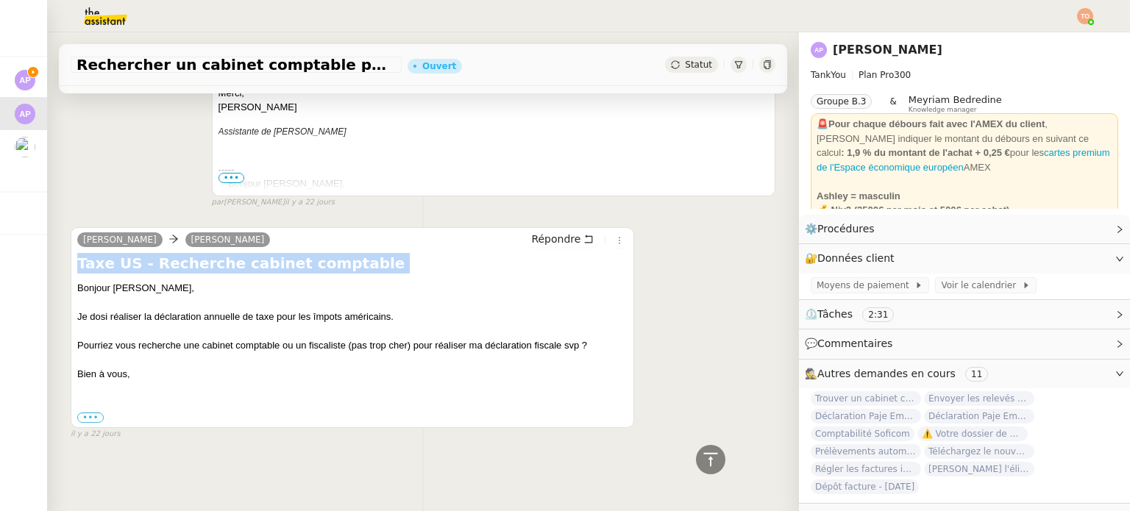
click at [41, 78] on span "Trouver un cabinet comptable pour déclaration fiscale" at bounding box center [30, 75] width 360 height 14
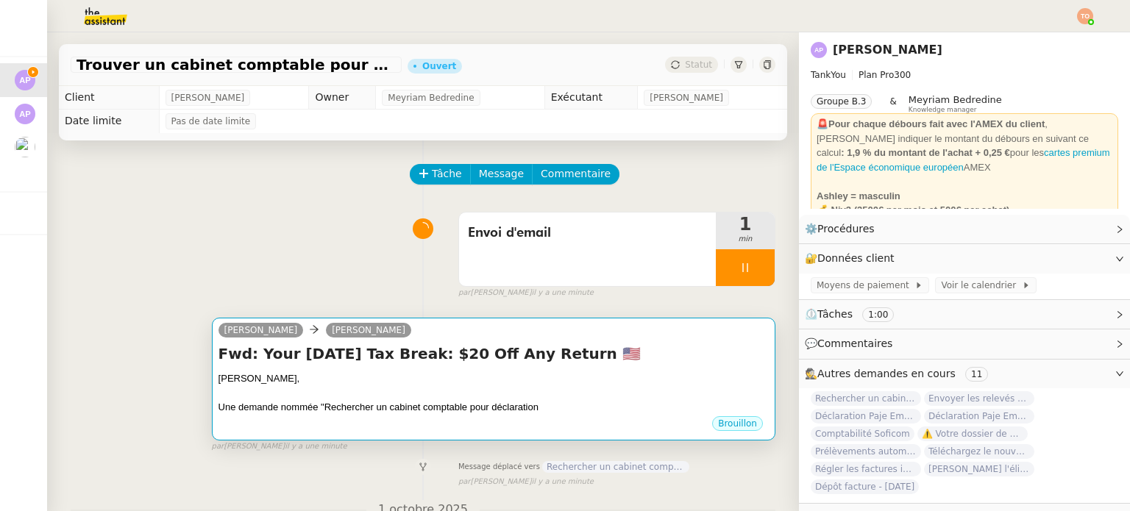
click at [572, 370] on div "Fwd: Your Labor Day Tax Break: $20 Off Any Return 🇺🇸 Ashley, Une demande nommée…" at bounding box center [494, 379] width 550 height 71
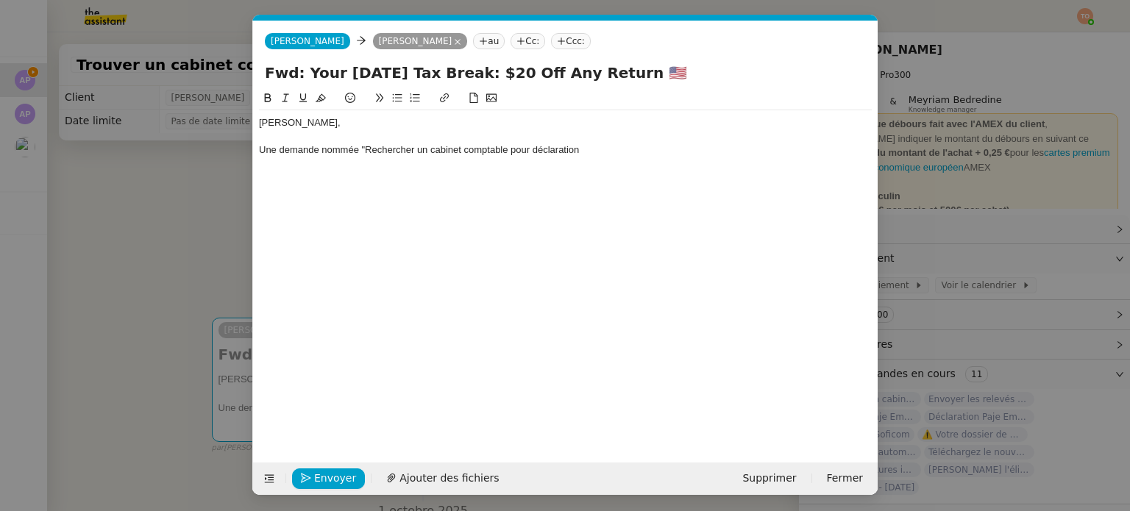
scroll to position [0, 31]
drag, startPoint x: 509, startPoint y: 155, endPoint x: 612, endPoint y: 153, distance: 103.0
click at [612, 153] on div "Une demande nommée "Rechercher un cabinet comptable pour déclaration" at bounding box center [565, 149] width 613 height 13
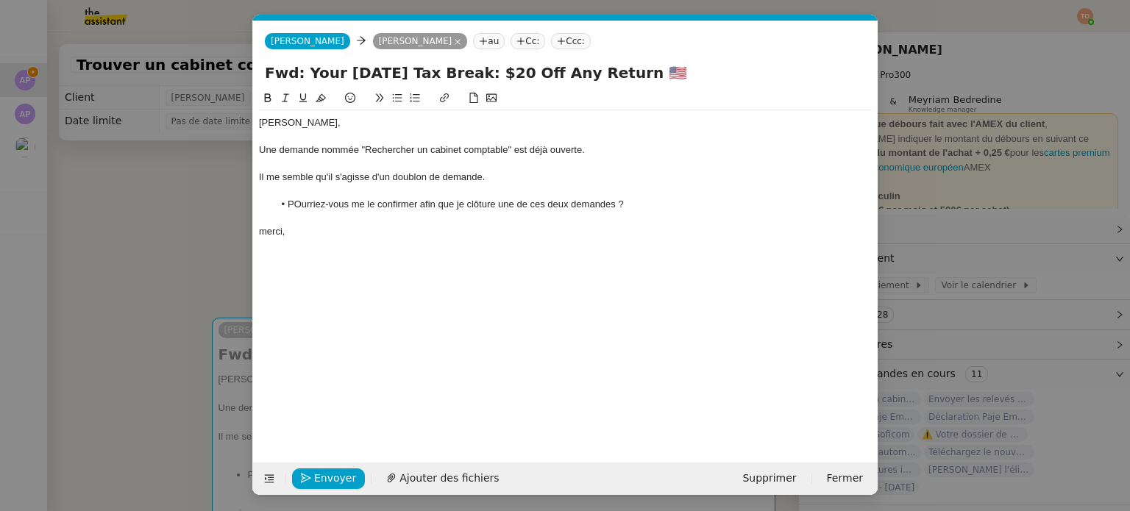
click at [300, 211] on li "POurriez-vous me le confirmer afin que je clôture une de ces deux demandes ?" at bounding box center [573, 204] width 599 height 13
click at [265, 238] on div "merci," at bounding box center [565, 231] width 613 height 13
click at [322, 471] on span "Envoyer" at bounding box center [335, 478] width 42 height 17
click at [322, 471] on span "Confirmer l'envoi" at bounding box center [358, 478] width 88 height 17
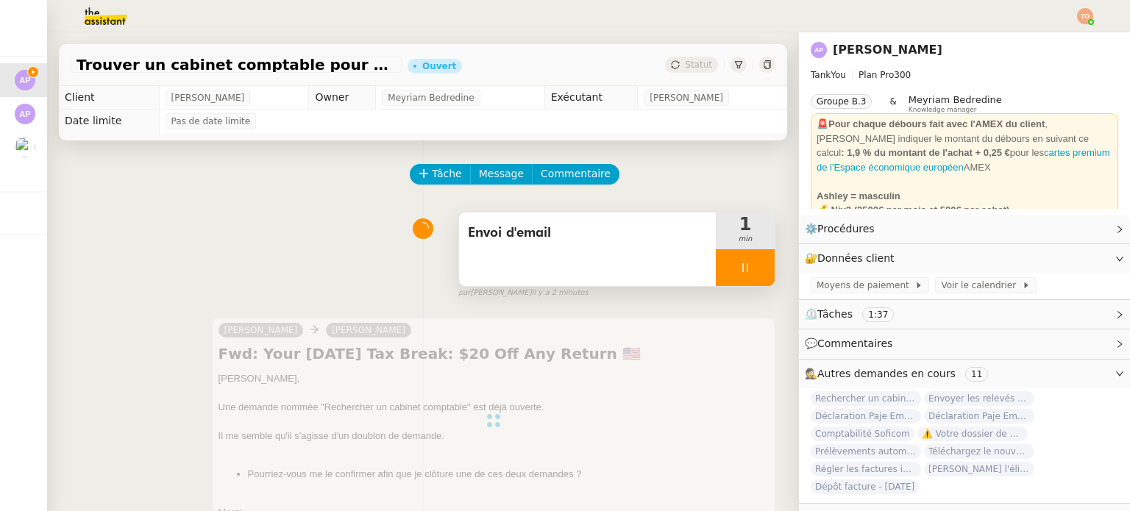
click at [748, 273] on div at bounding box center [745, 267] width 59 height 37
click at [748, 273] on button at bounding box center [759, 267] width 29 height 37
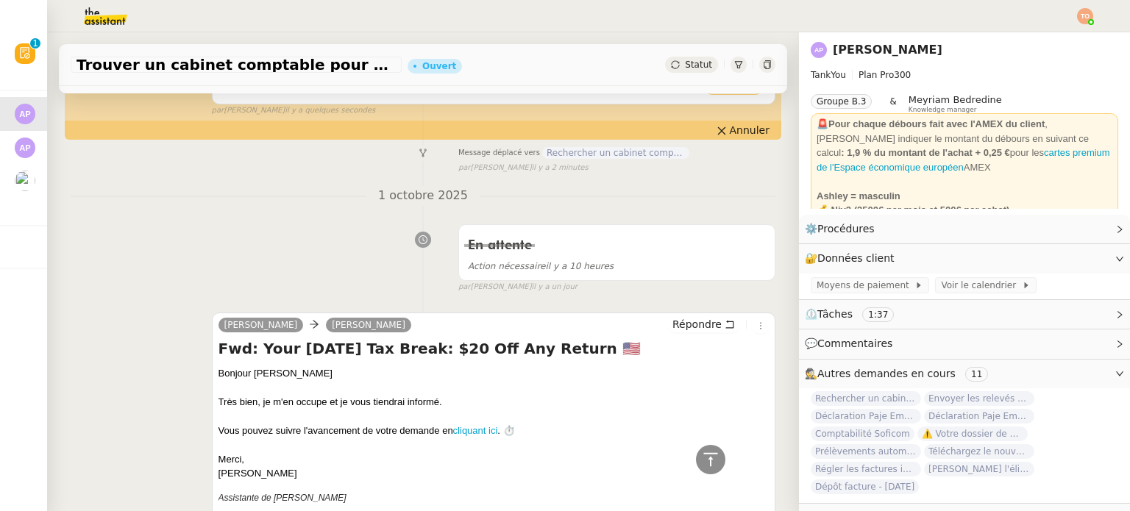
scroll to position [147, 0]
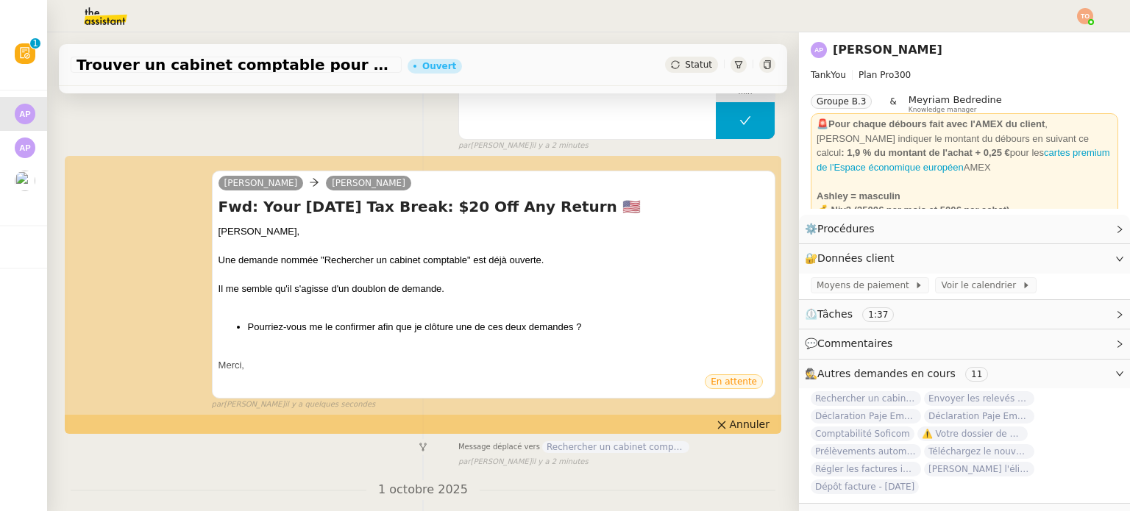
click at [685, 61] on span "Statut" at bounding box center [698, 65] width 27 height 10
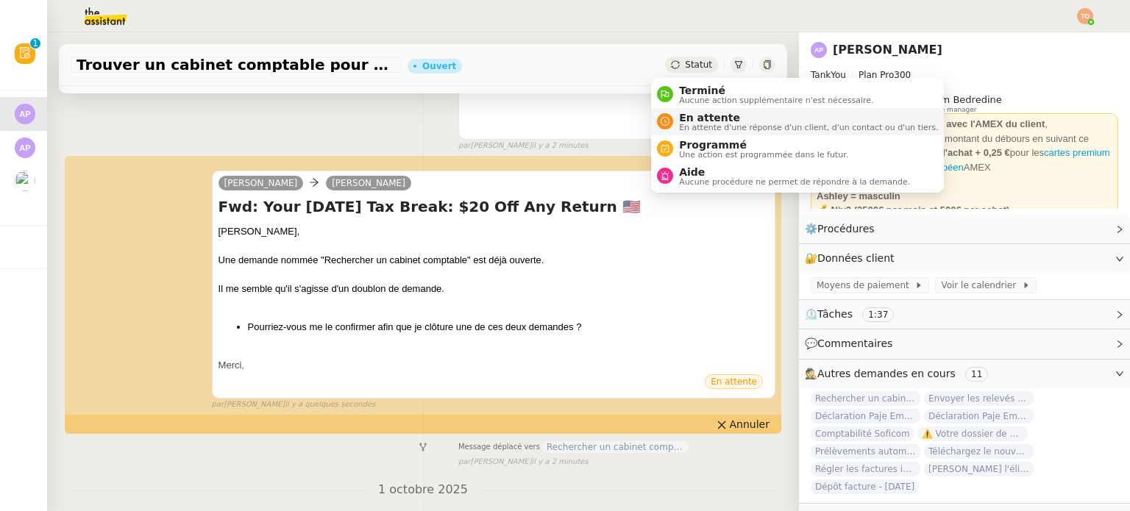
click at [699, 124] on span "En attente d'une réponse d'un client, d'un contact ou d'un tiers." at bounding box center [808, 128] width 259 height 8
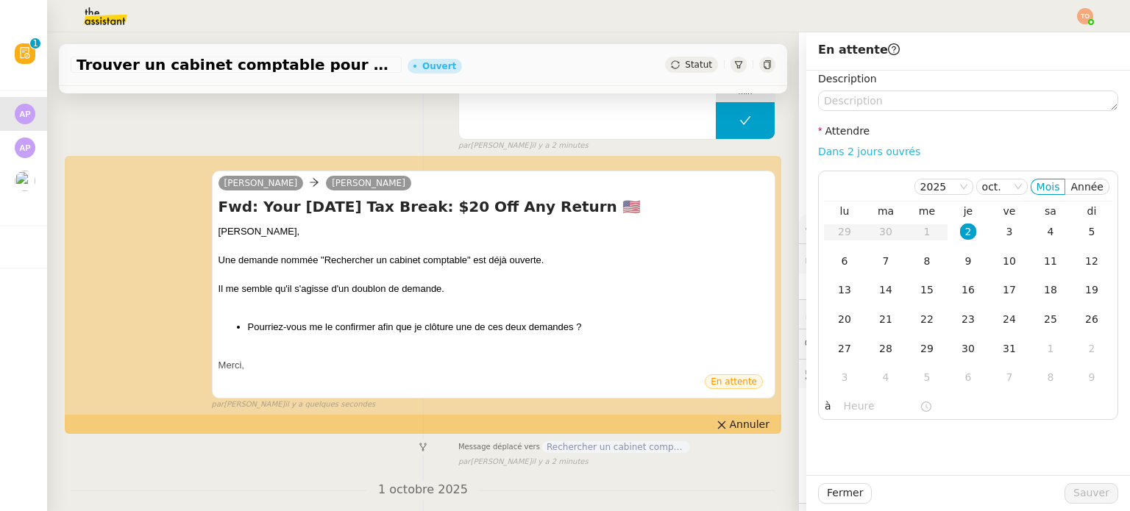
click at [839, 152] on link "Dans 2 jours ouvrés" at bounding box center [869, 152] width 102 height 12
type input "07:00"
click at [1076, 488] on span "Sauver" at bounding box center [1091, 493] width 36 height 17
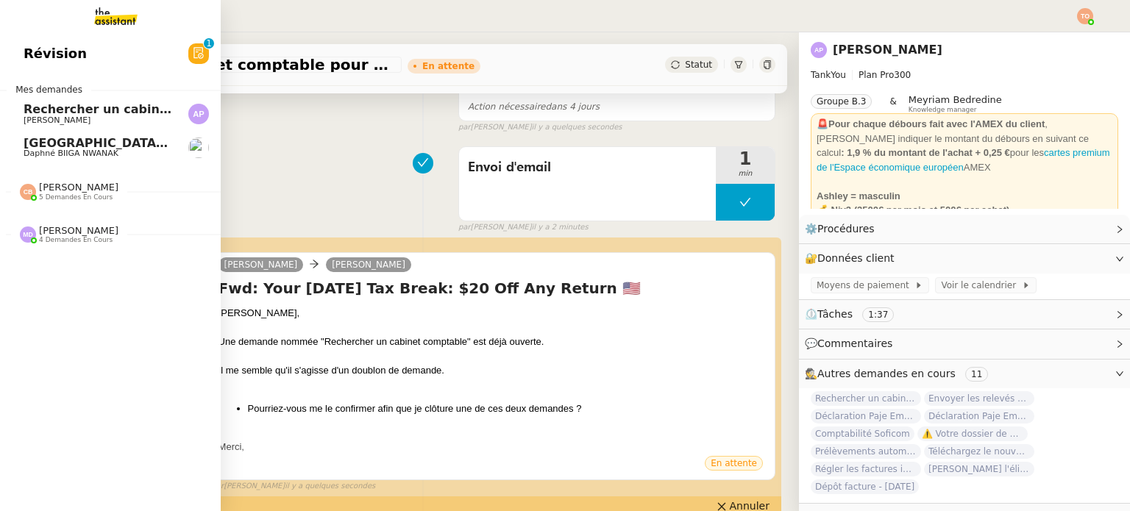
click at [77, 129] on link "Rechercher un cabinet comptable pour déclaration fiscale [PERSON_NAME]" at bounding box center [110, 114] width 221 height 34
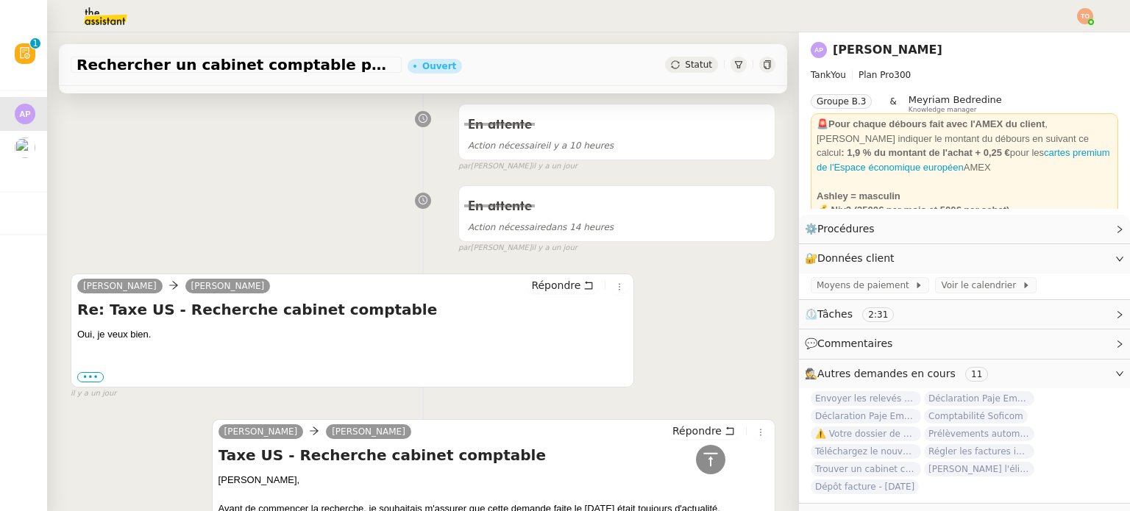
scroll to position [50, 0]
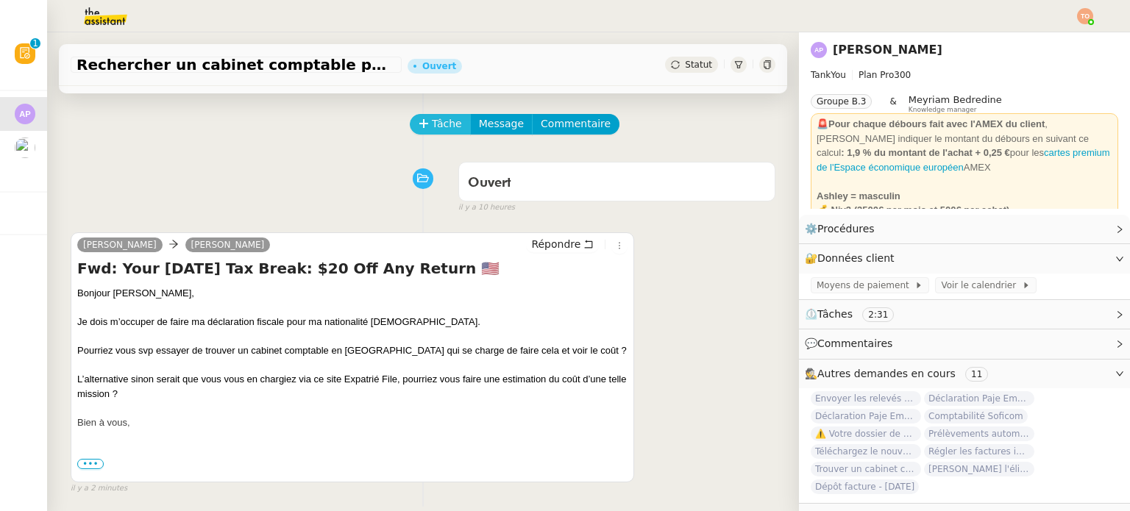
click at [433, 131] on span "Tâche" at bounding box center [447, 124] width 30 height 17
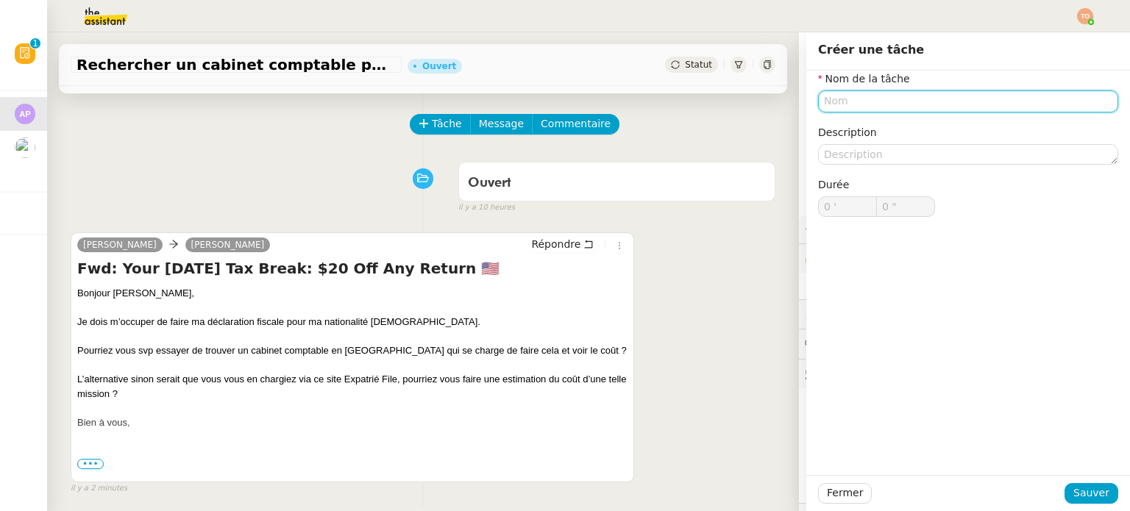
click at [867, 88] on nz-form-label "Nom de la tâche" at bounding box center [864, 81] width 92 height 20
click at [873, 90] on input "text" at bounding box center [968, 100] width 300 height 21
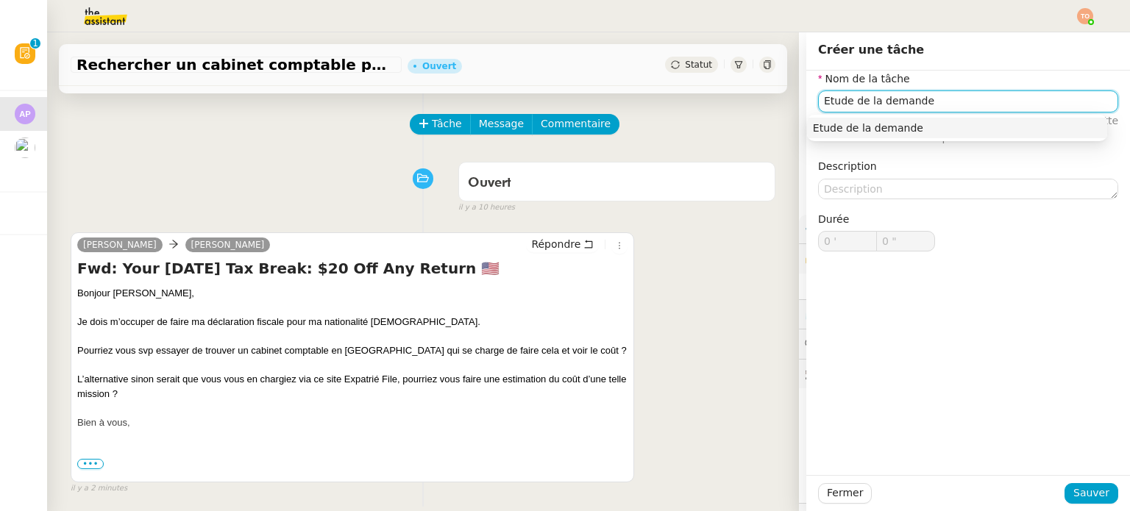
type input "Etude de la demande"
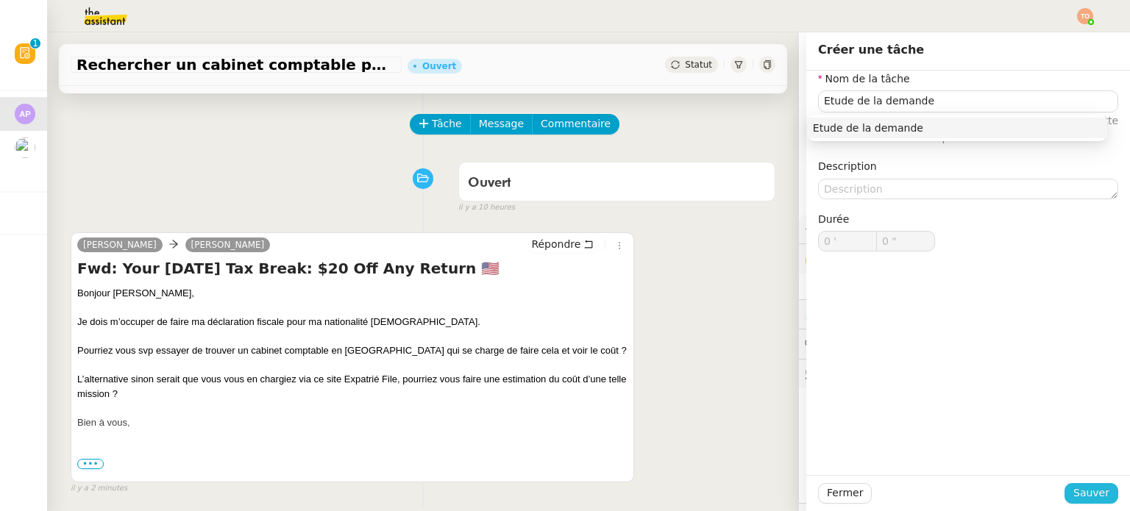
click at [1077, 497] on span "Sauver" at bounding box center [1091, 493] width 36 height 17
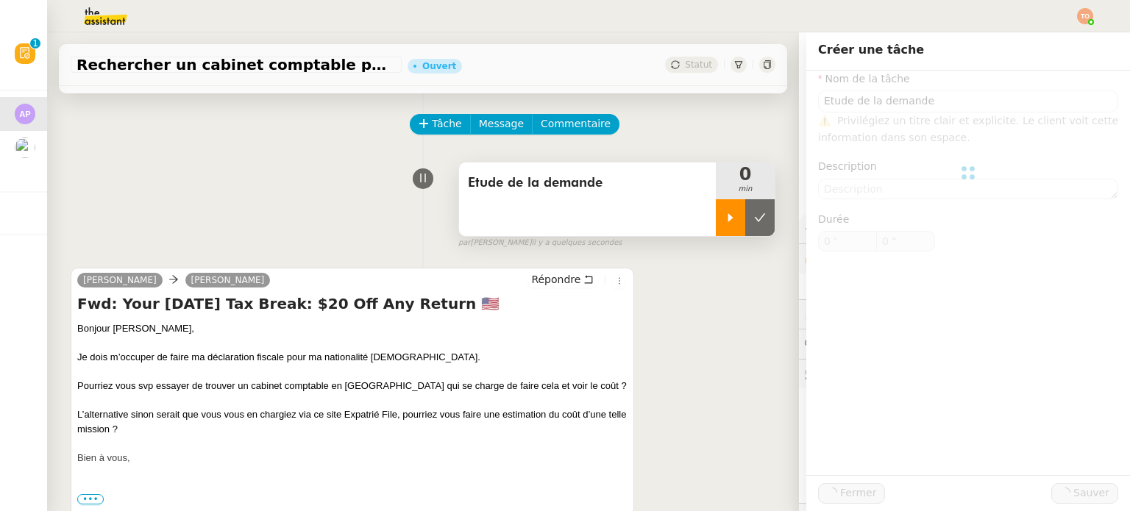
click at [725, 223] on icon at bounding box center [731, 218] width 12 height 12
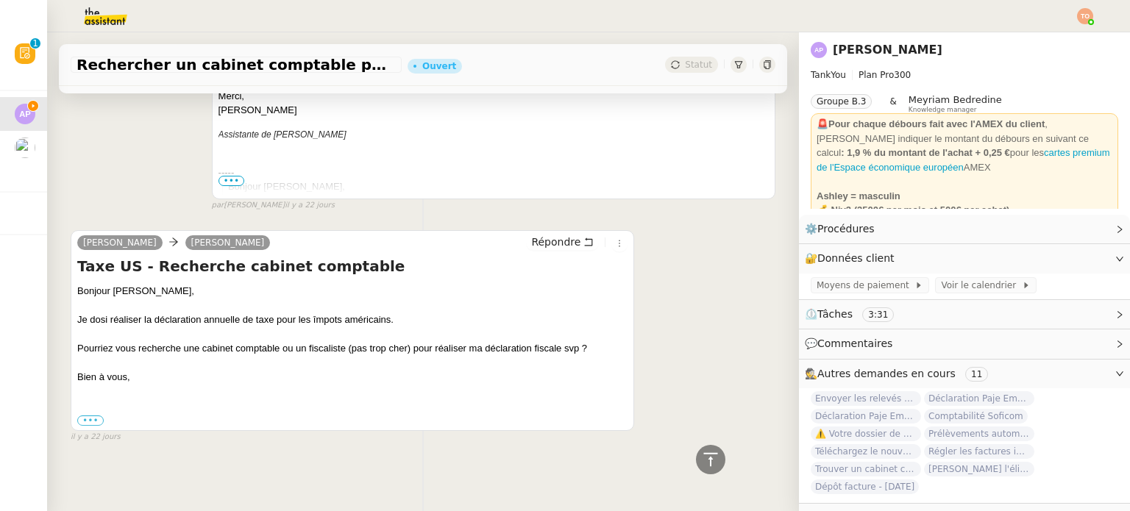
scroll to position [2219, 0]
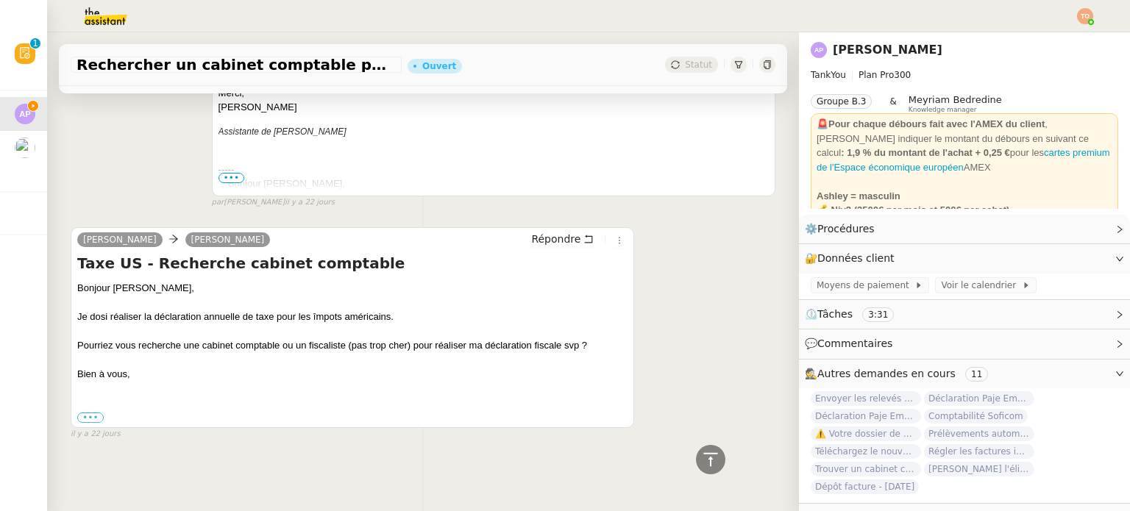
drag, startPoint x: 142, startPoint y: 367, endPoint x: 68, endPoint y: 281, distance: 113.2
copy div "Bonjour Camille, Je dosi réaliser la déclaration annuelle de taxe pour les împo…"
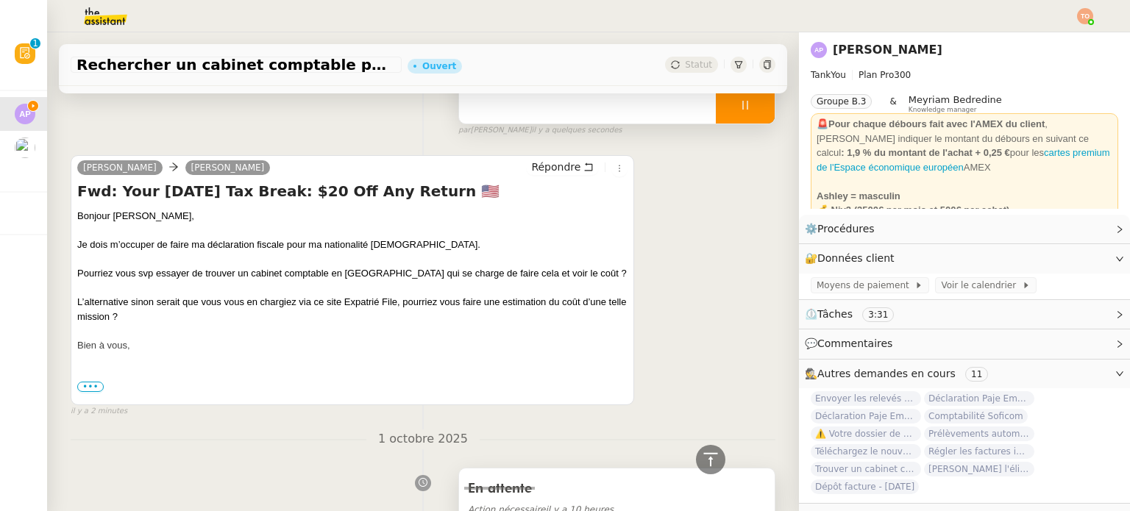
scroll to position [0, 0]
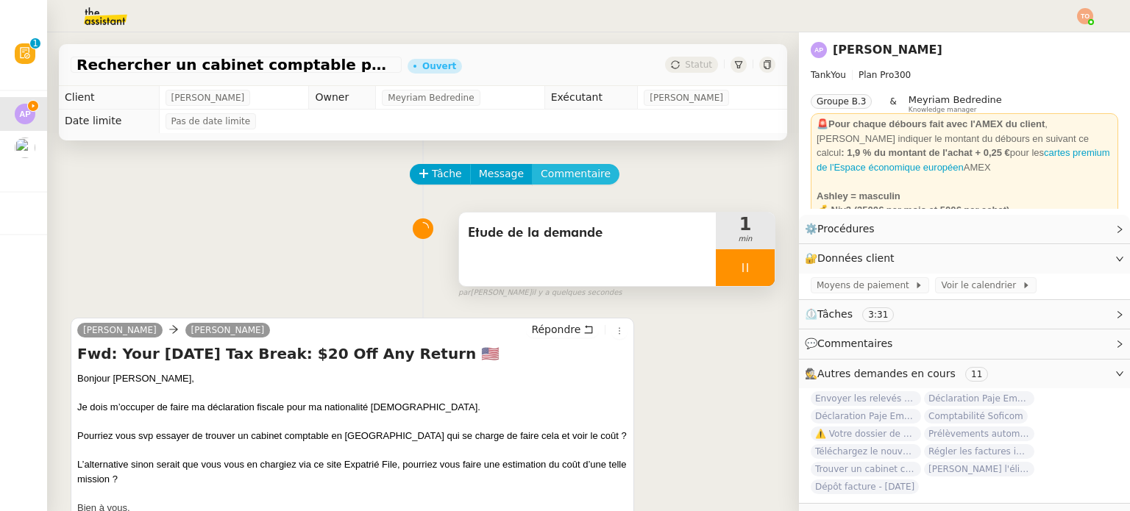
drag, startPoint x: 569, startPoint y: 178, endPoint x: 646, endPoint y: 174, distance: 76.6
click at [569, 177] on span "Commentaire" at bounding box center [576, 174] width 70 height 17
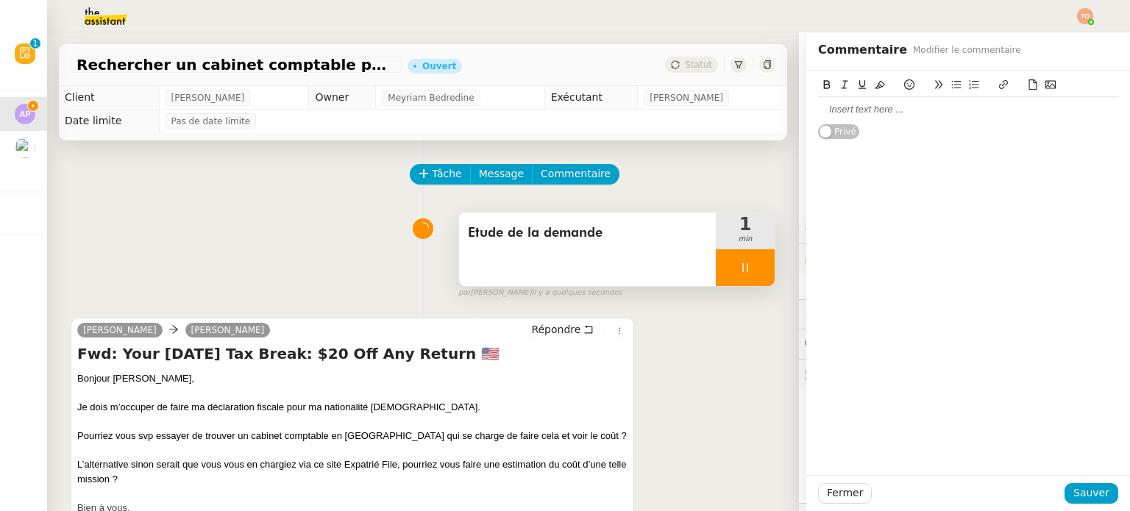
click at [880, 107] on div at bounding box center [968, 109] width 300 height 13
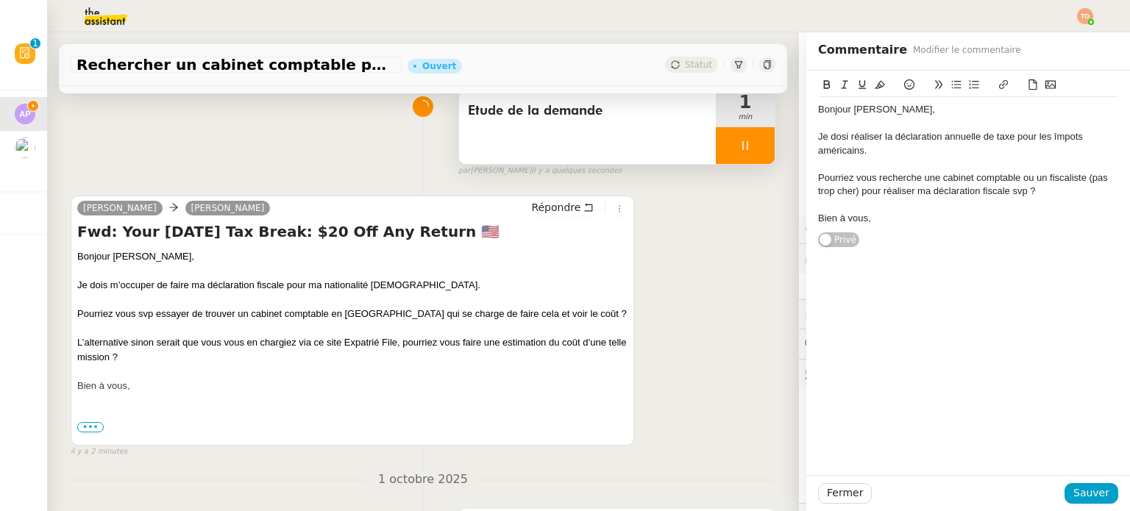
scroll to position [147, 0]
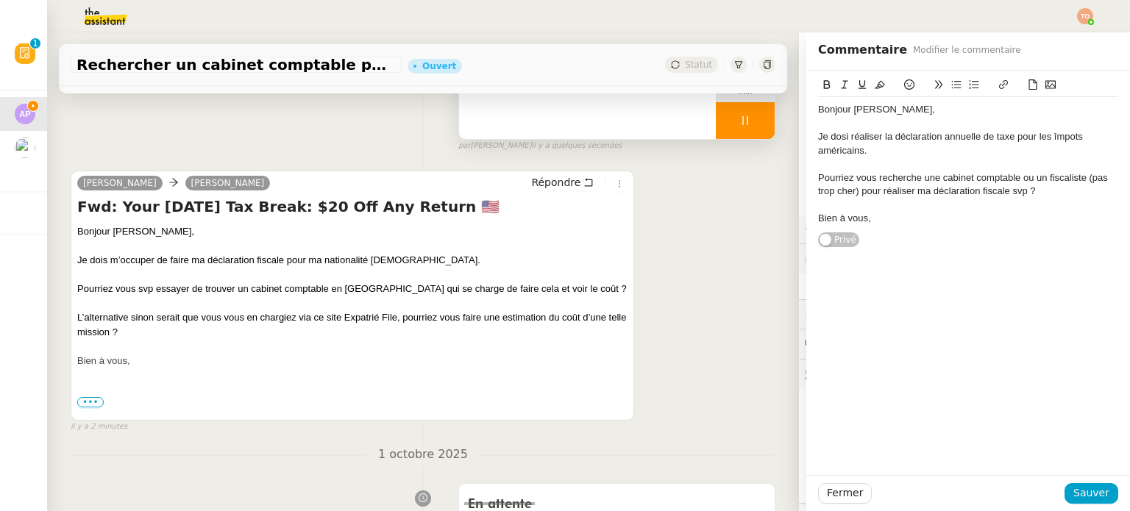
drag, startPoint x: 124, startPoint y: 347, endPoint x: 69, endPoint y: 230, distance: 128.7
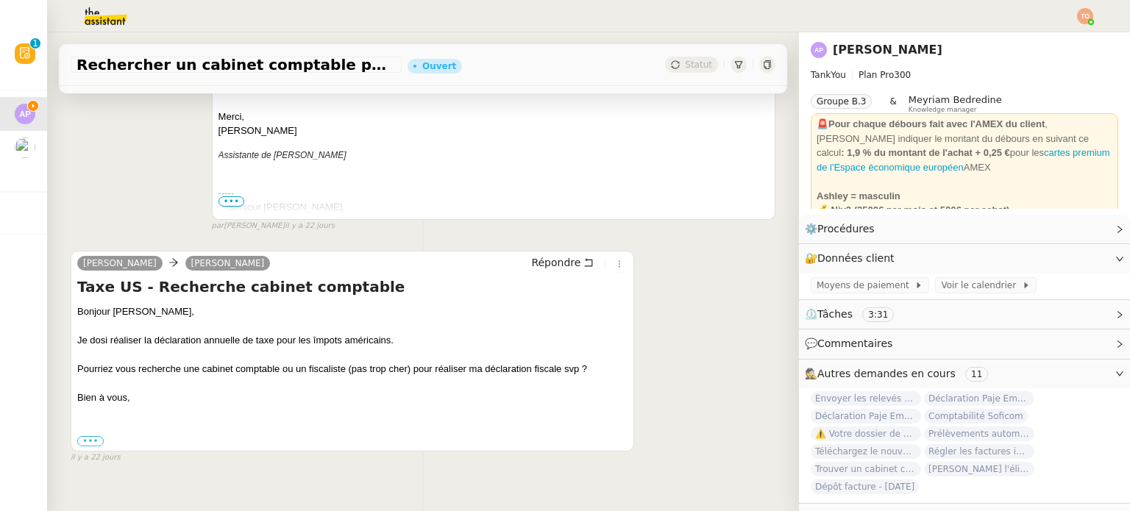
scroll to position [2219, 0]
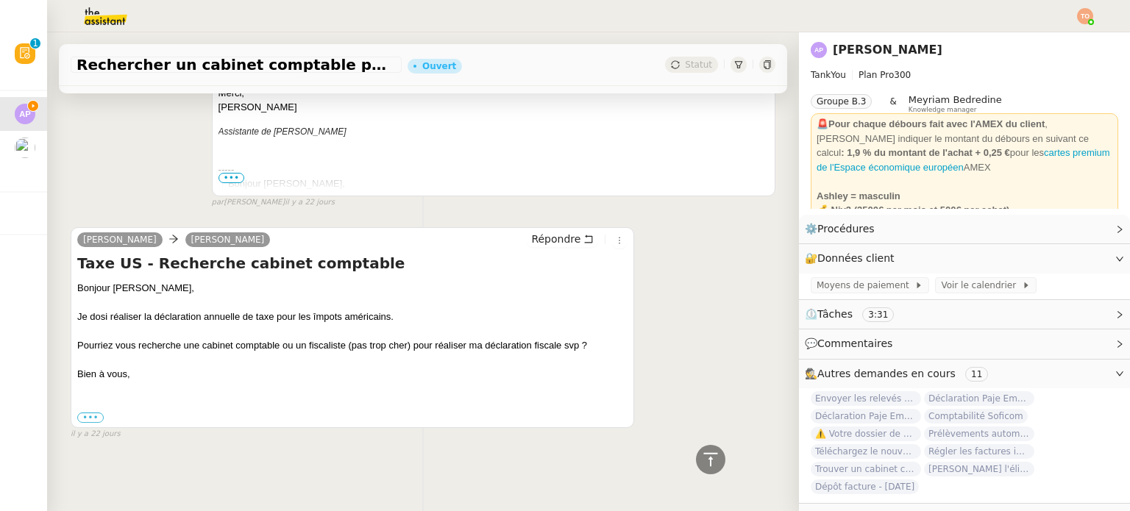
drag, startPoint x: 166, startPoint y: 366, endPoint x: 72, endPoint y: 273, distance: 132.1
click at [72, 273] on div "Ashley Poniatowski Camille Répondre Taxe US - Recherche cabinet comptable Bonjo…" at bounding box center [353, 327] width 564 height 201
copy div "Bonjour Camille, Je dosi réaliser la déclaration annuelle de taxe pour les împo…"
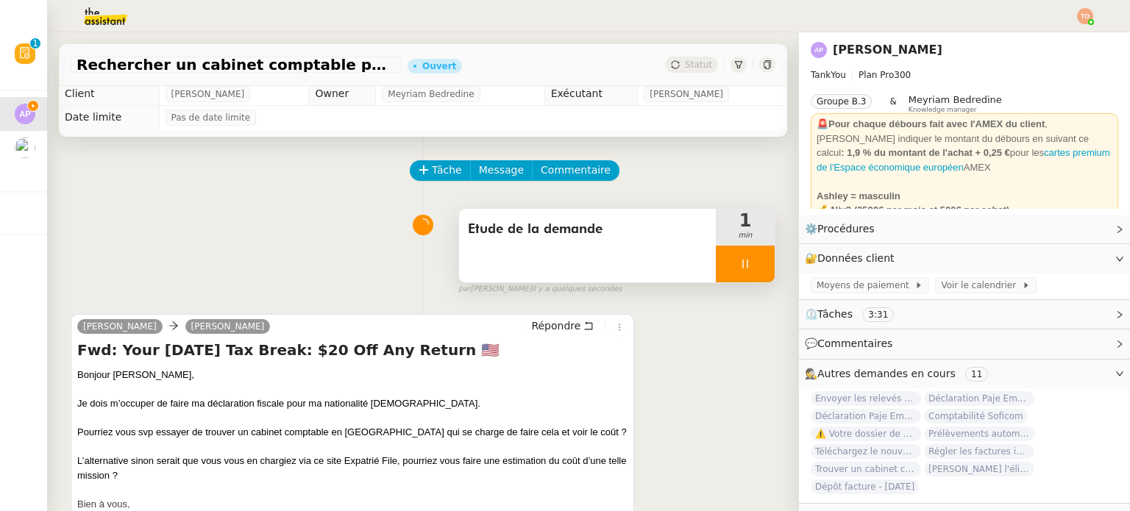
scroll to position [0, 0]
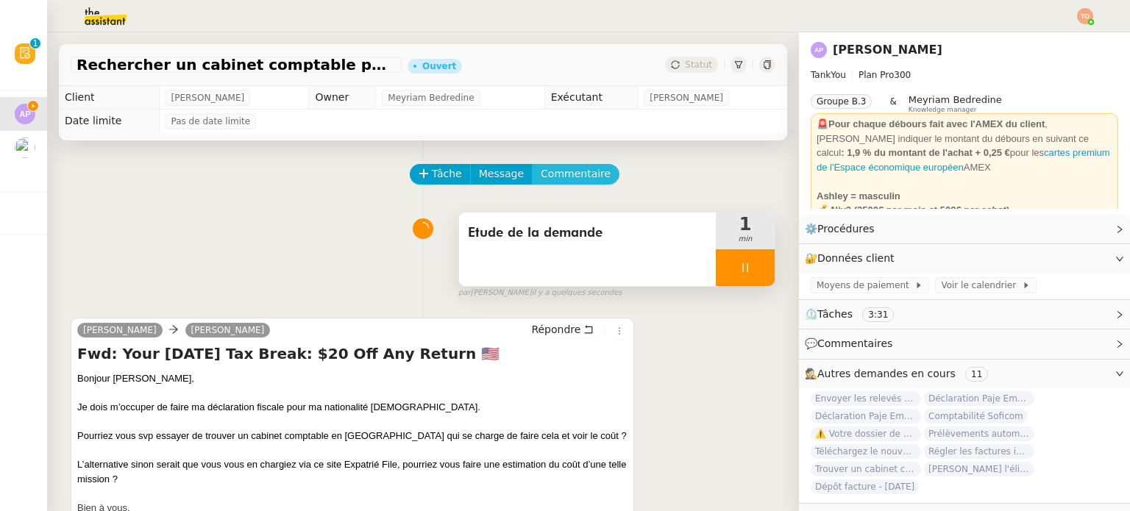
drag, startPoint x: 563, startPoint y: 180, endPoint x: 585, endPoint y: 179, distance: 22.1
click at [563, 179] on span "Commentaire" at bounding box center [576, 174] width 70 height 17
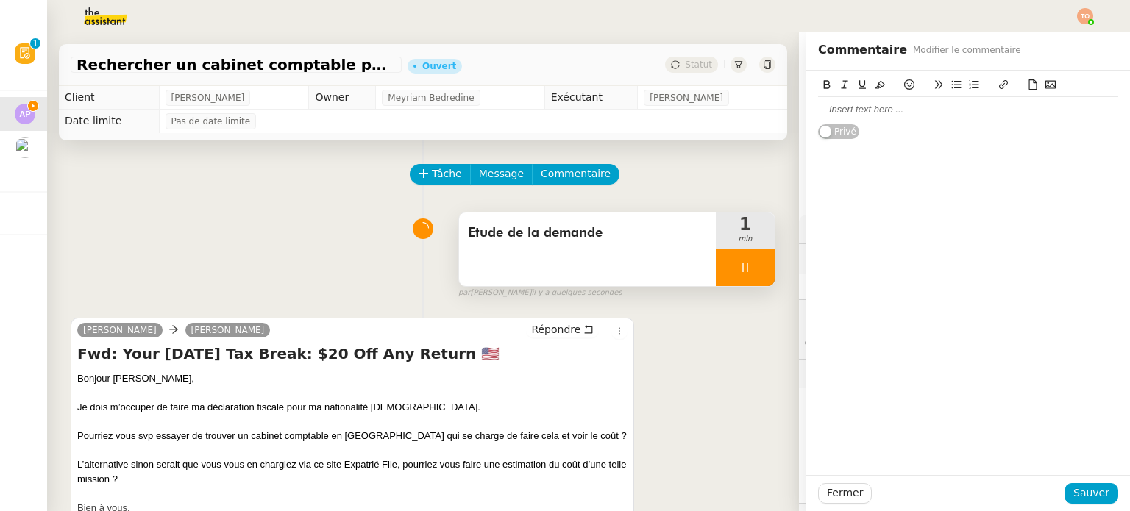
click at [904, 109] on div at bounding box center [968, 109] width 300 height 13
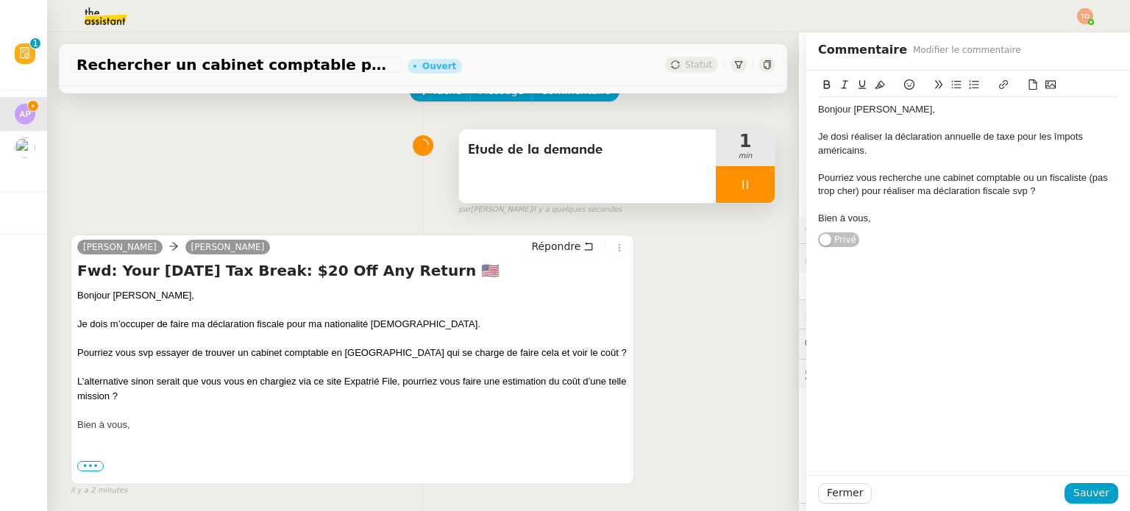
scroll to position [147, 0]
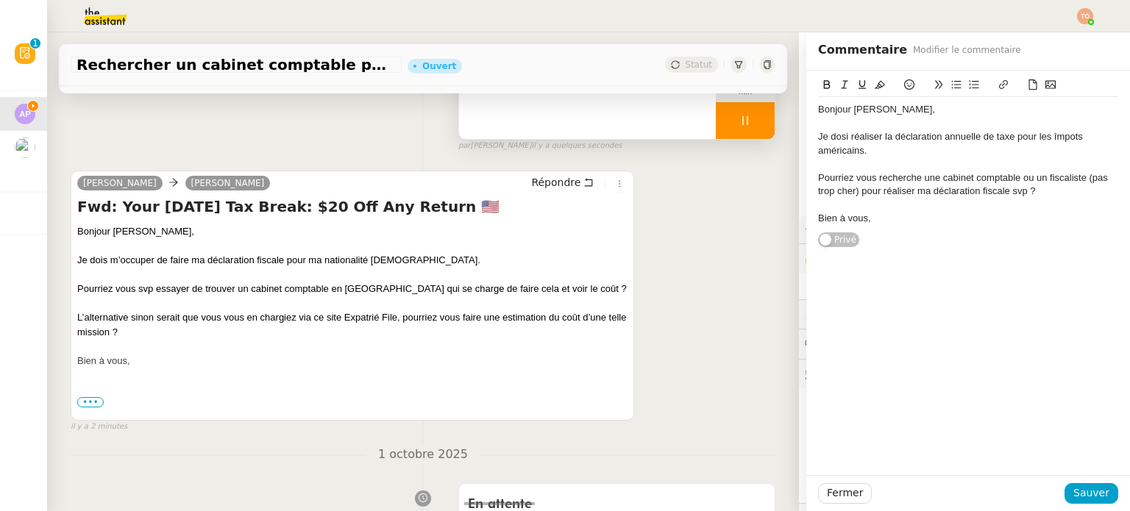
drag, startPoint x: 113, startPoint y: 330, endPoint x: 75, endPoint y: 236, distance: 100.7
click at [75, 236] on div "Ashley Poniatowski Camille Répondre Fwd: Your Labor Day Tax Break: $20 Off Any …" at bounding box center [353, 296] width 564 height 250
copy div "Bonjour Camille, Je dois m’occuper de faire ma déclaration fiscale pour ma nati…"
click at [967, 218] on div "Bien à vous," at bounding box center [968, 218] width 300 height 13
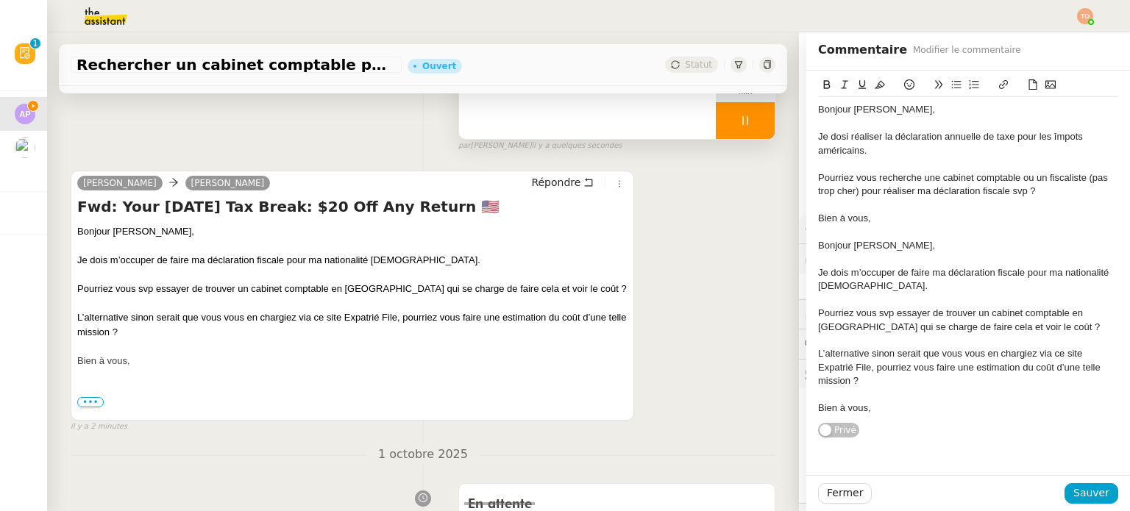
scroll to position [0, 0]
click at [1074, 486] on span "Sauver" at bounding box center [1091, 493] width 36 height 17
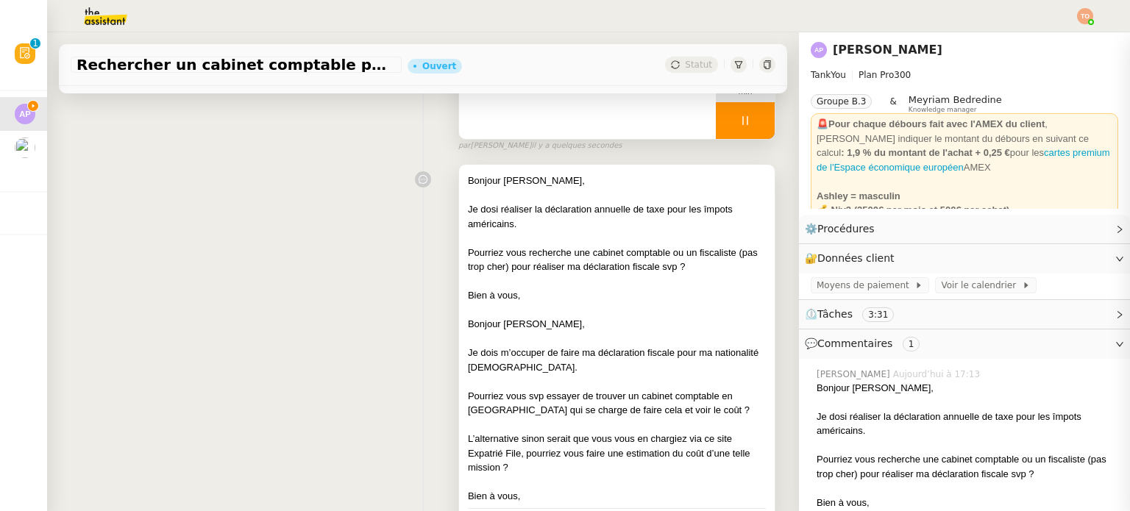
click at [727, 370] on div "Je dois m’occuper de faire ma déclaration fiscale pour ma nationalité [DEMOGRAP…" at bounding box center [617, 360] width 298 height 29
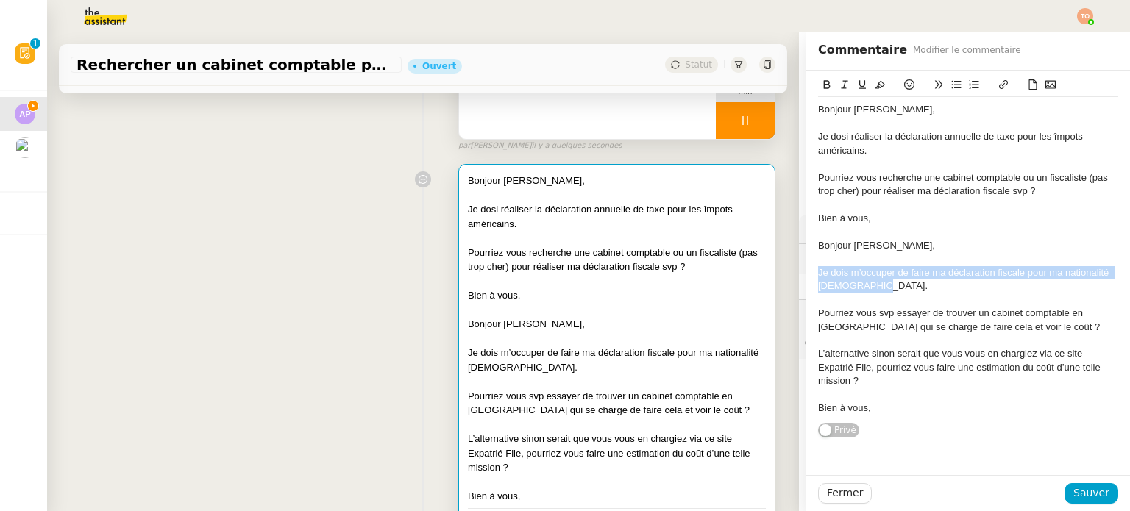
drag, startPoint x: 928, startPoint y: 283, endPoint x: 801, endPoint y: 273, distance: 127.7
click at [806, 273] on div "Bonjour Camille, Je dosi réaliser la déclaration annuelle de taxe pour les împo…" at bounding box center [968, 255] width 324 height 368
click at [878, 155] on div "Je dosi réaliser la déclaration annuelle de taxe pour les împots américains." at bounding box center [968, 143] width 300 height 27
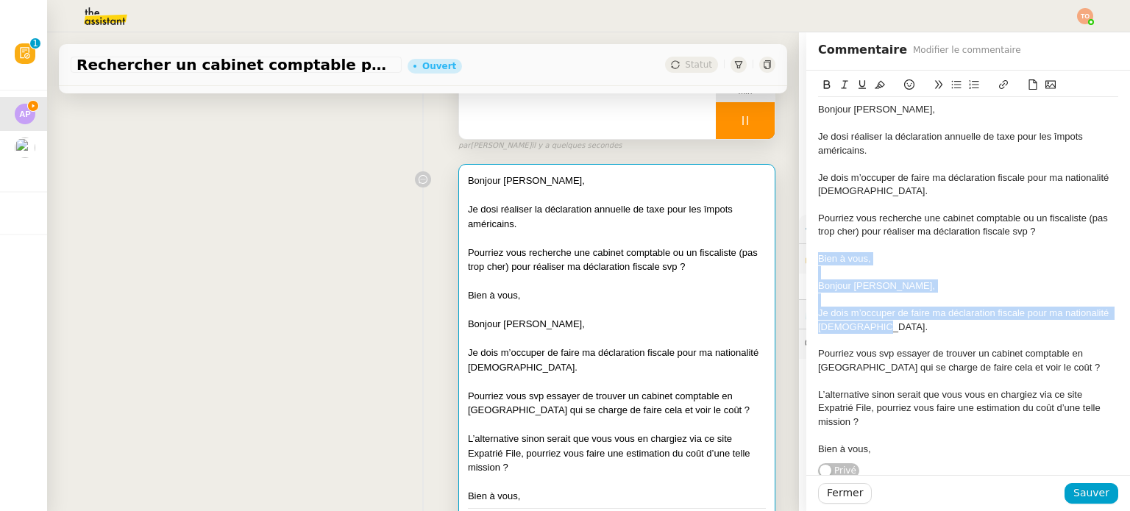
drag, startPoint x: 867, startPoint y: 329, endPoint x: 798, endPoint y: 261, distance: 96.2
click at [806, 261] on div "Bonjour Camille, Je dosi réaliser la déclaration annuelle de taxe pour les împo…" at bounding box center [968, 275] width 324 height 408
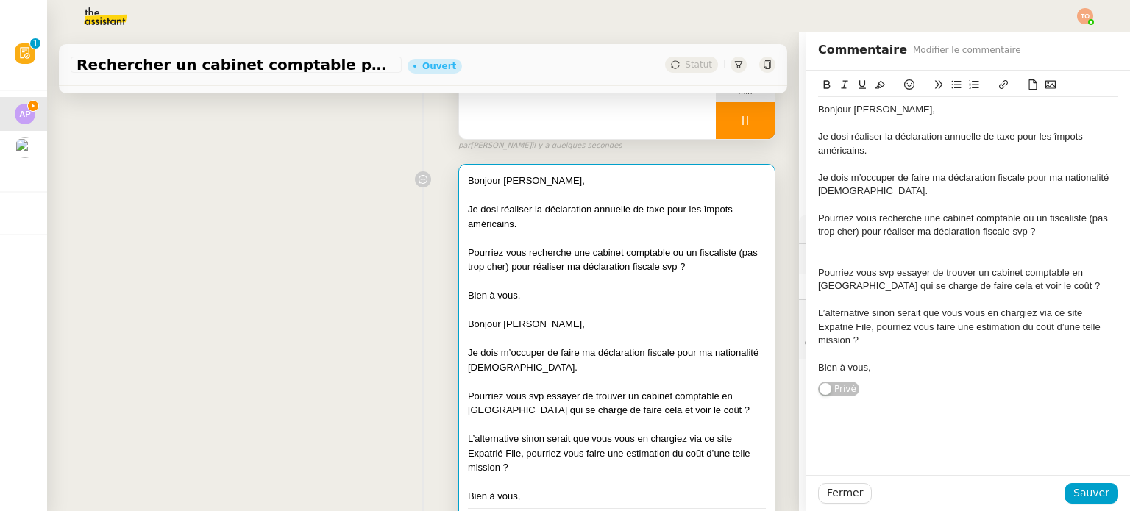
click at [926, 254] on div at bounding box center [968, 258] width 300 height 13
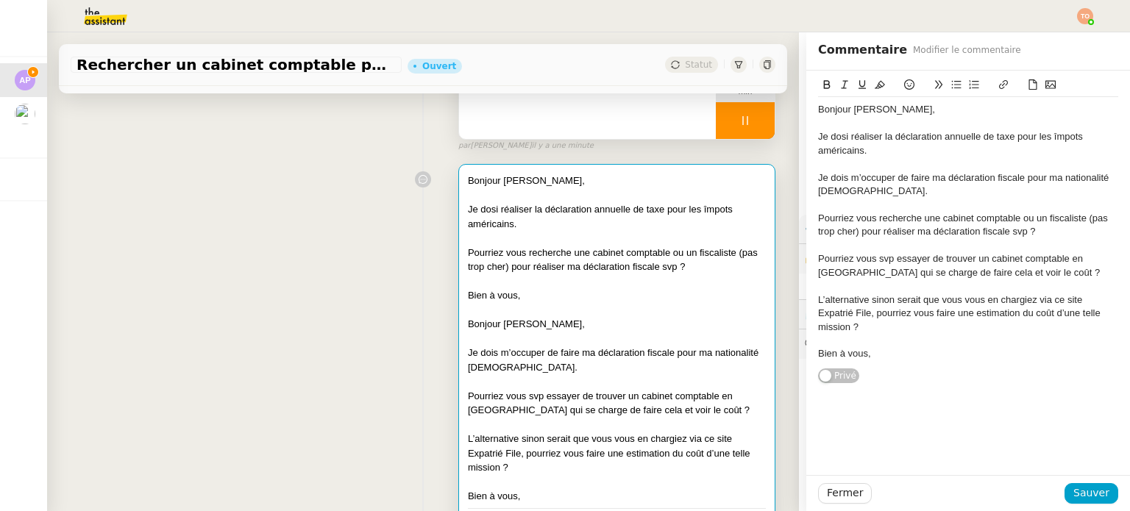
drag, startPoint x: 876, startPoint y: 352, endPoint x: 816, endPoint y: 349, distance: 60.4
click at [818, 349] on div "Bien à vous," at bounding box center [968, 353] width 300 height 13
drag, startPoint x: 825, startPoint y: 136, endPoint x: 833, endPoint y: 138, distance: 7.7
click at [825, 135] on div "Je dosi réaliser la déclaration annuelle de taxe pour les împots américains." at bounding box center [968, 143] width 300 height 27
click at [0, 0] on lt-span "do is" at bounding box center [0, 0] width 0 height 0
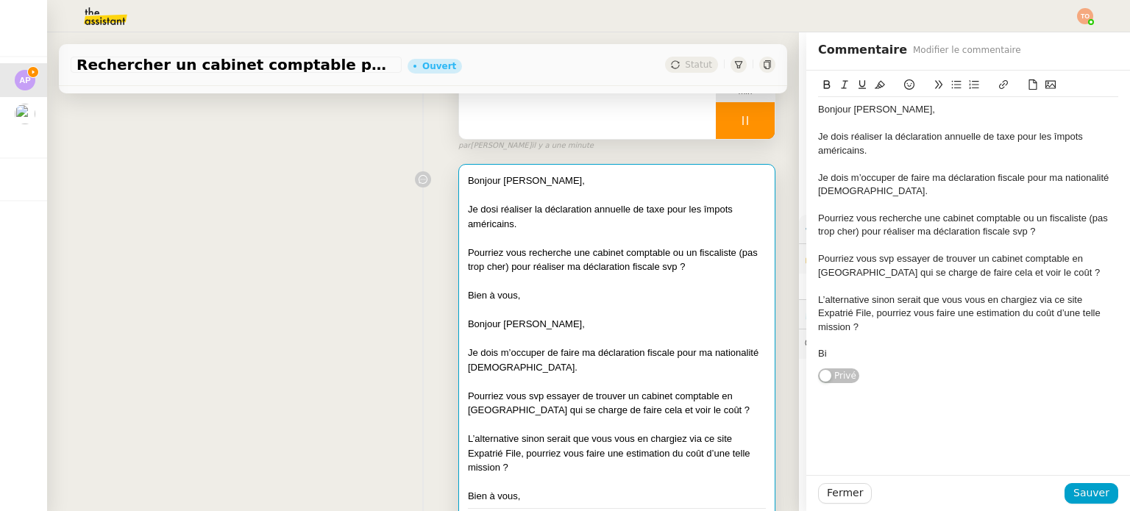
click at [887, 199] on div at bounding box center [968, 205] width 300 height 13
click at [855, 345] on div at bounding box center [968, 340] width 300 height 13
click at [850, 352] on div "Bi" at bounding box center [968, 353] width 300 height 13
click at [1099, 496] on button "Sauver" at bounding box center [1092, 493] width 54 height 21
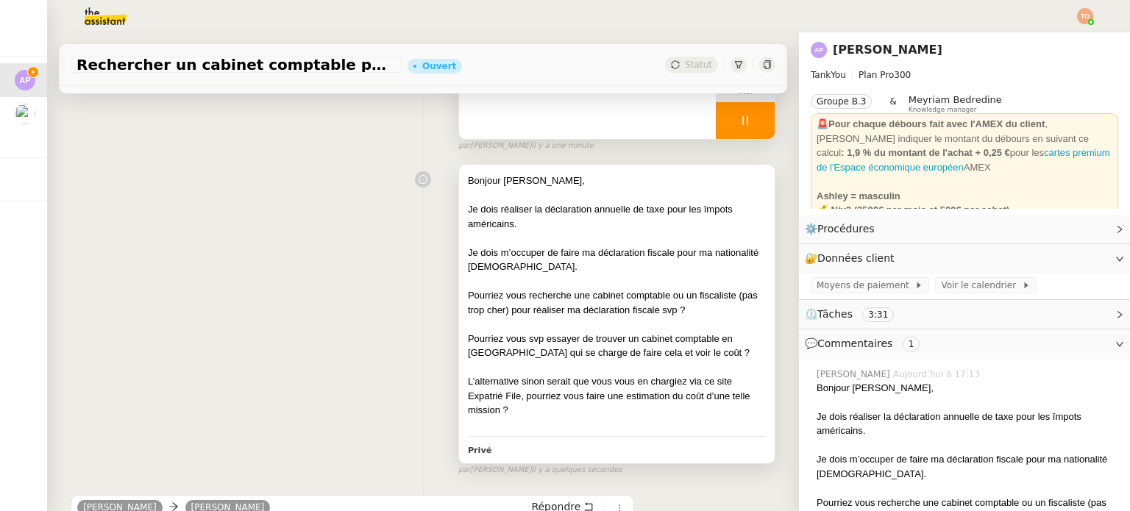
drag, startPoint x: 544, startPoint y: 414, endPoint x: 453, endPoint y: 214, distance: 219.9
click at [459, 214] on div "Bonjour Camille, Je dois réaliser la déclaration annuelle de taxe pour les împo…" at bounding box center [617, 314] width 316 height 298
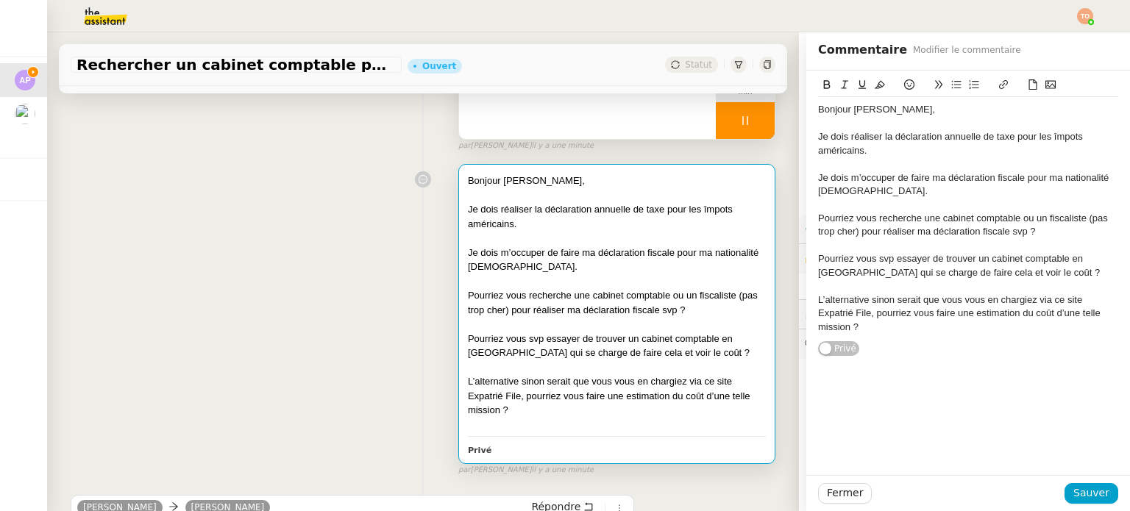
click at [750, 111] on div at bounding box center [745, 120] width 59 height 37
click at [751, 118] on button at bounding box center [759, 120] width 29 height 37
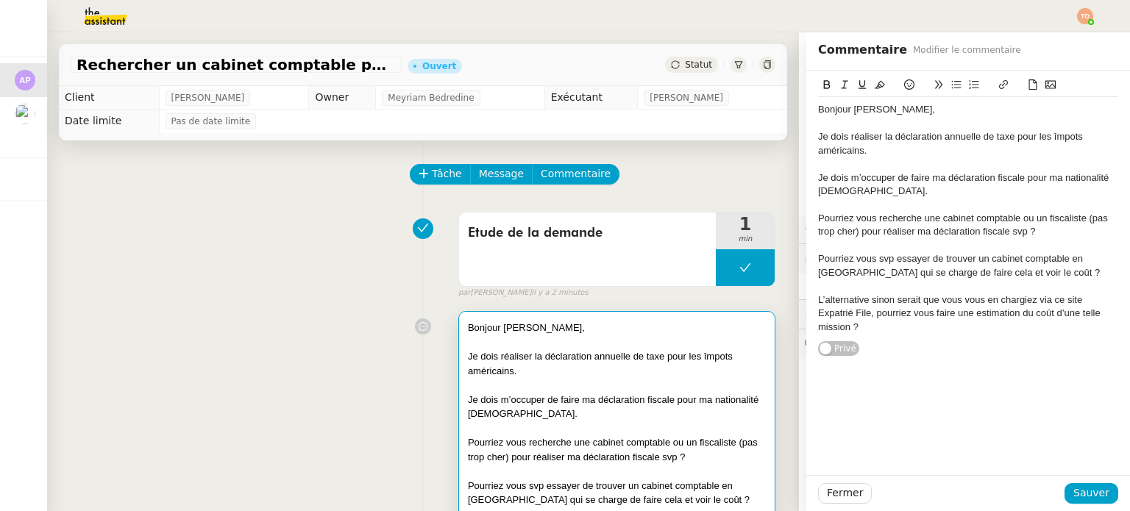
click at [618, 338] on div at bounding box center [617, 342] width 298 height 15
click at [939, 263] on div "Pourriez vous svp essayer de trouver un cabinet comptable en [GEOGRAPHIC_DATA] …" at bounding box center [968, 265] width 300 height 27
drag, startPoint x: 862, startPoint y: 324, endPoint x: 803, endPoint y: 109, distance: 222.8
click at [806, 109] on div "Bonjour Camille, Je dois réaliser la déclaration annuelle de taxe pour les împo…" at bounding box center [968, 214] width 324 height 286
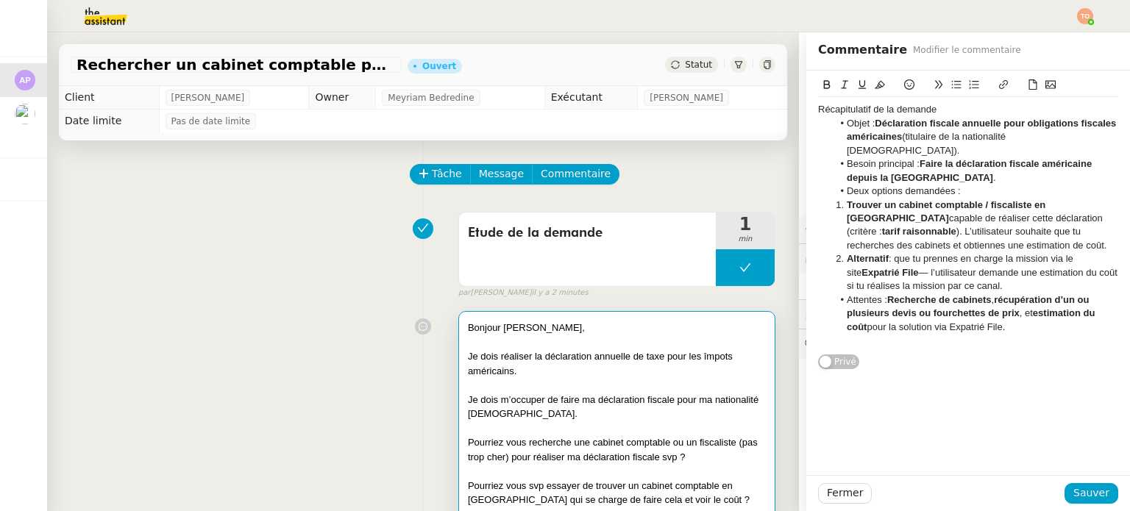
click at [935, 112] on div "Récapitulatif de la demande" at bounding box center [968, 109] width 300 height 13
drag, startPoint x: 998, startPoint y: 309, endPoint x: 792, endPoint y: 105, distance: 290.3
click at [792, 105] on app-ticket "Rechercher un cabinet comptable pour déclaration fiscale Ouvert Statut Client A…" at bounding box center [588, 271] width 1083 height 479
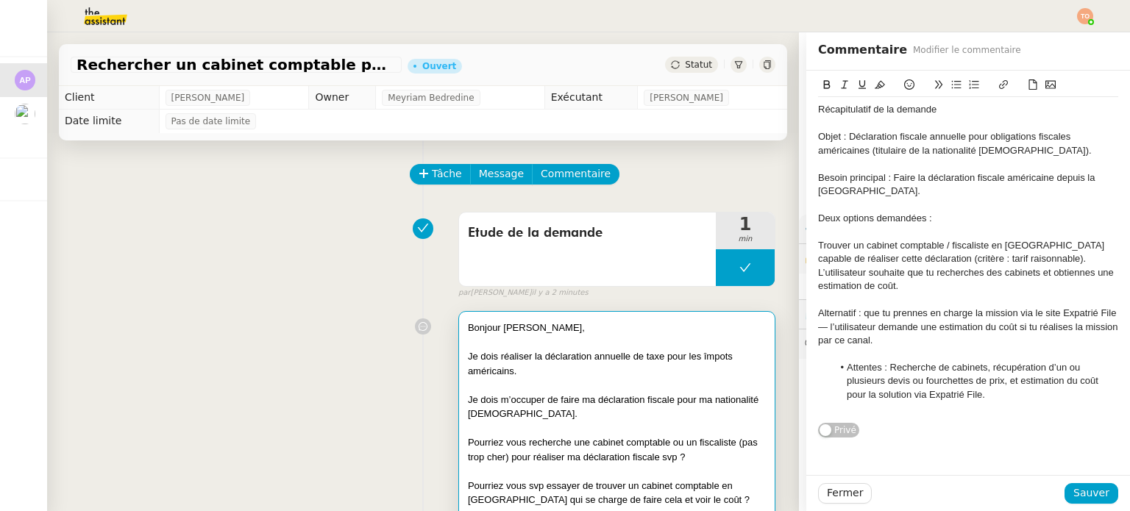
click at [806, 244] on div "Récapitulatif de la demande Objet : Déclaration fiscale annuelle pour obligatio…" at bounding box center [968, 255] width 324 height 368
click at [818, 244] on div "Trouver un cabinet comptable / fiscaliste en France capable de réaliser cette d…" at bounding box center [968, 266] width 300 height 54
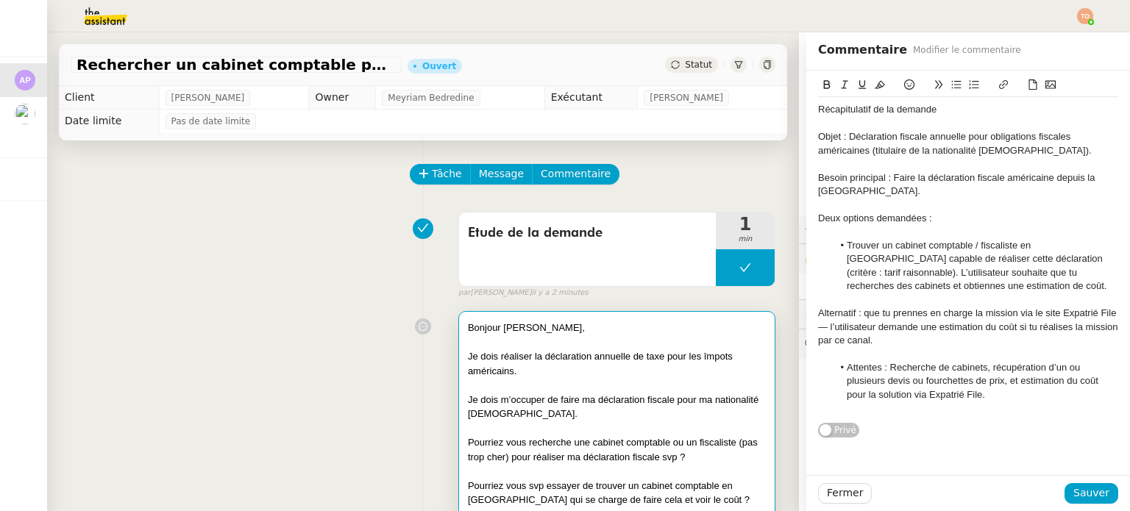
click at [818, 313] on div "Alternatif : que tu prennes en charge la mission via le site Expatrié File — l’…" at bounding box center [968, 327] width 300 height 40
click at [834, 366] on li "Attentes : Recherche de cabinets, récupération d’un ou plusieurs devis ou fourc…" at bounding box center [976, 381] width 286 height 40
click at [902, 296] on div at bounding box center [968, 300] width 300 height 13
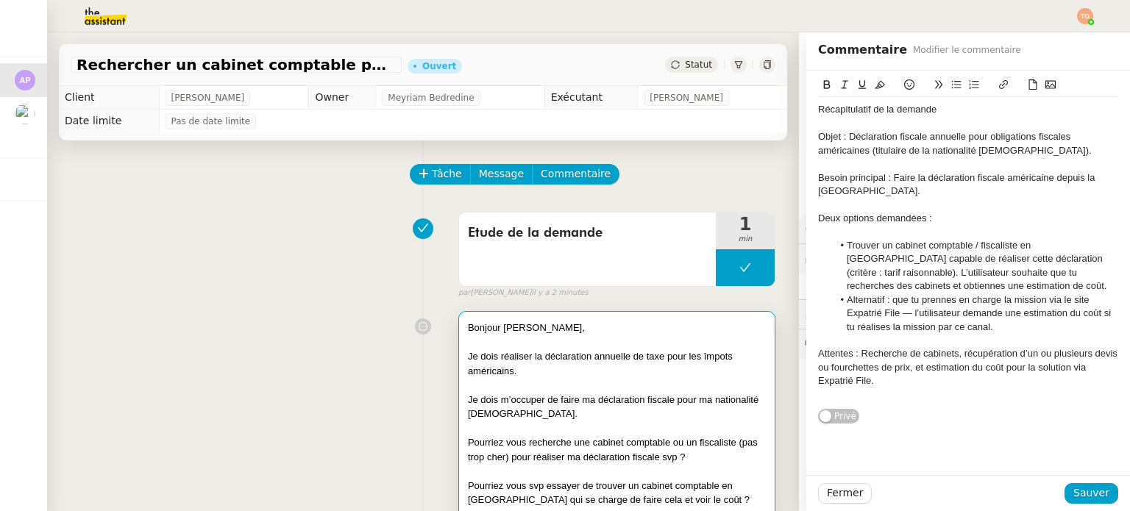
click at [887, 219] on div "Deux options demandées :" at bounding box center [968, 218] width 300 height 13
click at [822, 82] on icon at bounding box center [827, 84] width 10 height 10
click at [857, 82] on icon at bounding box center [862, 84] width 10 height 10
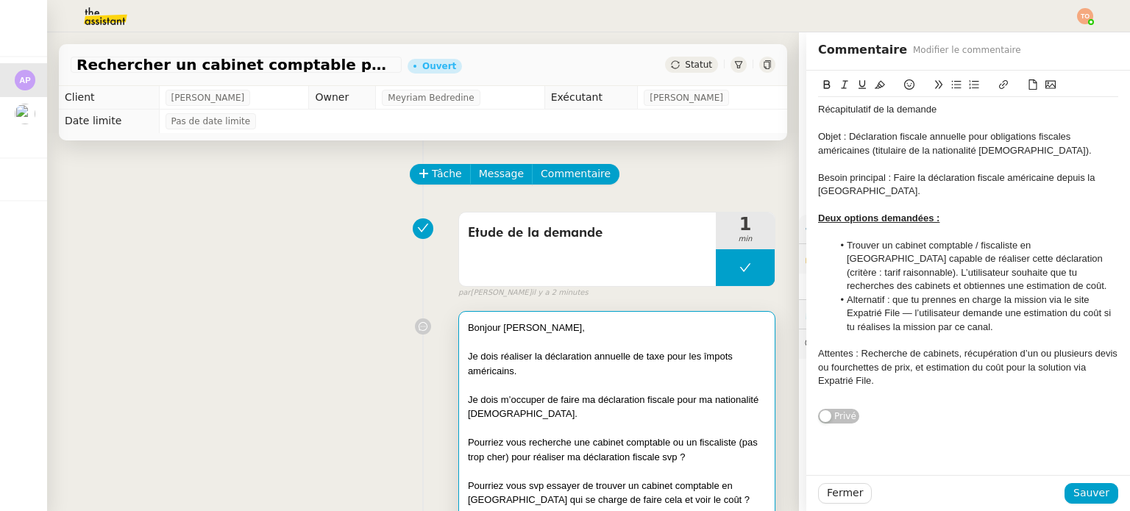
click at [980, 285] on li "Trouver un cabinet comptable / fiscaliste en France capable de réaliser cette d…" at bounding box center [976, 266] width 286 height 54
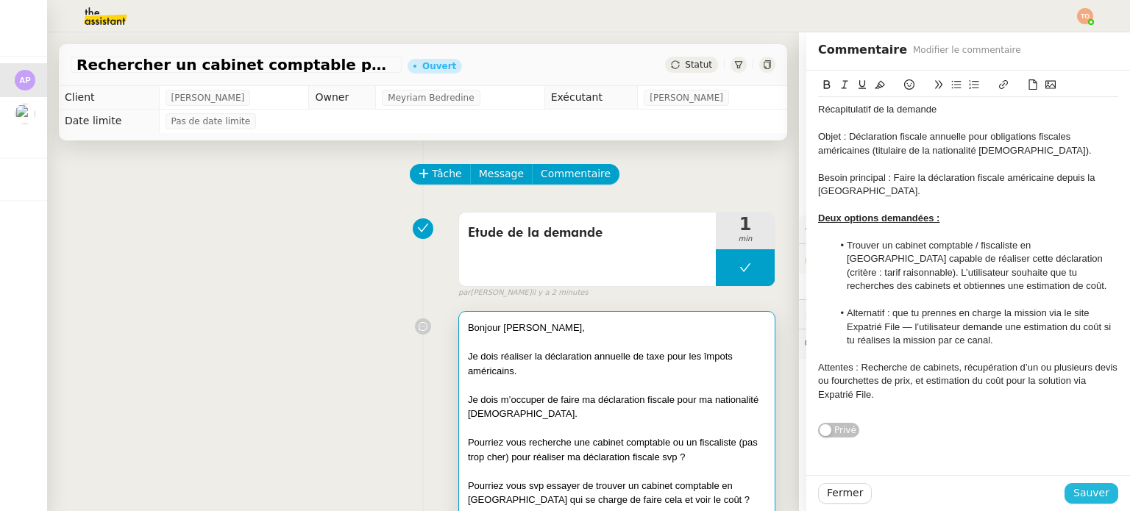
drag, startPoint x: 1082, startPoint y: 494, endPoint x: 976, endPoint y: 370, distance: 162.8
click at [1082, 493] on span "Sauver" at bounding box center [1091, 493] width 36 height 17
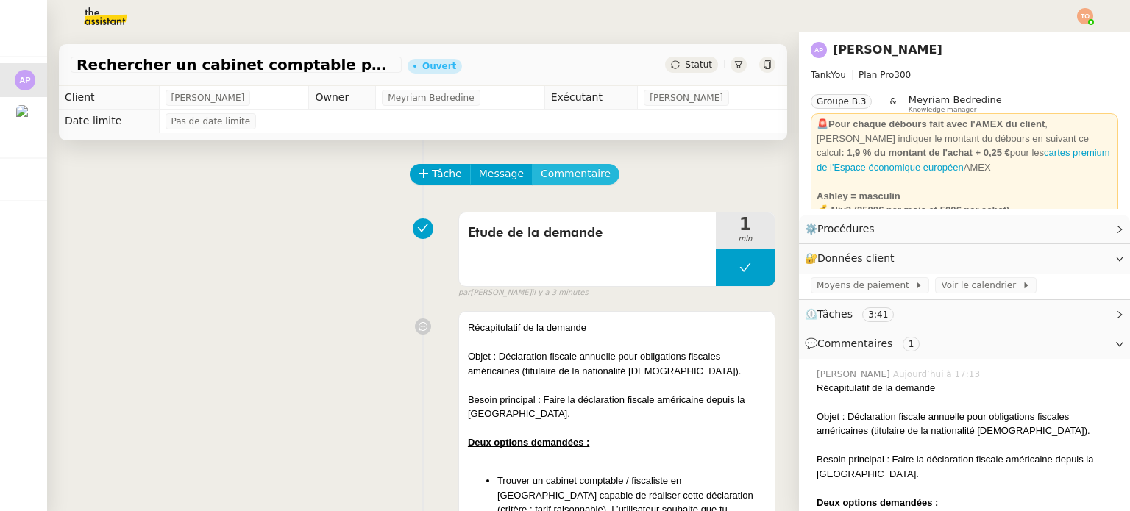
click at [568, 166] on button "Commentaire" at bounding box center [576, 174] width 88 height 21
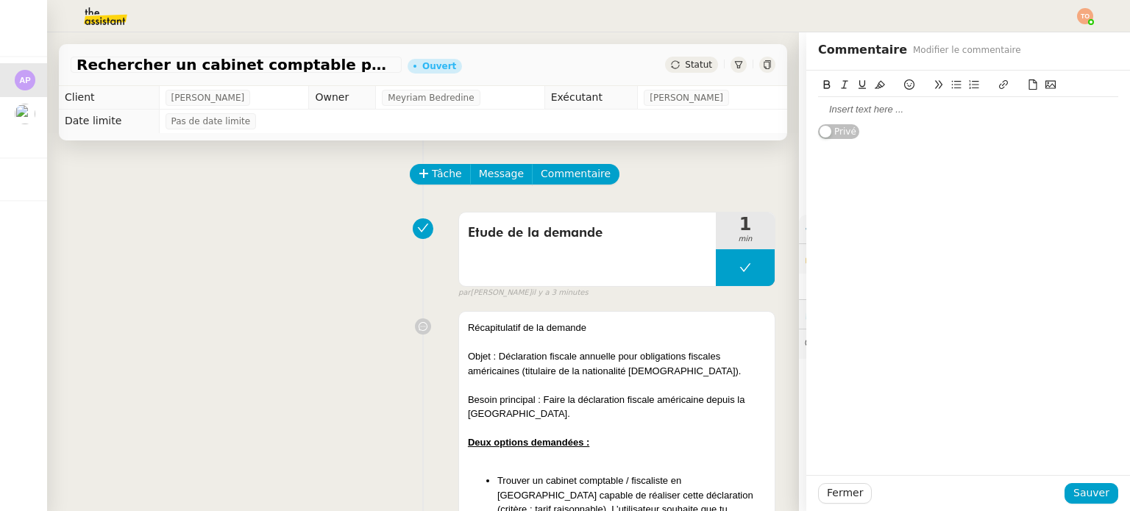
click at [874, 108] on div at bounding box center [968, 109] width 300 height 13
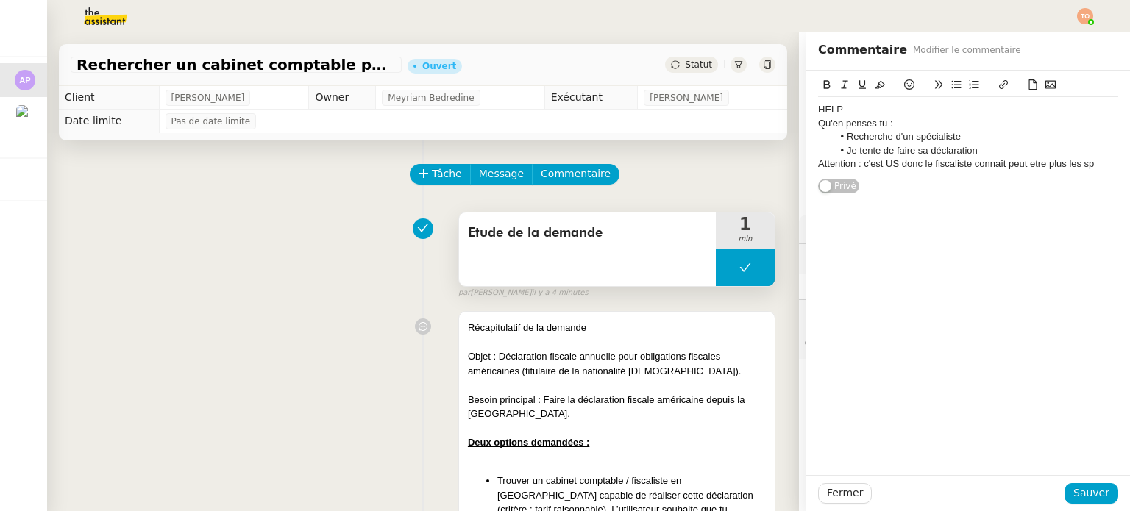
click at [717, 271] on button at bounding box center [745, 267] width 59 height 37
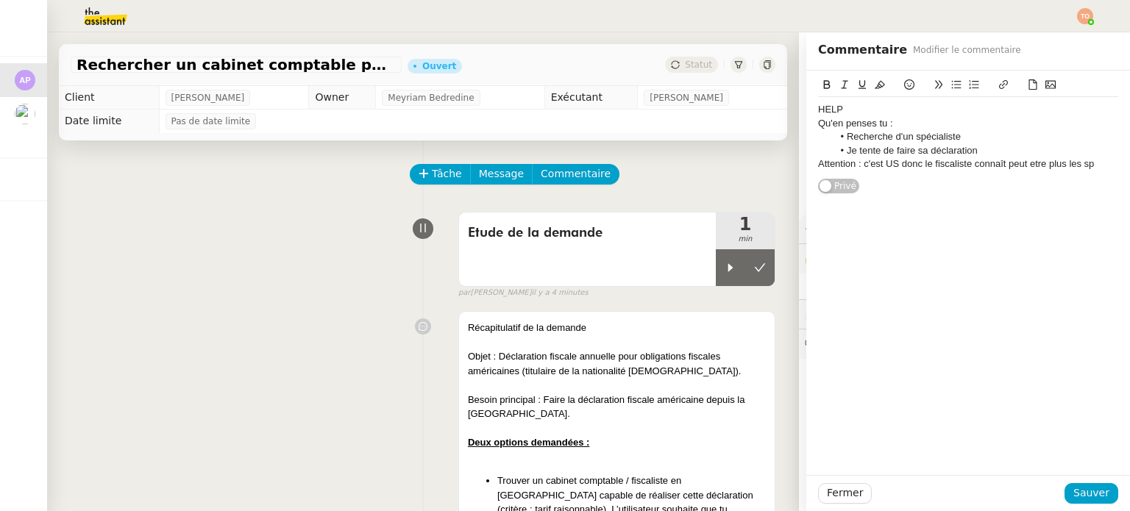
drag, startPoint x: 707, startPoint y: 271, endPoint x: 827, endPoint y: 249, distance: 121.9
click at [725, 271] on icon at bounding box center [731, 268] width 12 height 12
click at [1083, 160] on div "Attention : c'est US donc le fiscaliste connaît peut etre plus les sp" at bounding box center [968, 163] width 300 height 13
click at [1006, 159] on div "Attention : c'est US donc le fiscaliste connaît peut etre plus les spécificités." at bounding box center [968, 170] width 300 height 27
click at [0, 0] on lt-em "peut-être" at bounding box center [0, 0] width 0 height 0
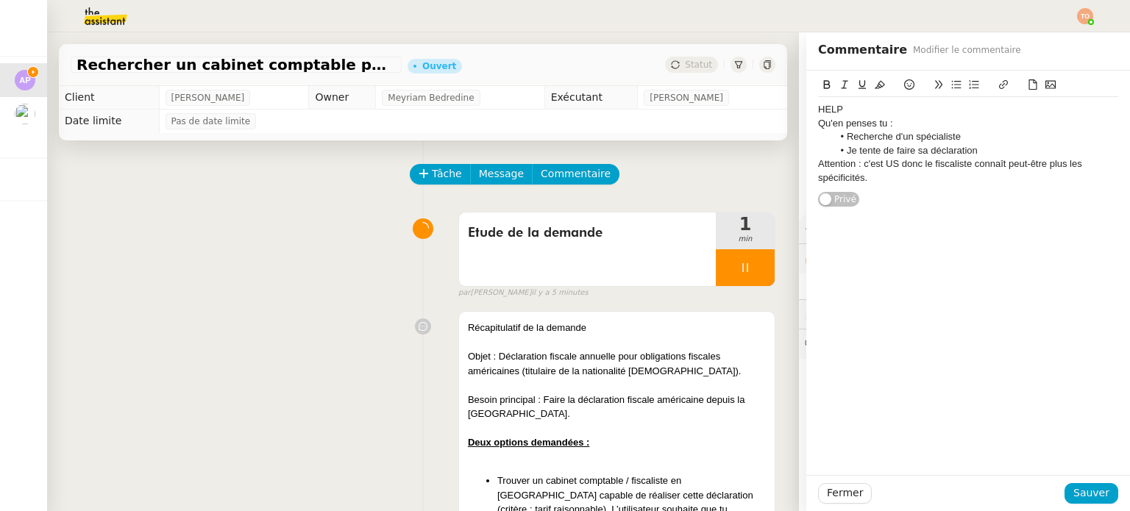
click at [903, 176] on div "Attention : c'est US donc le fiscaliste connaît peut-être plus les spécificités." at bounding box center [968, 170] width 300 height 27
click at [1073, 493] on span "Sauver" at bounding box center [1091, 493] width 36 height 17
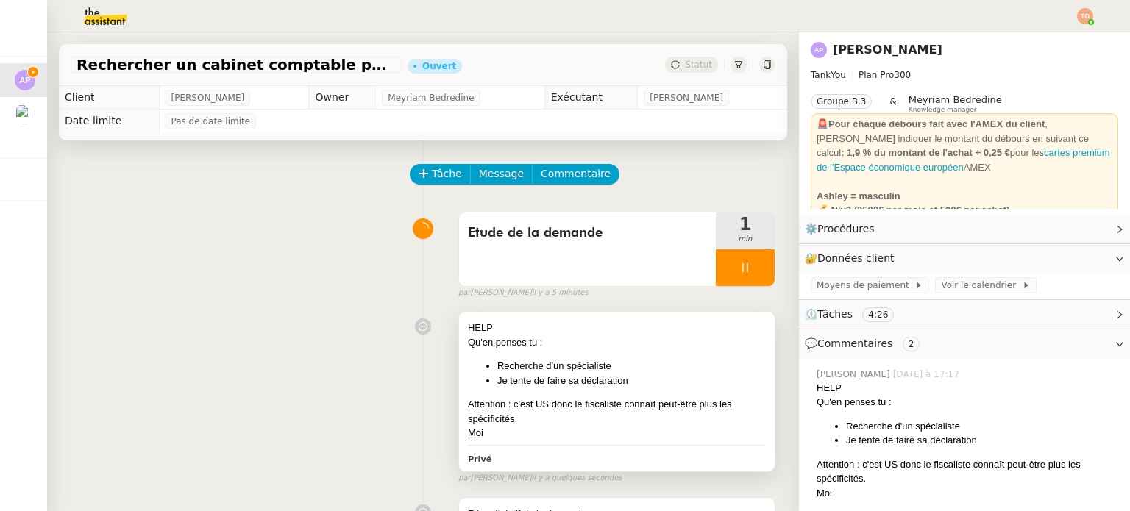
click at [647, 344] on div "Qu'en penses tu :" at bounding box center [617, 342] width 298 height 15
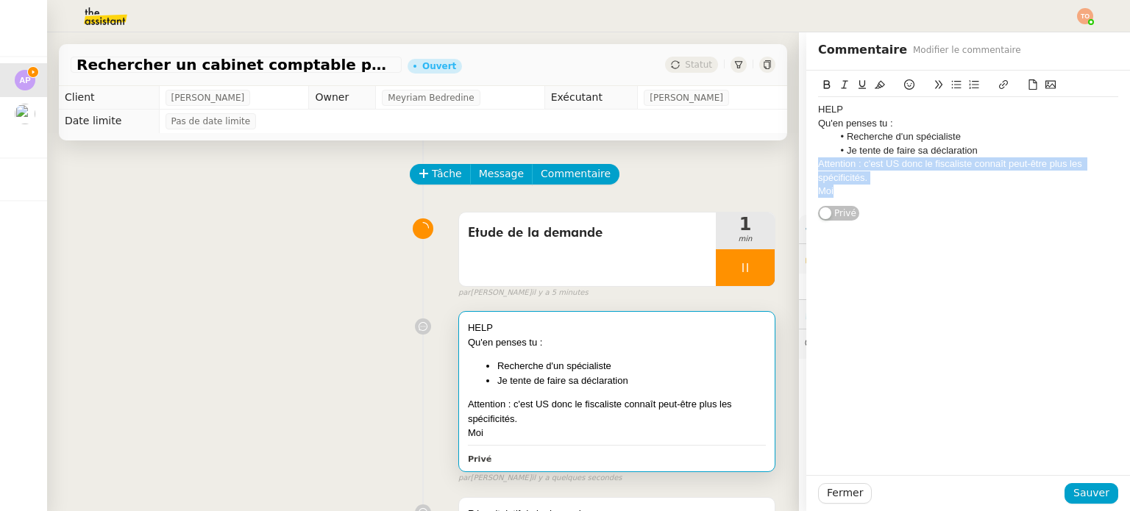
drag, startPoint x: 868, startPoint y: 185, endPoint x: 809, endPoint y: 169, distance: 60.9
click at [818, 169] on div "HELP Qu'en penses tu : Recherche d'un spécialiste Je tente de faire sa déclarat…" at bounding box center [968, 150] width 300 height 107
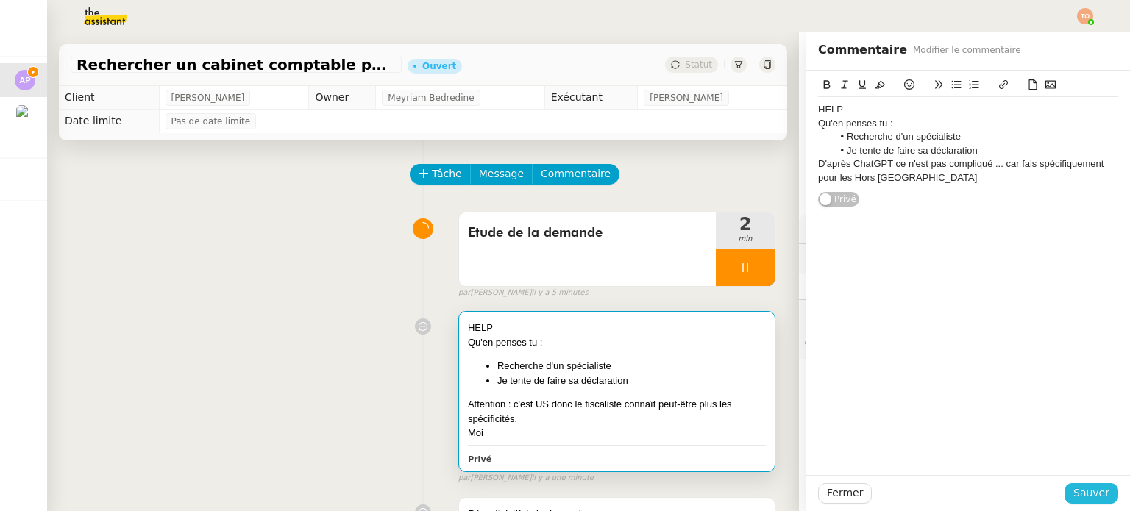
click at [1079, 484] on button "Sauver" at bounding box center [1092, 493] width 54 height 21
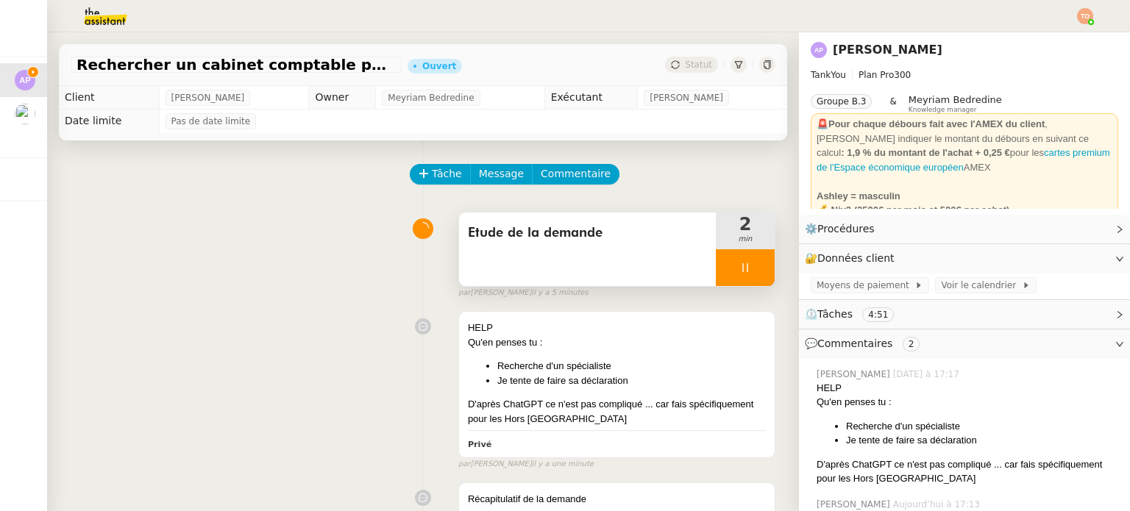
scroll to position [515, 0]
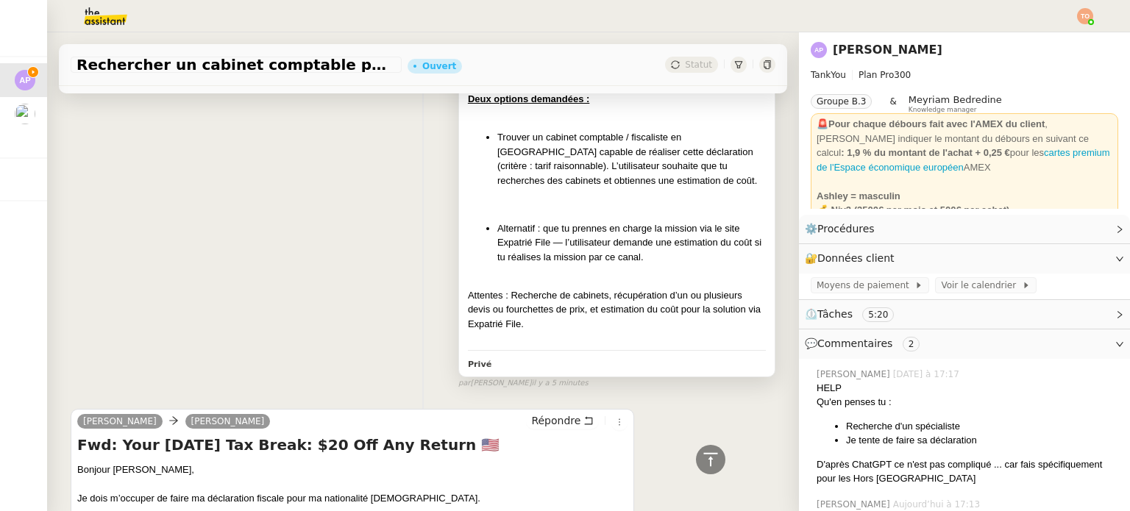
click at [708, 320] on div "Attentes : Recherche de cabinets, récupération d’un ou plusieurs devis ou fourc…" at bounding box center [617, 309] width 298 height 43
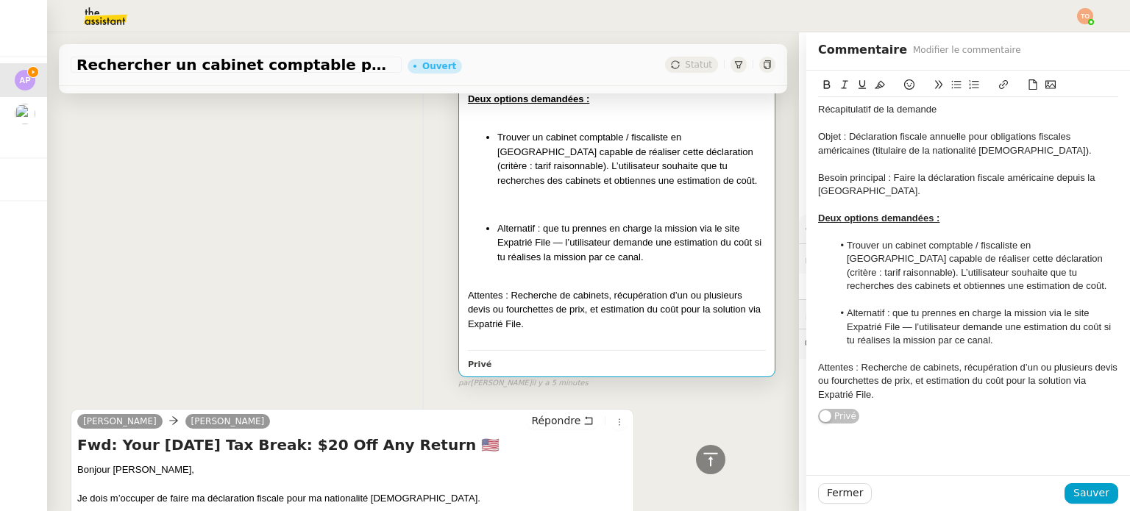
click at [383, 264] on div "Récapitulatif de la demande Objet : Déclaration fiscale annuelle pour obligatio…" at bounding box center [423, 175] width 705 height 428
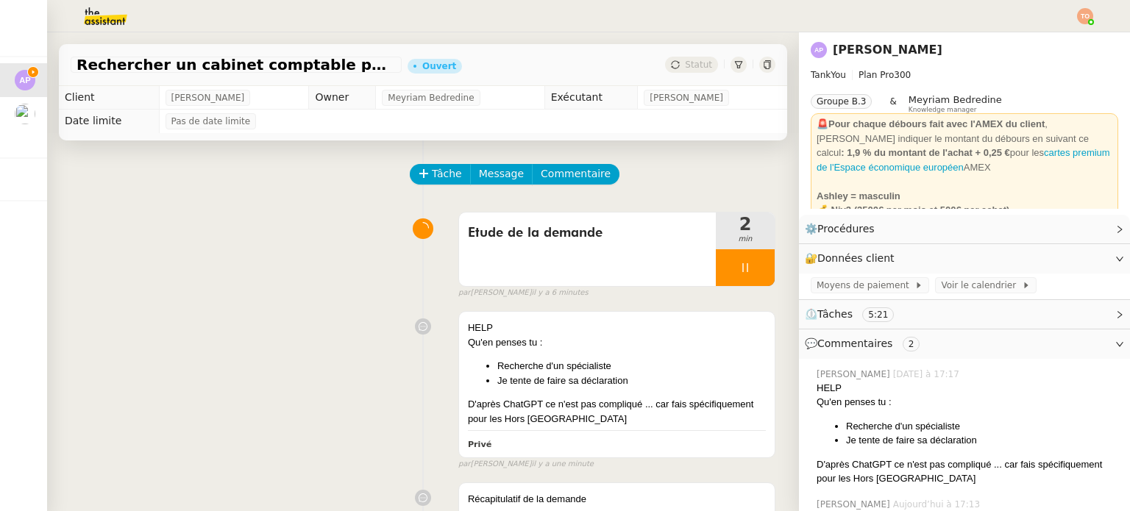
click at [656, 330] on div "HELP" at bounding box center [617, 328] width 298 height 15
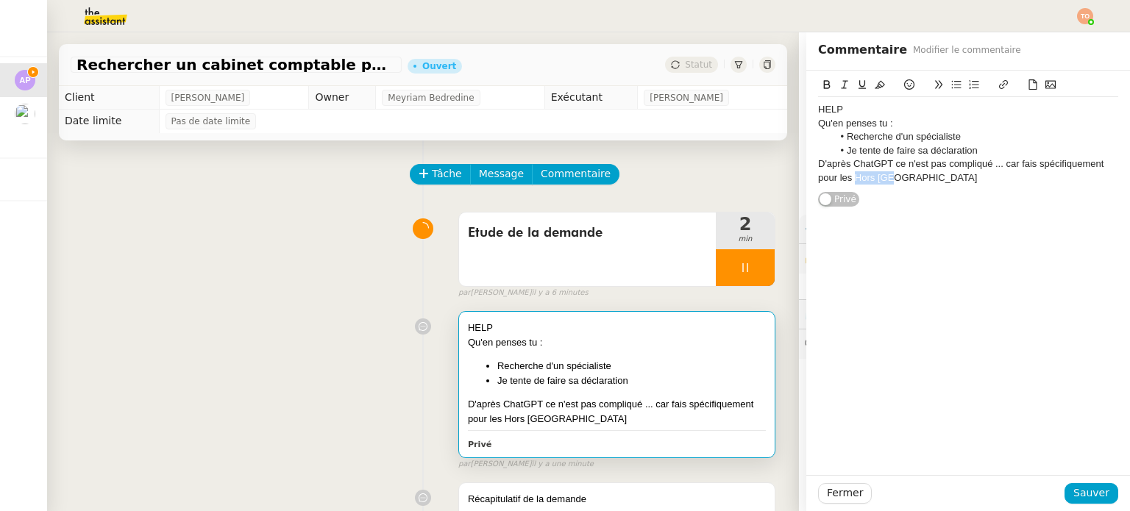
drag, startPoint x: 843, startPoint y: 178, endPoint x: 909, endPoint y: 180, distance: 66.2
click at [909, 180] on div "D'après ChatGPT ce n'est pas compliqué ... car fais spécifiquement pour les Hor…" at bounding box center [968, 170] width 300 height 27
click at [1065, 489] on button "Sauver" at bounding box center [1092, 493] width 54 height 21
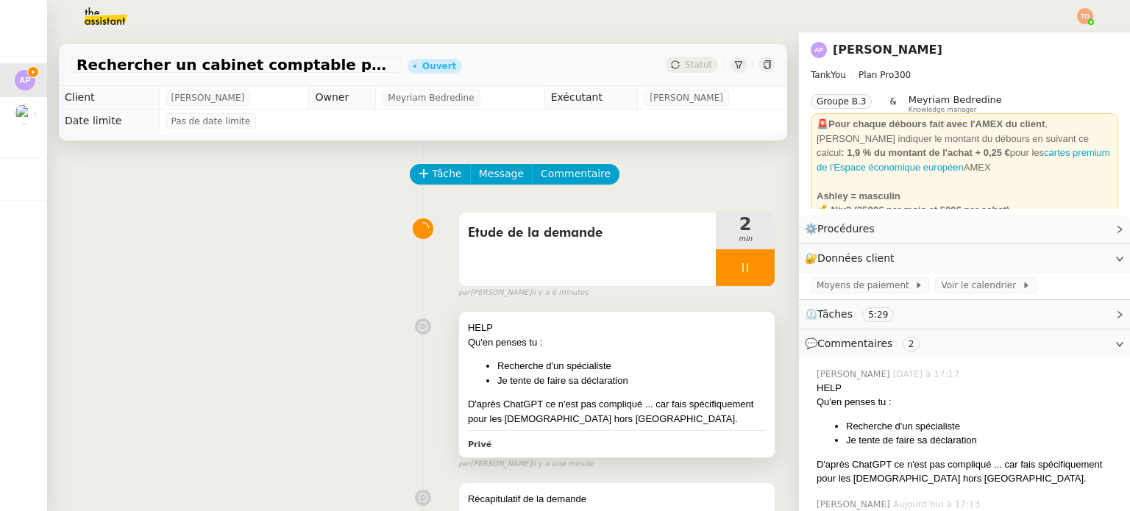
click at [681, 364] on li "Recherche d'un spécialiste" at bounding box center [631, 366] width 269 height 15
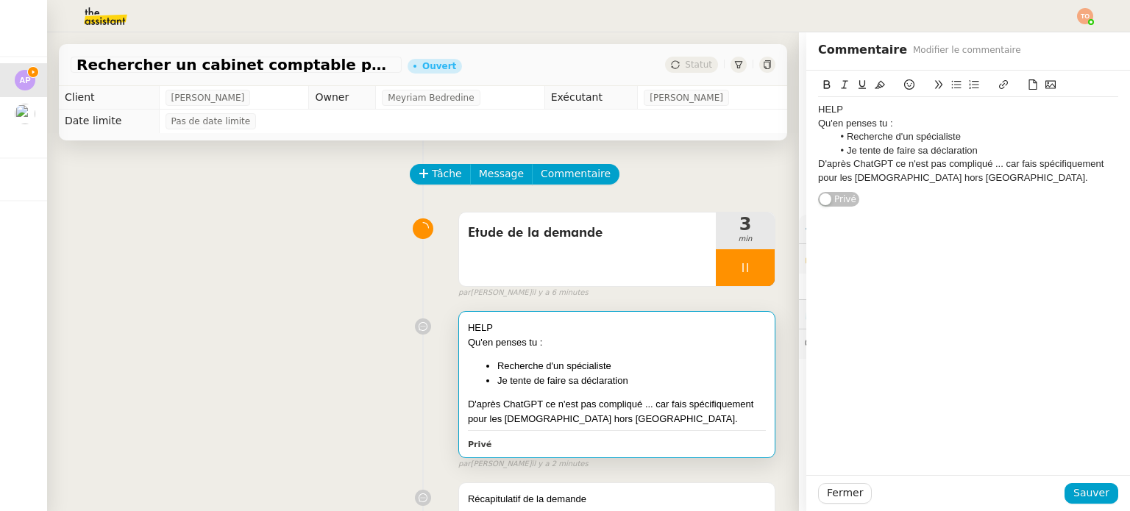
click at [990, 182] on div "D'après ChatGPT ce n'est pas compliqué ... car fais spécifiquement pour les Amé…" at bounding box center [968, 170] width 300 height 27
click at [946, 200] on div "Moi je suis okay de voir pour le ffaire mais je ne sais pas du tout faire d'est…" at bounding box center [968, 212] width 300 height 27
click at [1006, 214] on div "Moi je suis okay de voir pour le faire mais je ne sais pas du tout faire d'esti…" at bounding box center [968, 212] width 300 height 27
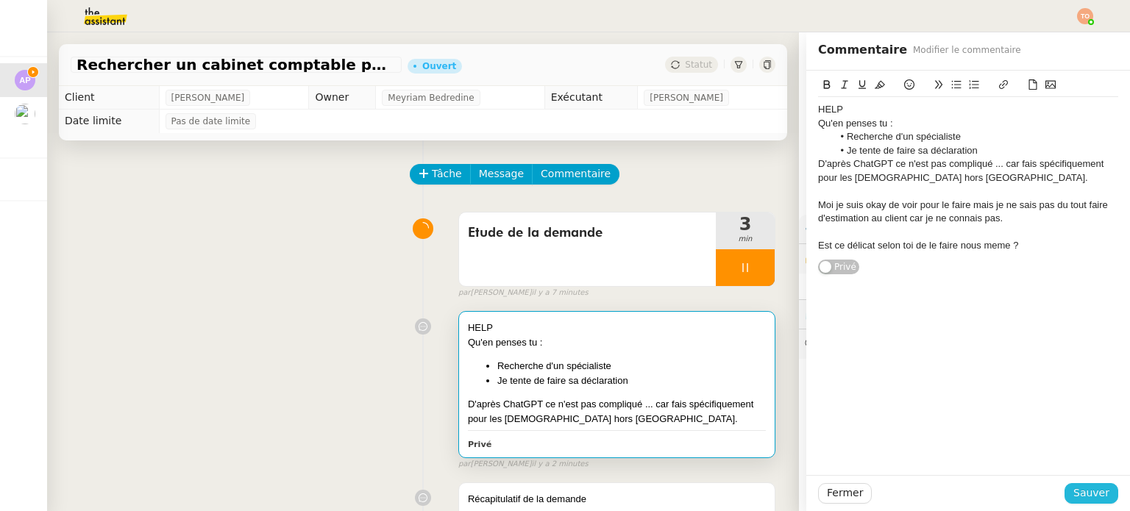
click at [1088, 491] on span "Sauver" at bounding box center [1091, 493] width 36 height 17
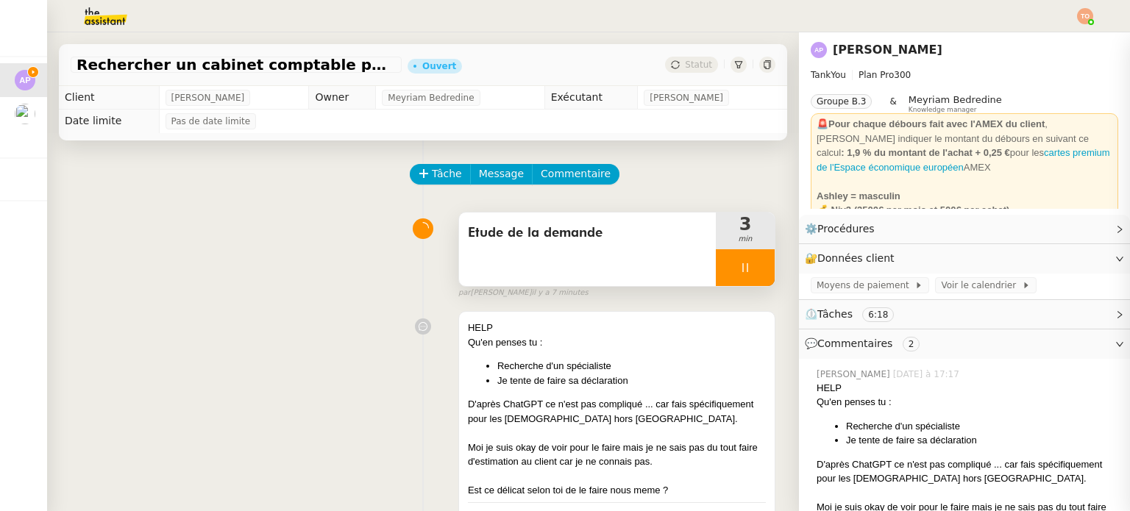
click at [730, 278] on div at bounding box center [745, 267] width 59 height 37
drag, startPoint x: 748, startPoint y: 273, endPoint x: 745, endPoint y: 259, distance: 14.3
click at [748, 273] on button at bounding box center [759, 267] width 29 height 37
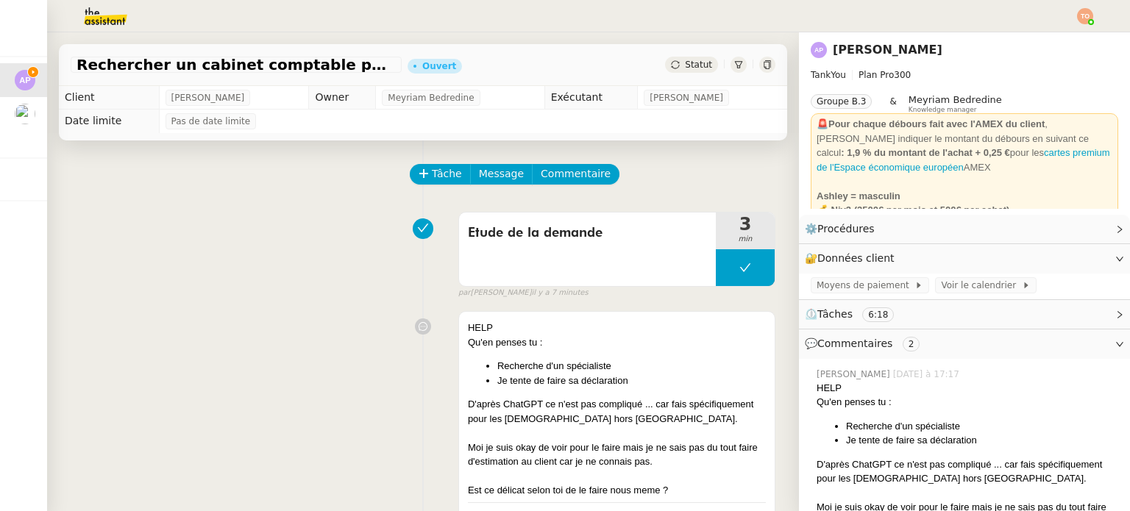
click at [685, 68] on span "Statut" at bounding box center [698, 65] width 27 height 10
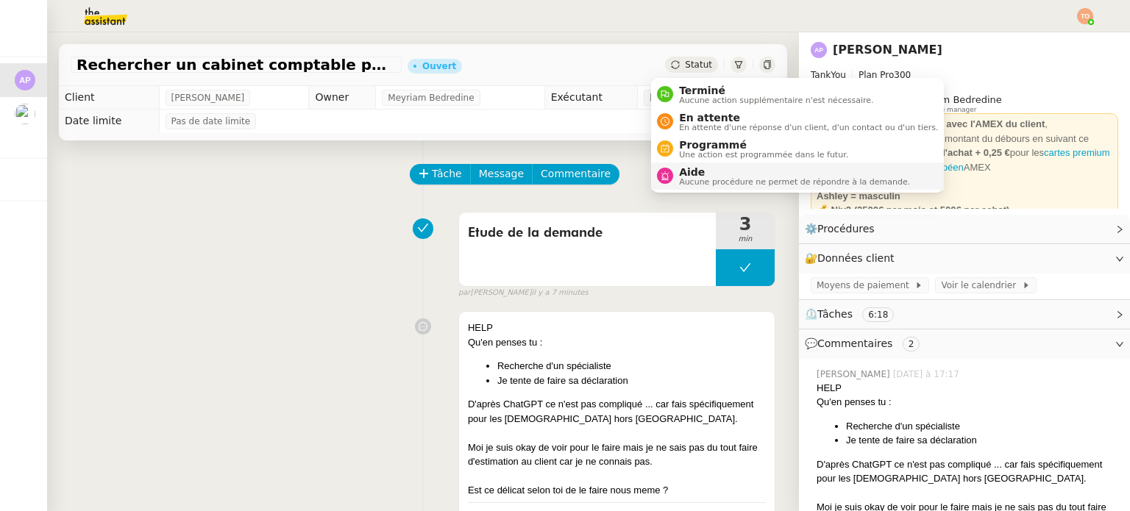
click at [724, 171] on span "Aide" at bounding box center [794, 172] width 231 height 12
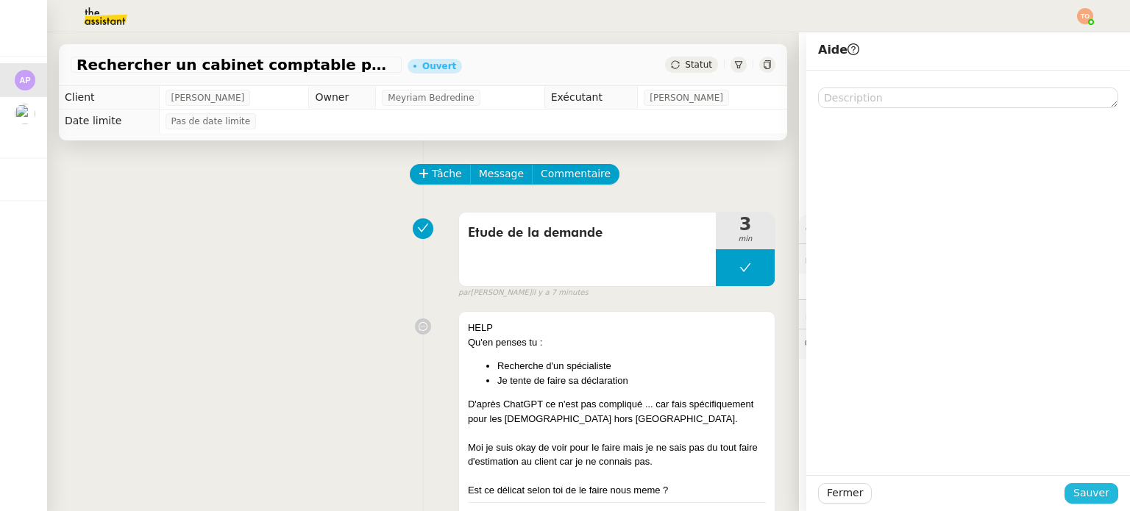
click at [1065, 497] on button "Sauver" at bounding box center [1092, 493] width 54 height 21
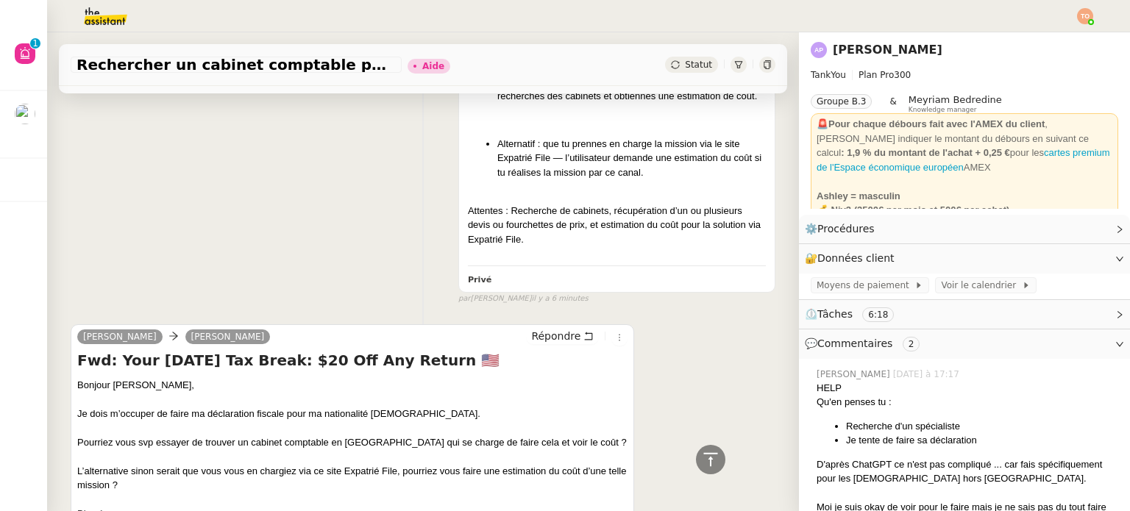
scroll to position [956, 0]
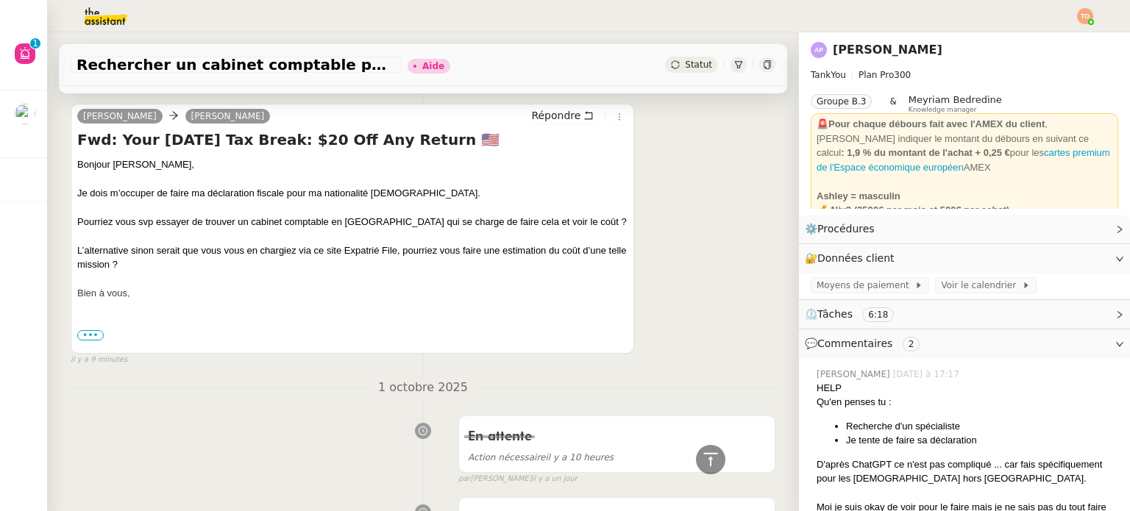
click at [85, 335] on span "•••" at bounding box center [90, 335] width 26 height 10
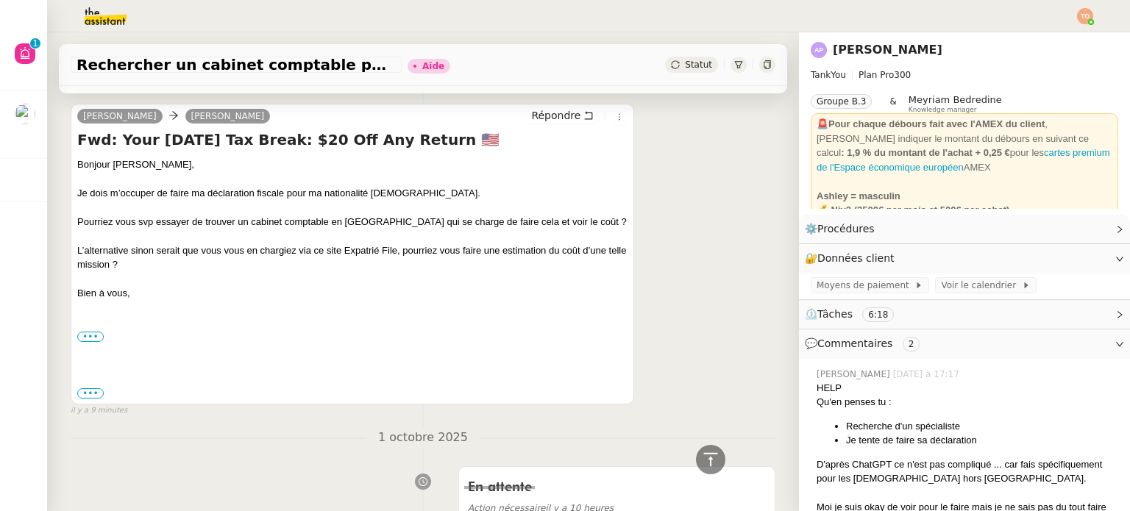
scroll to position [1177, 0]
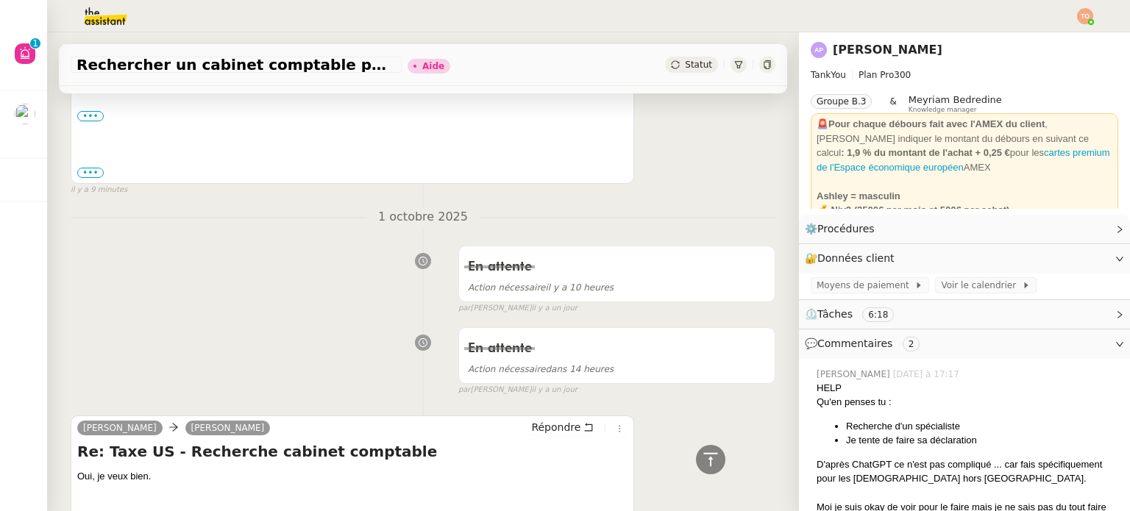
click at [102, 179] on div "••• ---------- Message transféré --------- De : Expatfile <support@expatfile.ta…" at bounding box center [352, 173] width 550 height 15
click at [93, 178] on label "•••" at bounding box center [90, 173] width 26 height 10
click at [0, 0] on input "•••" at bounding box center [0, 0] width 0 height 0
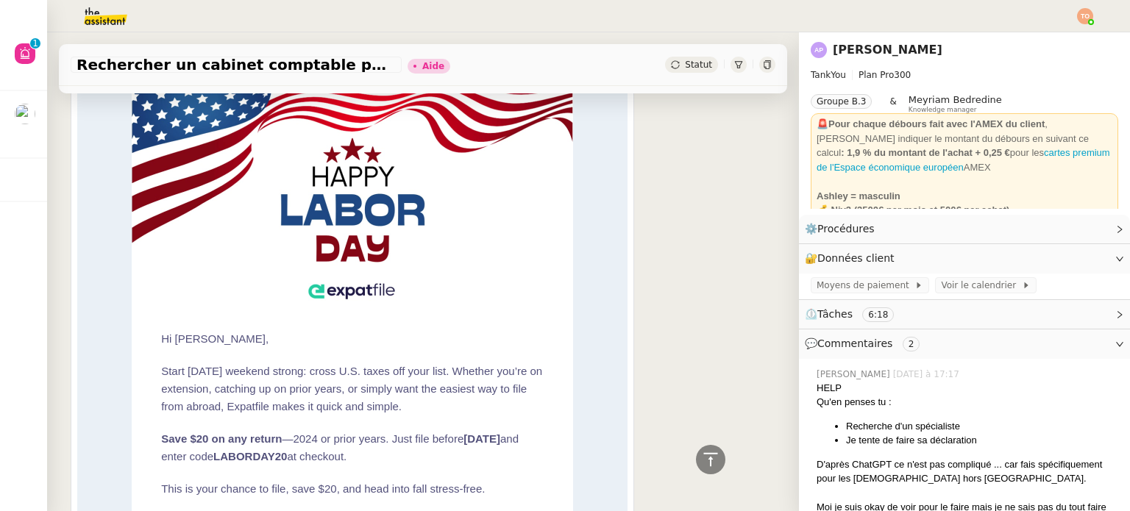
scroll to position [1545, 0]
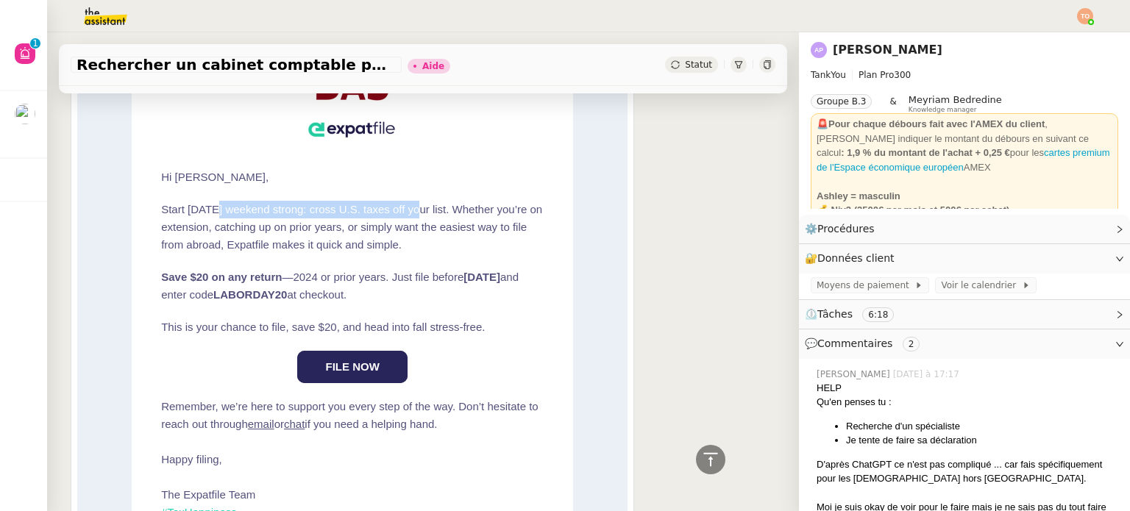
drag, startPoint x: 271, startPoint y: 219, endPoint x: 436, endPoint y: 220, distance: 165.5
click at [423, 220] on p "Start [DATE] weekend strong: cross U.S. taxes off your list. Whether you’re on …" at bounding box center [352, 227] width 383 height 53
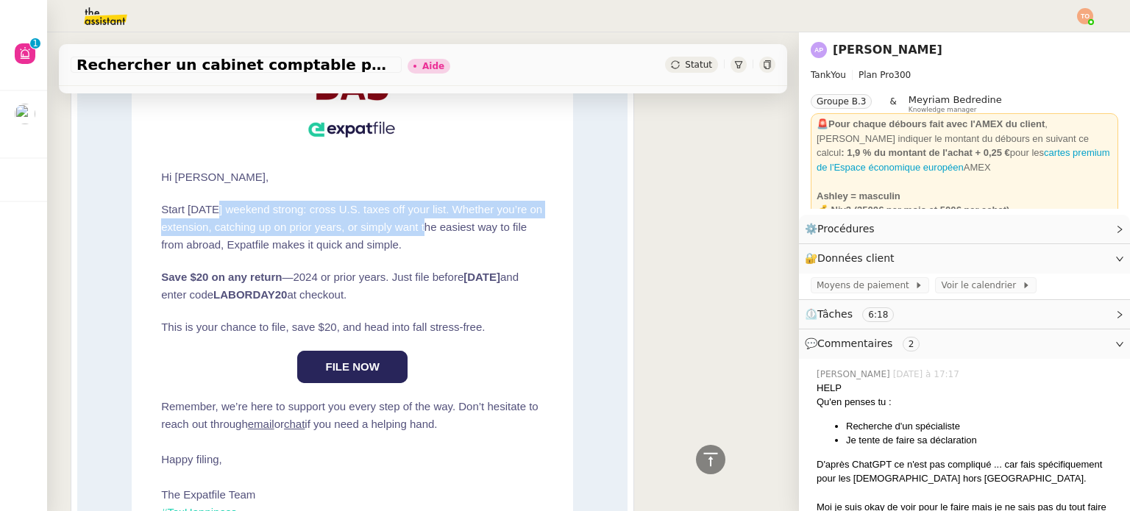
click at [474, 220] on p "Start [DATE] weekend strong: cross U.S. taxes off your list. Whether you’re on …" at bounding box center [352, 227] width 383 height 53
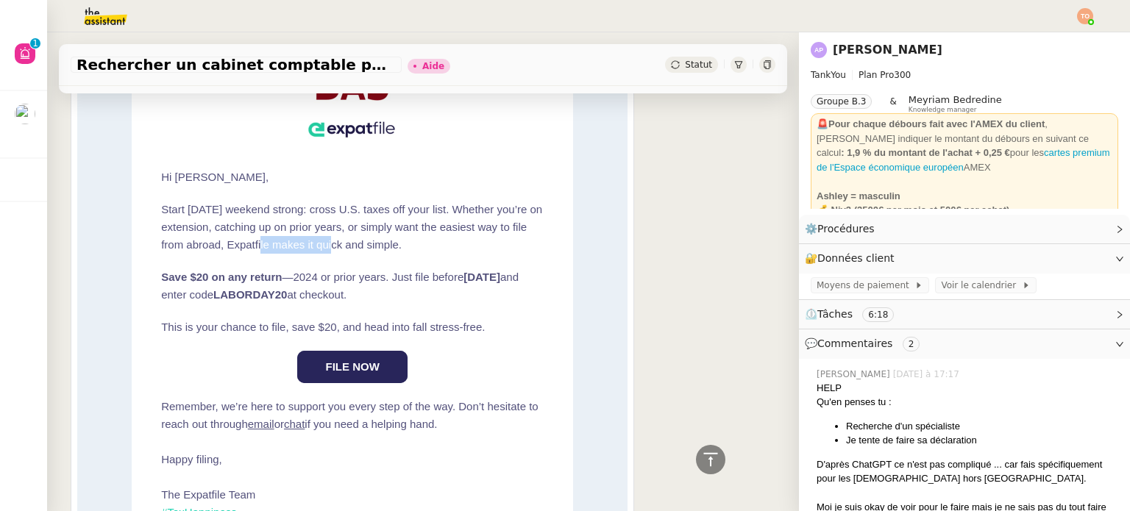
drag, startPoint x: 263, startPoint y: 247, endPoint x: 322, endPoint y: 262, distance: 60.7
click at [312, 247] on p "Start [DATE] weekend strong: cross U.S. taxes off your list. Whether you’re on …" at bounding box center [352, 227] width 383 height 53
drag, startPoint x: 356, startPoint y: 282, endPoint x: 437, endPoint y: 283, distance: 80.9
click at [436, 283] on p "Save $20 on any return —2024 or prior years. Just file before Tuesday, Septembe…" at bounding box center [352, 286] width 383 height 35
drag, startPoint x: 469, startPoint y: 285, endPoint x: 491, endPoint y: 285, distance: 22.8
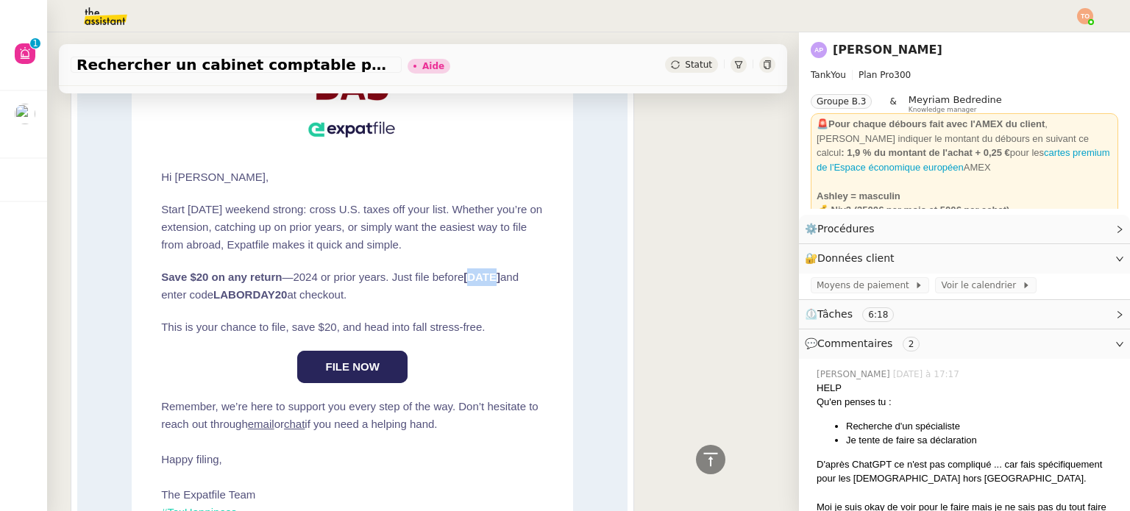
click at [491, 283] on b "[DATE]" at bounding box center [482, 277] width 37 height 13
click at [368, 285] on p "Save $20 on any return —2024 or prior years. Just file before Tuesday, Septembe…" at bounding box center [352, 286] width 383 height 35
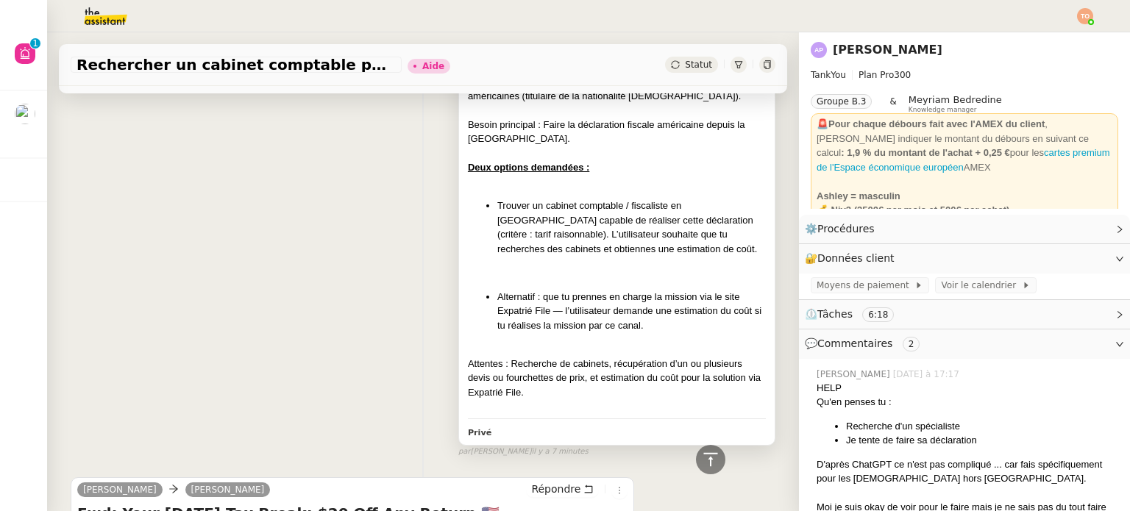
scroll to position [0, 0]
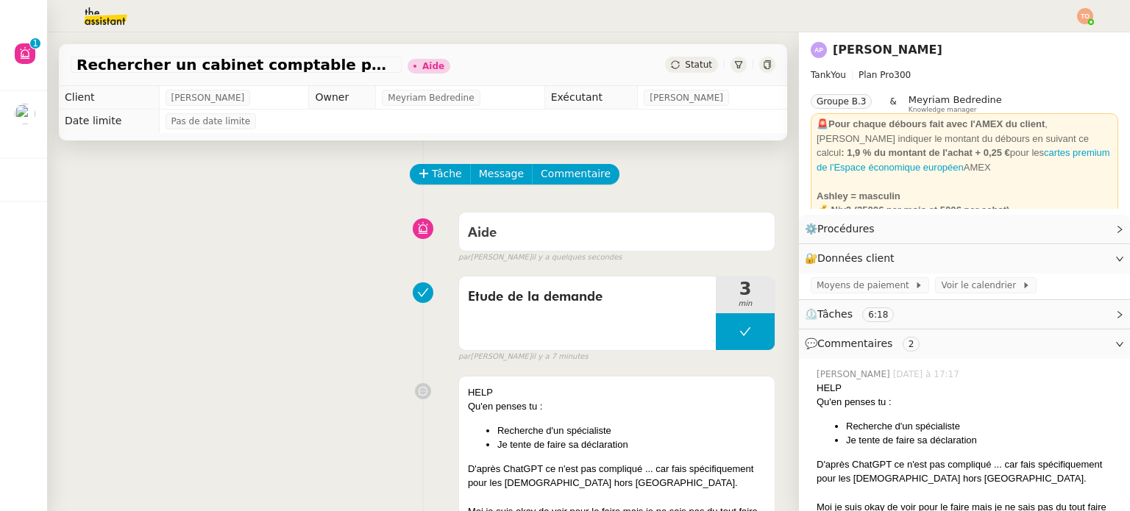
click at [27, 109] on span "[GEOGRAPHIC_DATA], TPM et Rond Point - Vérification des informations" at bounding box center [87, 109] width 475 height 14
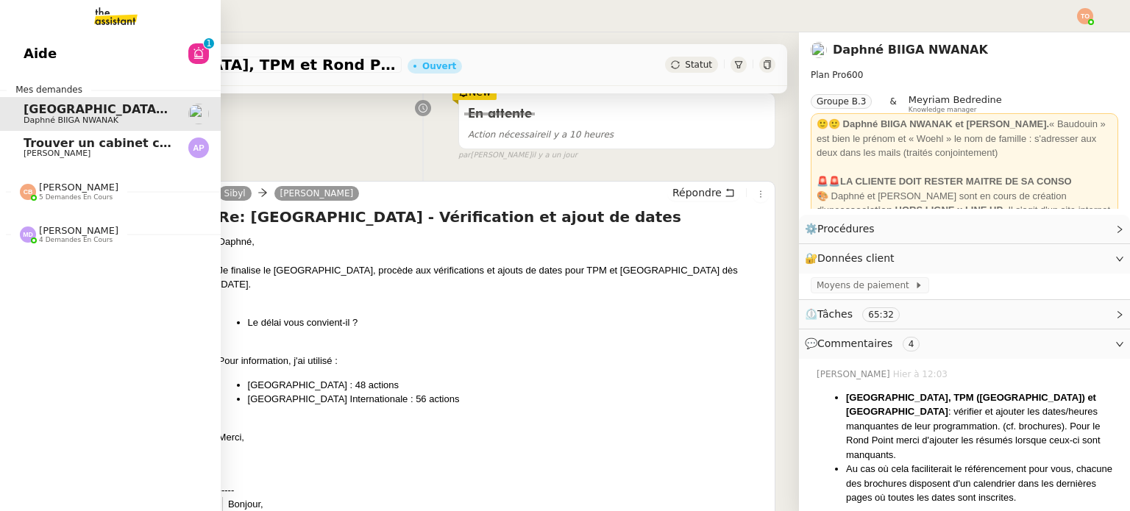
click at [43, 151] on span "[PERSON_NAME]" at bounding box center [57, 154] width 67 height 10
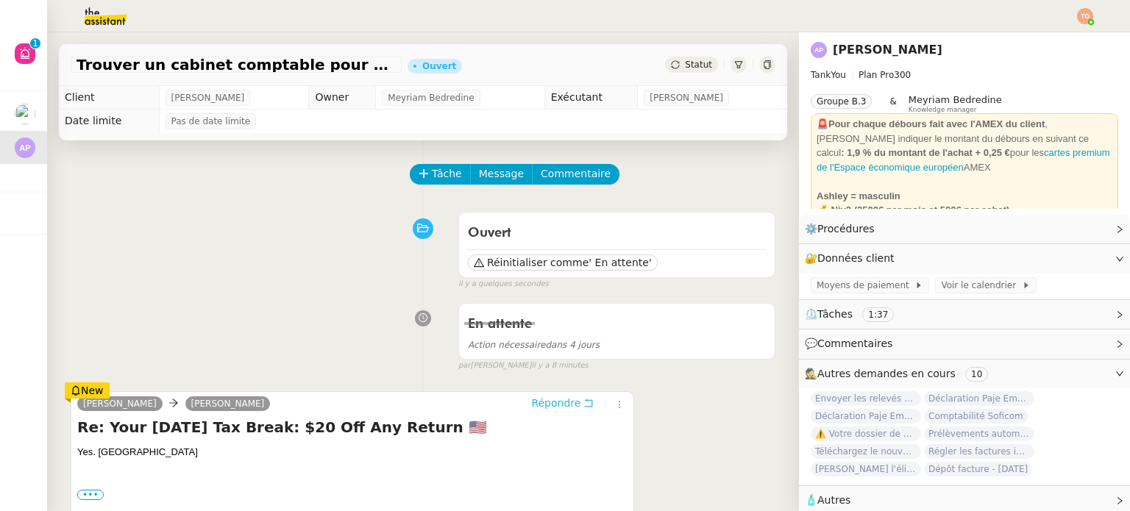
click at [540, 404] on span "Répondre" at bounding box center [555, 403] width 49 height 15
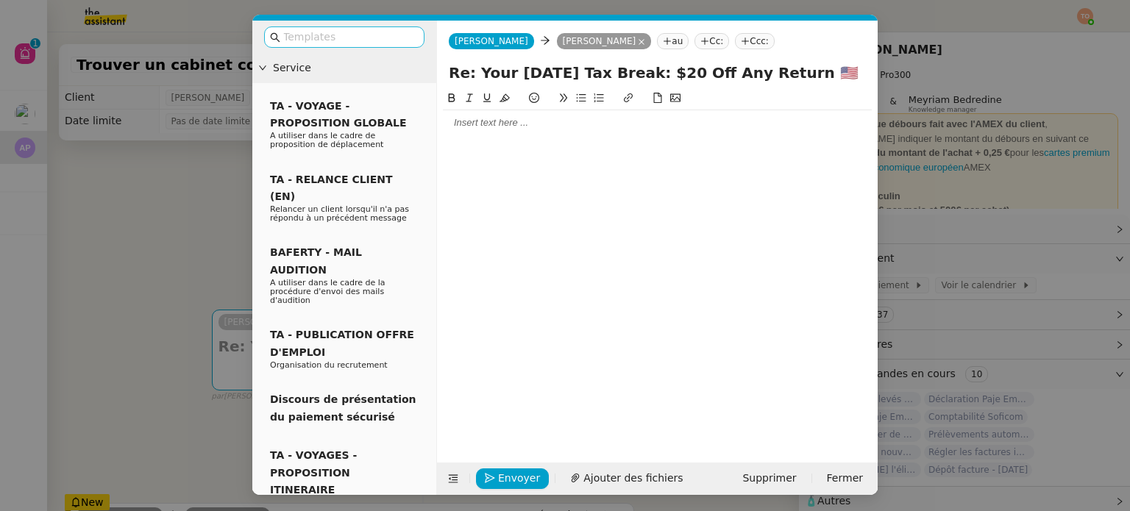
click at [363, 46] on nz-input-group at bounding box center [344, 36] width 160 height 21
click at [363, 40] on input "text" at bounding box center [349, 37] width 132 height 17
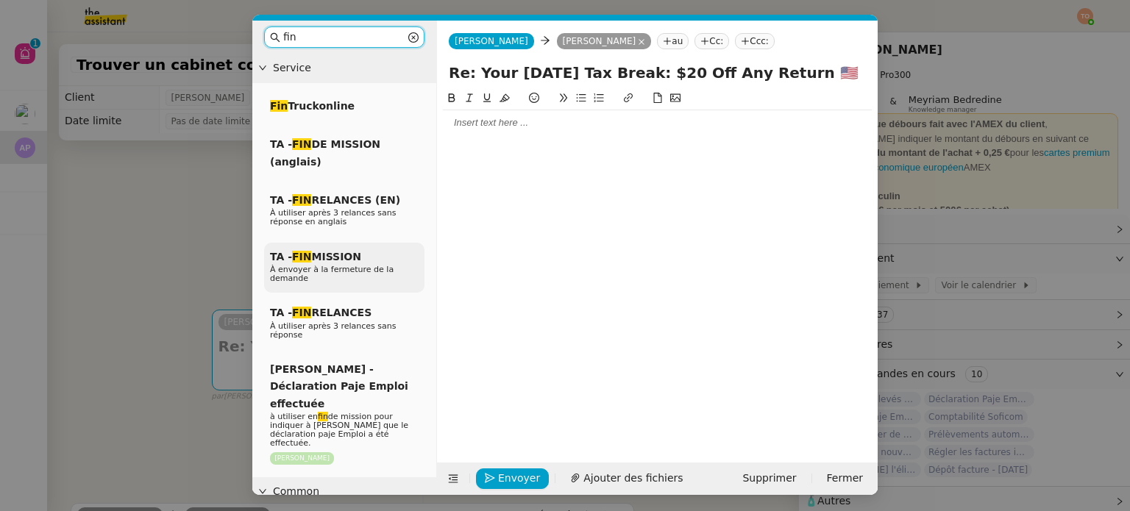
type input "fin"
click at [376, 258] on div "TA - FIN MISSION À envoyer à la fermeture de la demande" at bounding box center [344, 268] width 160 height 51
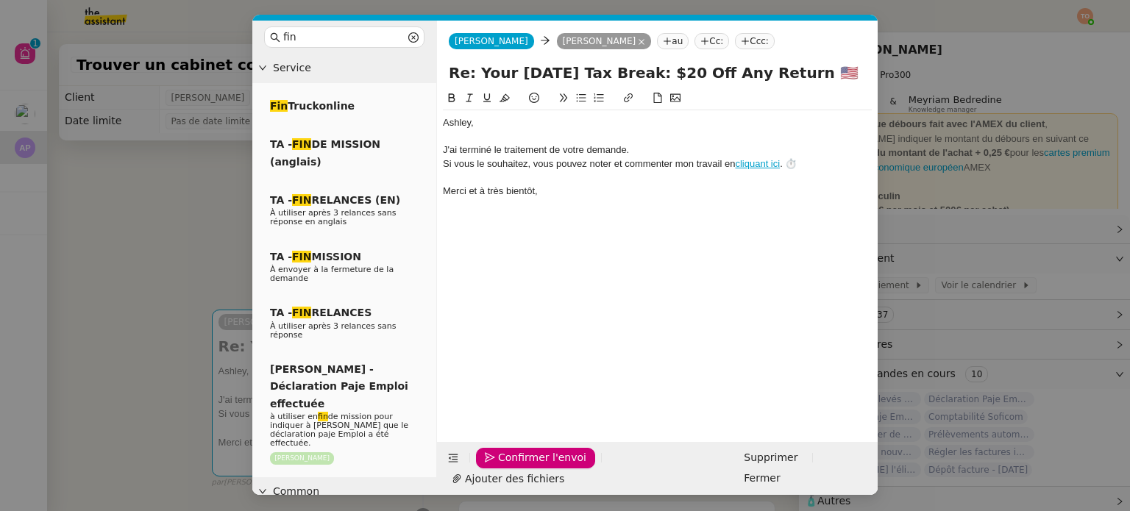
click at [500, 128] on div "﻿Ashley﻿," at bounding box center [657, 122] width 429 height 13
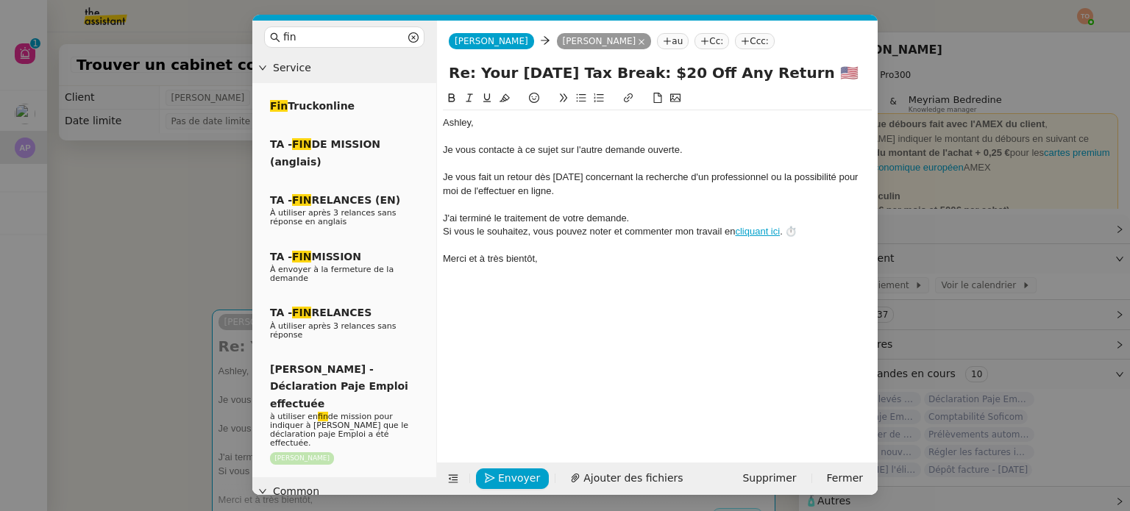
click at [487, 181] on div "Je vous fait un retour dès demain concernant la recherche d'un professionnel ou…" at bounding box center [657, 184] width 429 height 27
click at [0, 0] on lt-strong "s" at bounding box center [0, 0] width 0 height 0
click at [514, 475] on span "Envoyer" at bounding box center [519, 478] width 42 height 17
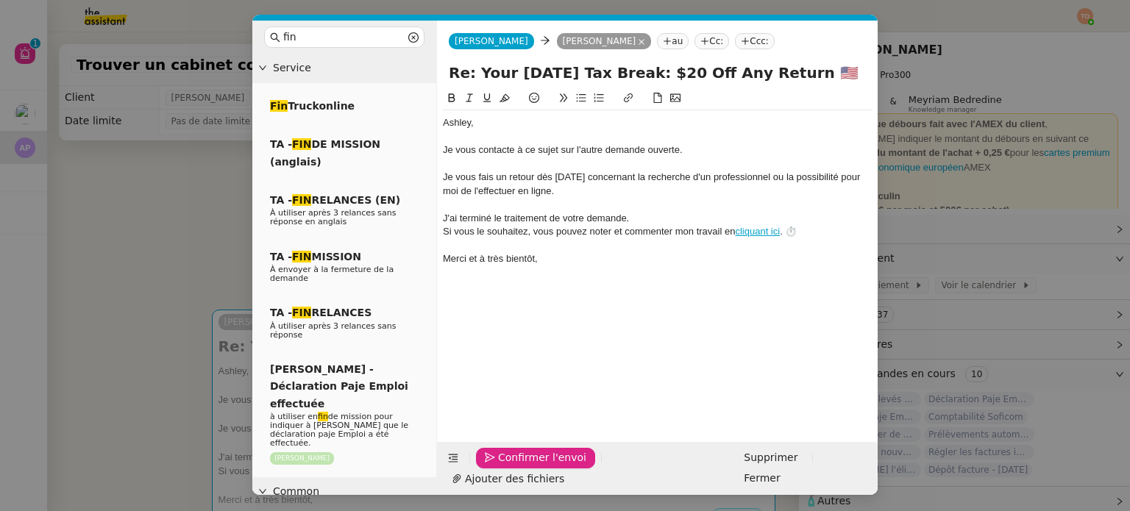
click at [514, 466] on span "Confirmer l'envoi" at bounding box center [542, 458] width 88 height 17
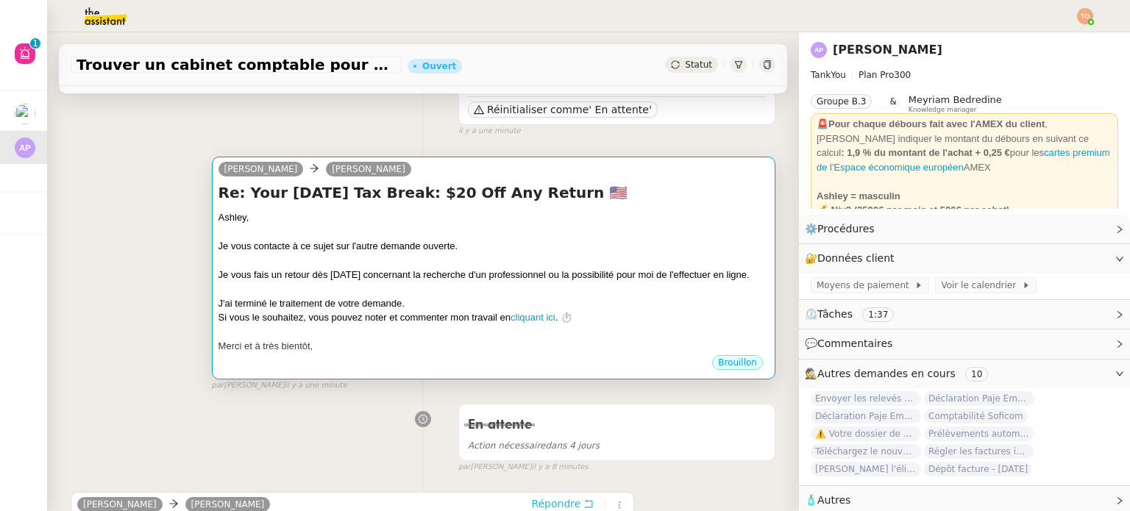
scroll to position [97, 0]
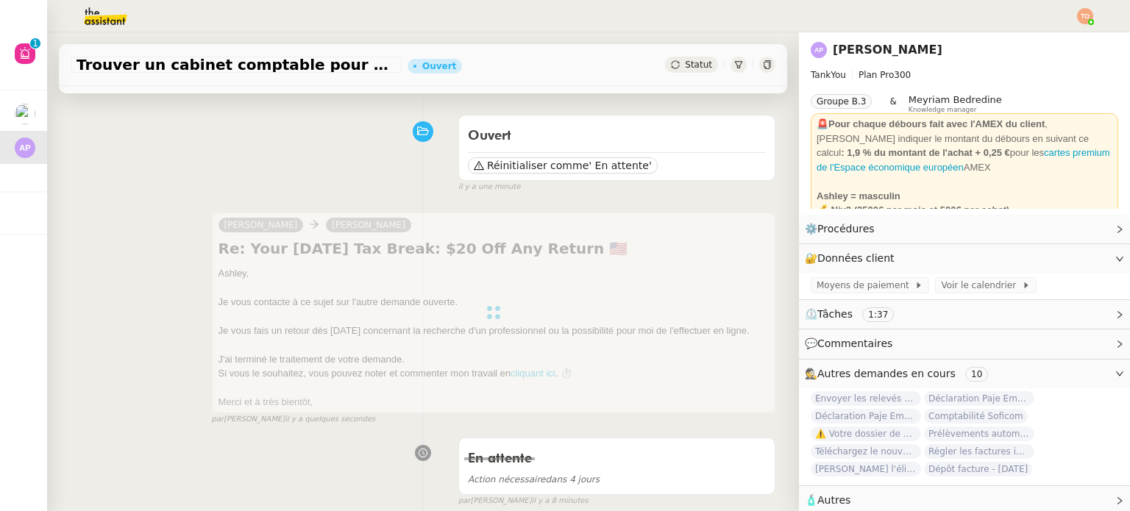
click at [689, 70] on div "Statut" at bounding box center [691, 65] width 53 height 16
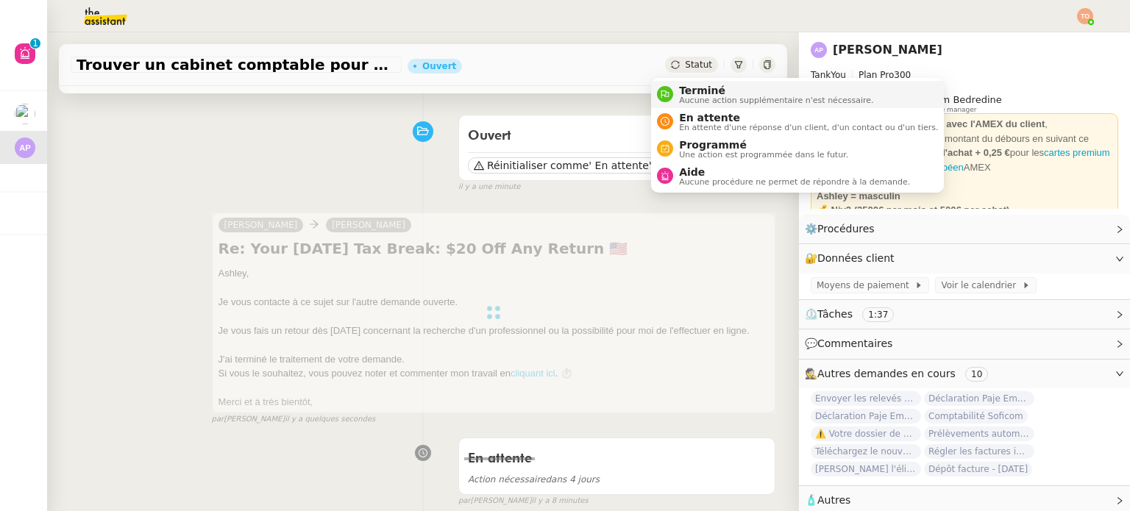
click at [697, 105] on li "Terminé Aucune action supplémentaire n'est nécessaire." at bounding box center [797, 94] width 293 height 27
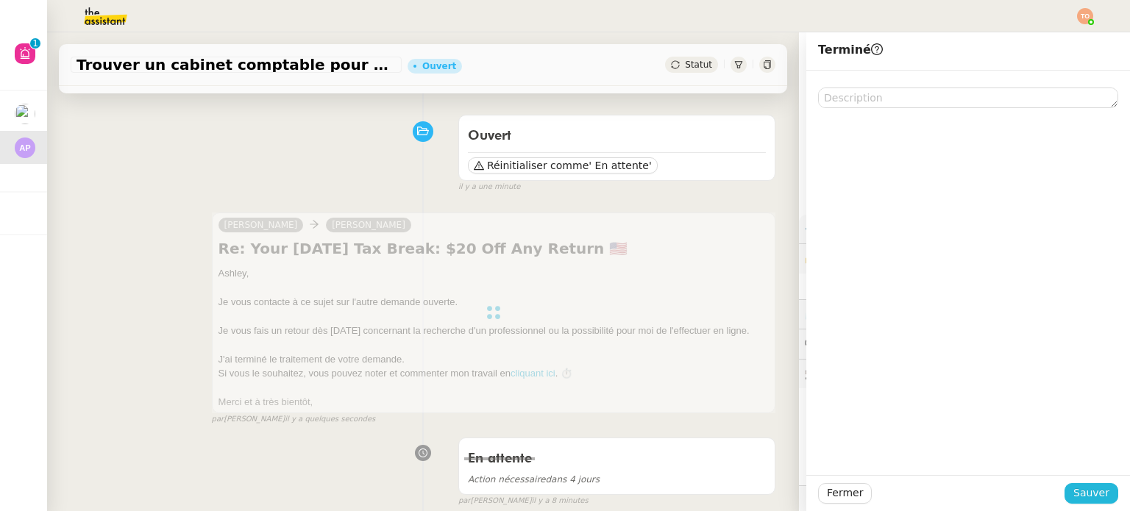
click at [1095, 491] on span "Sauver" at bounding box center [1091, 493] width 36 height 17
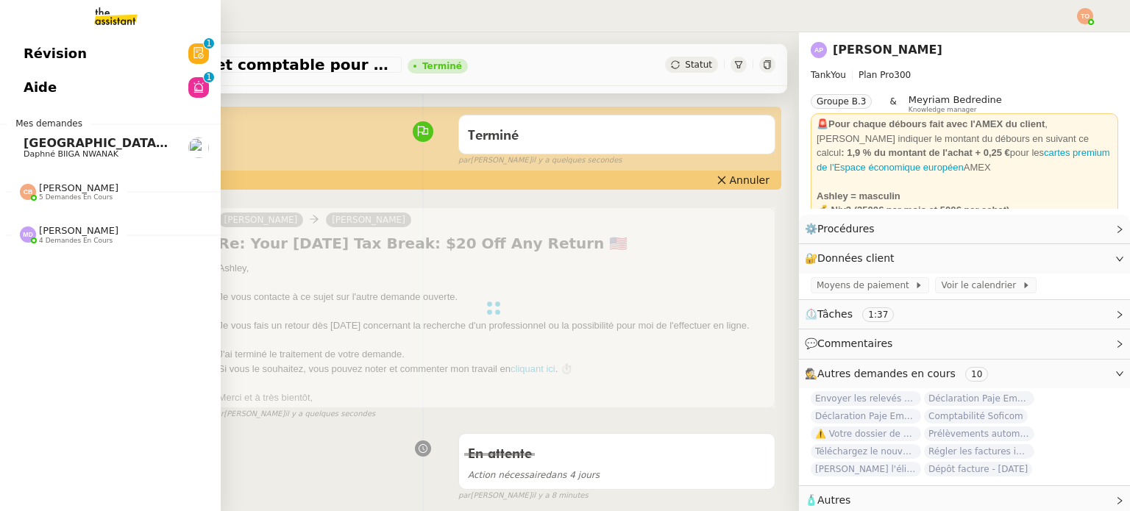
click at [76, 144] on span "[GEOGRAPHIC_DATA], TPM et Rond Point - Vérification des informations" at bounding box center [261, 143] width 475 height 14
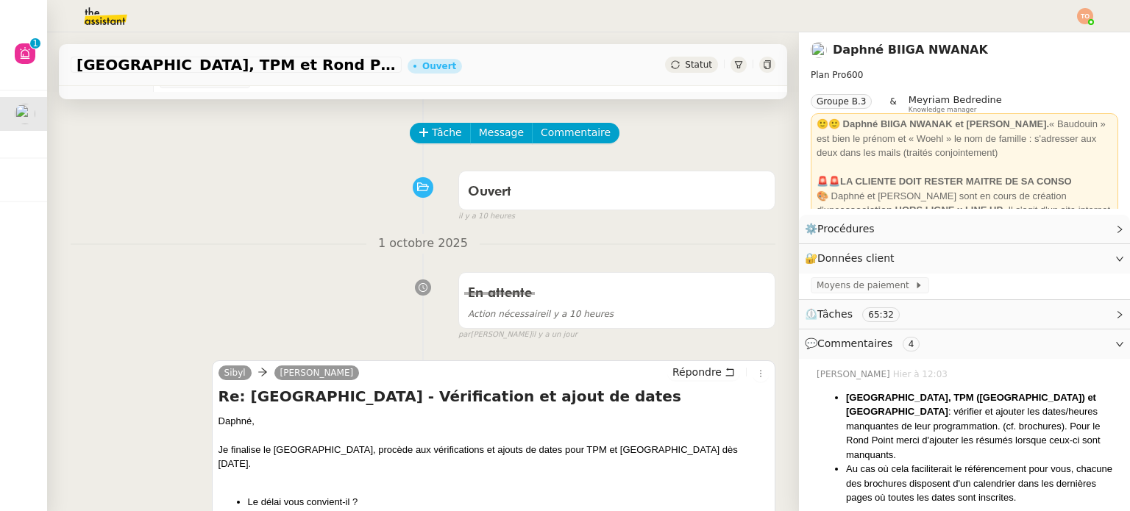
scroll to position [74, 0]
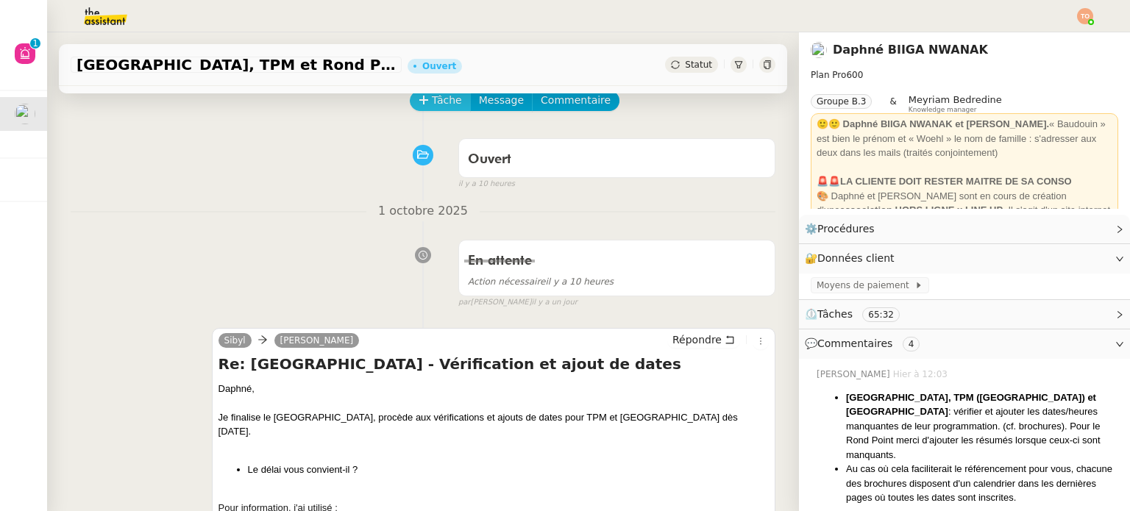
click at [419, 105] on icon at bounding box center [424, 100] width 10 height 10
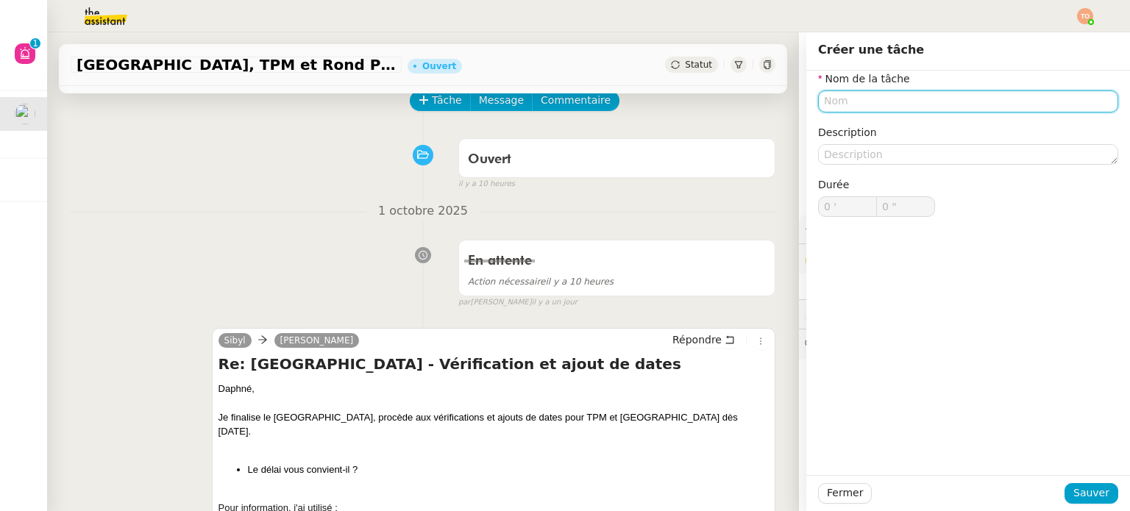
click at [884, 104] on input "text" at bounding box center [968, 100] width 300 height 21
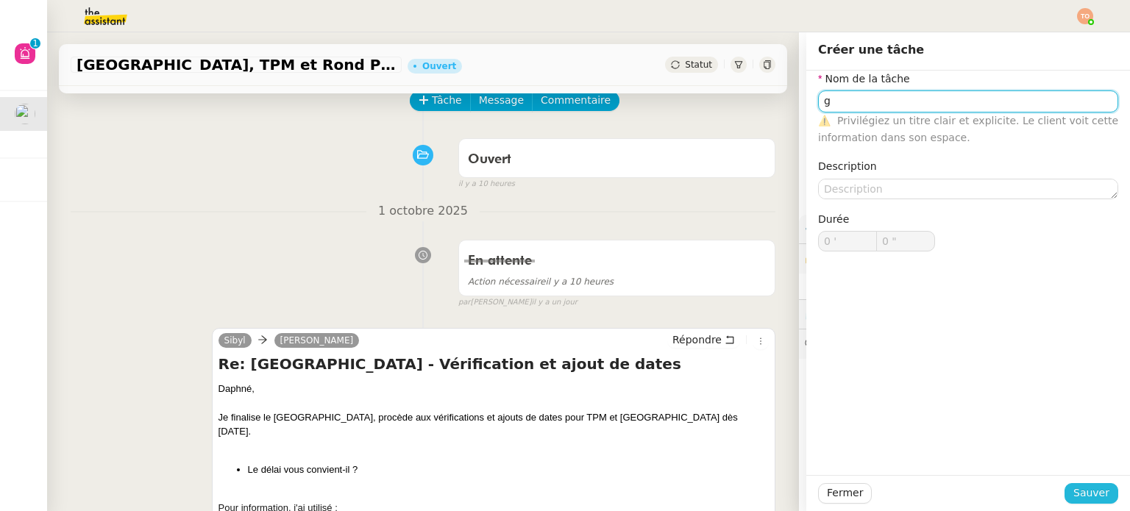
type input "g"
click at [1065, 491] on button "Sauver" at bounding box center [1092, 493] width 54 height 21
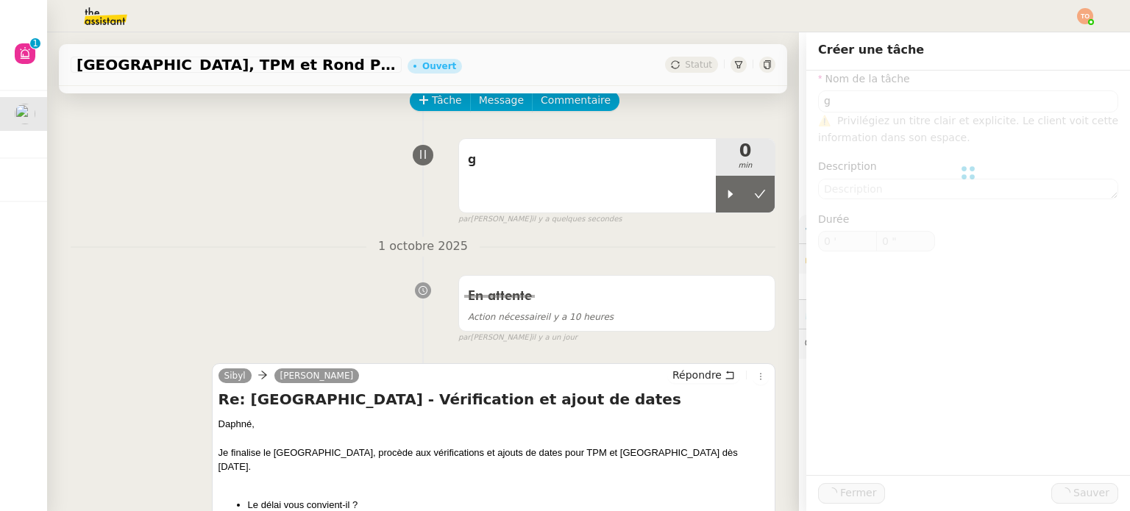
click at [716, 199] on div at bounding box center [730, 194] width 29 height 37
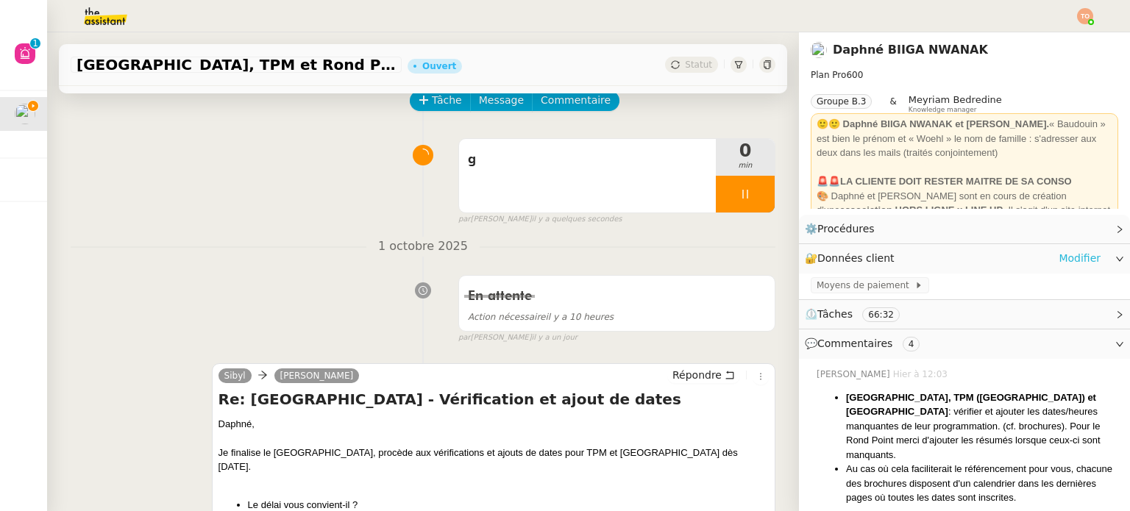
click at [1076, 260] on link "Modifier" at bounding box center [1080, 258] width 42 height 17
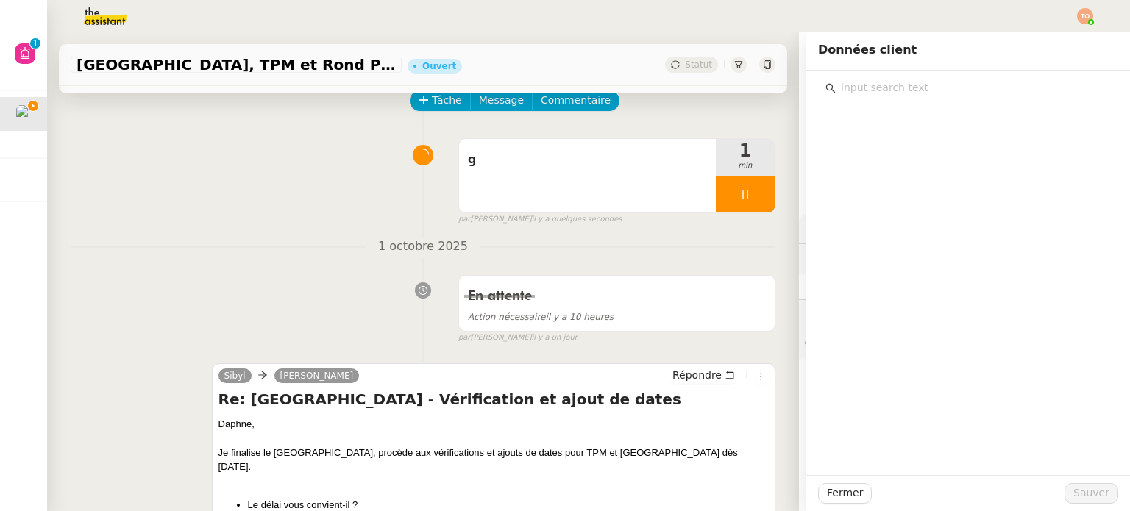
click at [975, 88] on input "text" at bounding box center [973, 88] width 275 height 20
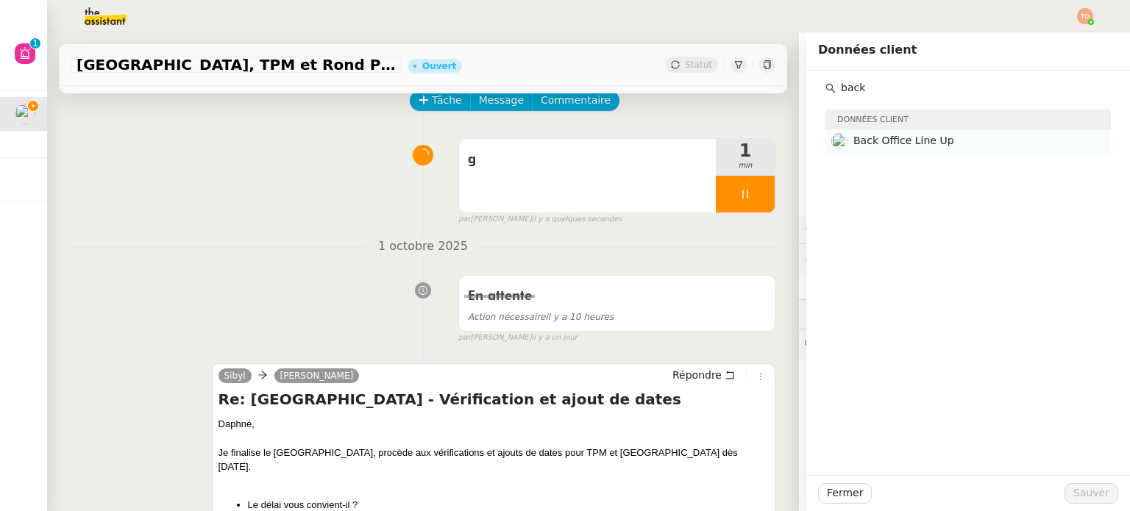
type input "back"
click at [952, 135] on h4 "Back Office Line Up" at bounding box center [977, 140] width 249 height 17
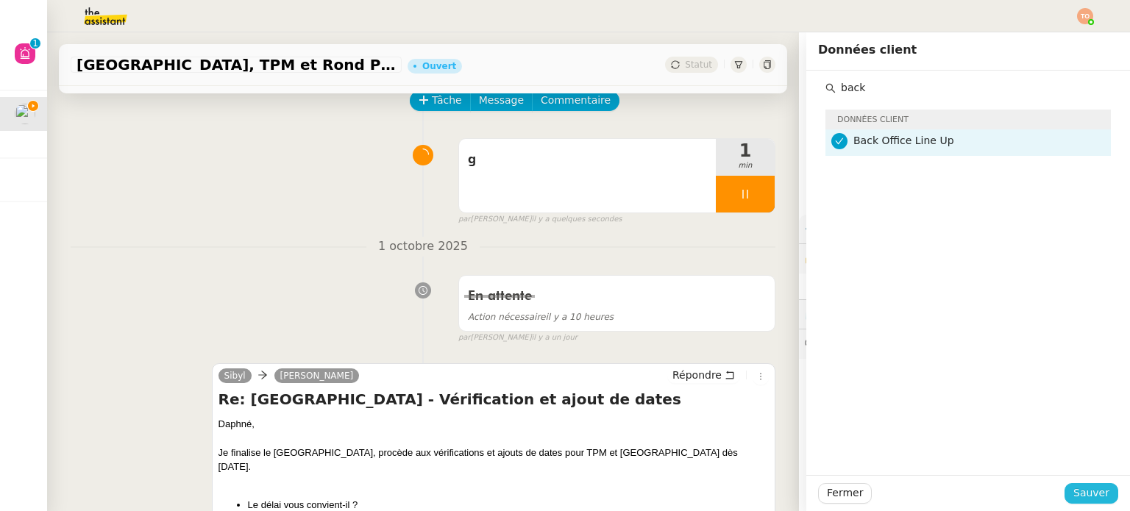
click at [1087, 503] on button "Sauver" at bounding box center [1092, 493] width 54 height 21
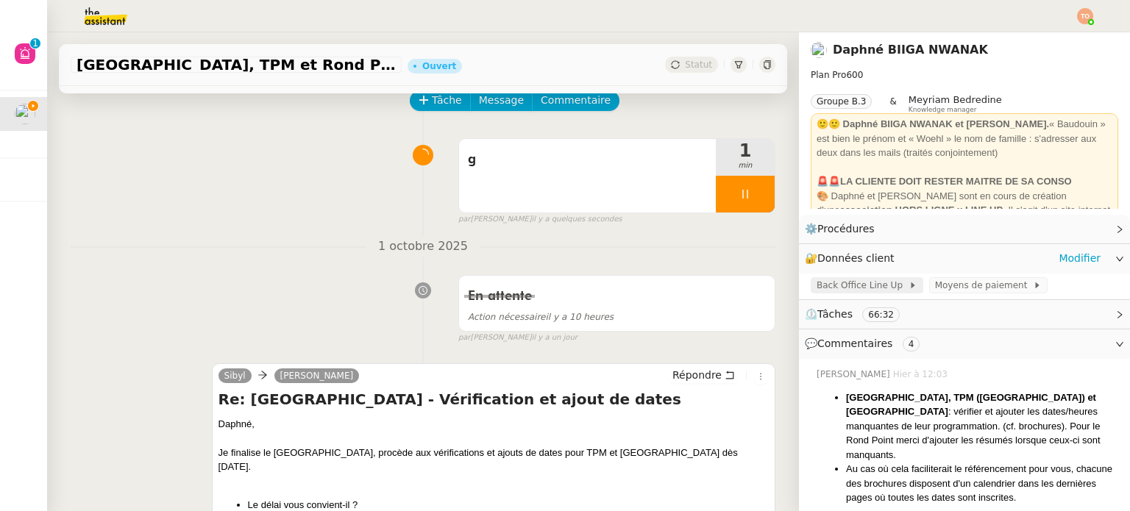
click at [855, 285] on span "Back Office Line Up" at bounding box center [863, 285] width 92 height 15
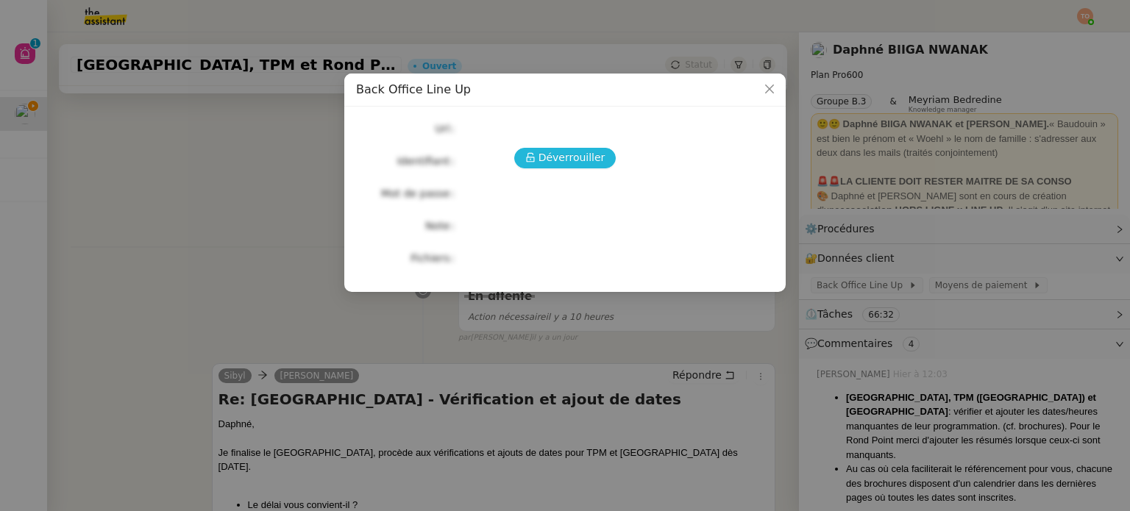
click at [578, 155] on span "Déverrouiller" at bounding box center [572, 157] width 67 height 17
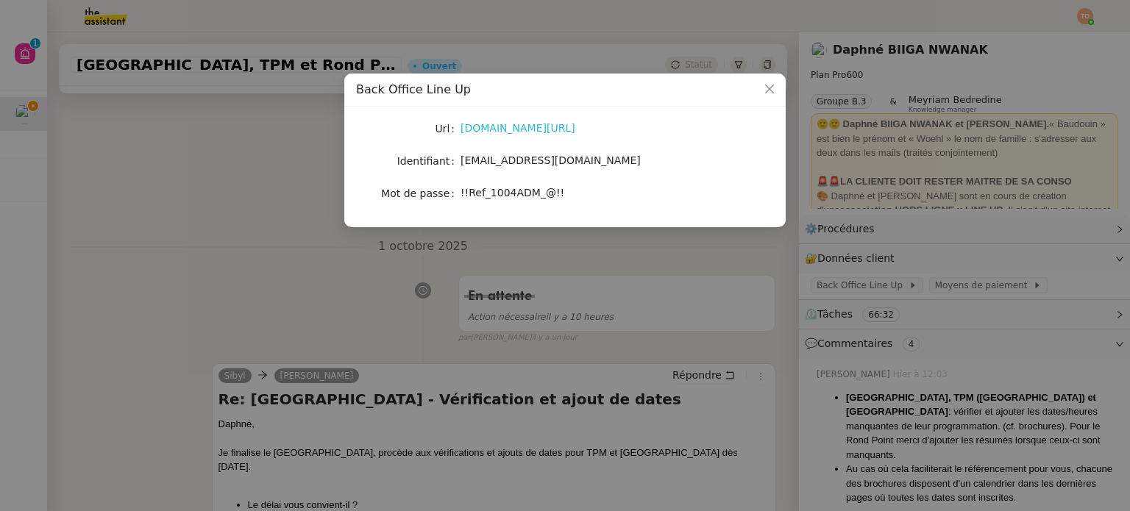
click at [540, 125] on link "www.wearelineup.fr/admin" at bounding box center [518, 128] width 115 height 12
click at [329, 291] on nz-modal-container "Back Office Line Up Url www.wearelineup.fr/admin Identifiant support@wearelineu…" at bounding box center [565, 255] width 1130 height 511
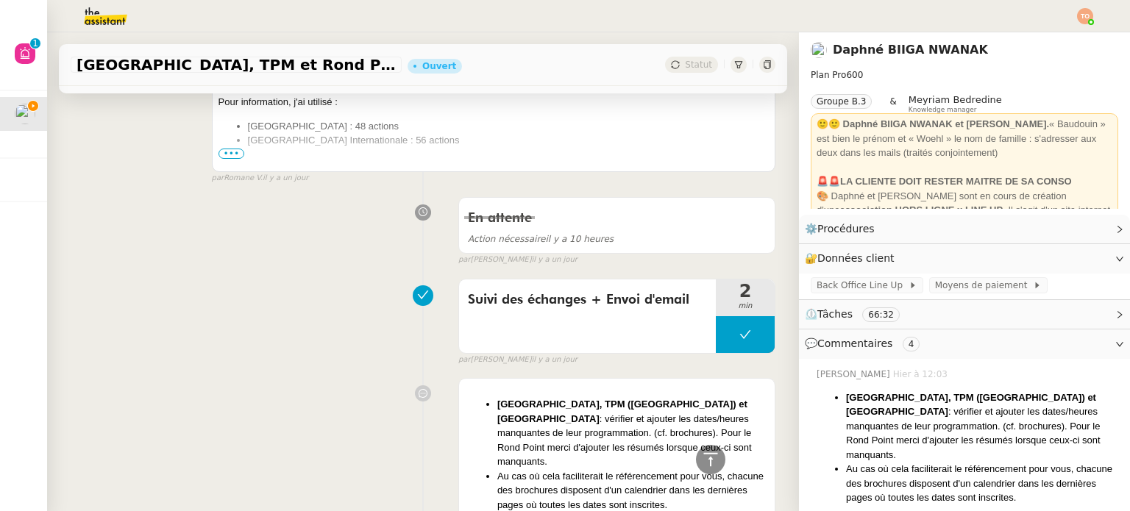
scroll to position [1030, 0]
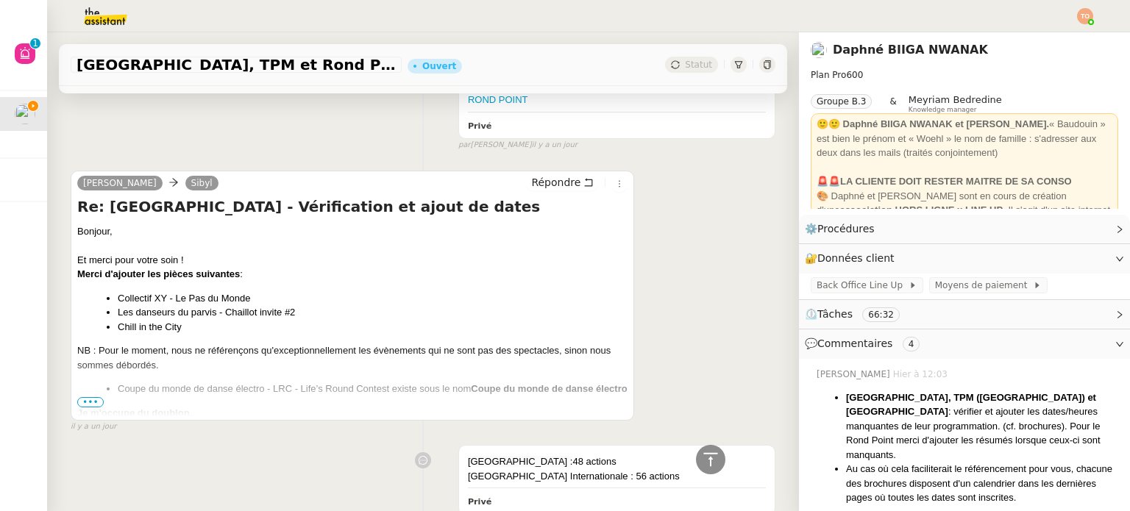
click at [94, 382] on ul "Coupe du monde de danse électro - LRC - Life’s Round Contest existe sous le nom…" at bounding box center [352, 389] width 550 height 15
click at [95, 382] on ul "Coupe du monde de danse électro - LRC - Life’s Round Contest existe sous le nom…" at bounding box center [352, 389] width 550 height 15
click at [92, 397] on span "•••" at bounding box center [90, 402] width 26 height 10
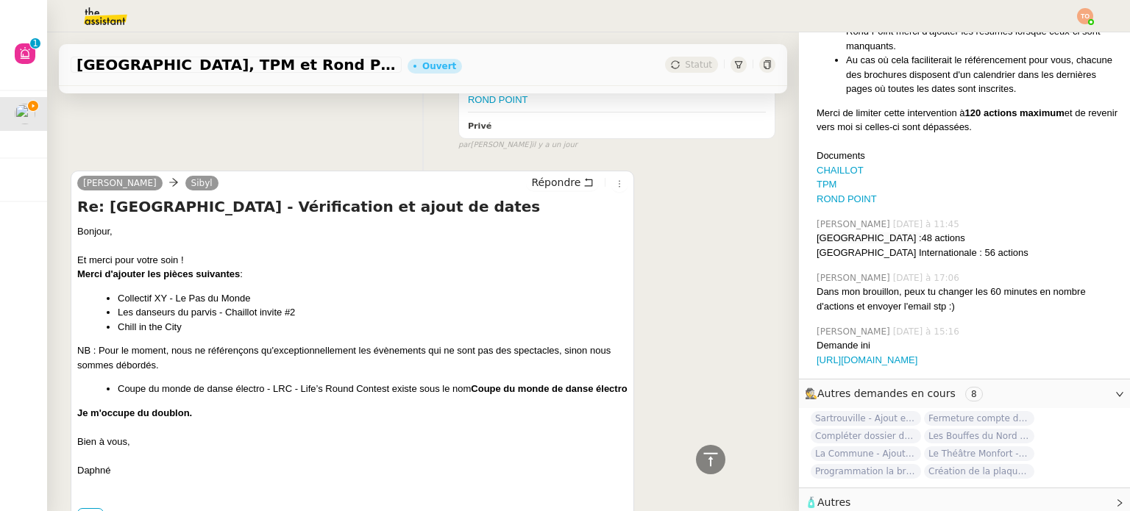
click at [159, 291] on li "Collectif XY - Le Pas du Monde" at bounding box center [373, 298] width 510 height 15
drag, startPoint x: 167, startPoint y: 282, endPoint x: 118, endPoint y: 285, distance: 49.4
click at [118, 291] on li "Collectif XY - Le Pas du Monde" at bounding box center [373, 298] width 510 height 15
copy li "Collectif XY"
drag, startPoint x: 118, startPoint y: 298, endPoint x: 216, endPoint y: 300, distance: 97.9
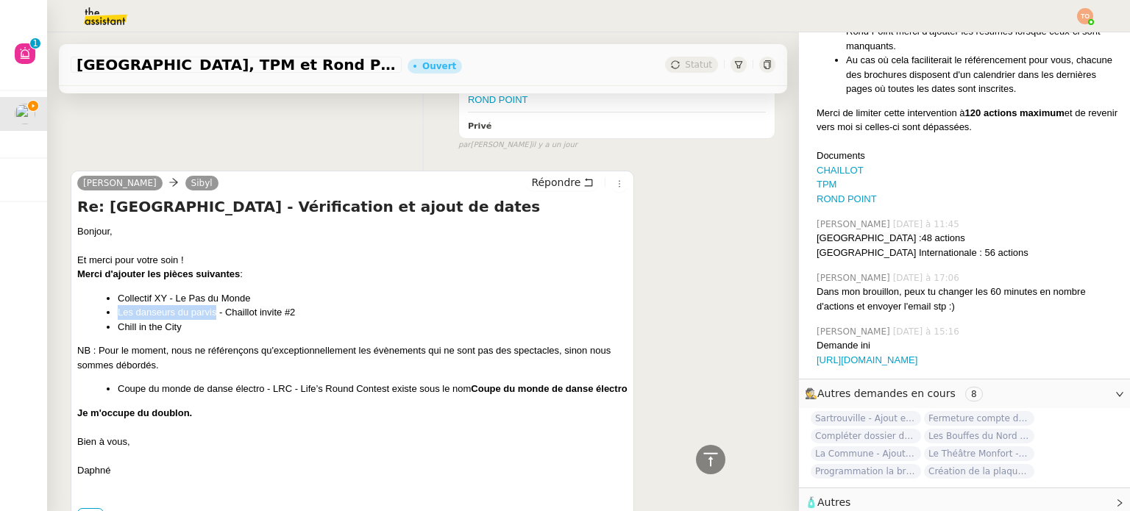
click at [216, 305] on li "Les danseurs du parvis - Chaillot invite #2" at bounding box center [373, 312] width 510 height 15
copy li "Les danseurs du parvis"
drag, startPoint x: 118, startPoint y: 316, endPoint x: 191, endPoint y: 311, distance: 73.8
click at [191, 320] on li "Chill in the City" at bounding box center [373, 327] width 510 height 15
copy li "Chill in the City"
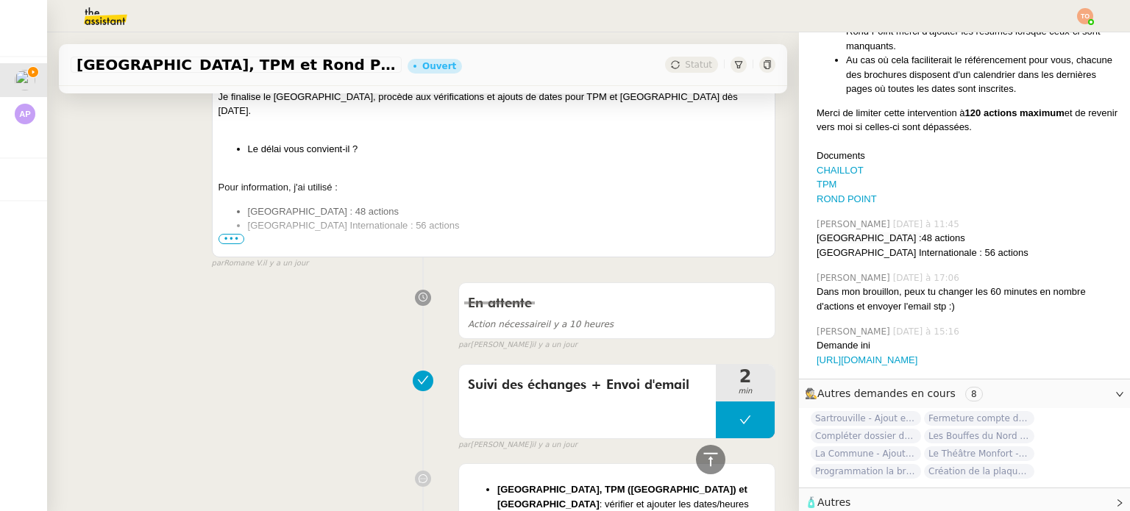
scroll to position [0, 0]
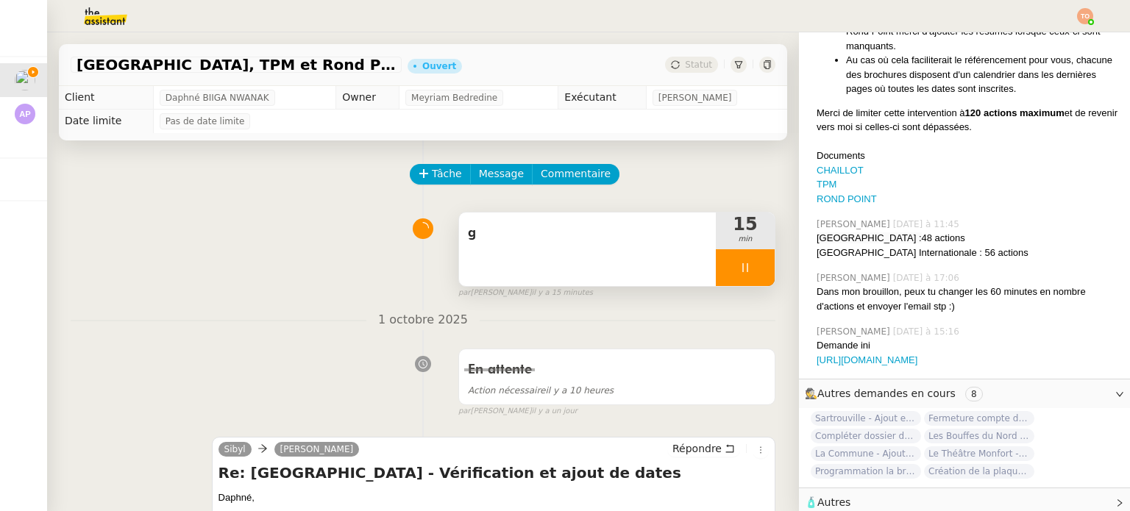
click at [748, 269] on div at bounding box center [745, 267] width 59 height 37
click at [748, 269] on button at bounding box center [759, 267] width 29 height 37
click at [630, 243] on span "g" at bounding box center [587, 233] width 239 height 22
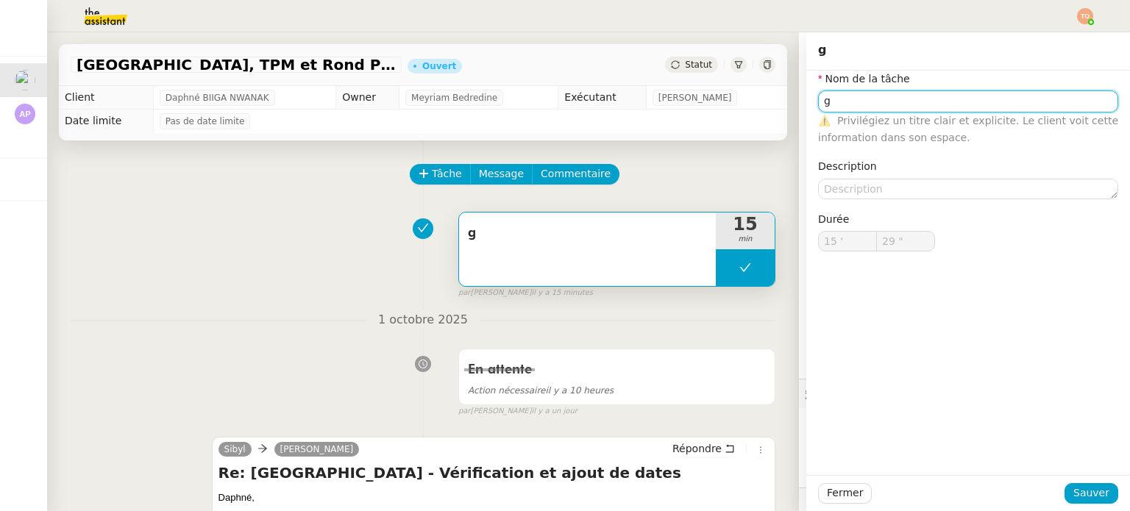
click at [976, 103] on input "g" at bounding box center [968, 100] width 300 height 21
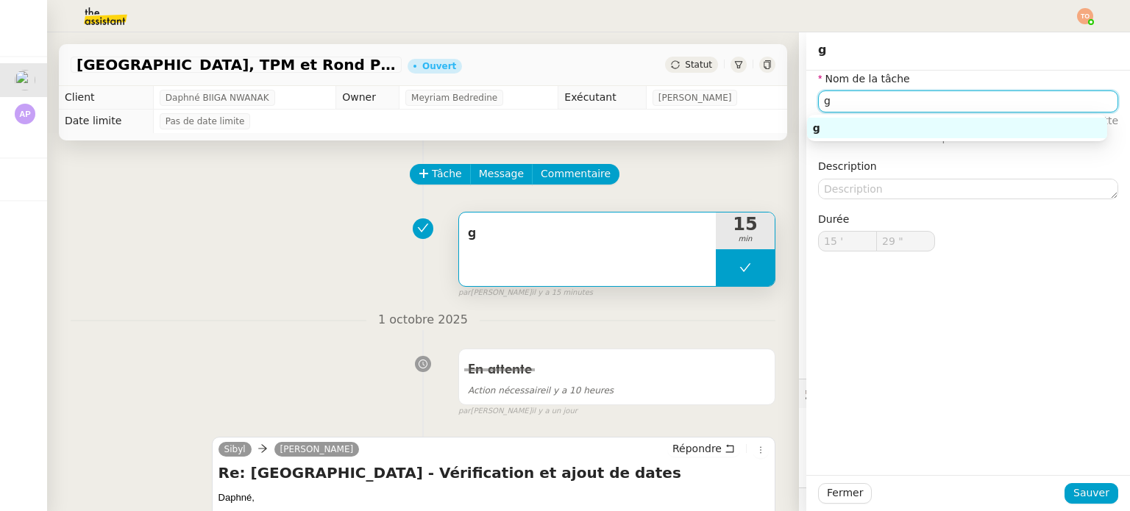
click at [976, 103] on input "g" at bounding box center [968, 100] width 300 height 21
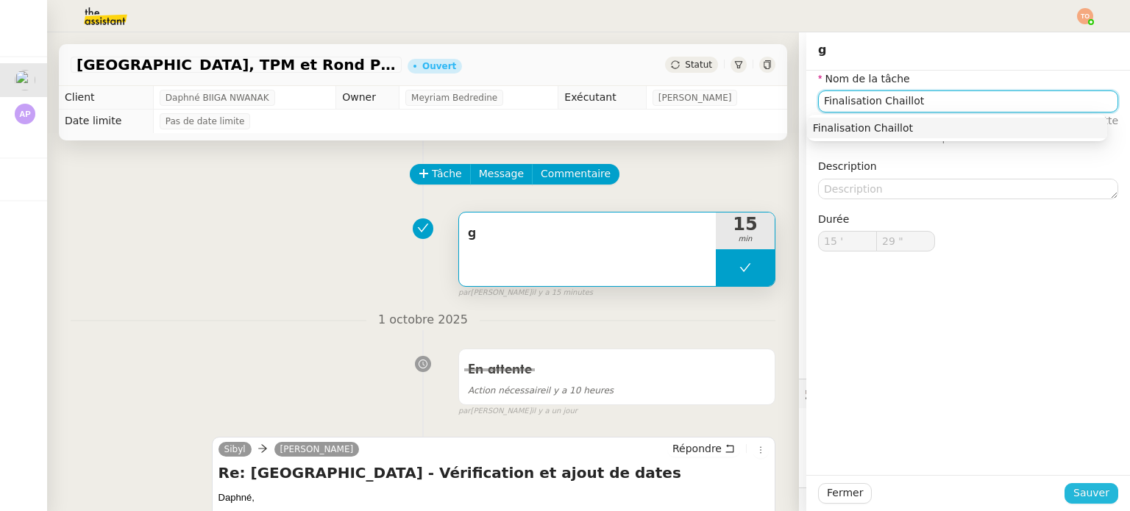
type input "Finalisation Chaillot"
click at [1077, 492] on span "Sauver" at bounding box center [1091, 493] width 36 height 17
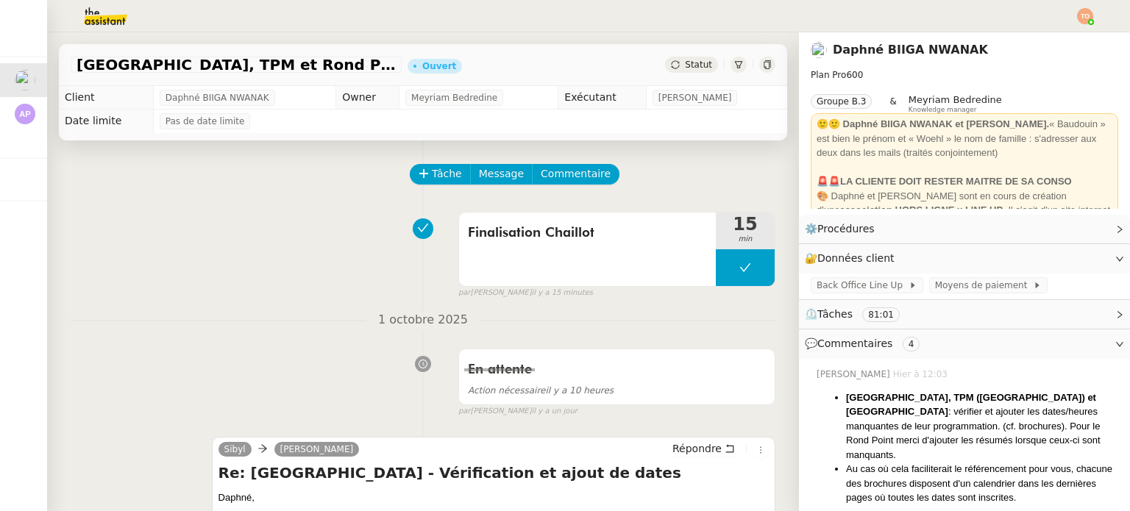
scroll to position [74, 0]
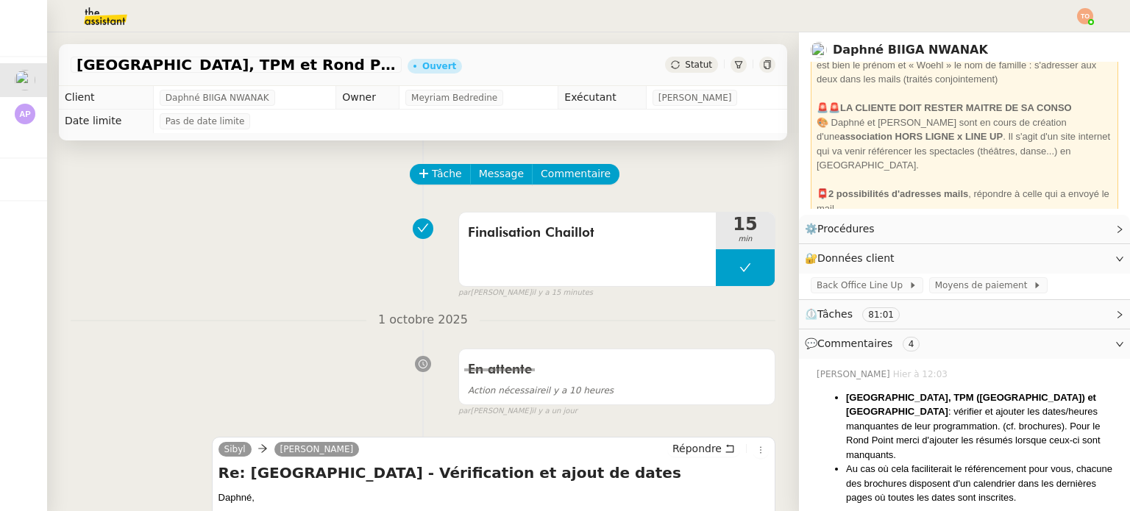
click at [595, 182] on div "Tâche Message Commentaire" at bounding box center [593, 181] width 364 height 35
click at [589, 179] on button "Commentaire" at bounding box center [576, 174] width 88 height 21
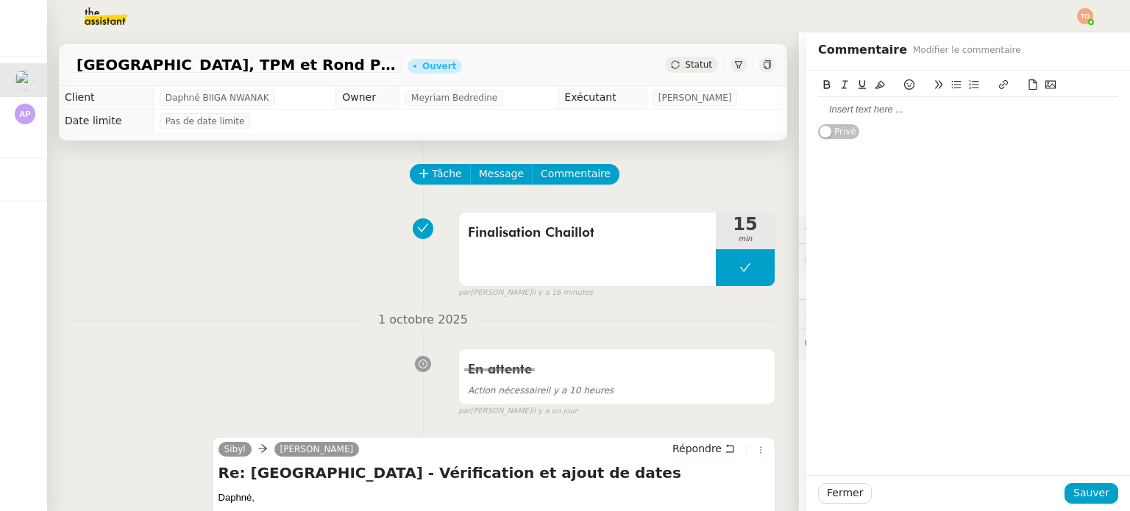
click at [929, 109] on div at bounding box center [968, 109] width 300 height 13
click at [1098, 500] on button "Sauver" at bounding box center [1092, 493] width 54 height 21
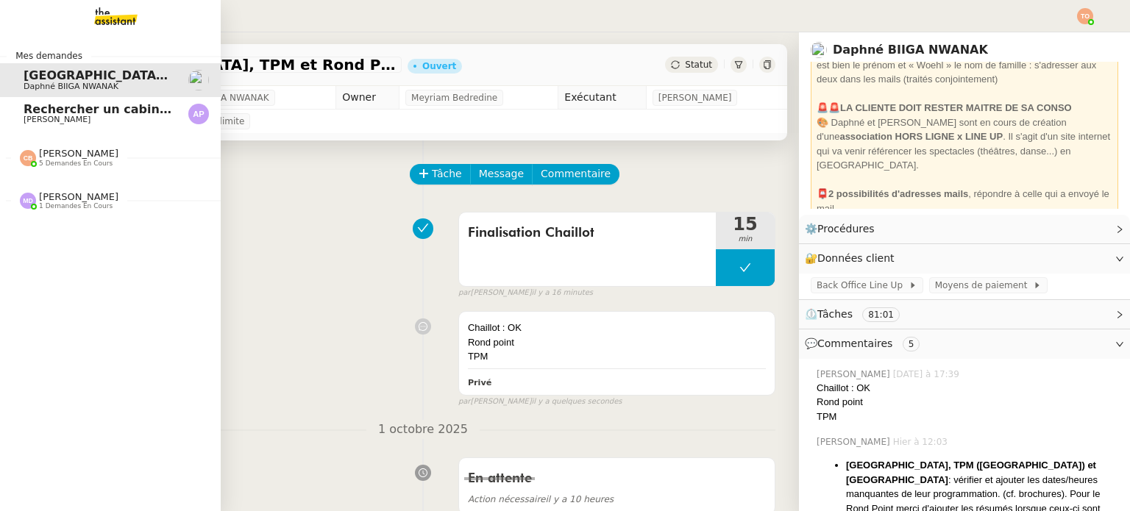
click at [38, 121] on span "[PERSON_NAME]" at bounding box center [57, 120] width 67 height 10
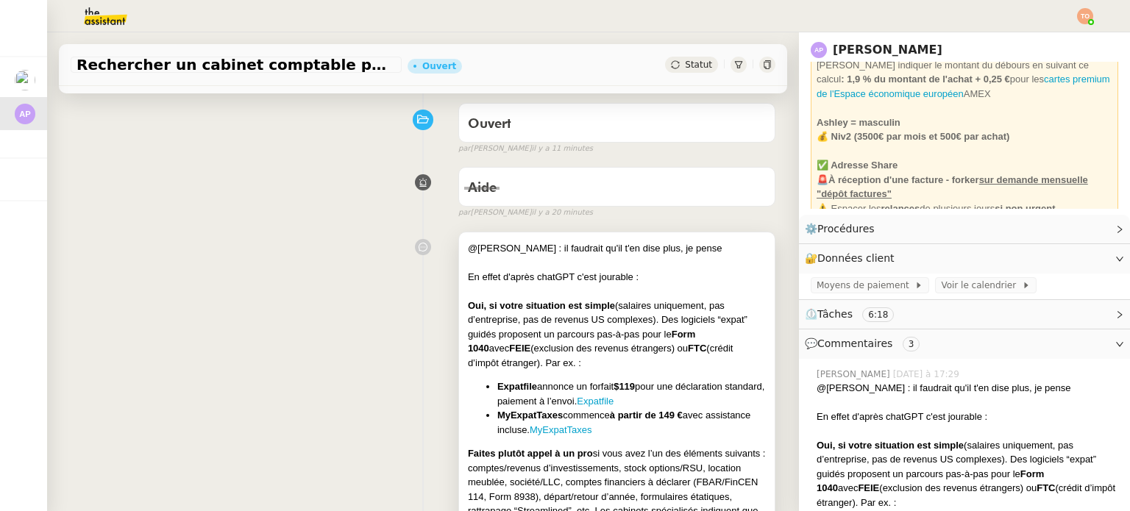
scroll to position [221, 0]
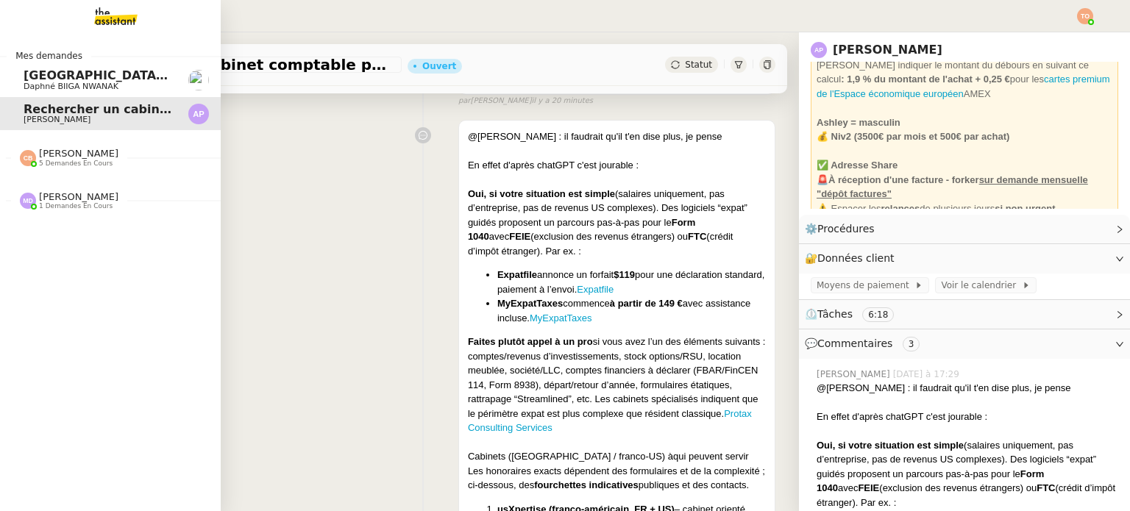
click at [54, 78] on span "[GEOGRAPHIC_DATA], TPM et Rond Point - Vérification des informations" at bounding box center [261, 75] width 475 height 14
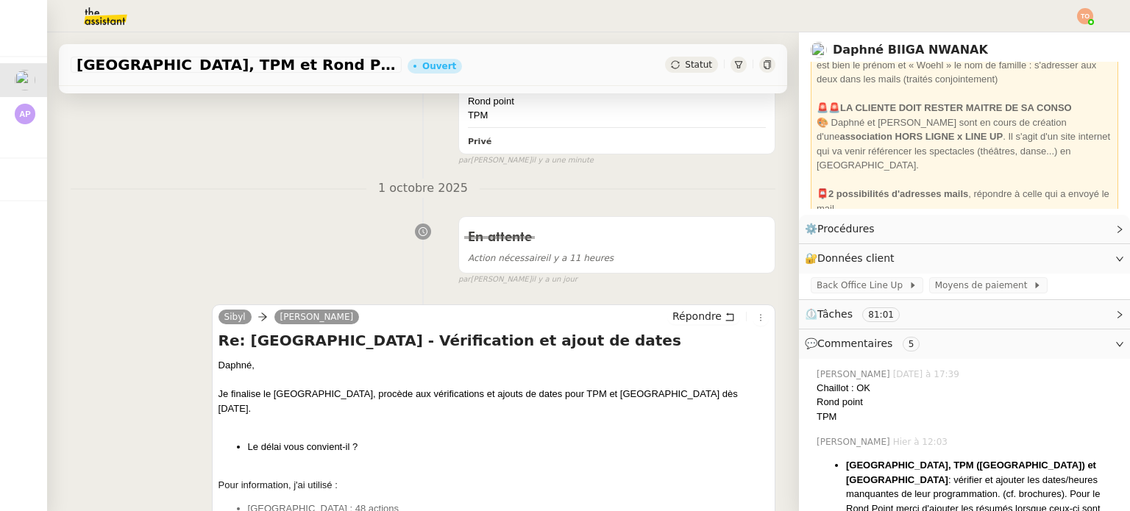
scroll to position [294, 0]
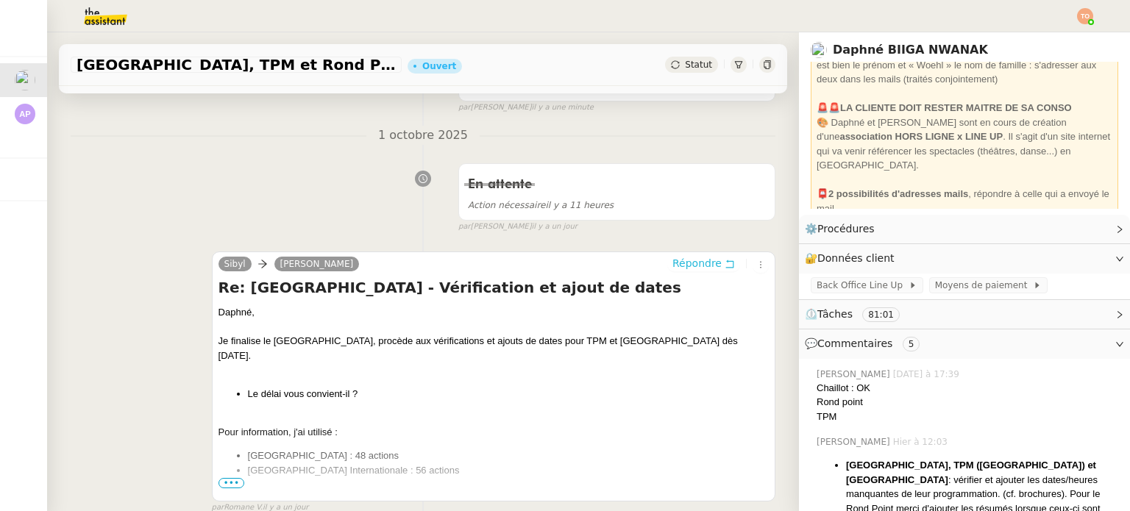
click at [683, 266] on span "Répondre" at bounding box center [696, 263] width 49 height 15
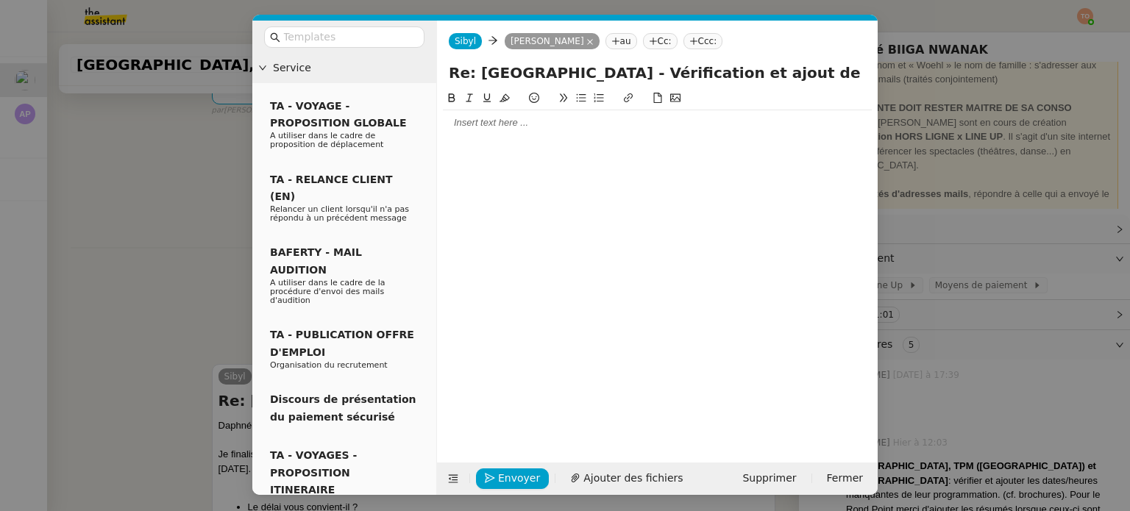
scroll to position [408, 0]
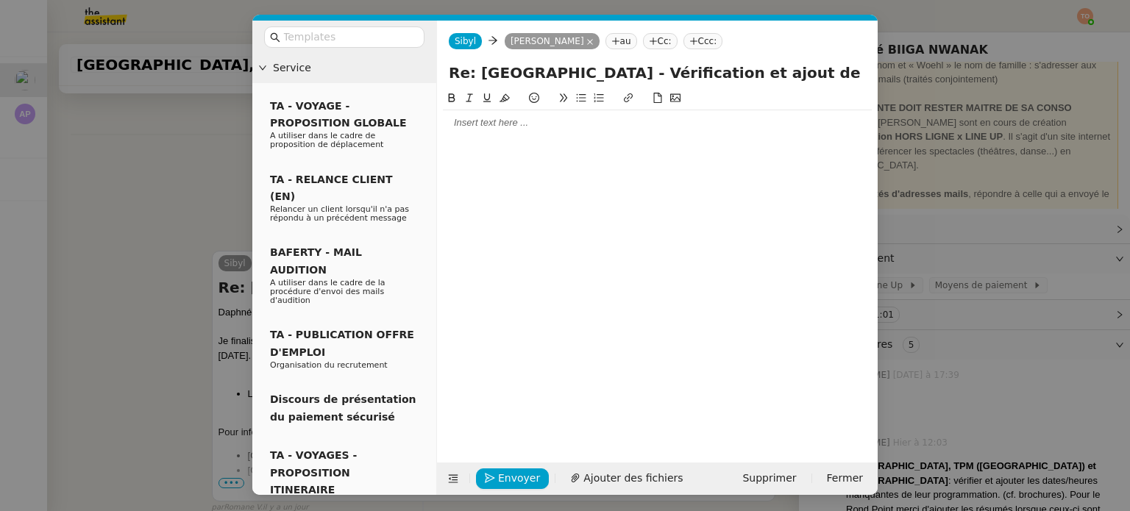
click at [605, 121] on div at bounding box center [657, 122] width 429 height 13
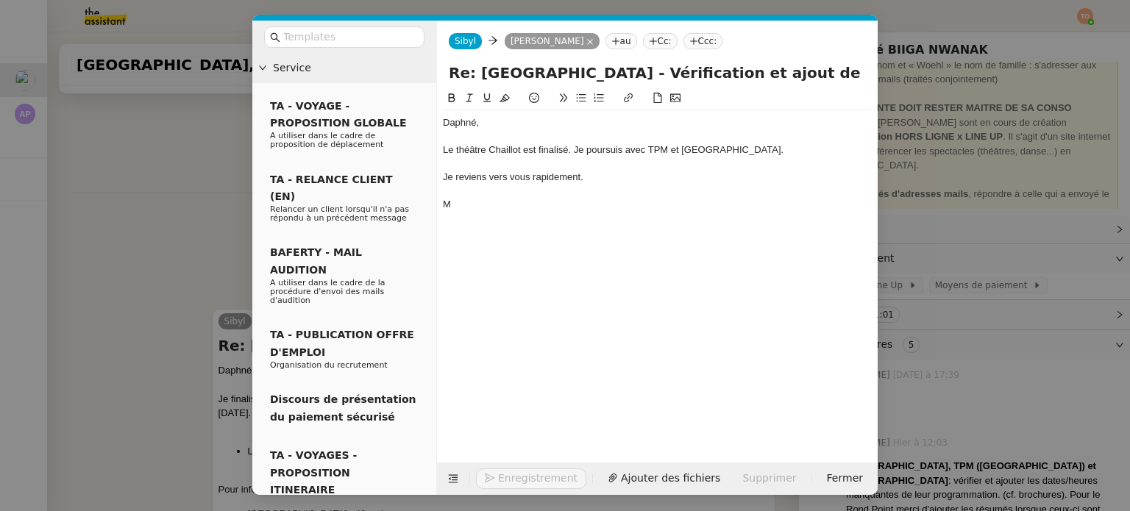
scroll to position [508, 0]
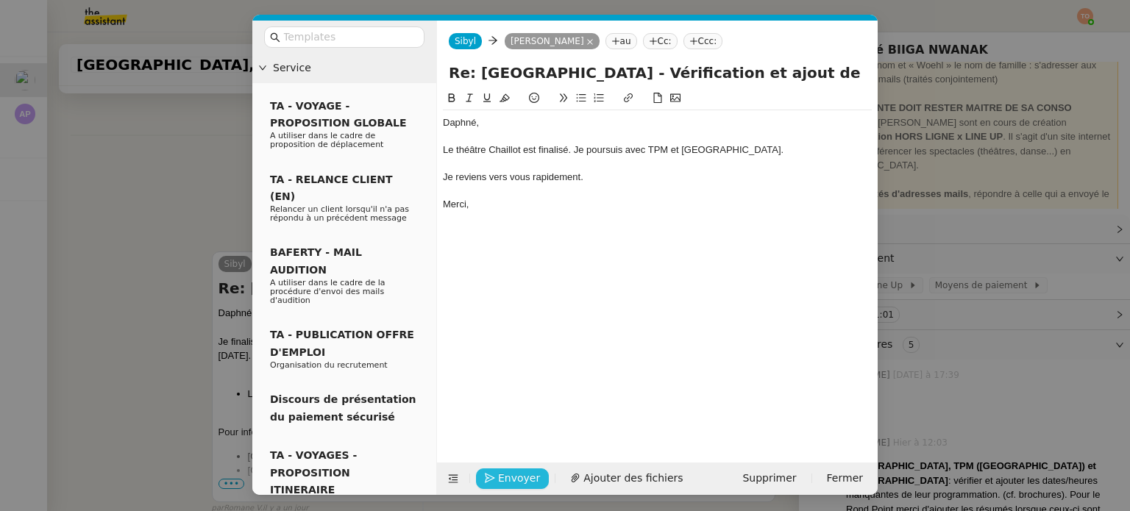
click at [508, 483] on span "Envoyer" at bounding box center [519, 478] width 42 height 17
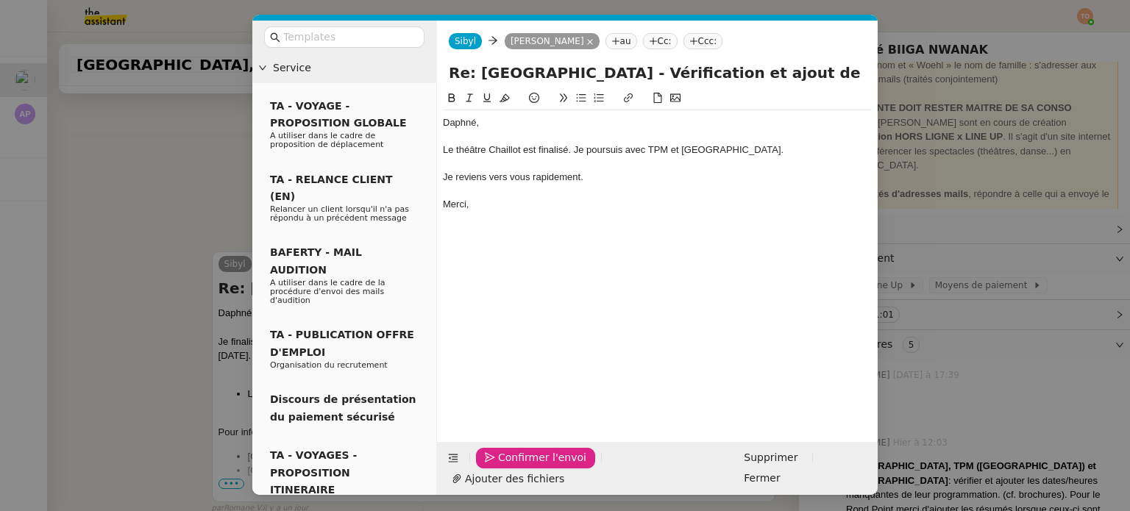
click at [508, 466] on span "Confirmer l'envoi" at bounding box center [542, 458] width 88 height 17
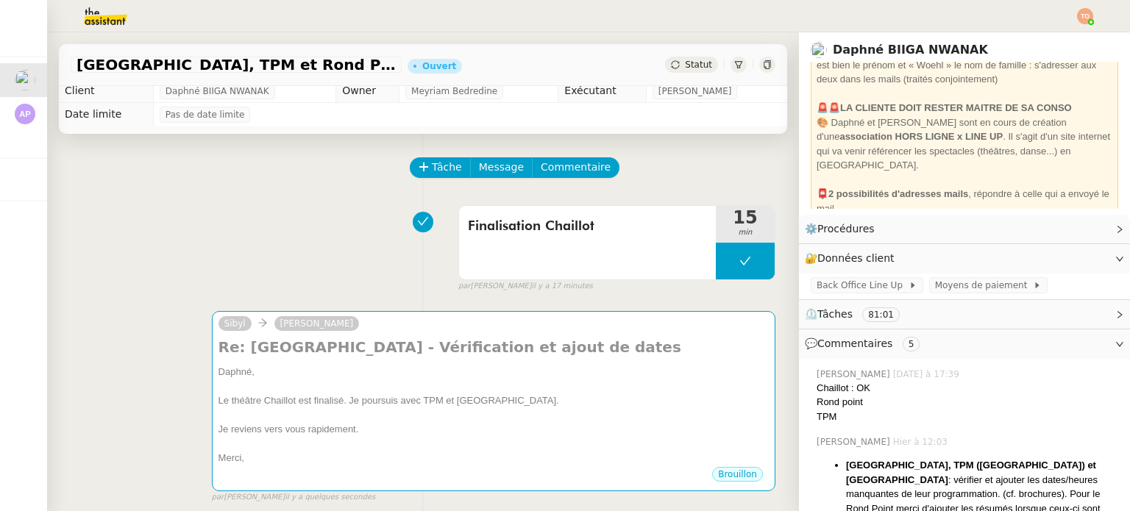
scroll to position [0, 0]
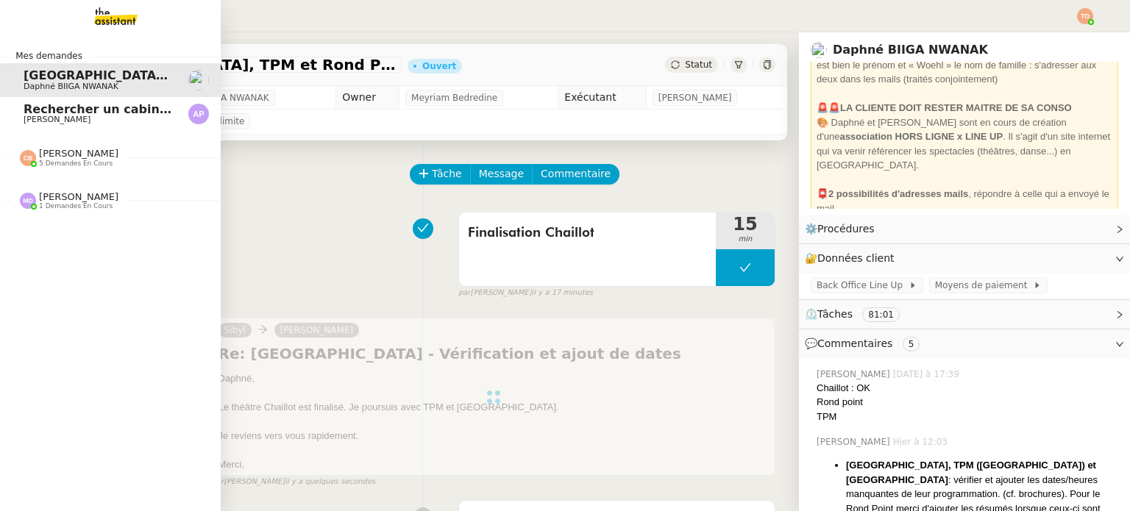
click at [24, 108] on span "Rechercher un cabinet comptable pour déclaration fiscale" at bounding box center [216, 109] width 385 height 14
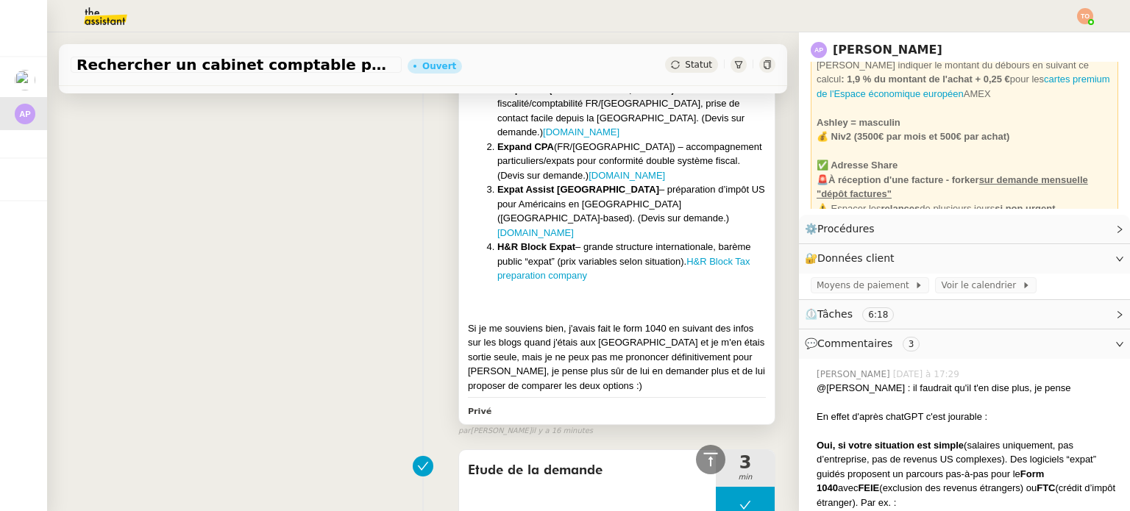
scroll to position [662, 0]
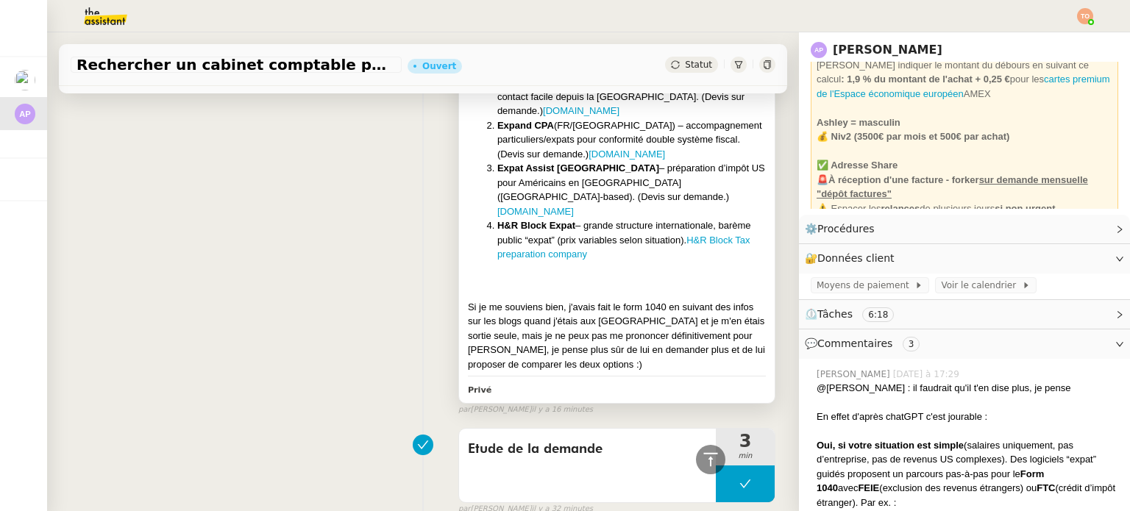
drag, startPoint x: 642, startPoint y: 158, endPoint x: 645, endPoint y: 128, distance: 30.3
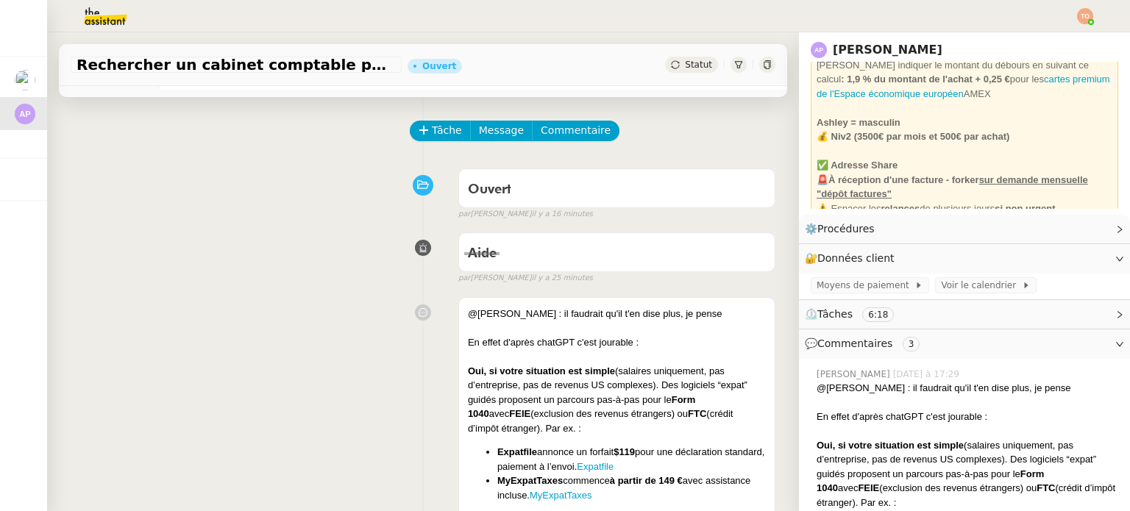
scroll to position [0, 0]
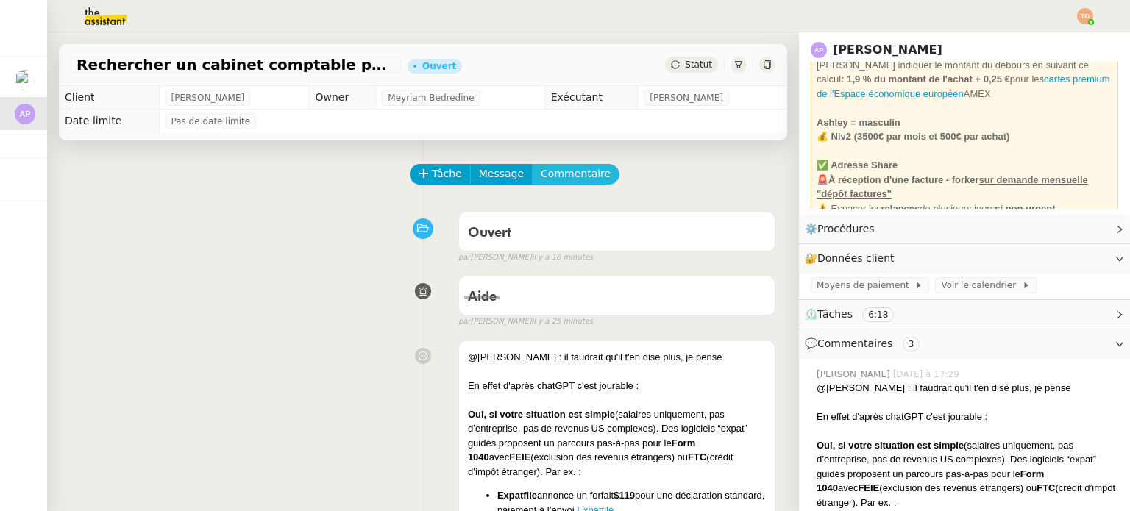
click at [564, 174] on span "Commentaire" at bounding box center [576, 174] width 70 height 17
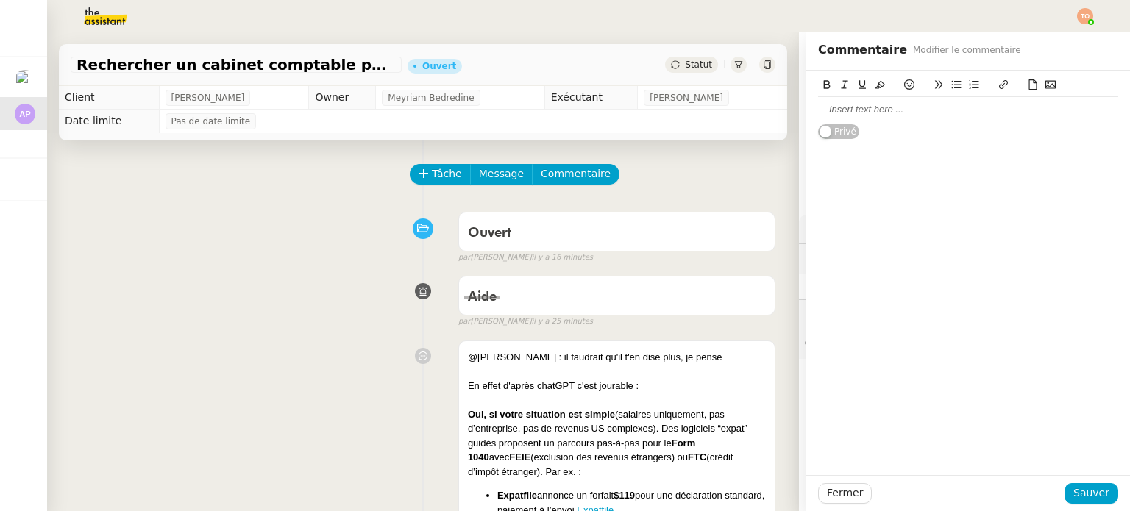
click at [349, 251] on div "Ouvert false par Frédérique A. il y a 16 minutes" at bounding box center [423, 234] width 705 height 59
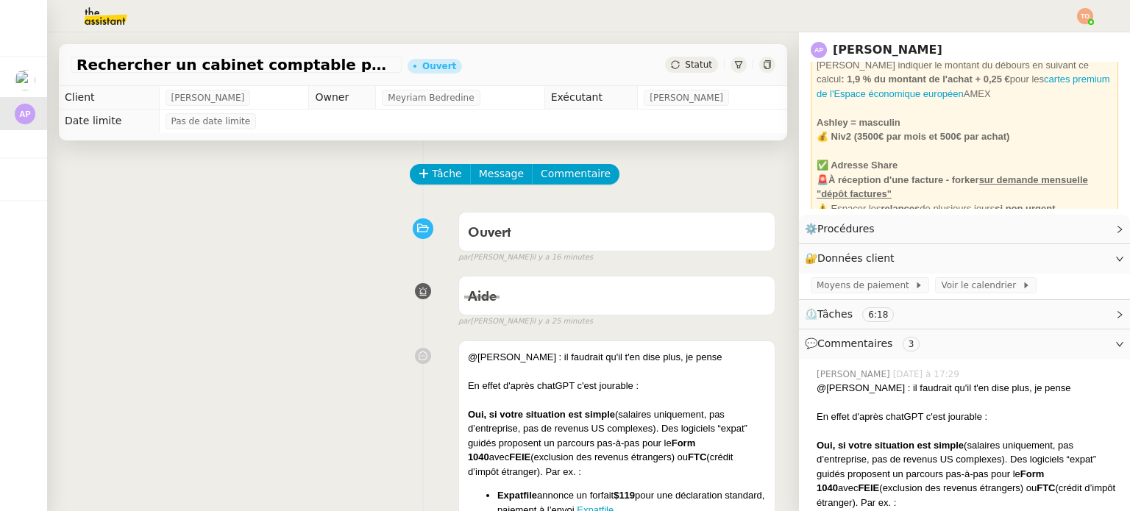
click at [685, 65] on span "Statut" at bounding box center [698, 65] width 27 height 10
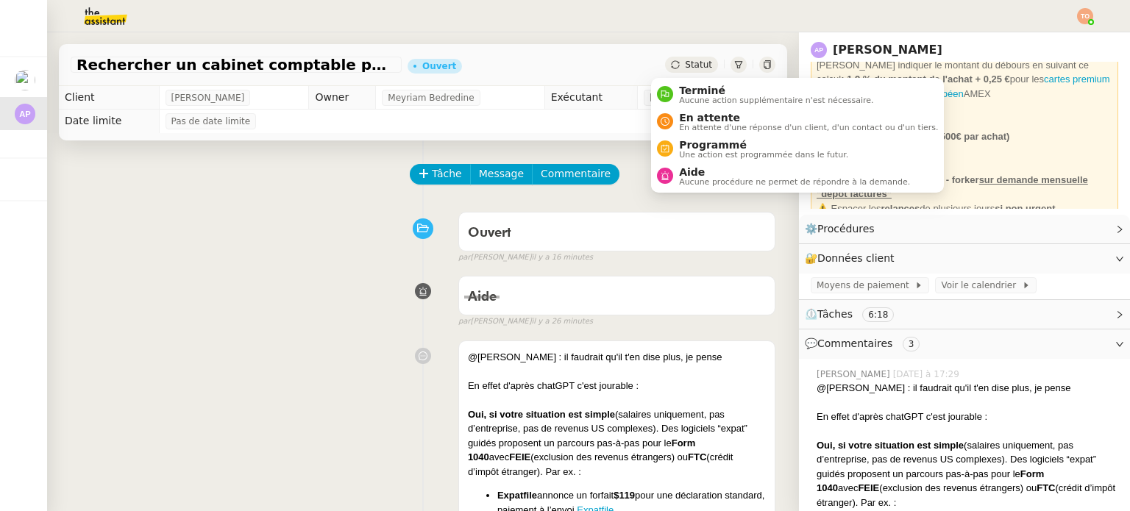
click at [685, 67] on span "Statut" at bounding box center [698, 65] width 27 height 10
click at [692, 124] on span "En attente d'une réponse d'un client, d'un contact ou d'un tiers." at bounding box center [808, 128] width 259 height 8
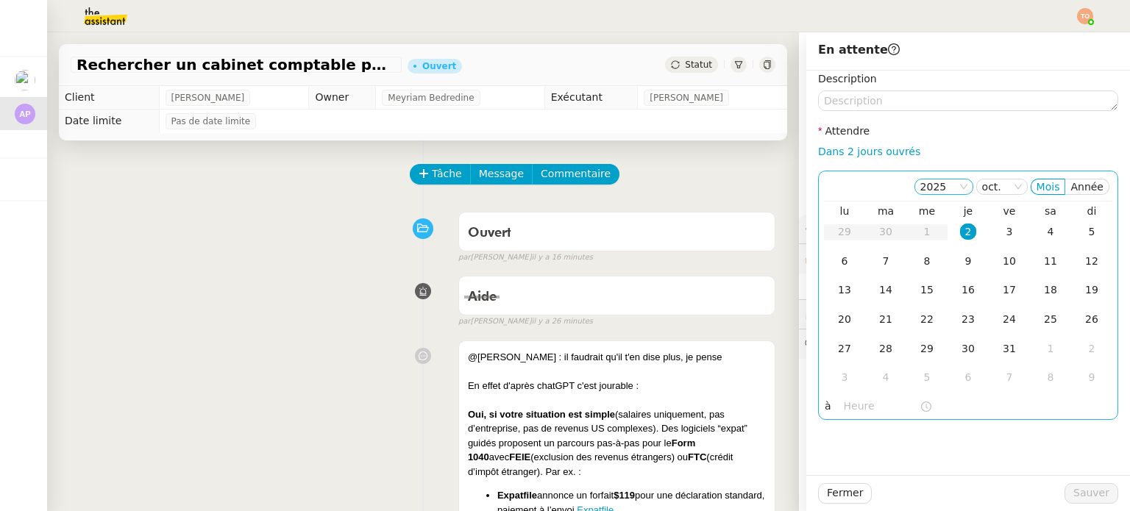
drag, startPoint x: 865, startPoint y: 153, endPoint x: 934, endPoint y: 195, distance: 80.9
click at [865, 153] on link "Dans 2 jours ouvrés" at bounding box center [869, 152] width 102 height 12
type input "07:00"
click at [1001, 237] on div "3" at bounding box center [1009, 232] width 16 height 16
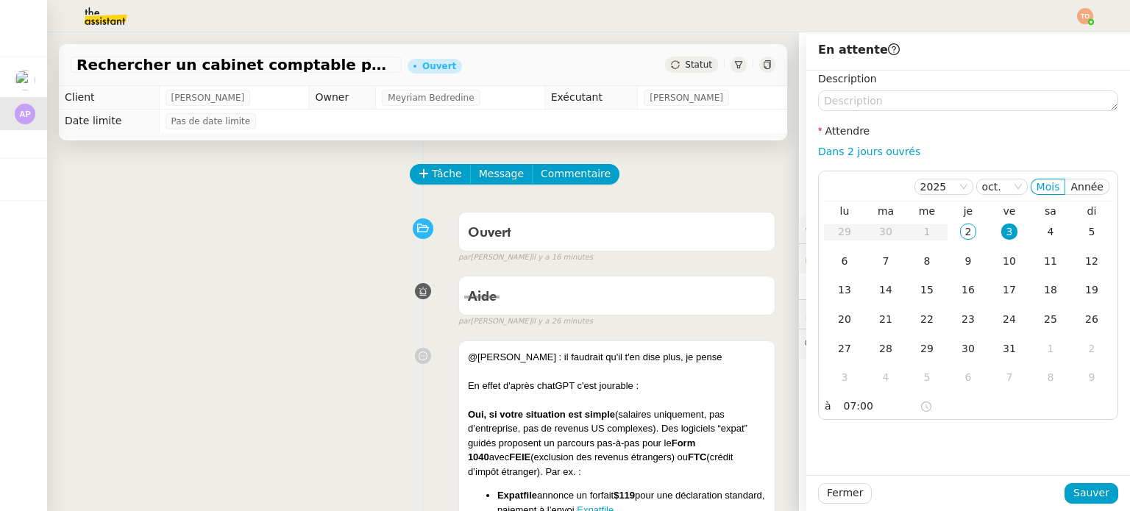
click at [1083, 480] on div "Fermer Sauver" at bounding box center [968, 493] width 324 height 36
click at [1084, 493] on span "Sauver" at bounding box center [1091, 493] width 36 height 17
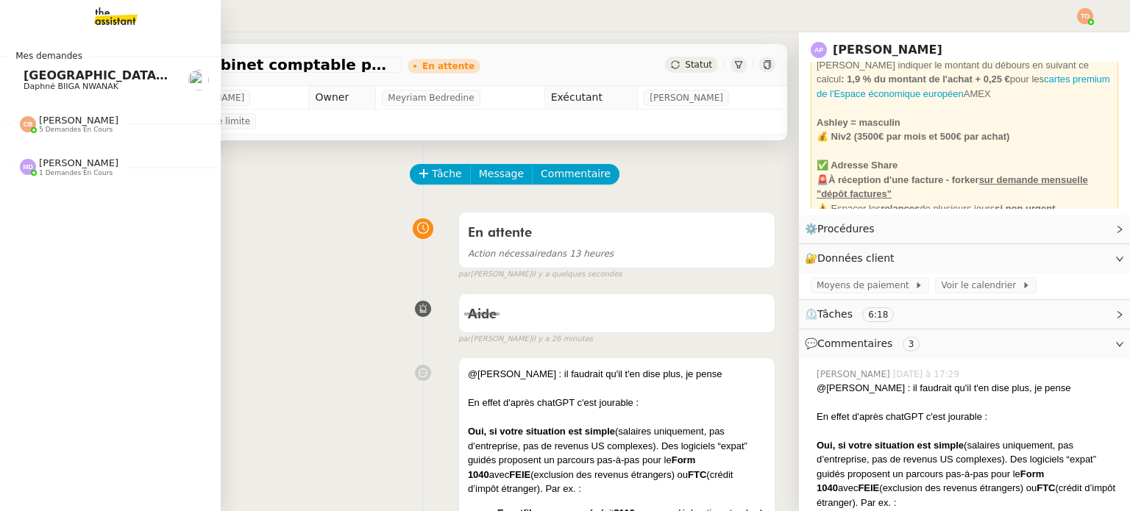
click at [85, 76] on span "[GEOGRAPHIC_DATA], TPM et Rond Point - Vérification des informations" at bounding box center [261, 75] width 475 height 14
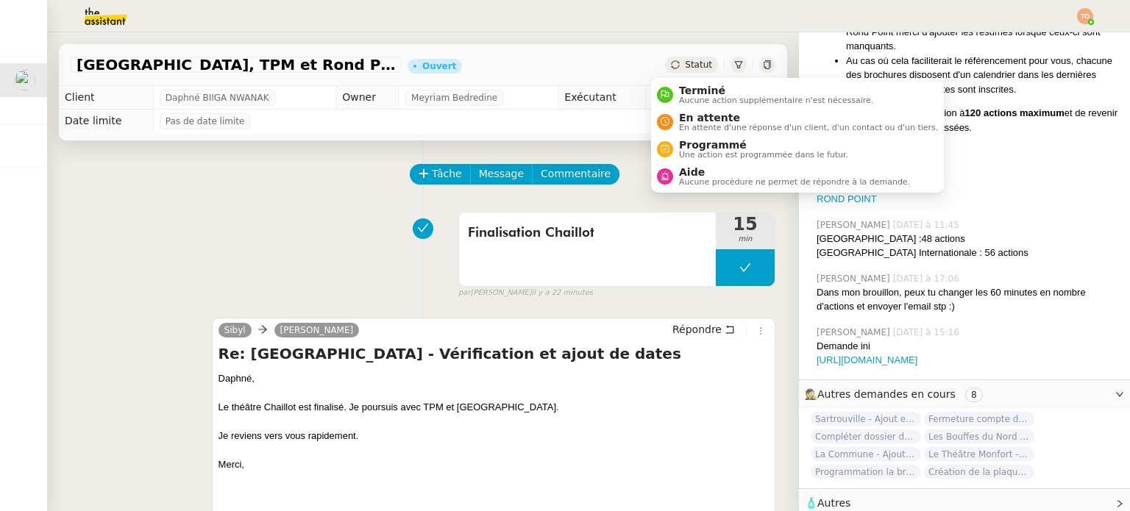
click at [689, 67] on span "Statut" at bounding box center [698, 65] width 27 height 10
click at [709, 118] on span "En attente" at bounding box center [808, 118] width 259 height 12
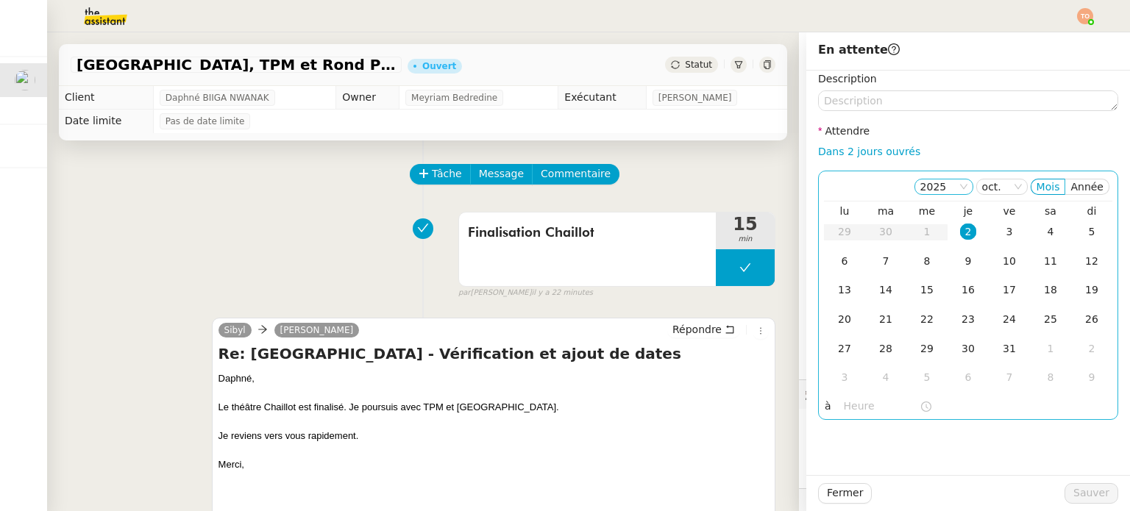
drag, startPoint x: 856, startPoint y: 155, endPoint x: 924, endPoint y: 180, distance: 72.9
click at [856, 155] on link "Dans 2 jours ouvrés" at bounding box center [869, 152] width 102 height 12
click at [1001, 229] on div "3" at bounding box center [1009, 232] width 16 height 16
click at [844, 411] on input "07:00" at bounding box center [882, 406] width 76 height 17
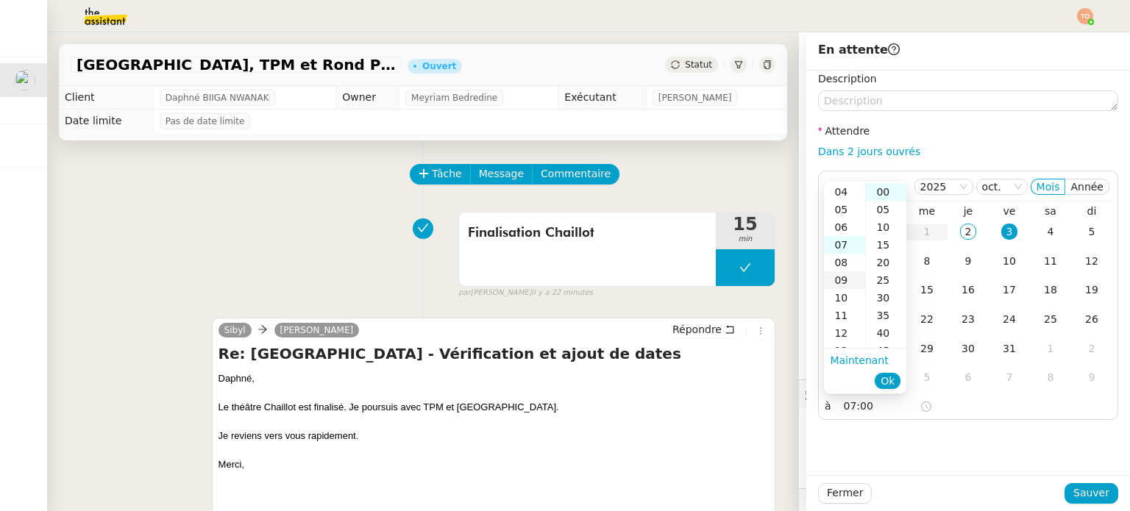
scroll to position [50, 0]
click at [846, 223] on div "05" at bounding box center [844, 230] width 41 height 18
type input "05:00"
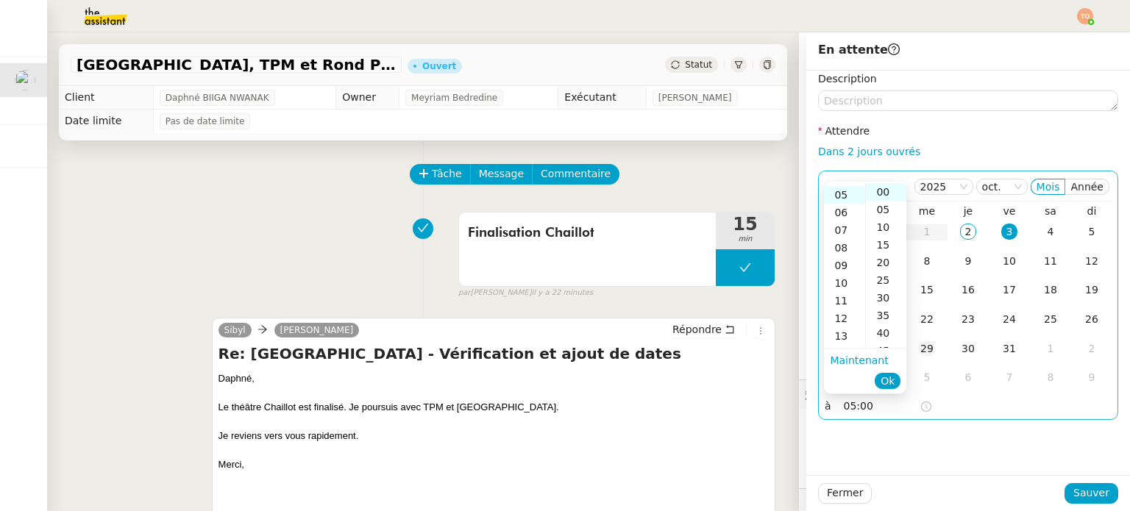
scroll to position [88, 0]
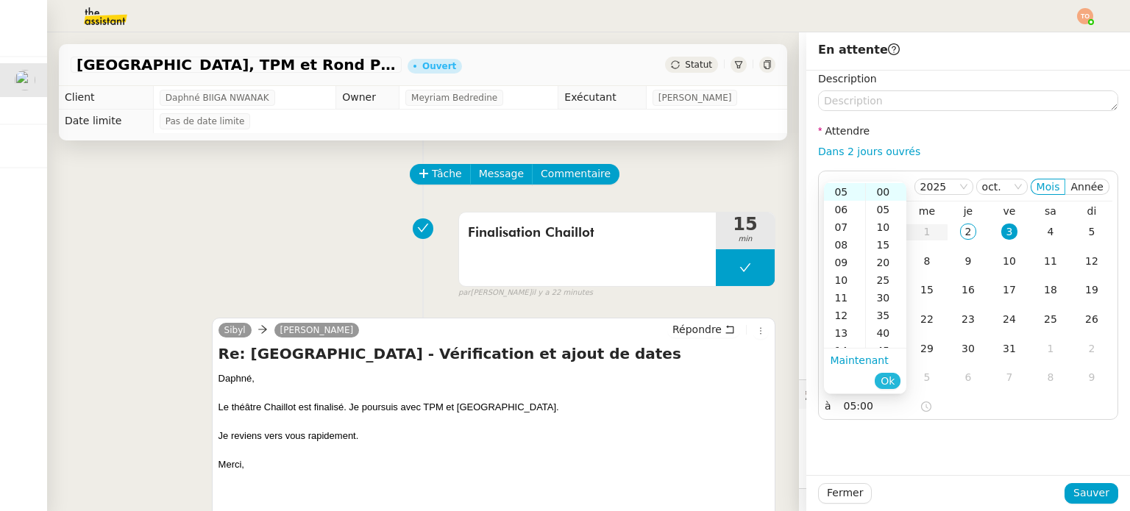
click at [898, 379] on button "Ok" at bounding box center [888, 381] width 26 height 16
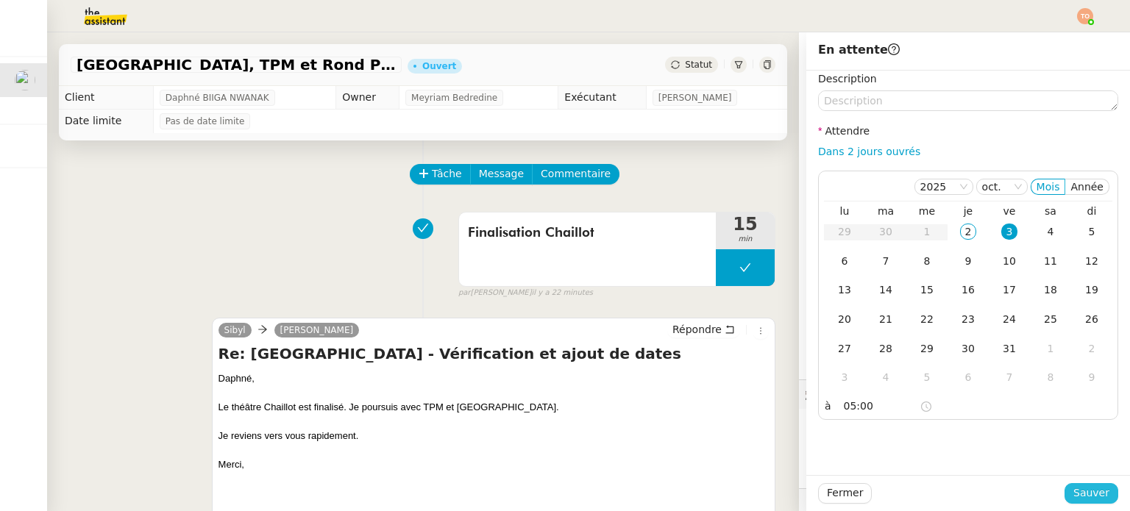
click at [1100, 495] on button "Sauver" at bounding box center [1092, 493] width 54 height 21
